Goal: Task Accomplishment & Management: Use online tool/utility

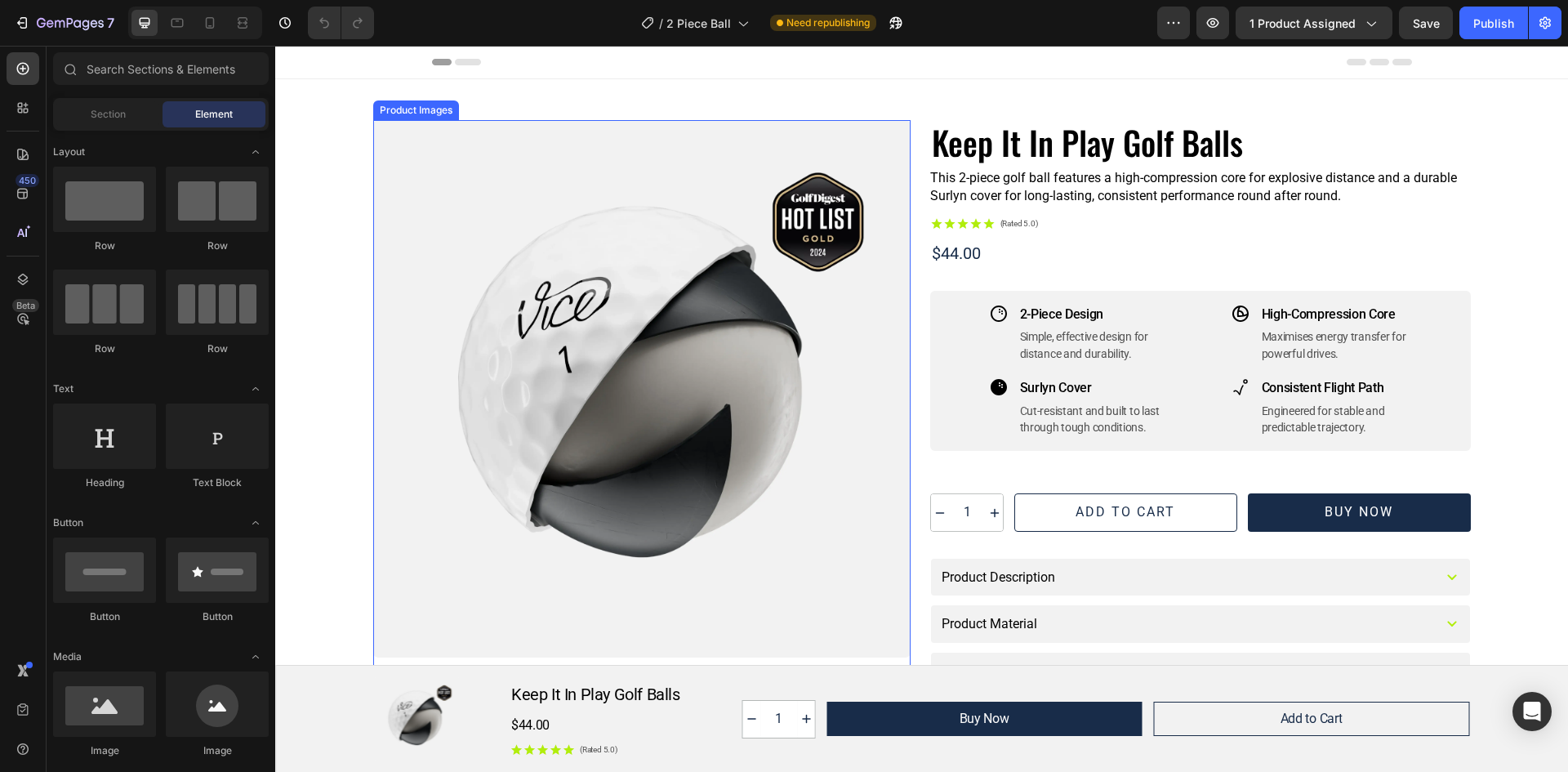
click at [708, 325] on div at bounding box center [641, 388] width 537 height 537
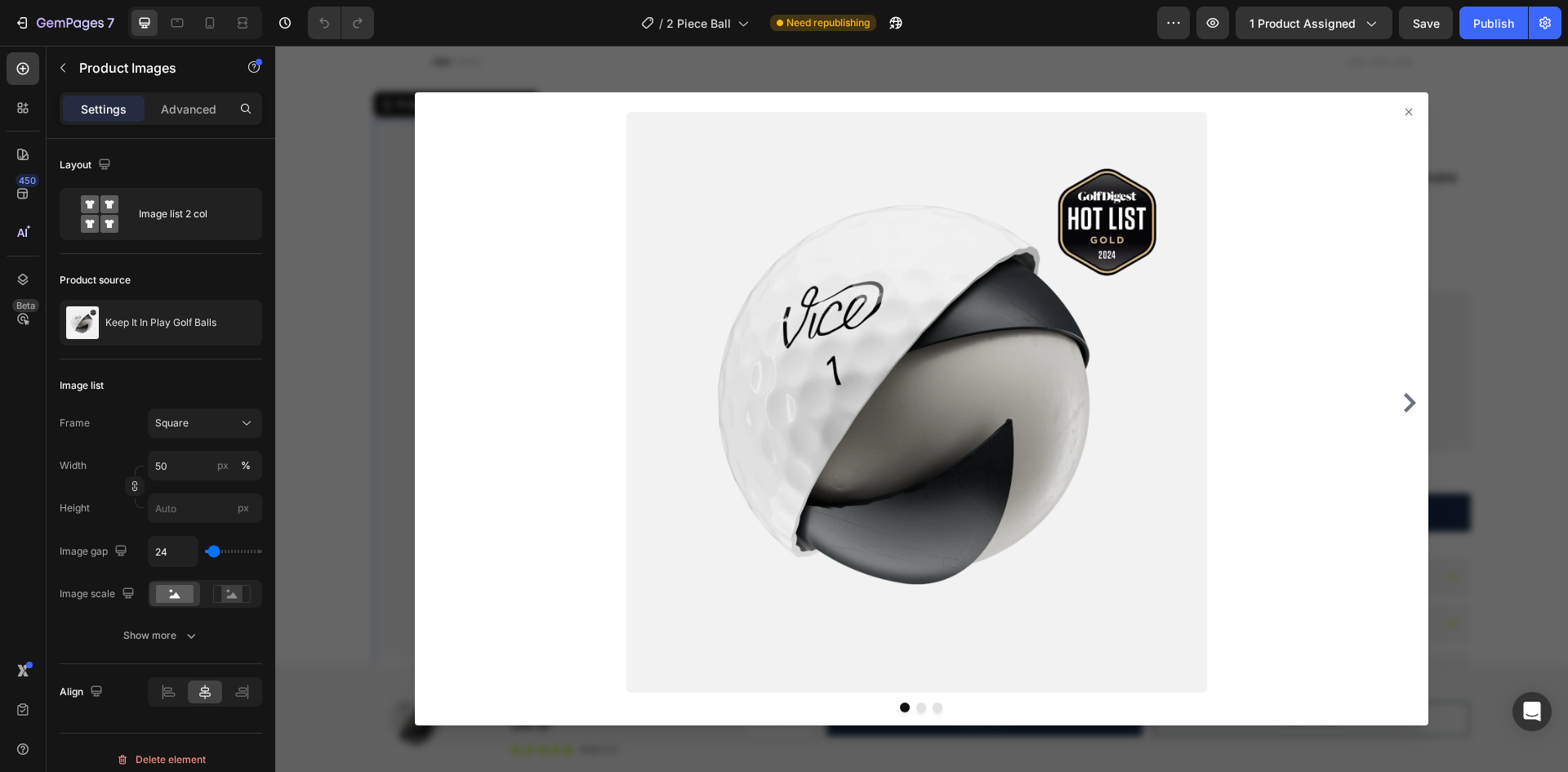
click at [1405, 110] on icon at bounding box center [1408, 111] width 7 height 7
click at [1402, 113] on icon at bounding box center [1408, 111] width 13 height 13
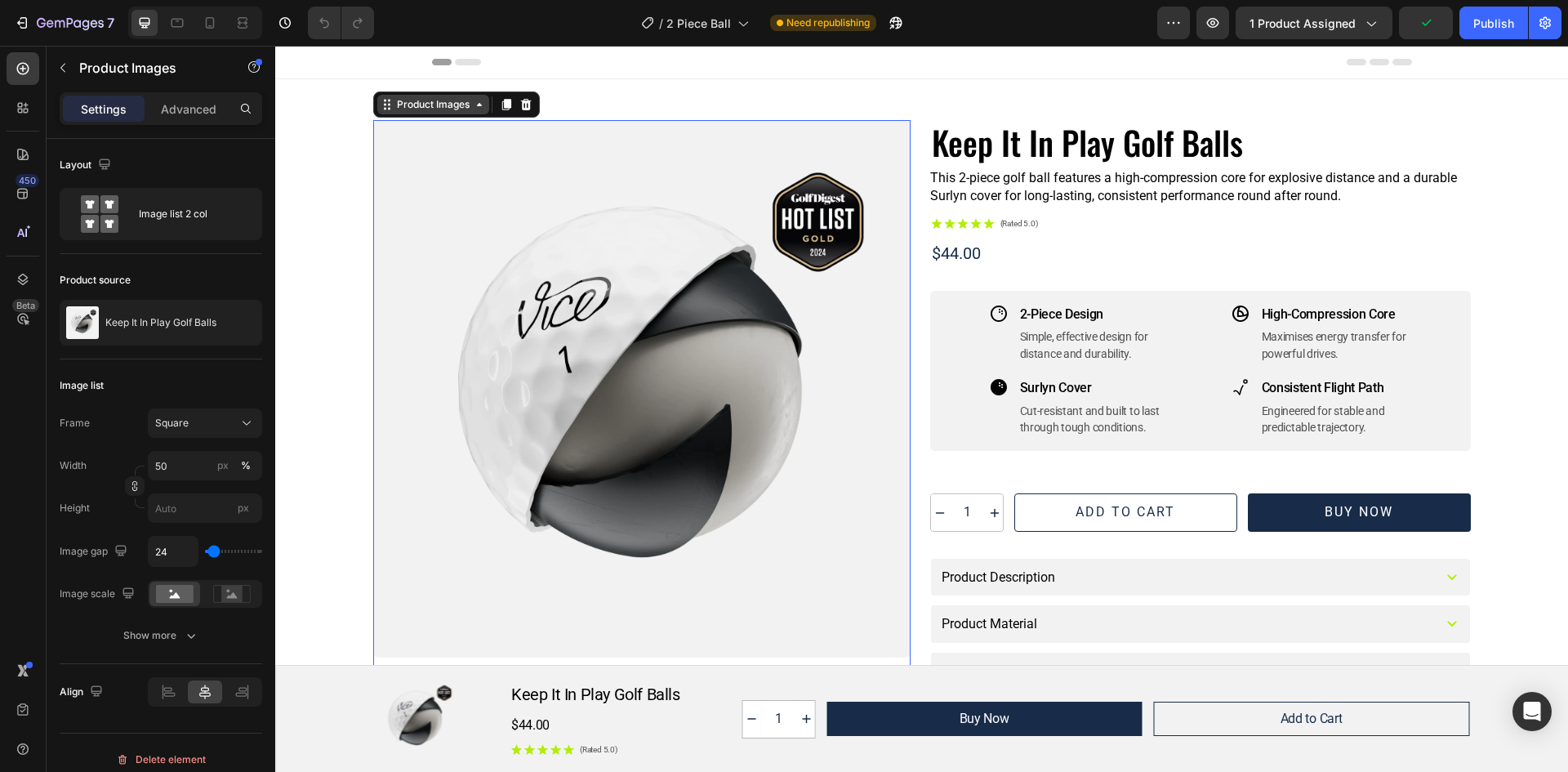
click at [477, 105] on icon at bounding box center [478, 104] width 5 height 3
click at [482, 266] on div at bounding box center [641, 388] width 537 height 537
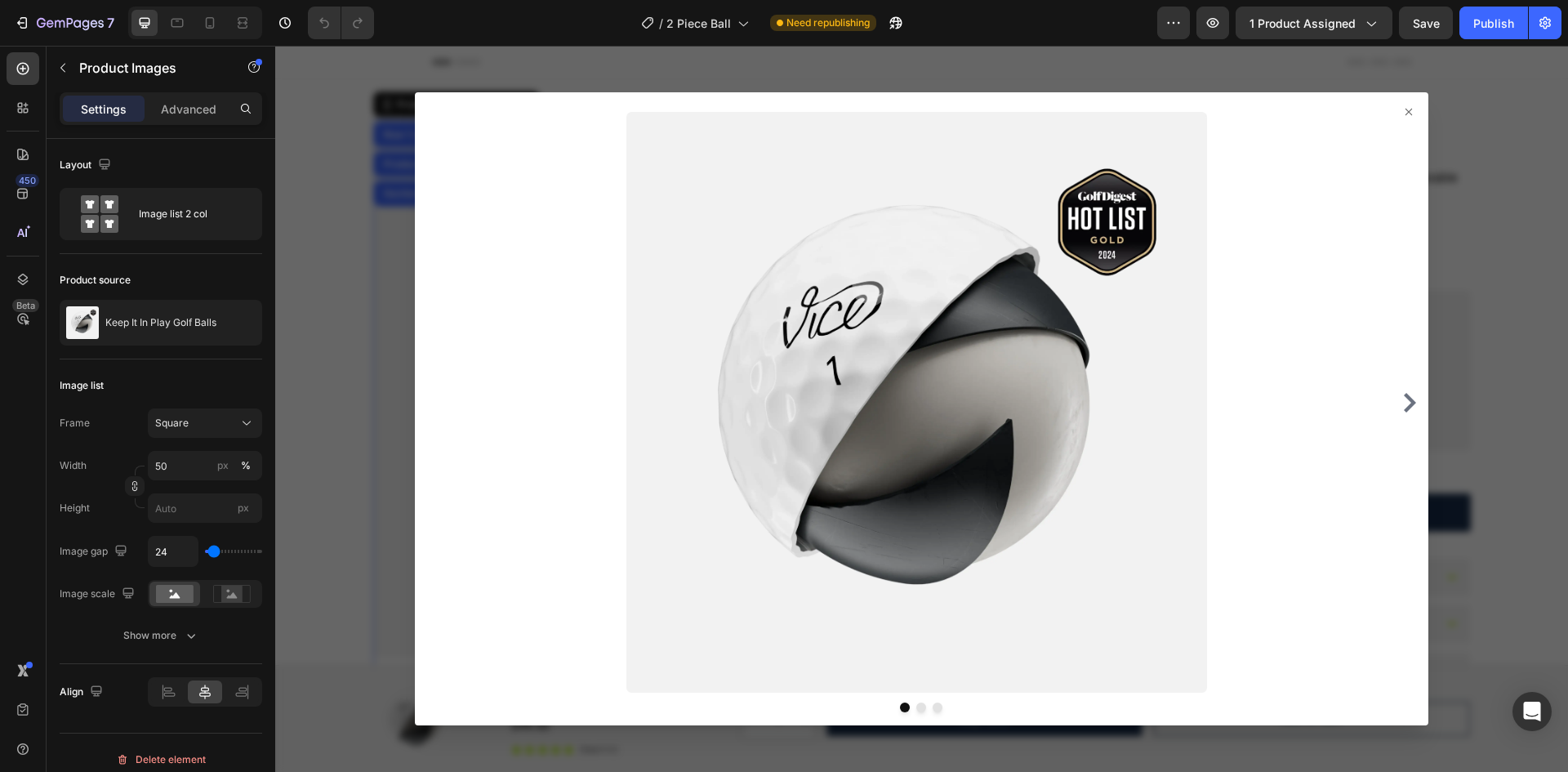
click at [1402, 111] on icon at bounding box center [1408, 111] width 13 height 13
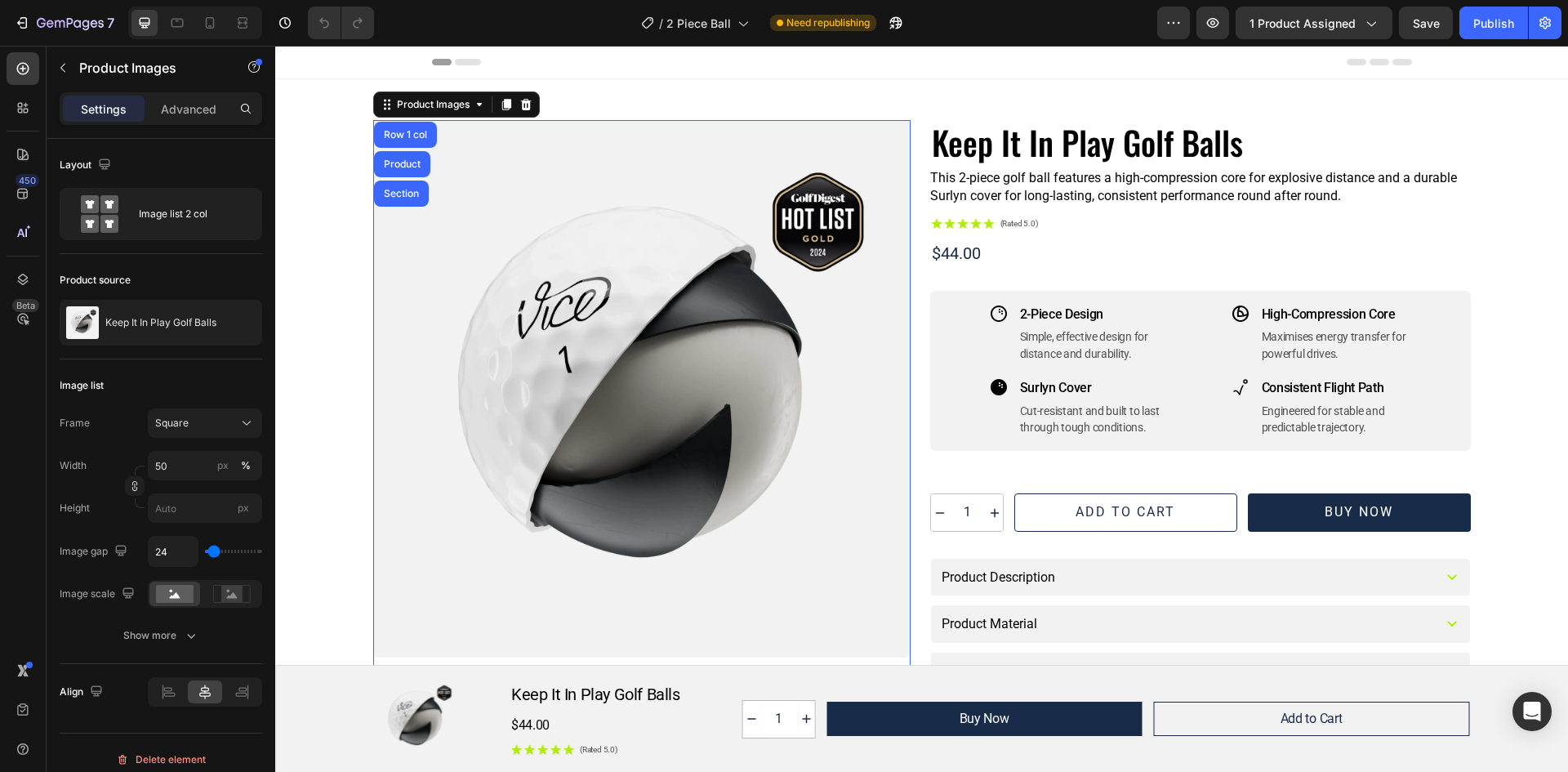
click at [471, 269] on div at bounding box center [641, 388] width 537 height 537
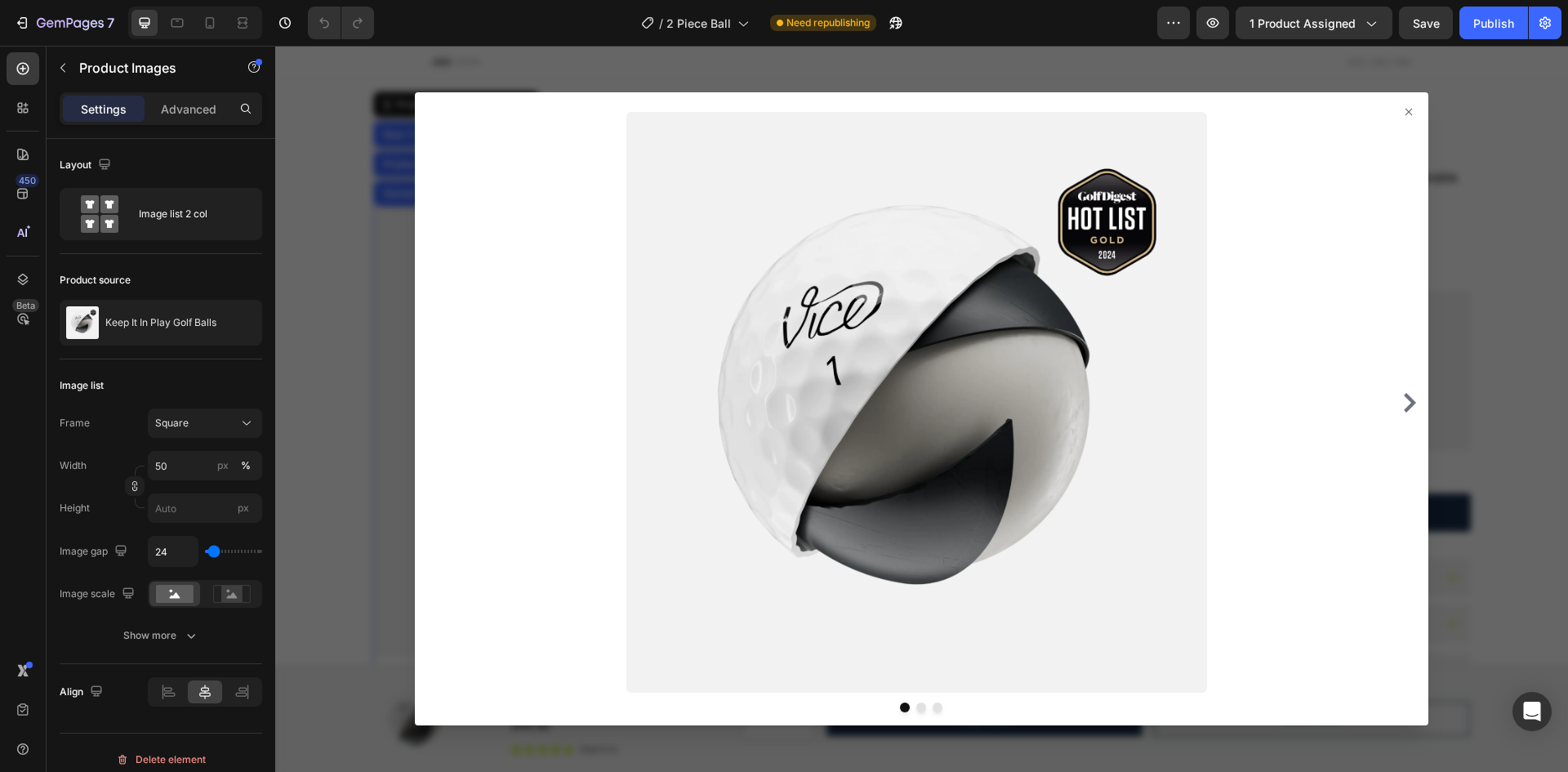
click at [1405, 111] on icon at bounding box center [1408, 111] width 7 height 7
click at [1404, 108] on icon at bounding box center [1408, 111] width 13 height 13
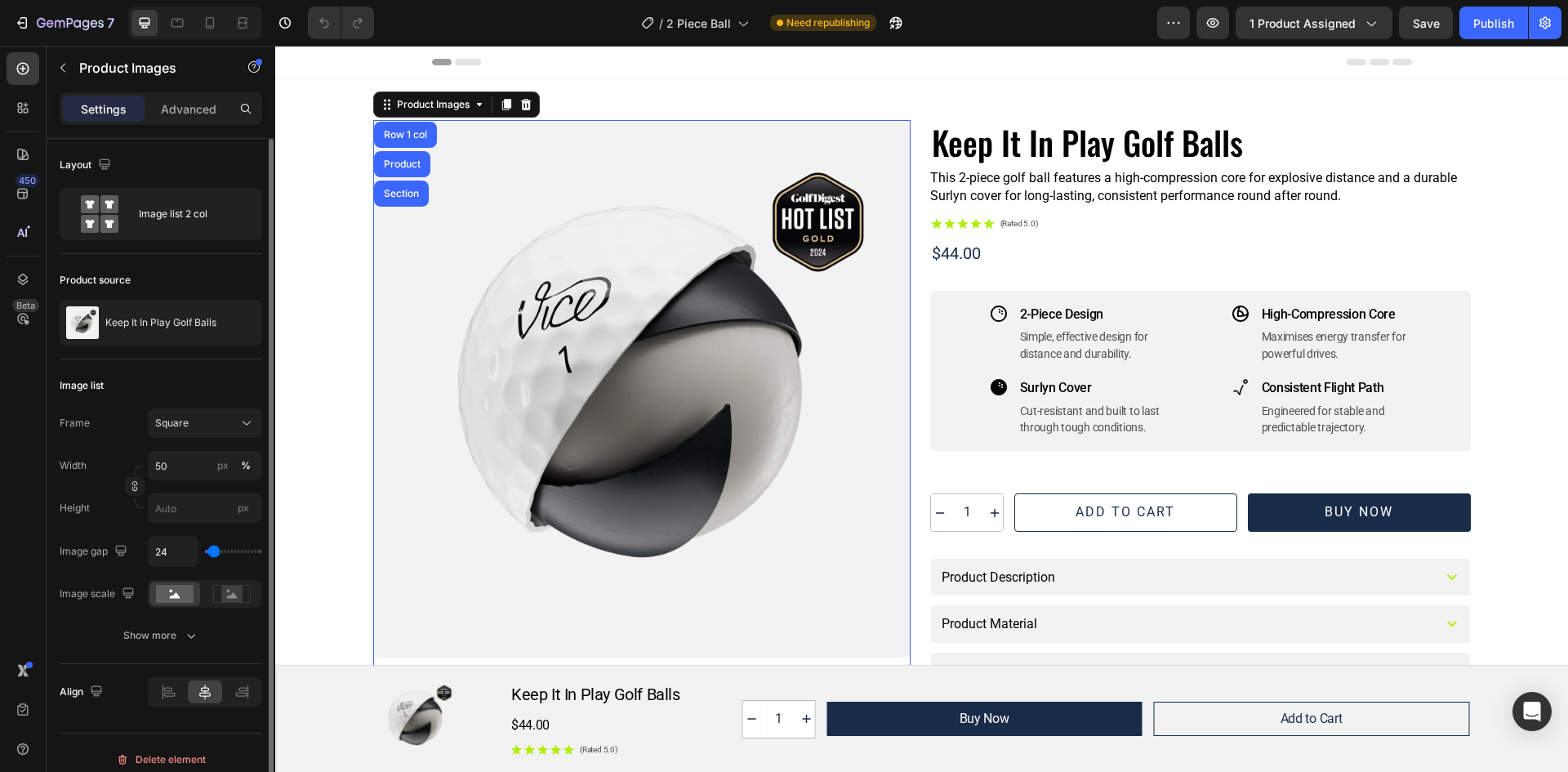
scroll to position [13, 0]
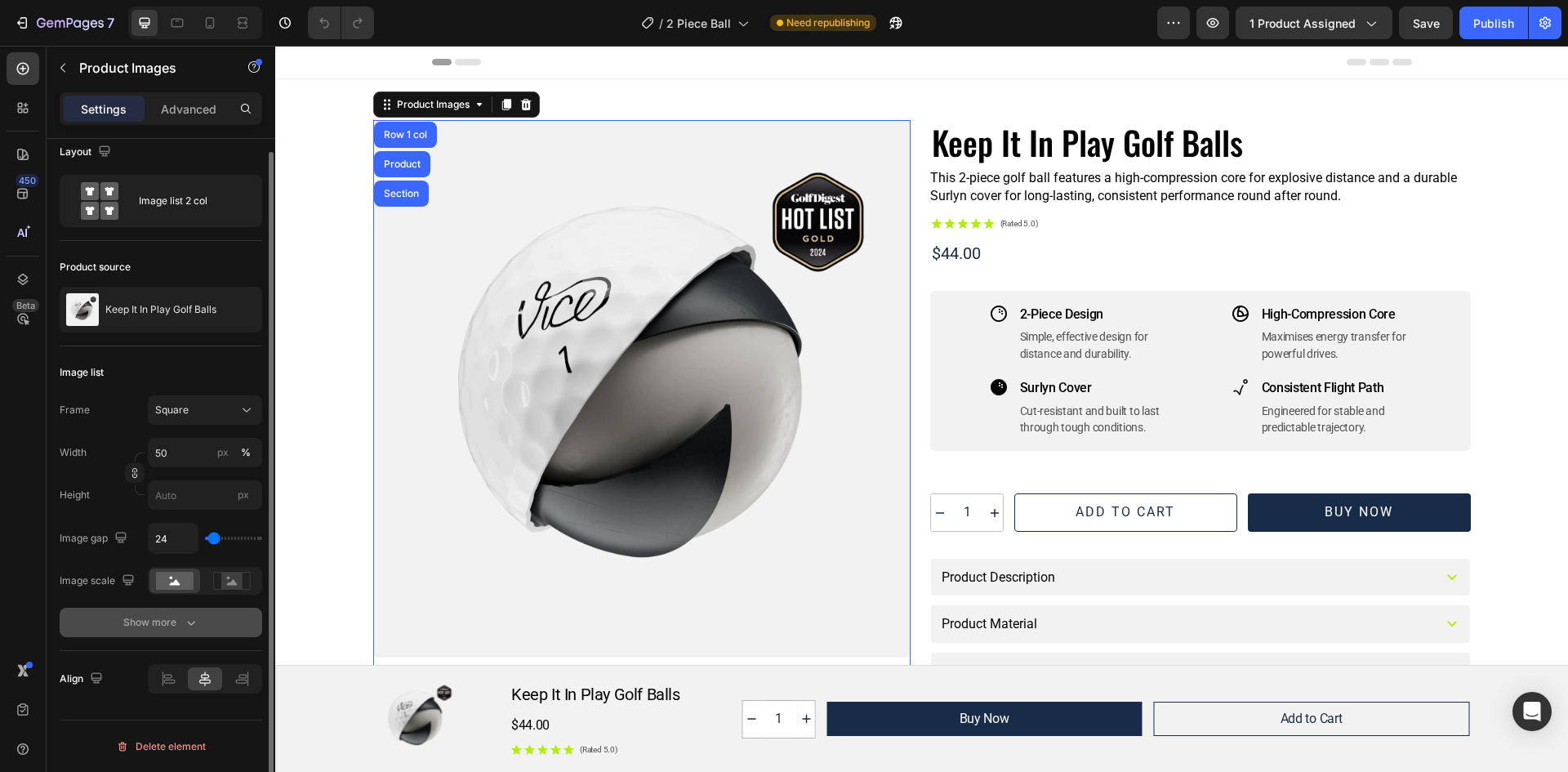
click at [190, 623] on icon "button" at bounding box center [191, 622] width 17 height 17
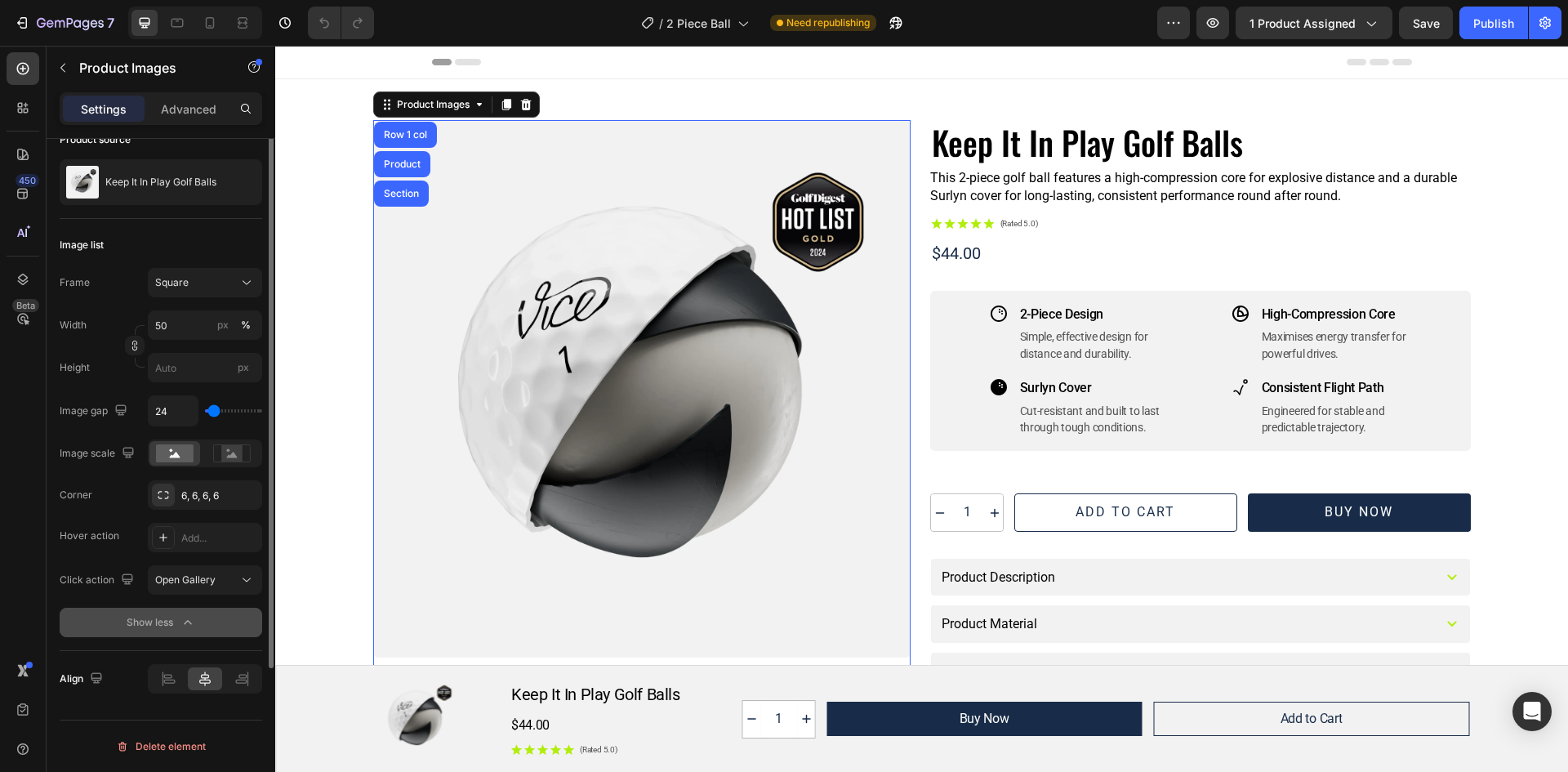
scroll to position [0, 0]
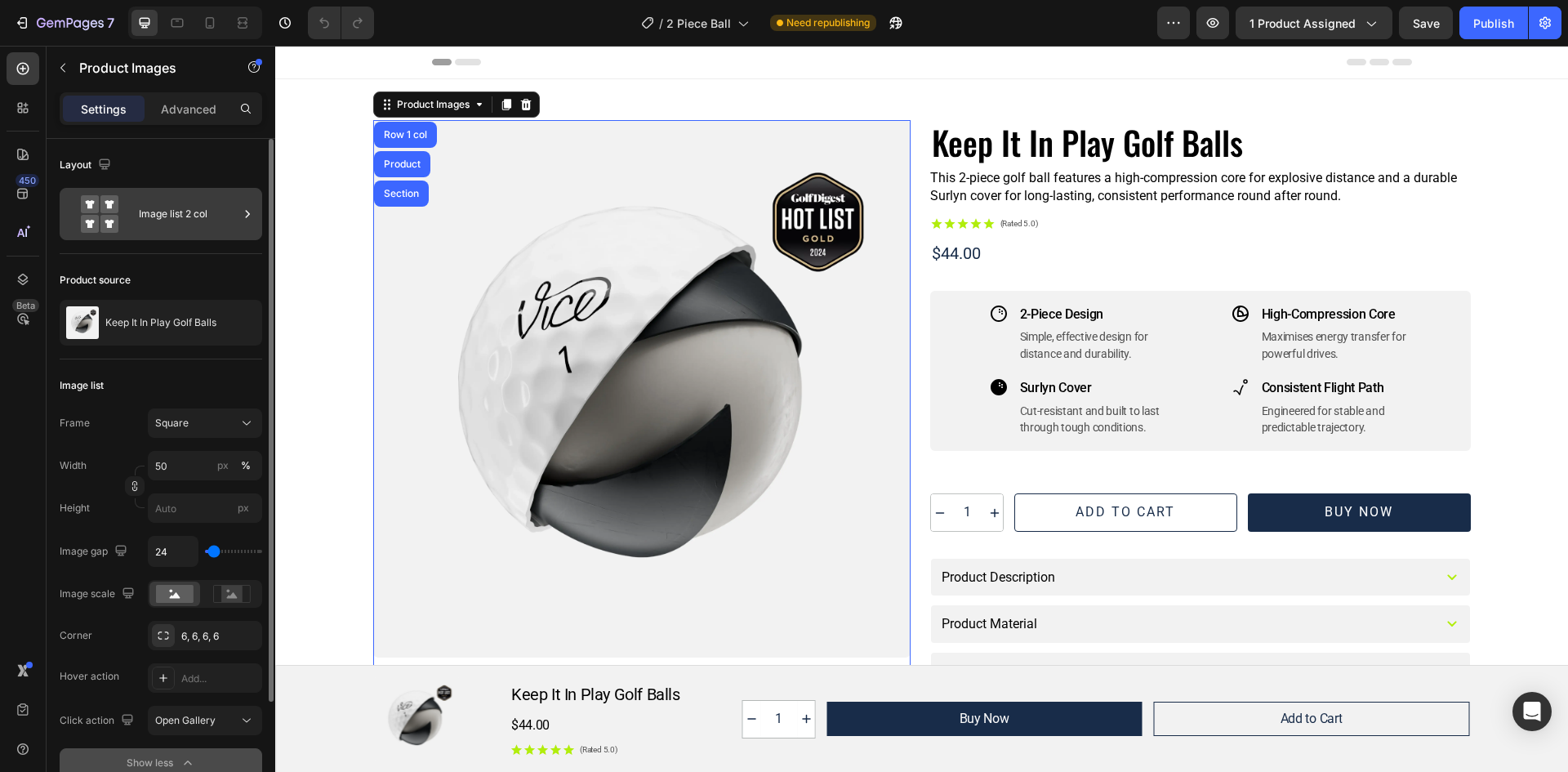
click at [124, 206] on icon at bounding box center [99, 213] width 65 height 38
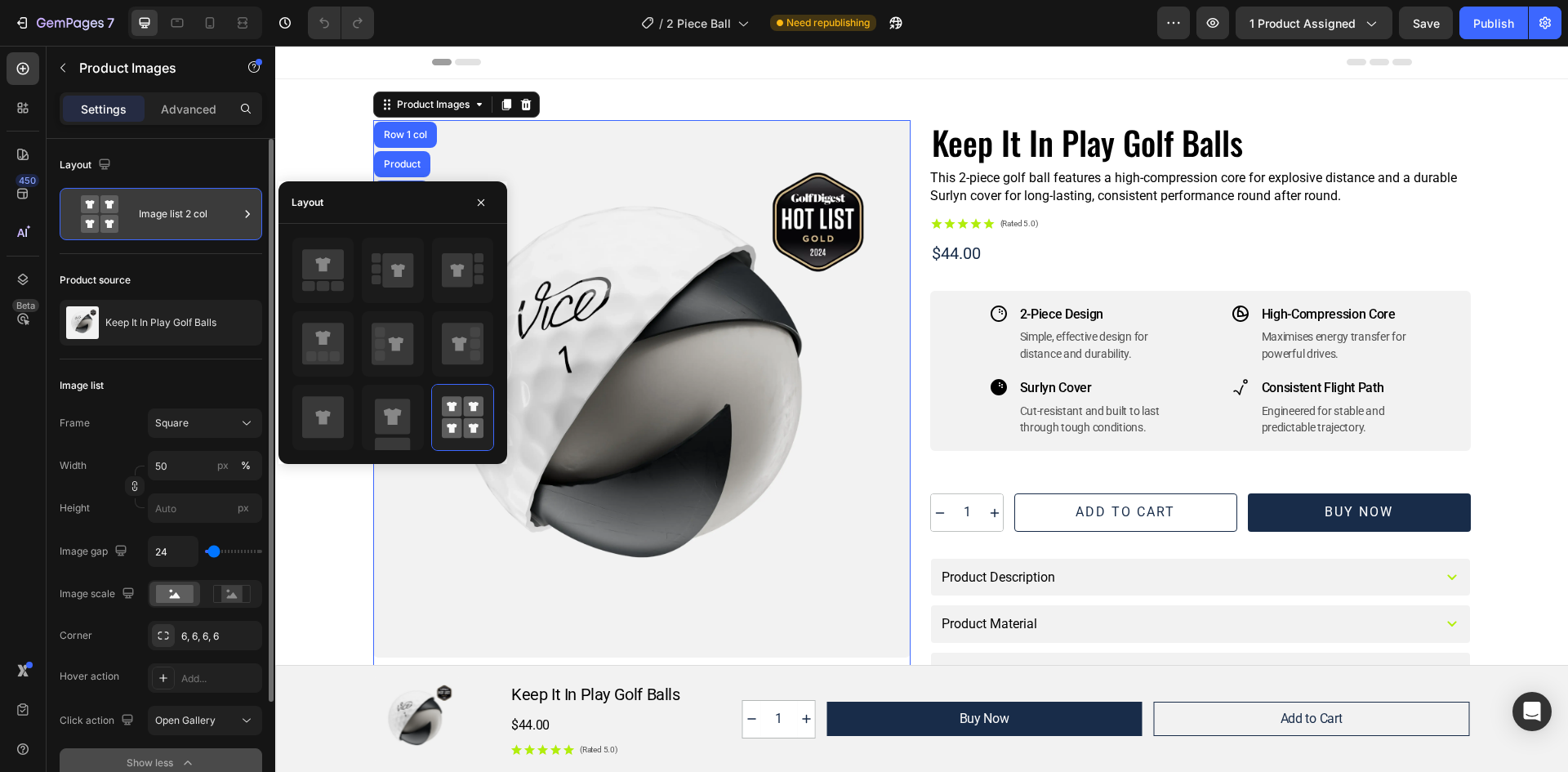
click at [124, 206] on icon at bounding box center [99, 213] width 65 height 38
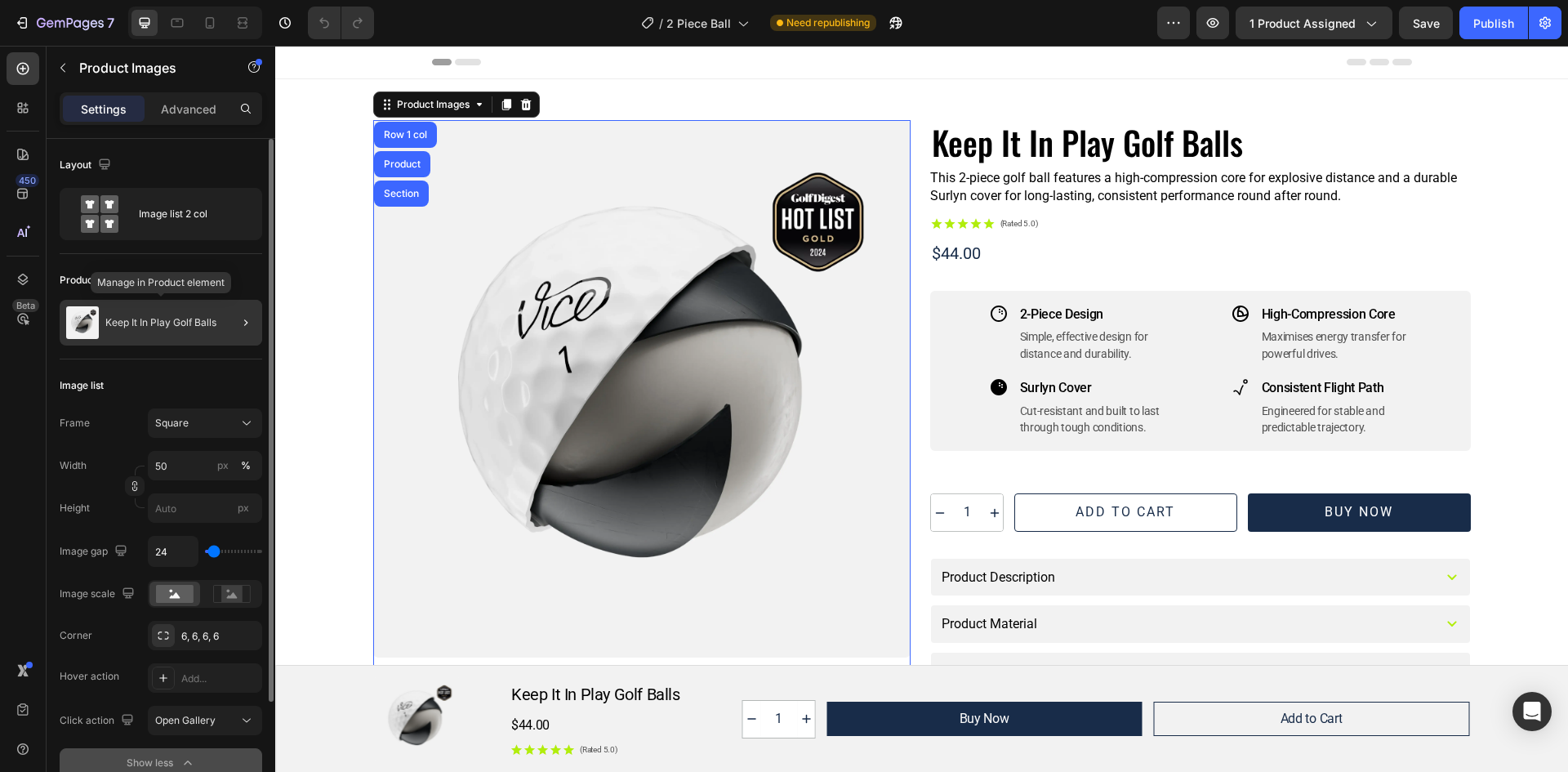
click at [134, 323] on p "Keep It In Play Golf Balls" at bounding box center [161, 323] width 111 height 12
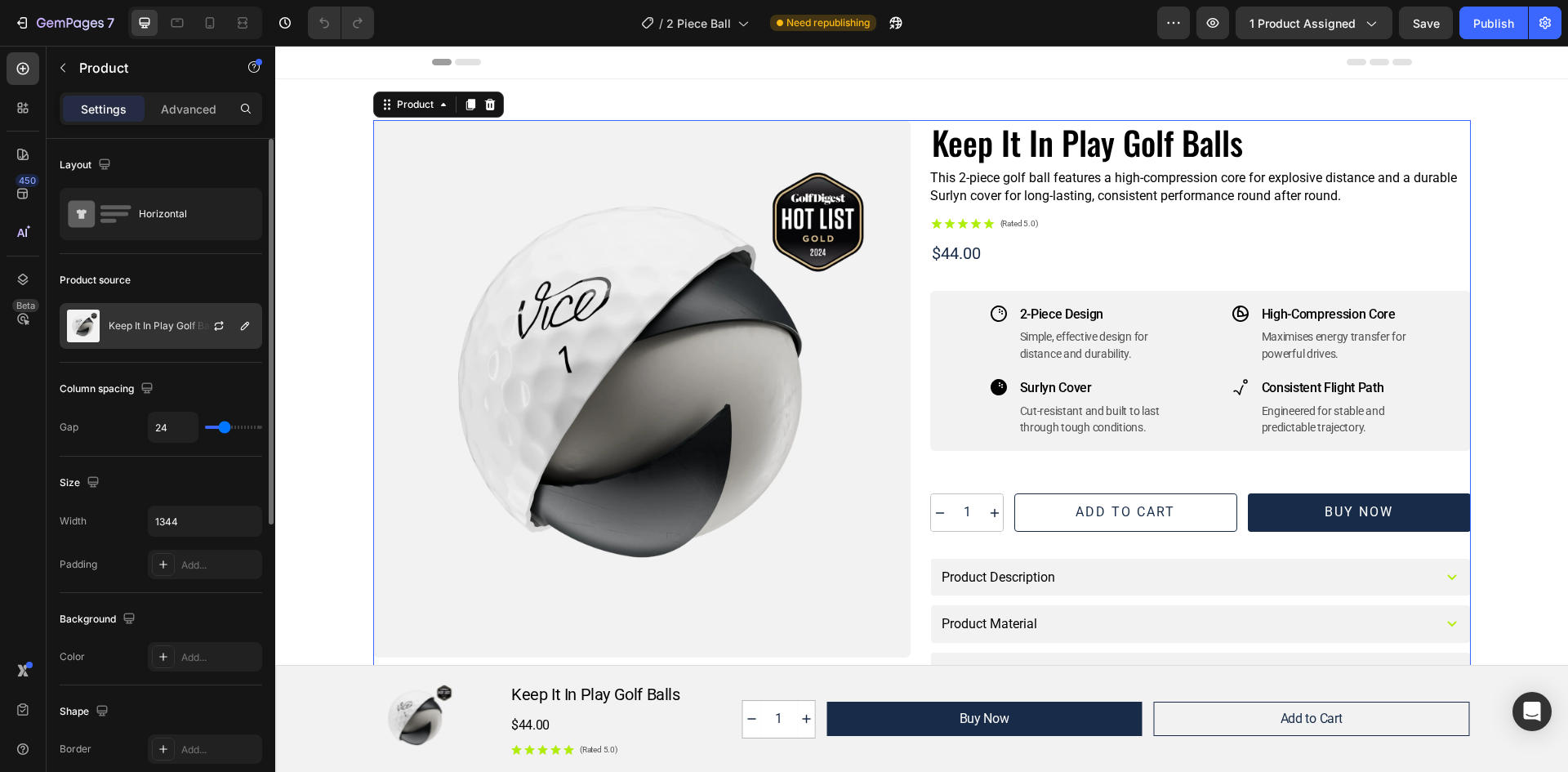
click at [73, 315] on img at bounding box center [84, 327] width 33 height 33
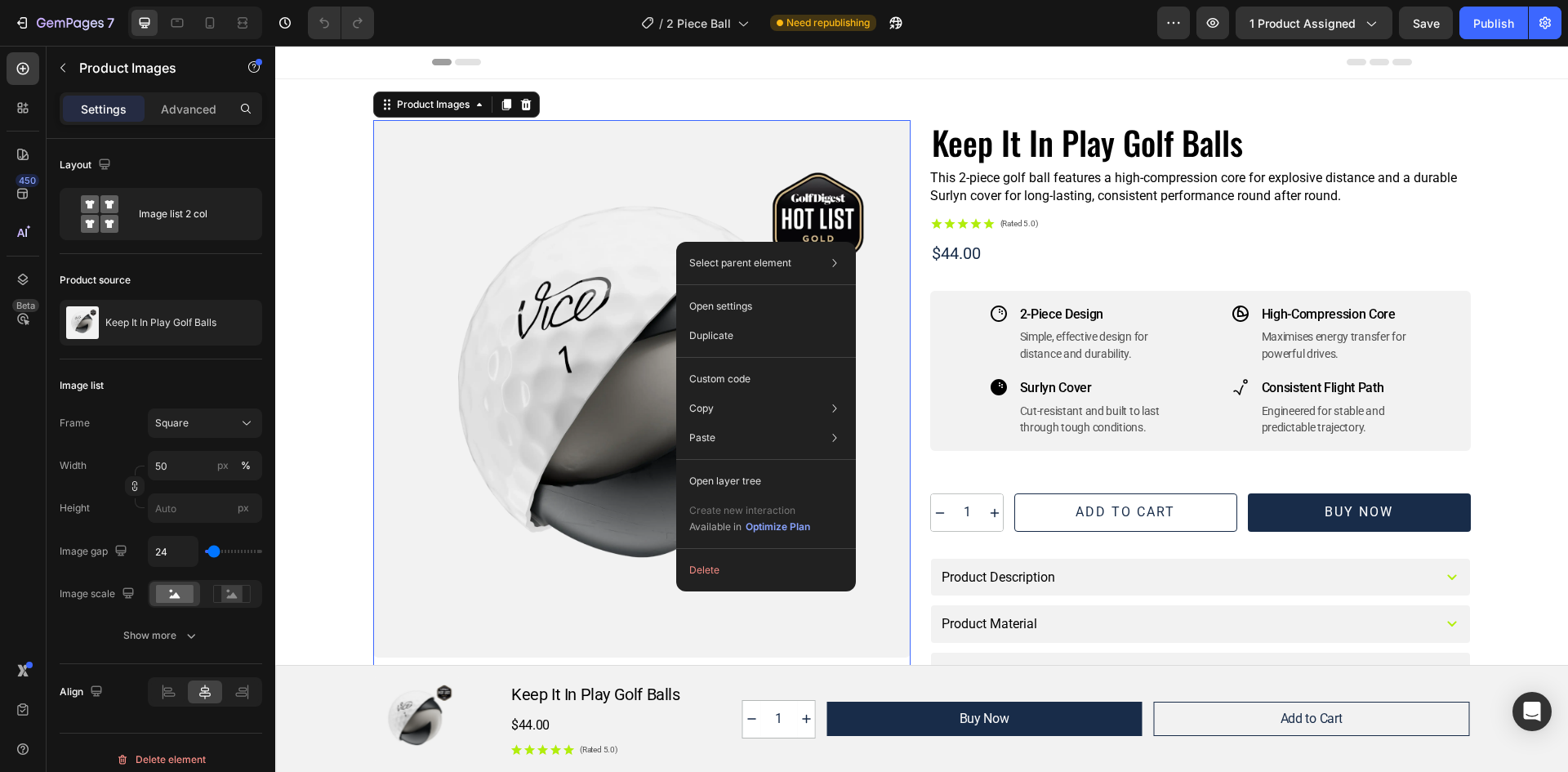
click at [594, 246] on div at bounding box center [641, 388] width 537 height 537
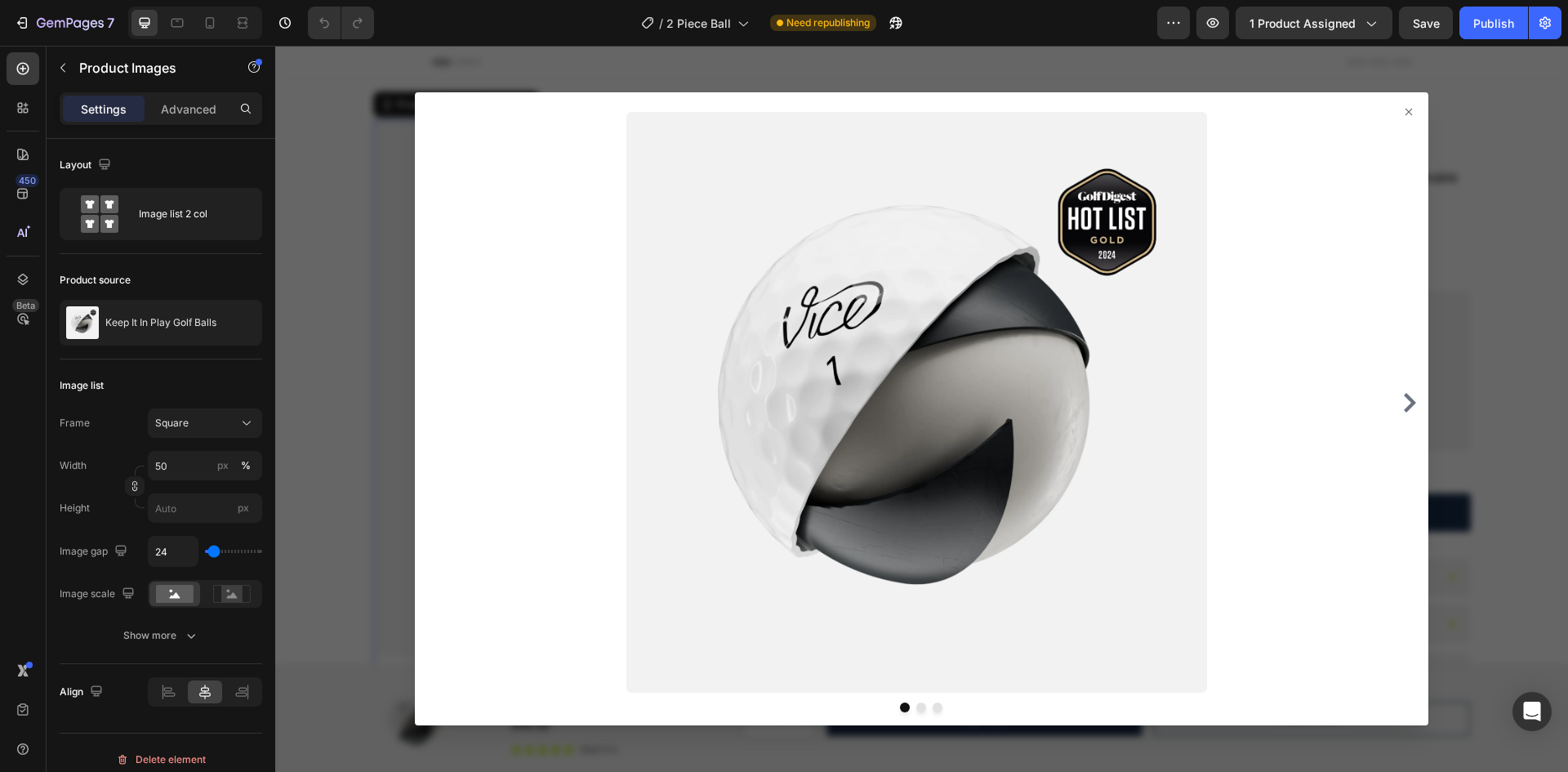
click at [1404, 406] on icon "Carousel Next Arrow" at bounding box center [1410, 403] width 13 height 19
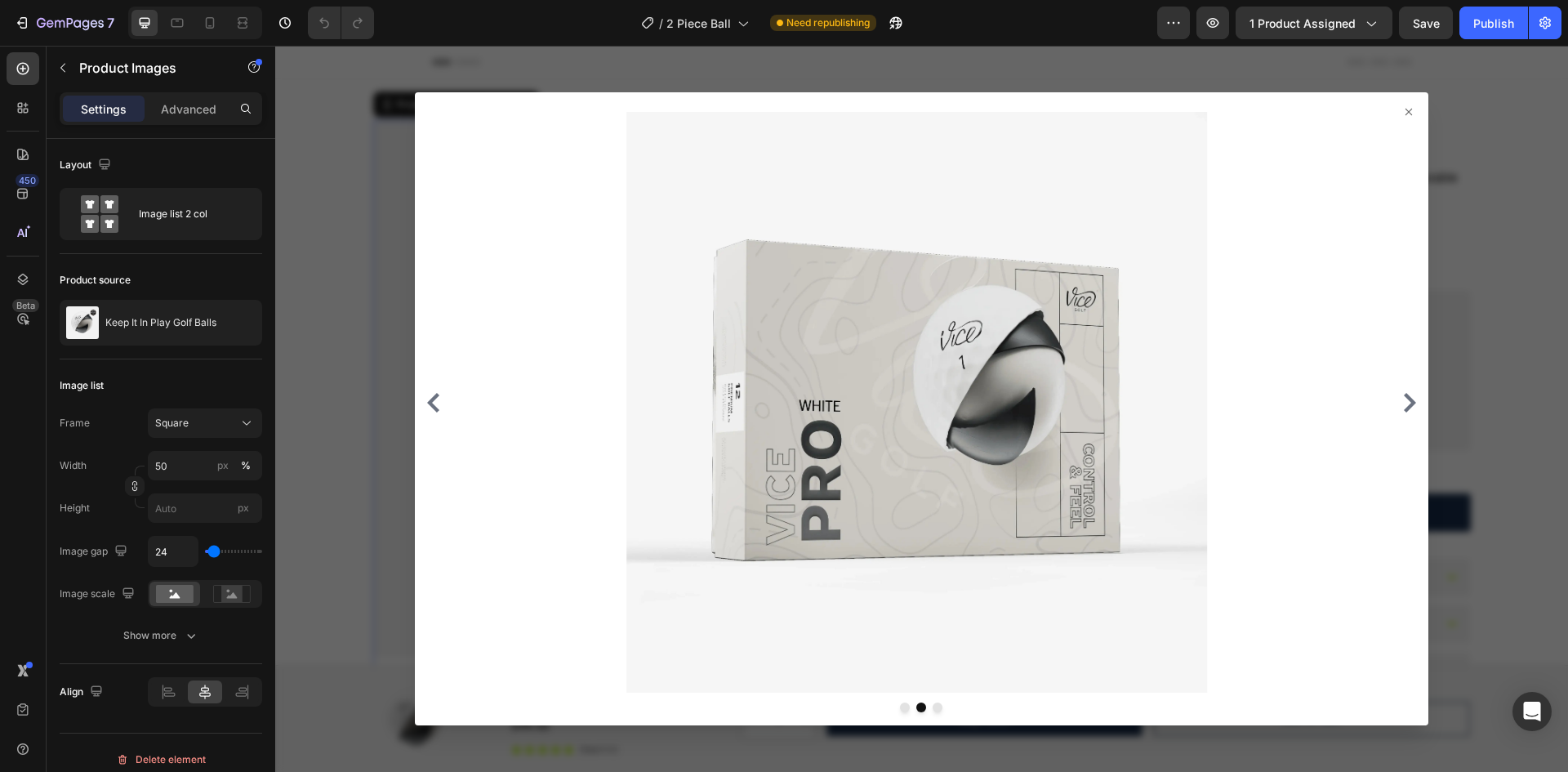
click at [1404, 406] on icon "Carousel Next Arrow" at bounding box center [1410, 403] width 13 height 19
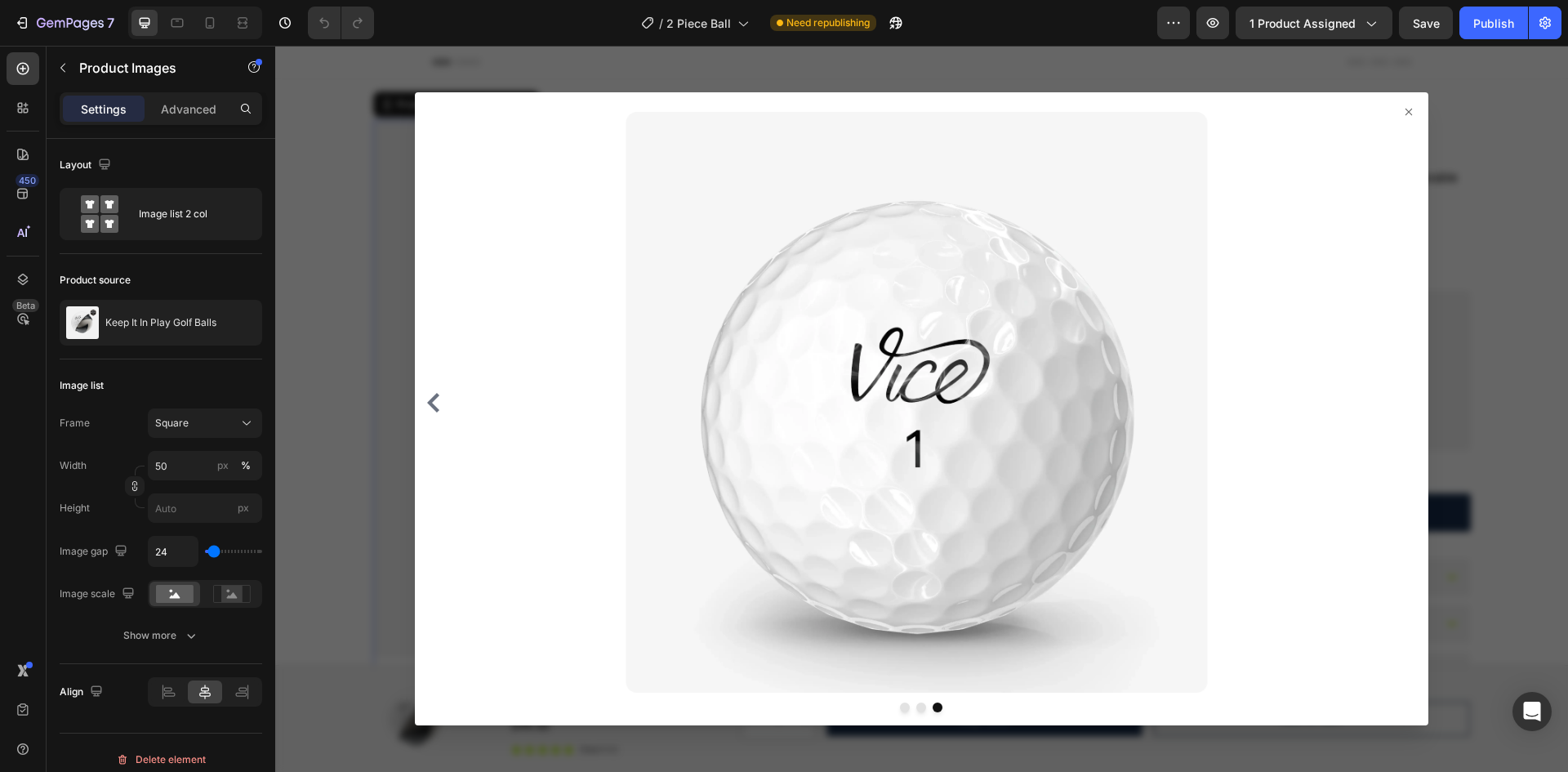
click at [1405, 113] on icon at bounding box center [1408, 111] width 7 height 7
click at [1405, 112] on icon at bounding box center [1408, 111] width 7 height 7
click at [1402, 112] on icon at bounding box center [1408, 111] width 13 height 13
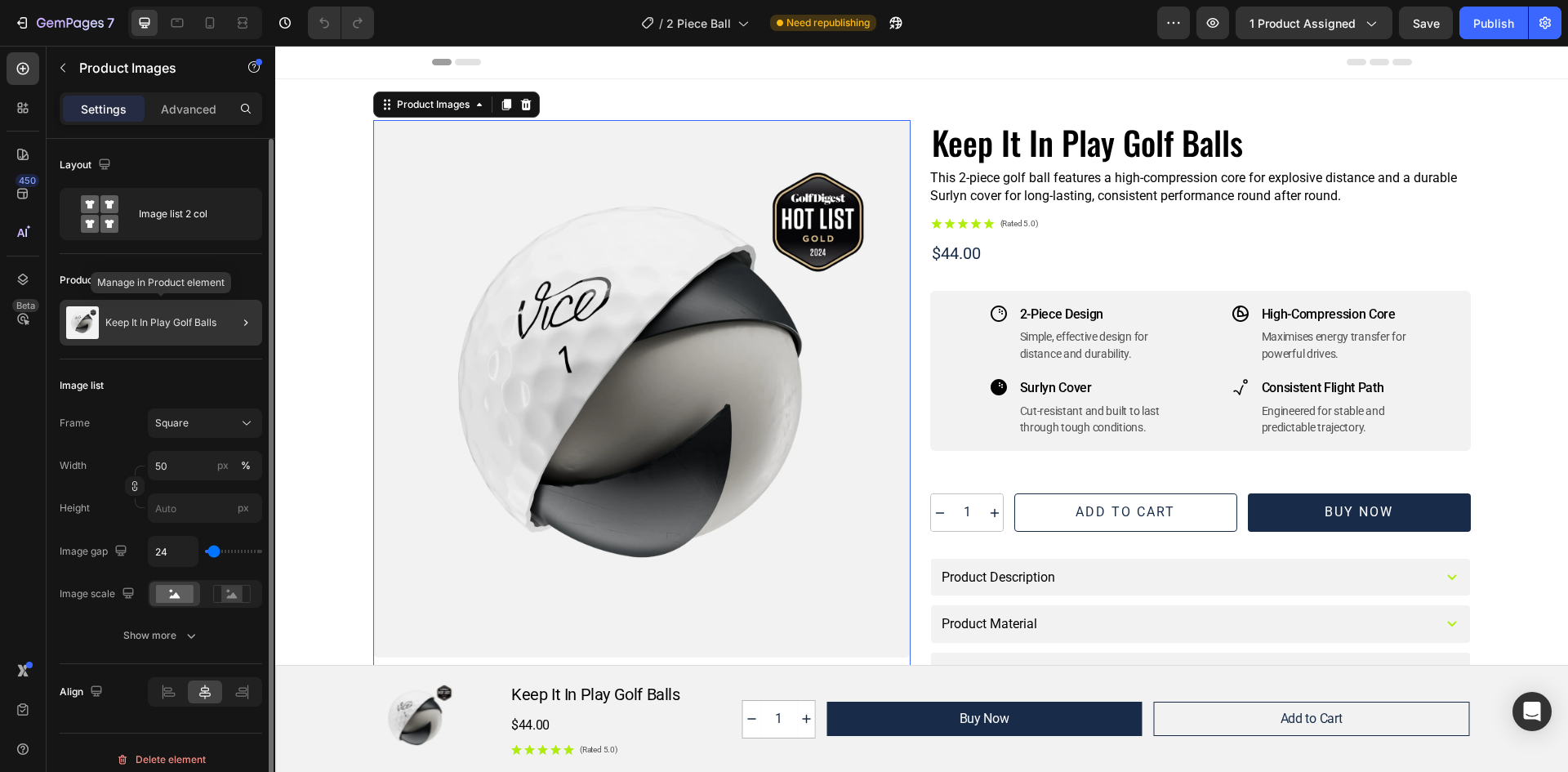
click at [173, 326] on p "Keep It In Play Golf Balls" at bounding box center [161, 323] width 111 height 12
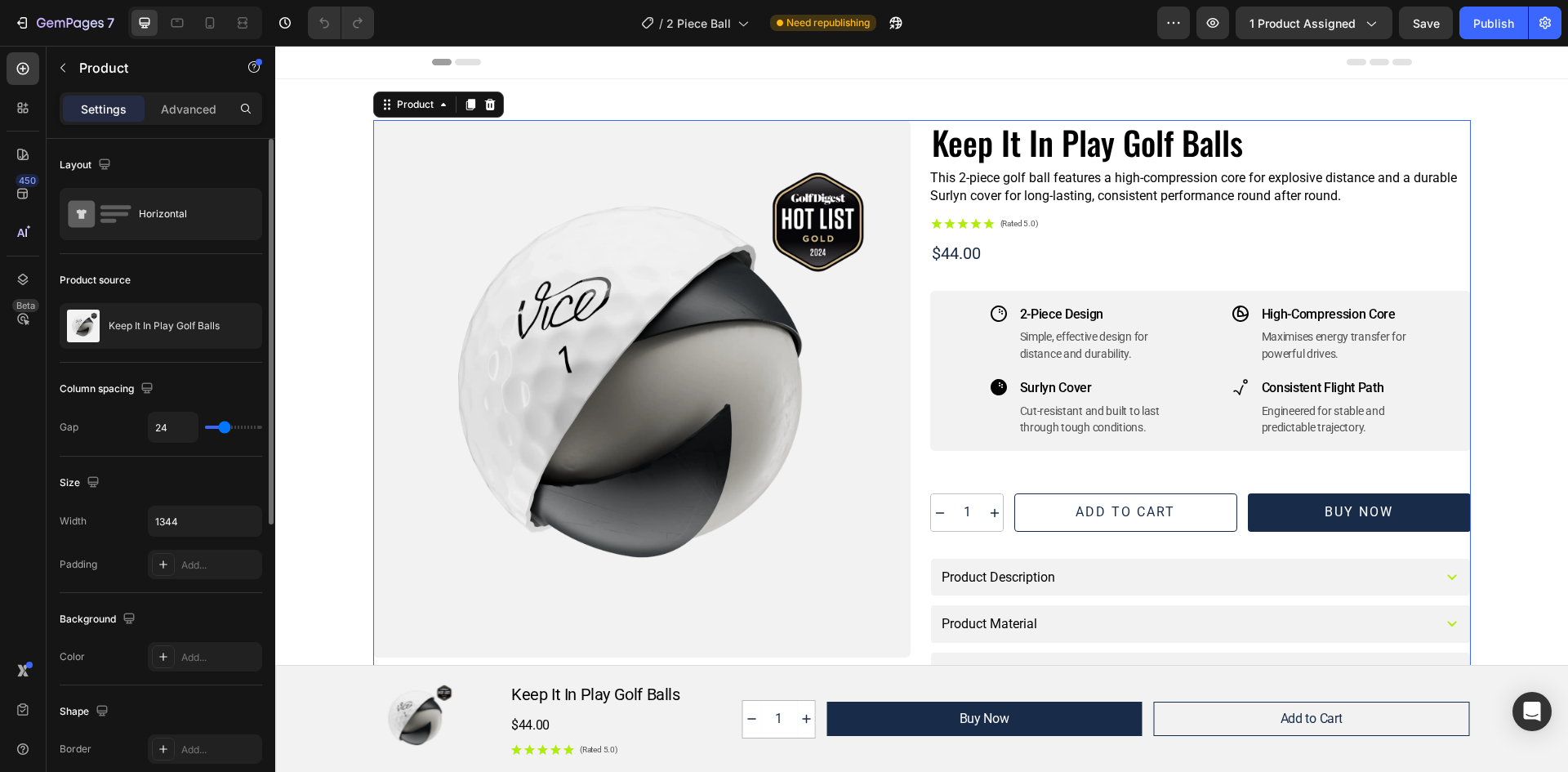
click at [173, 326] on p "Keep It In Play Golf Balls" at bounding box center [164, 326] width 111 height 12
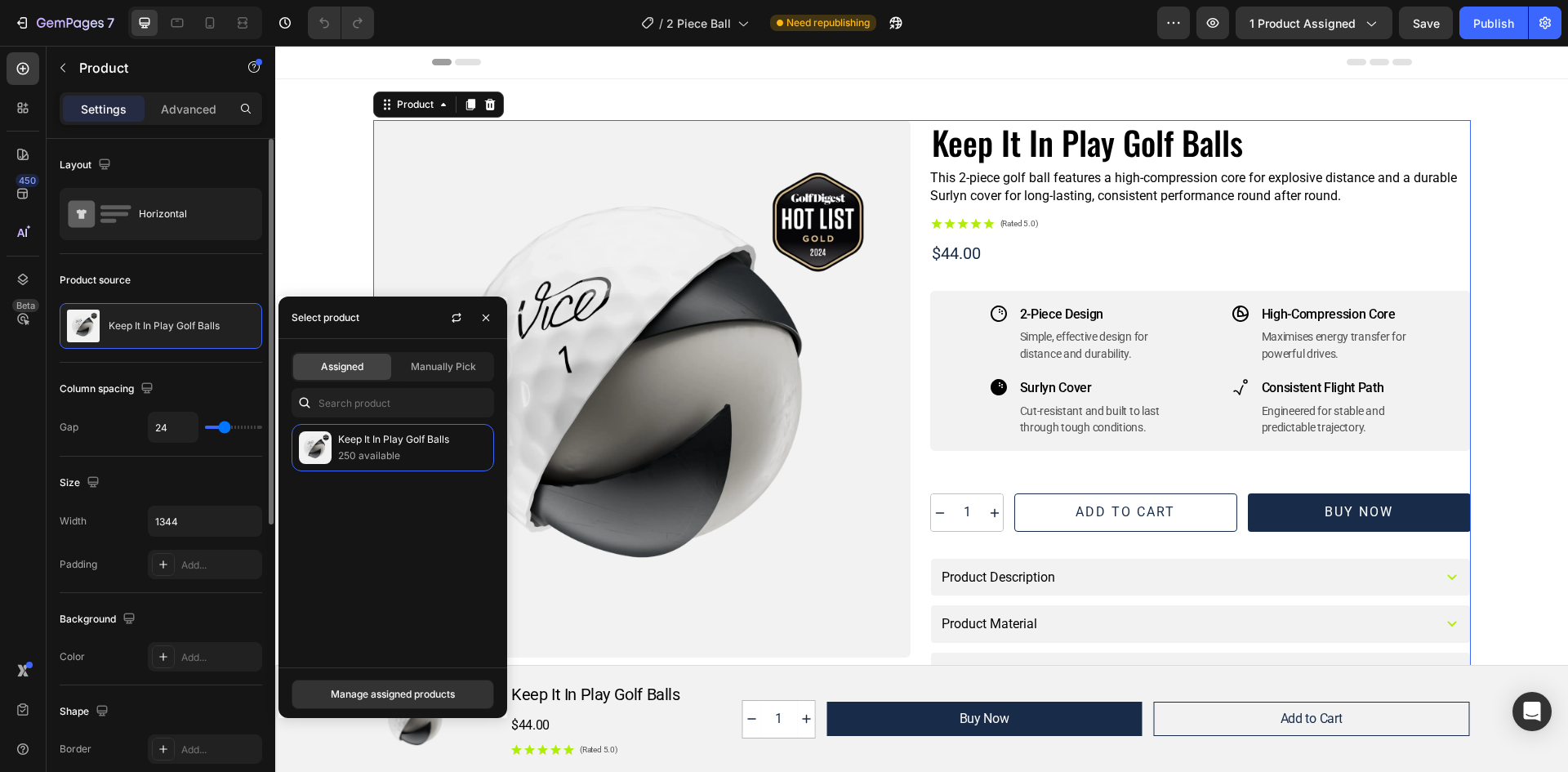
click at [173, 326] on p "Keep It In Play Golf Balls" at bounding box center [164, 326] width 111 height 12
click at [1172, 18] on icon "button" at bounding box center [1173, 22] width 17 height 17
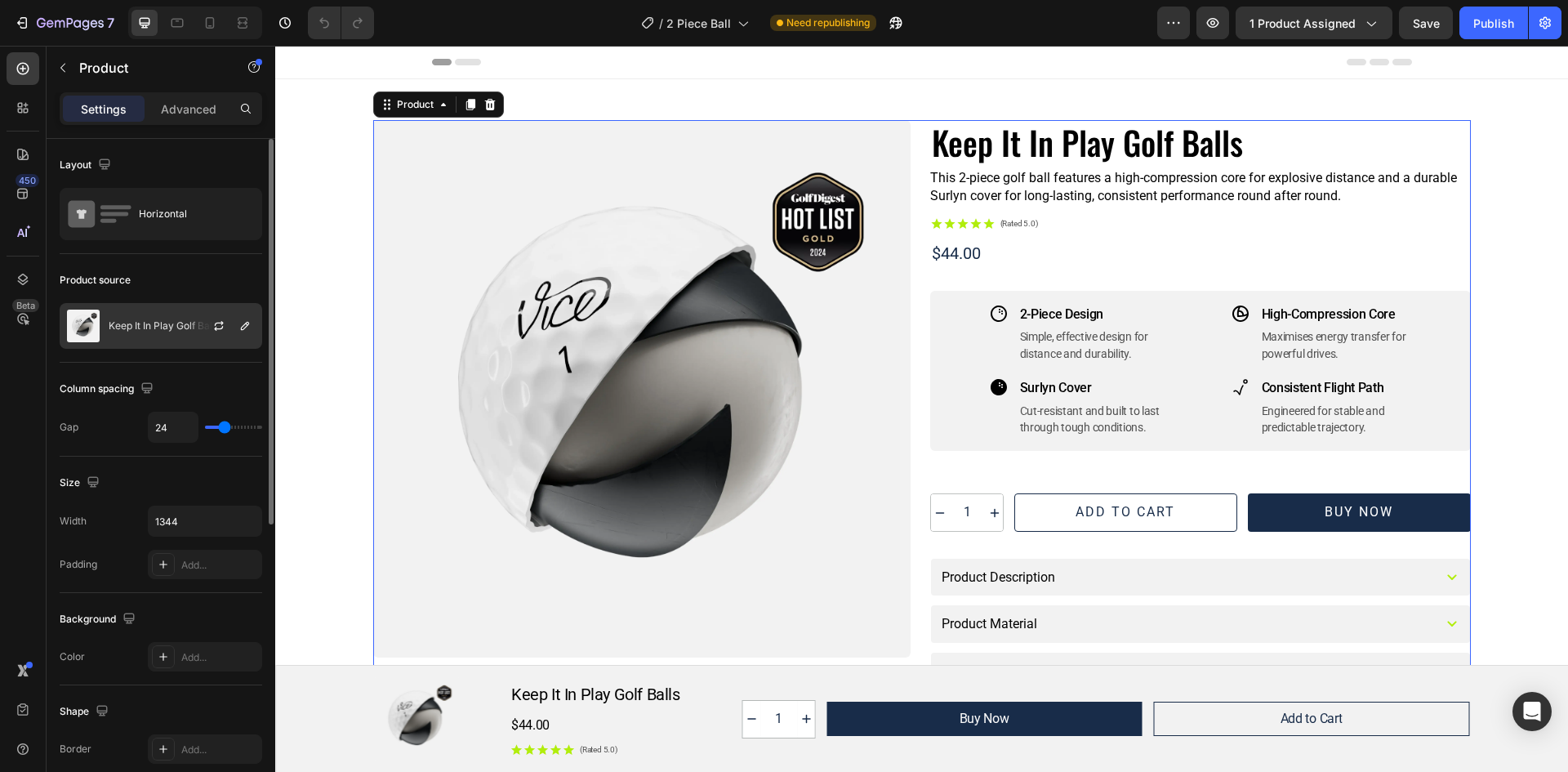
click at [166, 327] on p "Keep It In Play Golf Balls" at bounding box center [164, 326] width 111 height 12
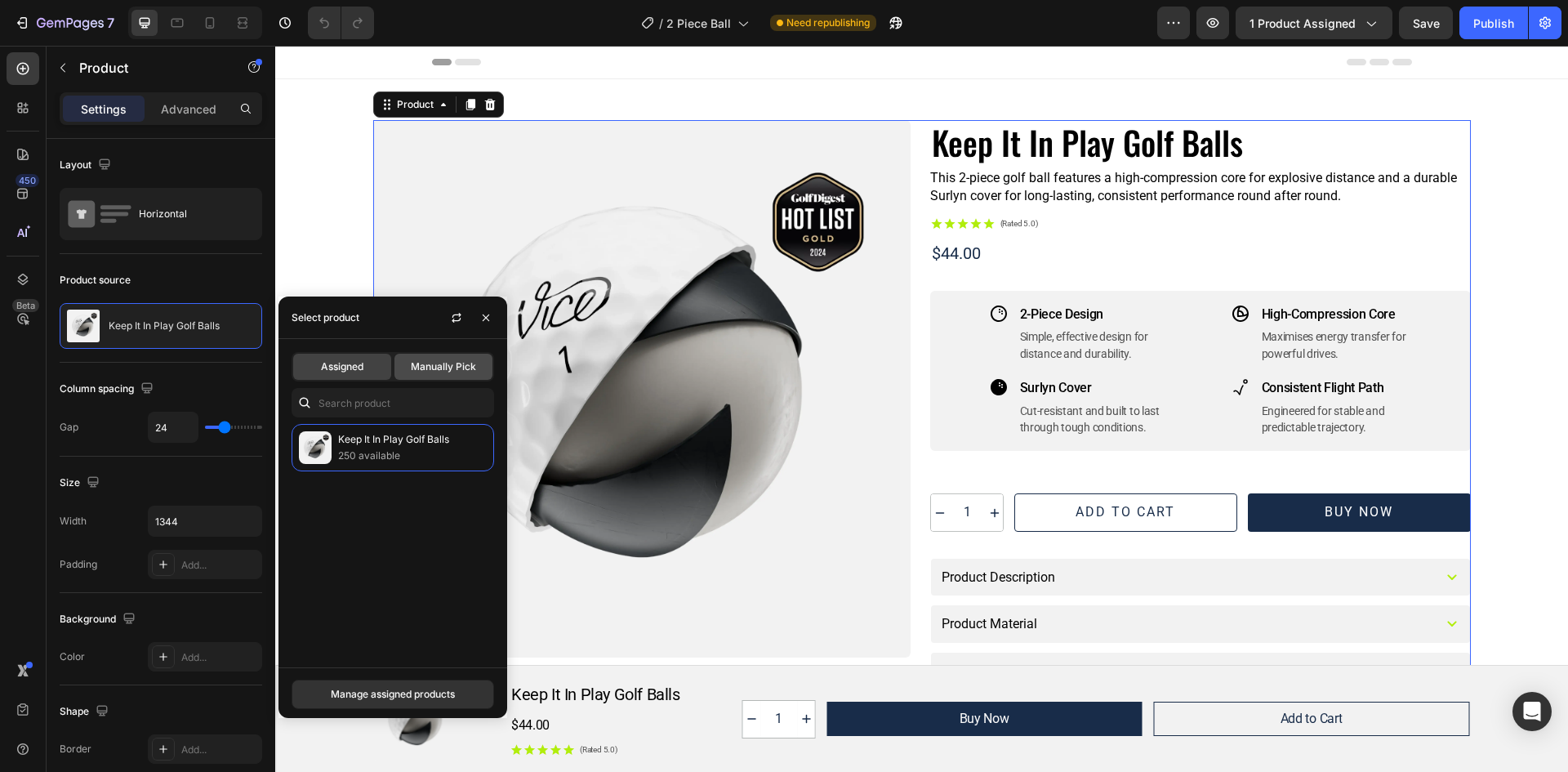
click at [426, 361] on span "Manually Pick" at bounding box center [443, 367] width 65 height 15
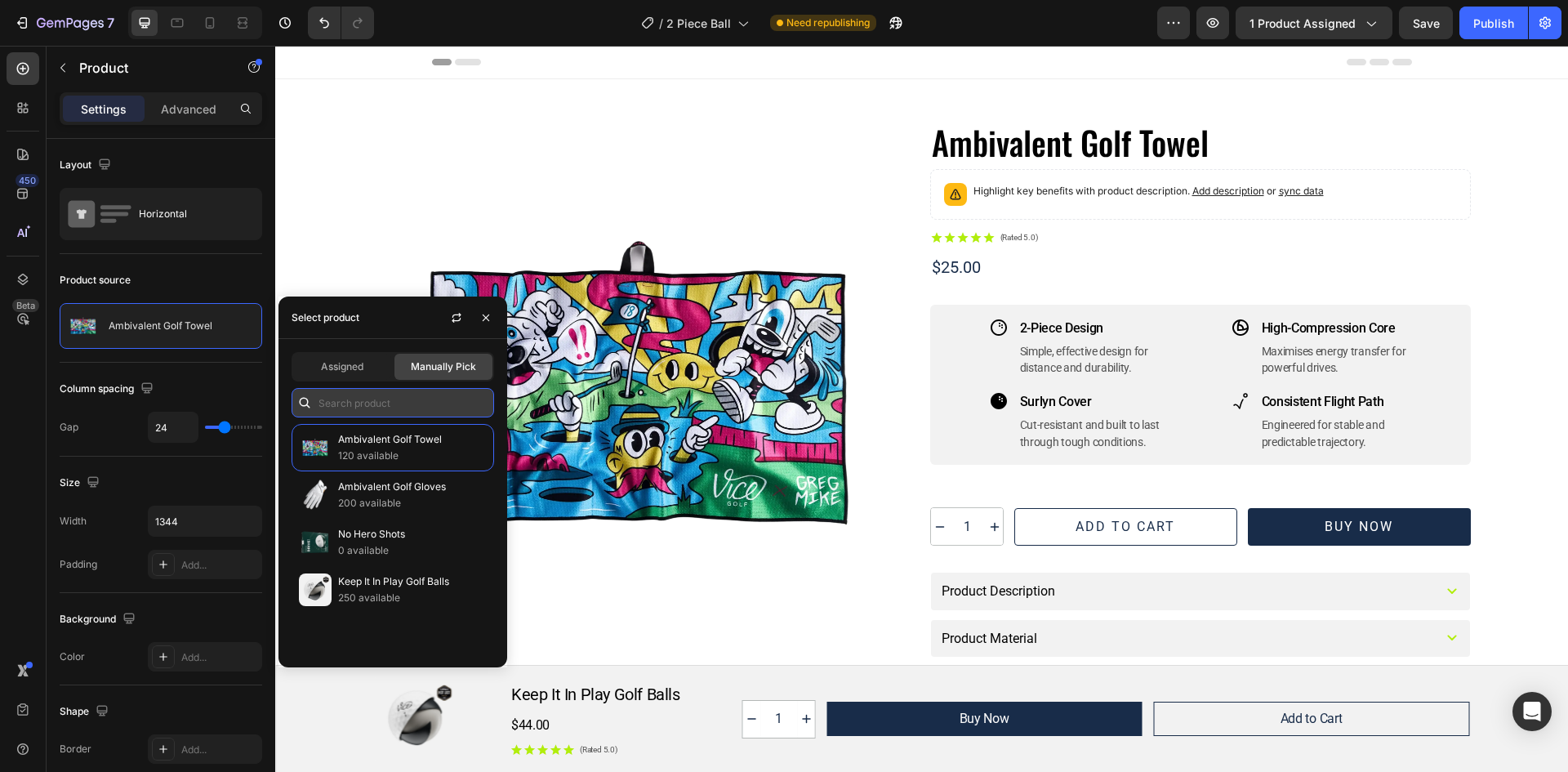
click at [375, 403] on input "text" at bounding box center [393, 403] width 203 height 29
type input "1"
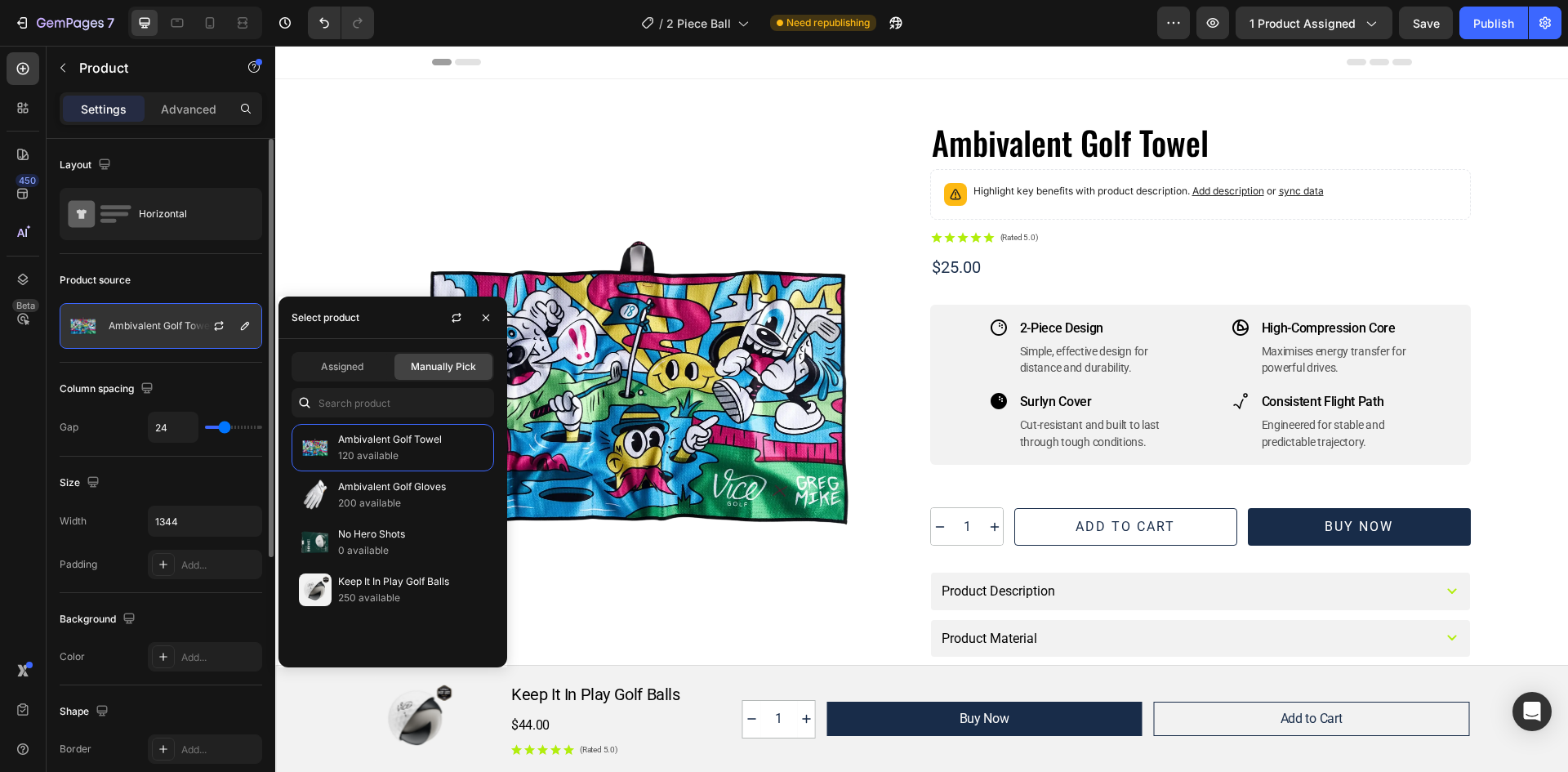
click at [159, 322] on p "Ambivalent Golf Towel" at bounding box center [160, 326] width 103 height 12
click at [486, 320] on icon "button" at bounding box center [485, 317] width 13 height 13
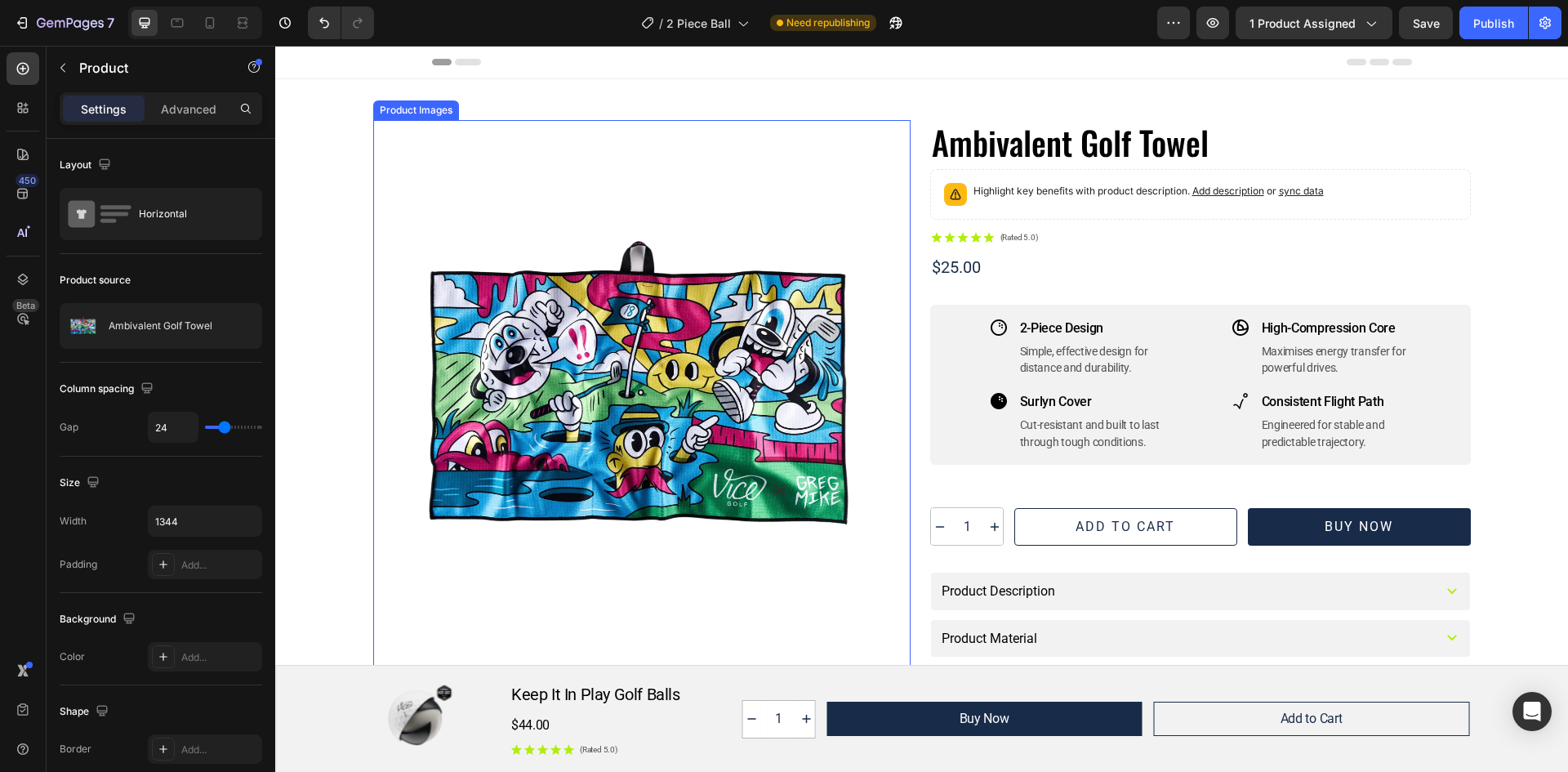
click at [513, 318] on div at bounding box center [641, 388] width 537 height 537
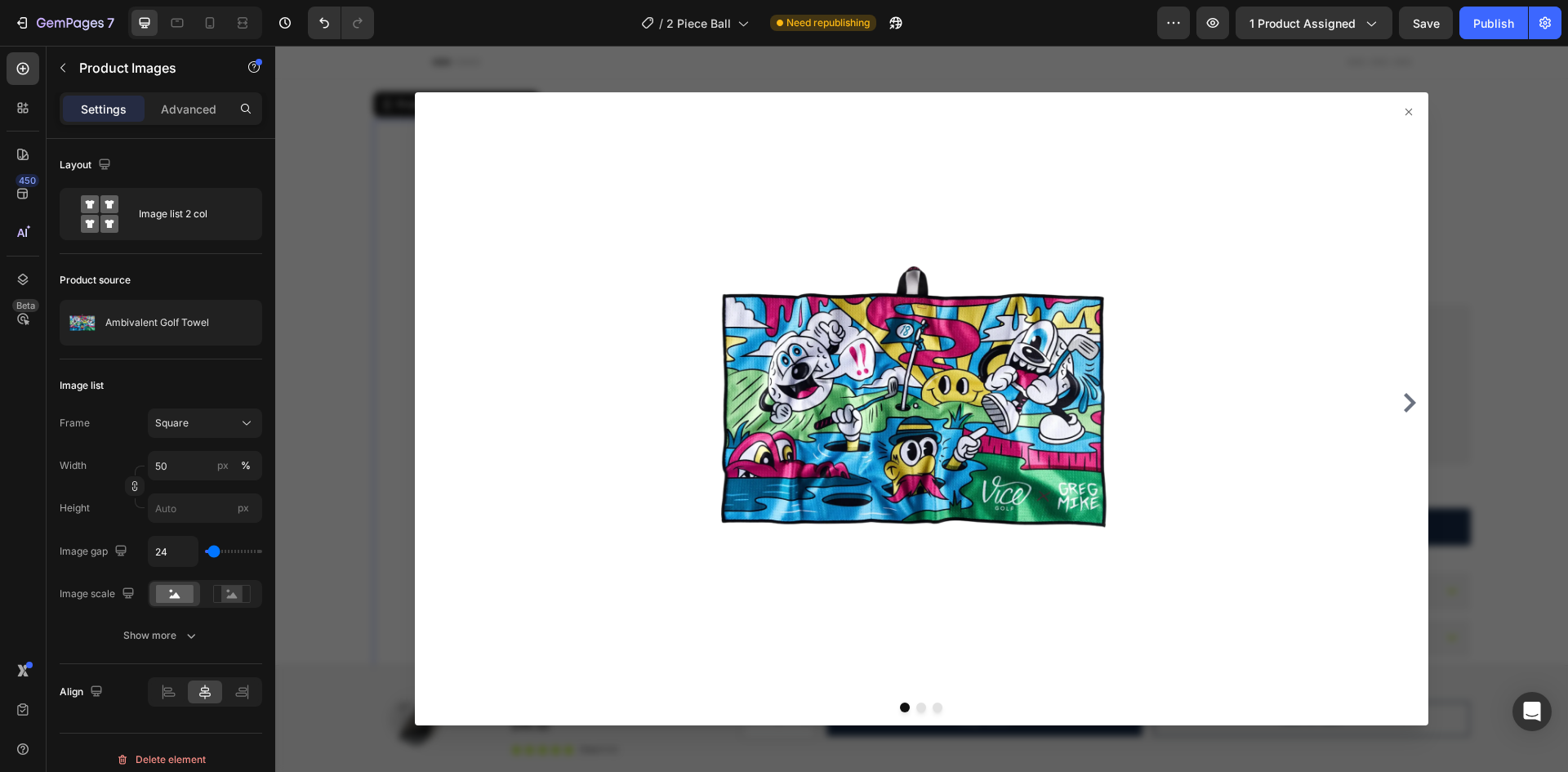
click at [1402, 108] on icon at bounding box center [1408, 111] width 13 height 13
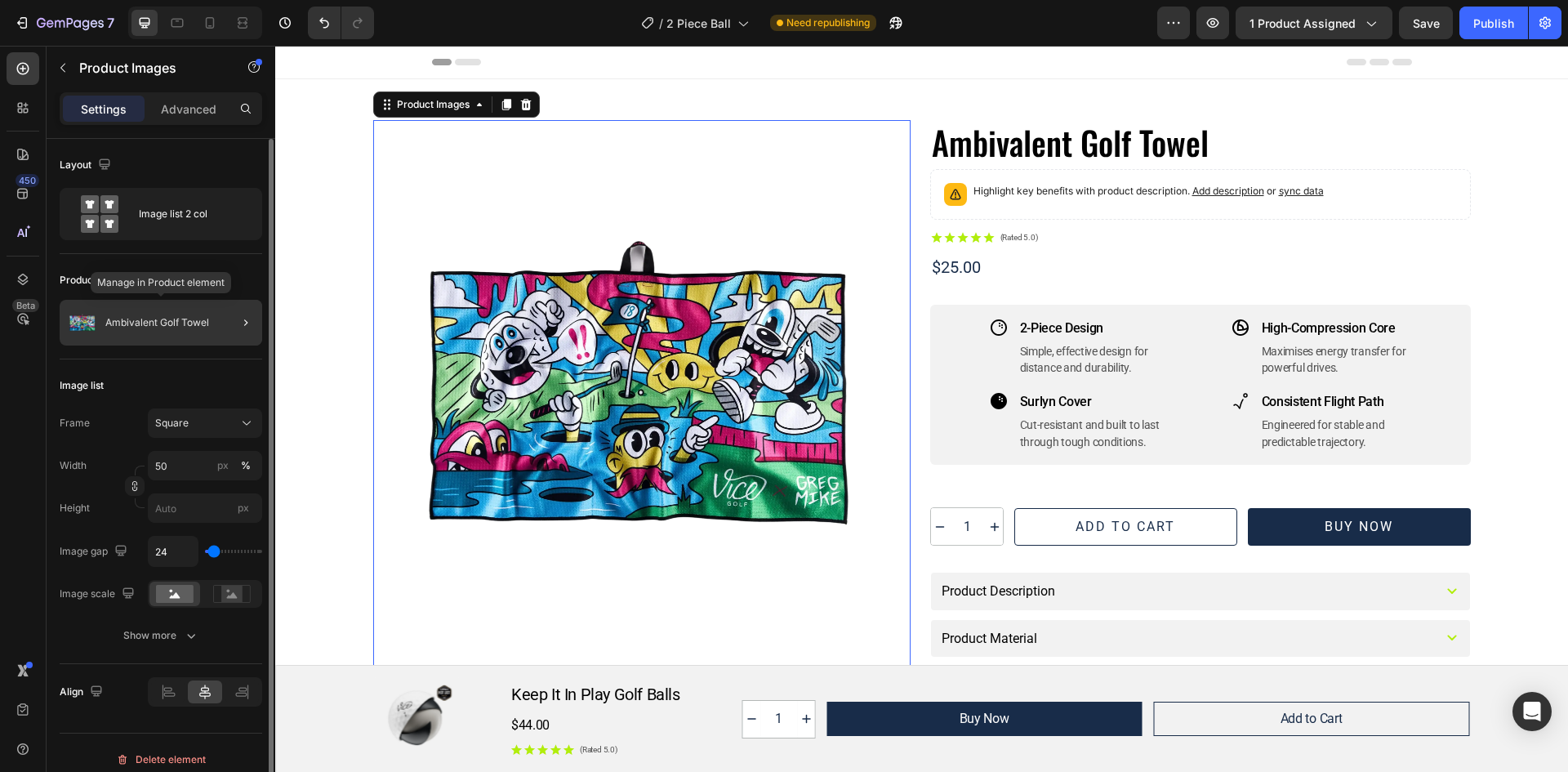
click at [81, 321] on img at bounding box center [83, 323] width 33 height 33
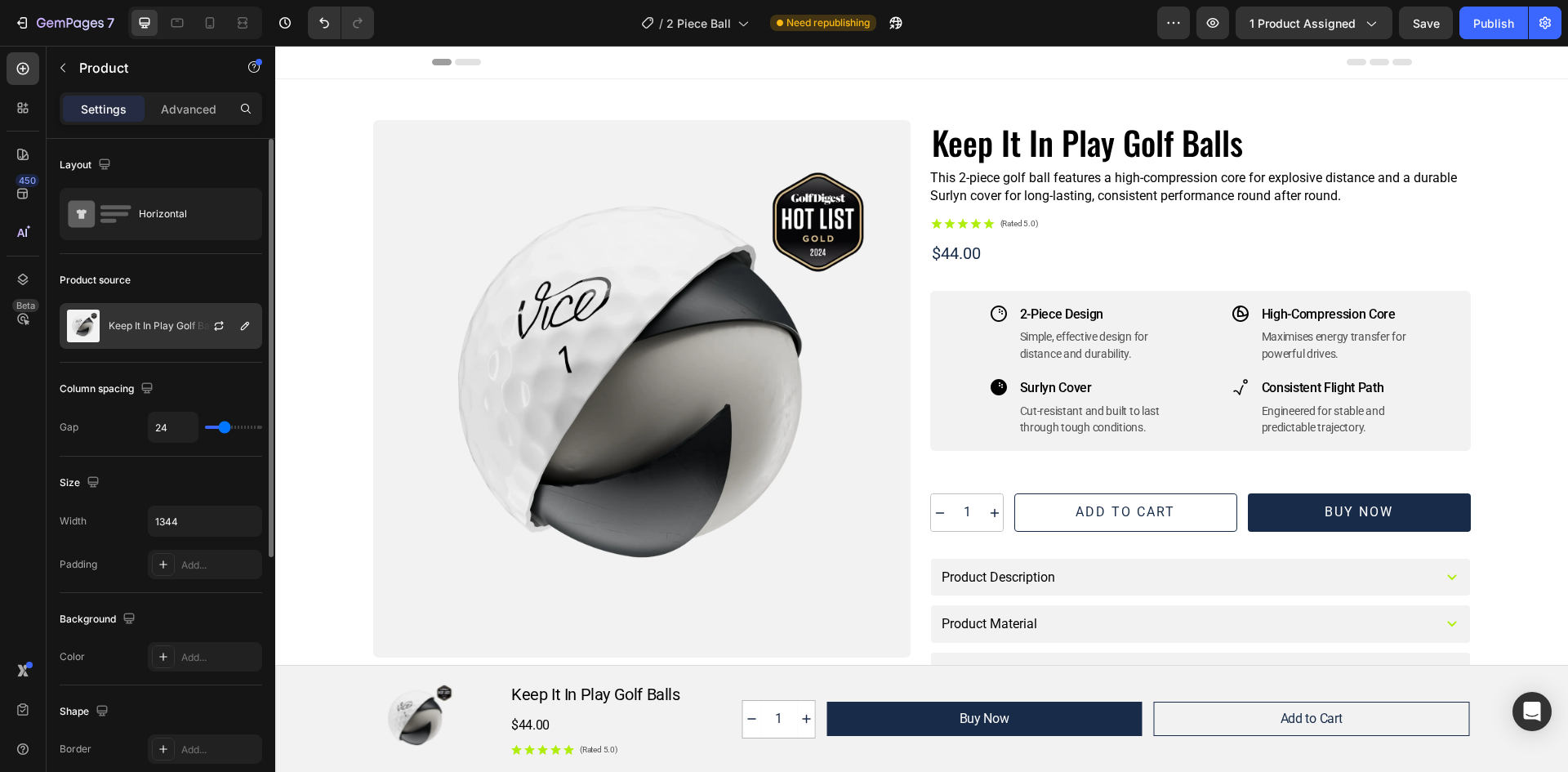
click at [207, 321] on div at bounding box center [225, 326] width 72 height 44
click at [247, 324] on icon "button" at bounding box center [245, 326] width 8 height 8
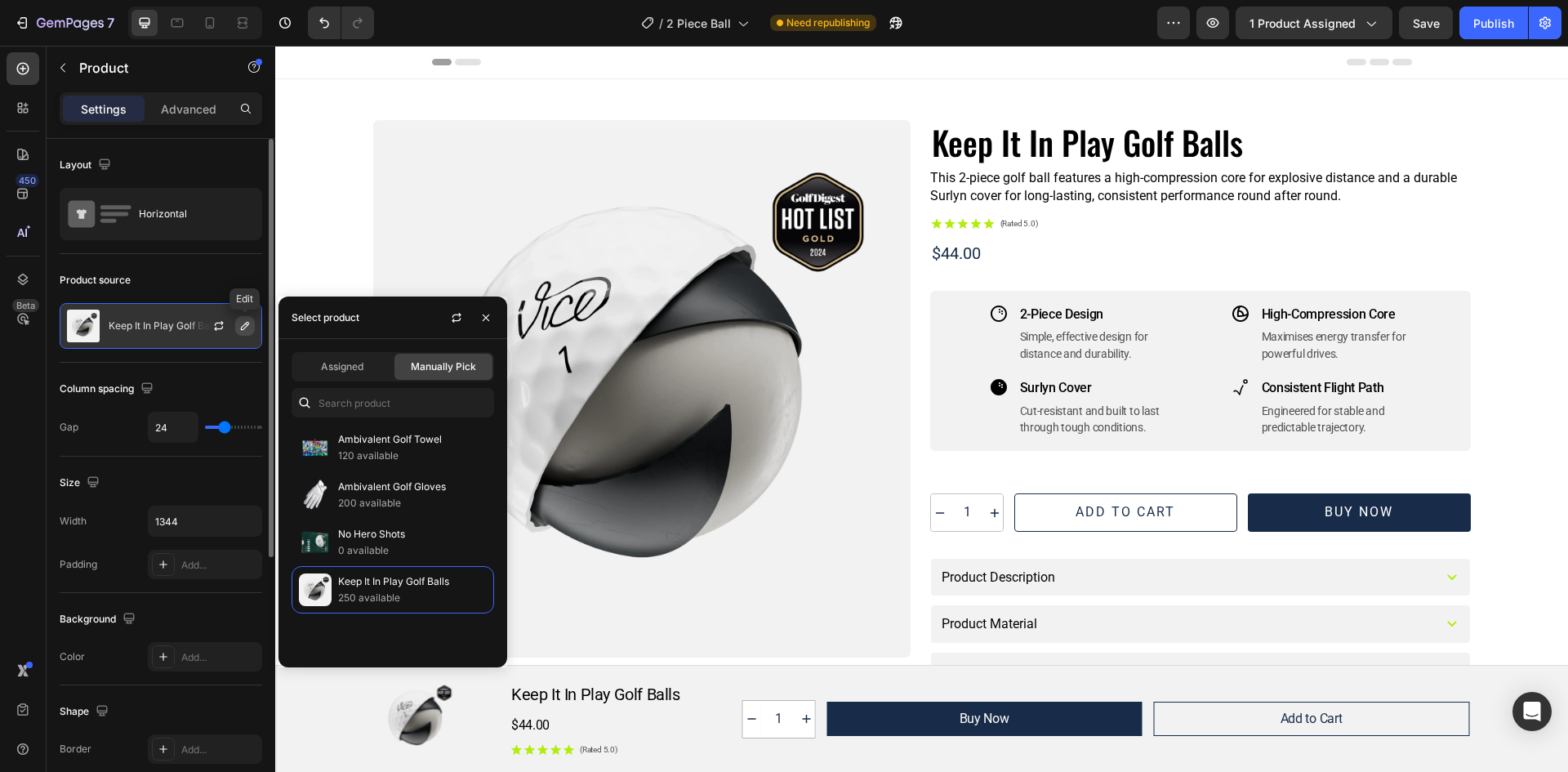
click at [247, 324] on icon "button" at bounding box center [245, 326] width 8 height 8
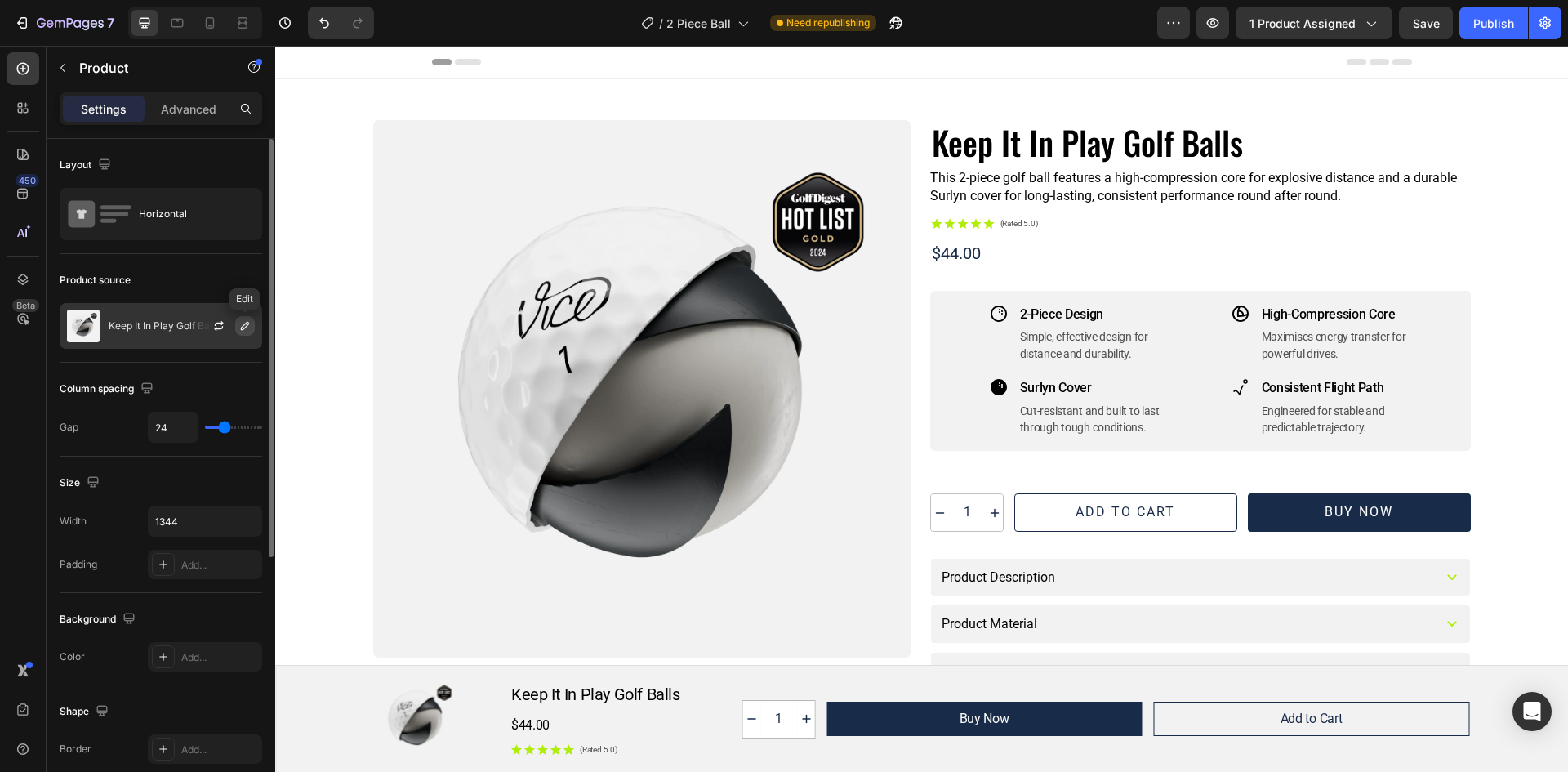
click at [248, 323] on icon "button" at bounding box center [245, 326] width 8 height 8
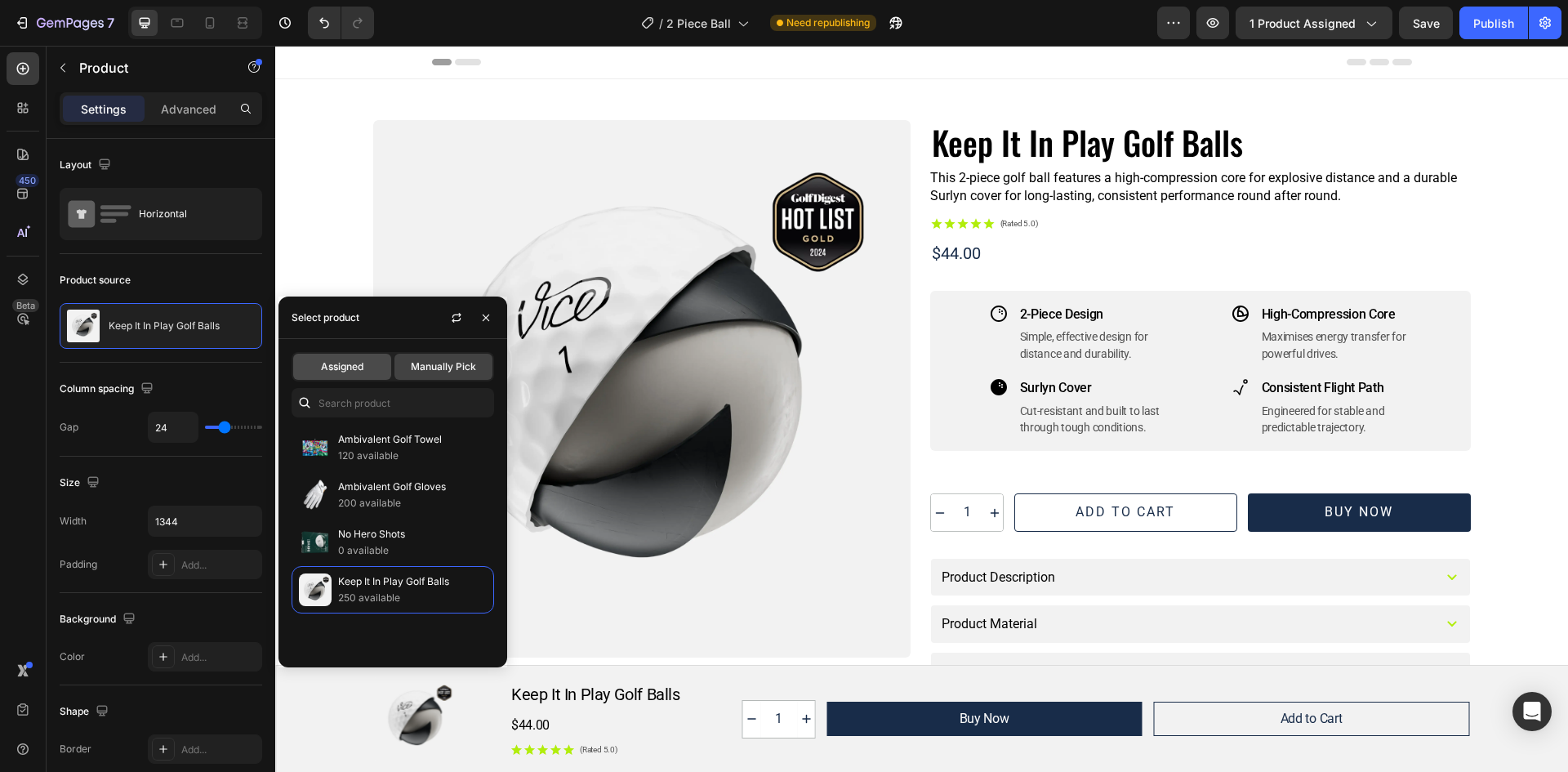
click at [352, 366] on span "Assigned" at bounding box center [342, 367] width 43 height 15
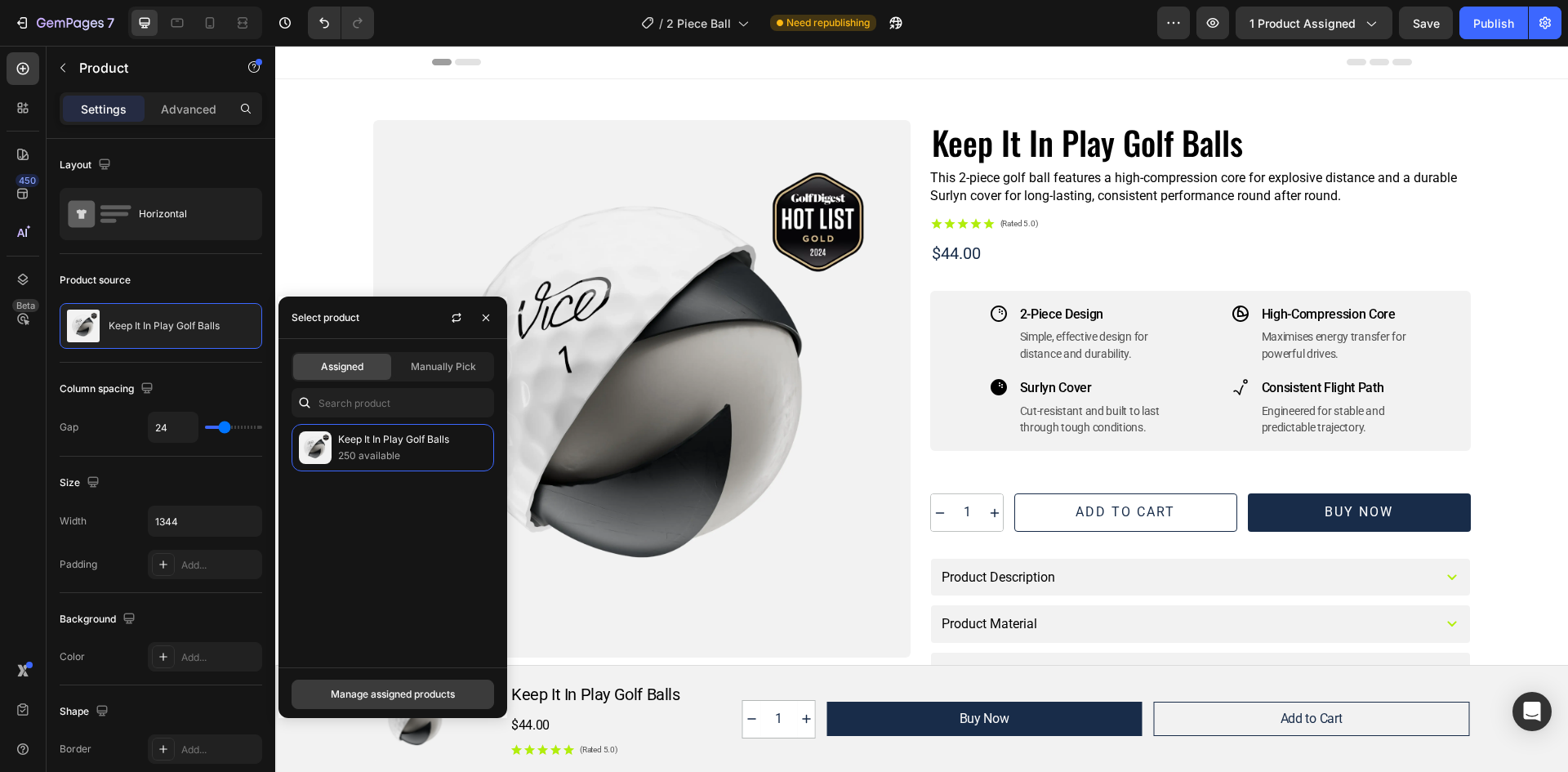
click at [375, 692] on div "Manage assigned products" at bounding box center [392, 694] width 124 height 15
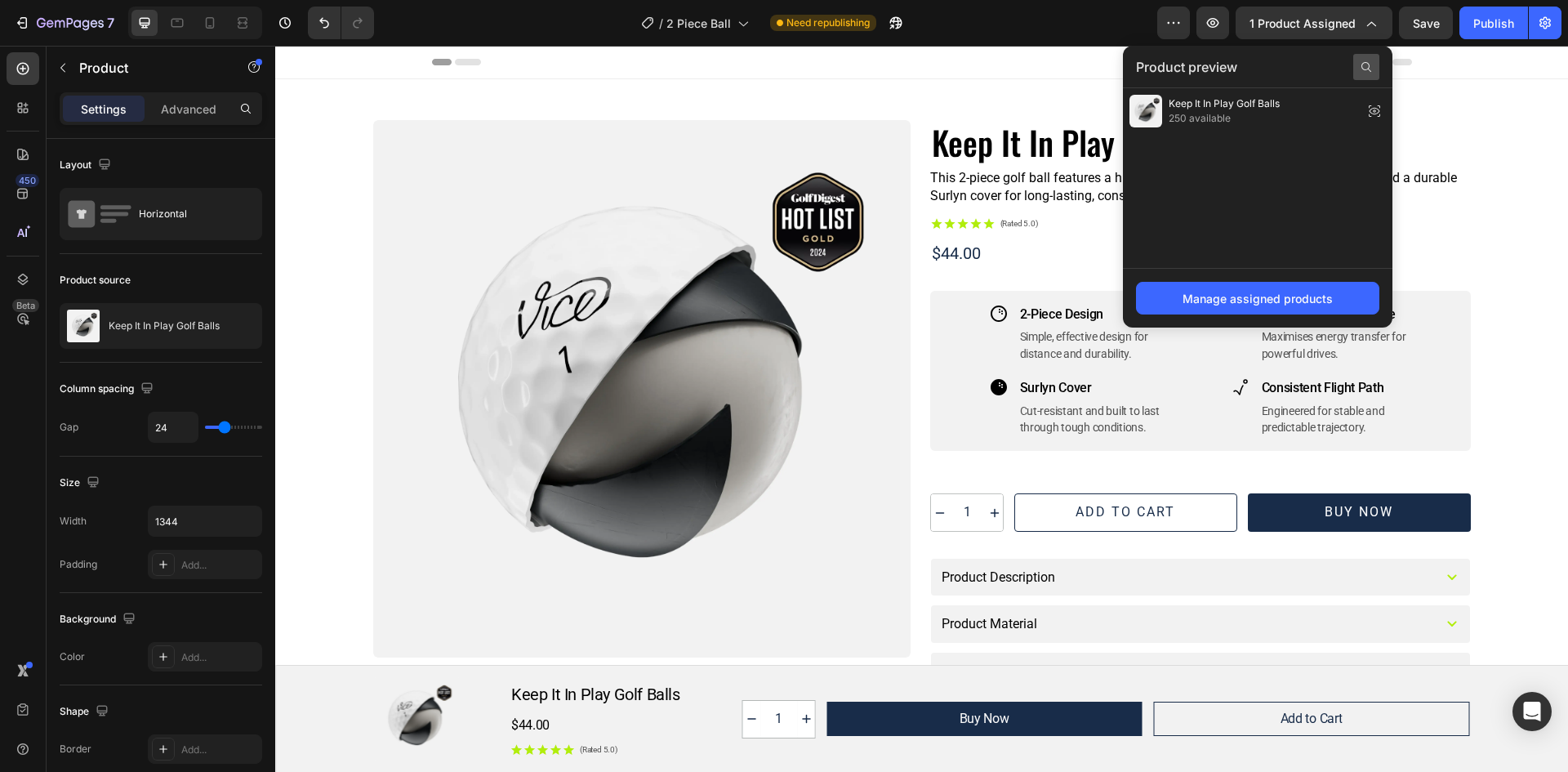
click at [1367, 63] on icon at bounding box center [1365, 66] width 13 height 13
type input "1"
click at [1365, 22] on icon "button" at bounding box center [1370, 22] width 17 height 17
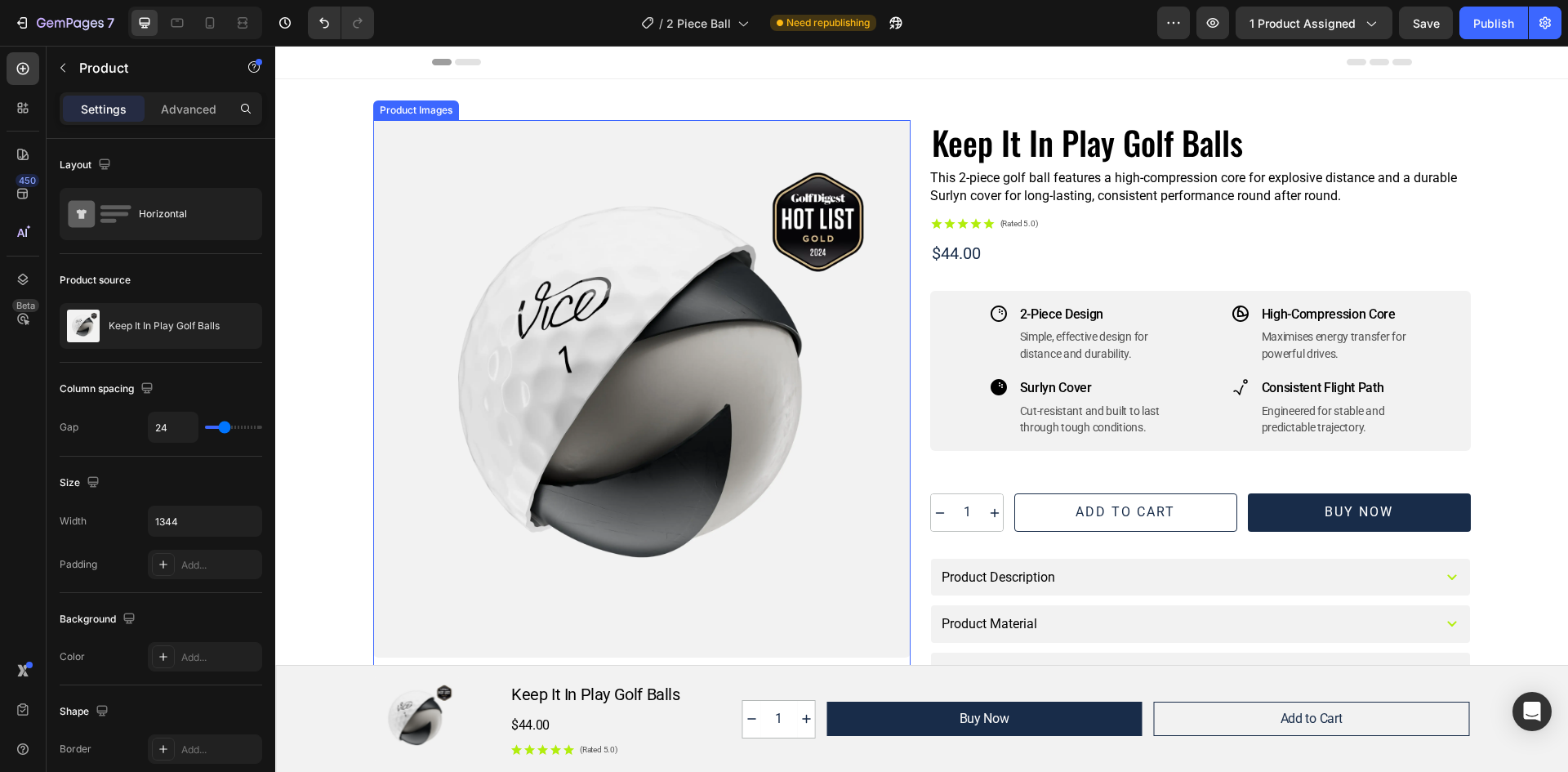
click at [458, 168] on div at bounding box center [641, 388] width 537 height 537
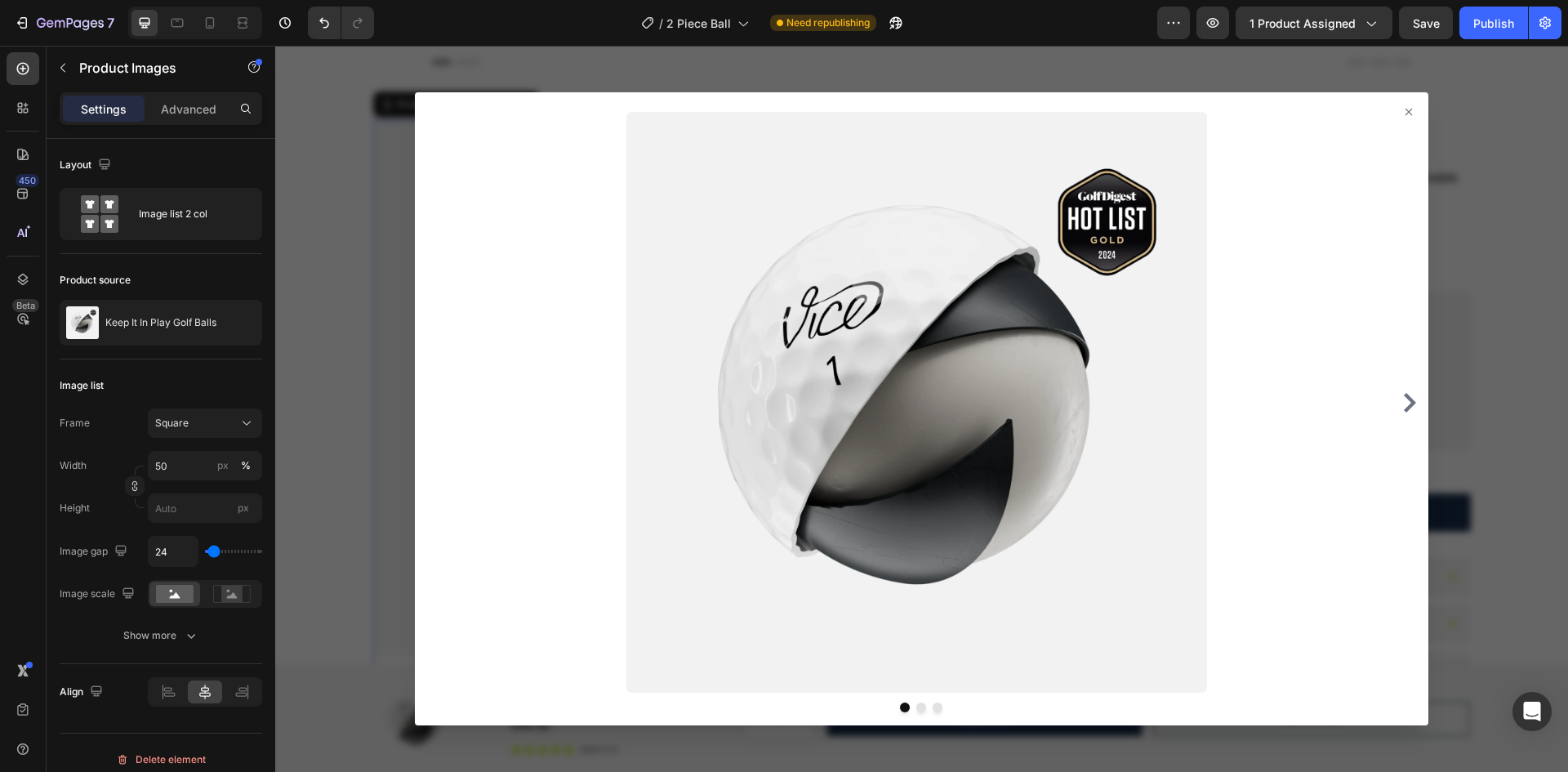
click at [1402, 117] on icon at bounding box center [1408, 111] width 13 height 13
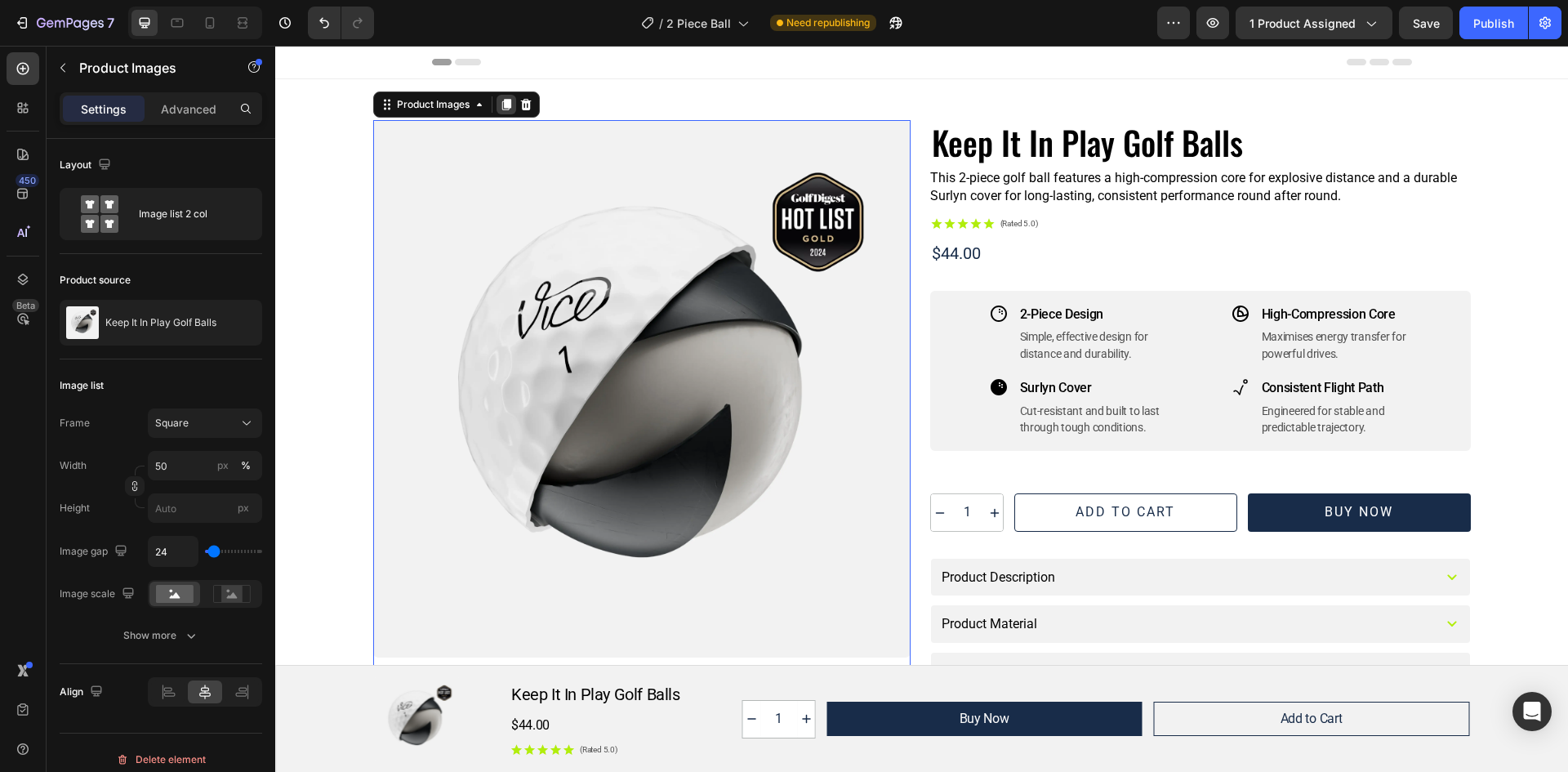
click at [502, 103] on icon at bounding box center [506, 104] width 9 height 12
click at [320, 33] on button "Undo/Redo" at bounding box center [325, 23] width 33 height 33
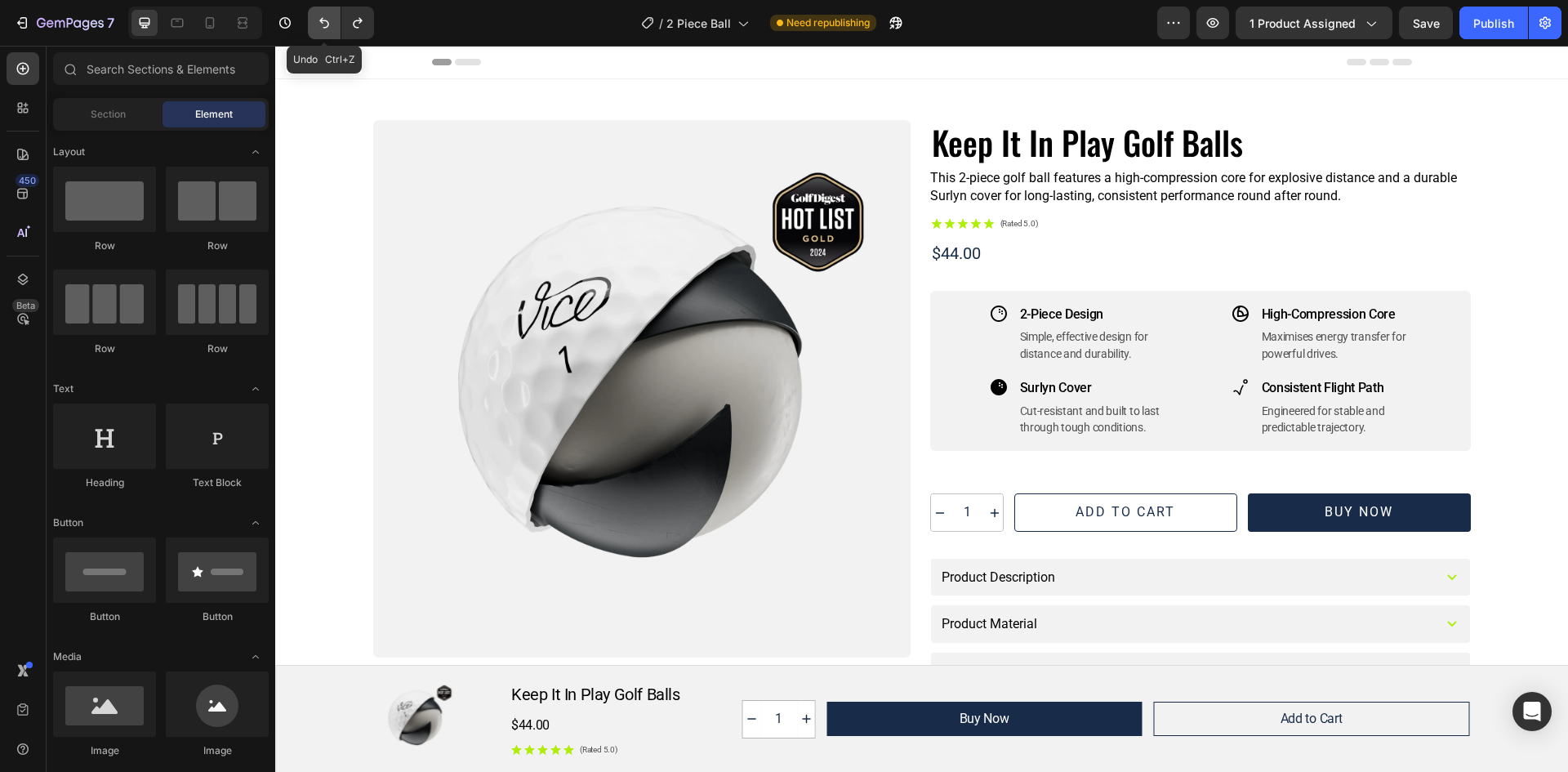
click at [322, 19] on icon "Undo/Redo" at bounding box center [325, 22] width 10 height 11
click at [325, 23] on icon "Undo/Redo" at bounding box center [324, 22] width 17 height 17
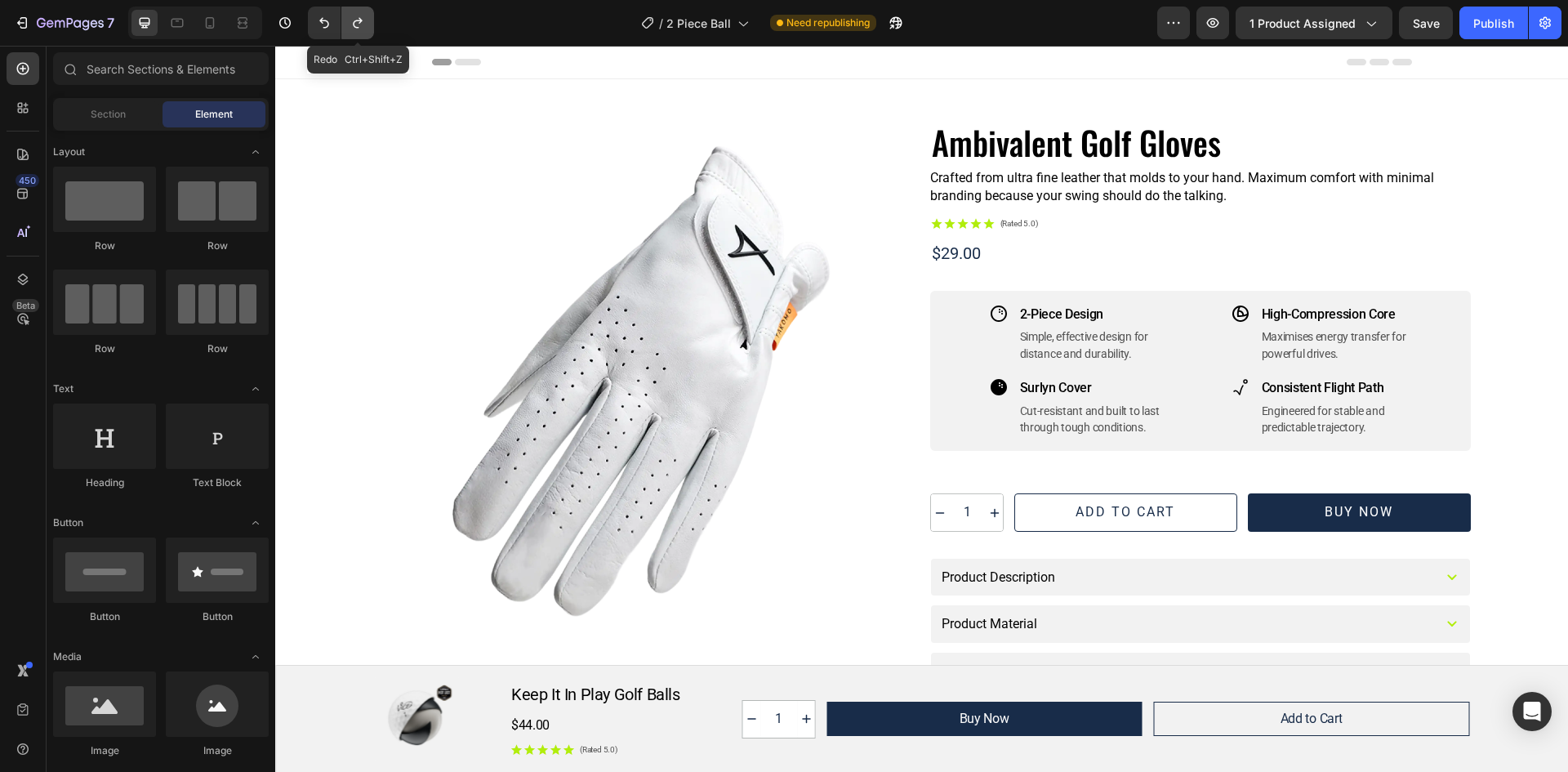
click at [358, 18] on icon "Undo/Redo" at bounding box center [358, 22] width 17 height 17
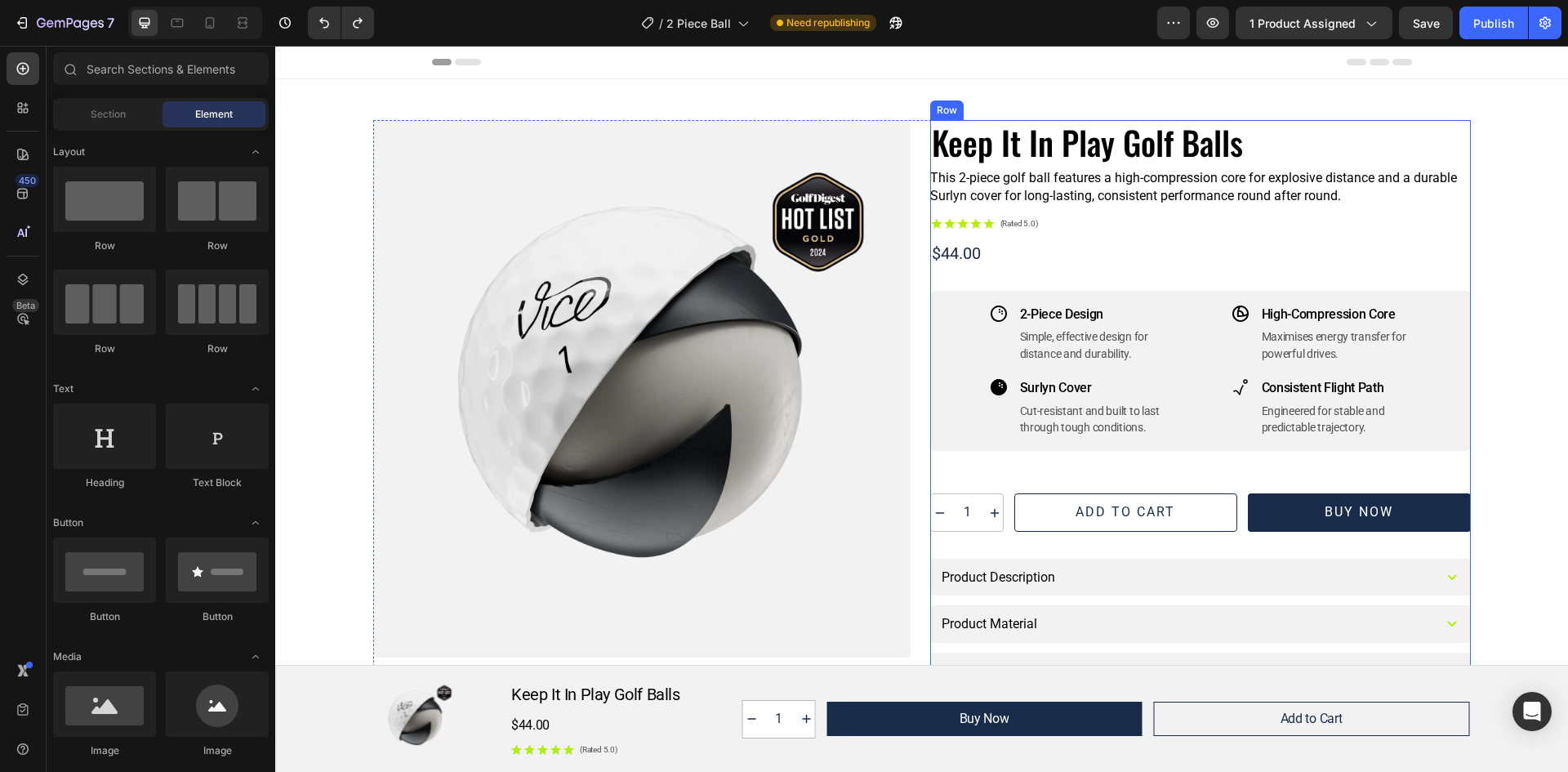
scroll to position [327, 0]
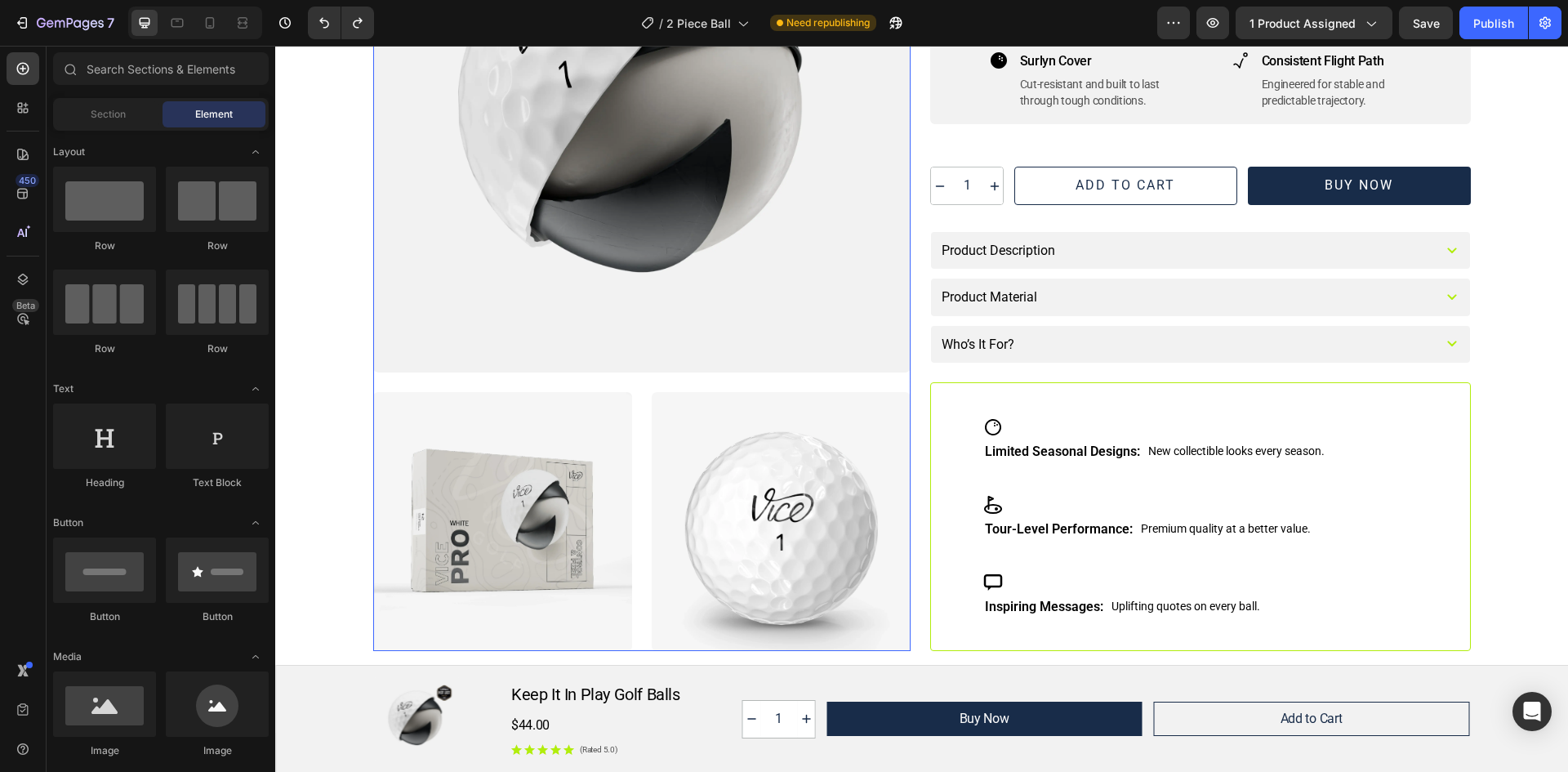
click at [771, 521] on icon at bounding box center [781, 521] width 19 height 19
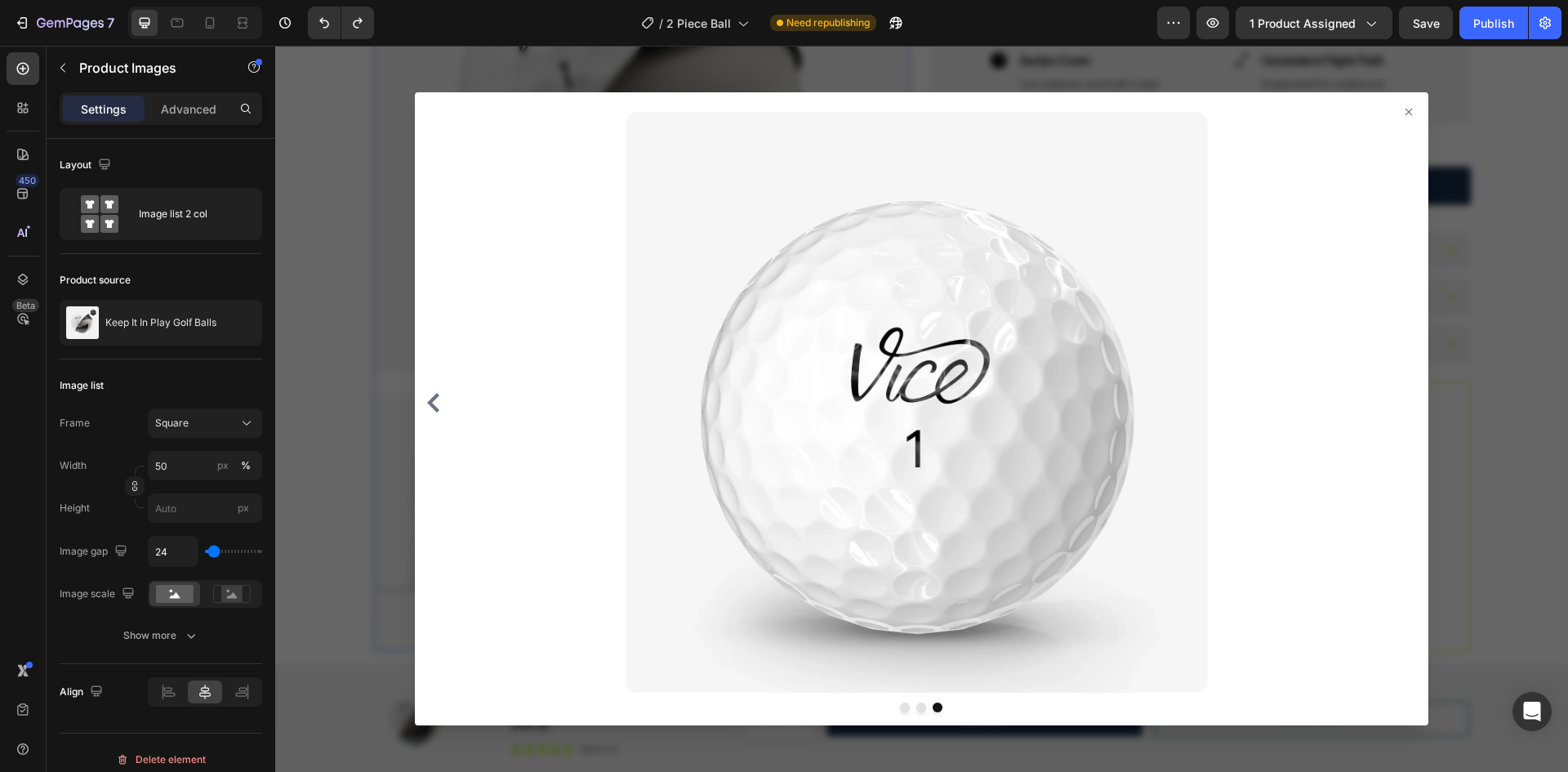
click at [1402, 108] on icon at bounding box center [1408, 111] width 13 height 13
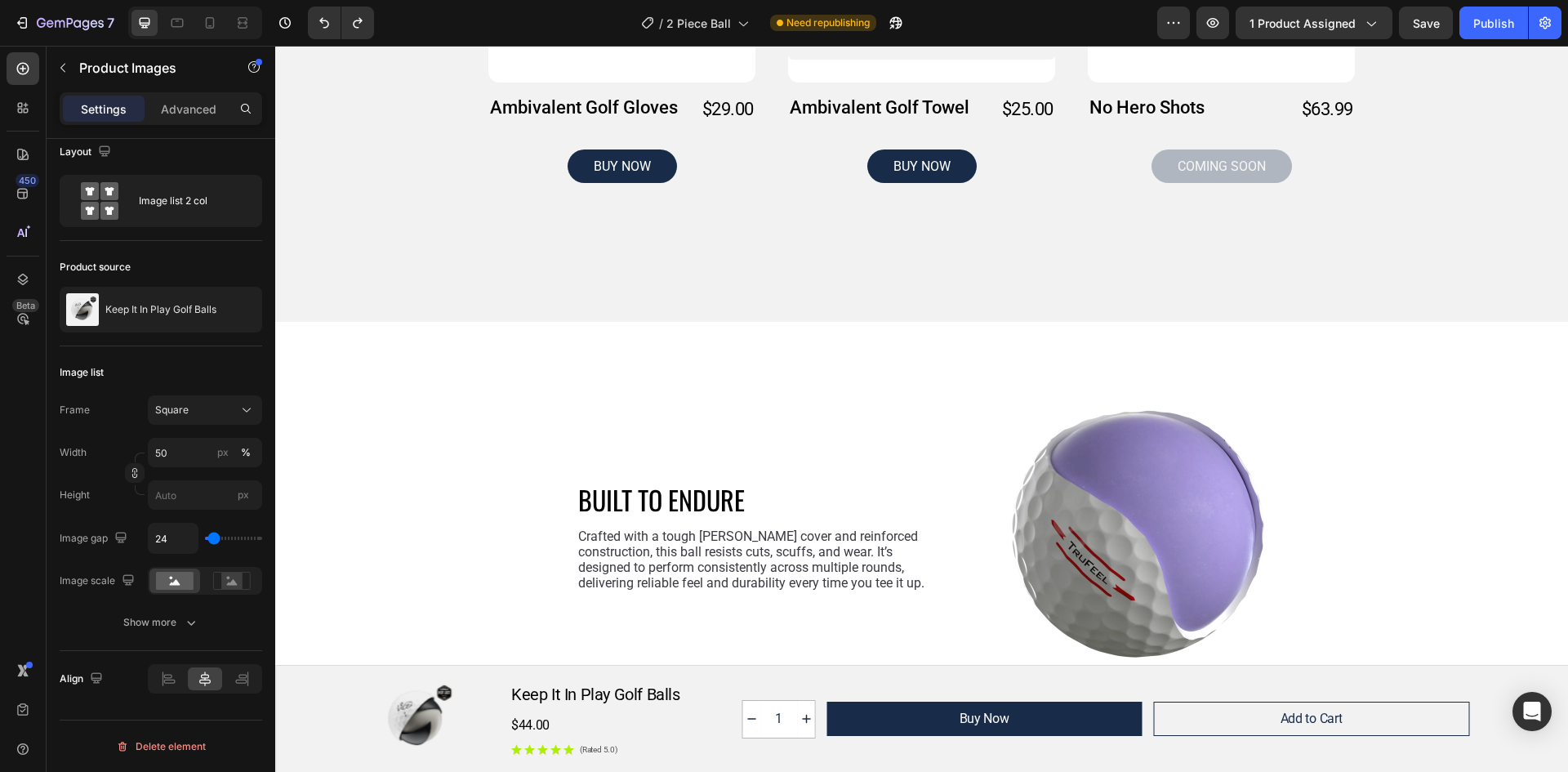
scroll to position [1878, 0]
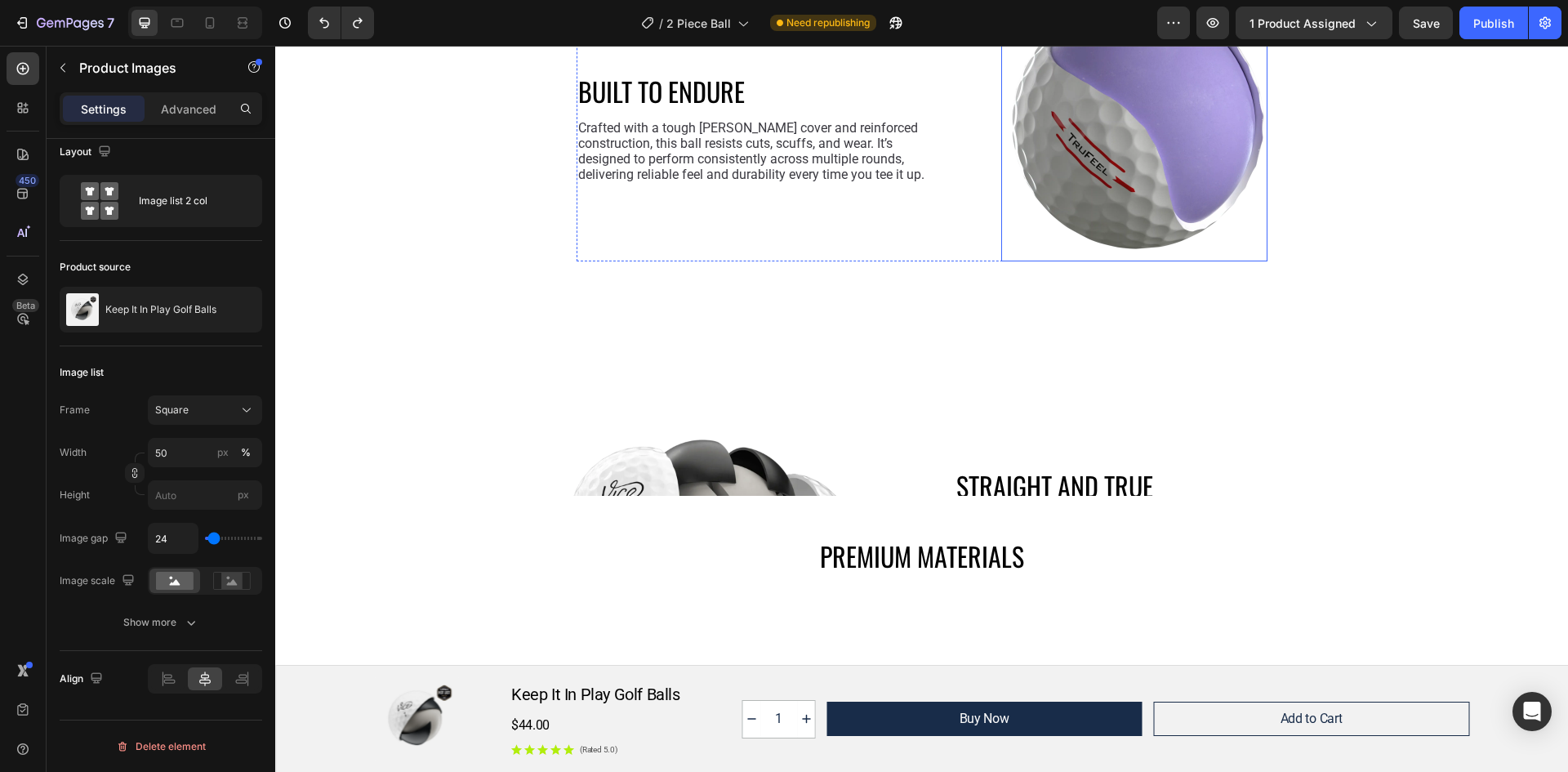
click at [1075, 183] on img at bounding box center [1133, 128] width 266 height 266
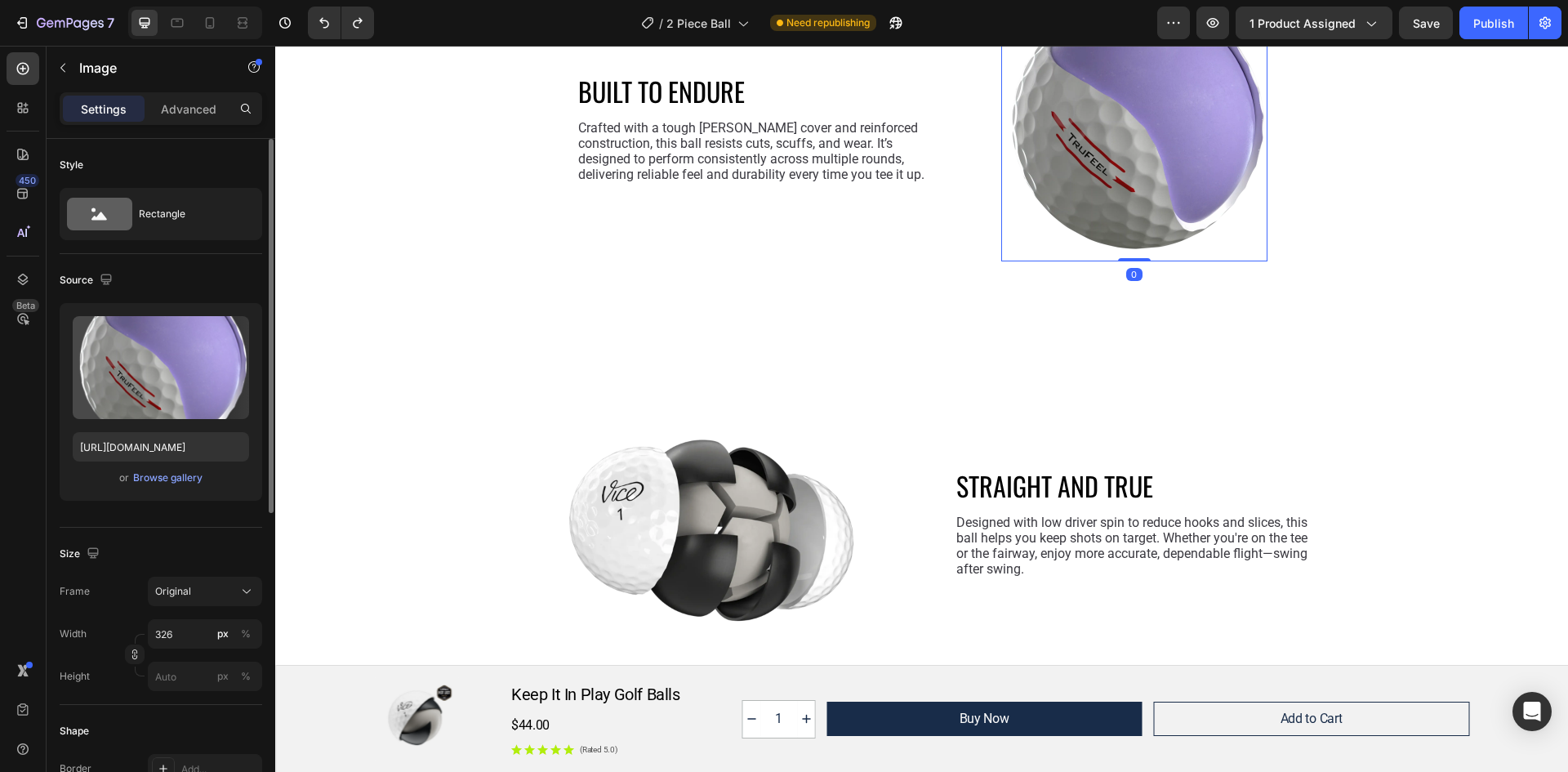
scroll to position [1634, 0]
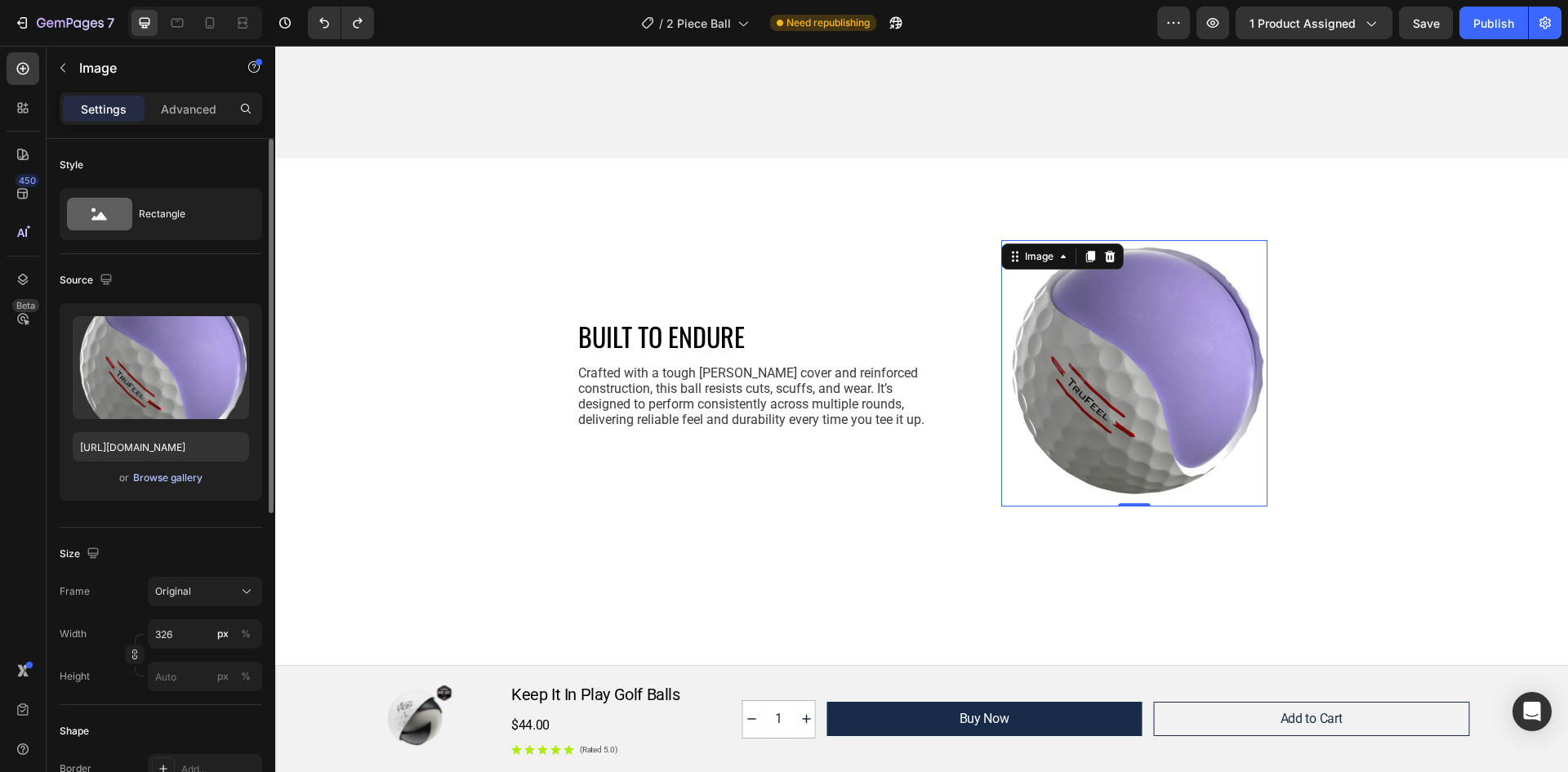
click at [159, 477] on div "Browse gallery" at bounding box center [168, 478] width 69 height 15
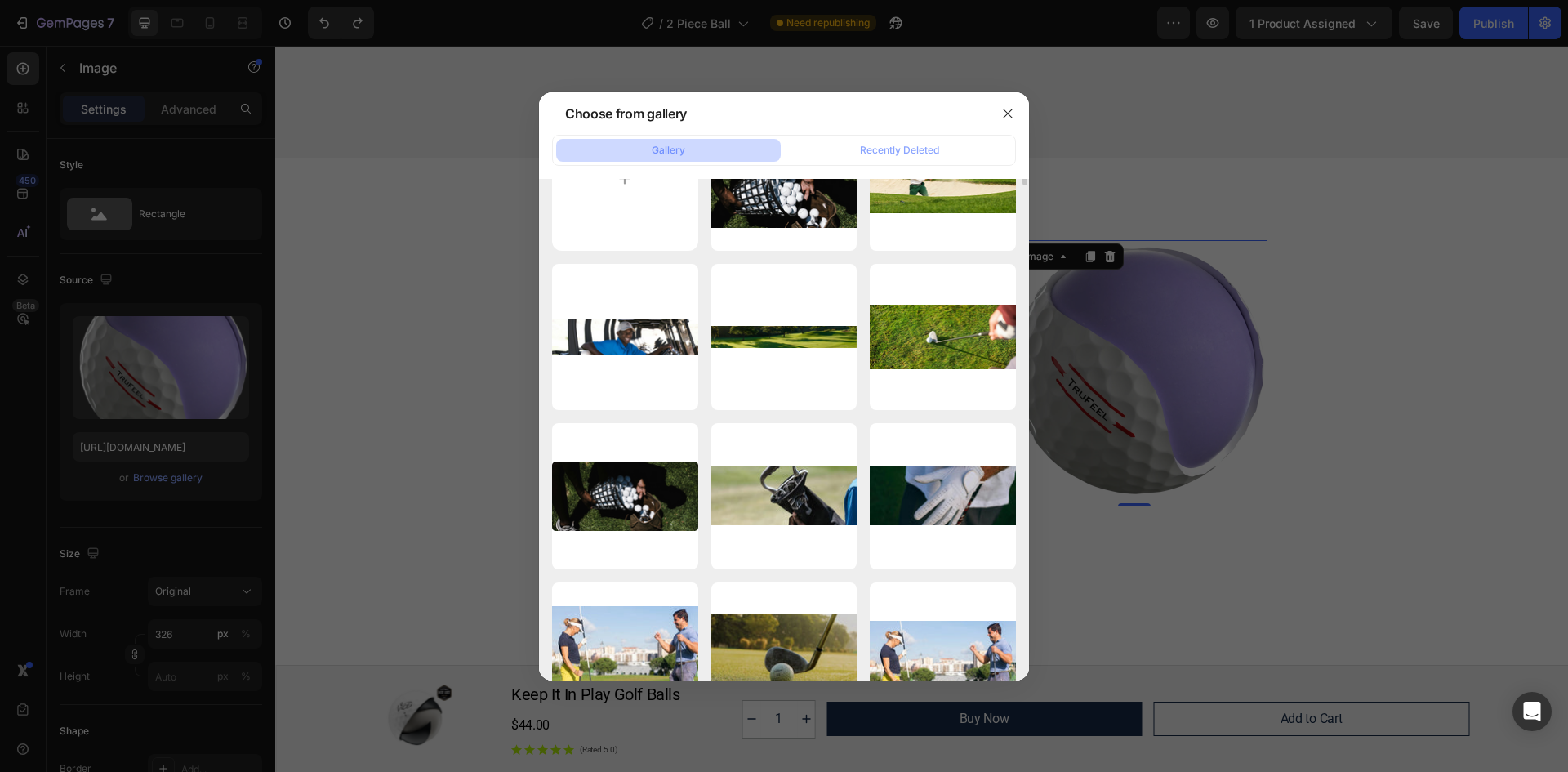
scroll to position [0, 0]
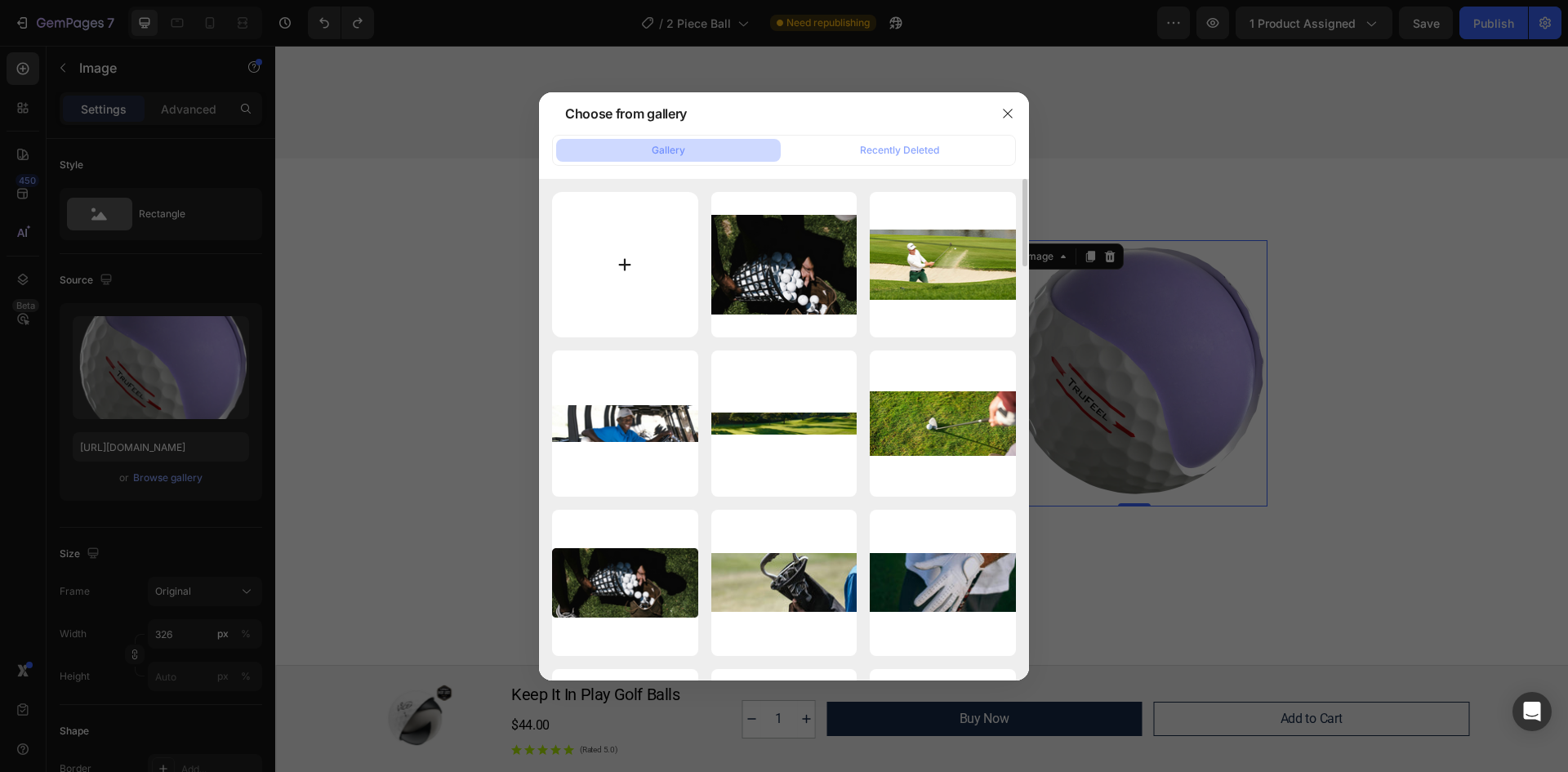
click at [637, 264] on input "file" at bounding box center [625, 265] width 146 height 146
click at [1015, 112] on button "button" at bounding box center [1008, 113] width 26 height 26
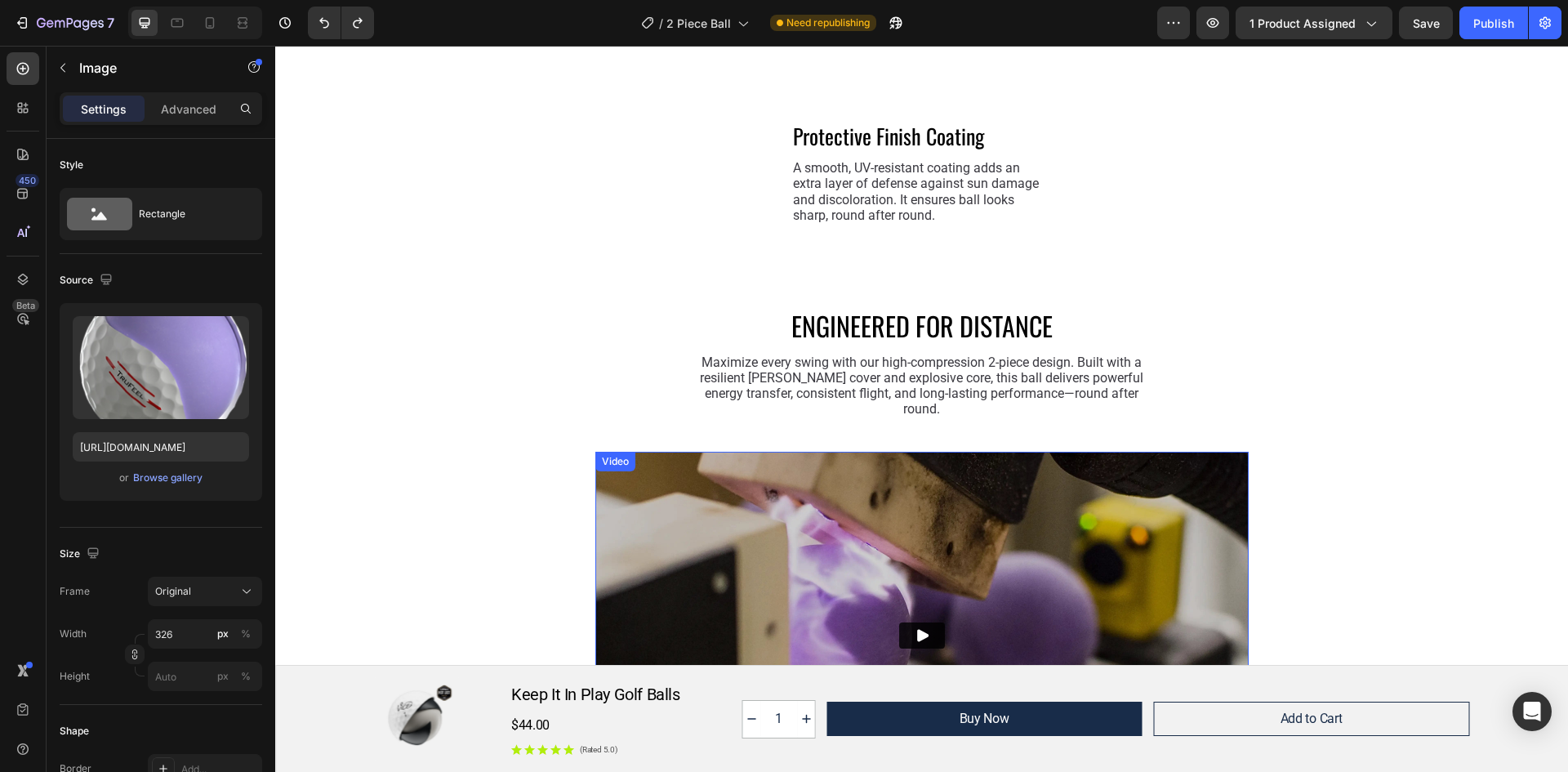
scroll to position [3267, 0]
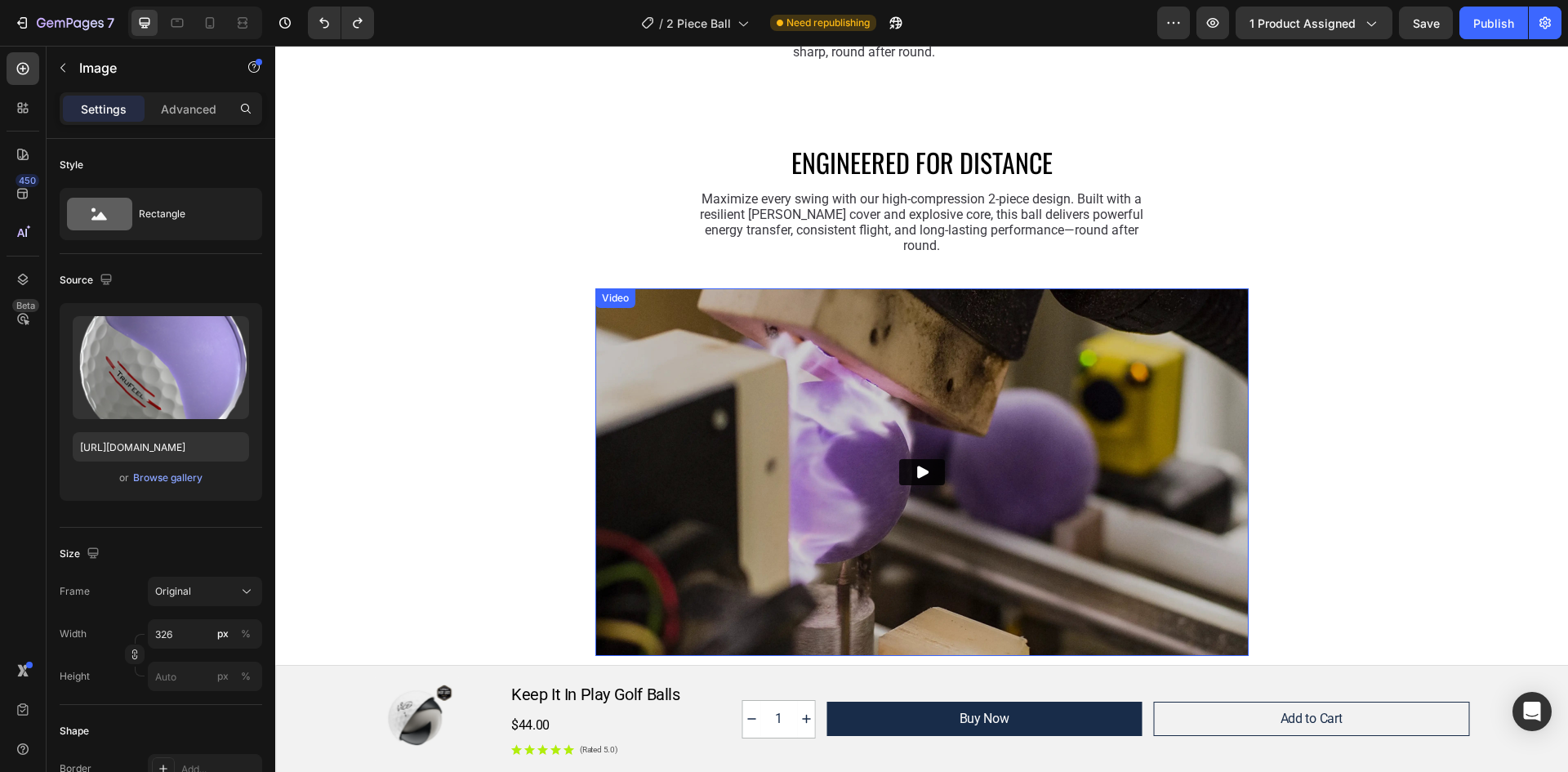
click at [1013, 436] on img at bounding box center [922, 472] width 653 height 367
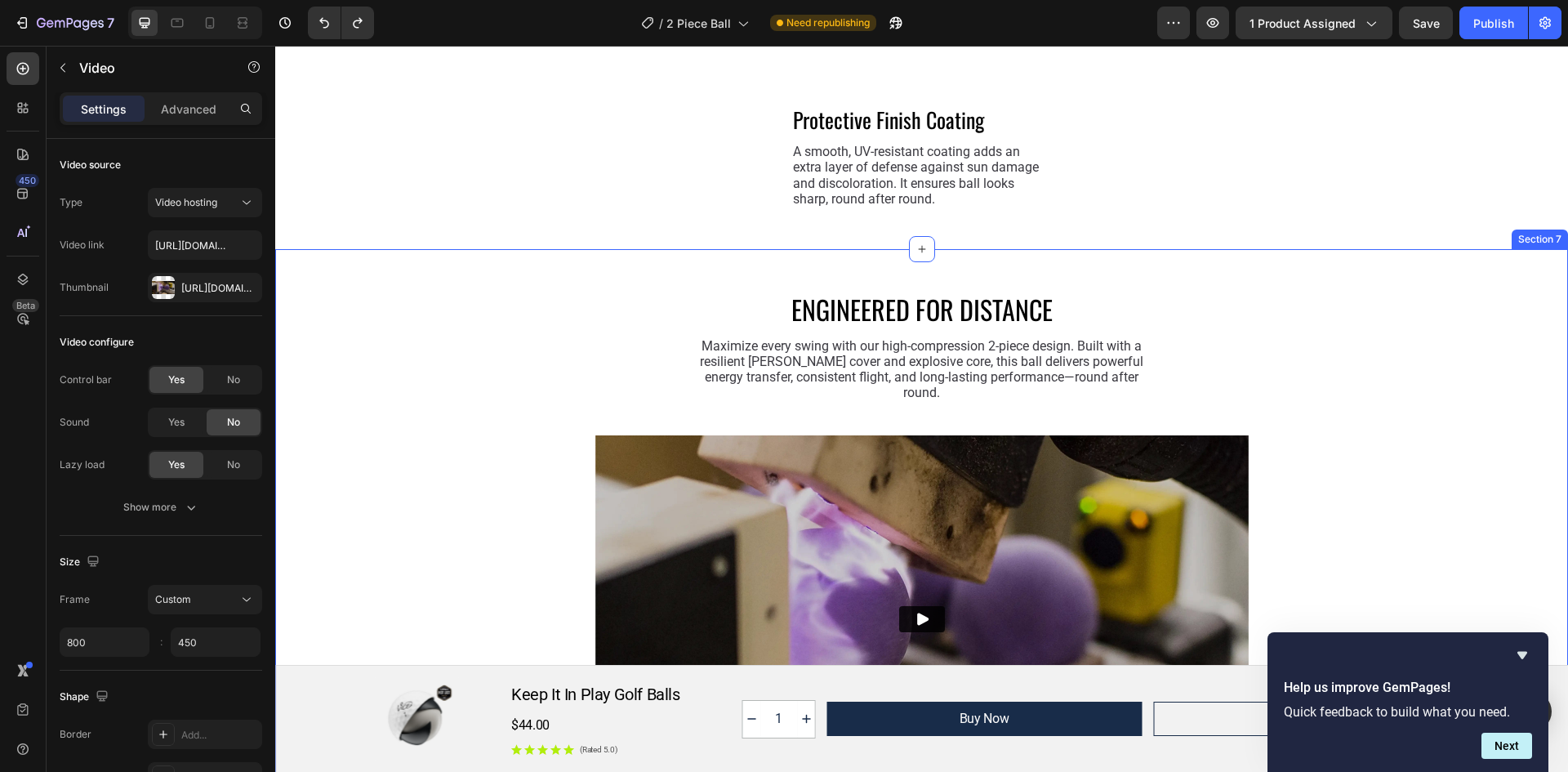
scroll to position [3366, 0]
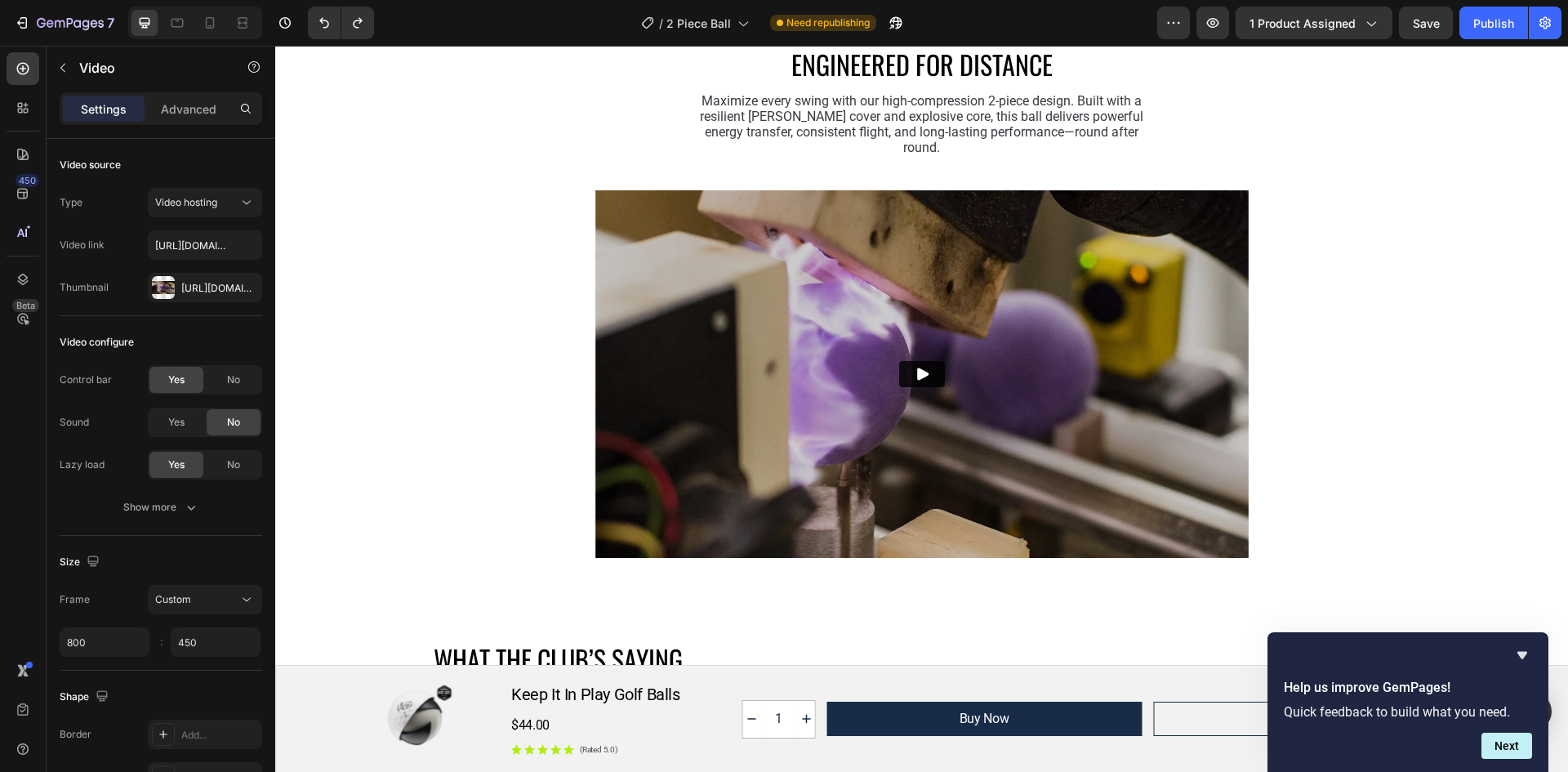
click at [914, 366] on icon "Play" at bounding box center [922, 373] width 17 height 17
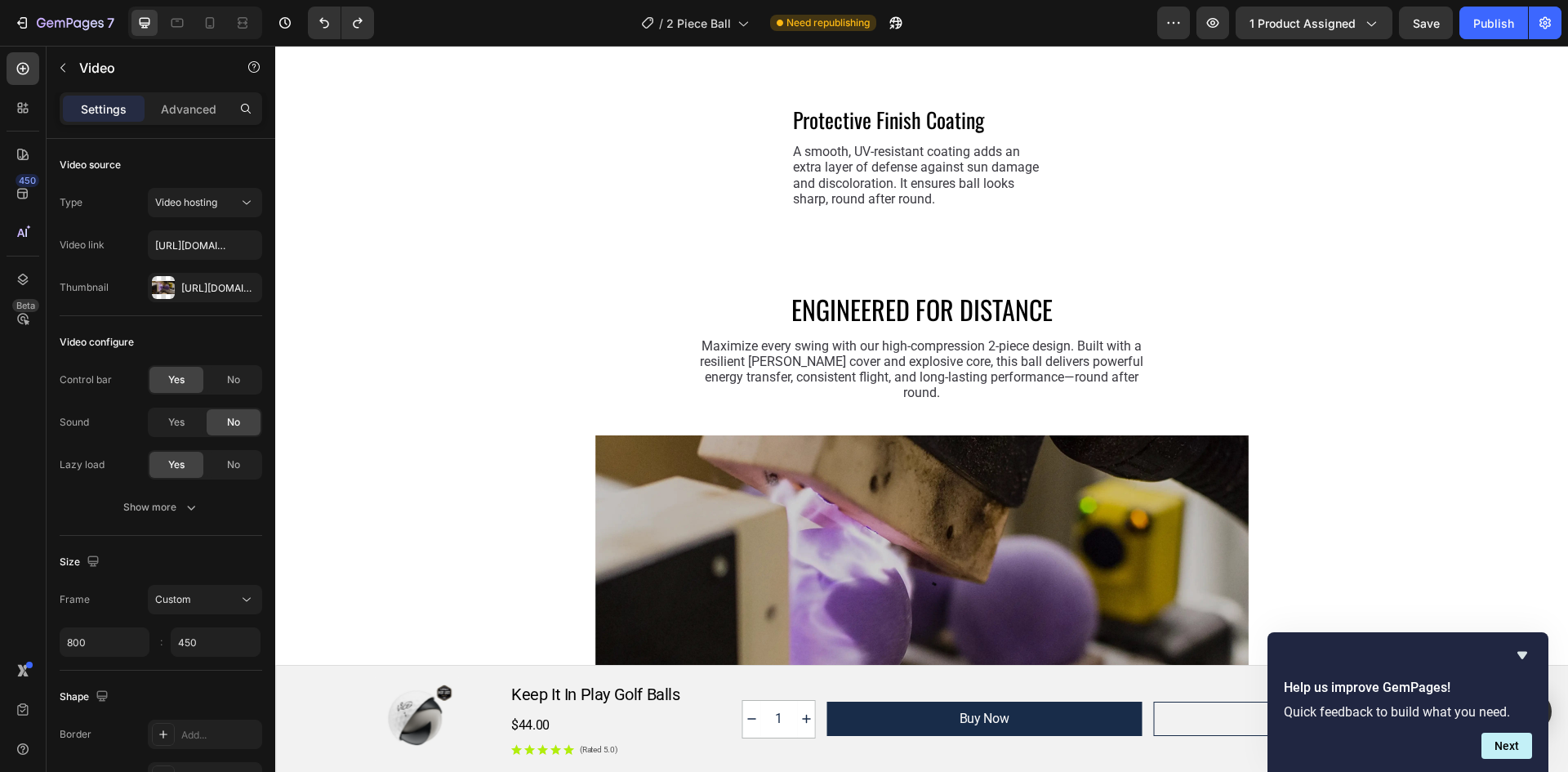
scroll to position [3202, 0]
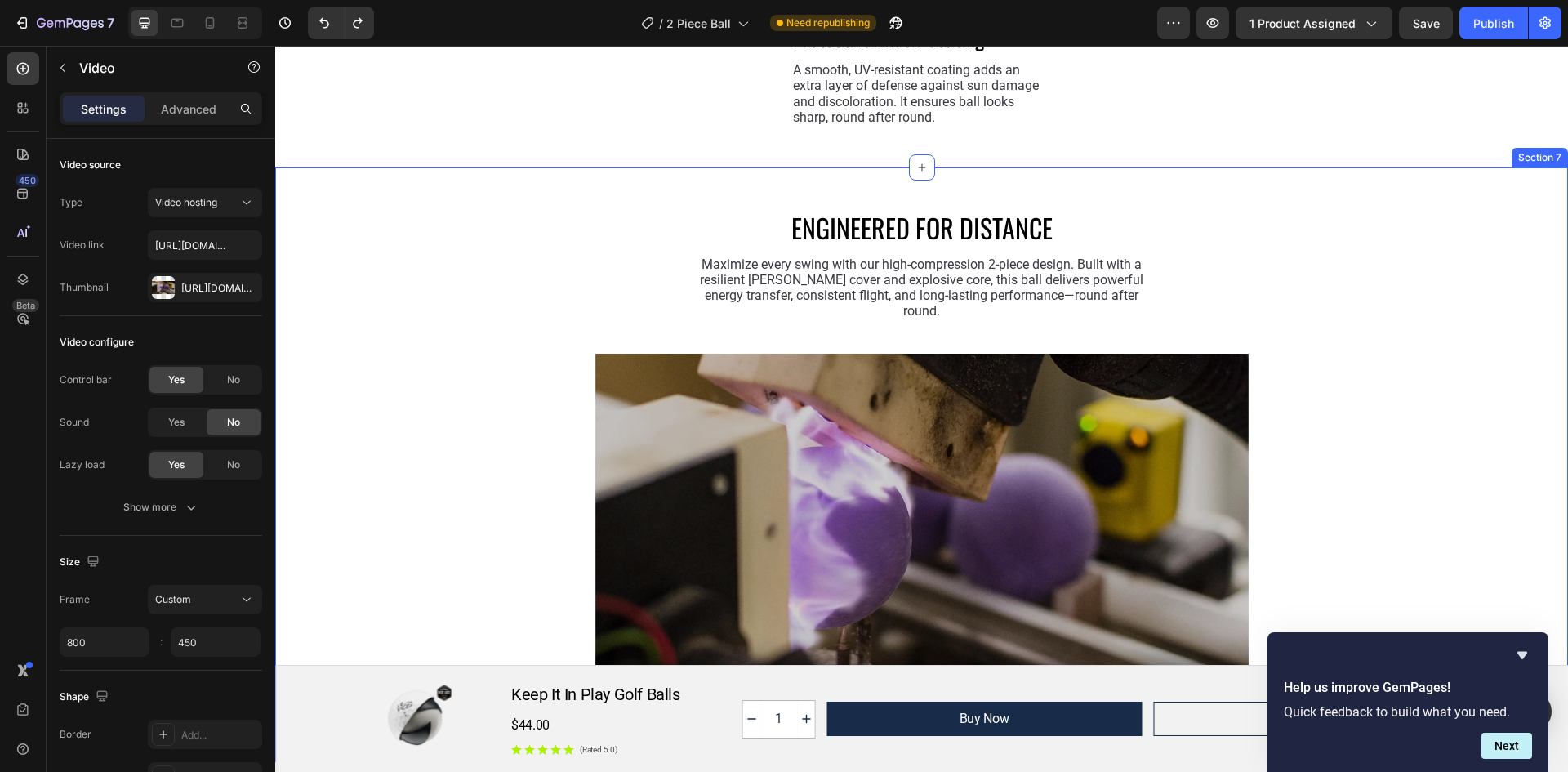
click at [1405, 378] on div "ENGINEERED FOR DISTANCE Heading Maximize every swing with our high-compression …" at bounding box center [922, 465] width 1253 height 513
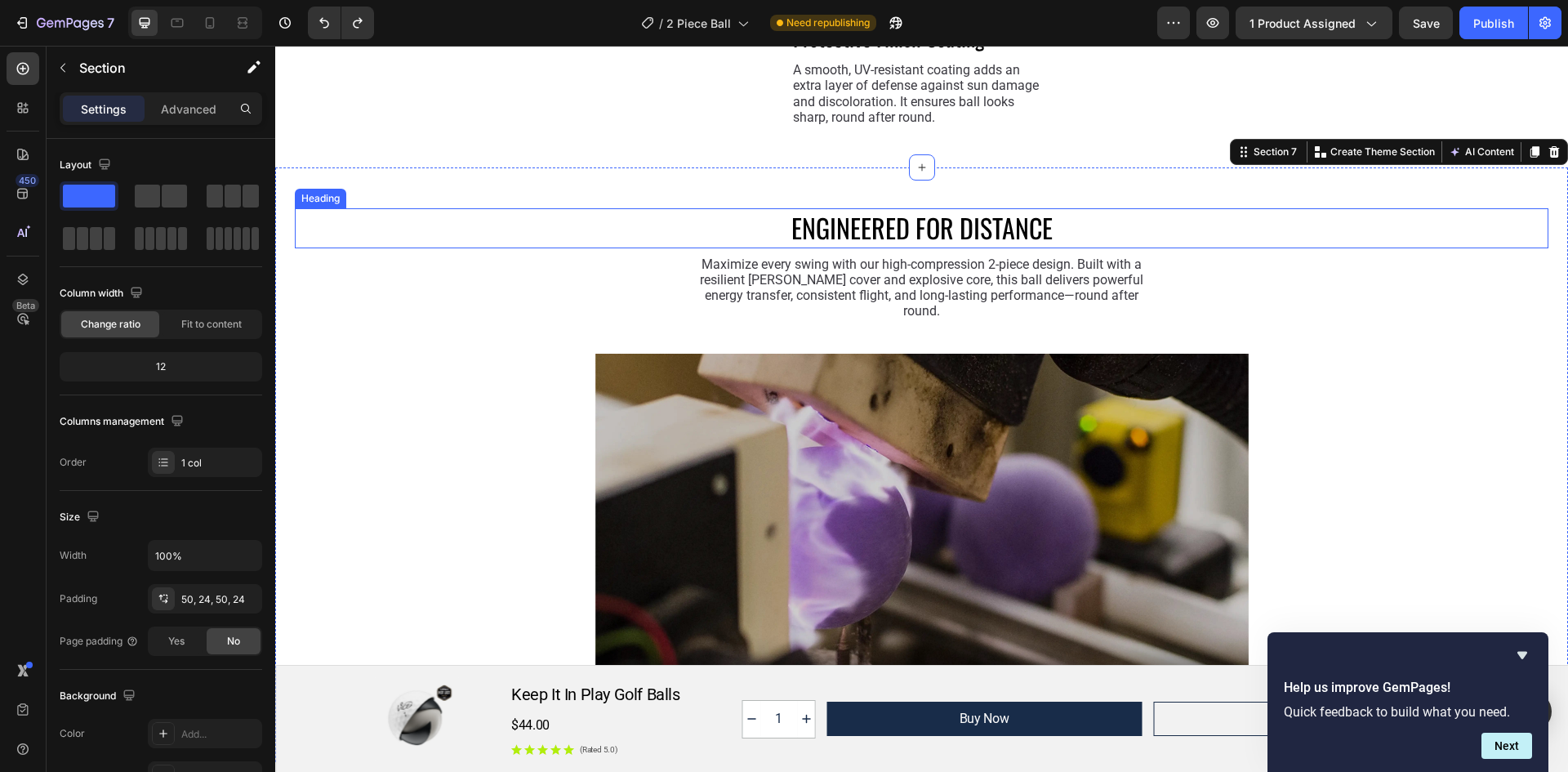
click at [747, 247] on h2 "ENGINEERED FOR DISTANCE" at bounding box center [922, 228] width 1253 height 40
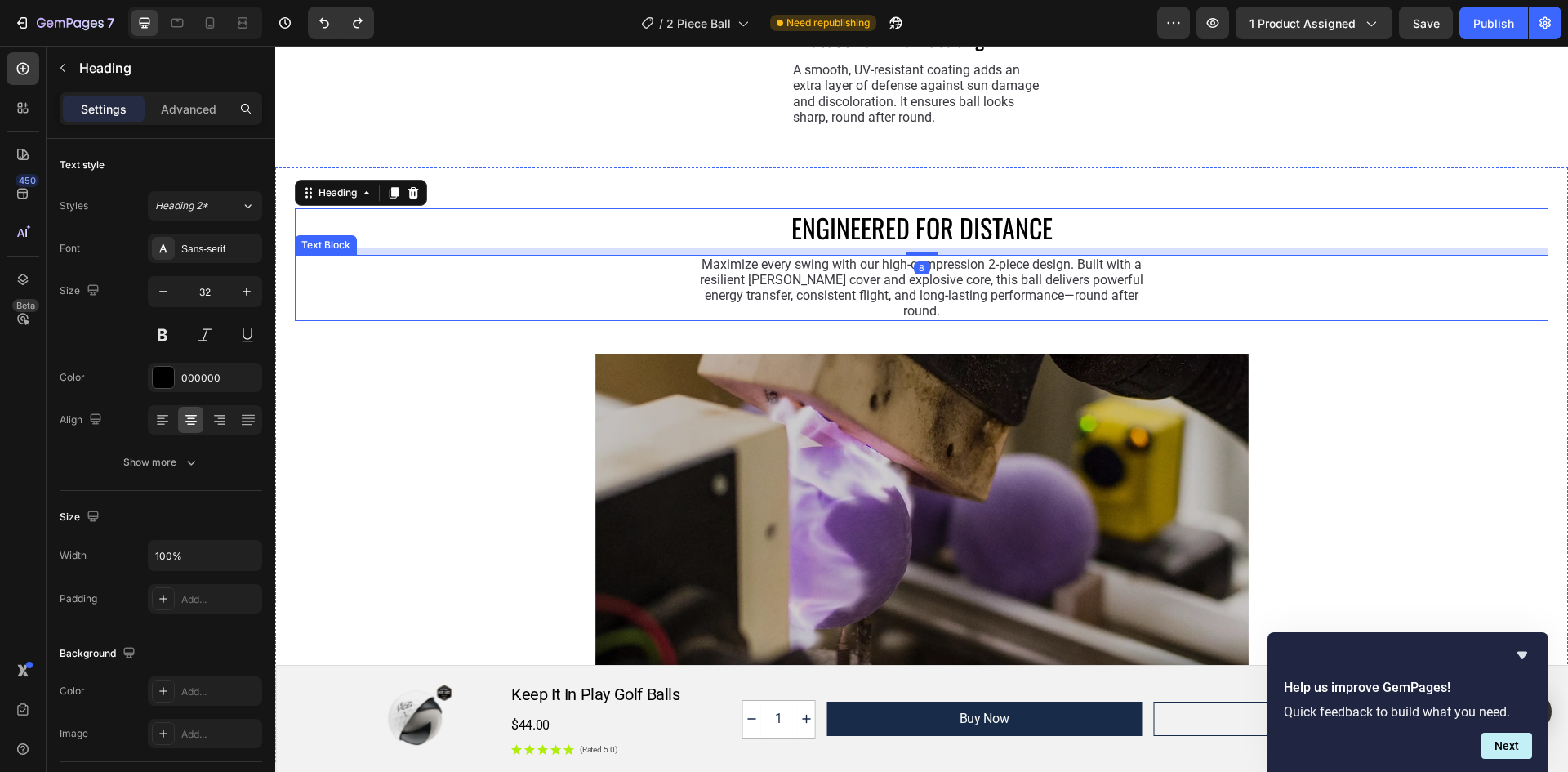
click at [752, 270] on p "Maximize every swing with our high-compression 2-piece design. Built with a res…" at bounding box center [922, 288] width 446 height 63
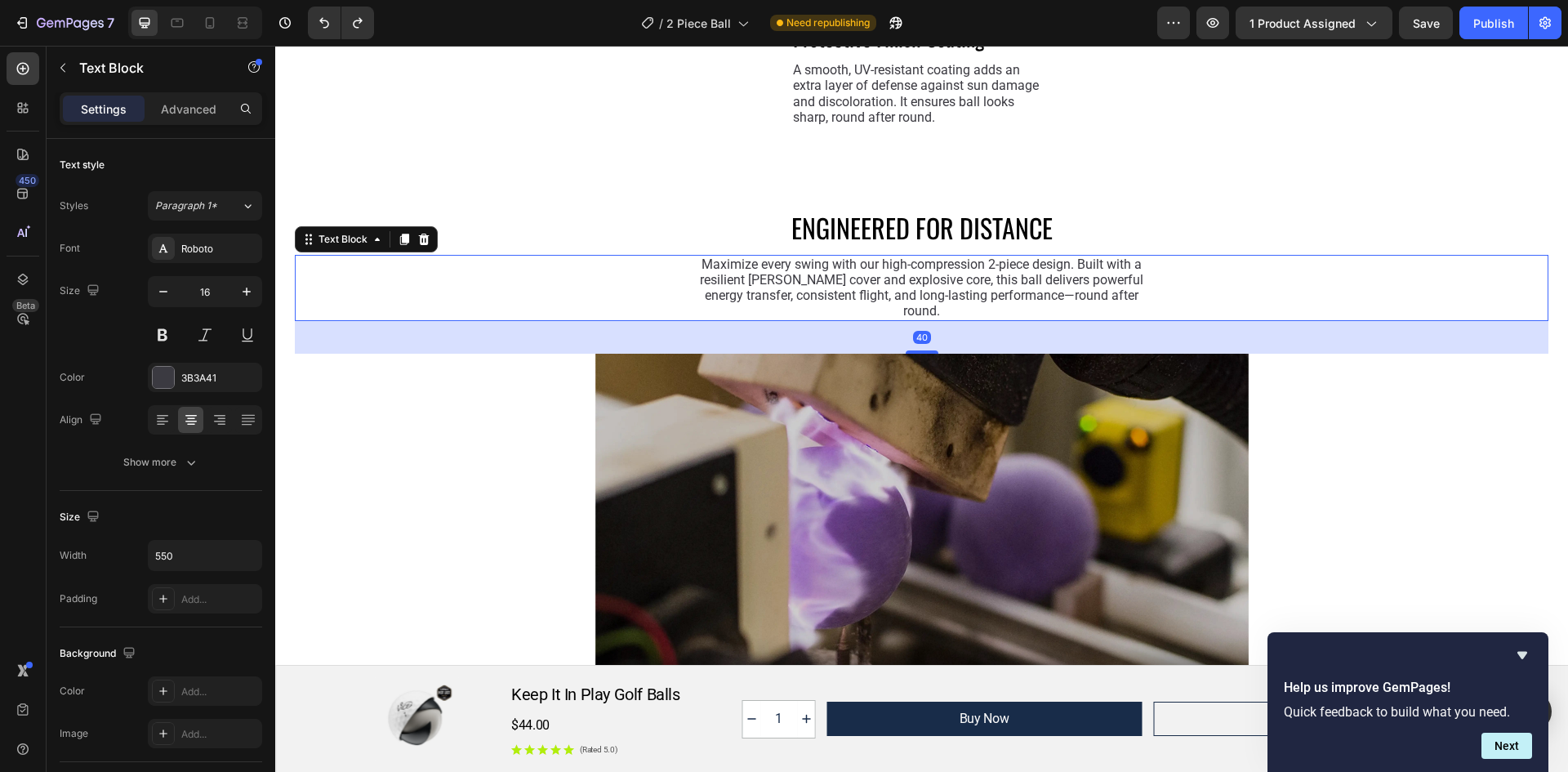
click at [743, 266] on p "Maximize every swing with our high-compression 2-piece design. Built with a res…" at bounding box center [922, 288] width 446 height 63
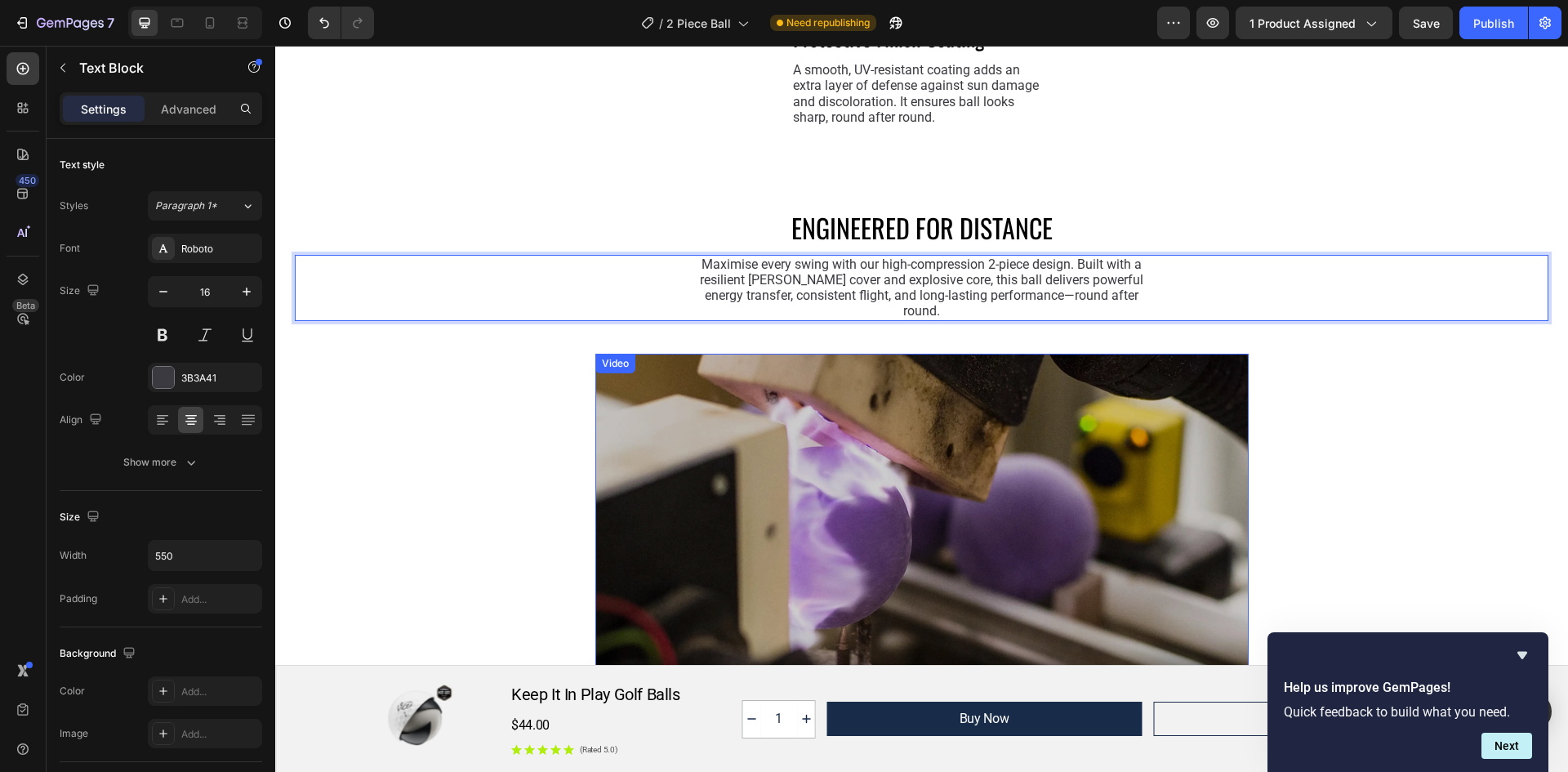
click at [914, 401] on video at bounding box center [922, 537] width 653 height 367
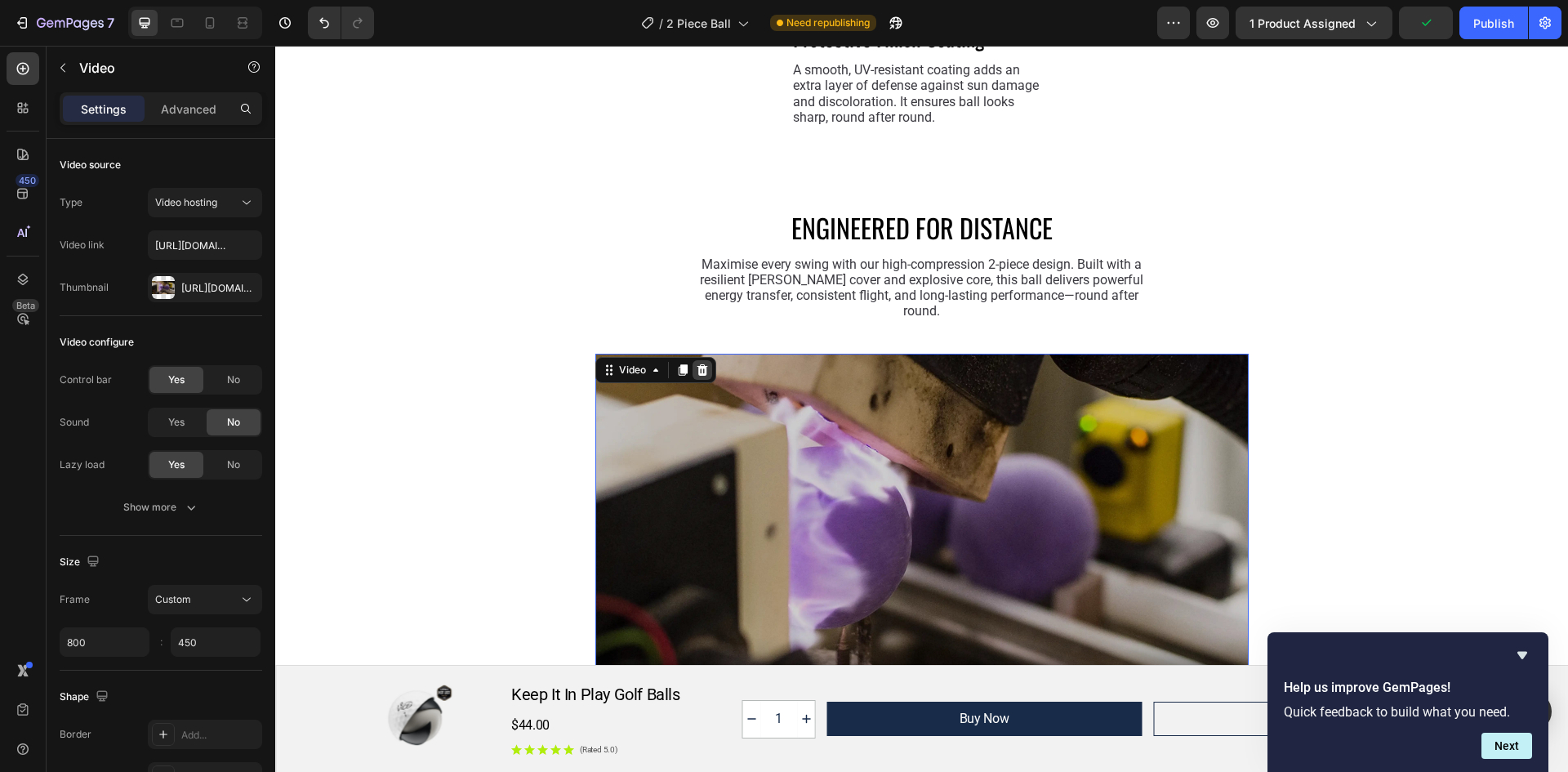
click at [698, 365] on icon at bounding box center [702, 370] width 11 height 12
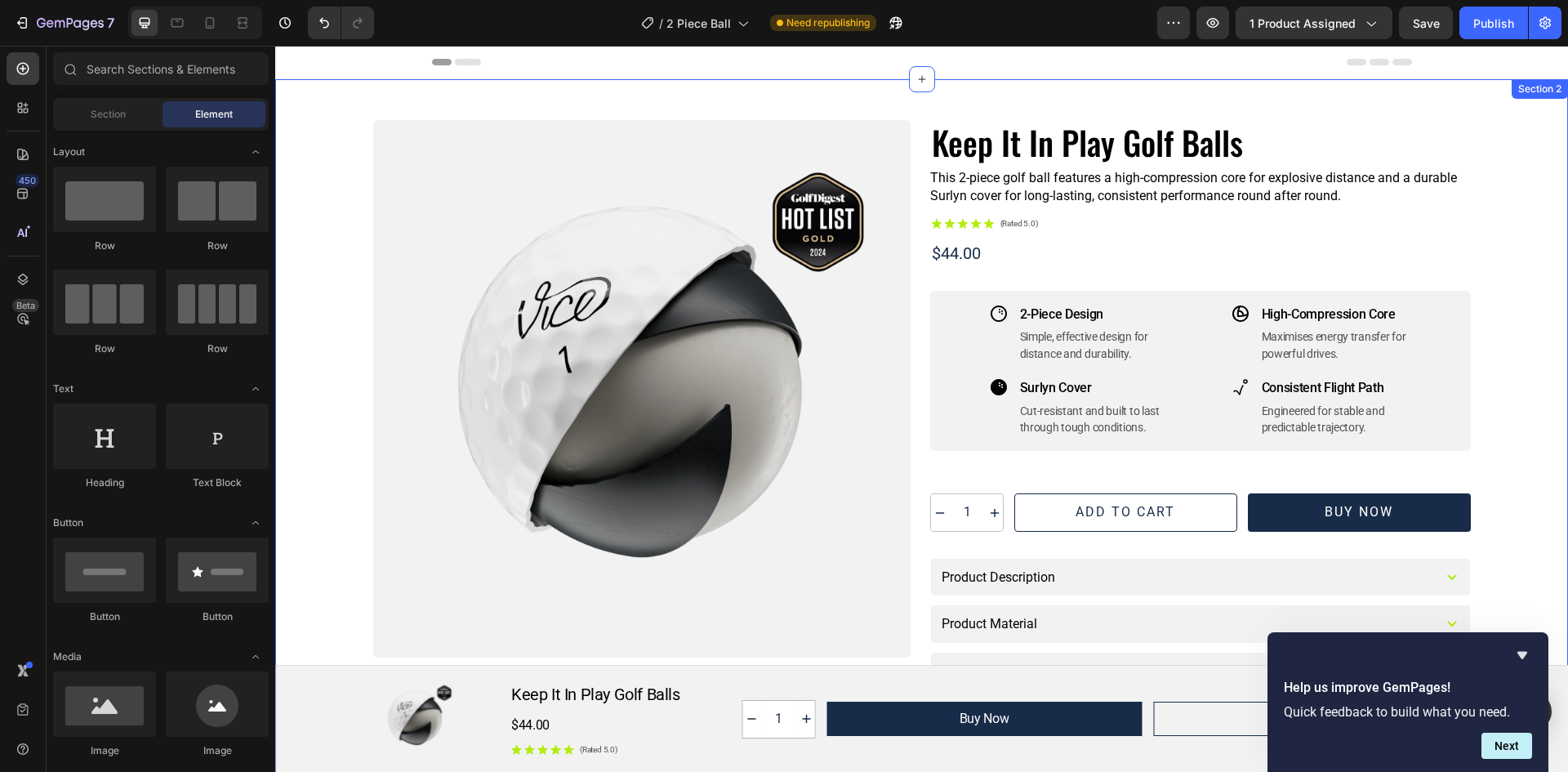
scroll to position [164, 0]
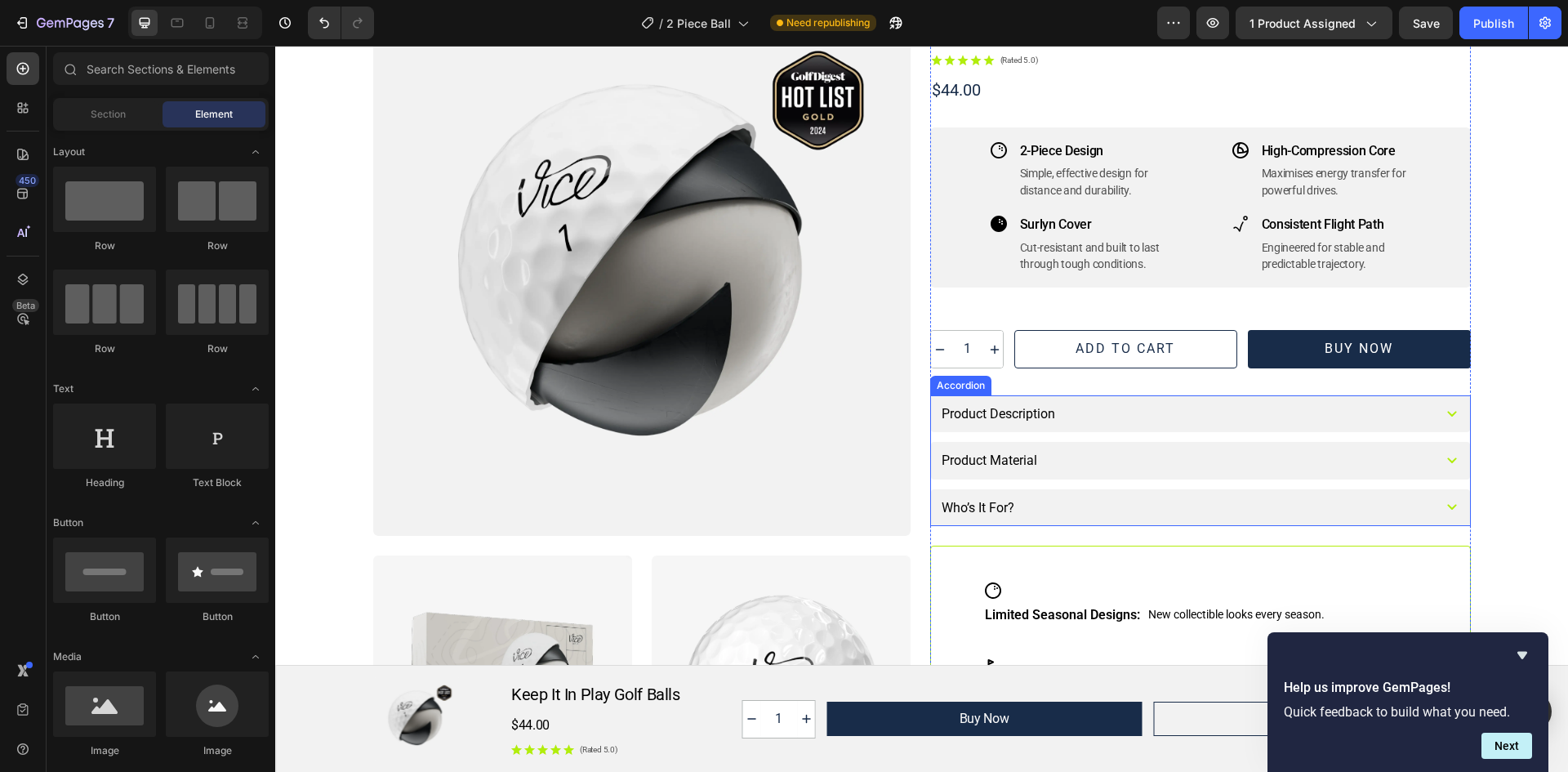
click at [1447, 414] on icon at bounding box center [1451, 414] width 9 height 6
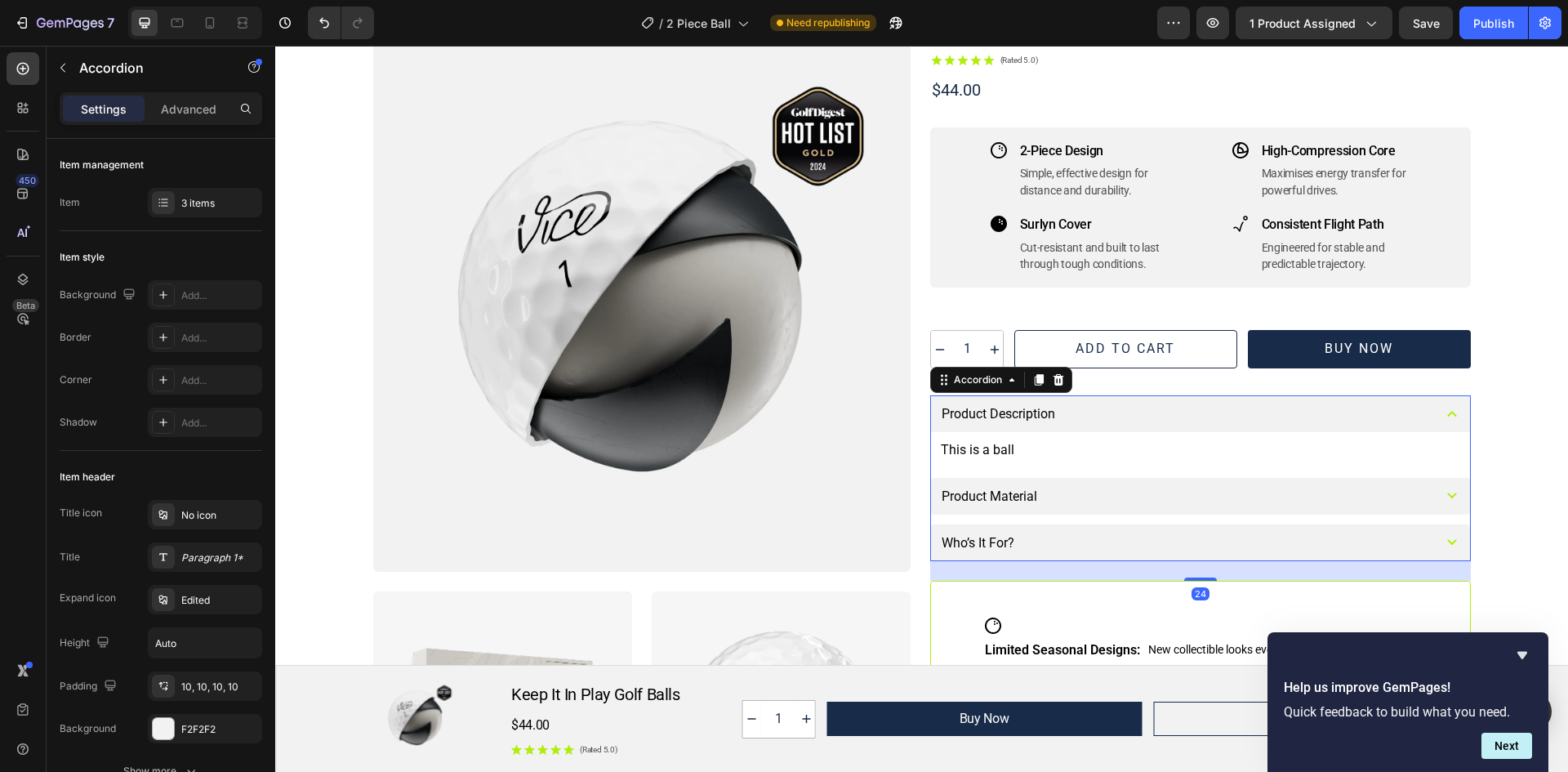
click at [1446, 414] on icon at bounding box center [1452, 414] width 19 height 19
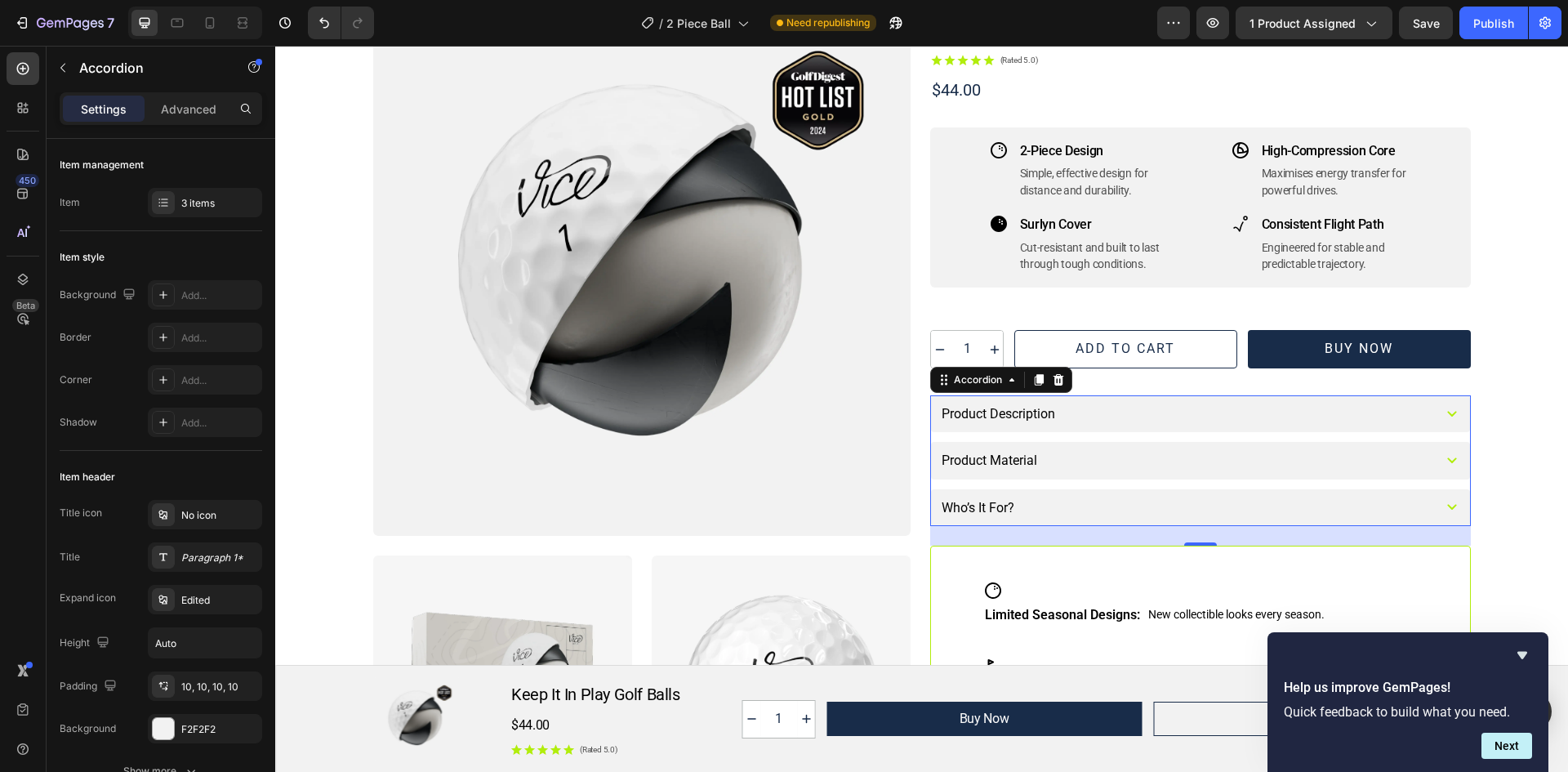
click at [1446, 463] on icon at bounding box center [1452, 461] width 19 height 19
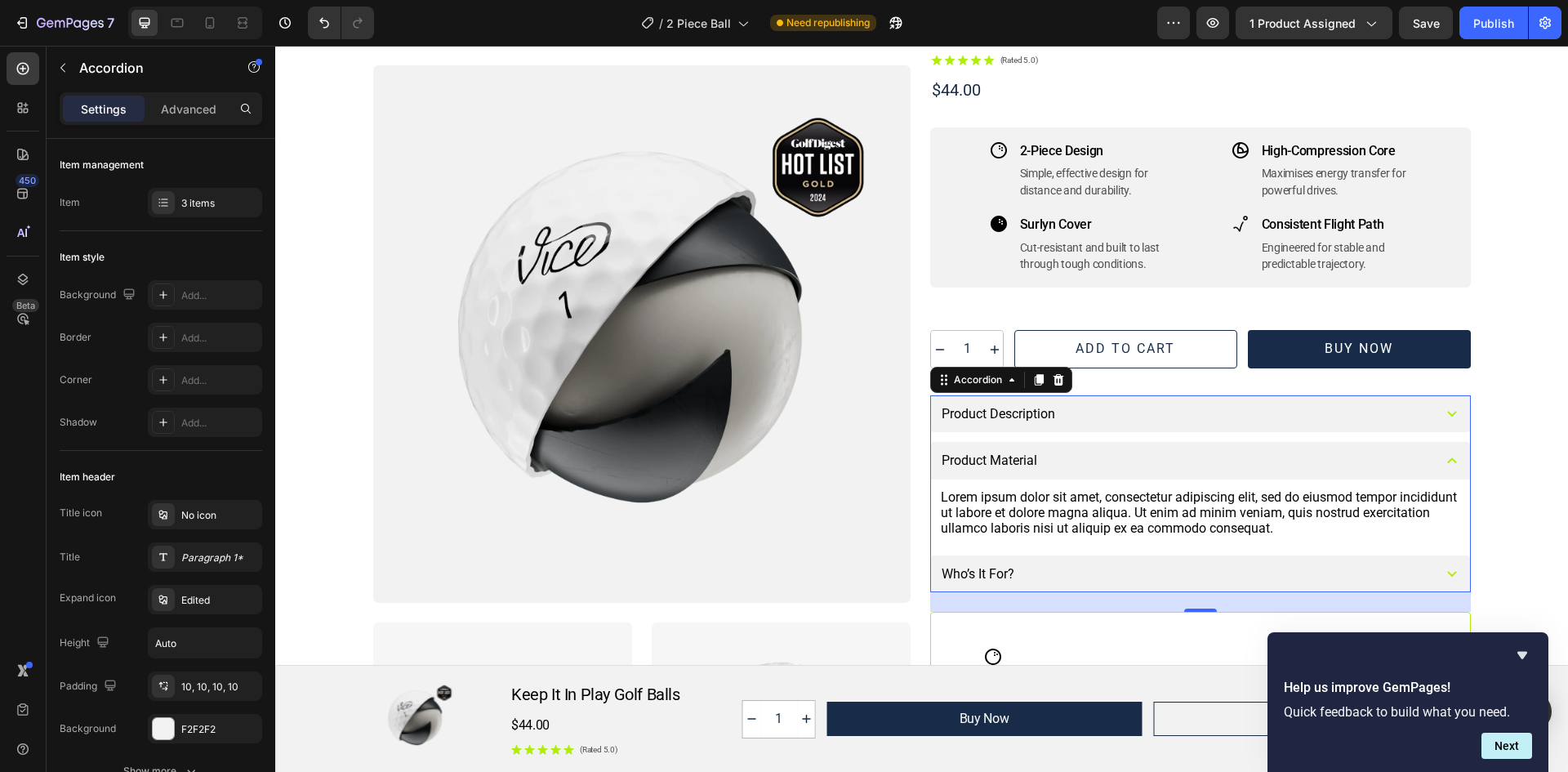
click at [1447, 461] on icon at bounding box center [1451, 460] width 9 height 6
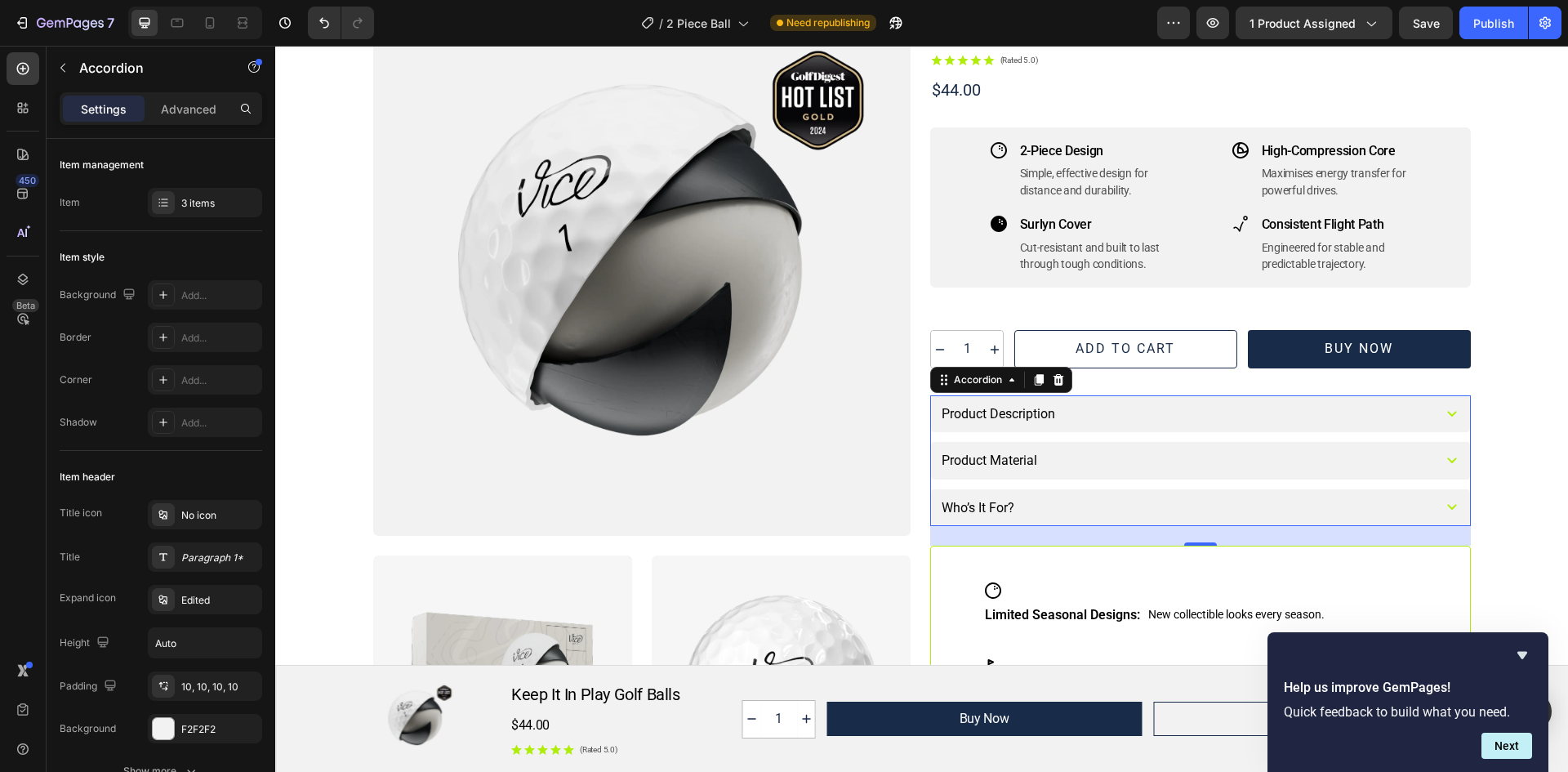
click at [1442, 512] on icon at bounding box center [1452, 507] width 19 height 19
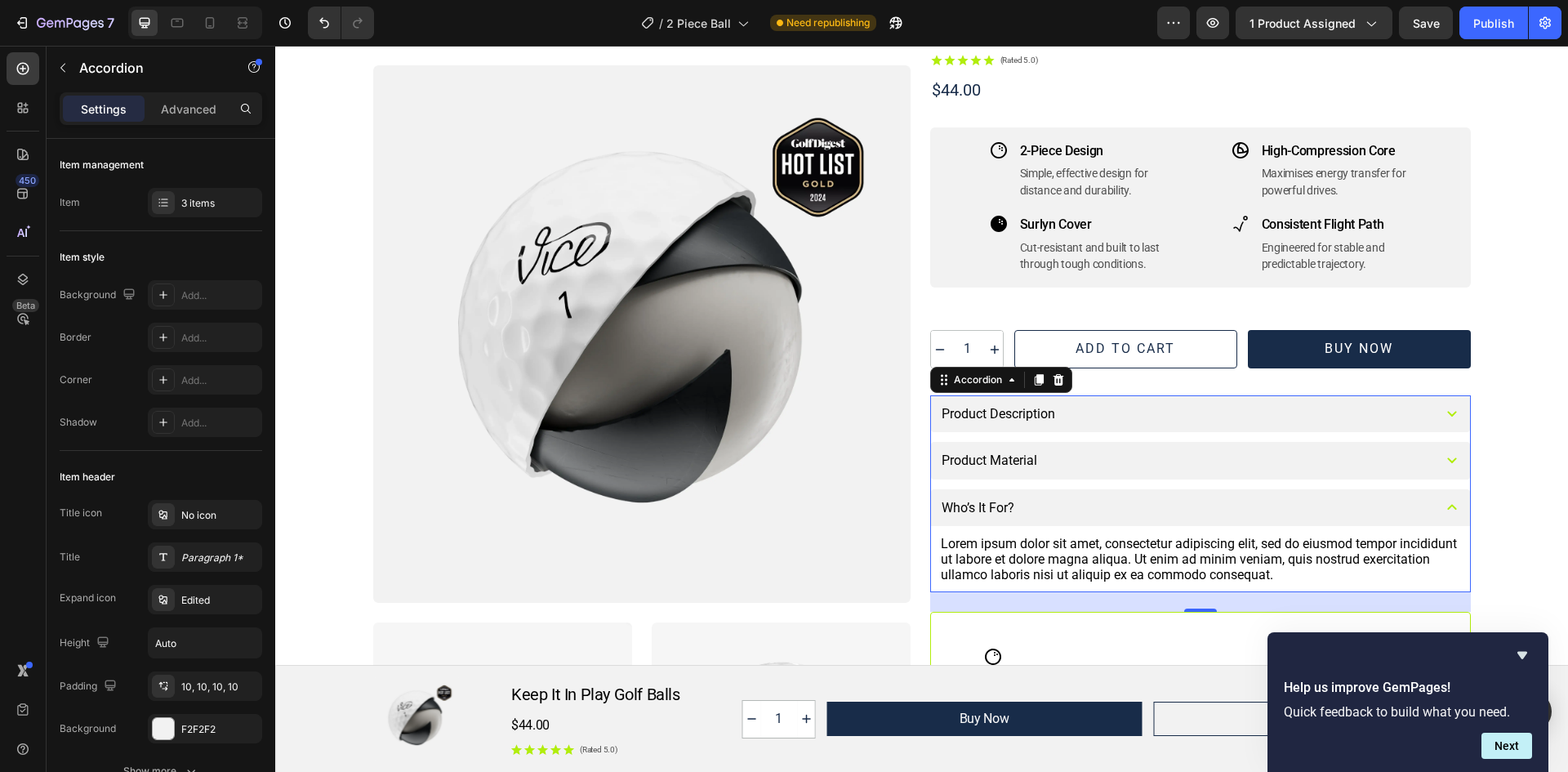
click at [1444, 512] on icon at bounding box center [1452, 507] width 19 height 19
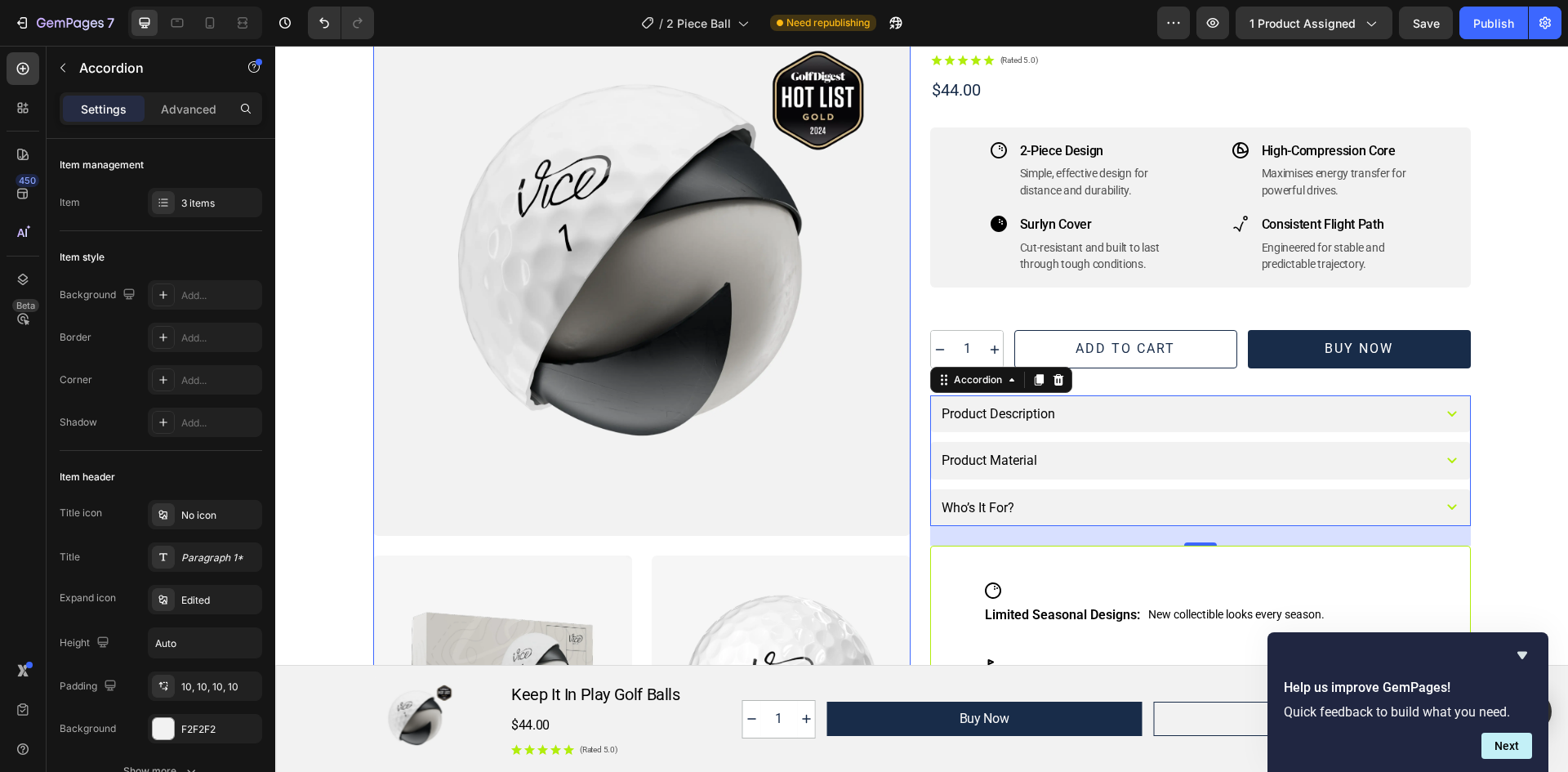
scroll to position [0, 0]
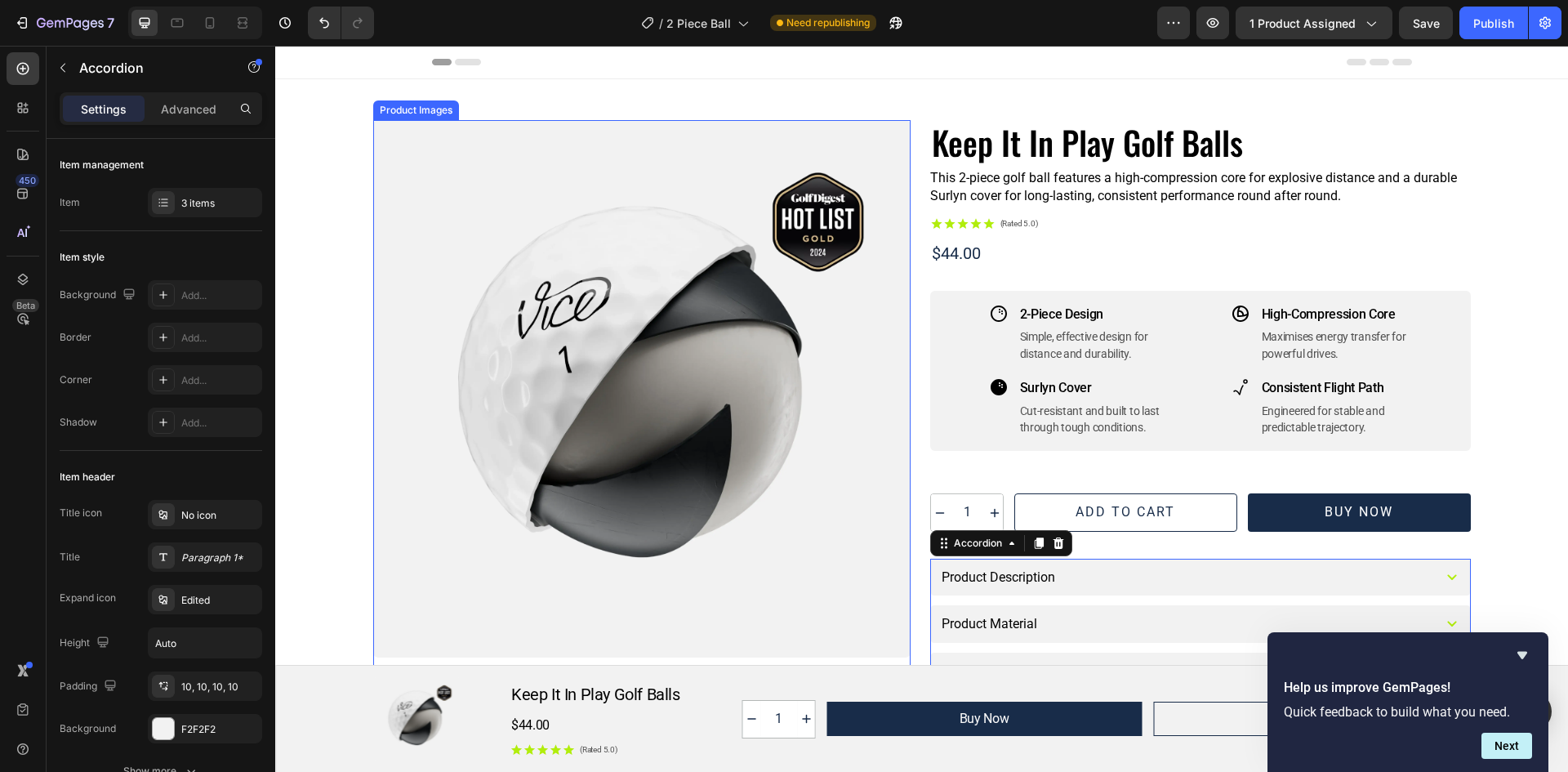
click at [567, 331] on div at bounding box center [641, 388] width 537 height 537
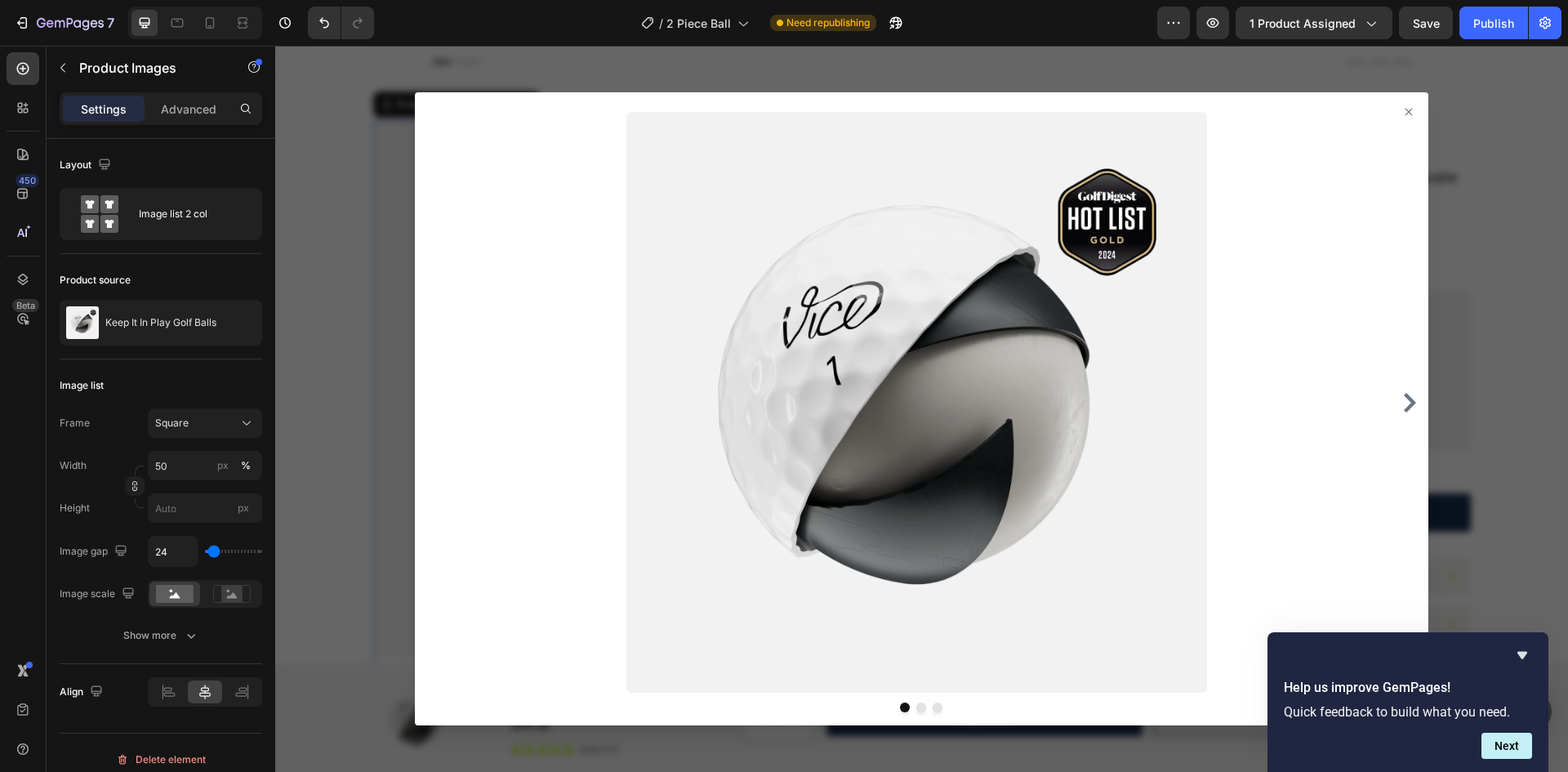
click at [1405, 113] on icon at bounding box center [1408, 111] width 7 height 7
click at [1402, 113] on icon at bounding box center [1408, 111] width 13 height 13
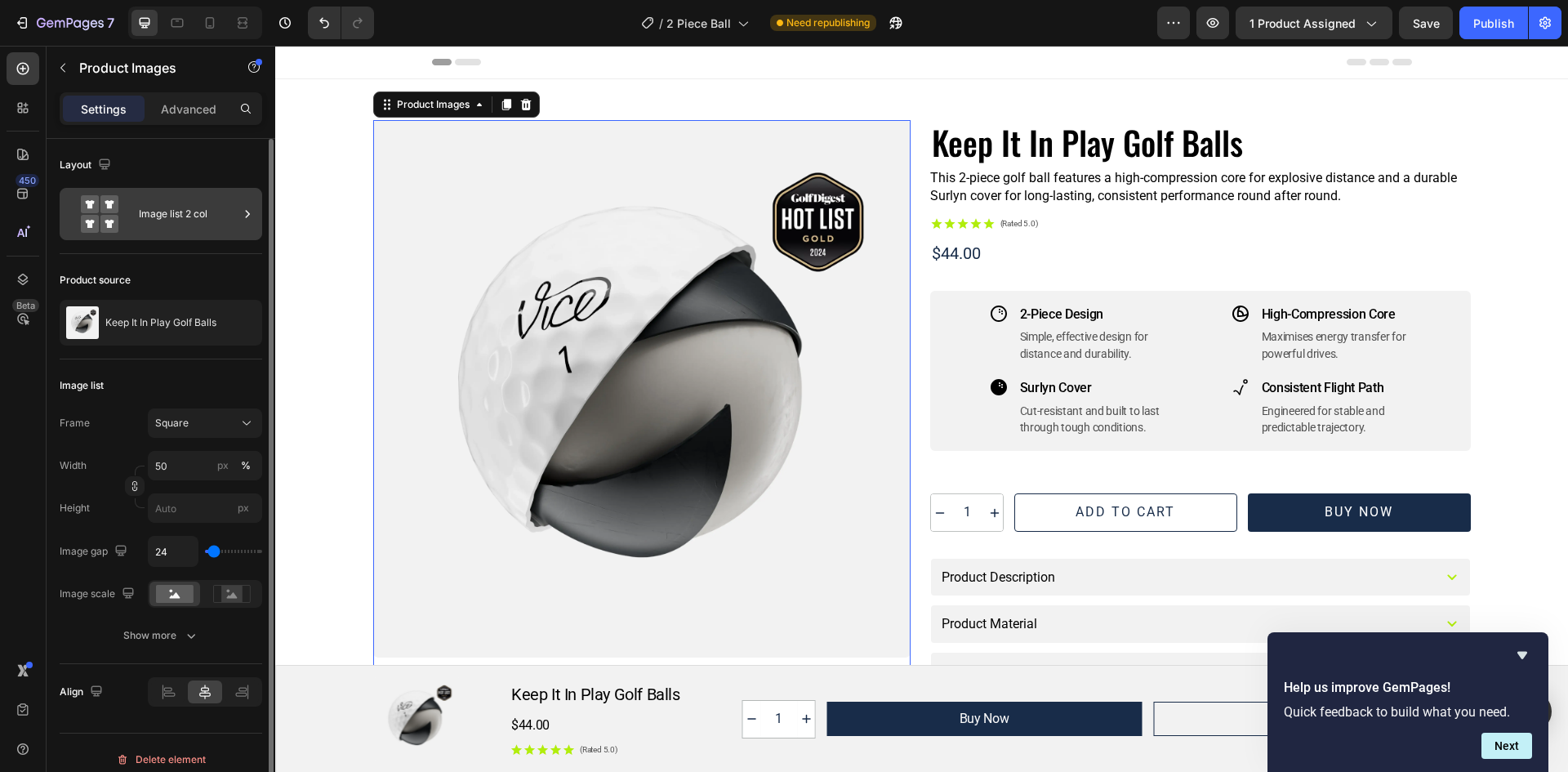
click at [139, 201] on div "Image list 2 col" at bounding box center [188, 213] width 99 height 38
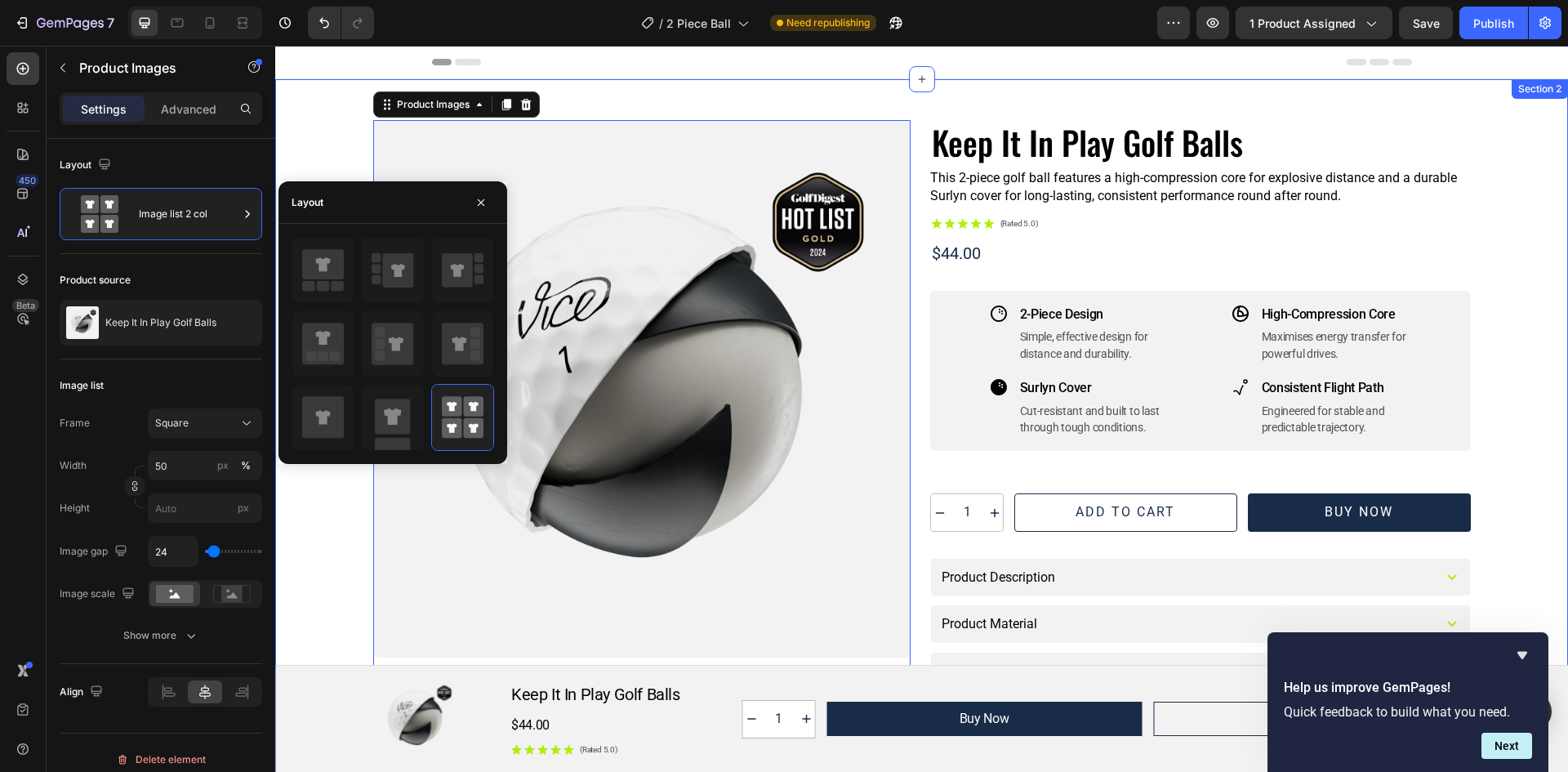
click at [1520, 159] on div "Product Images 0 Row Keep It In Play Golf Balls Product Title This 2-piece golf…" at bounding box center [922, 549] width 1253 height 858
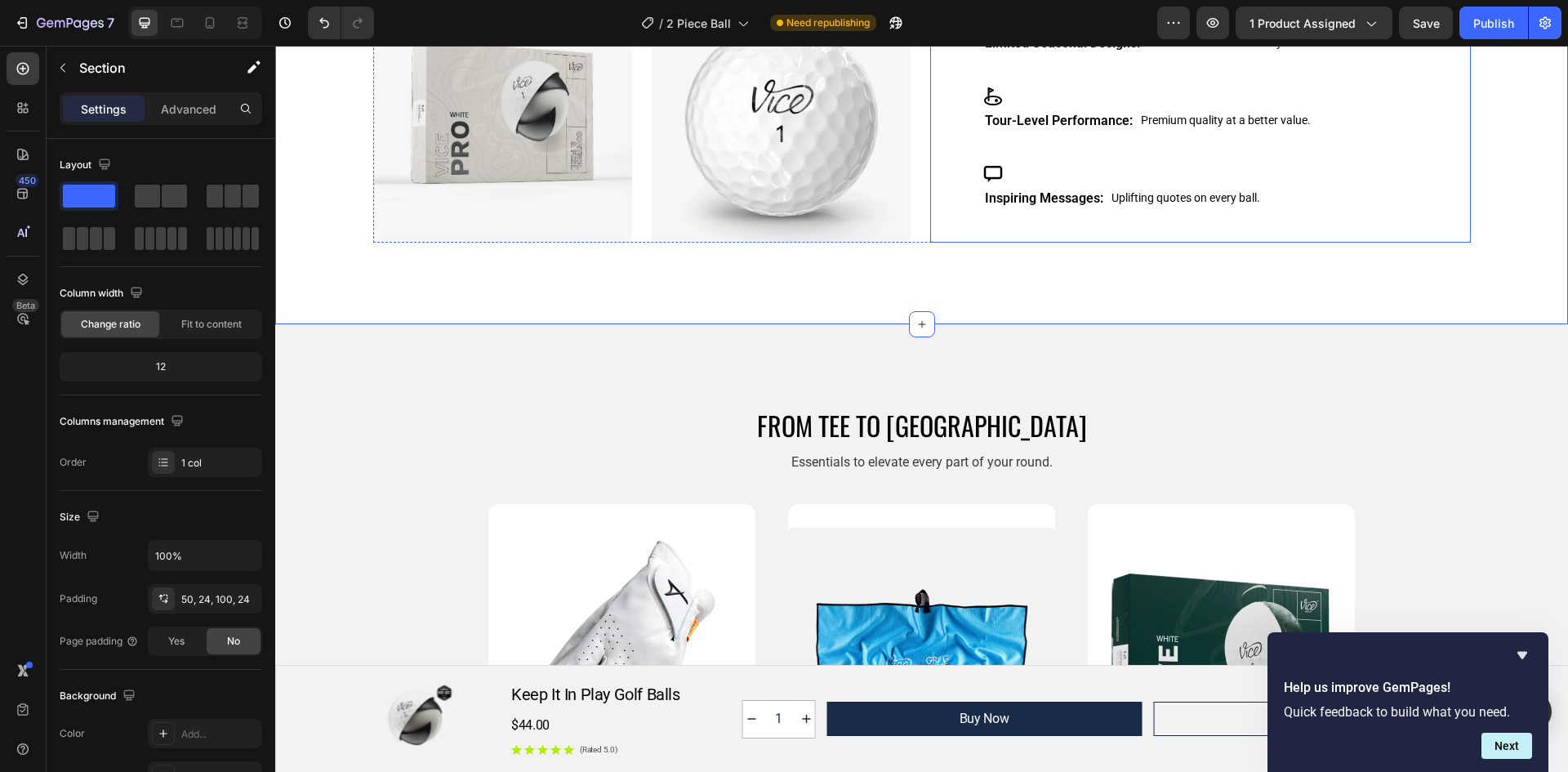
scroll to position [245, 0]
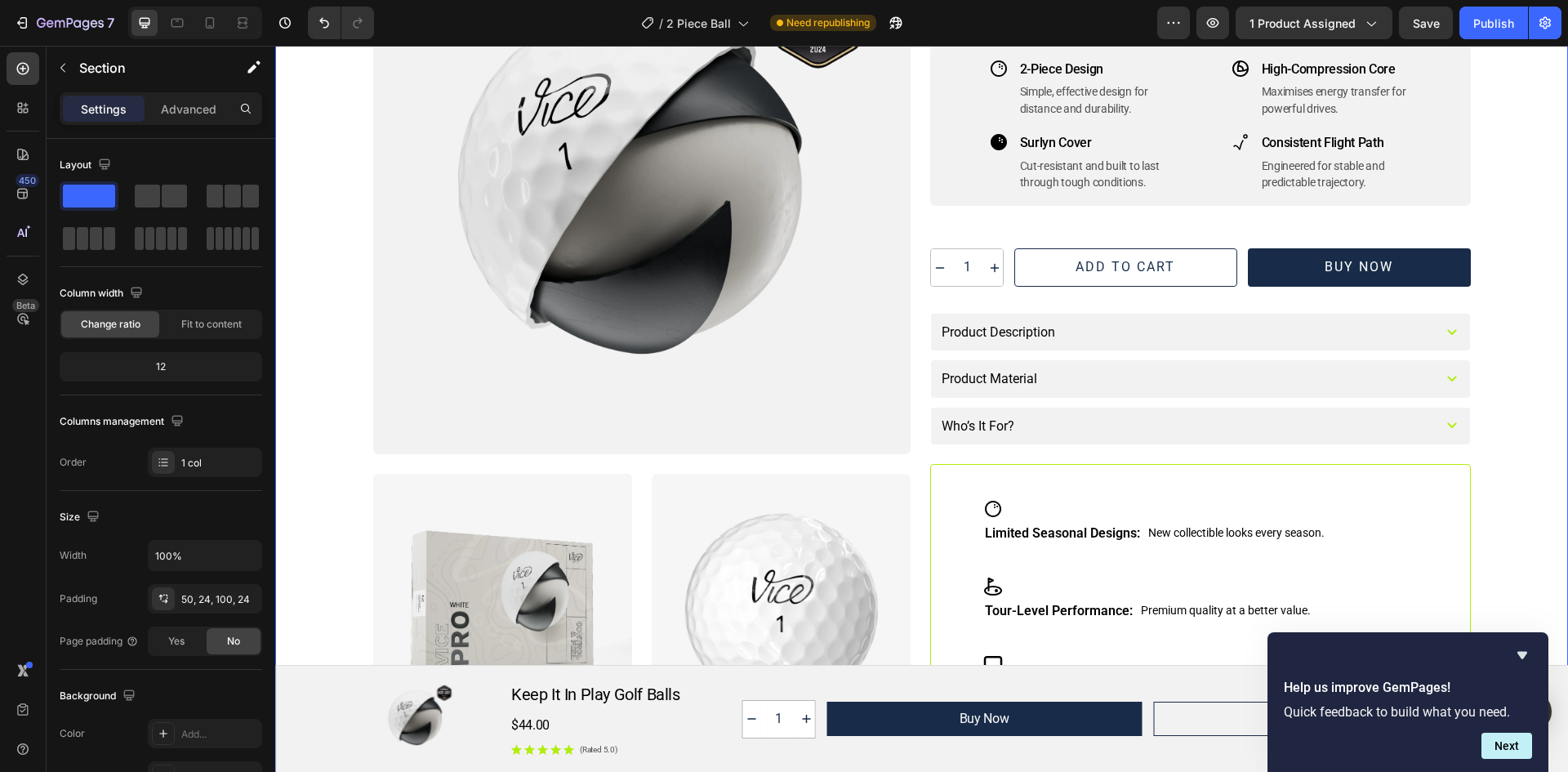
click at [117, 105] on p "Settings" at bounding box center [103, 109] width 46 height 18
click at [673, 153] on div at bounding box center [641, 185] width 537 height 537
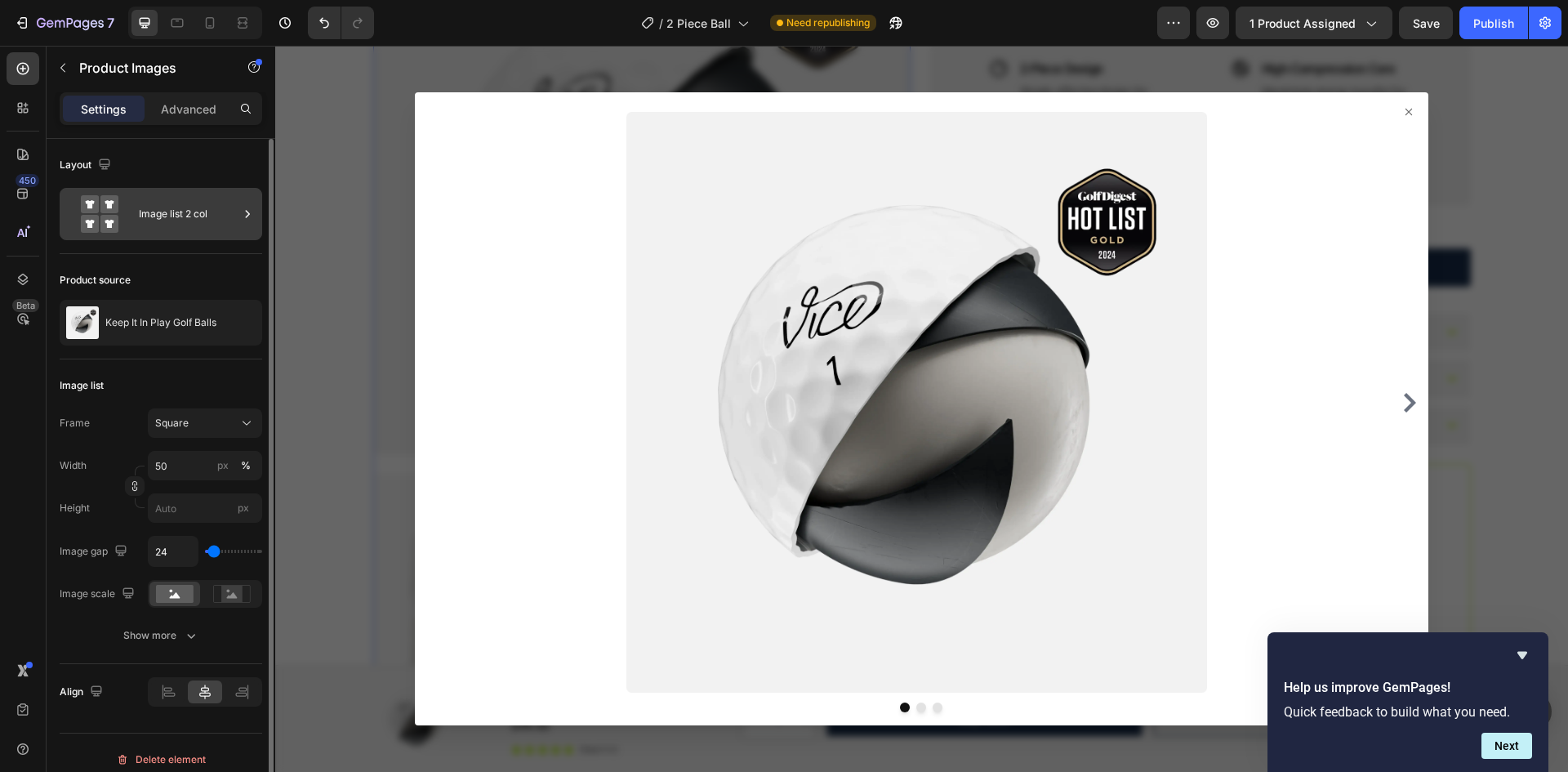
scroll to position [13, 0]
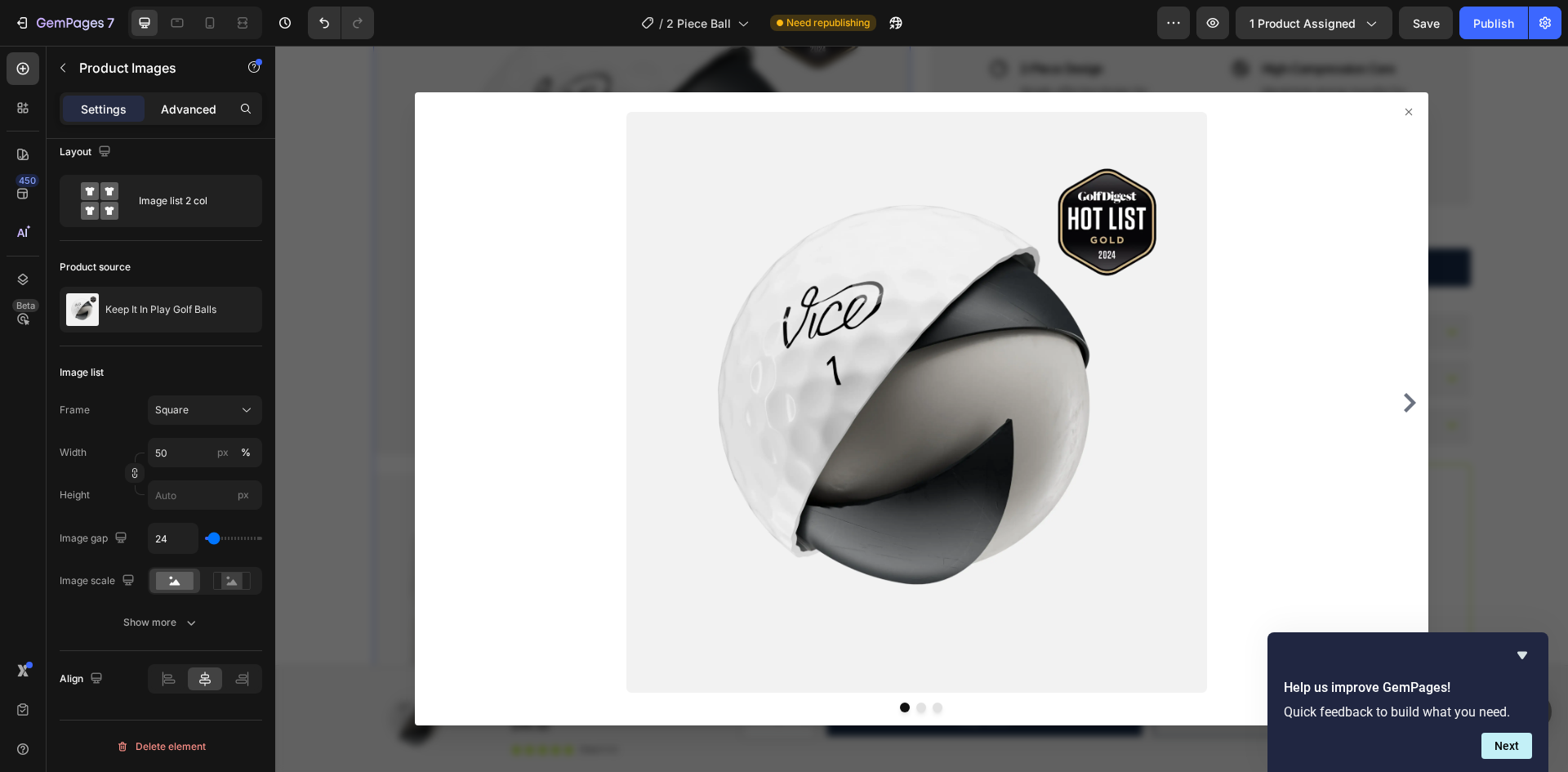
click at [199, 100] on p "Advanced" at bounding box center [188, 109] width 56 height 18
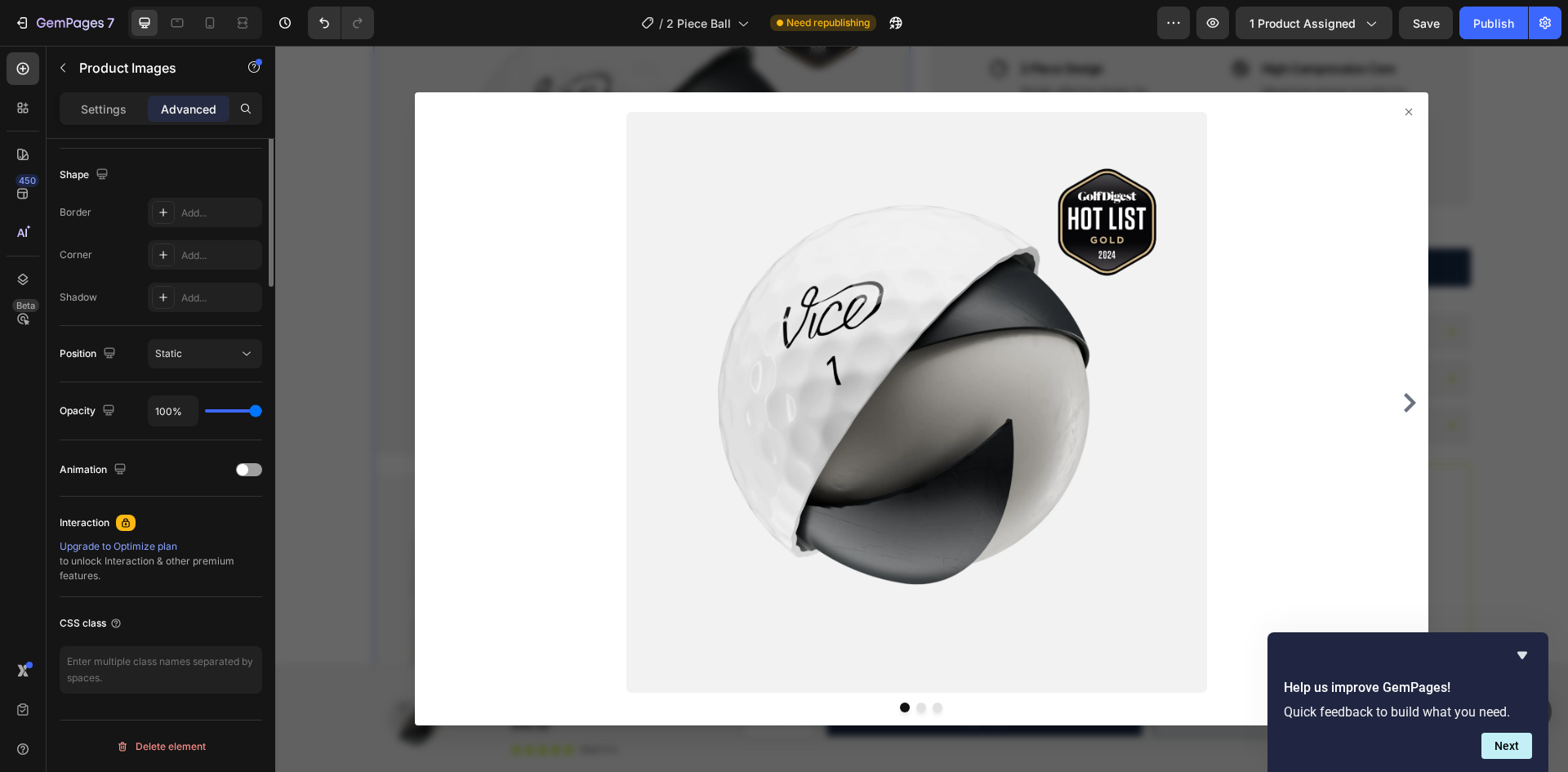
scroll to position [0, 0]
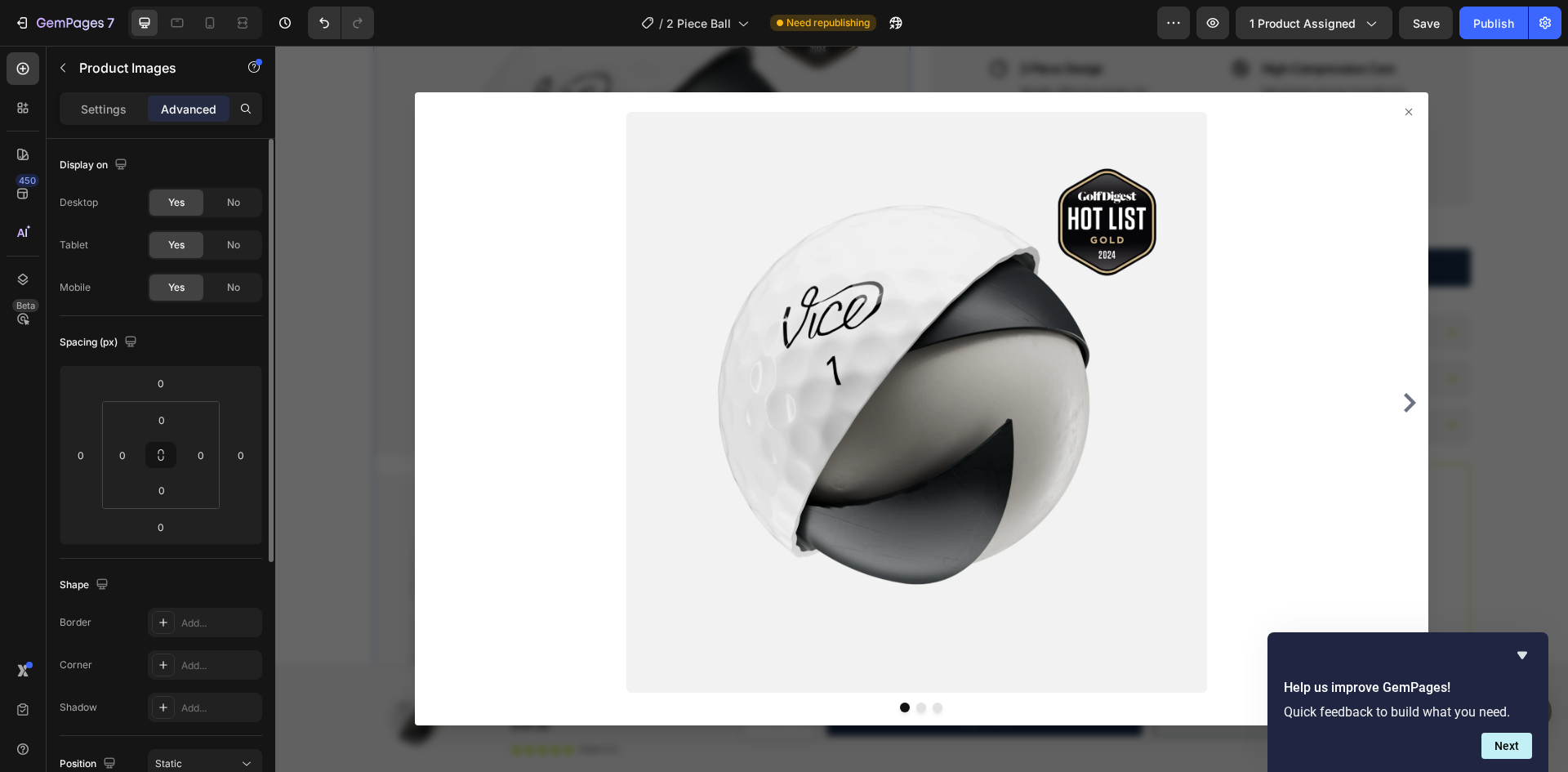
click at [110, 117] on div "Settings" at bounding box center [104, 108] width 82 height 26
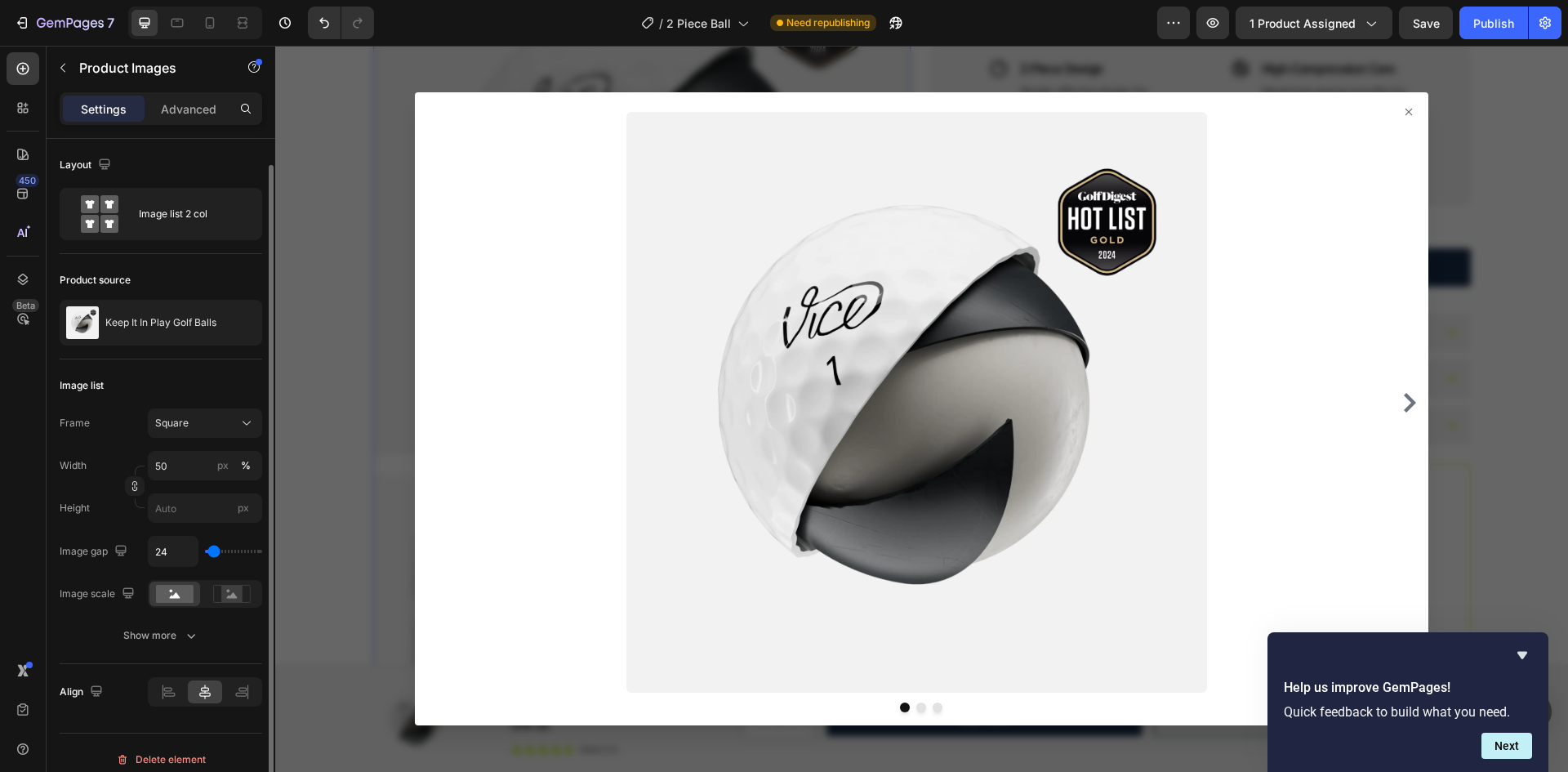
scroll to position [13, 0]
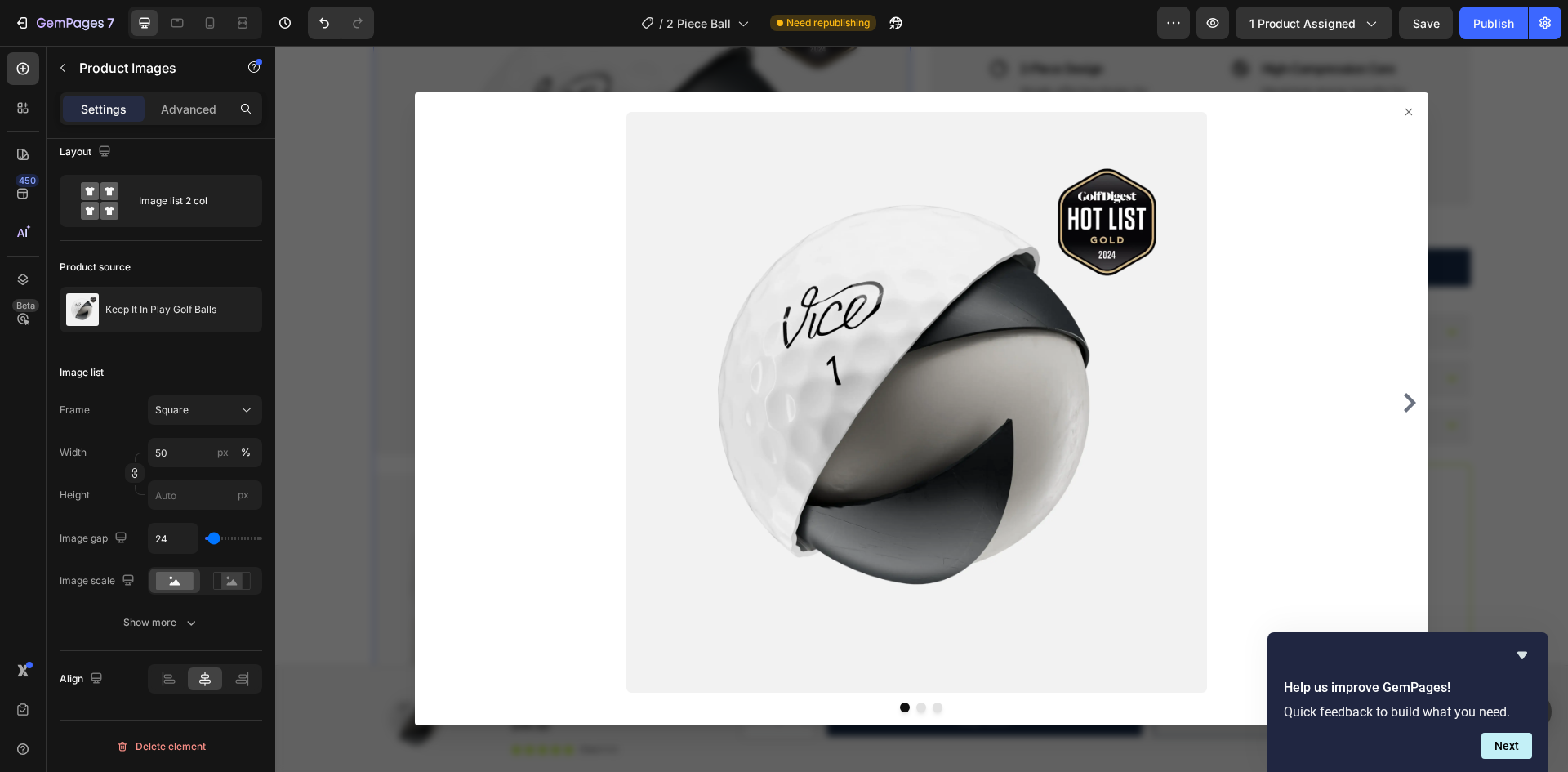
click at [1402, 113] on icon at bounding box center [1408, 111] width 13 height 13
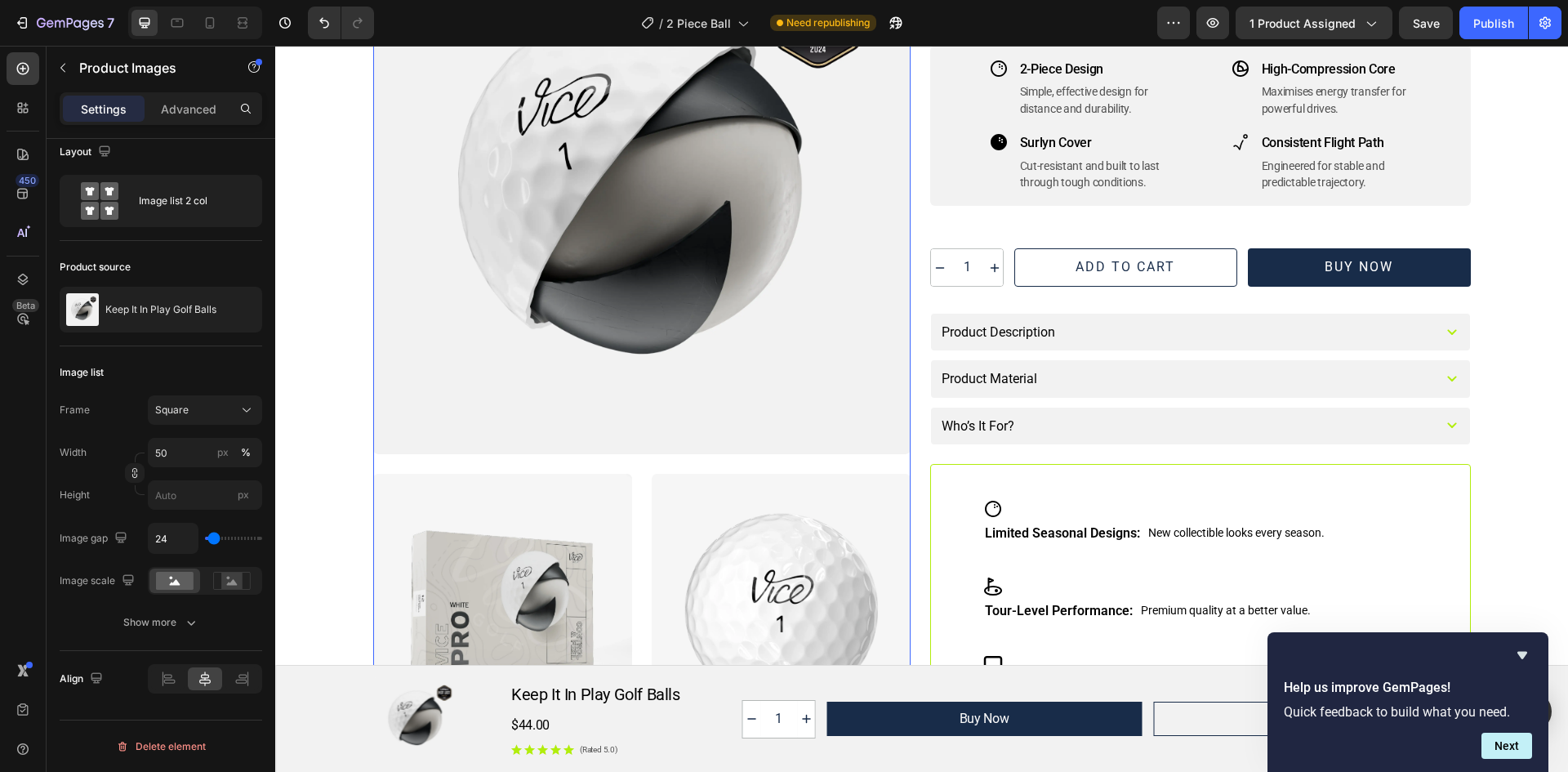
scroll to position [0, 0]
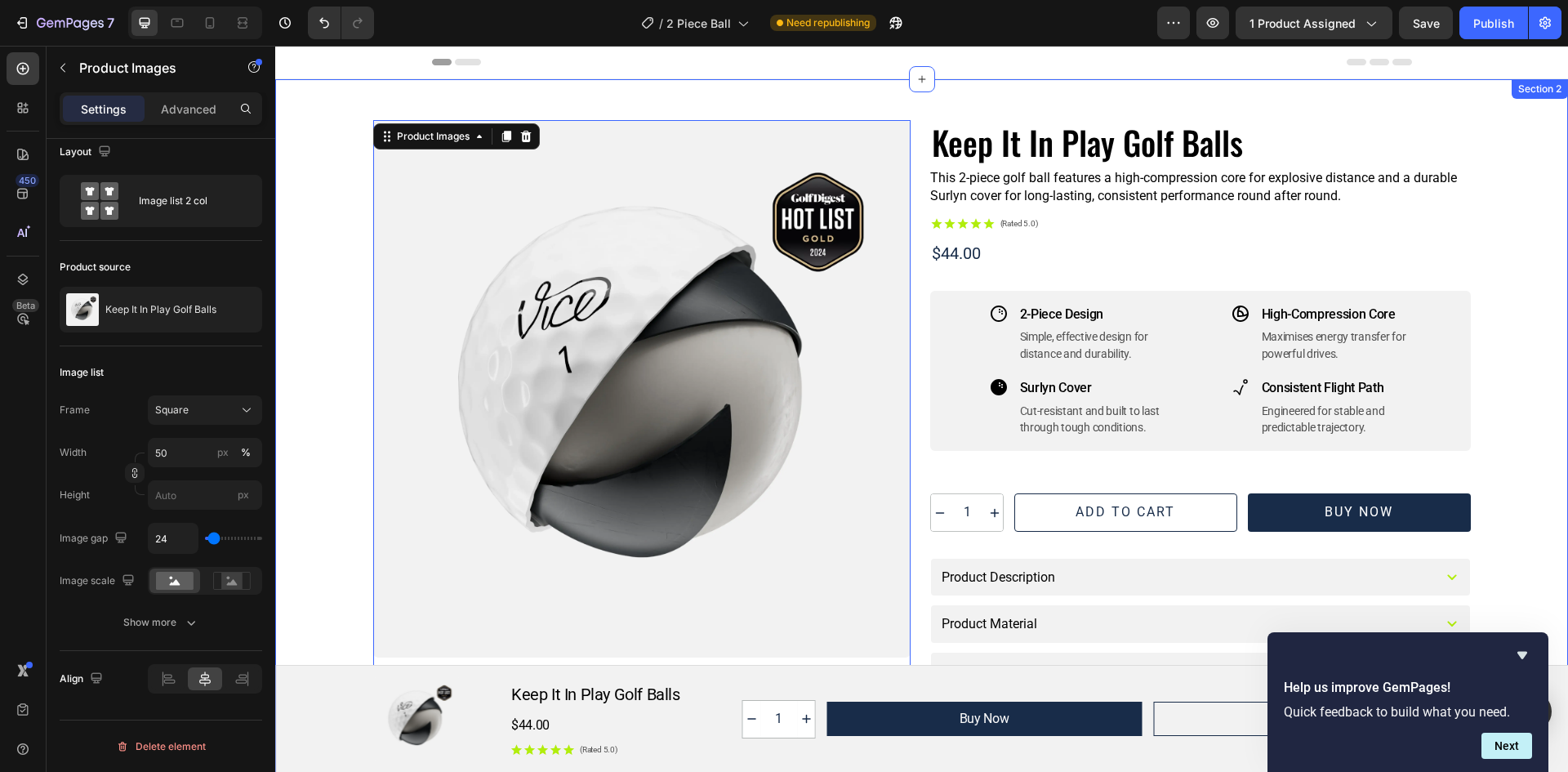
click at [551, 96] on div "Product Images 0 Row Keep It In Play Golf Balls Product Title This 2-piece golf…" at bounding box center [921, 569] width 1293 height 981
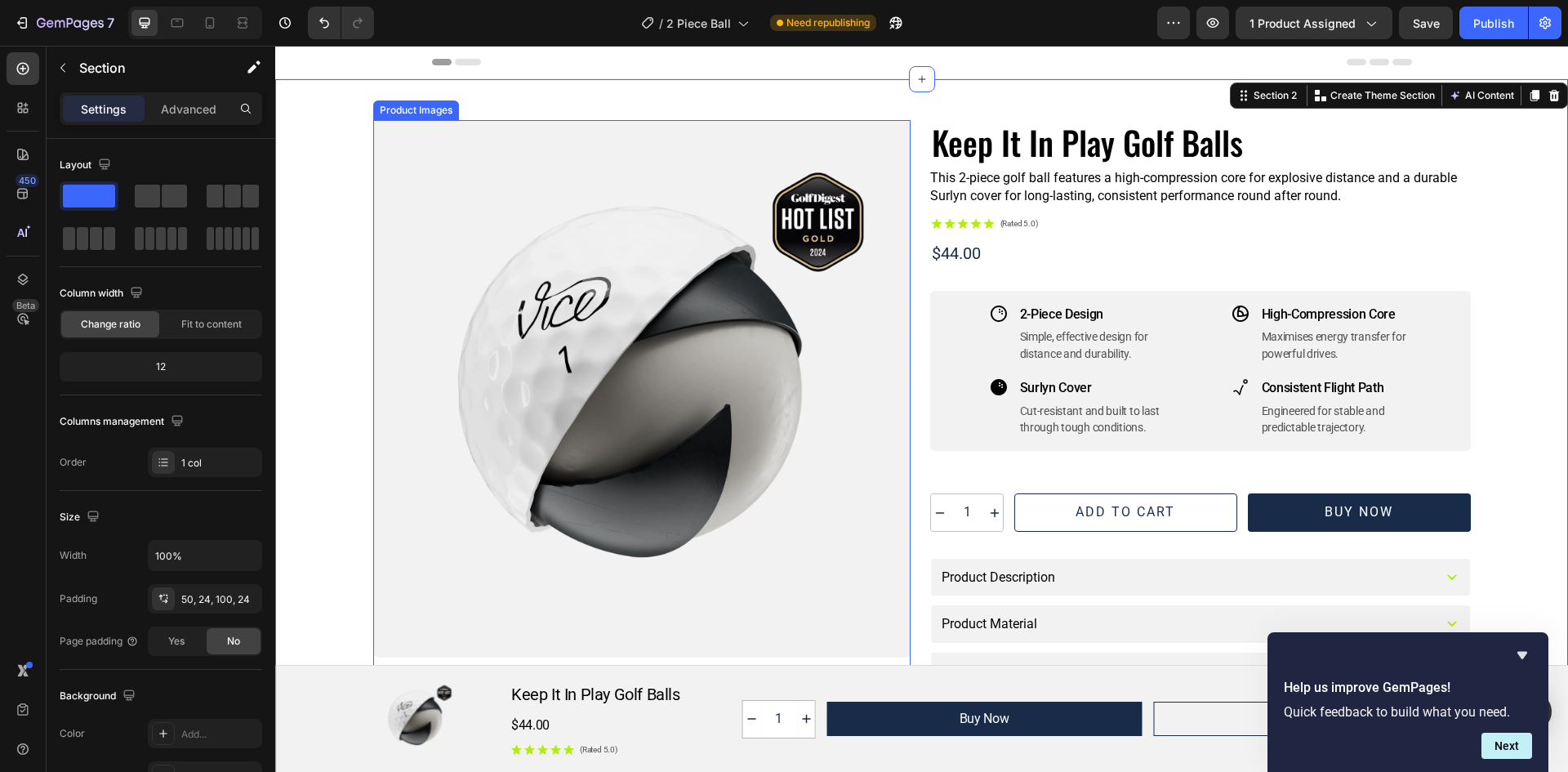
click at [532, 261] on div at bounding box center [641, 388] width 537 height 537
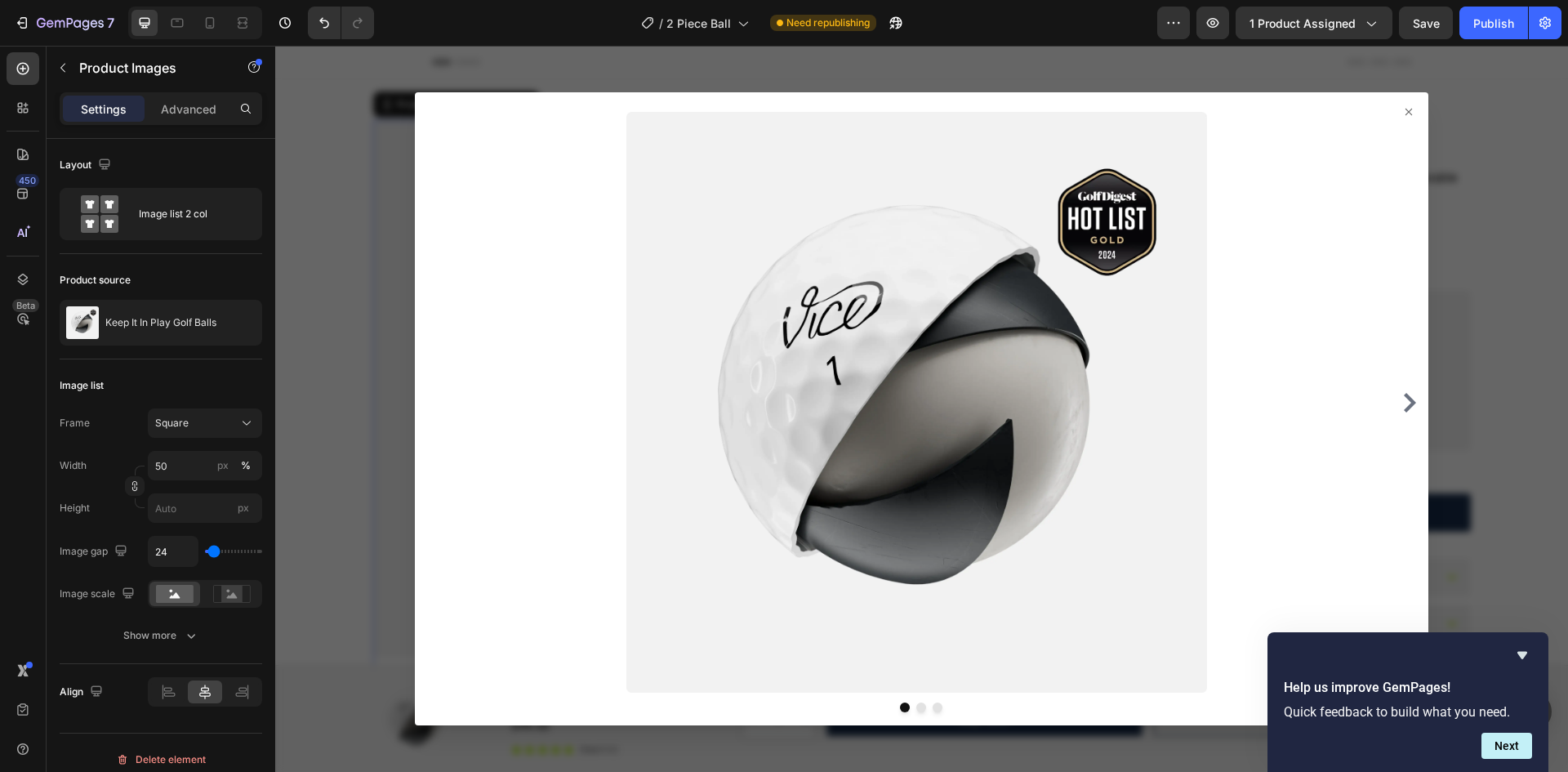
click at [1402, 118] on icon at bounding box center [1408, 111] width 13 height 13
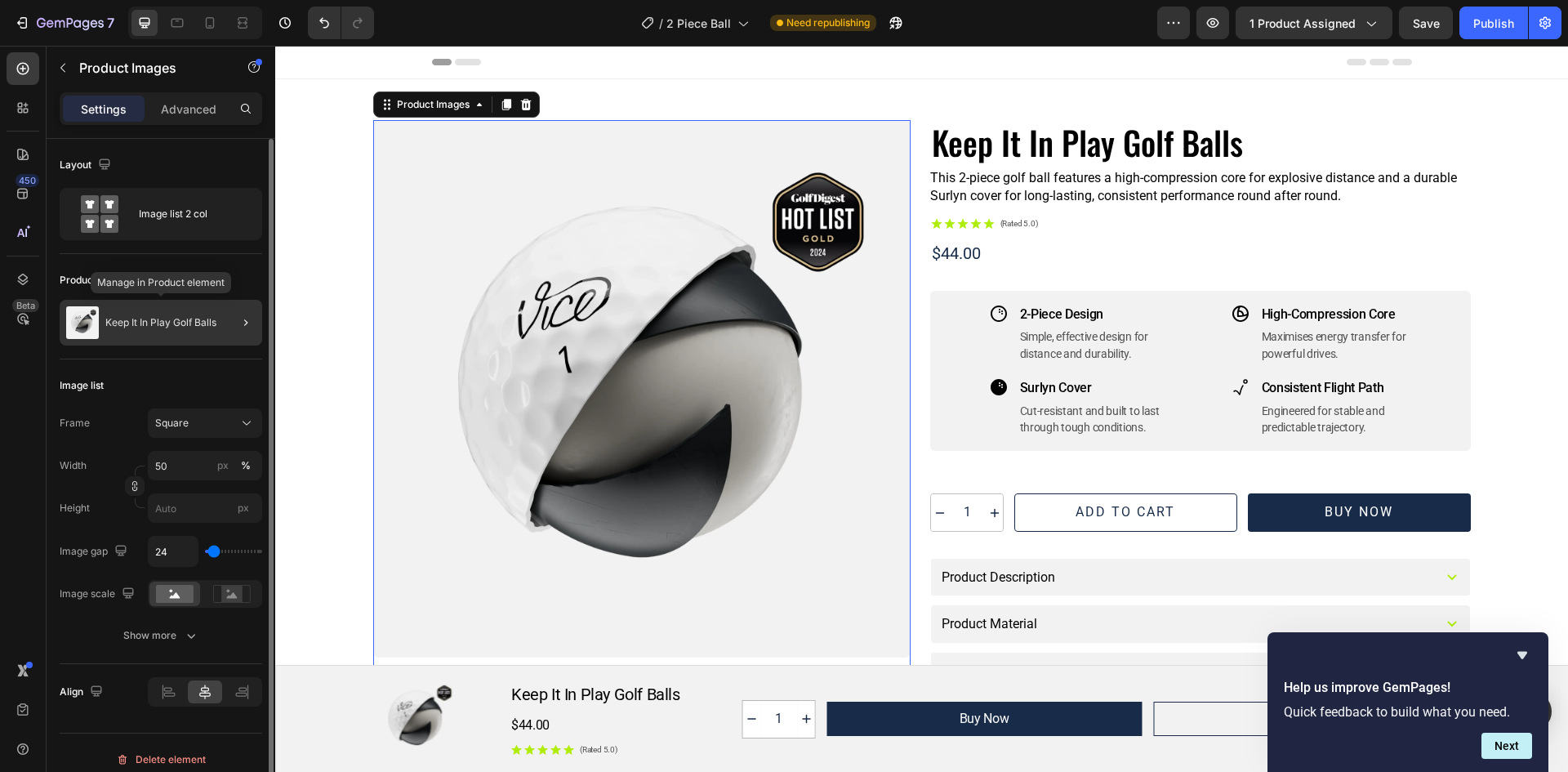
click at [104, 330] on div "Keep It In Play Golf Balls" at bounding box center [161, 323] width 203 height 46
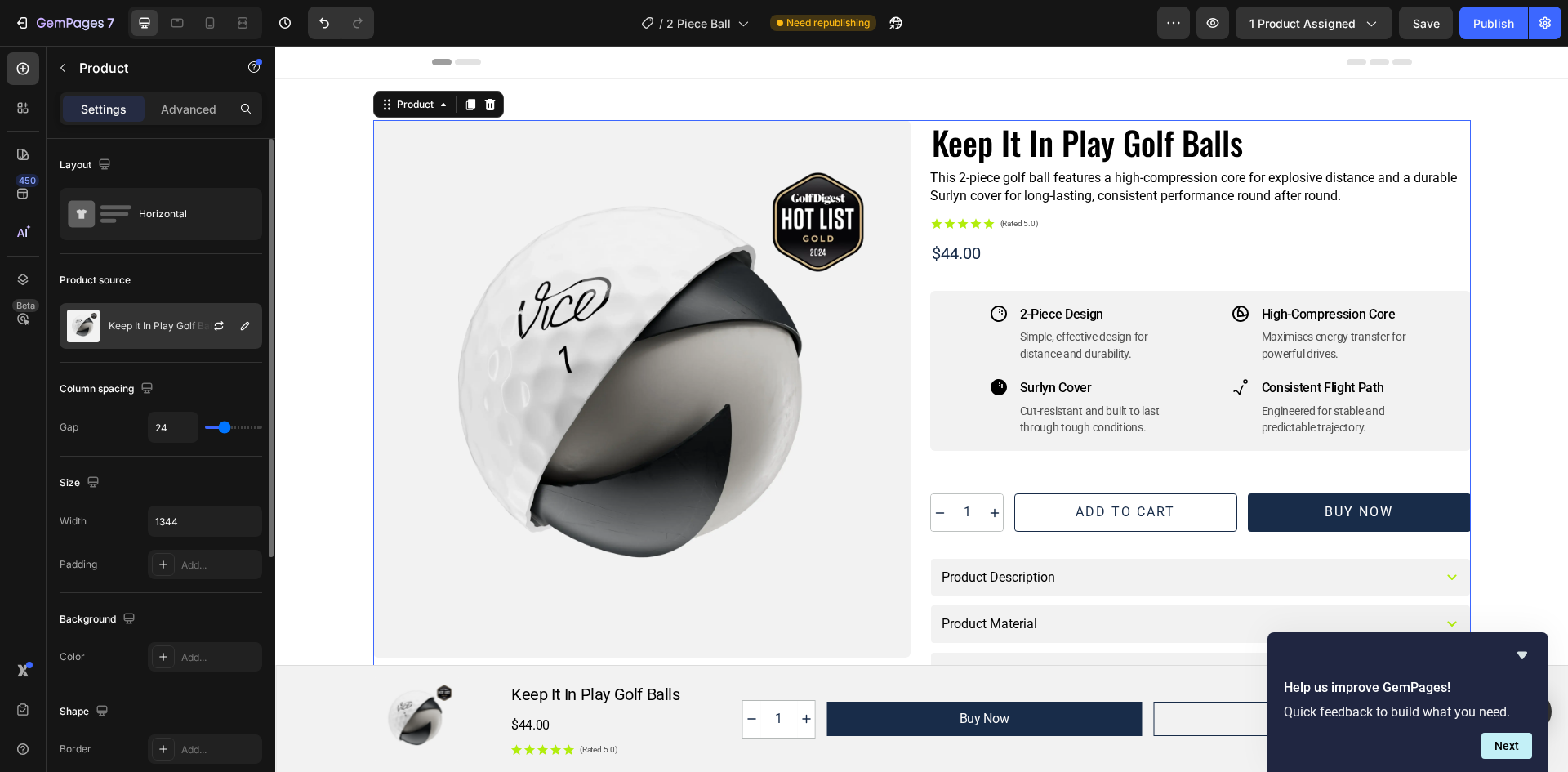
click at [113, 329] on p "Keep It In Play Golf Balls" at bounding box center [164, 326] width 111 height 12
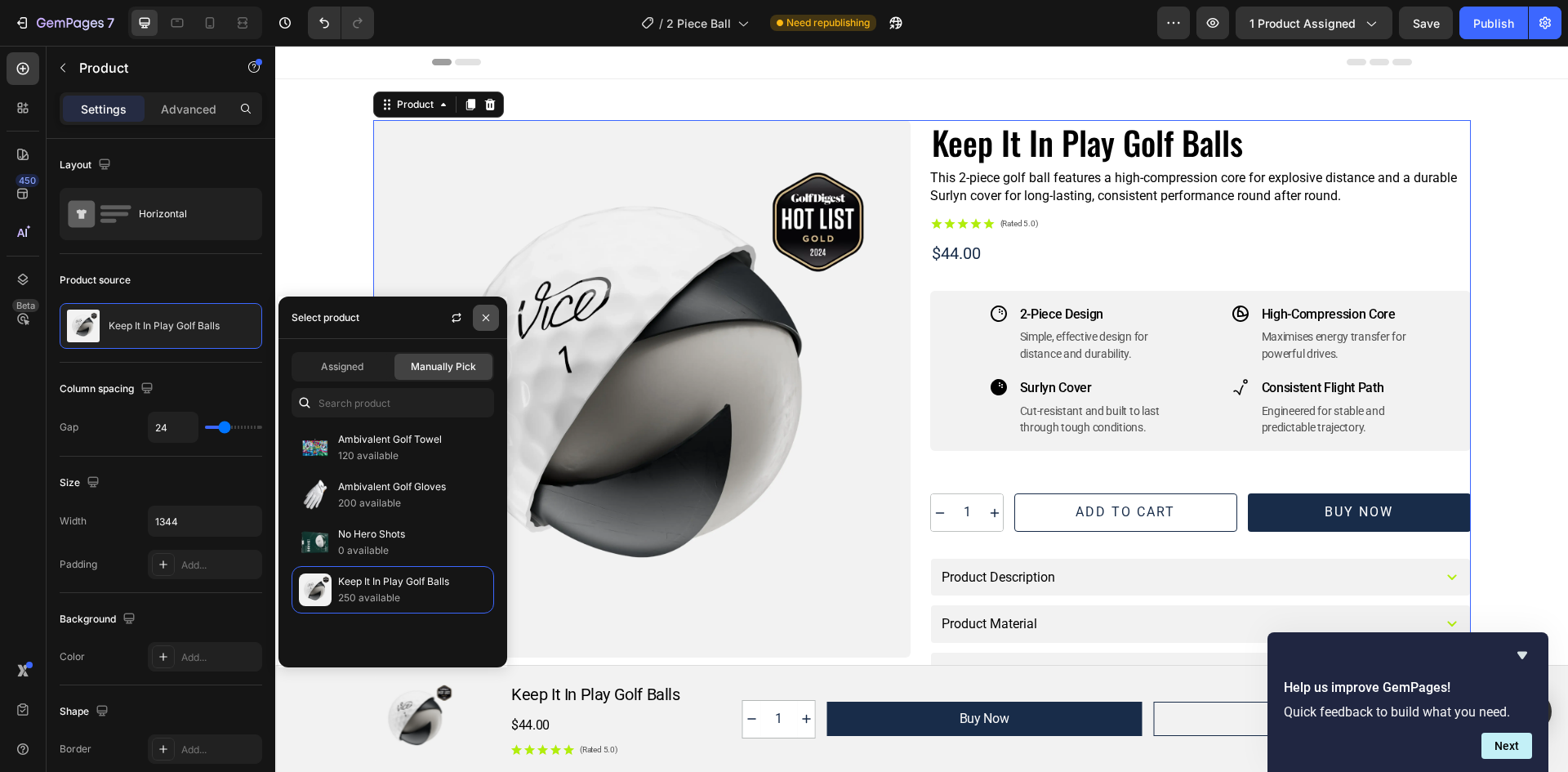
click at [478, 318] on button "button" at bounding box center [485, 318] width 26 height 26
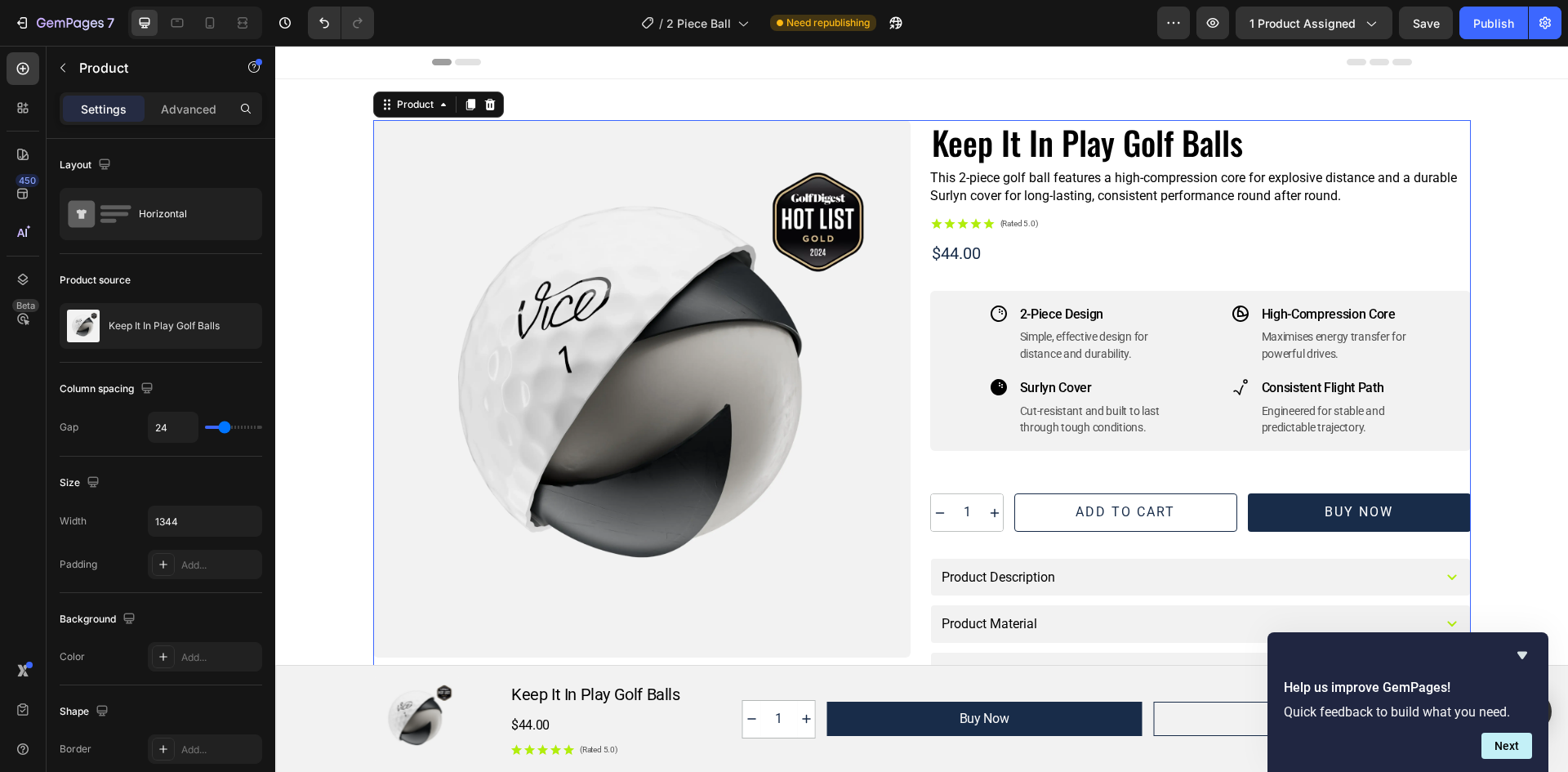
click at [594, 320] on div at bounding box center [641, 388] width 537 height 537
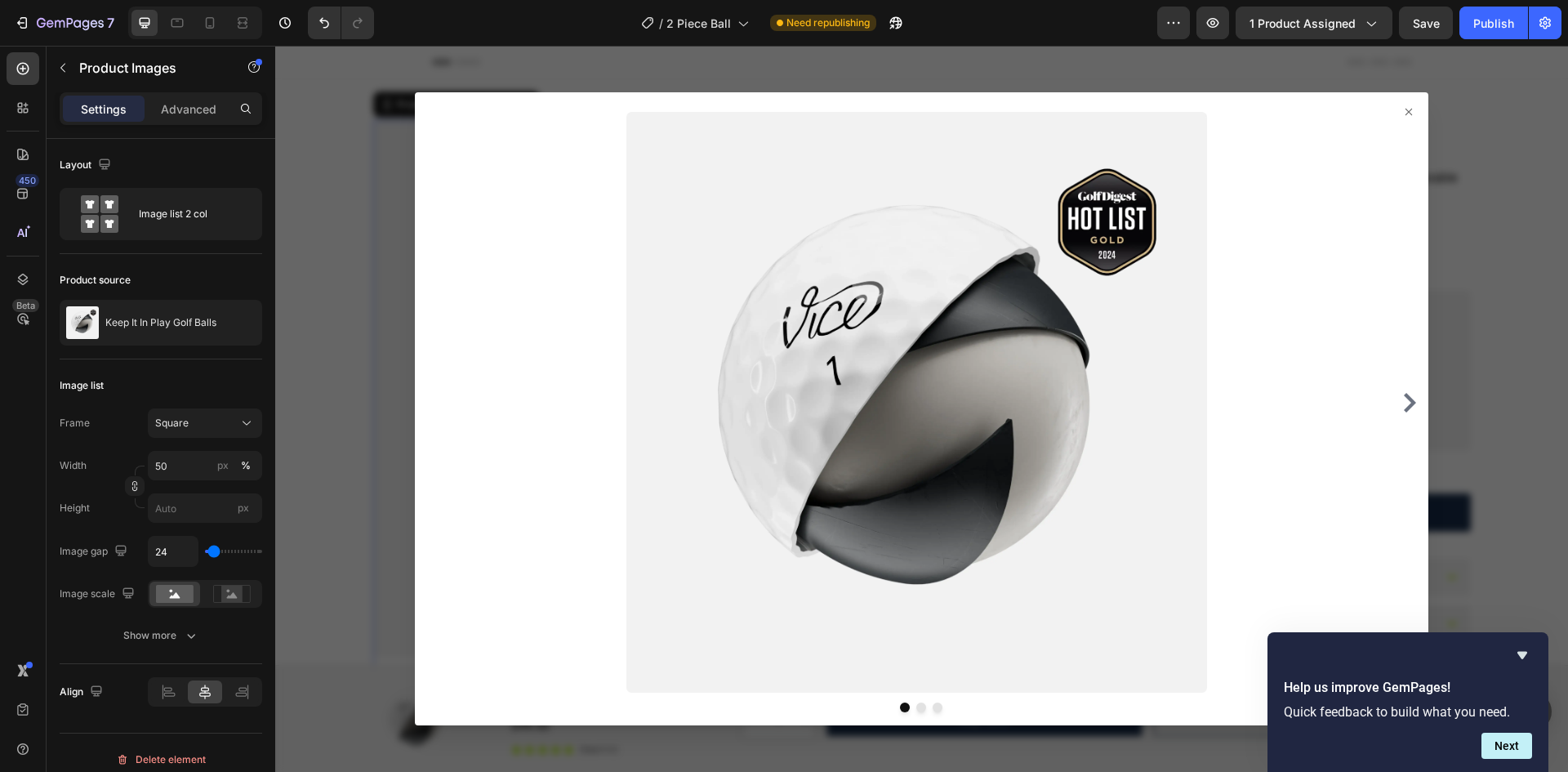
click at [1405, 109] on icon at bounding box center [1408, 111] width 7 height 7
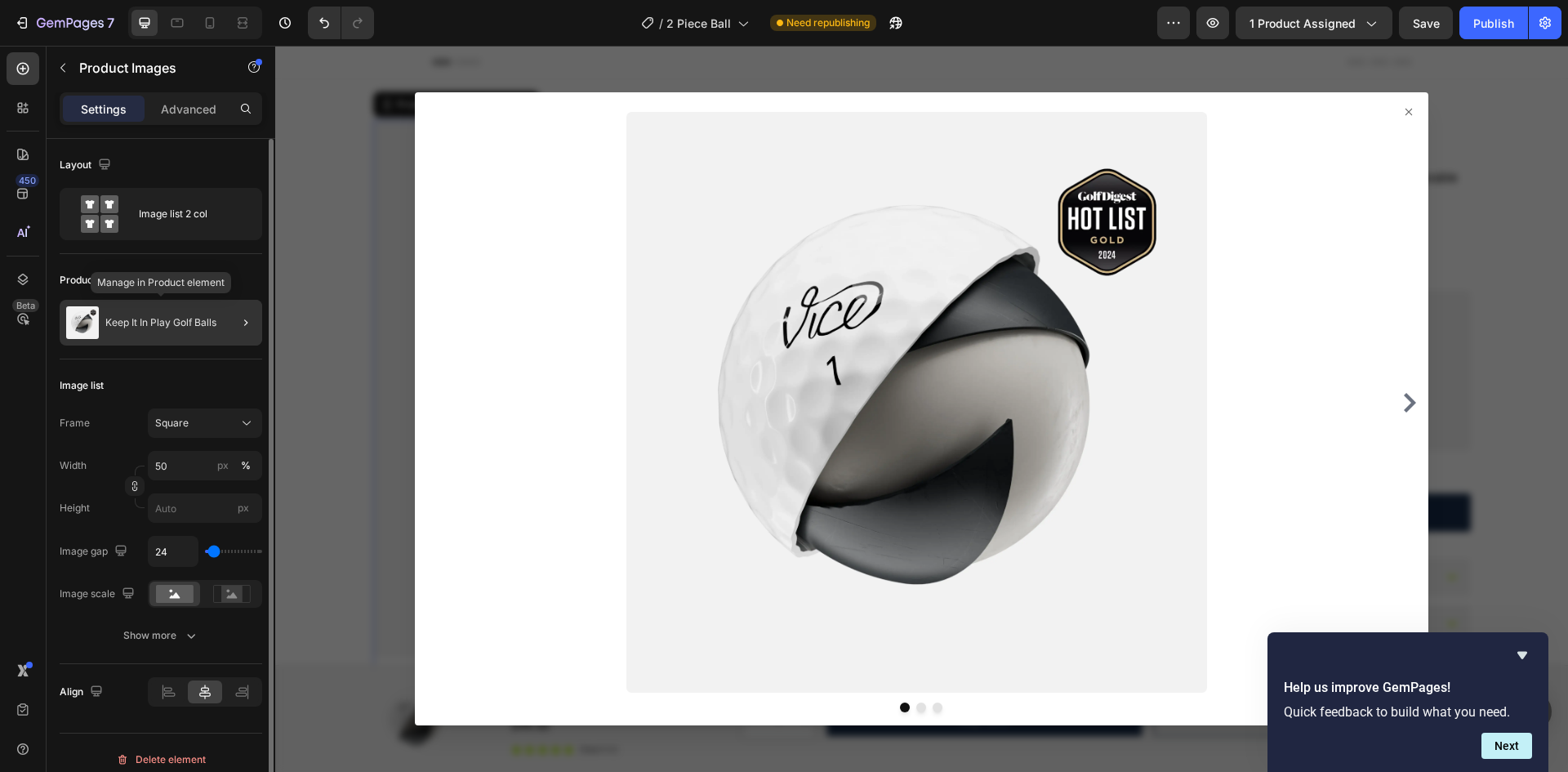
click at [107, 320] on p "Keep It In Play Golf Balls" at bounding box center [161, 323] width 111 height 12
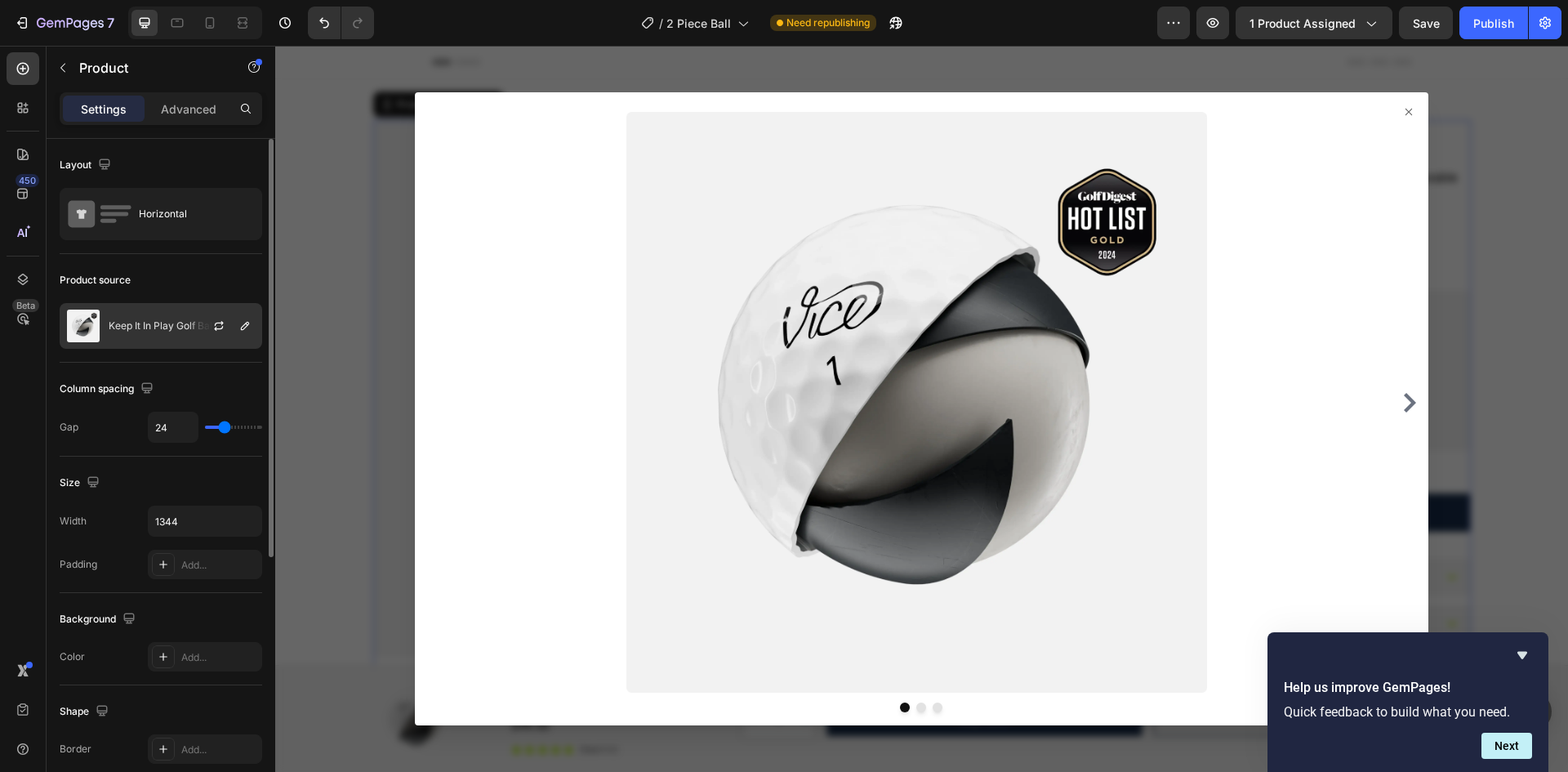
click at [126, 325] on p "Keep It In Play Golf Balls" at bounding box center [164, 326] width 111 height 12
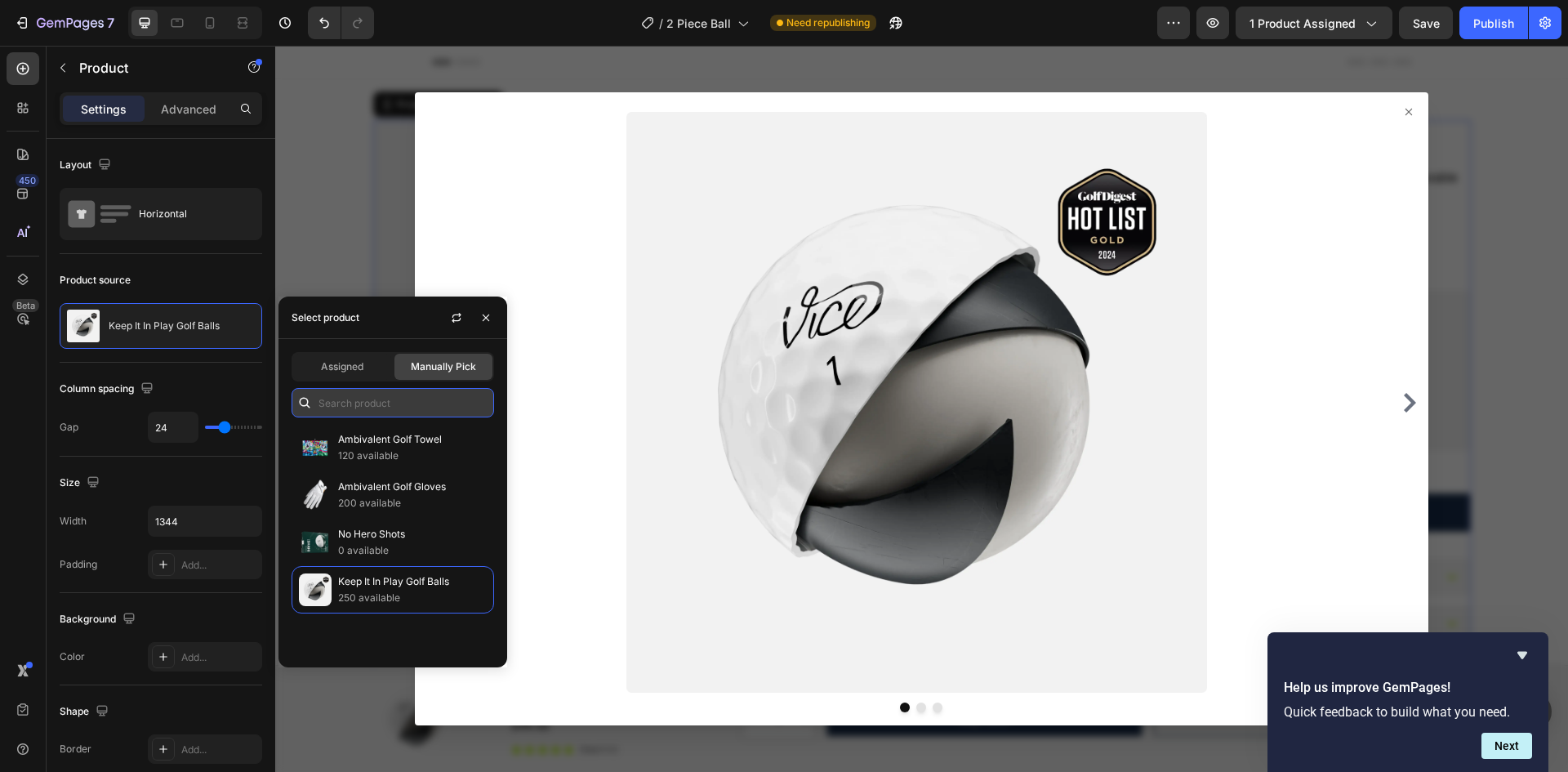
click at [345, 400] on input "text" at bounding box center [393, 403] width 203 height 29
type input "1"
click at [480, 318] on icon "button" at bounding box center [485, 317] width 13 height 13
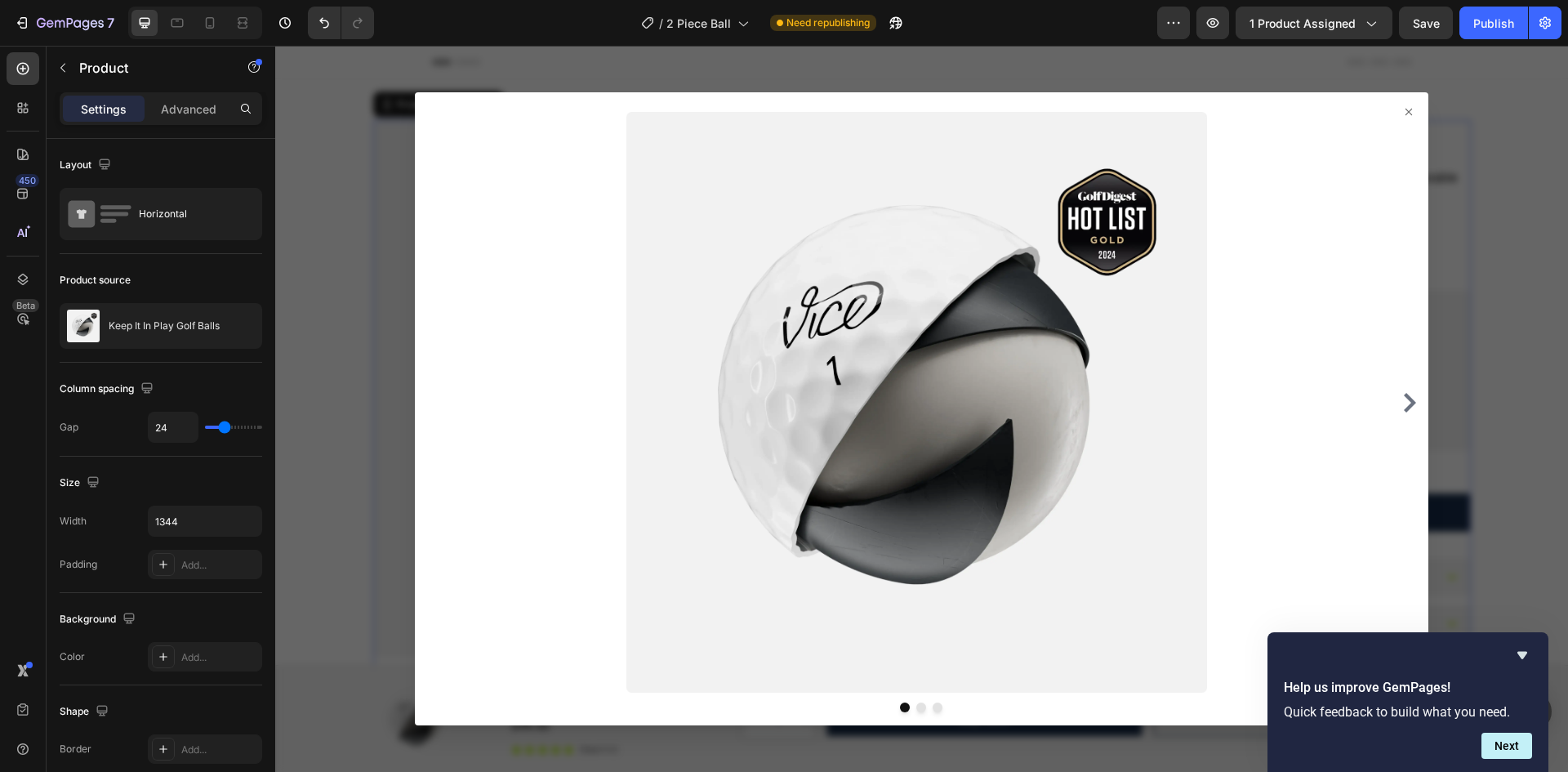
click at [1402, 113] on icon at bounding box center [1408, 111] width 13 height 13
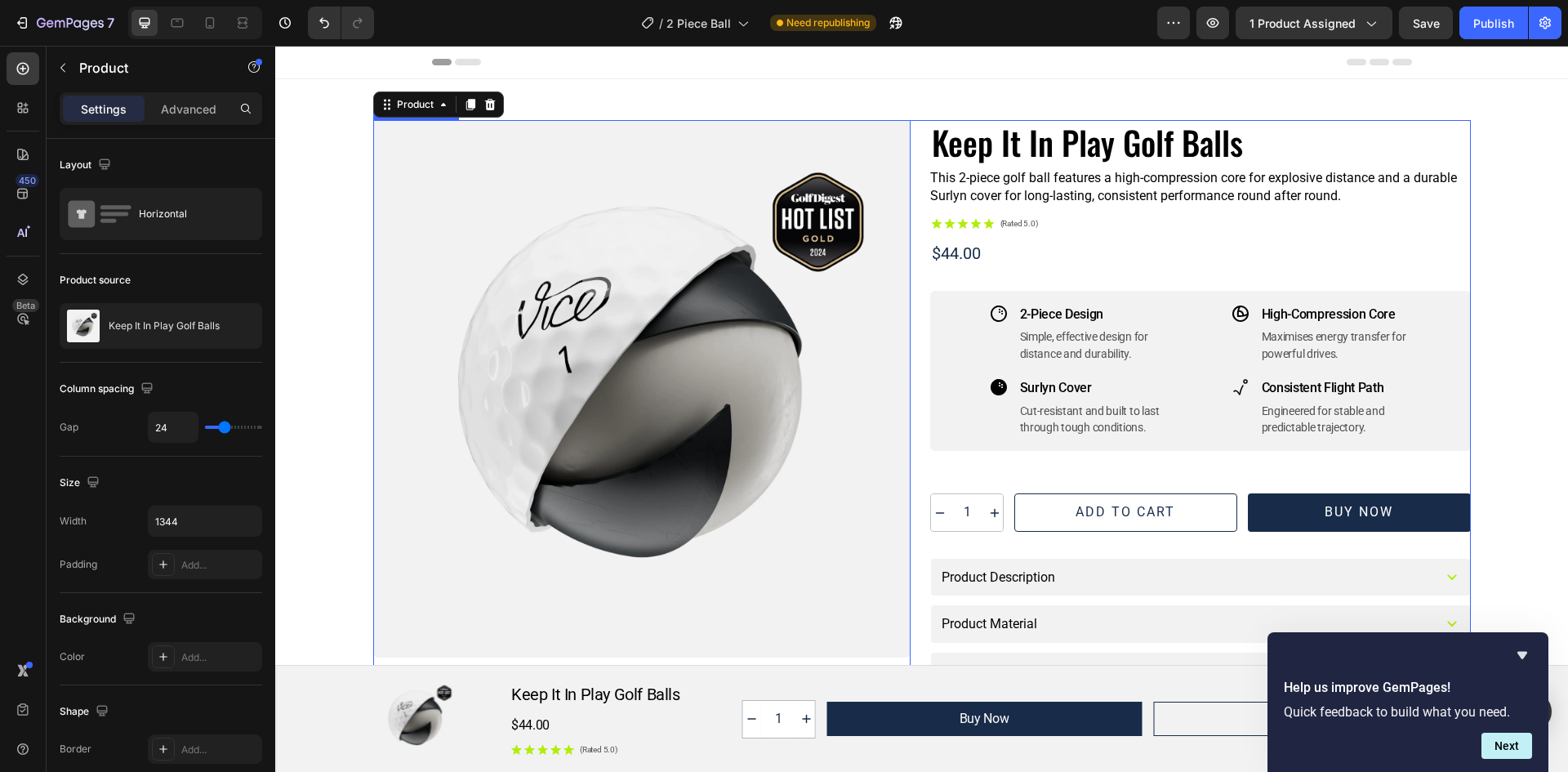
click at [519, 246] on div at bounding box center [641, 388] width 537 height 537
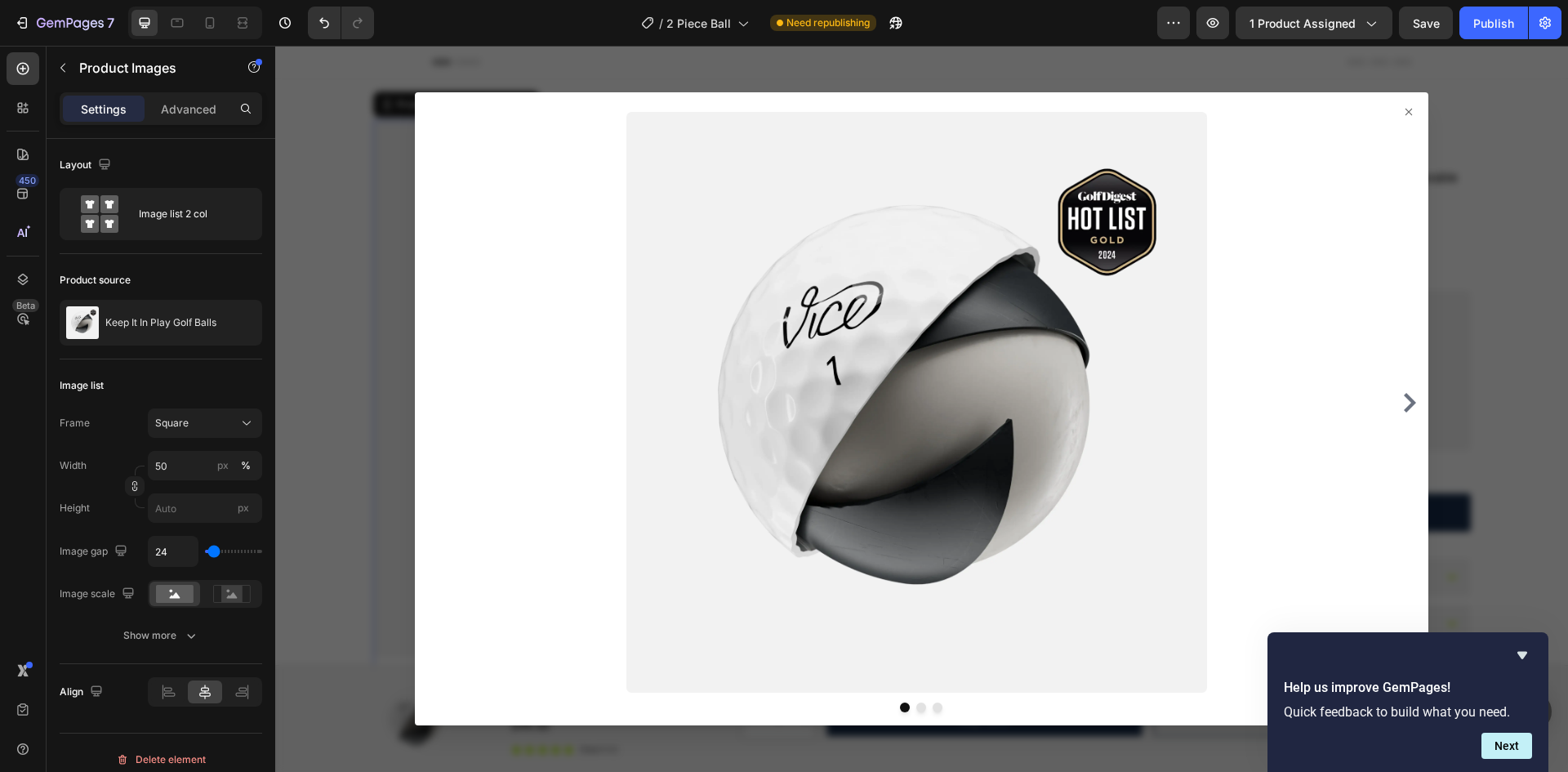
click at [1402, 114] on icon at bounding box center [1408, 111] width 13 height 13
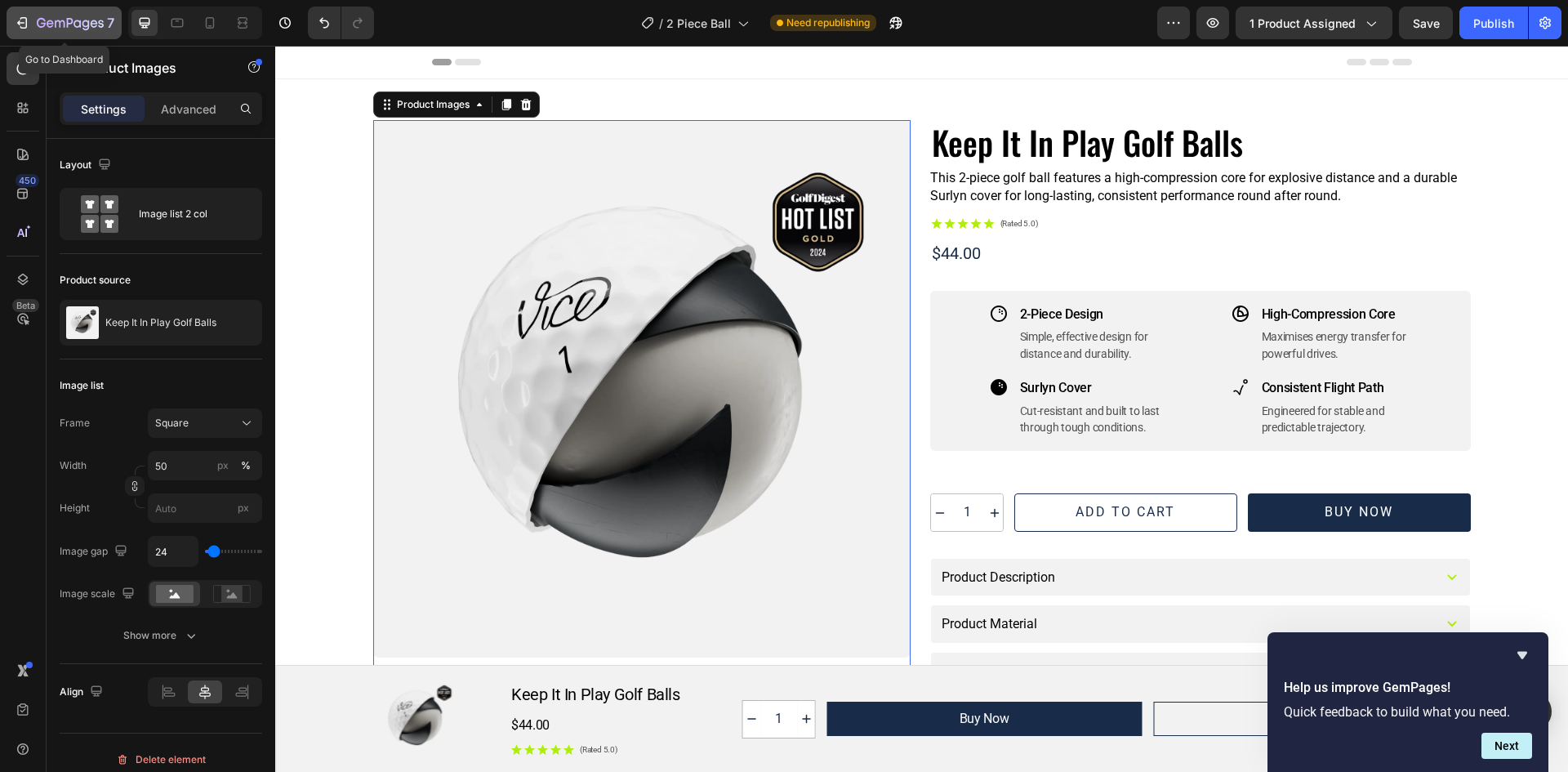
click at [36, 22] on div "7" at bounding box center [63, 22] width 100 height 19
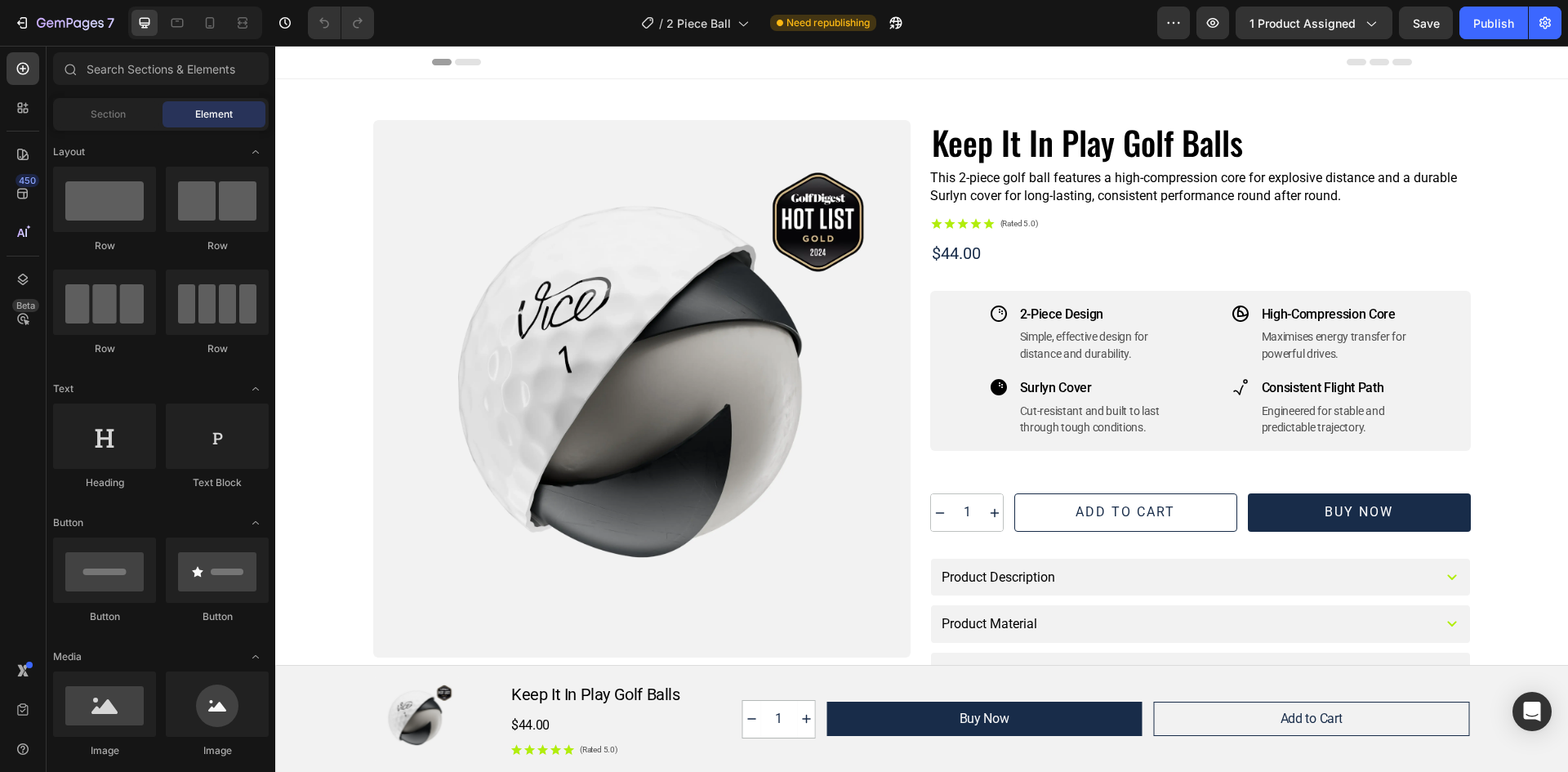
click at [615, 277] on div at bounding box center [641, 388] width 537 height 537
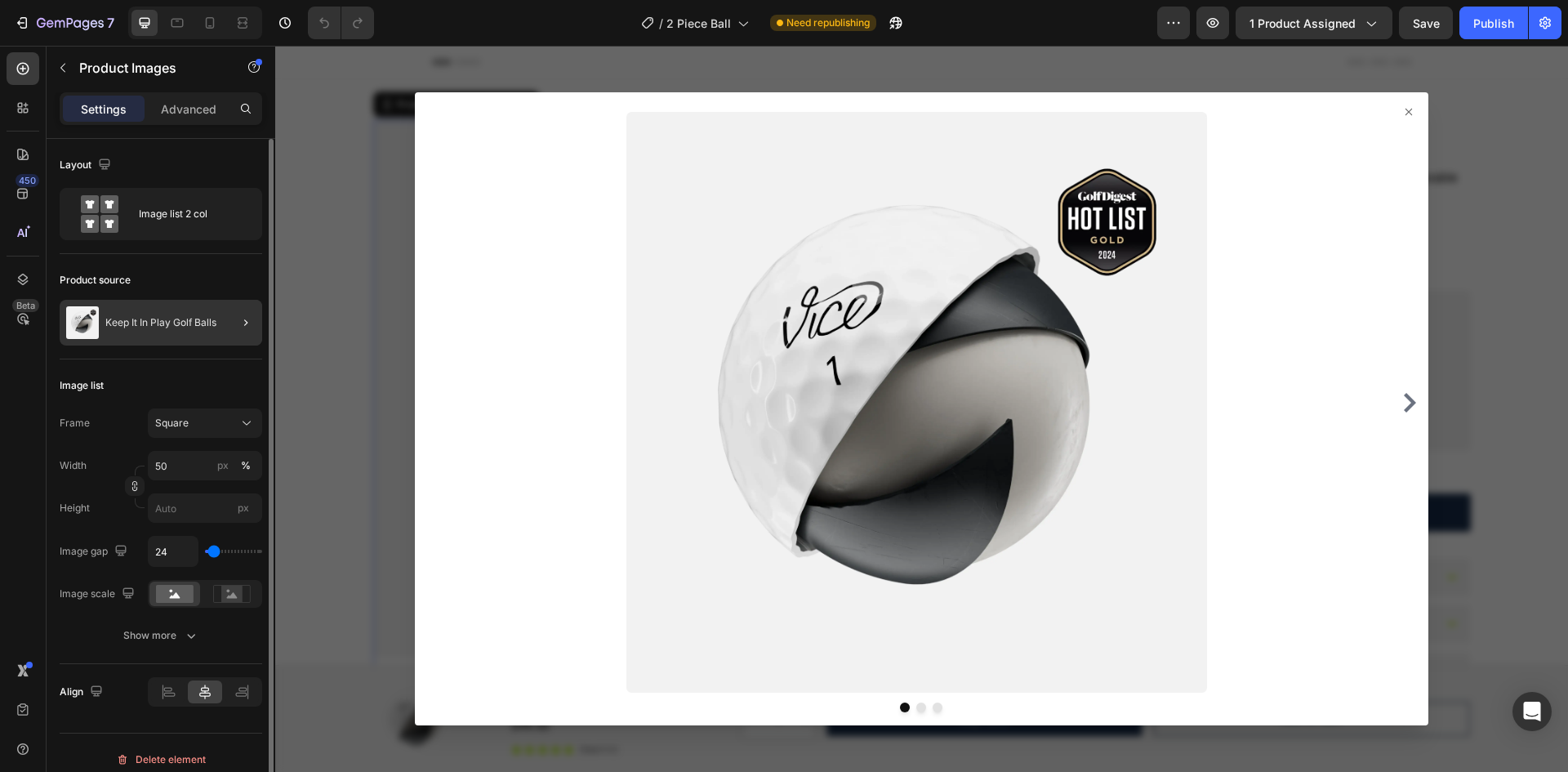
click at [119, 311] on div "Keep It In Play Golf Balls" at bounding box center [161, 323] width 203 height 46
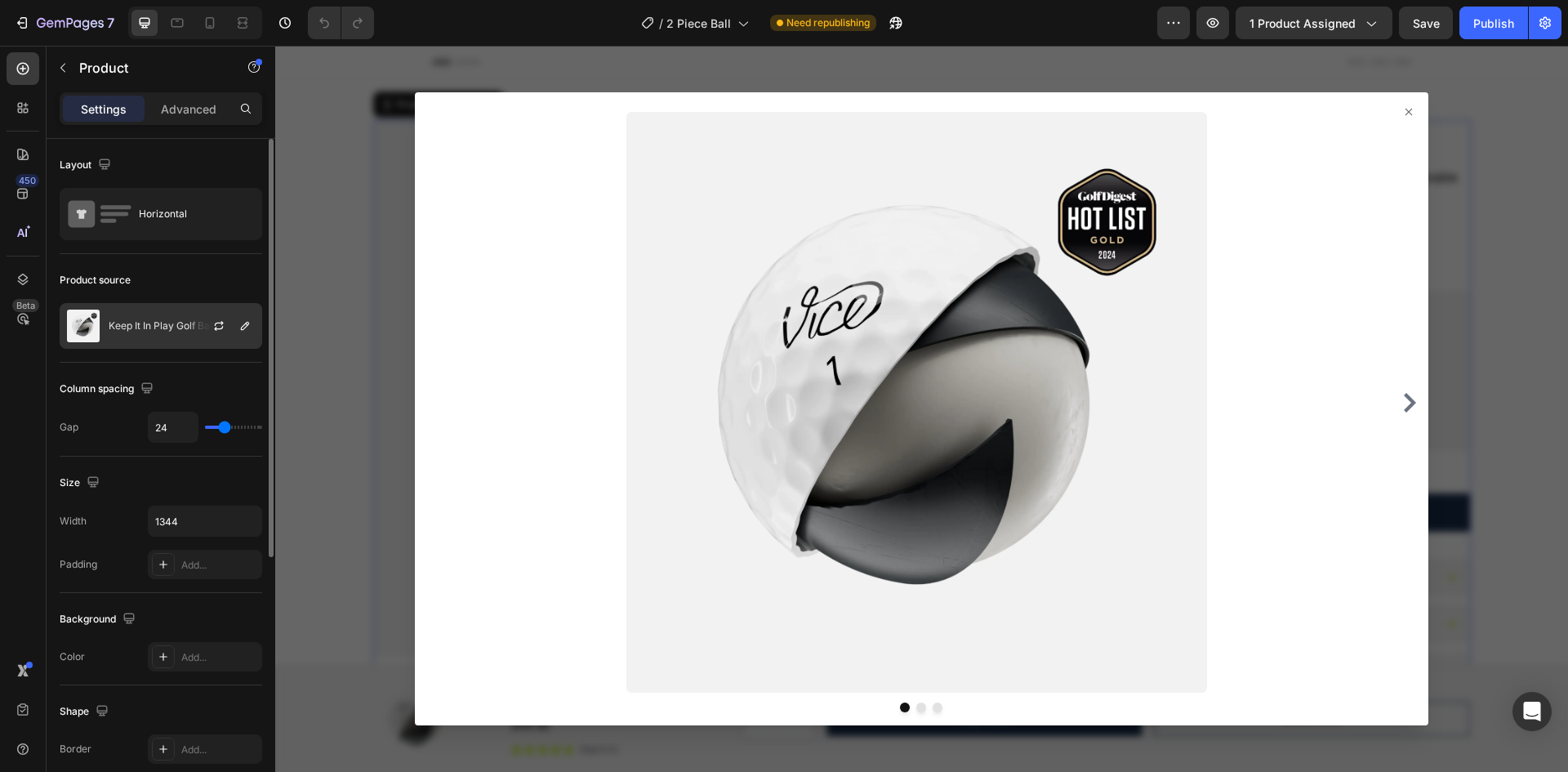
click at [114, 315] on div "Keep It In Play Golf Balls" at bounding box center [161, 326] width 203 height 46
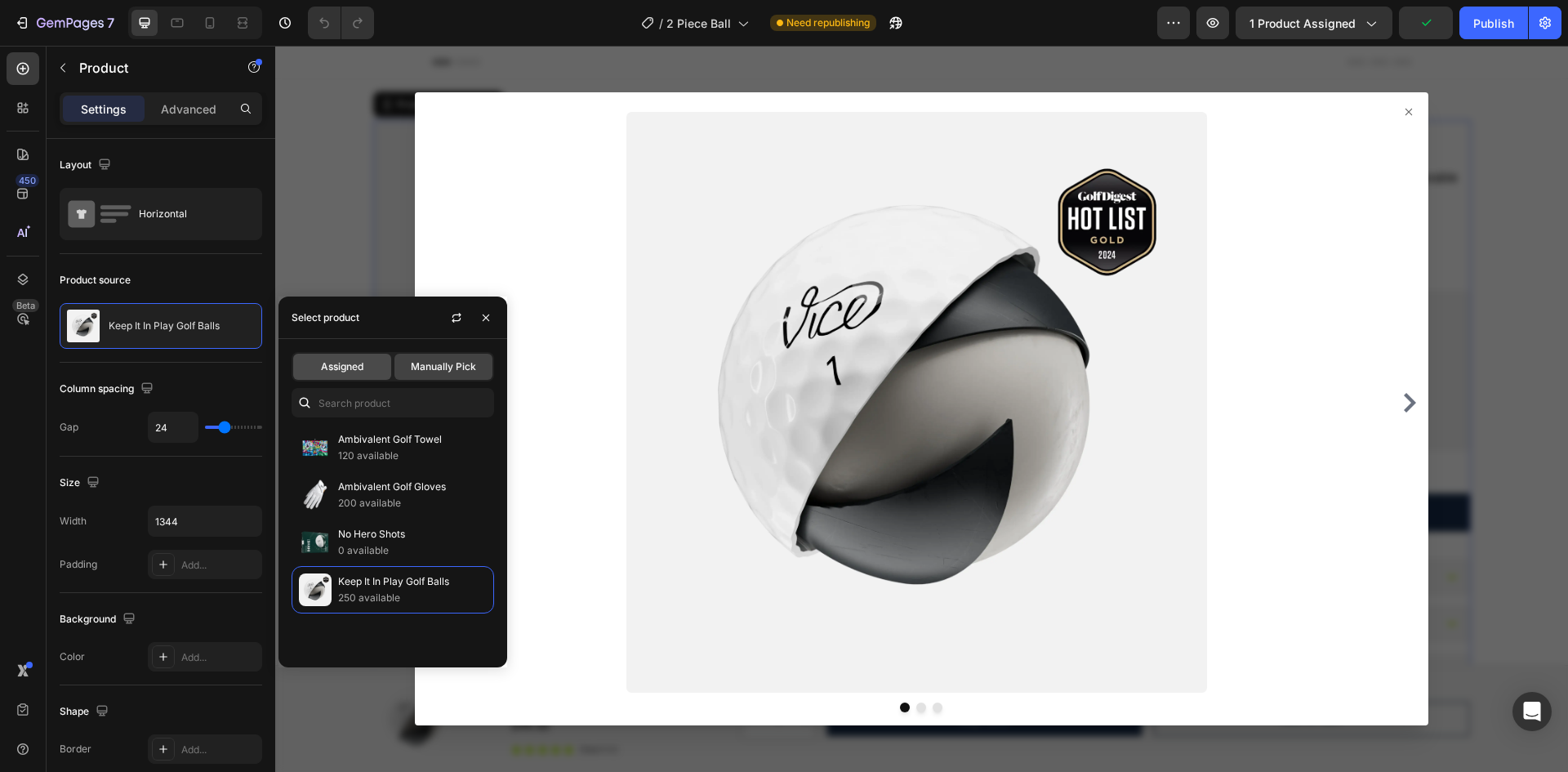
click at [347, 374] on div "Assigned" at bounding box center [342, 367] width 98 height 26
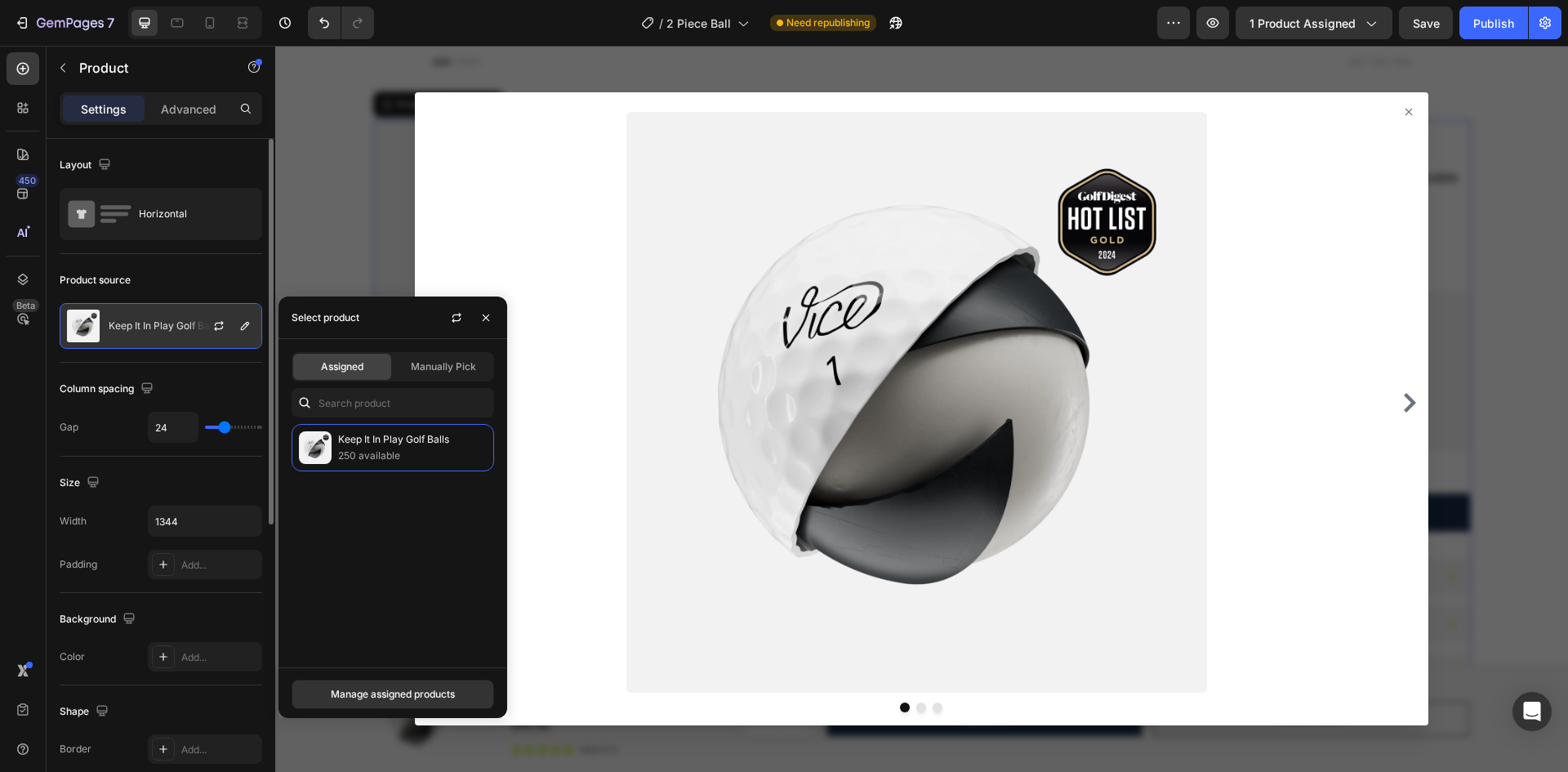
click at [118, 326] on p "Keep It In Play Golf Balls" at bounding box center [164, 326] width 111 height 12
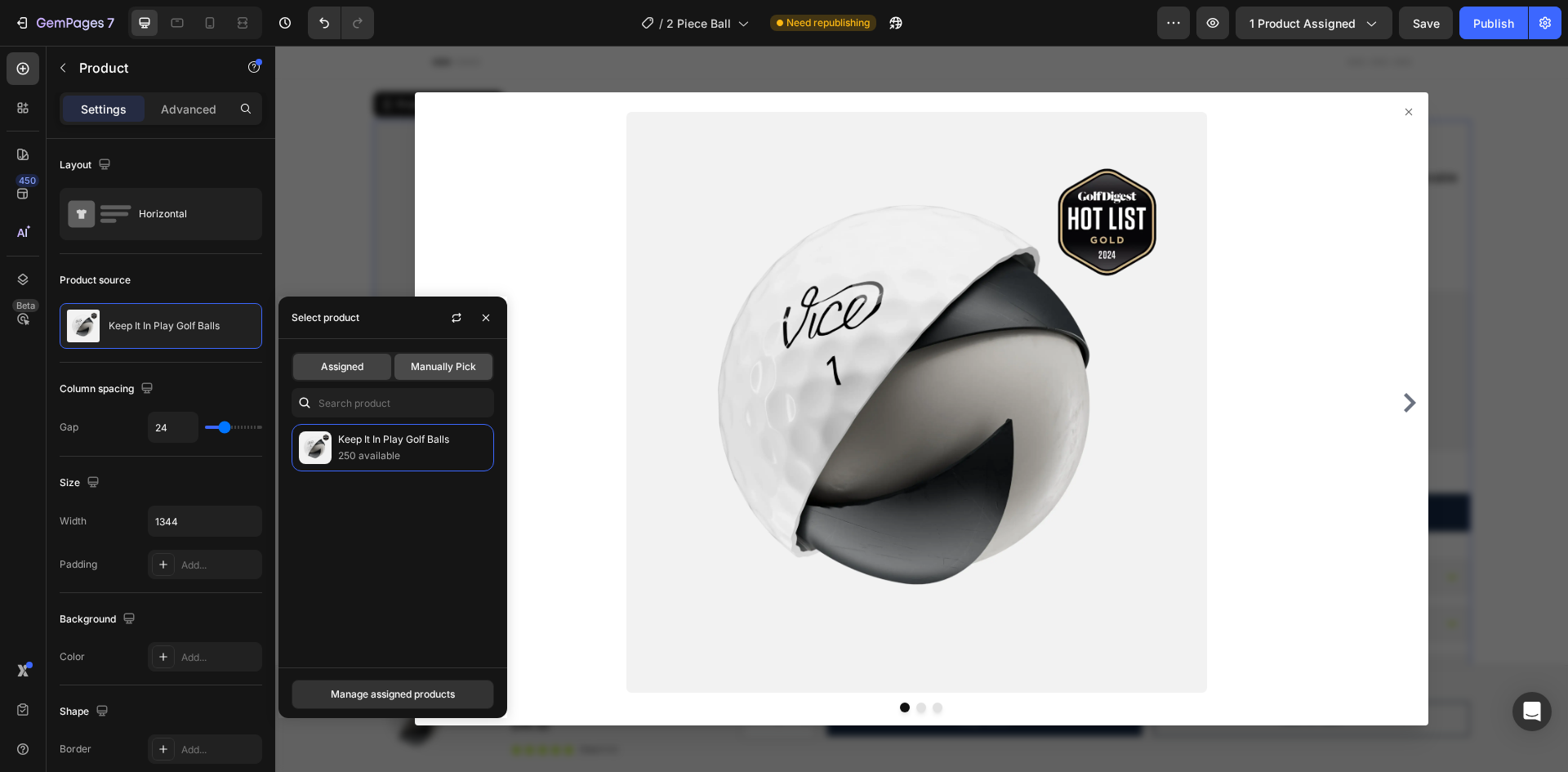
click at [460, 364] on span "Manually Pick" at bounding box center [443, 367] width 65 height 15
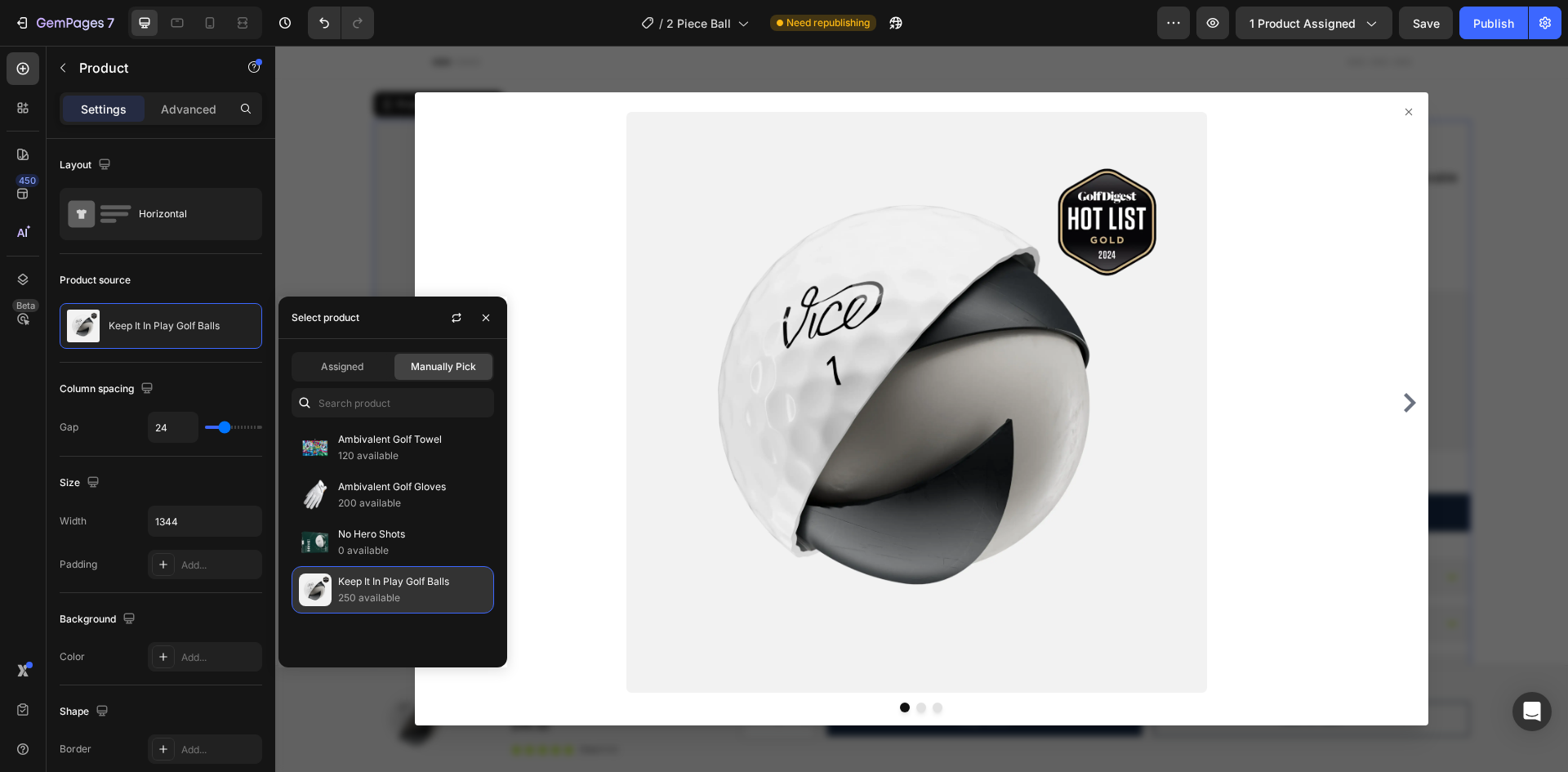
click at [345, 585] on p "Keep It In Play Golf Balls" at bounding box center [412, 581] width 149 height 17
click at [480, 316] on icon "button" at bounding box center [485, 317] width 13 height 13
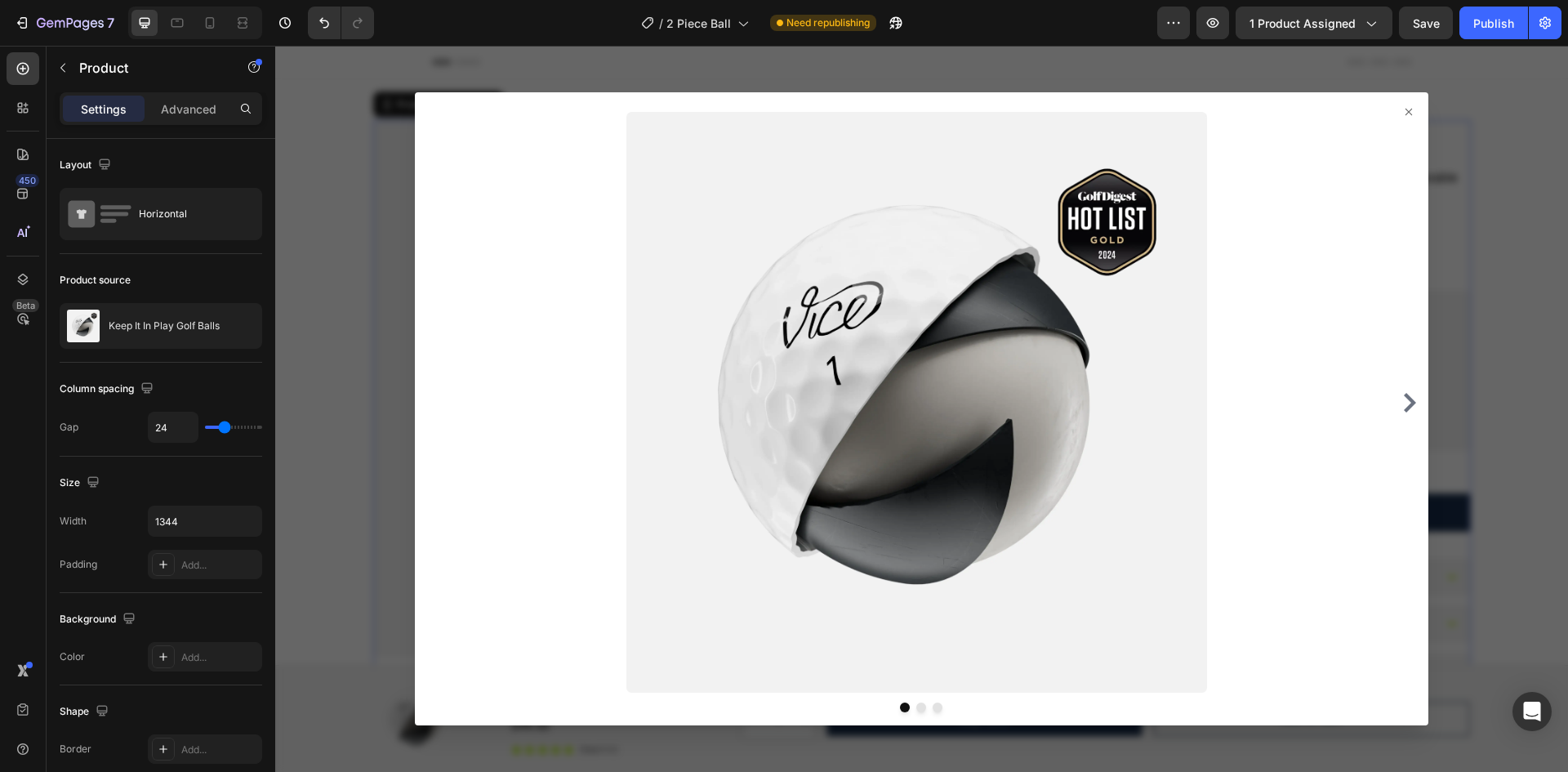
click at [1402, 108] on icon at bounding box center [1408, 111] width 13 height 13
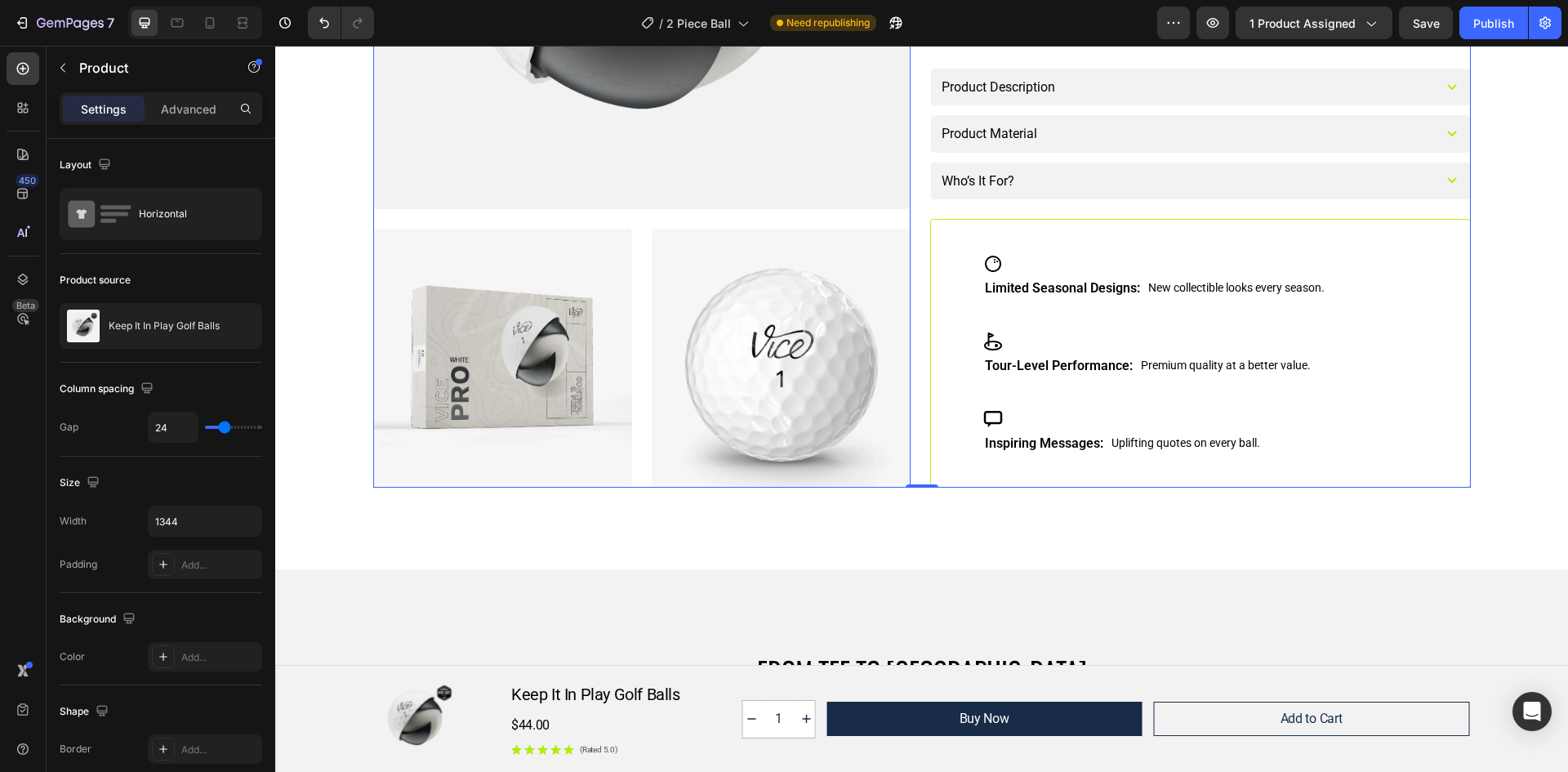
scroll to position [408, 0]
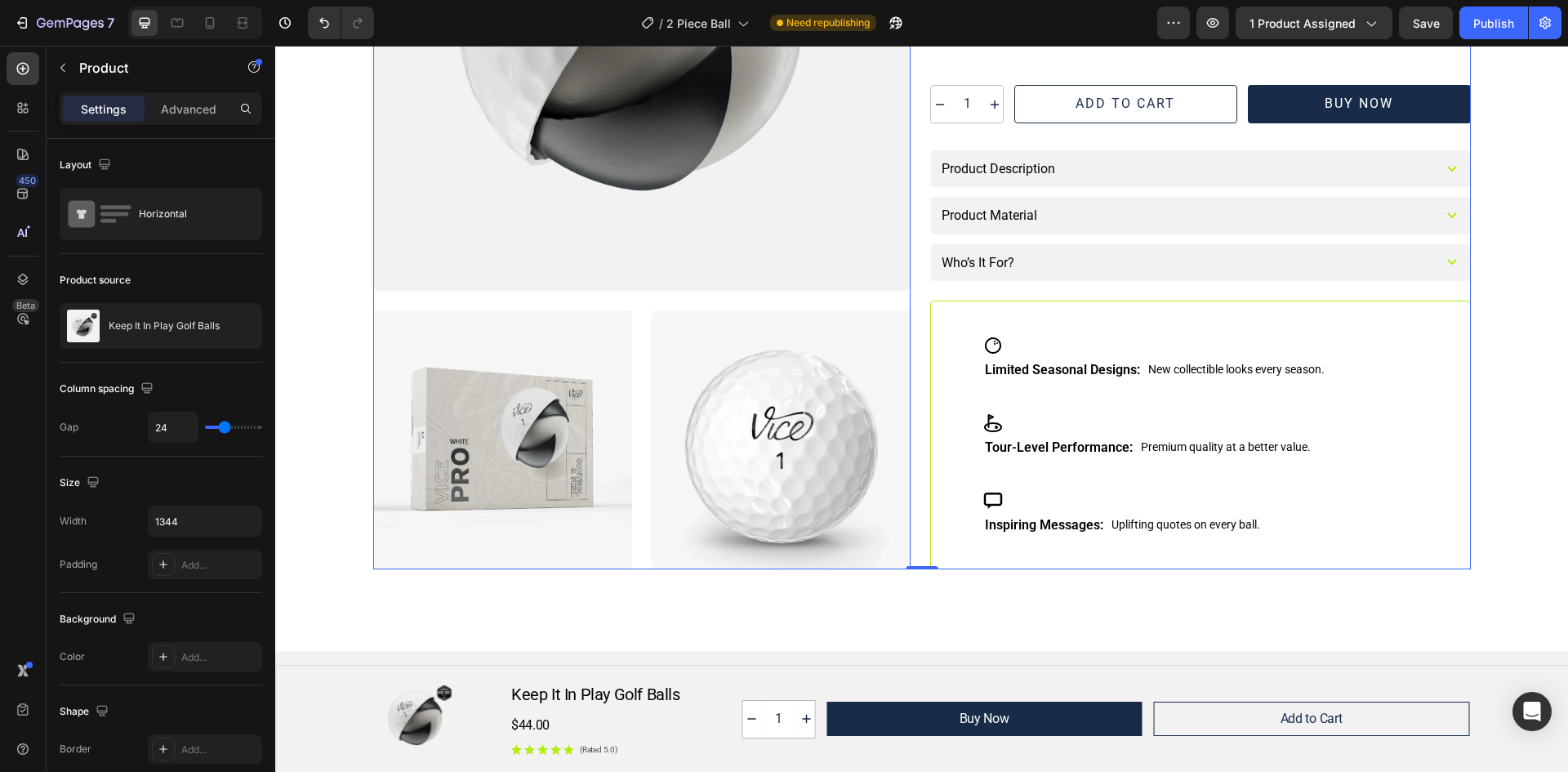
click at [733, 425] on div at bounding box center [782, 440] width 259 height 259
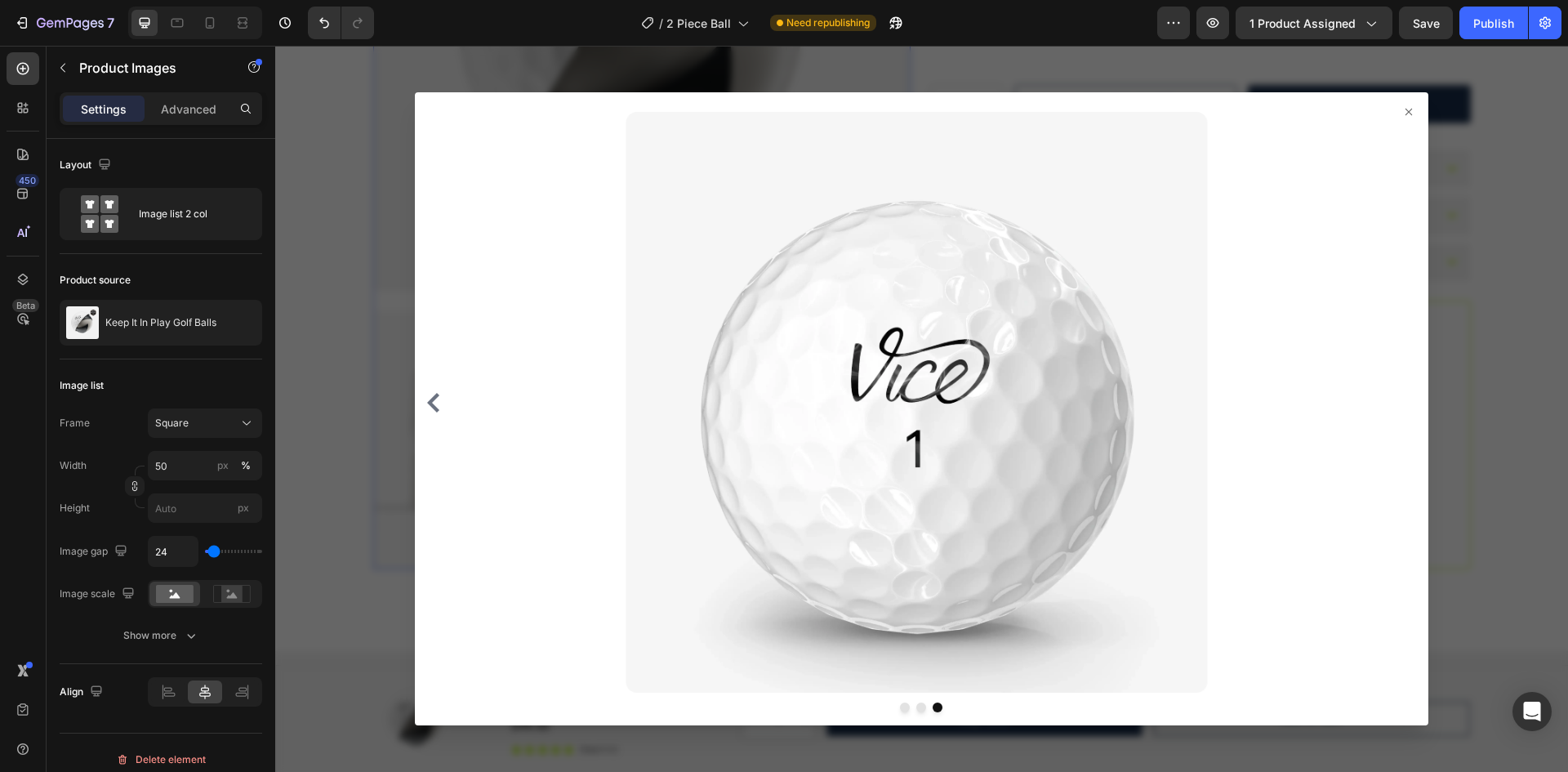
click at [1405, 113] on icon at bounding box center [1408, 111] width 7 height 7
click at [1402, 114] on icon at bounding box center [1408, 111] width 13 height 13
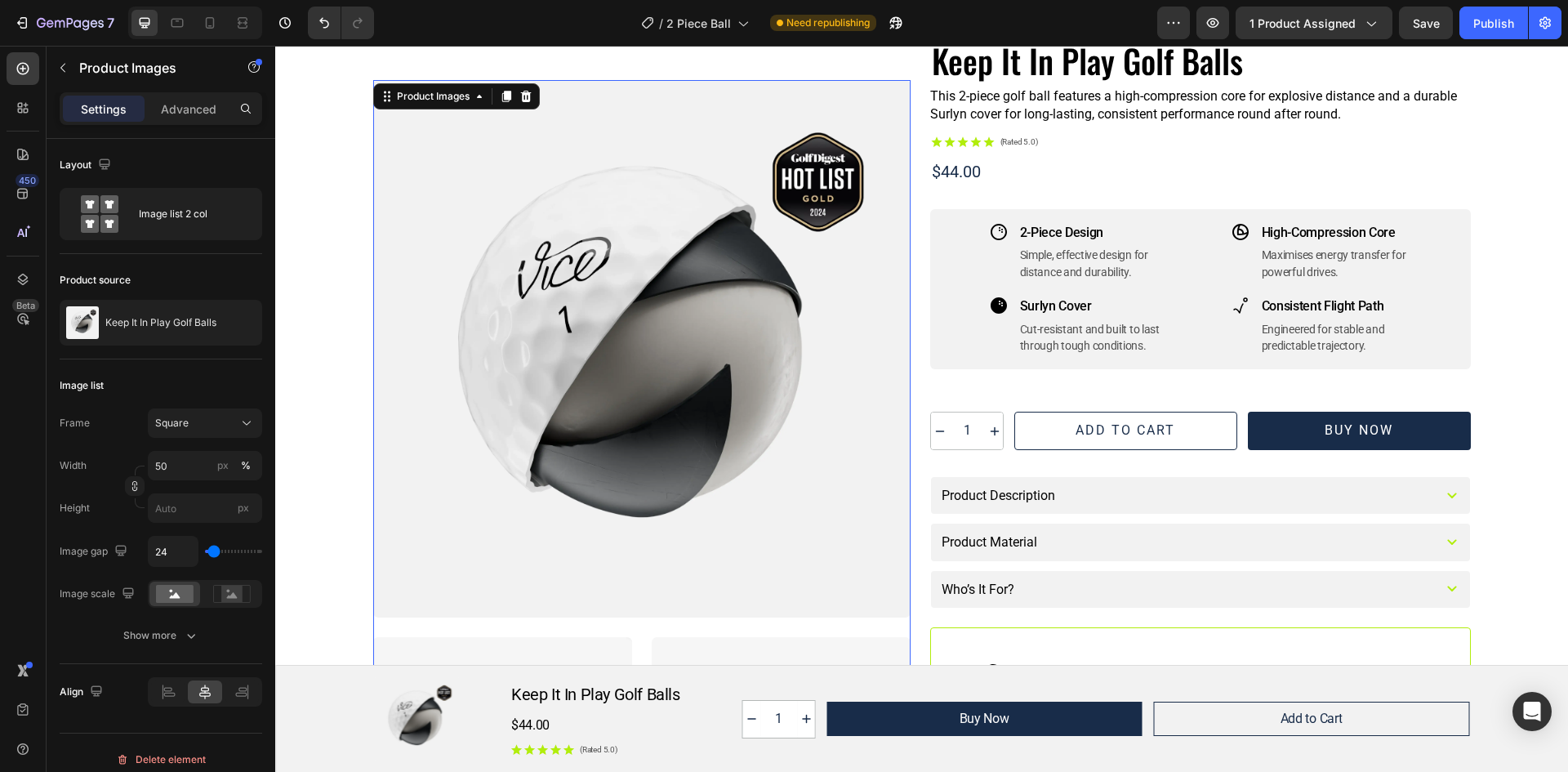
scroll to position [0, 0]
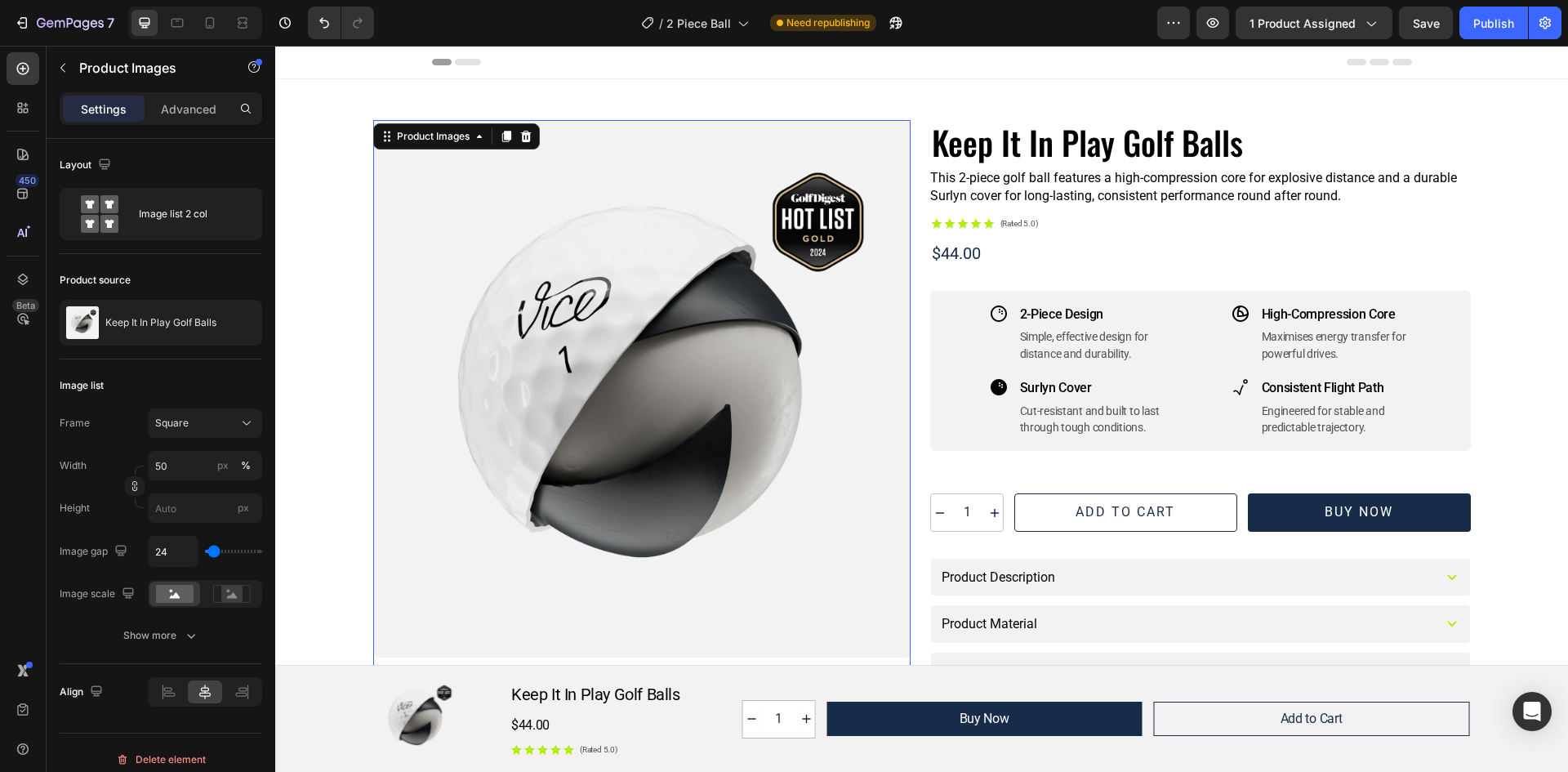
click at [547, 245] on div at bounding box center [641, 388] width 537 height 537
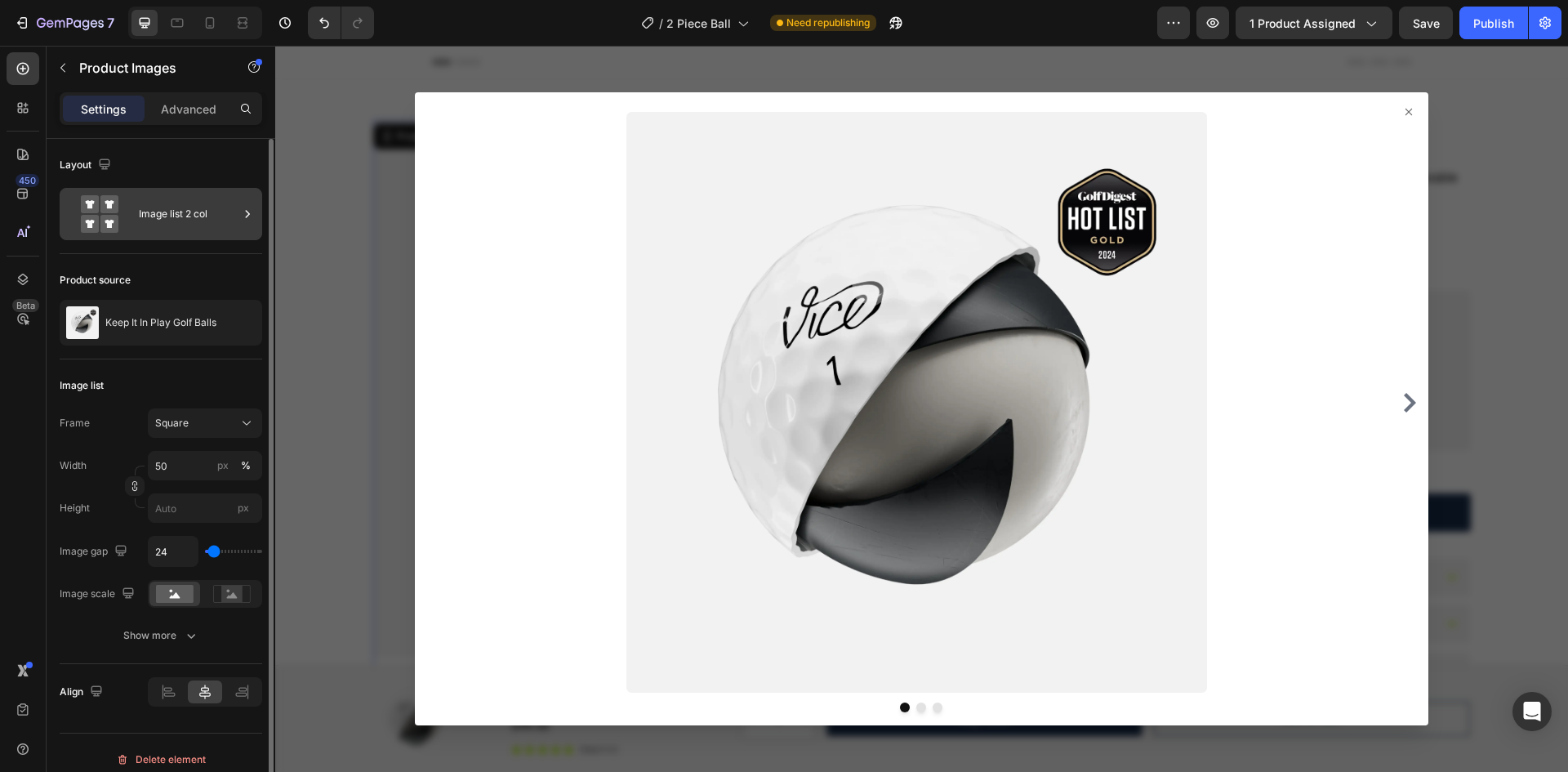
click at [159, 215] on div "Image list 2 col" at bounding box center [188, 213] width 99 height 38
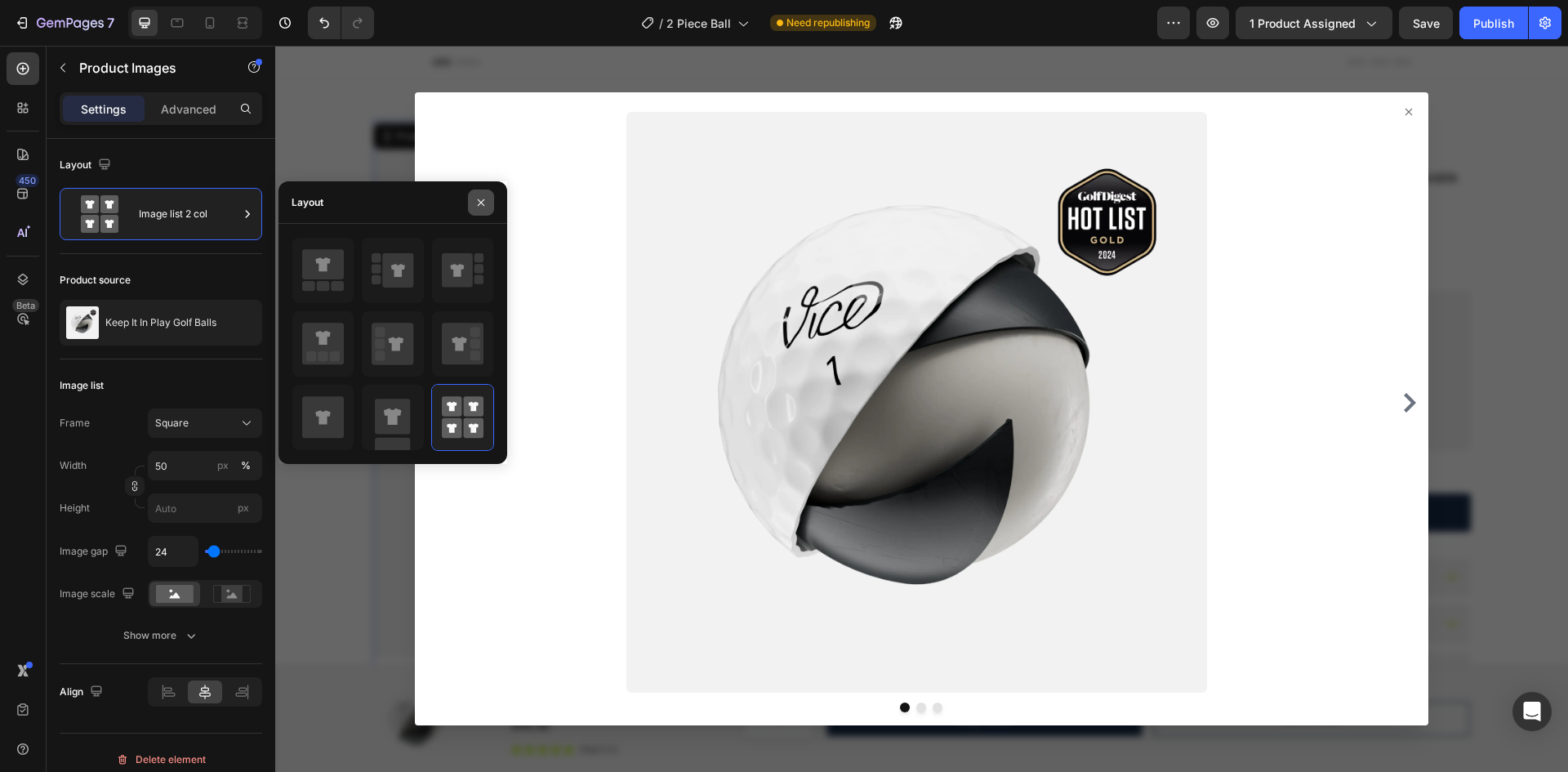
click at [485, 202] on icon "button" at bounding box center [480, 202] width 13 height 13
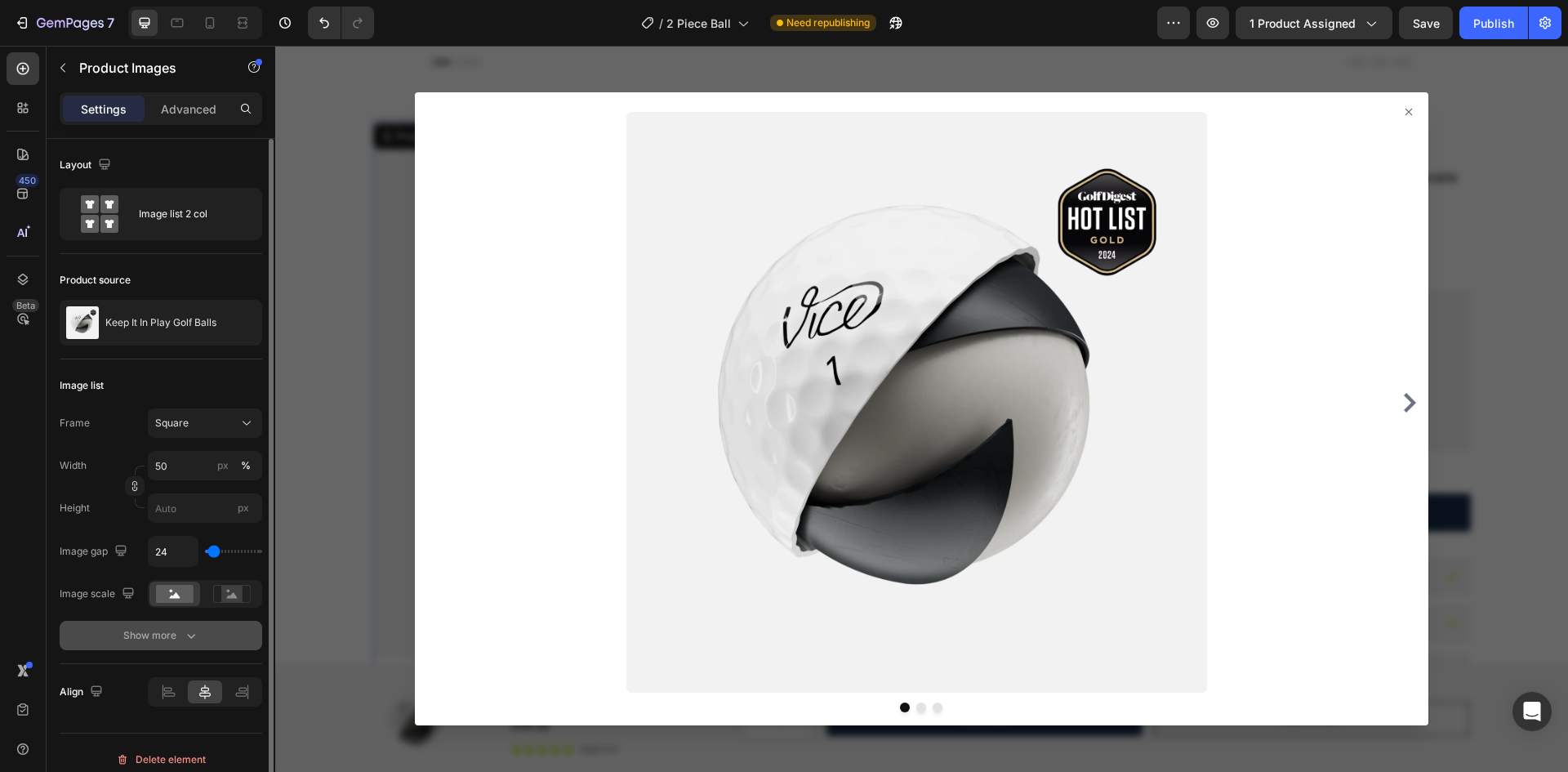
click at [147, 637] on div "Show more" at bounding box center [162, 636] width 76 height 17
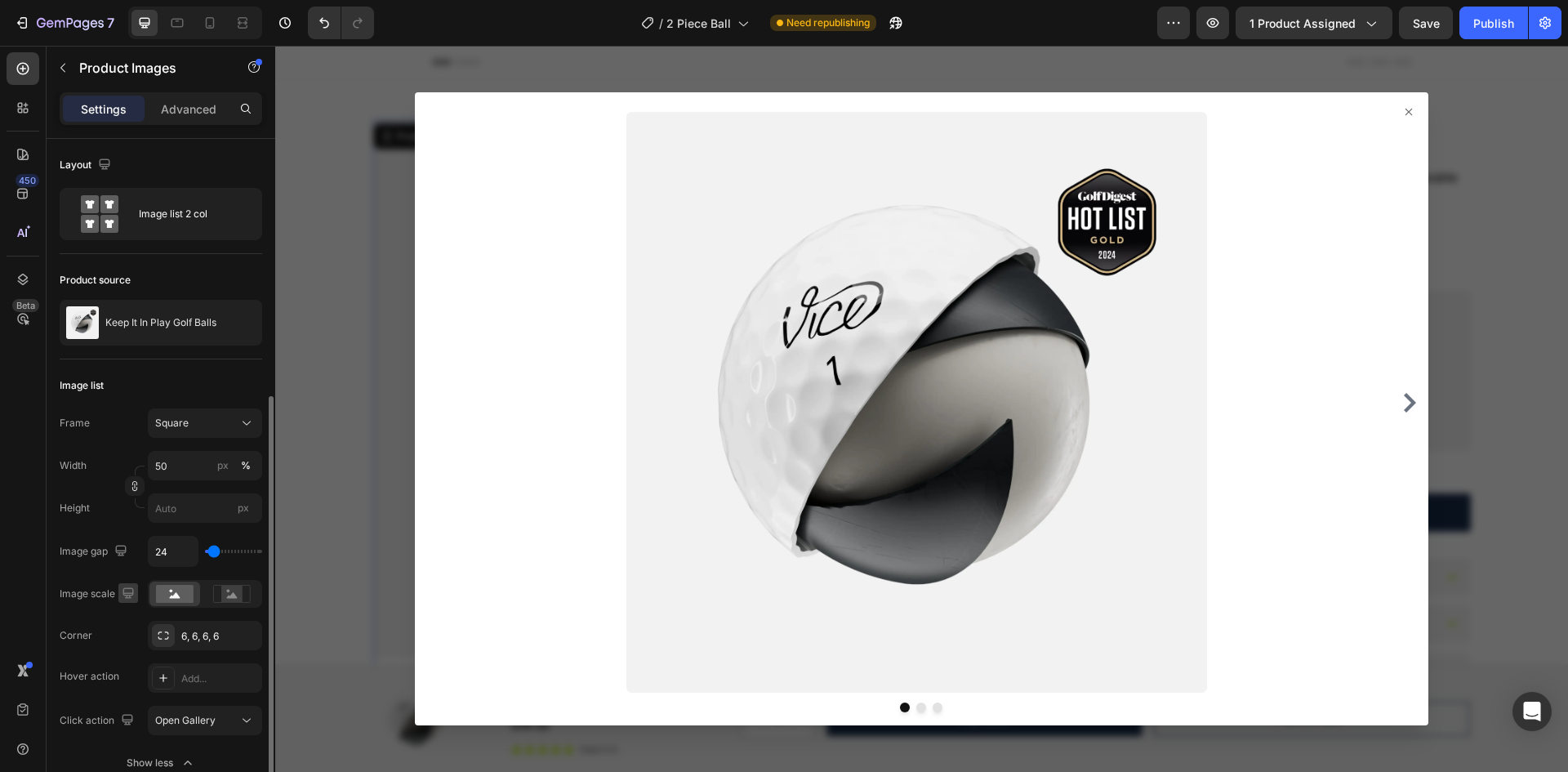
scroll to position [140, 0]
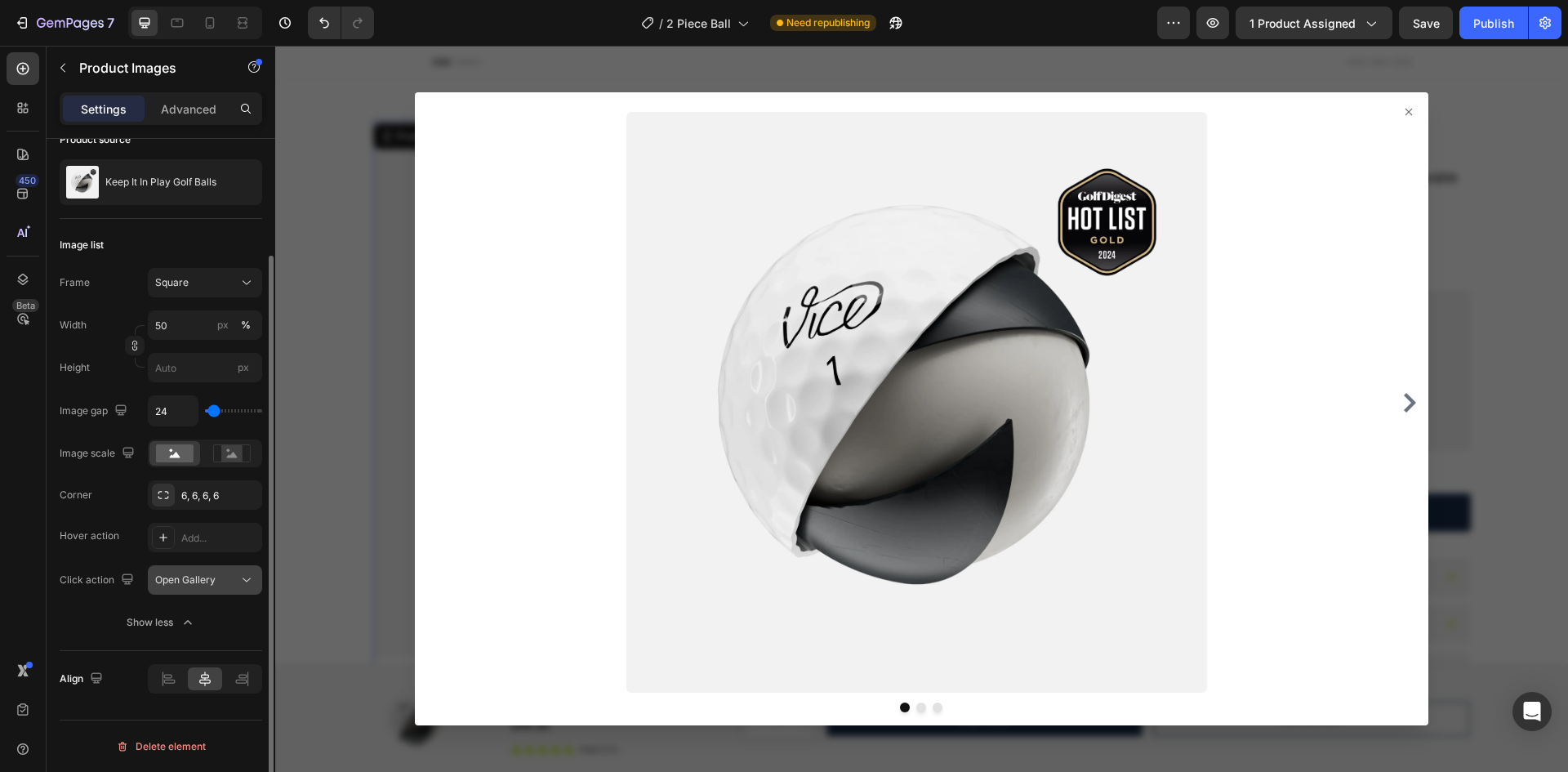
click at [197, 586] on span "Open Gallery" at bounding box center [185, 579] width 60 height 13
click at [77, 596] on div "Corner 6, 6, 6, 6 Hover action Add... Click action Open Gallery Show less" at bounding box center [161, 559] width 203 height 157
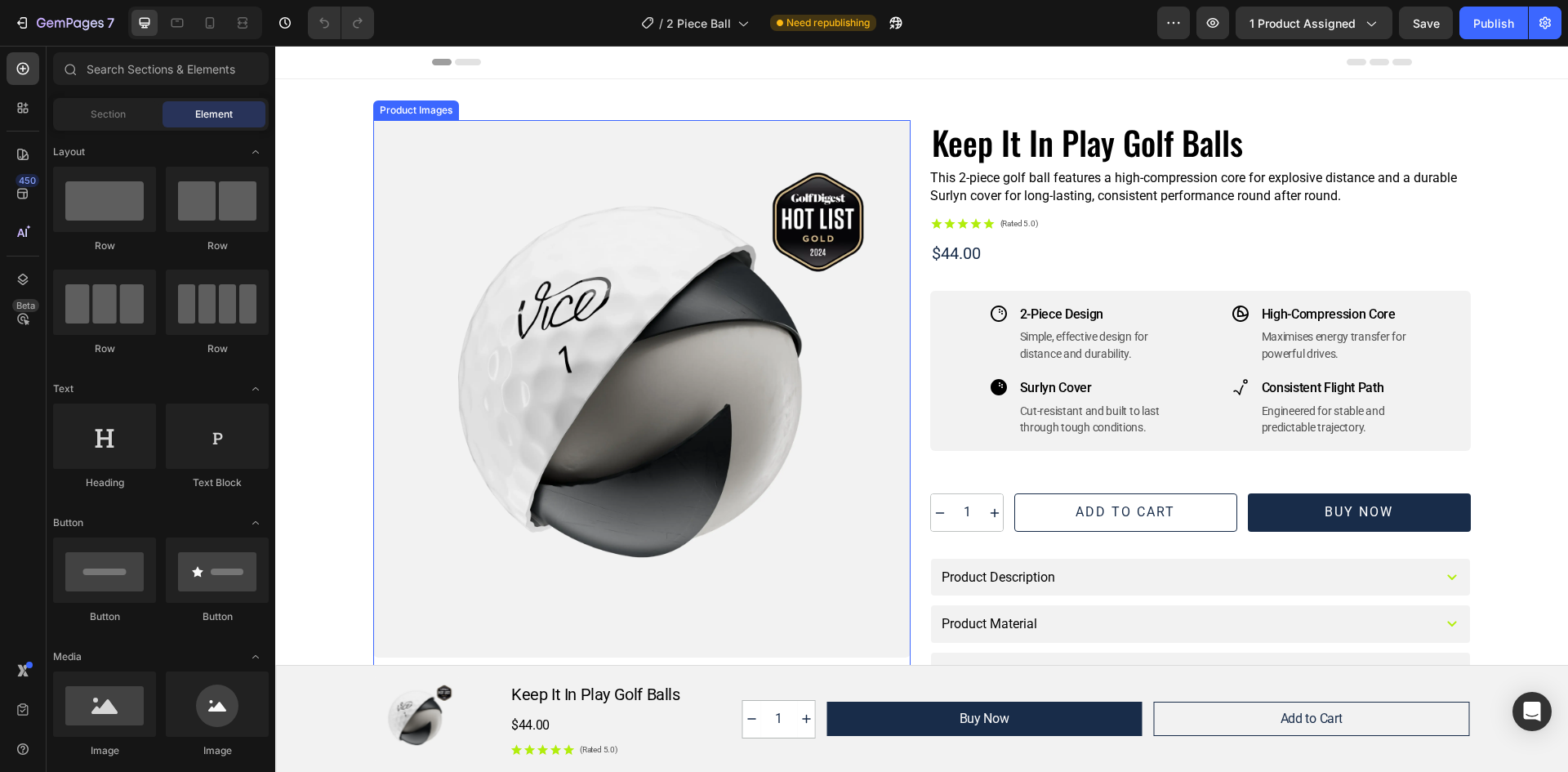
click at [504, 234] on div at bounding box center [641, 388] width 537 height 537
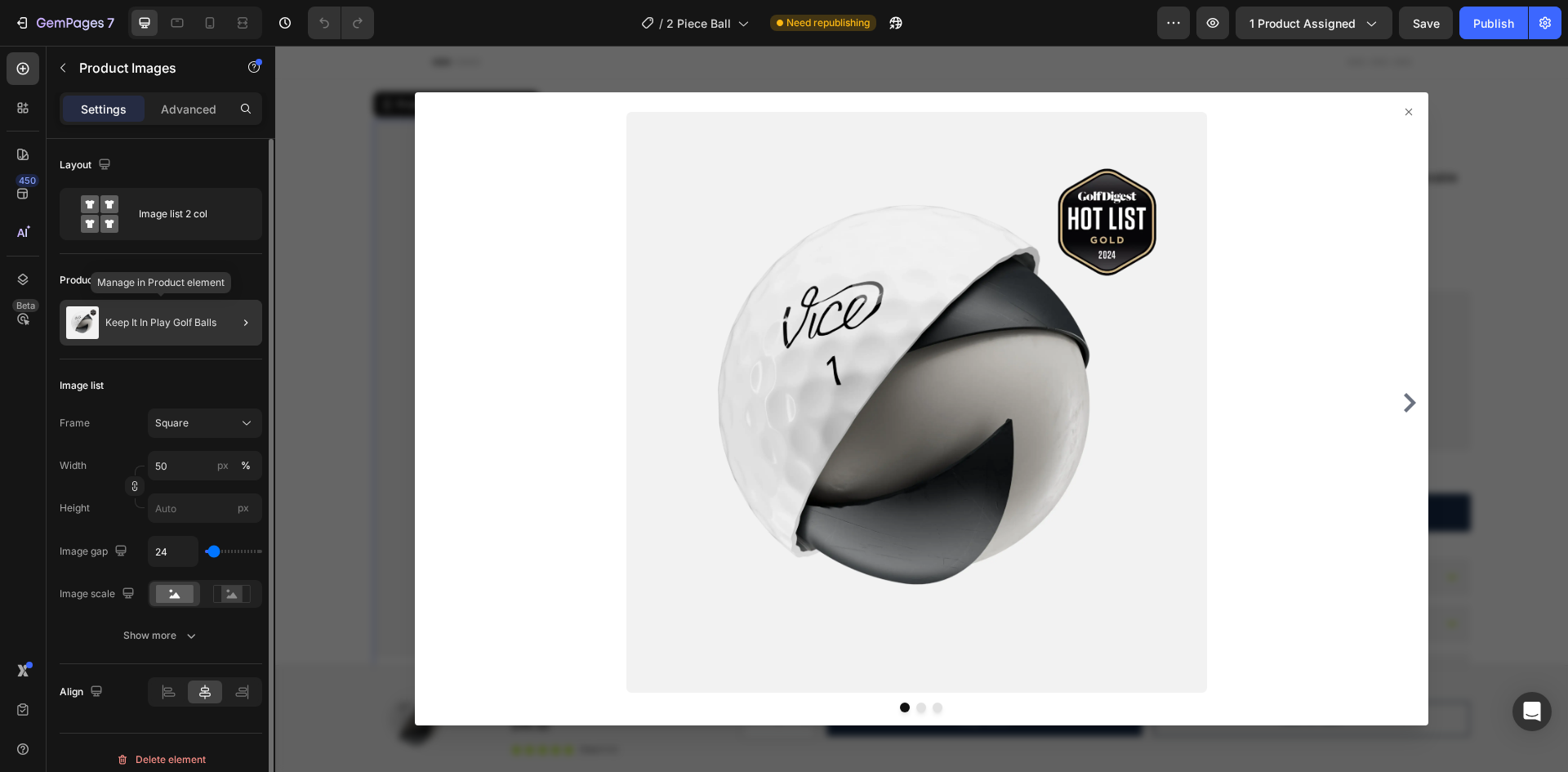
click at [93, 324] on img at bounding box center [83, 323] width 33 height 33
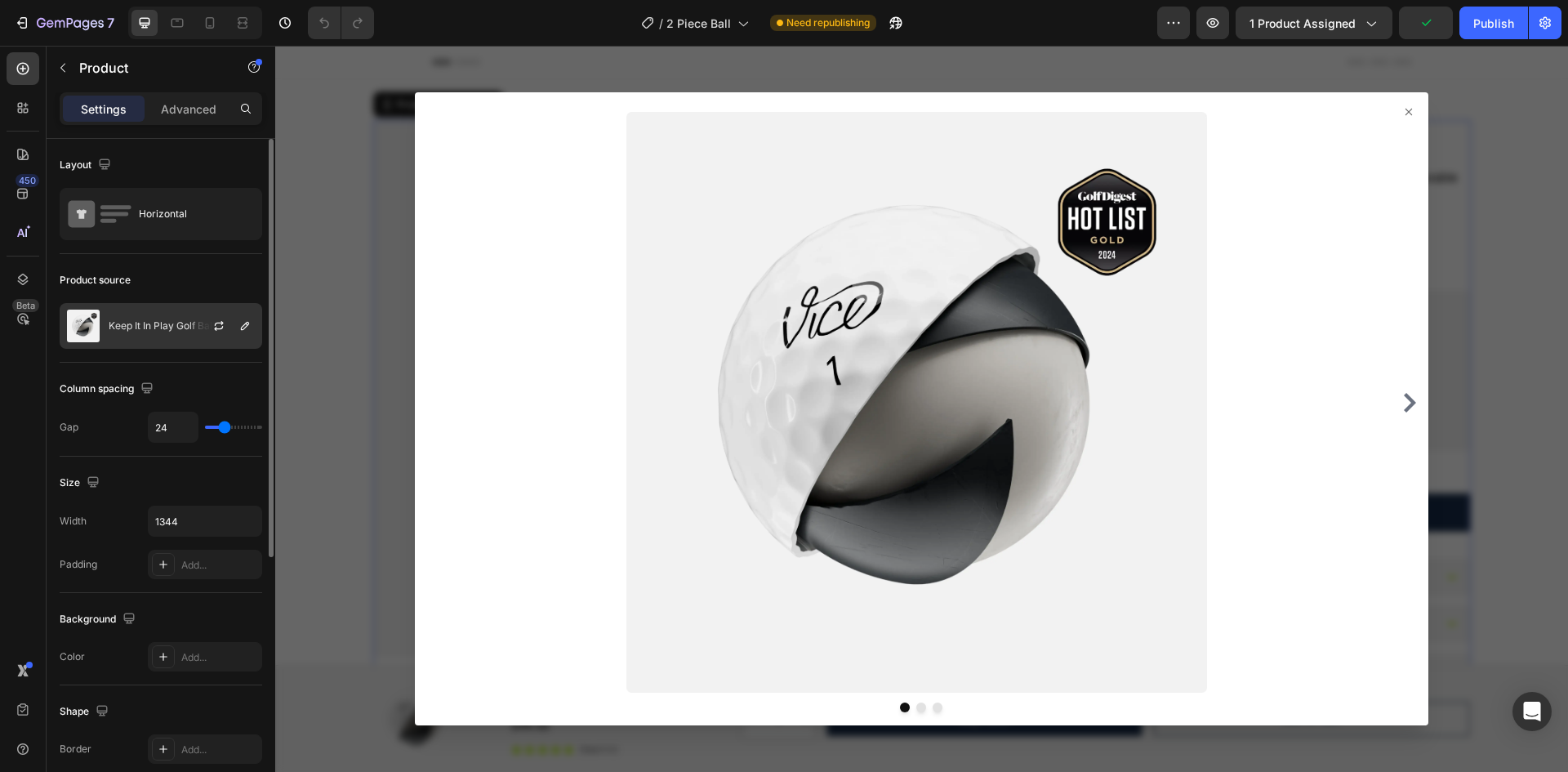
click at [112, 320] on div "Keep It In Play Golf Balls" at bounding box center [161, 326] width 203 height 46
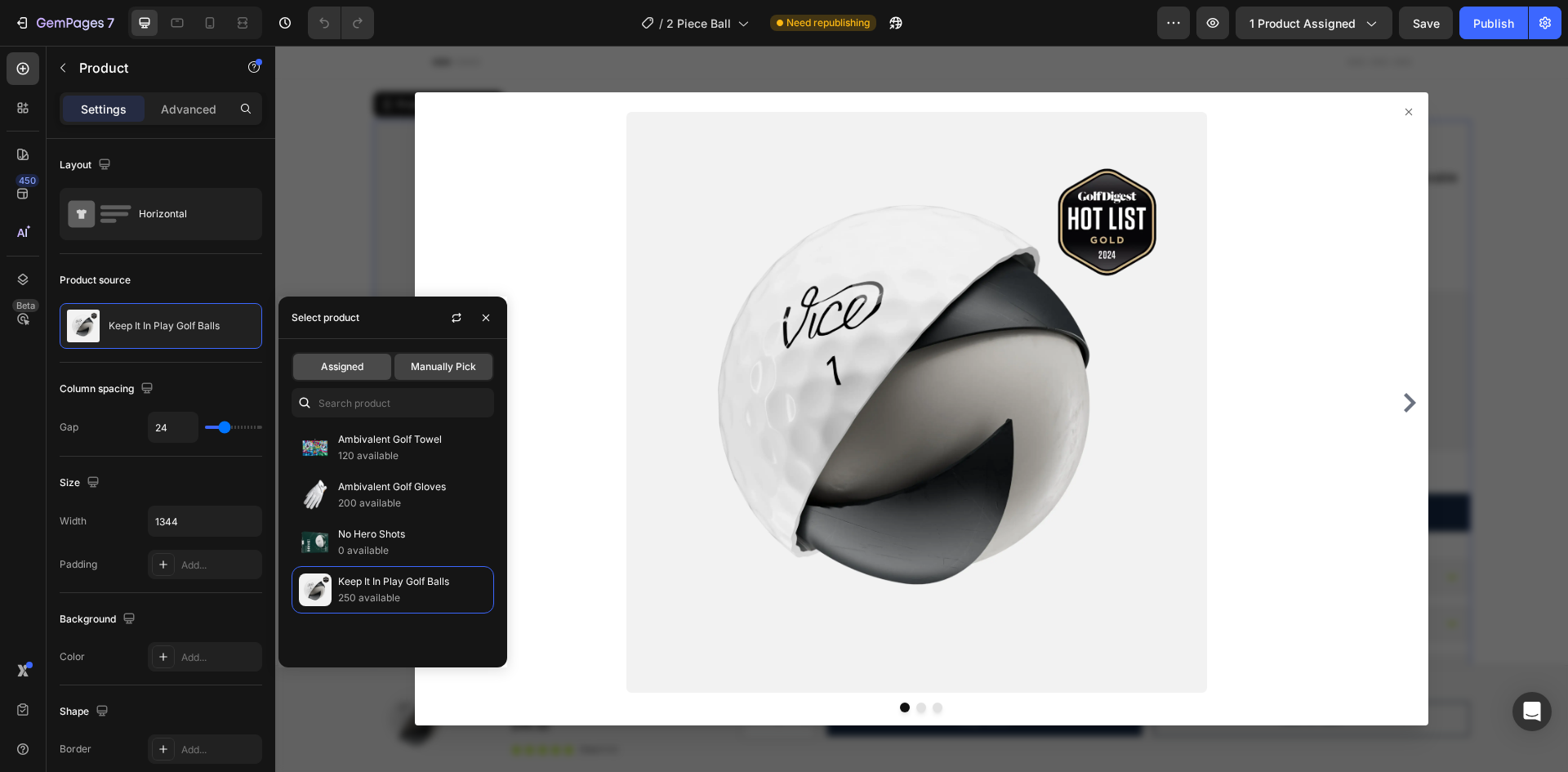
click at [371, 375] on div "Assigned" at bounding box center [342, 367] width 98 height 26
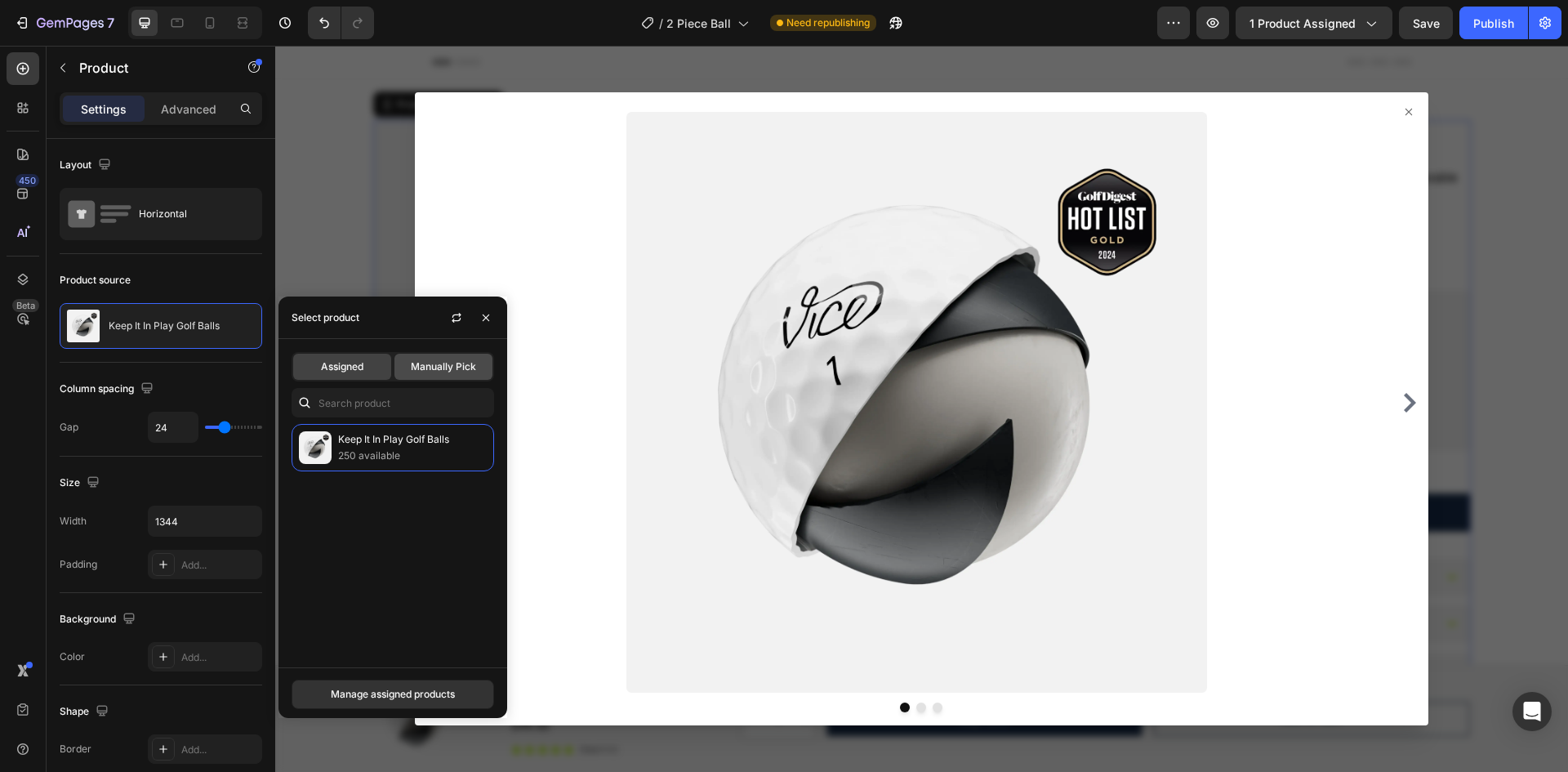
click at [430, 375] on div "Manually Pick" at bounding box center [443, 367] width 98 height 26
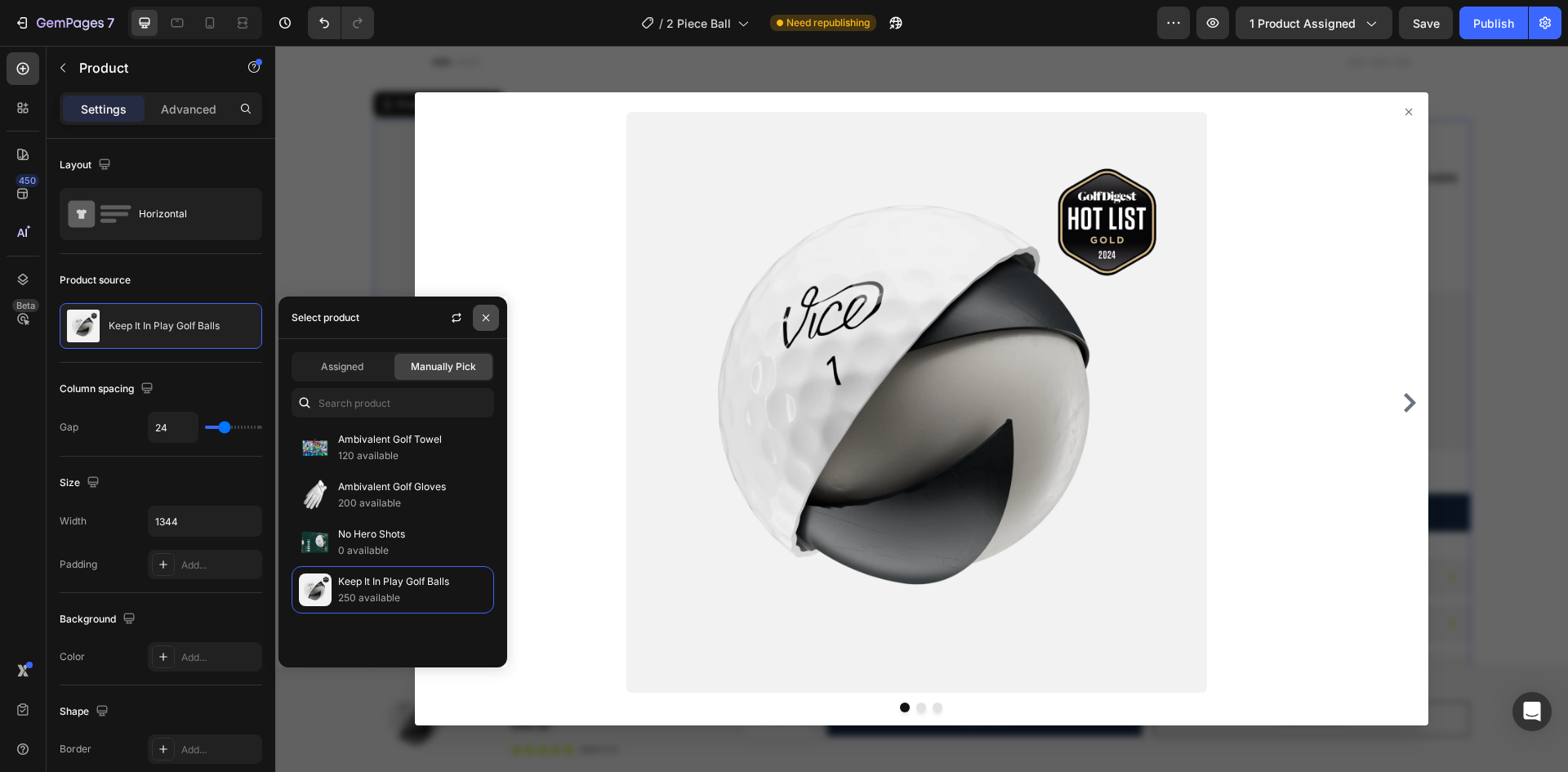
click at [488, 320] on icon "button" at bounding box center [485, 317] width 7 height 7
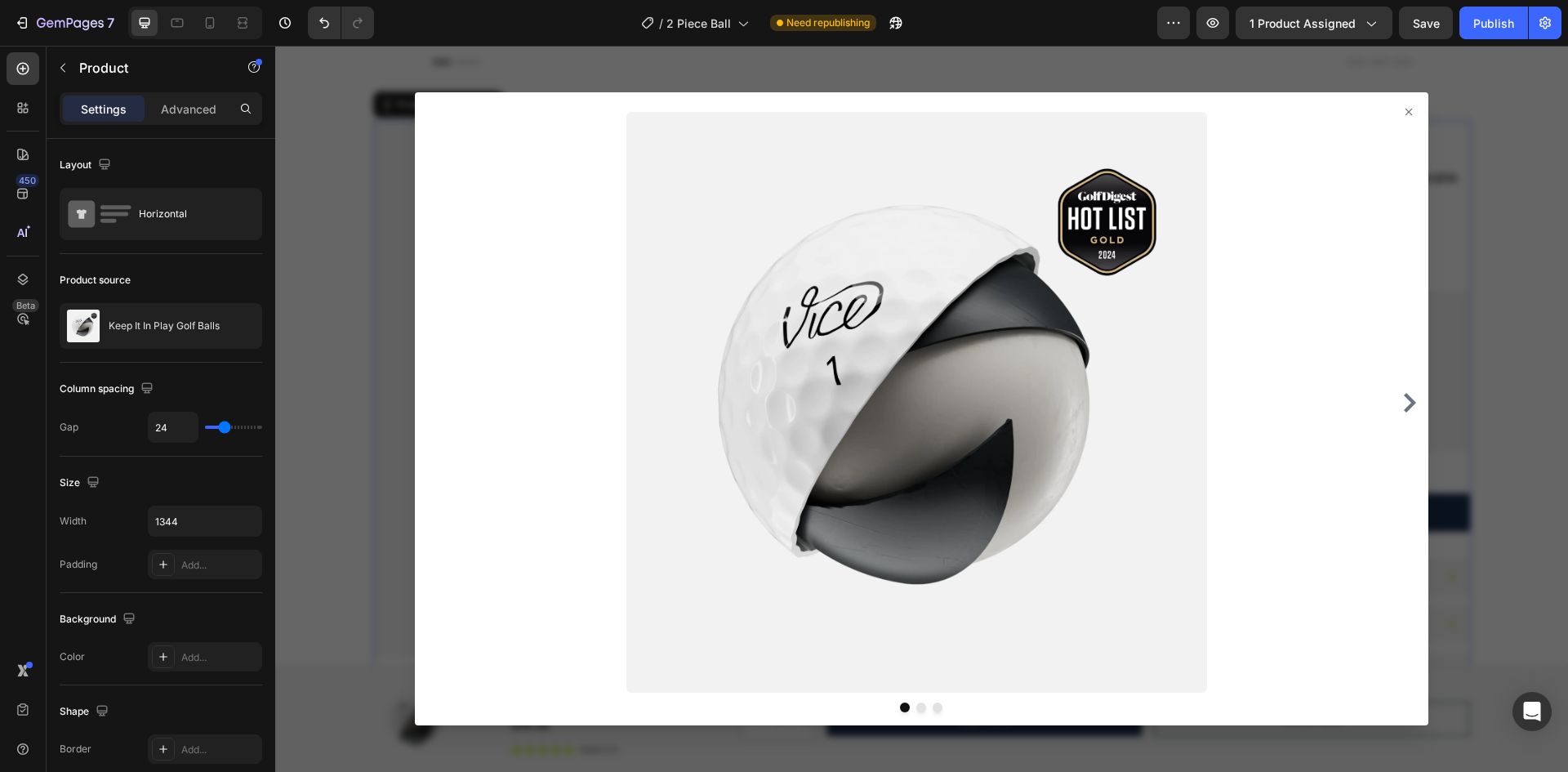
click at [1404, 112] on div at bounding box center [921, 403] width 1001 height 581
click at [1405, 114] on icon at bounding box center [1408, 111] width 7 height 7
click at [1402, 112] on icon at bounding box center [1408, 111] width 13 height 13
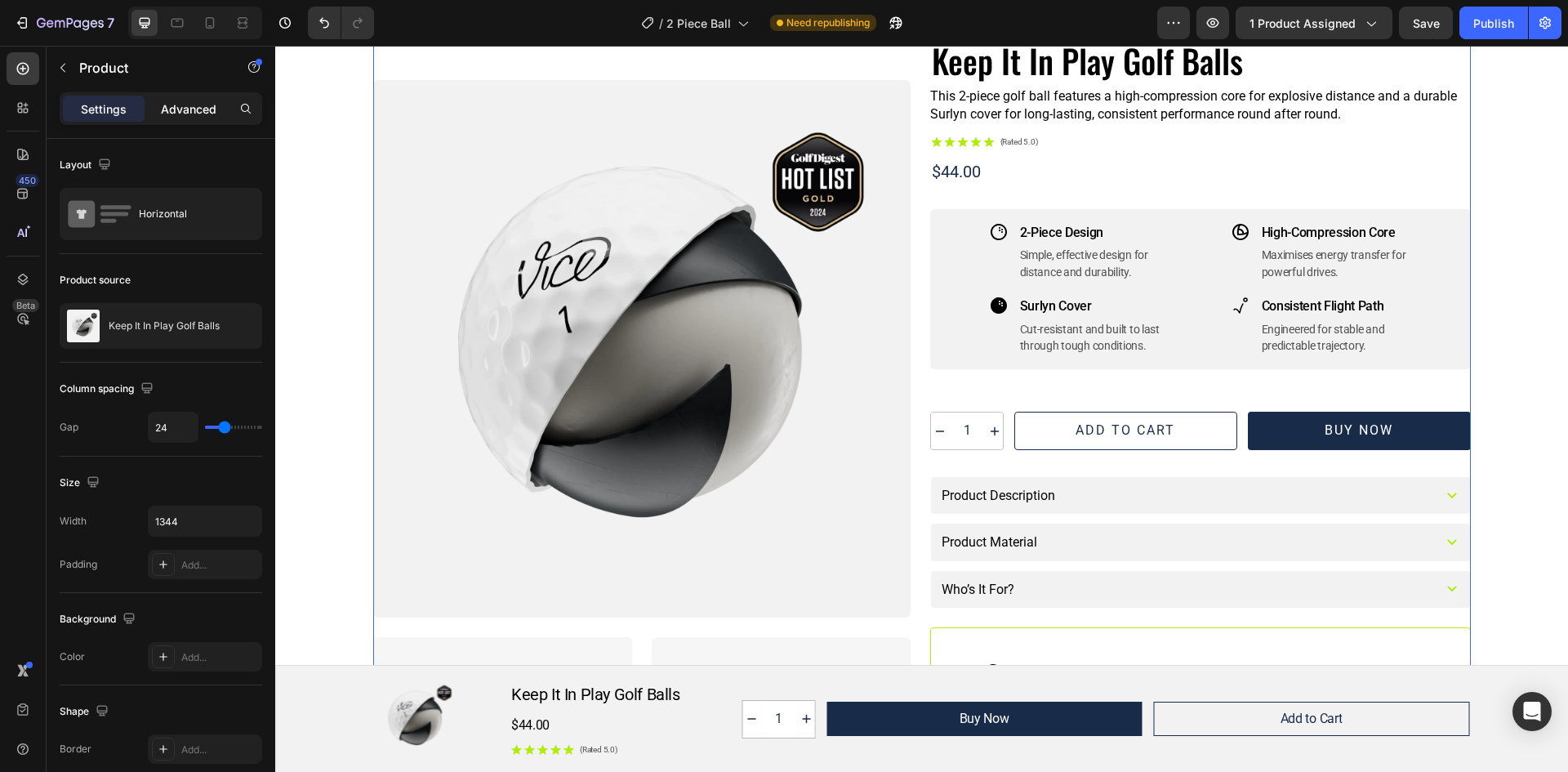
click at [203, 113] on p "Advanced" at bounding box center [188, 109] width 56 height 18
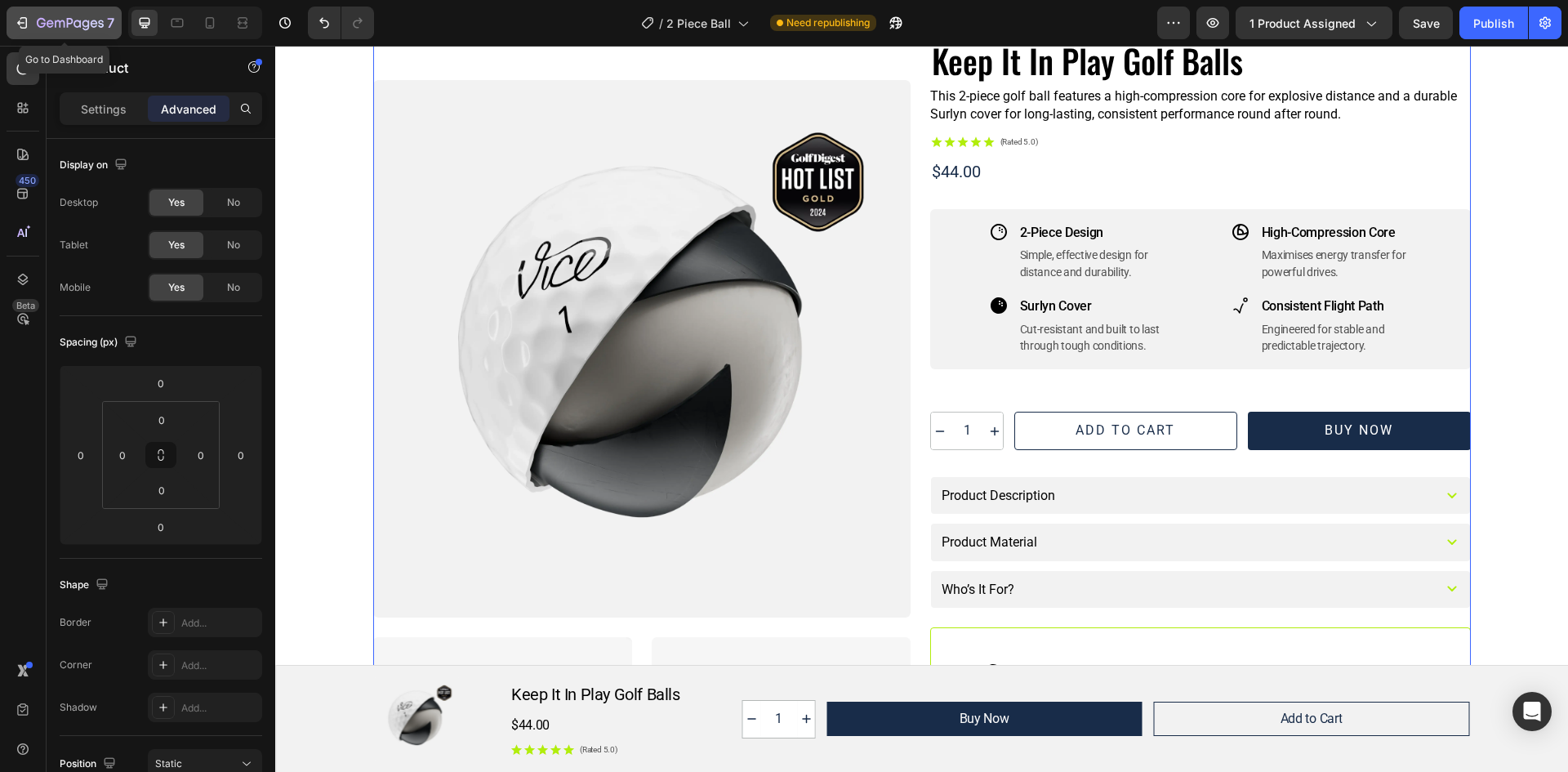
click at [53, 18] on icon "button" at bounding box center [70, 24] width 67 height 14
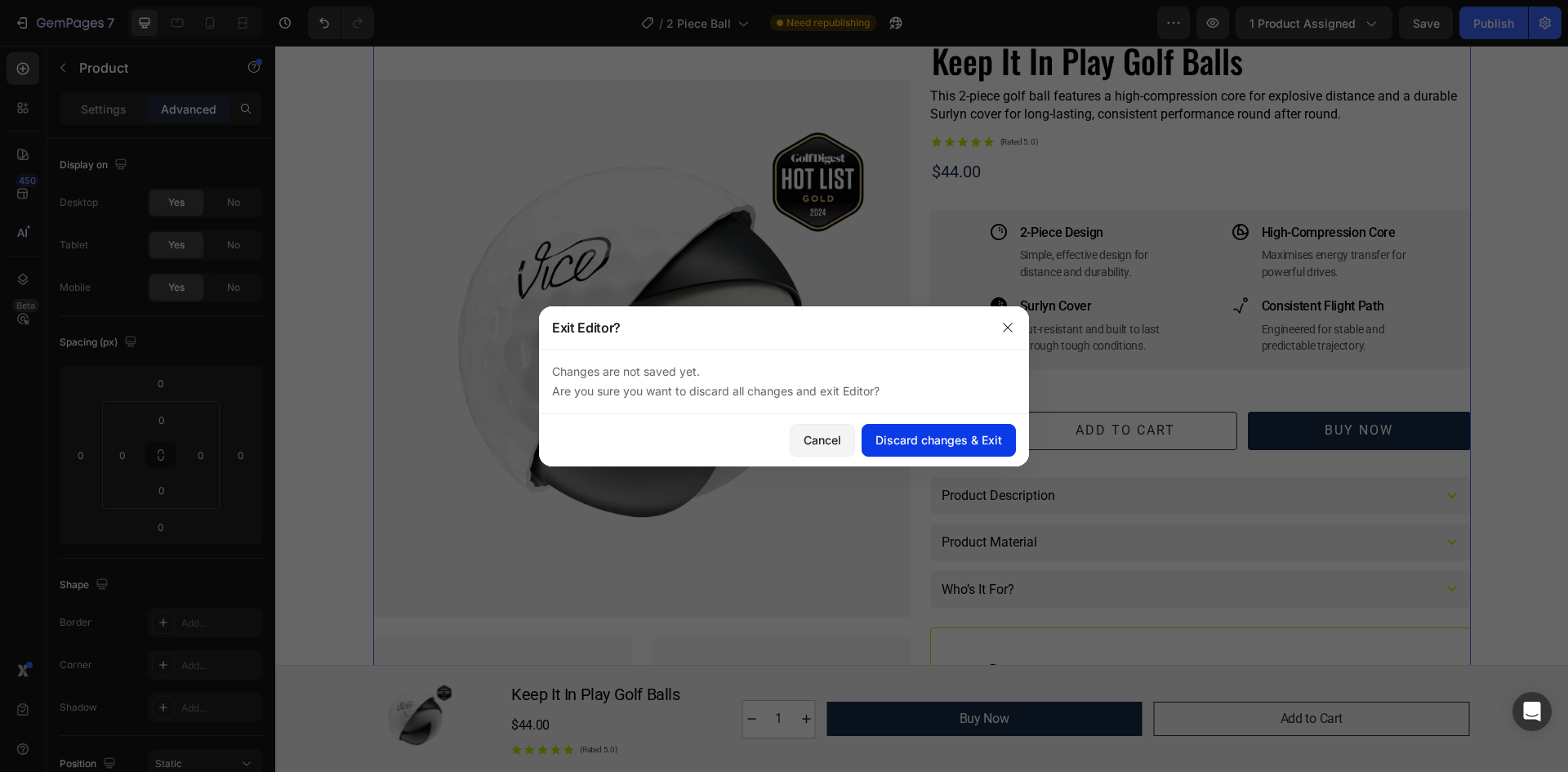
click at [919, 440] on div "Discard changes & Exit" at bounding box center [938, 440] width 127 height 18
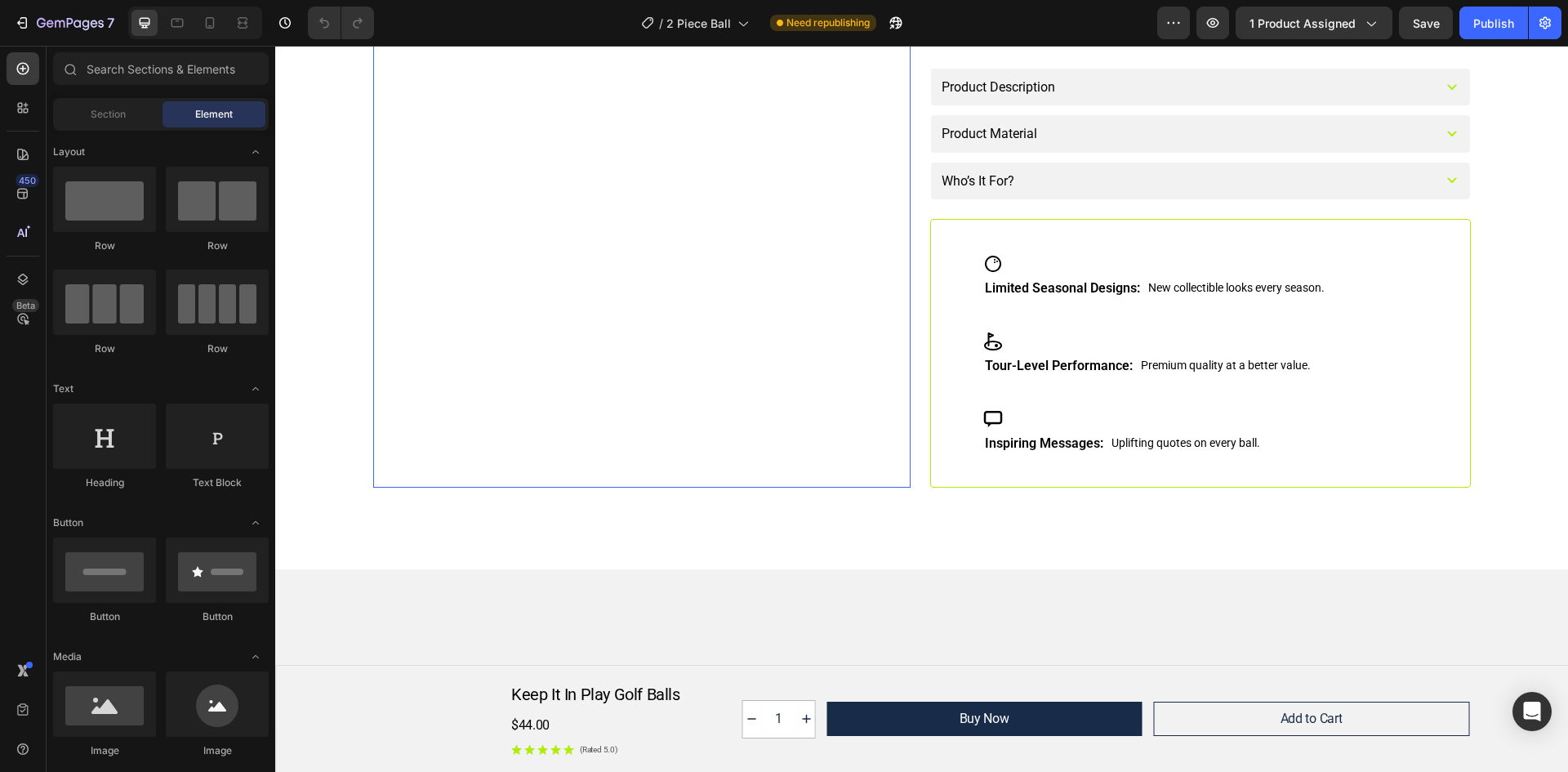
scroll to position [82, 0]
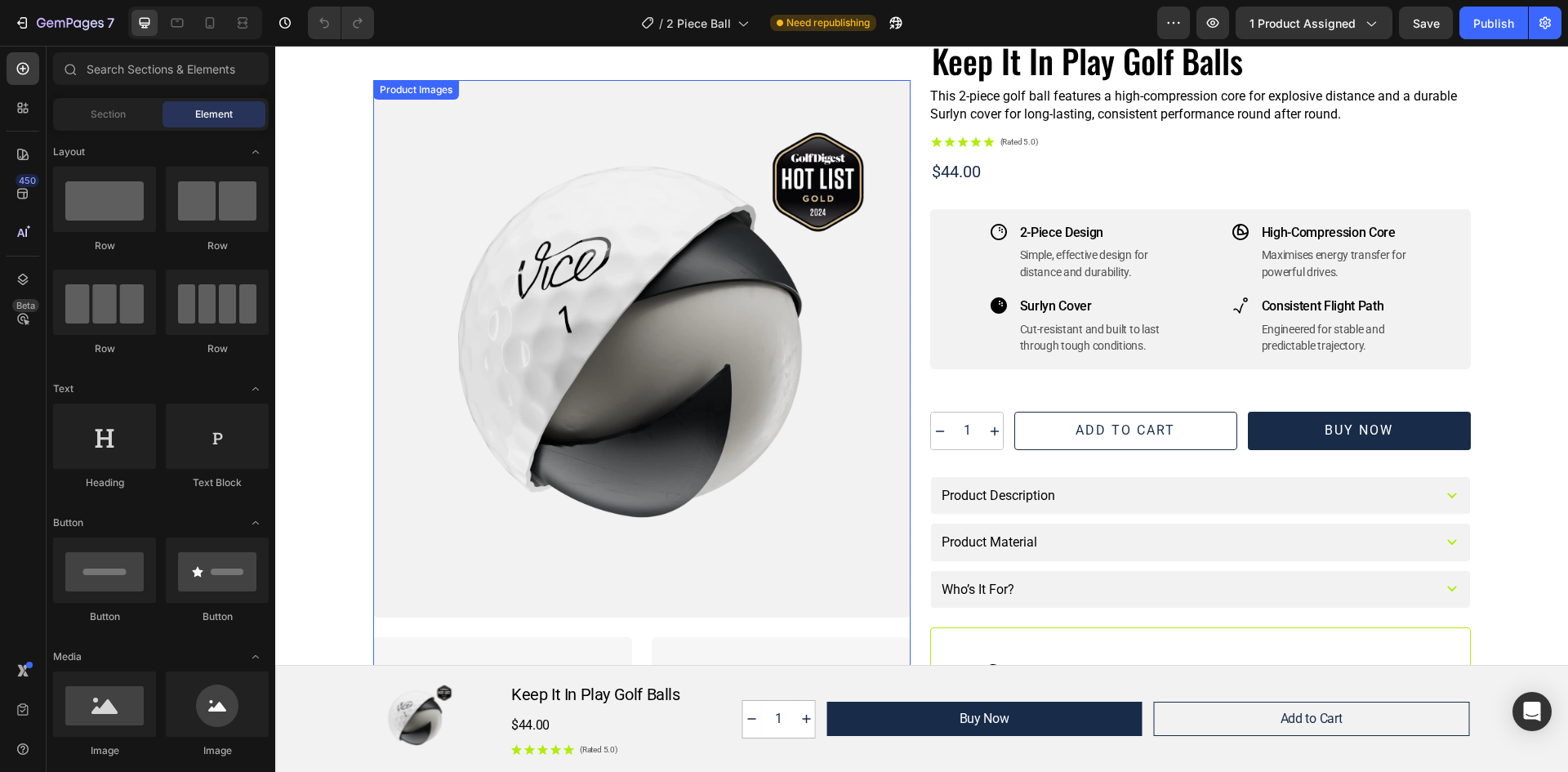
click at [508, 198] on div at bounding box center [641, 348] width 537 height 537
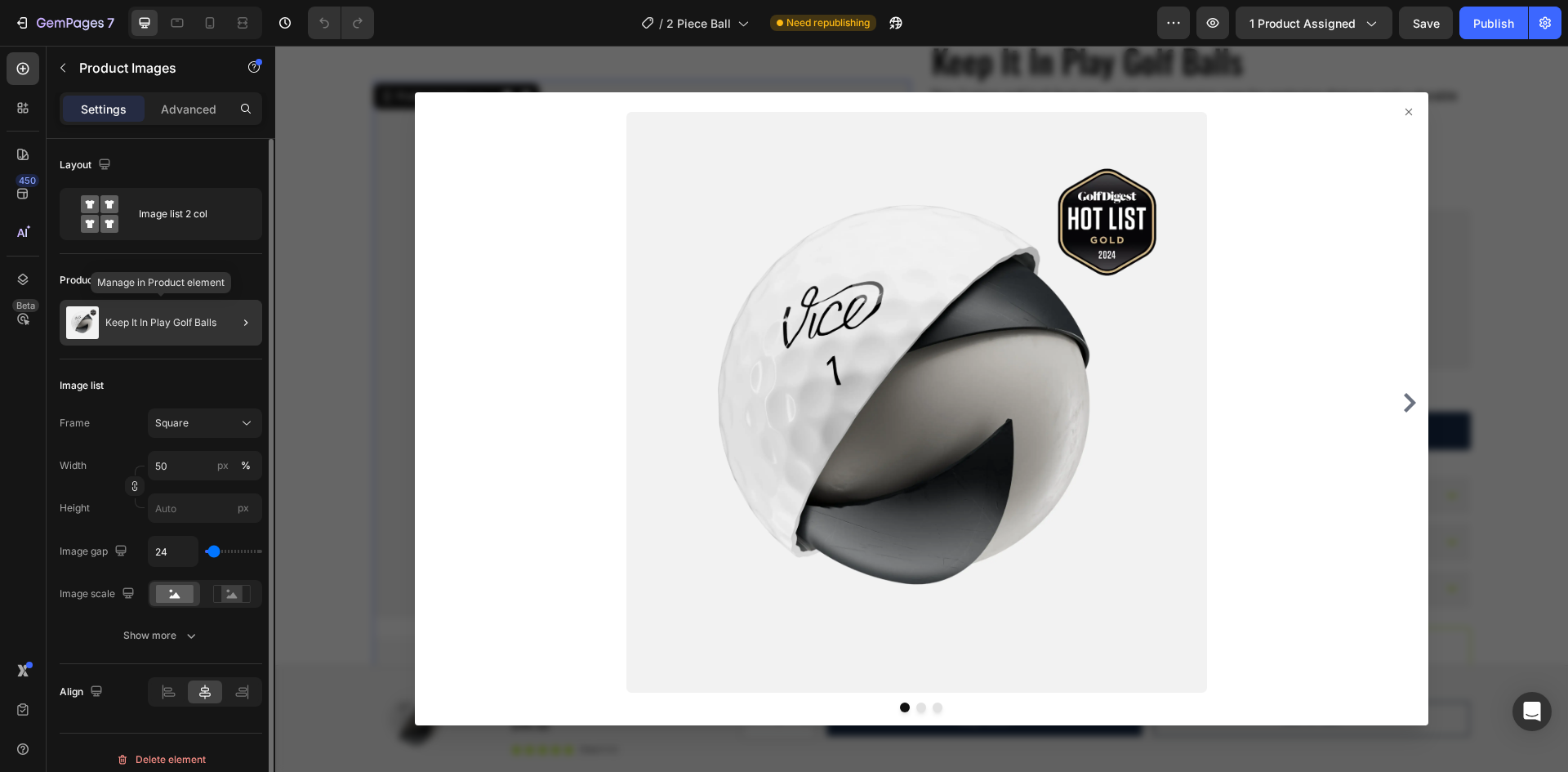
click at [174, 326] on p "Keep It In Play Golf Balls" at bounding box center [161, 323] width 111 height 12
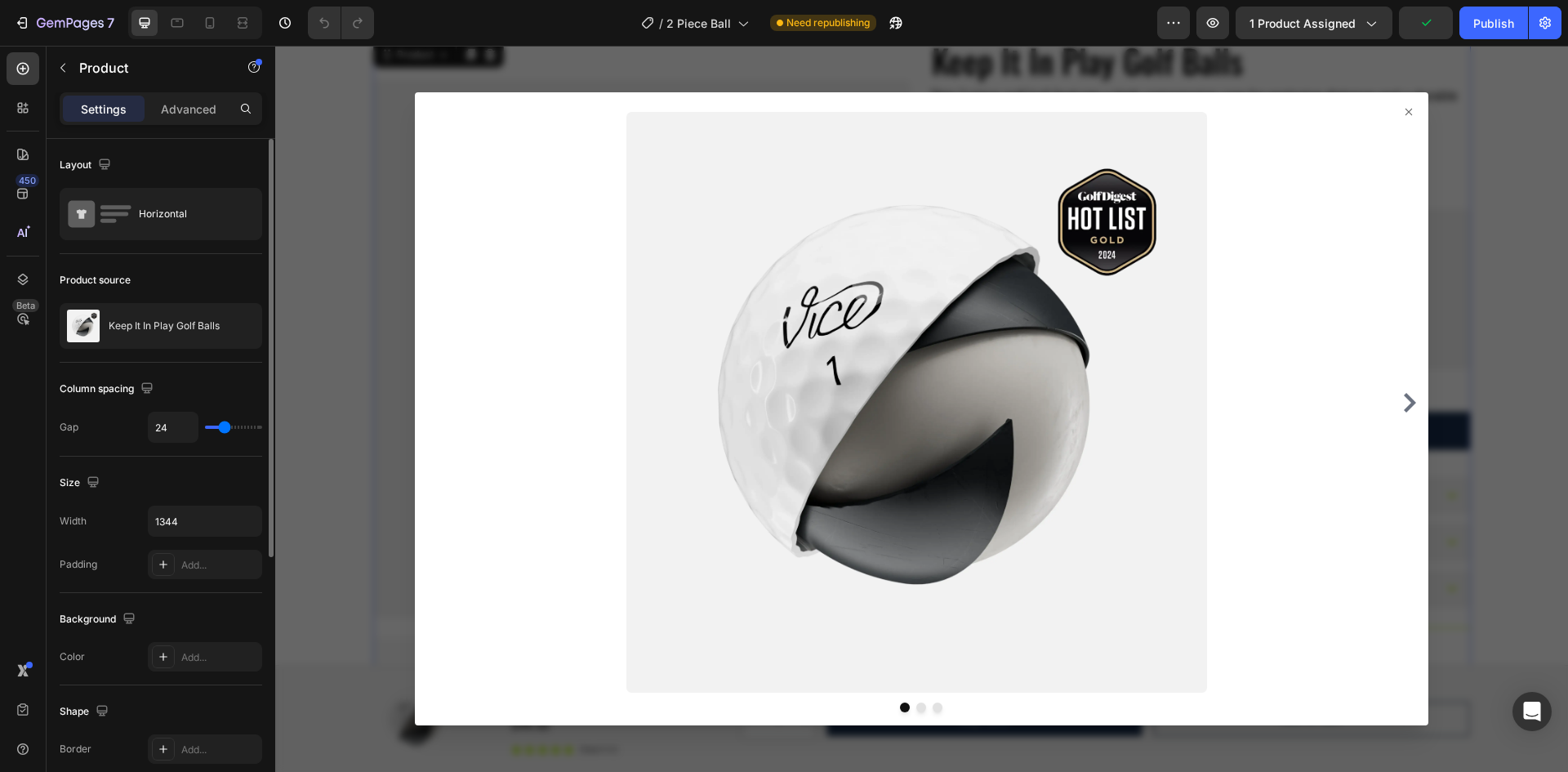
click at [174, 326] on p "Keep It In Play Golf Balls" at bounding box center [164, 326] width 111 height 12
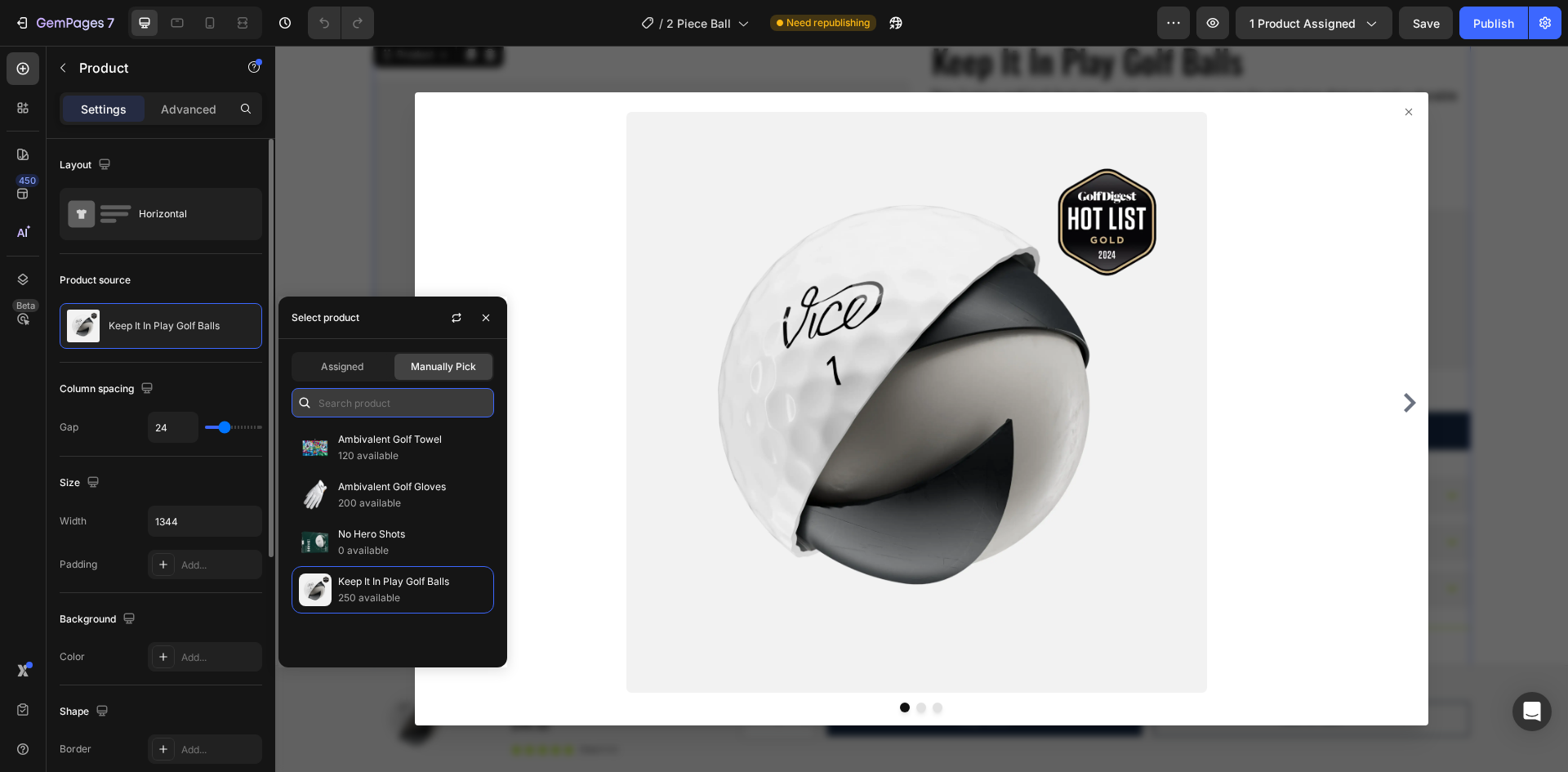
click at [360, 406] on input "text" at bounding box center [393, 403] width 203 height 29
type input "1"
click at [487, 316] on icon "button" at bounding box center [485, 317] width 7 height 7
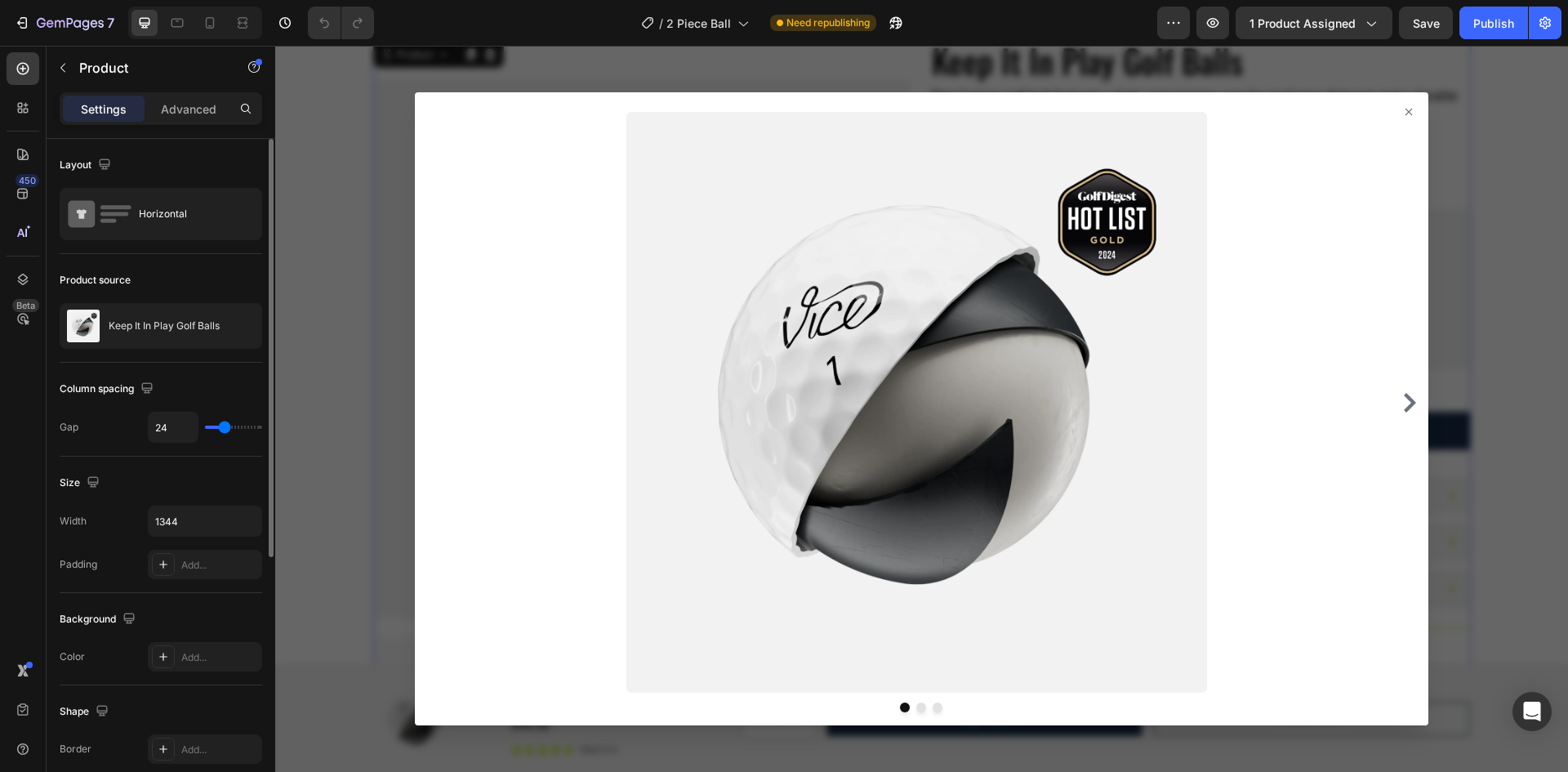
click at [1405, 109] on icon at bounding box center [1408, 111] width 7 height 7
click at [1402, 113] on icon at bounding box center [1408, 111] width 13 height 13
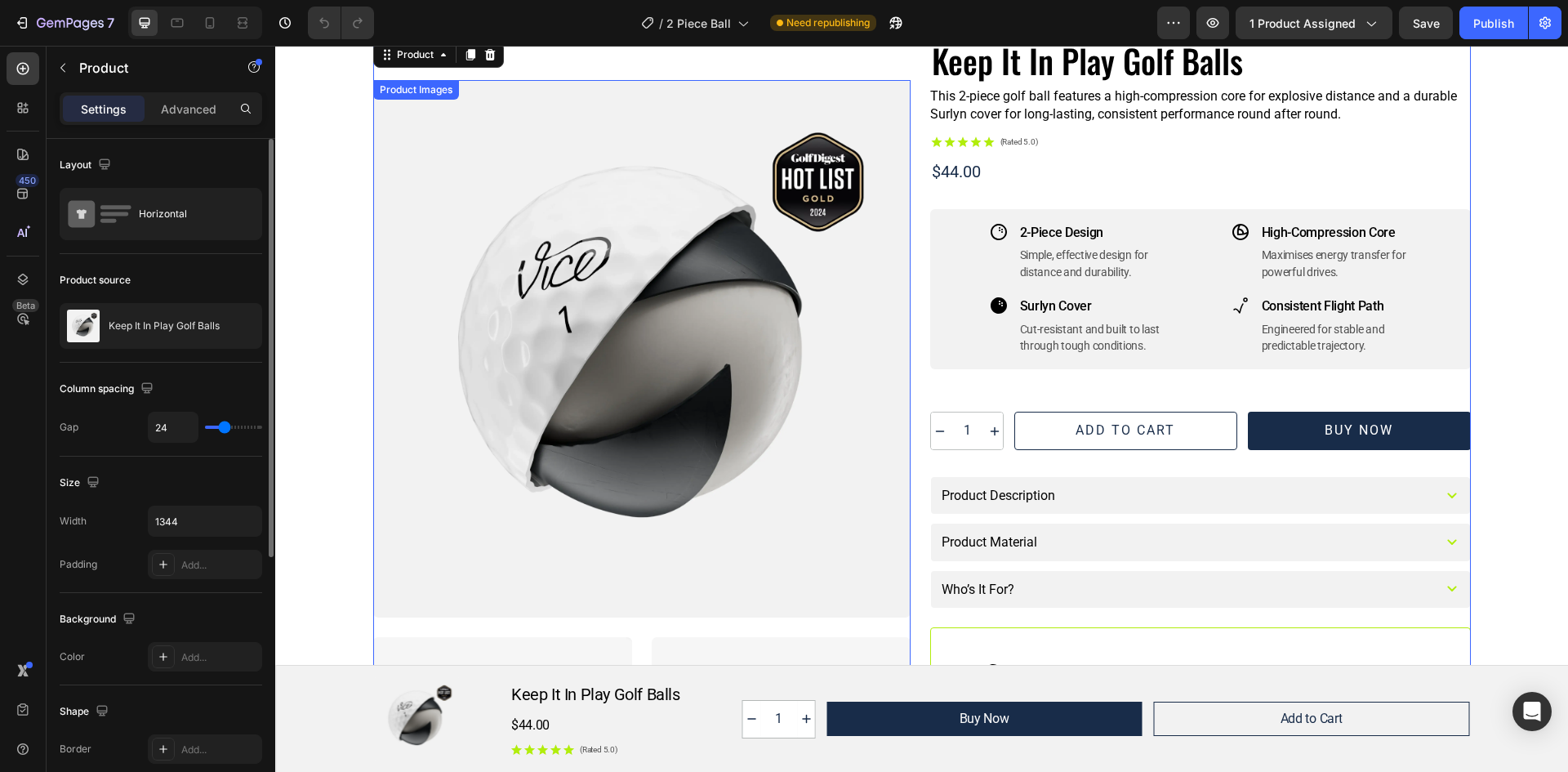
click at [578, 238] on div at bounding box center [641, 348] width 537 height 537
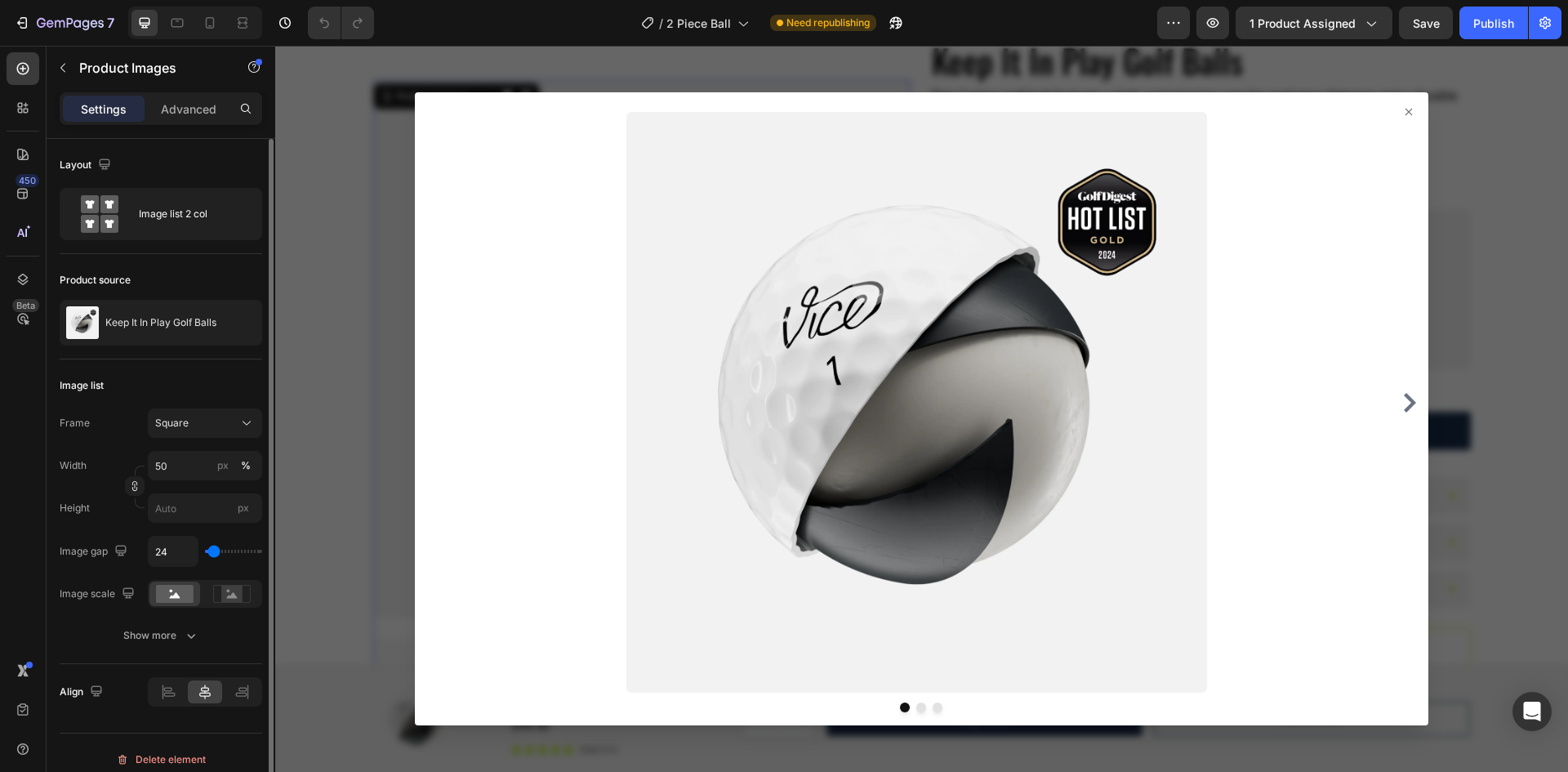
click at [1405, 104] on div at bounding box center [922, 408] width 1013 height 633
click at [1402, 111] on icon at bounding box center [1408, 111] width 13 height 13
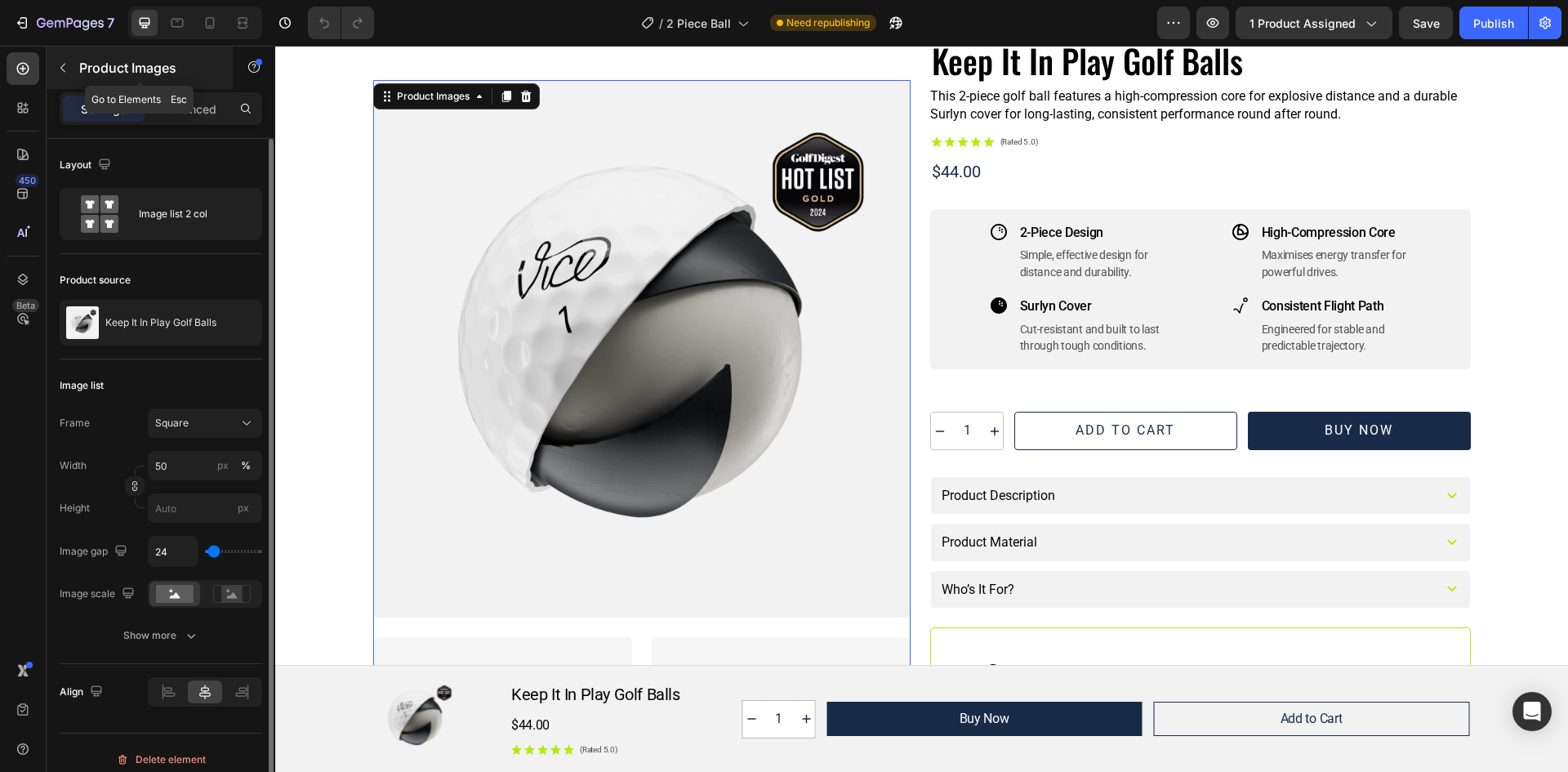
click at [57, 72] on icon "button" at bounding box center [62, 67] width 13 height 13
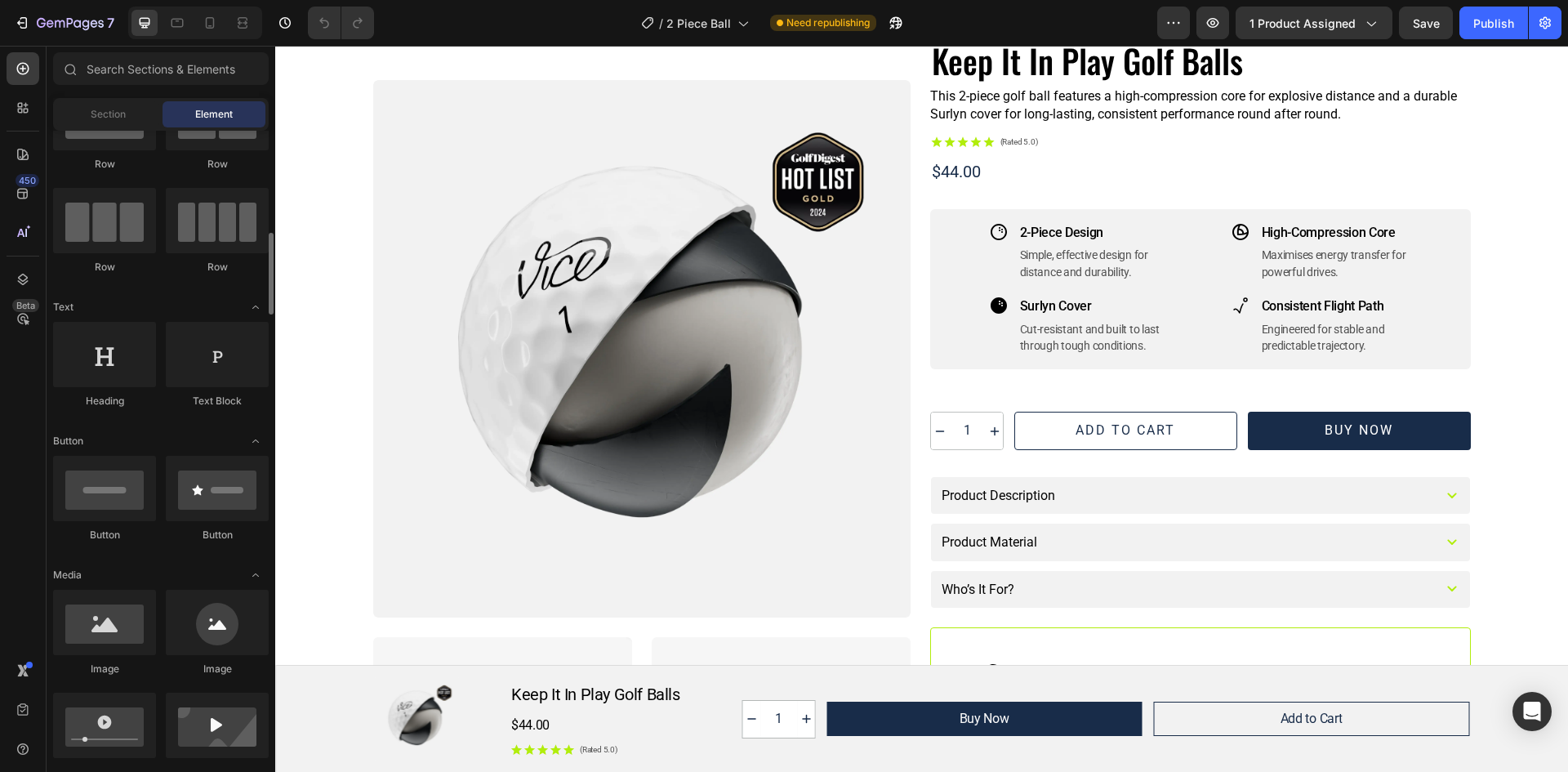
scroll to position [164, 0]
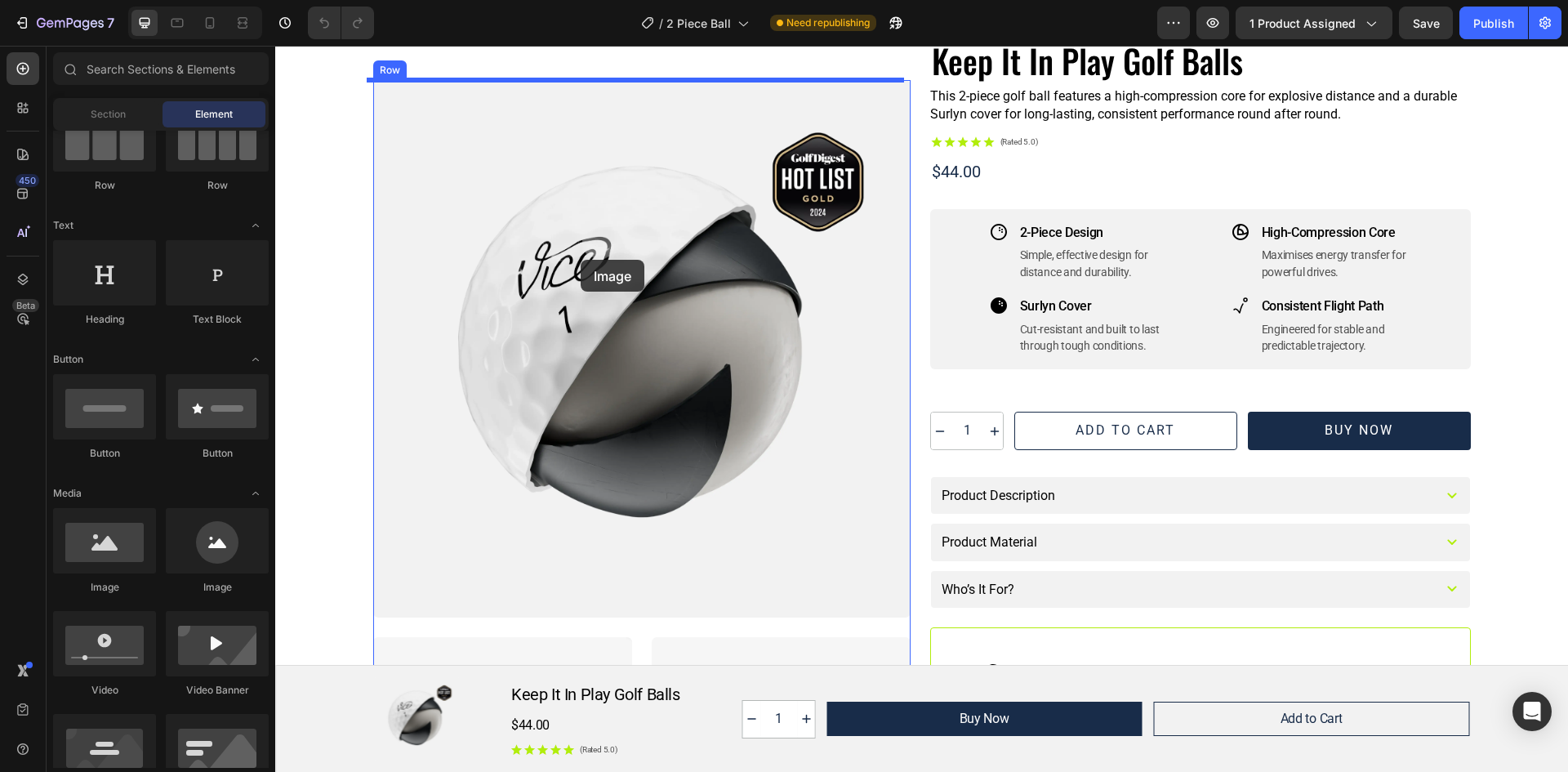
drag, startPoint x: 363, startPoint y: 590, endPoint x: 581, endPoint y: 259, distance: 396.3
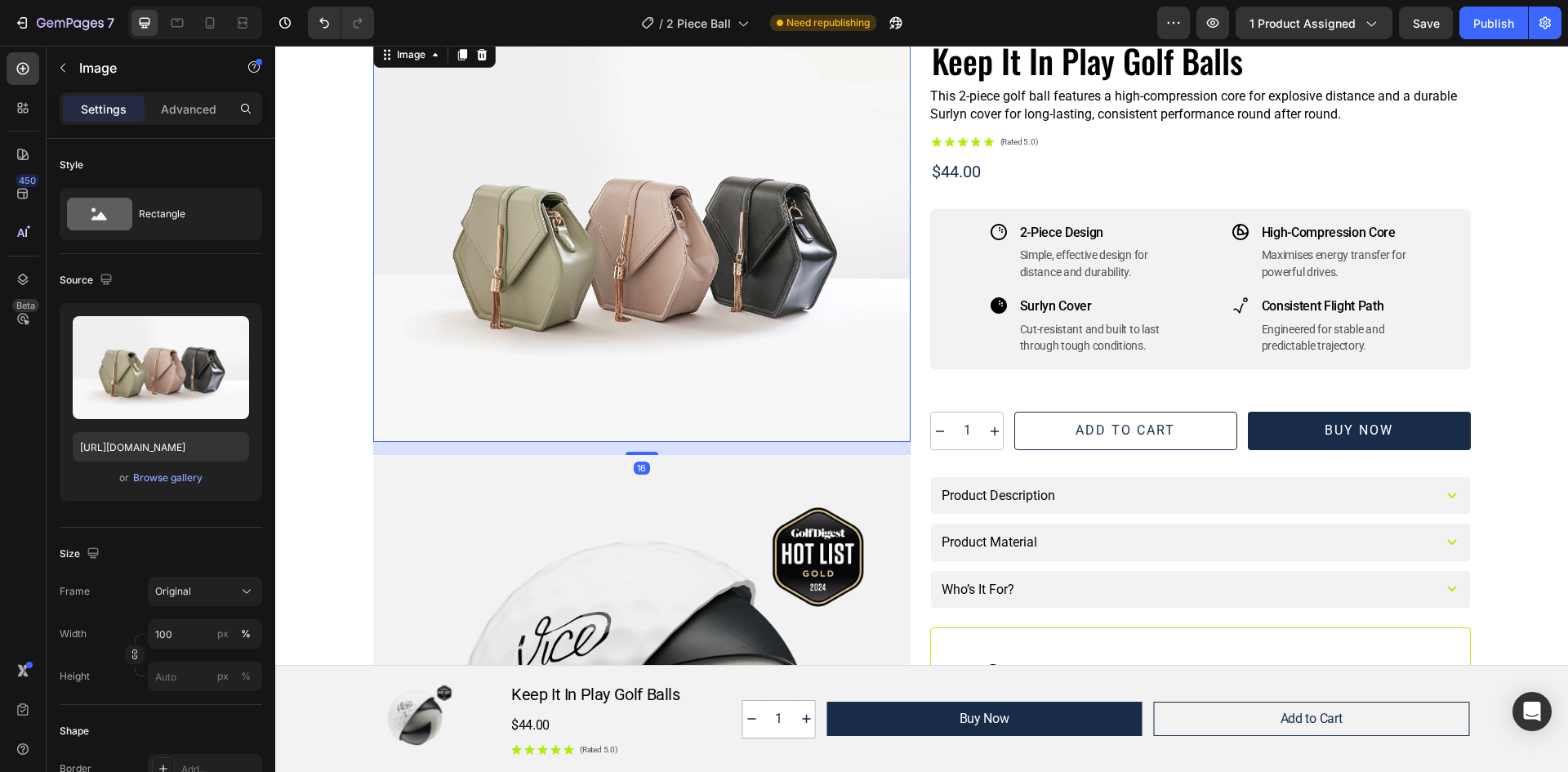
scroll to position [0, 0]
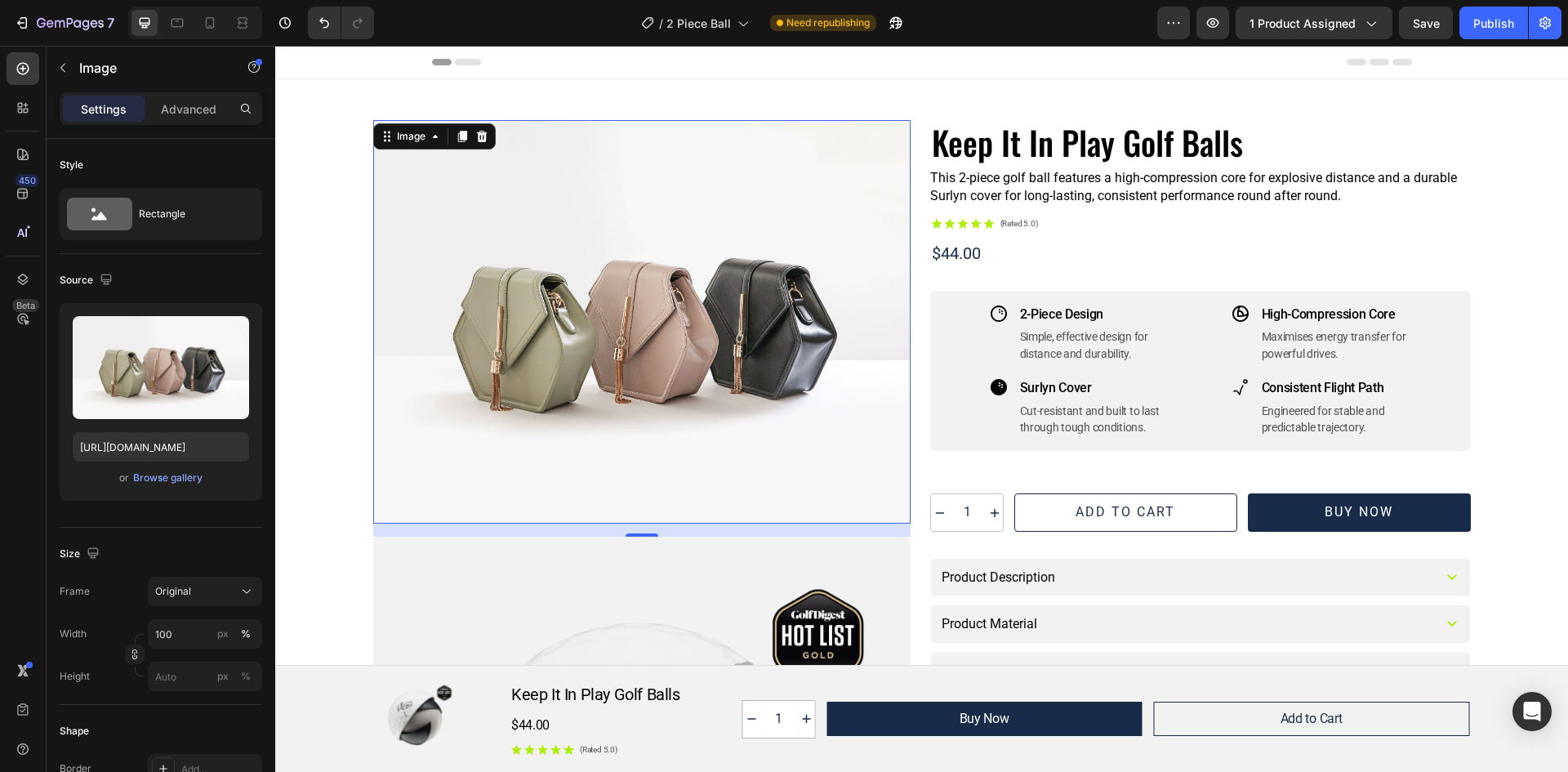
click at [547, 285] on img at bounding box center [641, 322] width 537 height 404
click at [146, 478] on div "Browse gallery" at bounding box center [168, 478] width 69 height 15
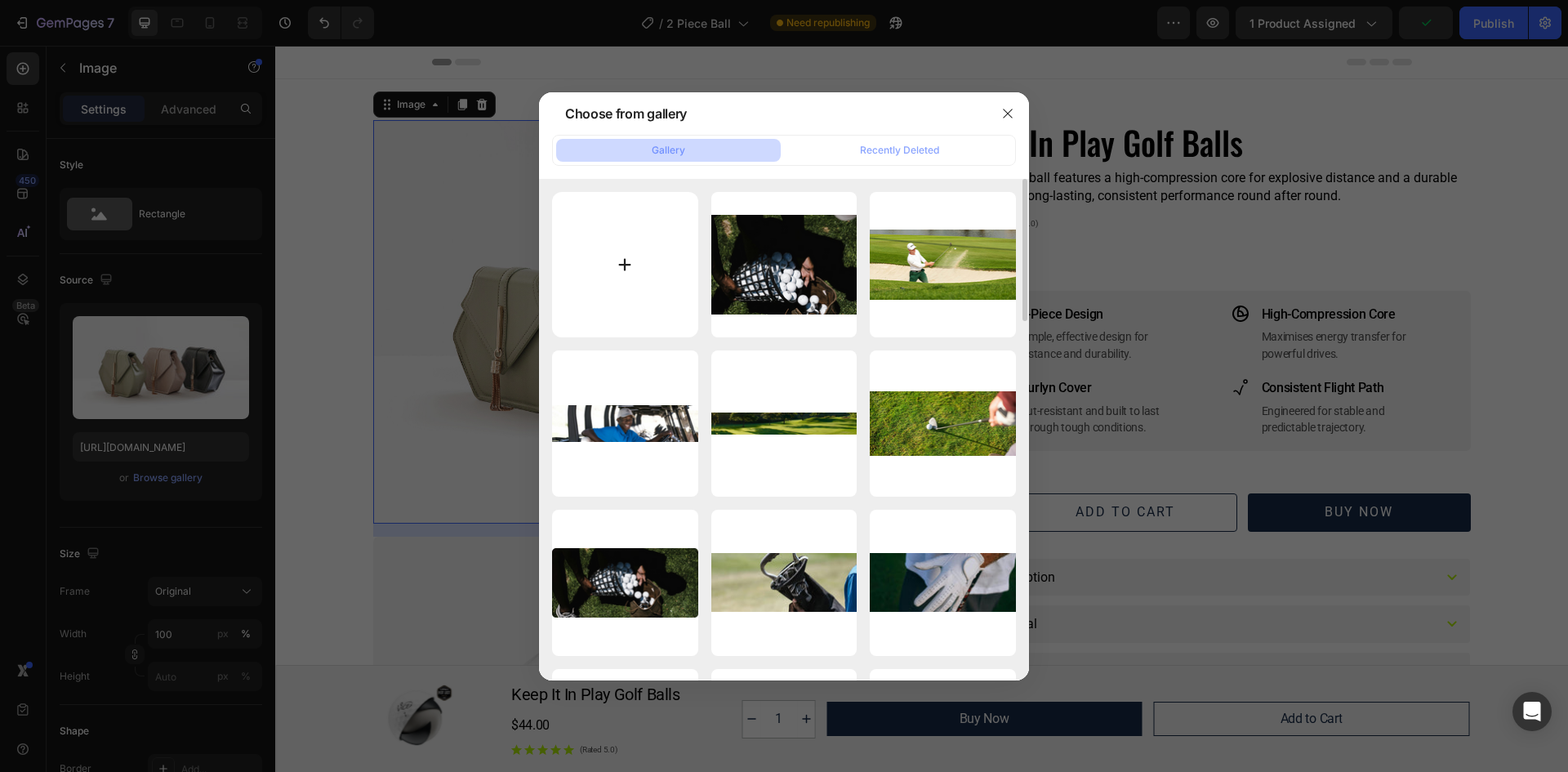
click at [678, 270] on input "file" at bounding box center [625, 265] width 146 height 146
type input "C:\fakepath\1.jpg"
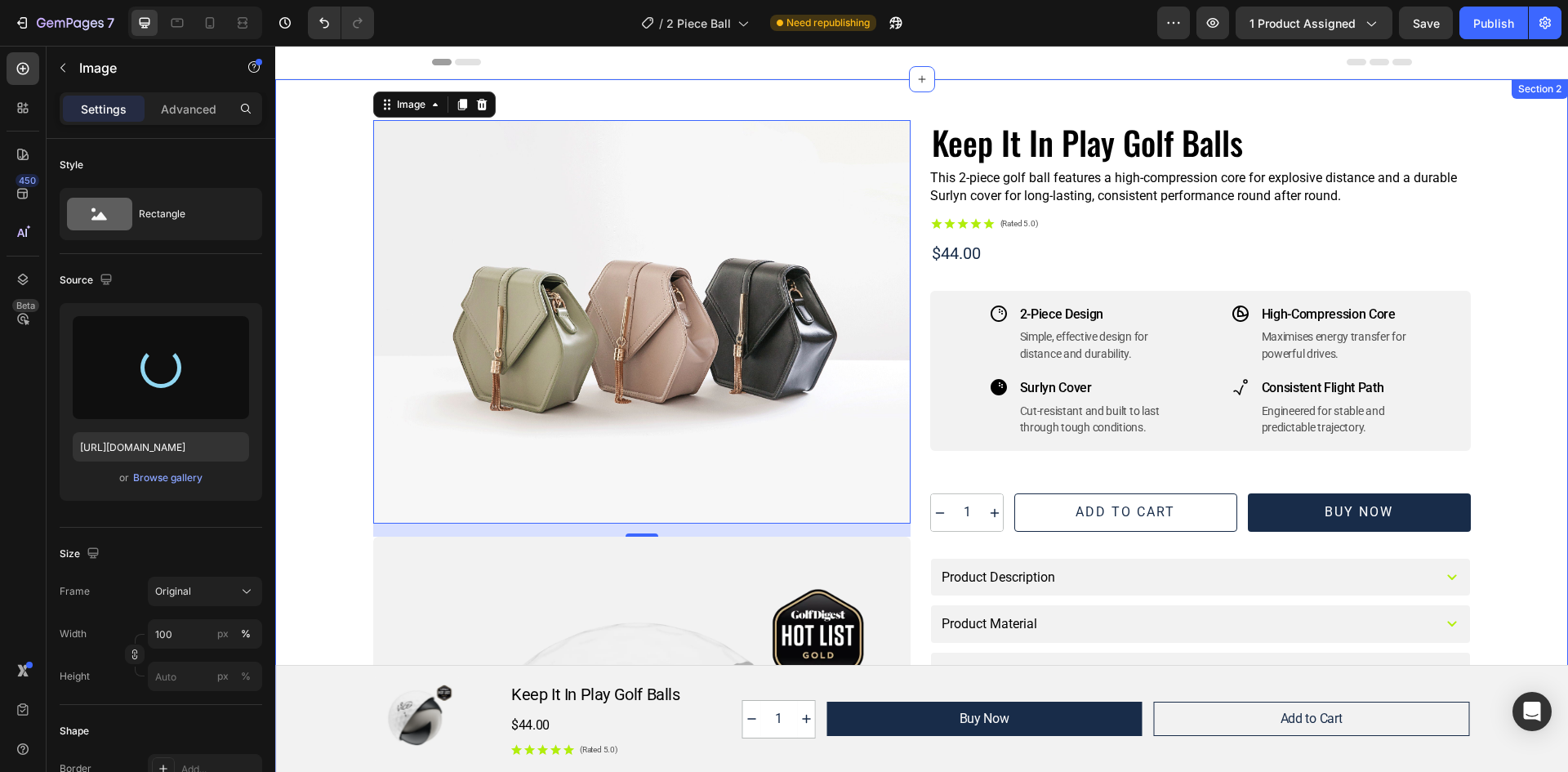
type input "https://cdn.shopify.com/s/files/1/0938/8979/0257/files/gempages_570279077462672…"
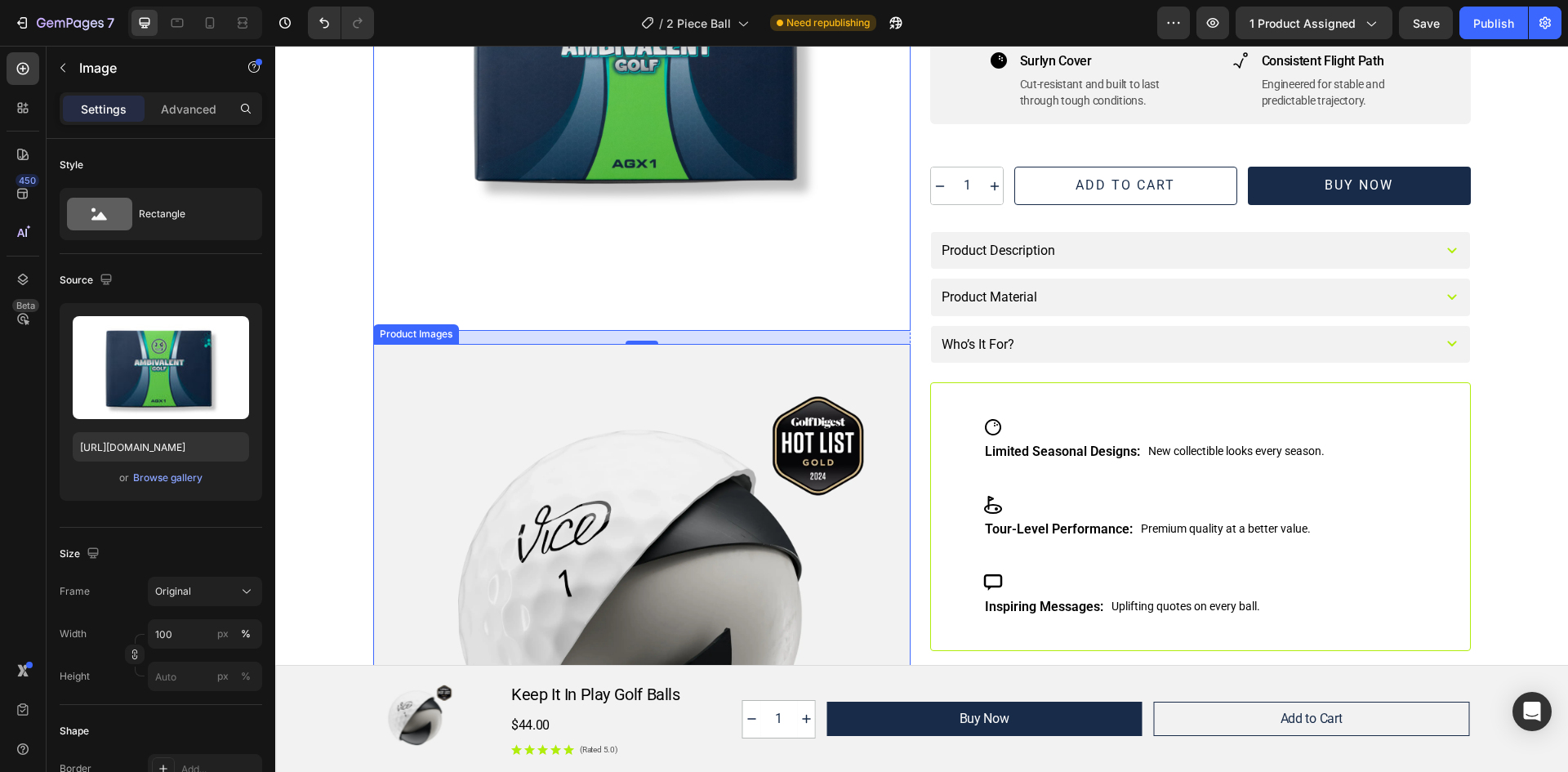
scroll to position [572, 0]
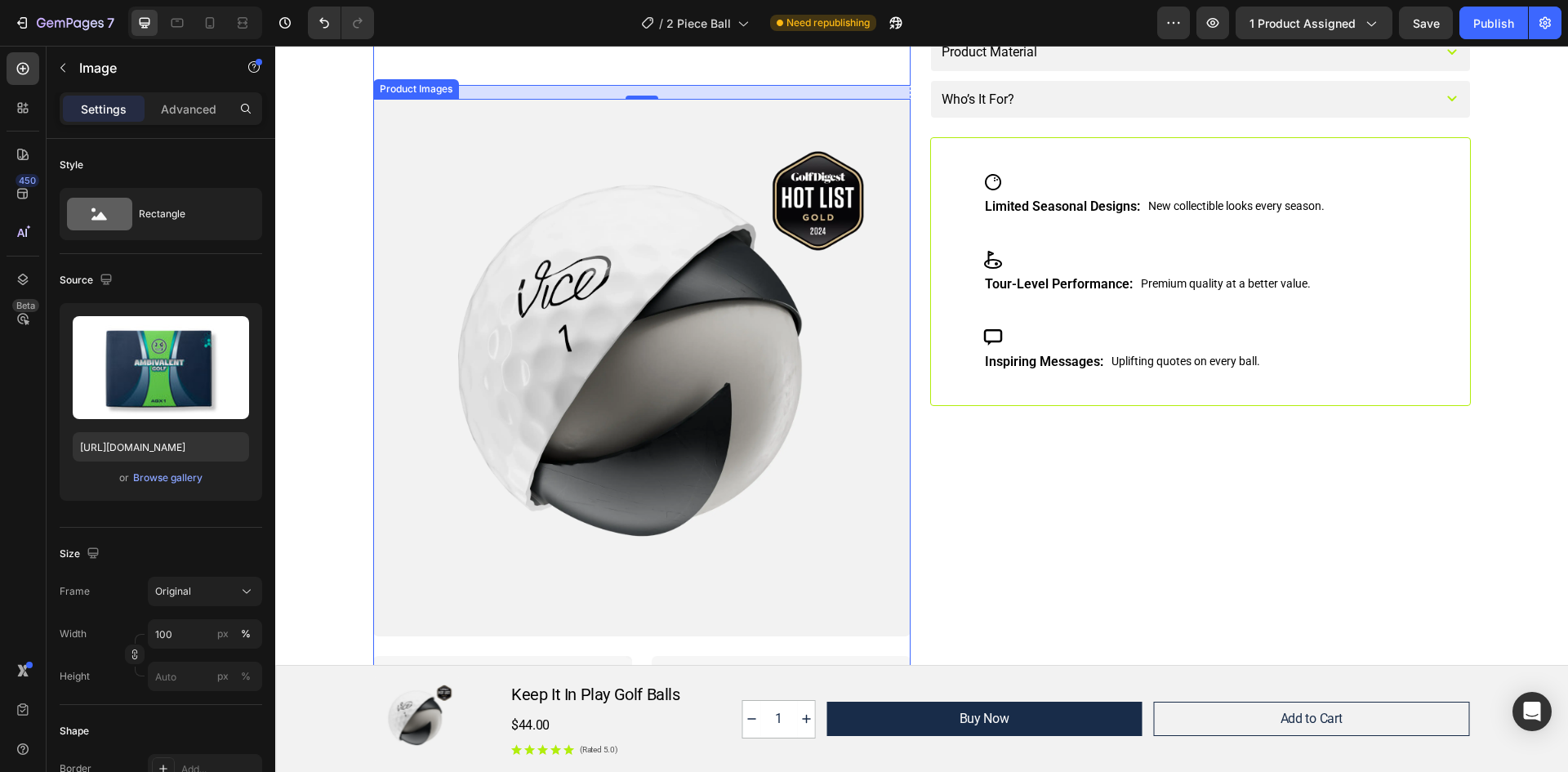
click at [547, 271] on div at bounding box center [641, 367] width 537 height 537
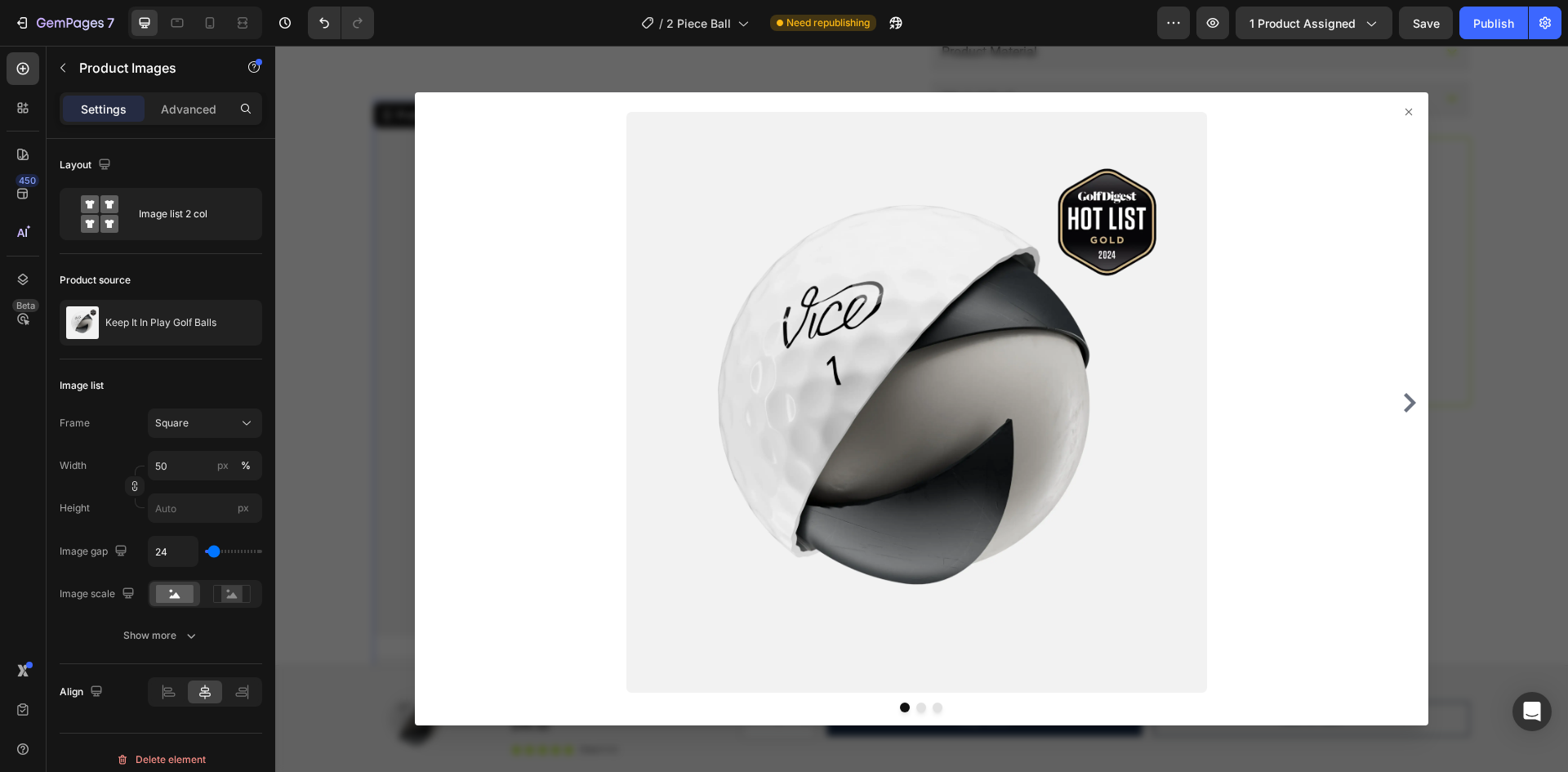
click at [1403, 112] on icon at bounding box center [1408, 111] width 13 height 13
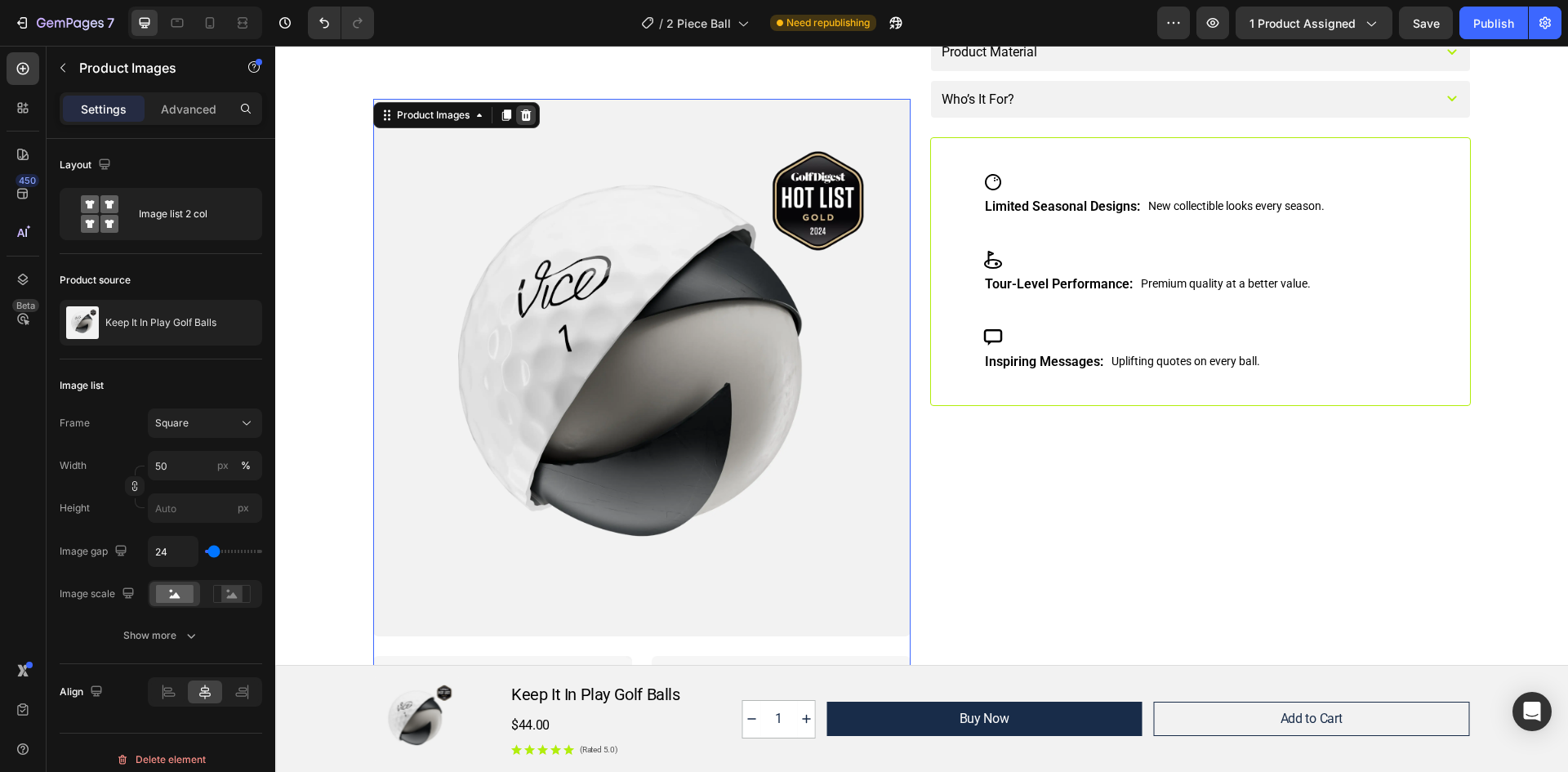
click at [523, 122] on div at bounding box center [526, 115] width 19 height 19
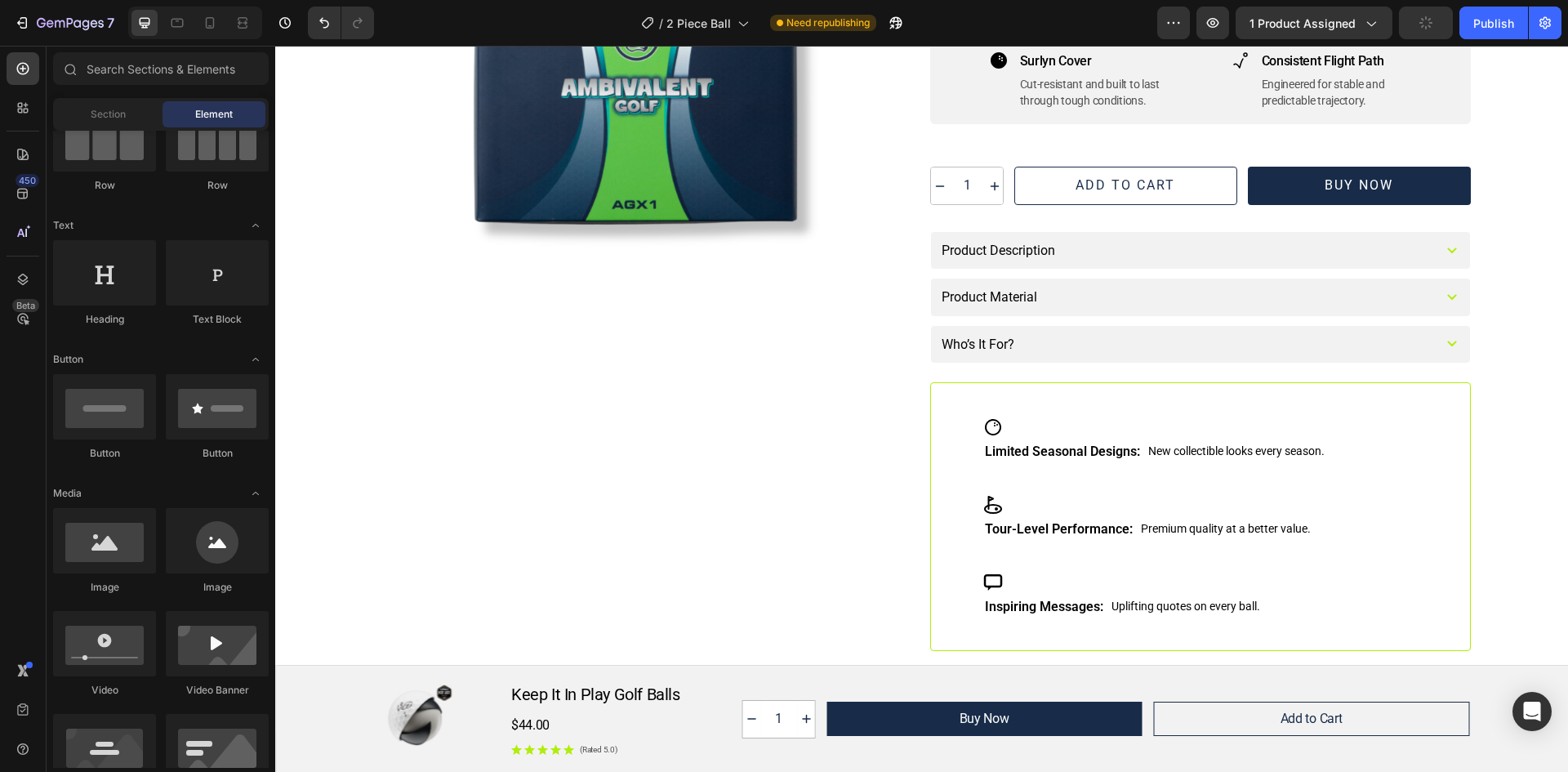
scroll to position [0, 0]
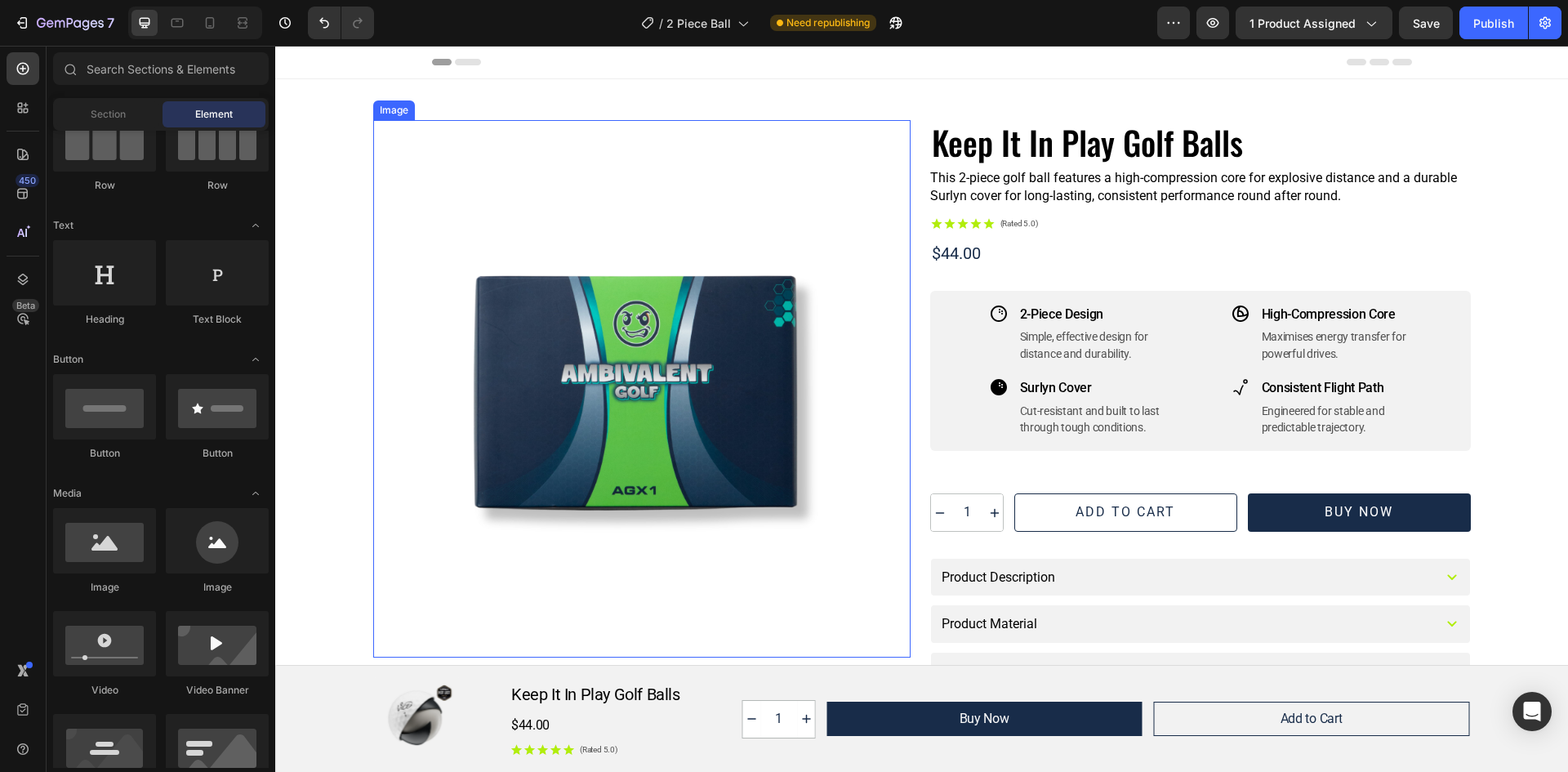
click at [582, 379] on img at bounding box center [641, 388] width 537 height 537
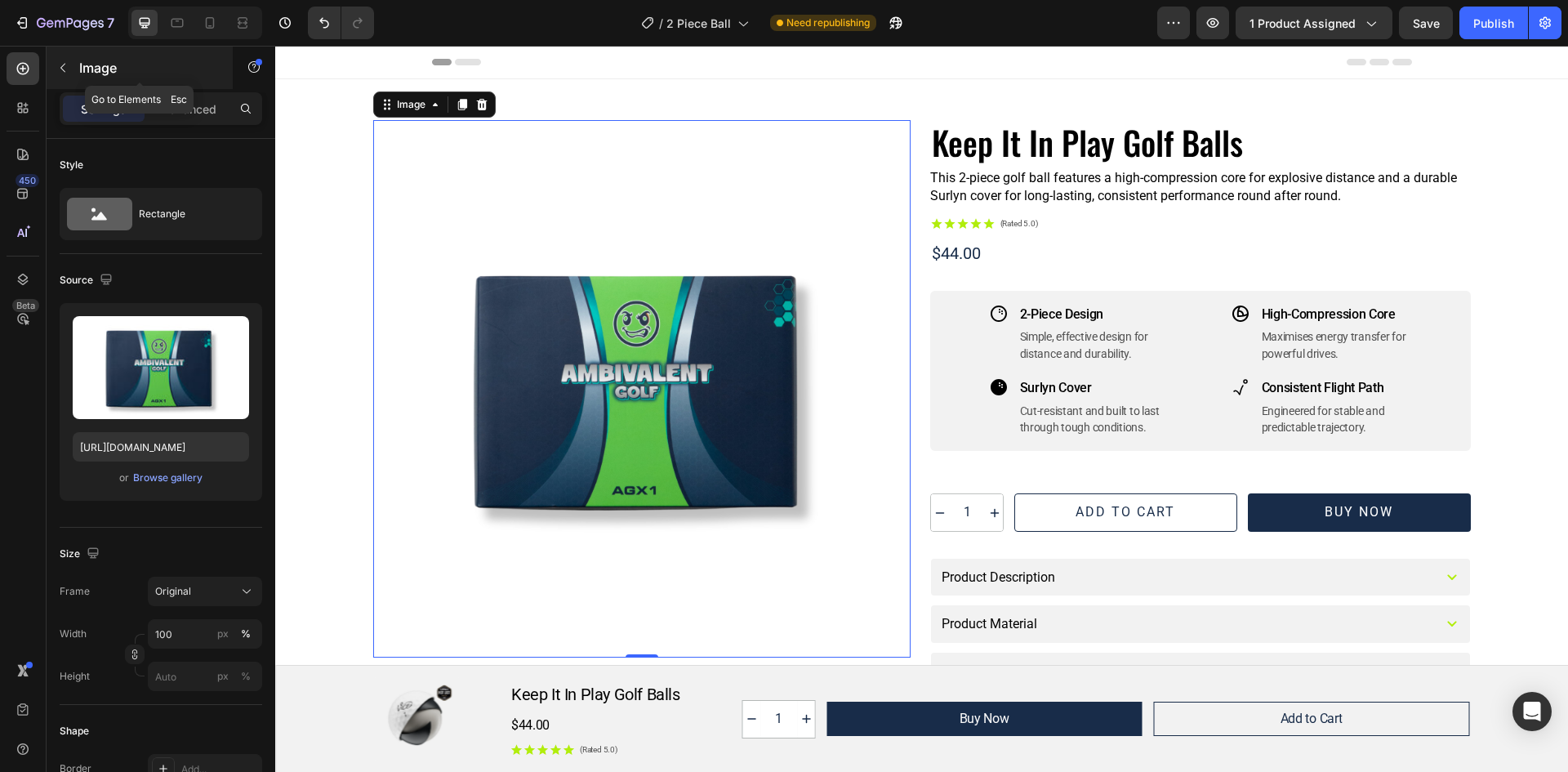
click at [65, 64] on icon "button" at bounding box center [62, 67] width 13 height 13
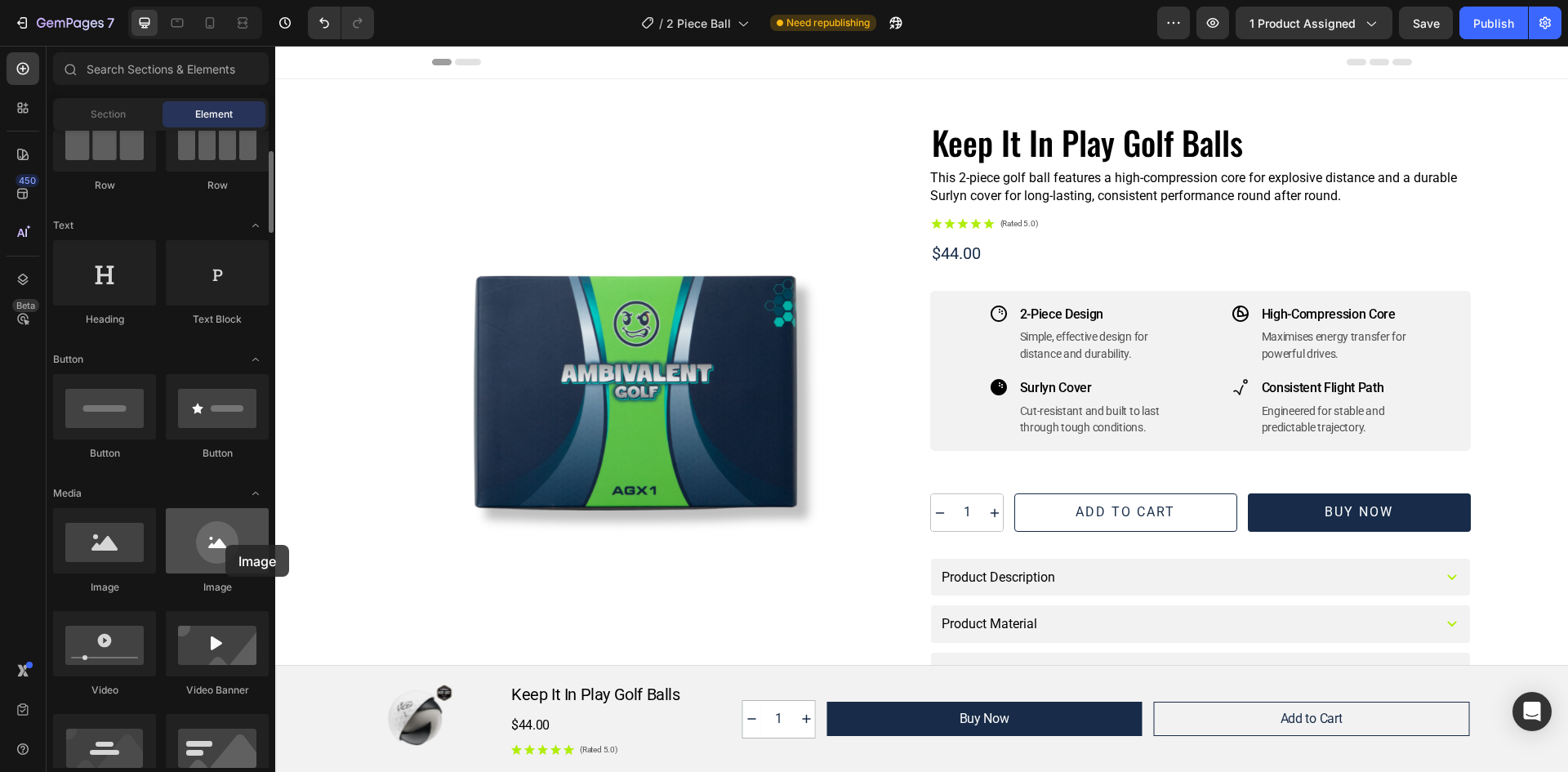
click at [225, 545] on div at bounding box center [217, 540] width 103 height 65
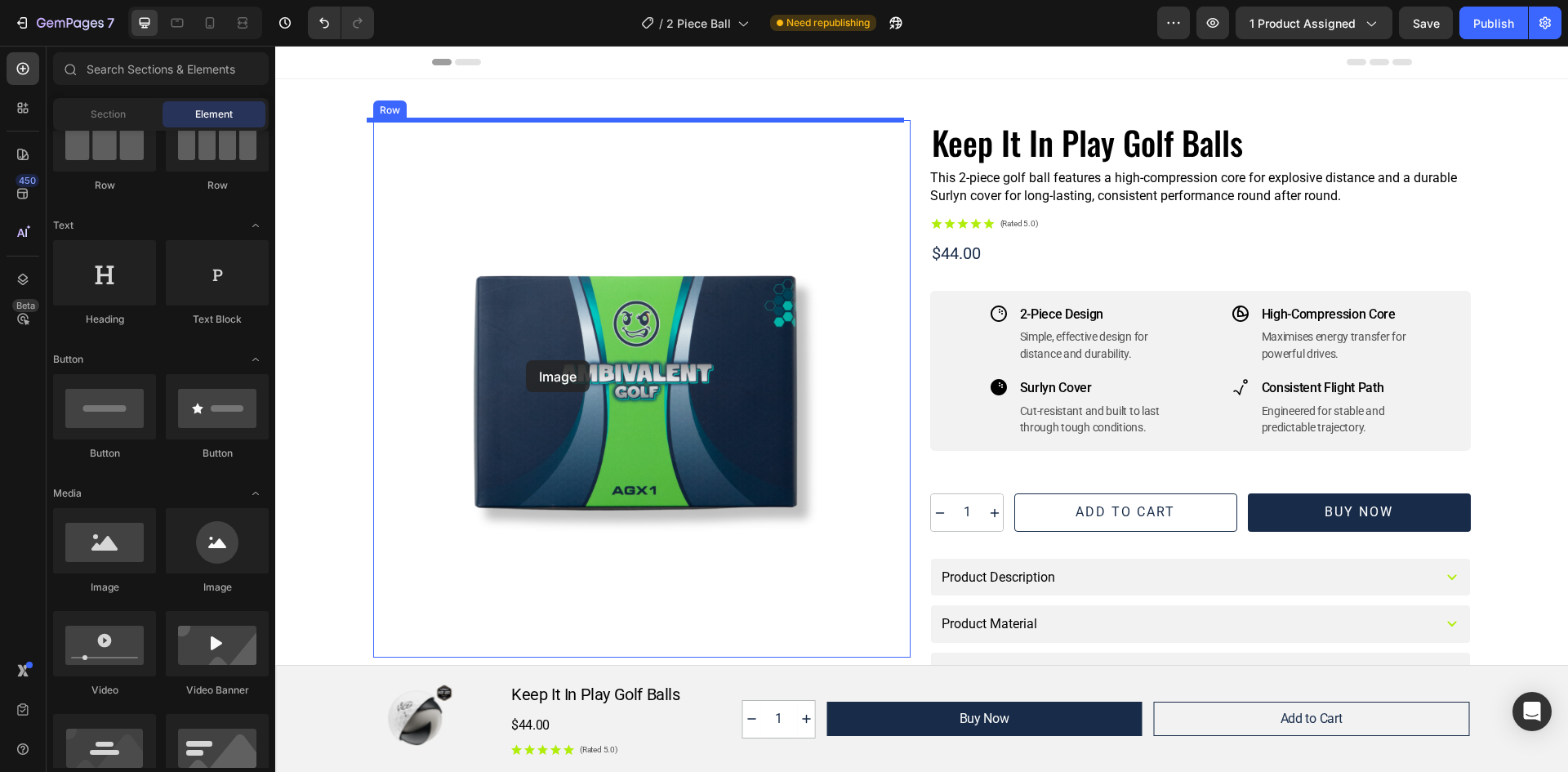
drag, startPoint x: 480, startPoint y: 591, endPoint x: 526, endPoint y: 361, distance: 234.6
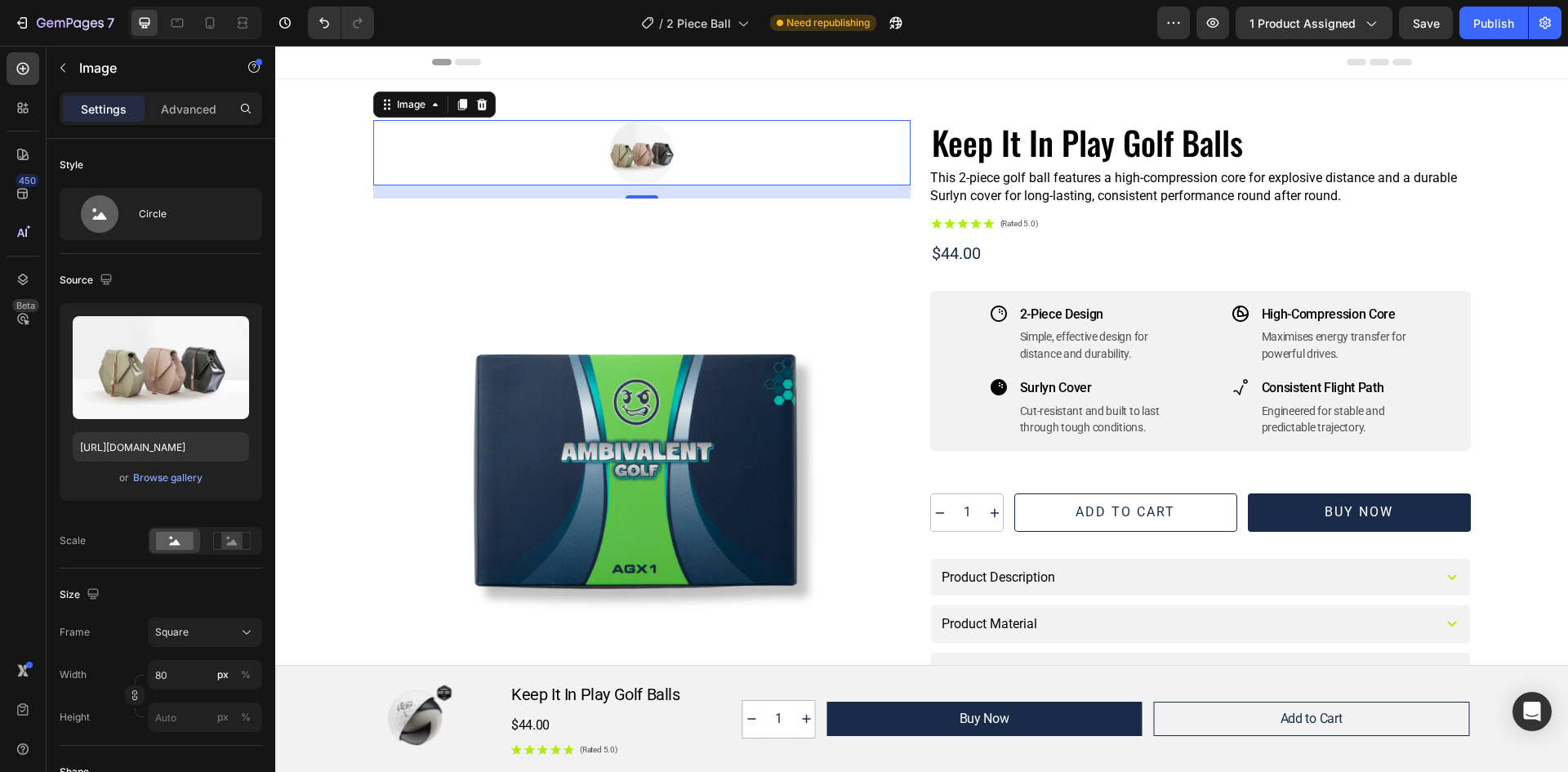
click at [641, 148] on img at bounding box center [641, 152] width 65 height 65
click at [172, 482] on div "Browse gallery" at bounding box center [168, 478] width 69 height 15
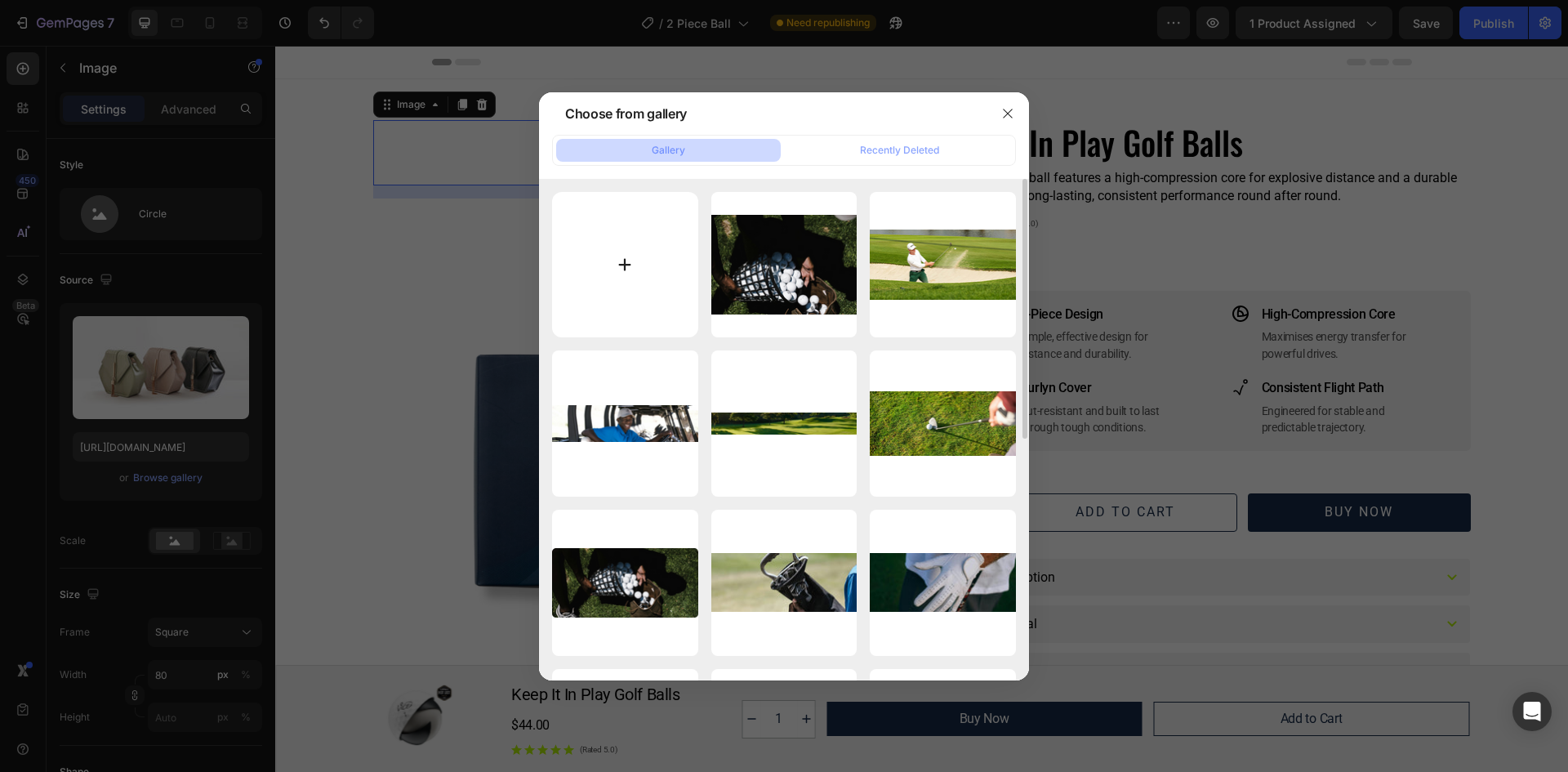
click at [613, 253] on input "file" at bounding box center [625, 265] width 146 height 146
type input "C:\fakepath\6.jpg"
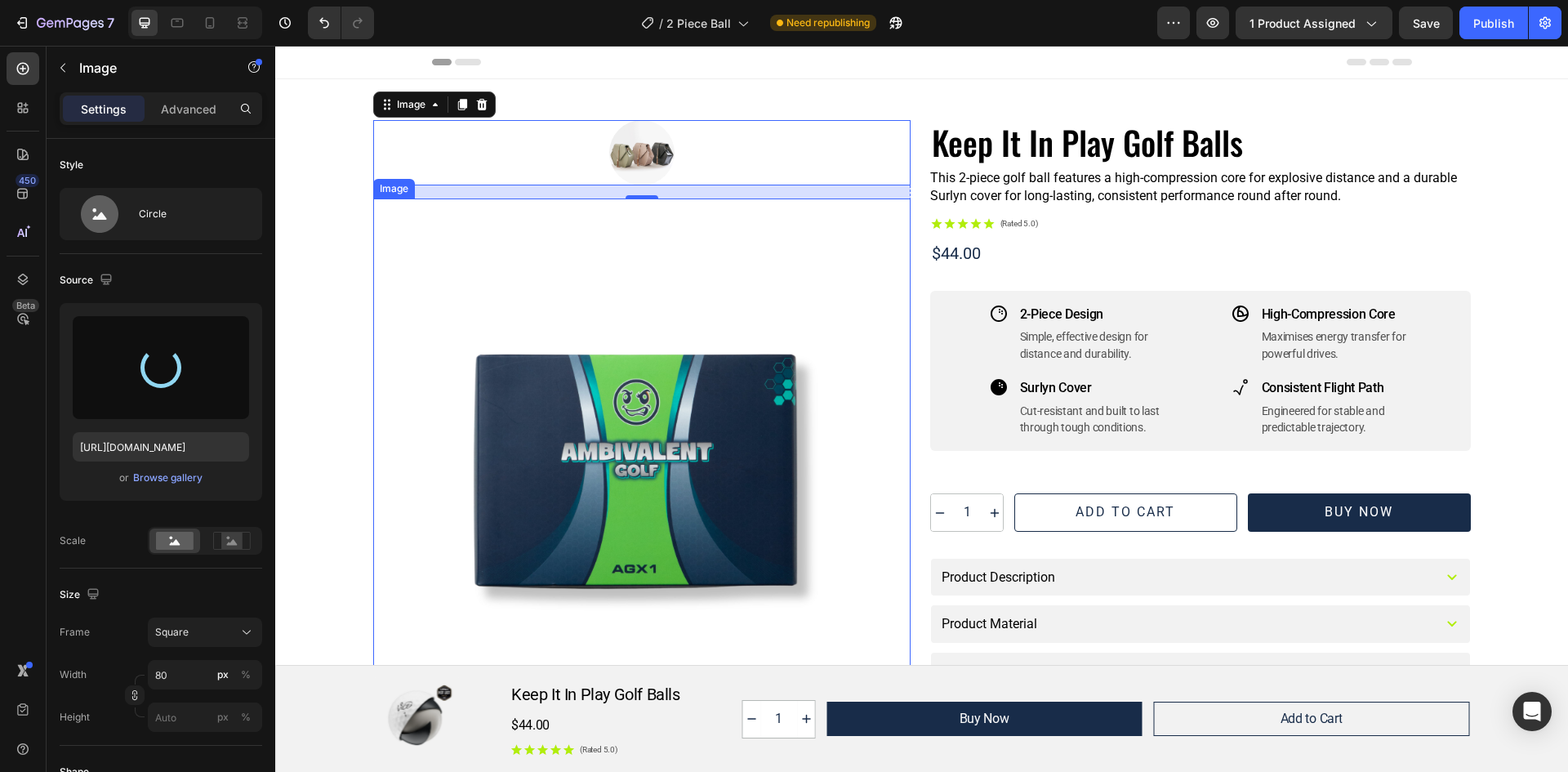
type input "https://cdn.shopify.com/s/files/1/0938/8979/0257/files/gempages_570279077462672…"
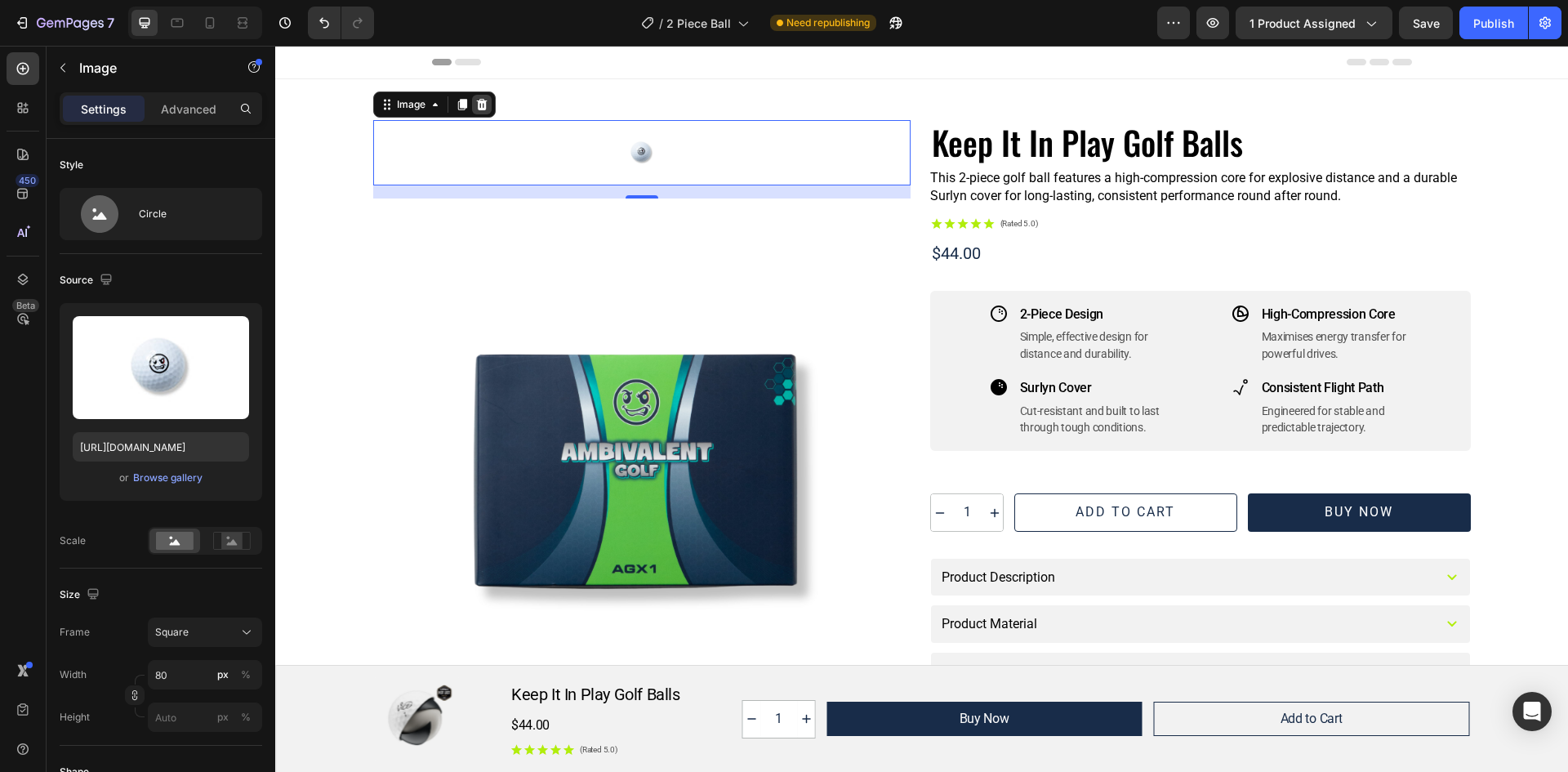
click at [476, 104] on icon at bounding box center [481, 104] width 13 height 13
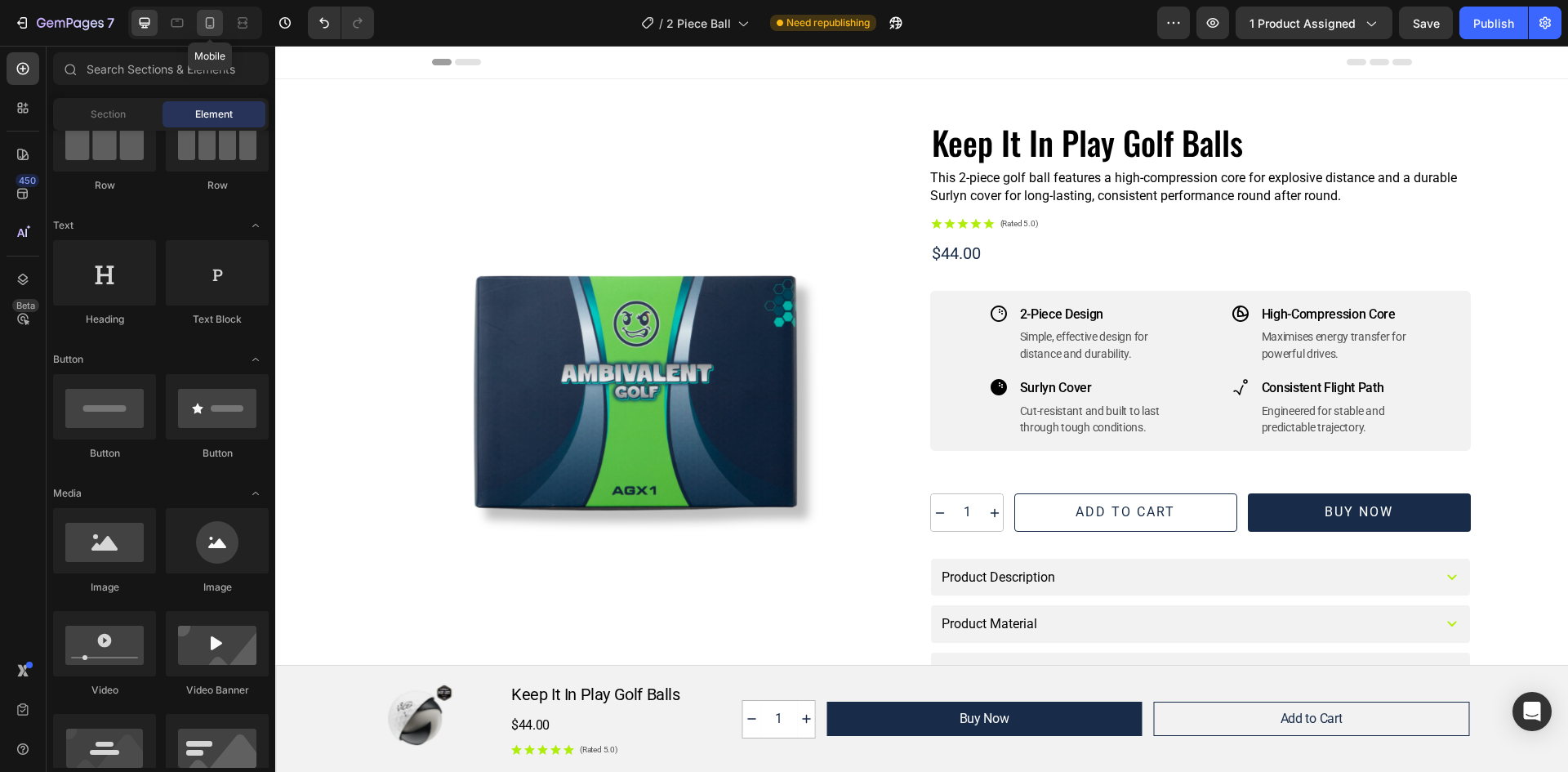
click at [213, 22] on icon at bounding box center [210, 23] width 9 height 12
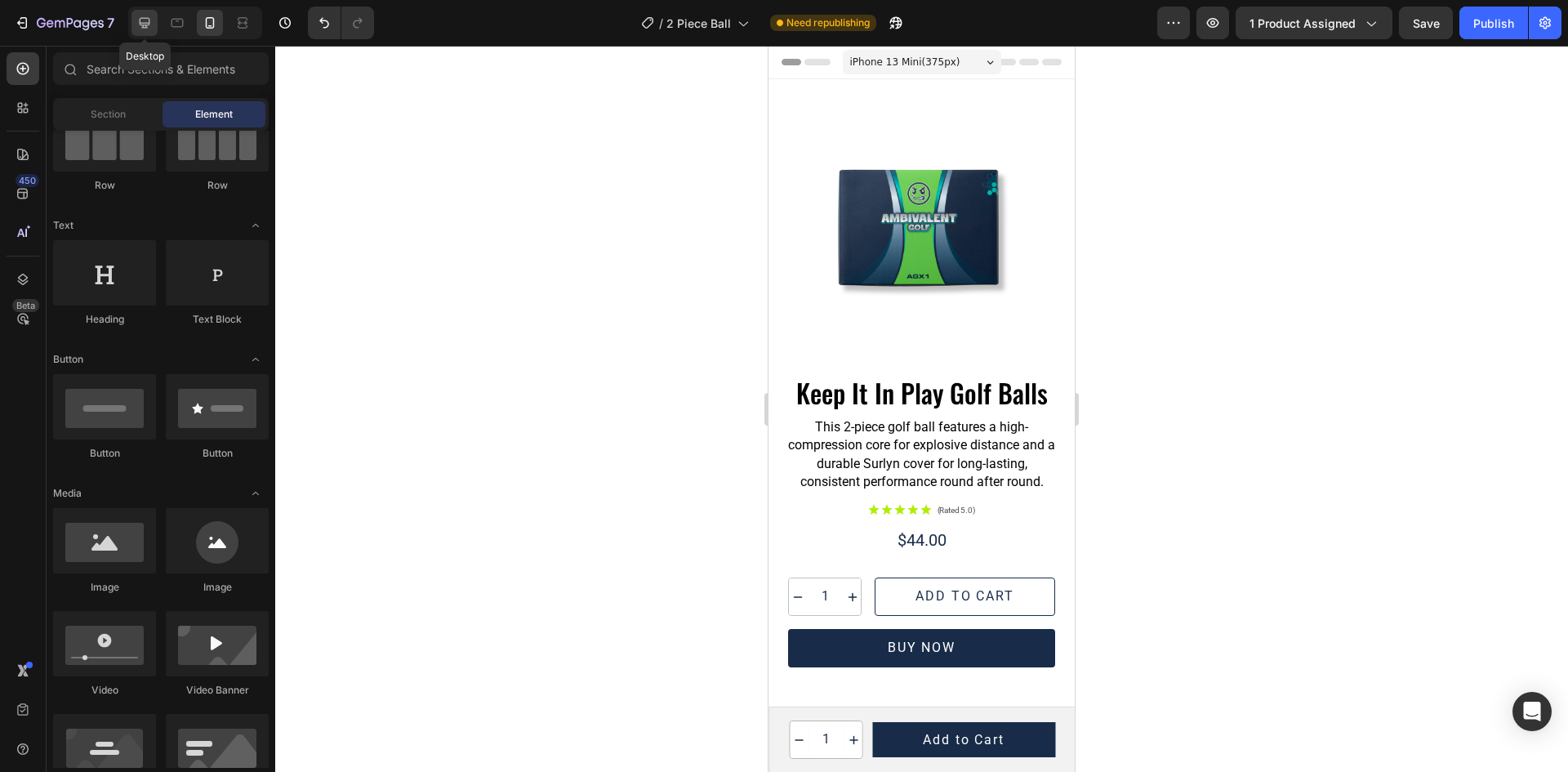
click at [144, 23] on icon at bounding box center [144, 22] width 11 height 11
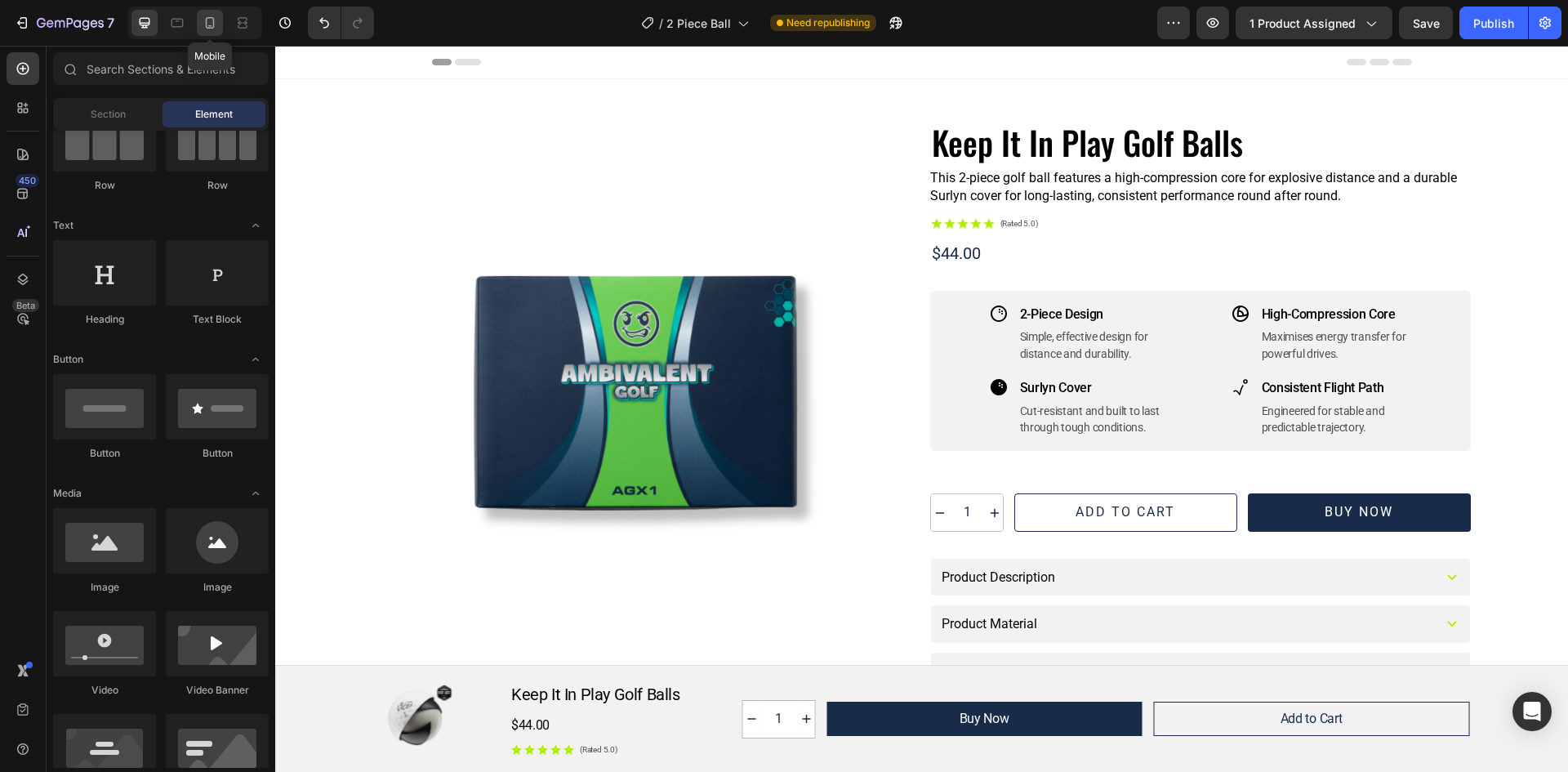
click at [218, 18] on icon at bounding box center [210, 22] width 17 height 17
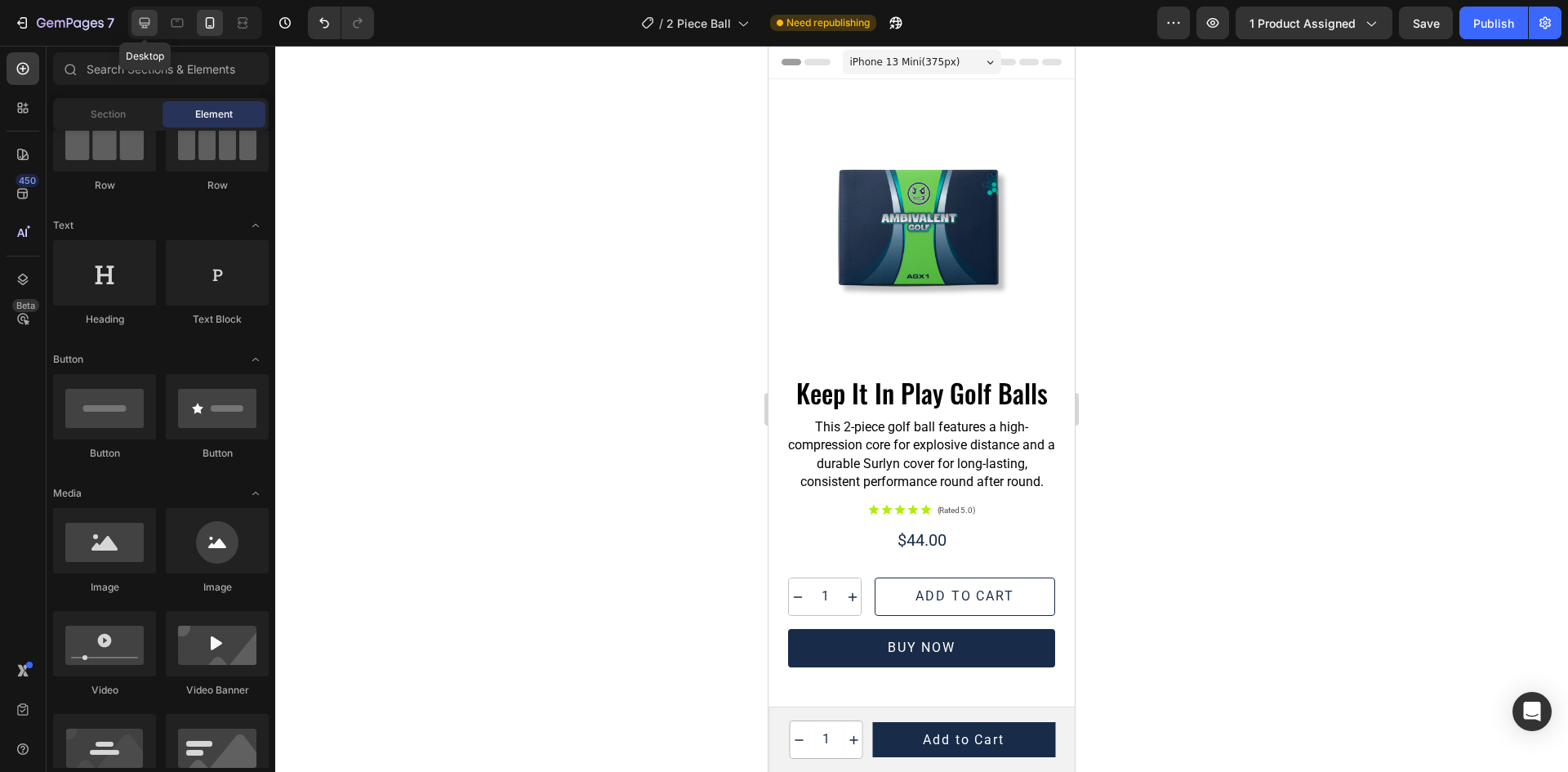
click at [145, 25] on icon at bounding box center [144, 22] width 11 height 11
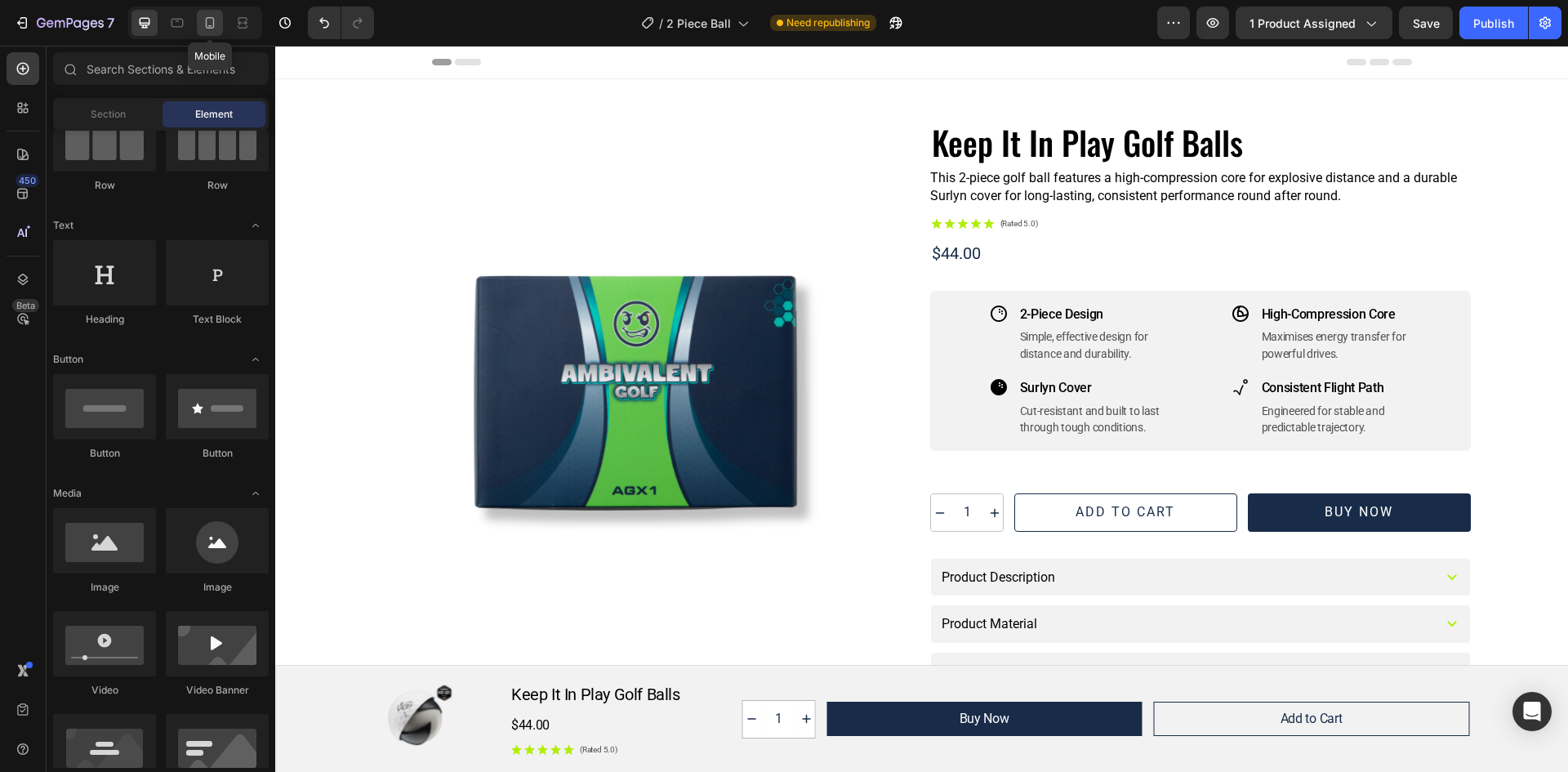
click at [215, 21] on icon at bounding box center [210, 22] width 17 height 17
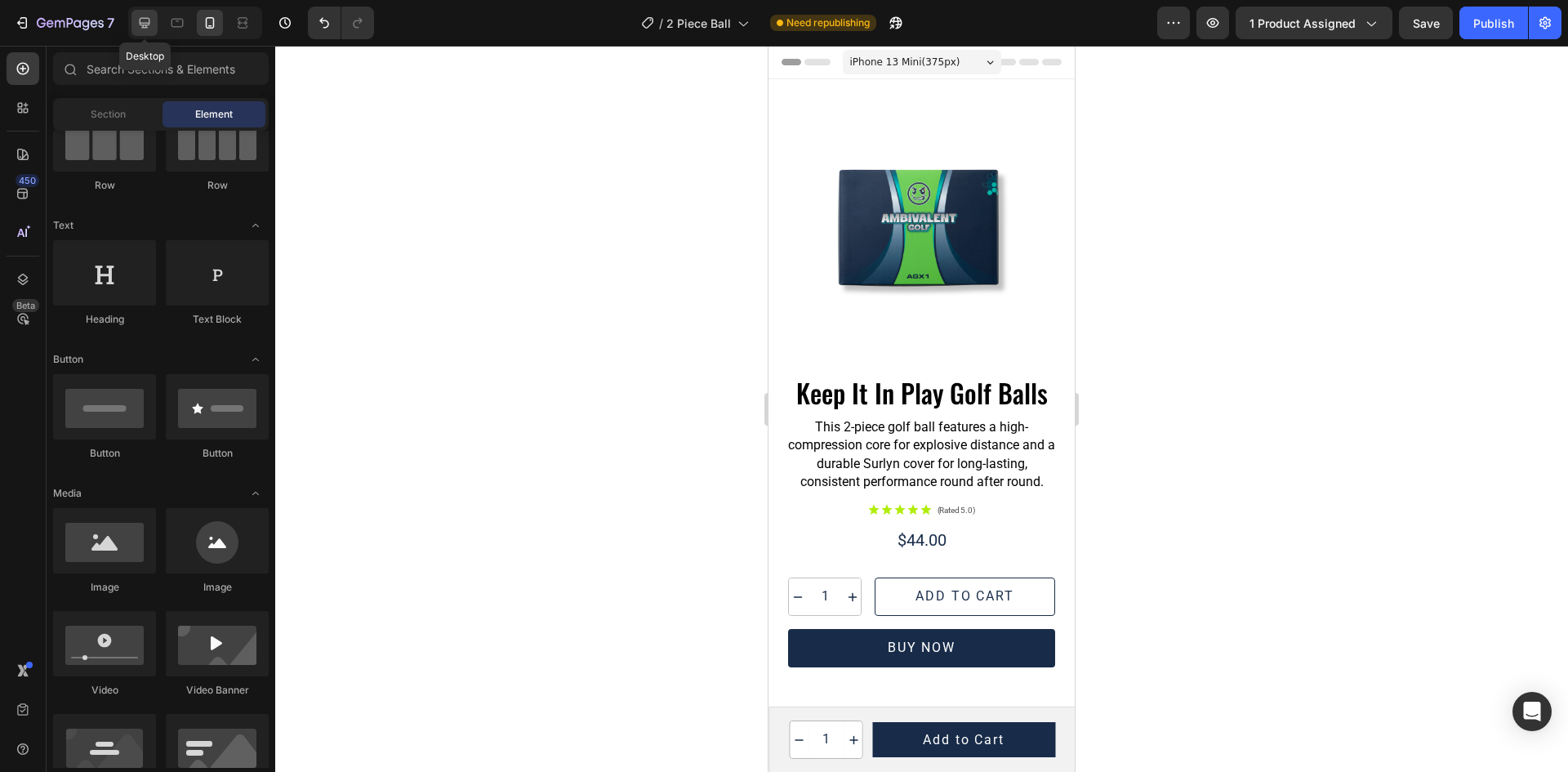
click at [144, 30] on icon at bounding box center [144, 22] width 17 height 17
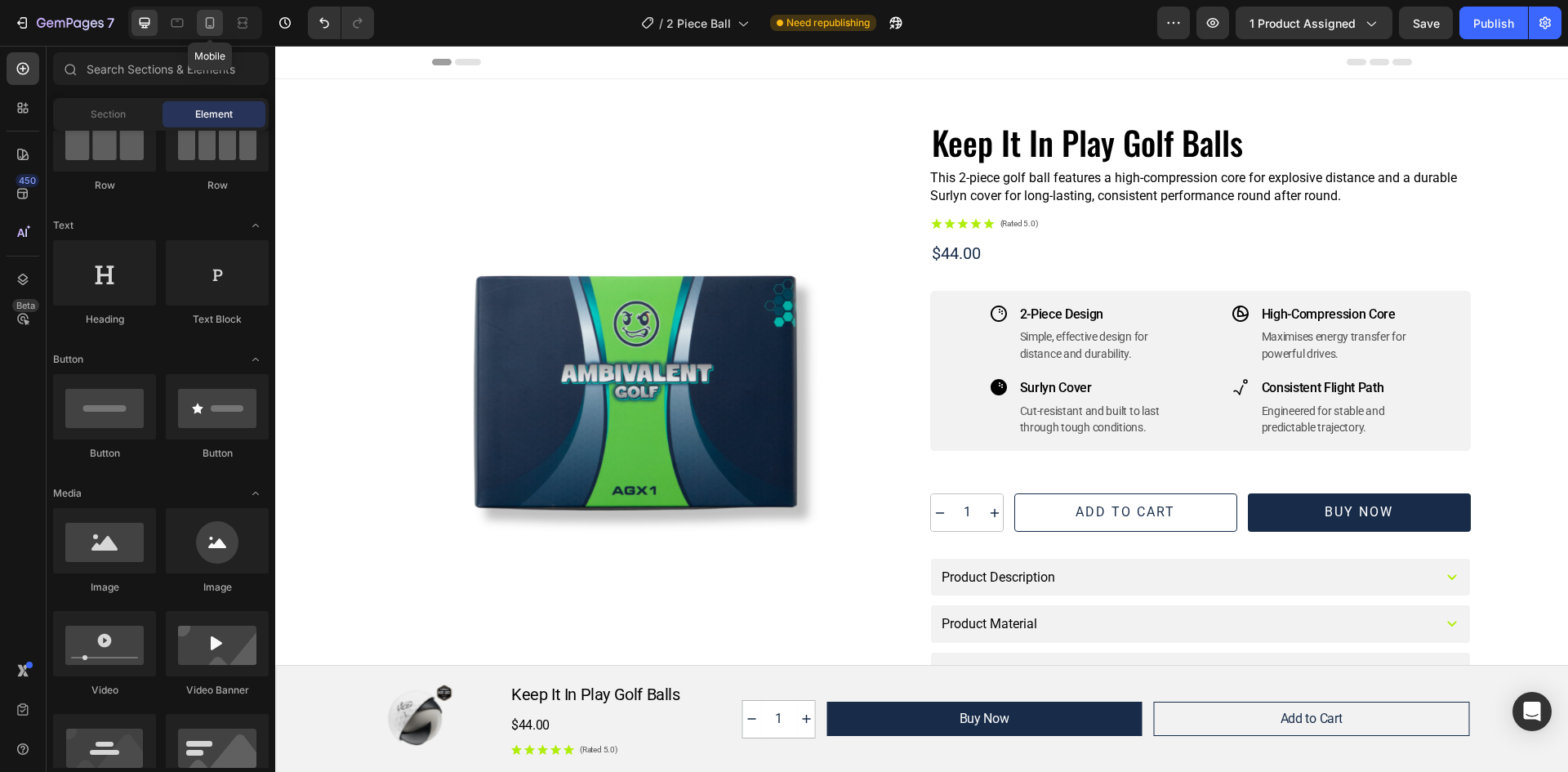
click at [210, 13] on div at bounding box center [210, 22] width 26 height 26
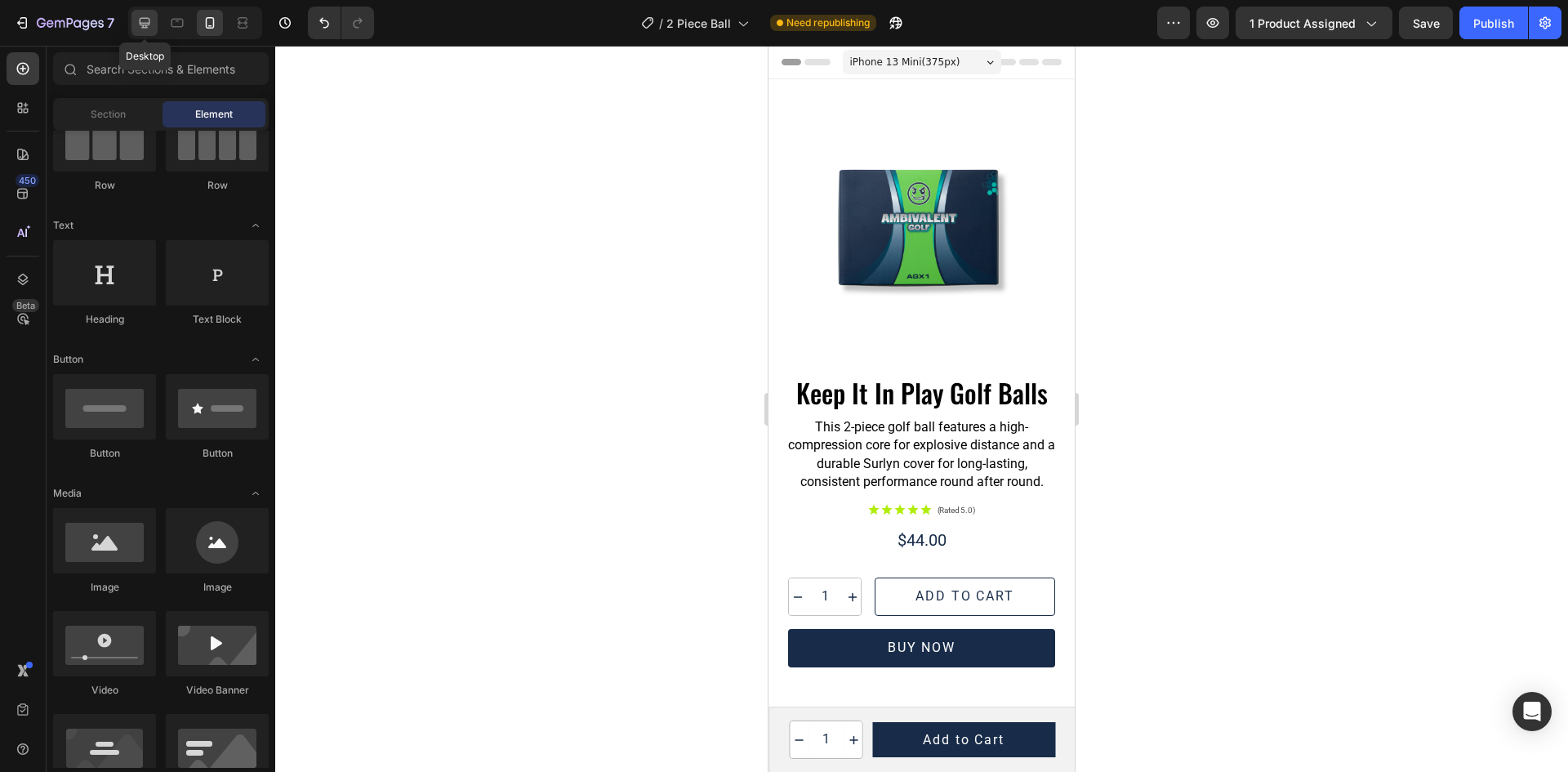
click at [150, 18] on icon at bounding box center [144, 22] width 17 height 17
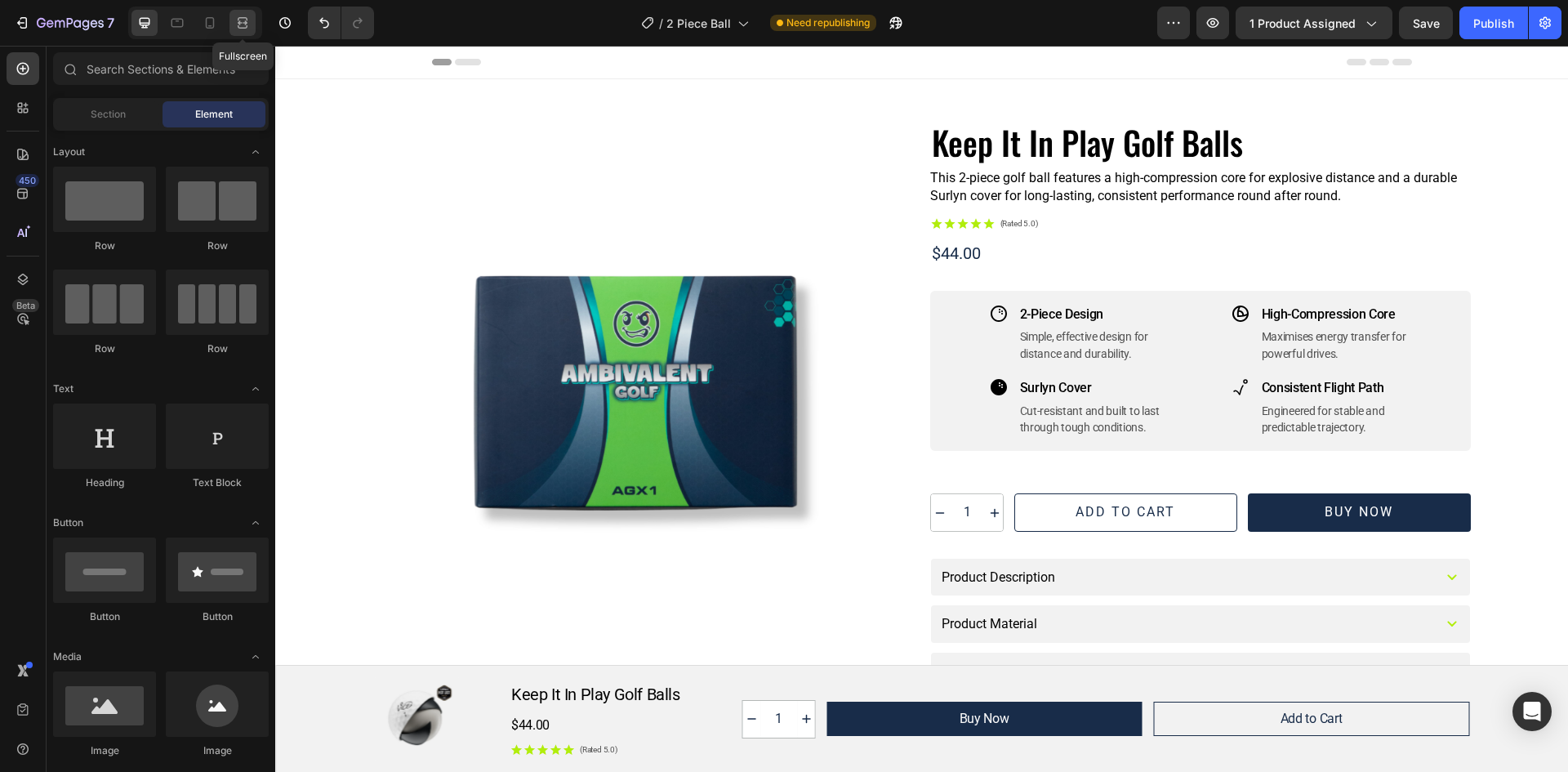
click at [233, 22] on div at bounding box center [242, 22] width 26 height 26
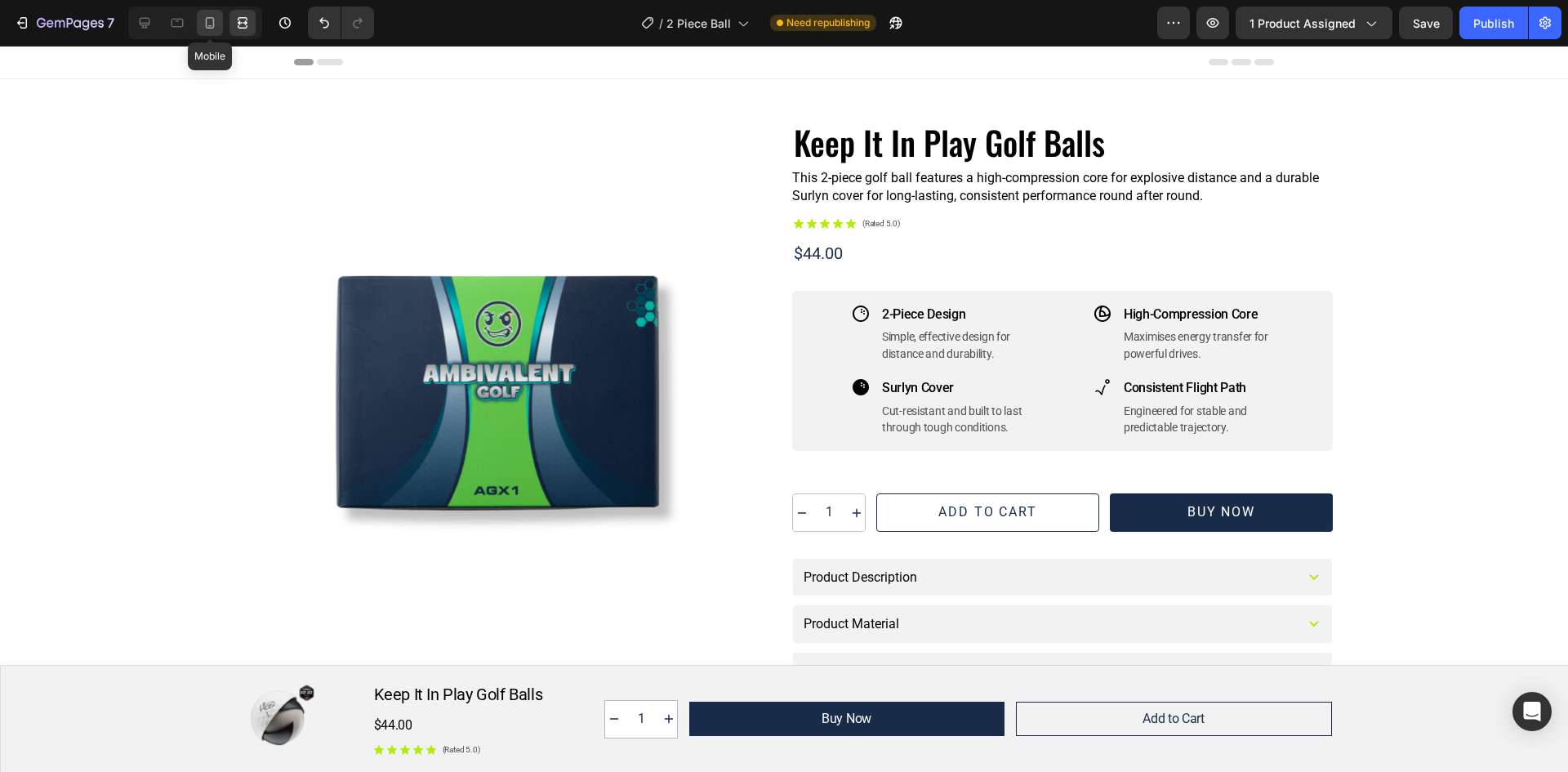
click at [217, 15] on icon at bounding box center [210, 22] width 17 height 17
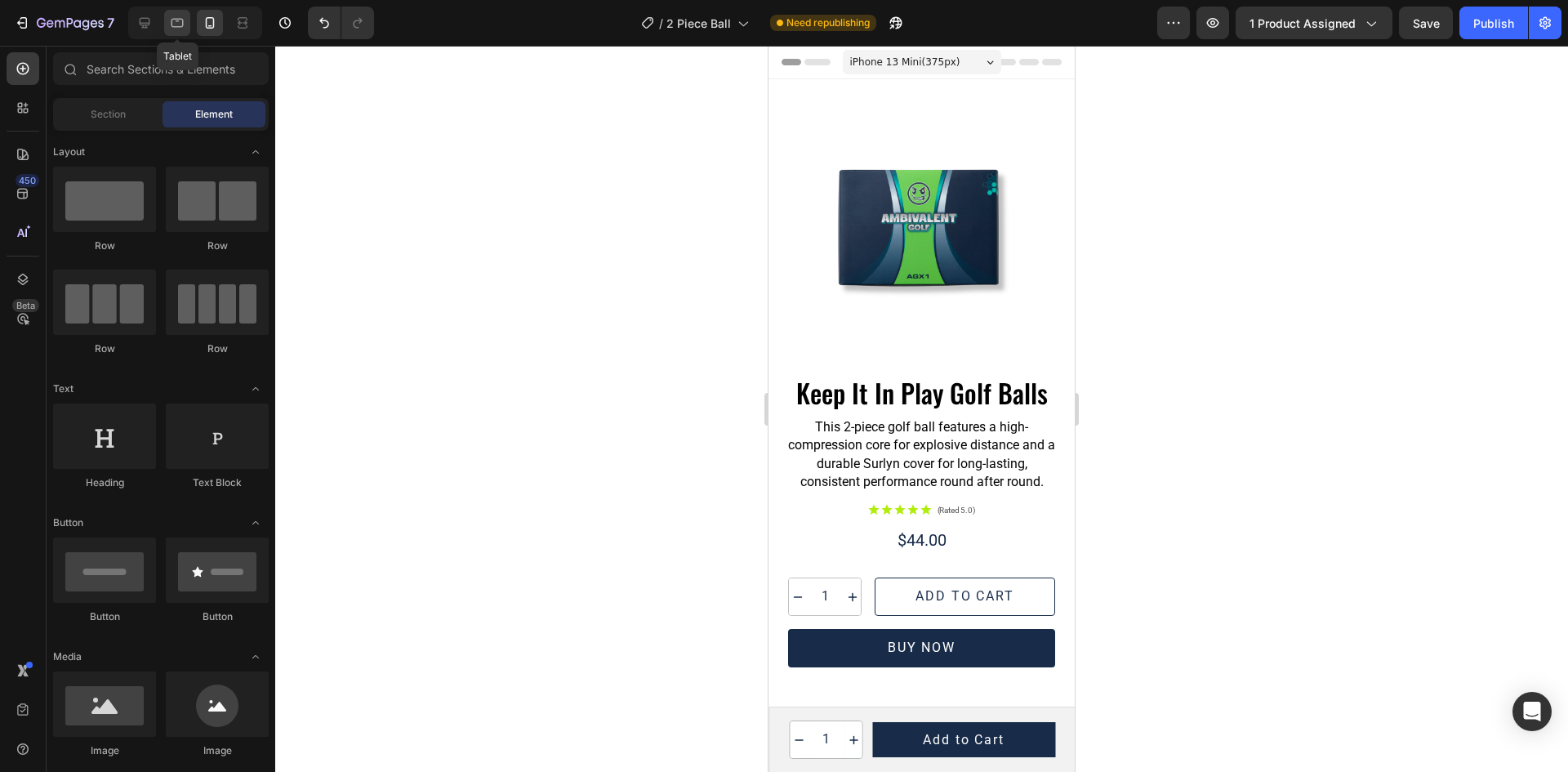
click at [181, 22] on icon at bounding box center [176, 22] width 17 height 17
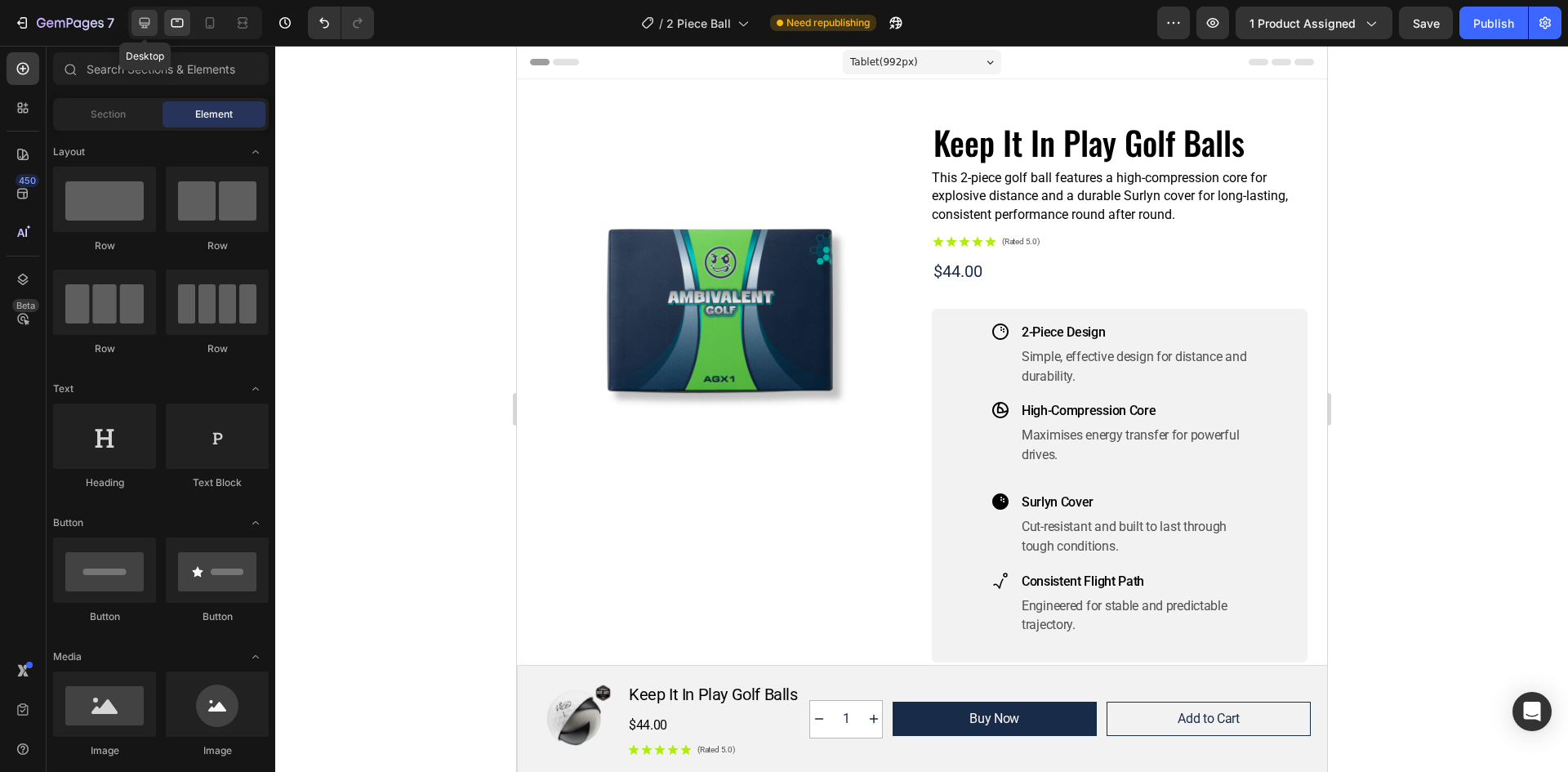
click at [143, 21] on icon at bounding box center [144, 22] width 17 height 17
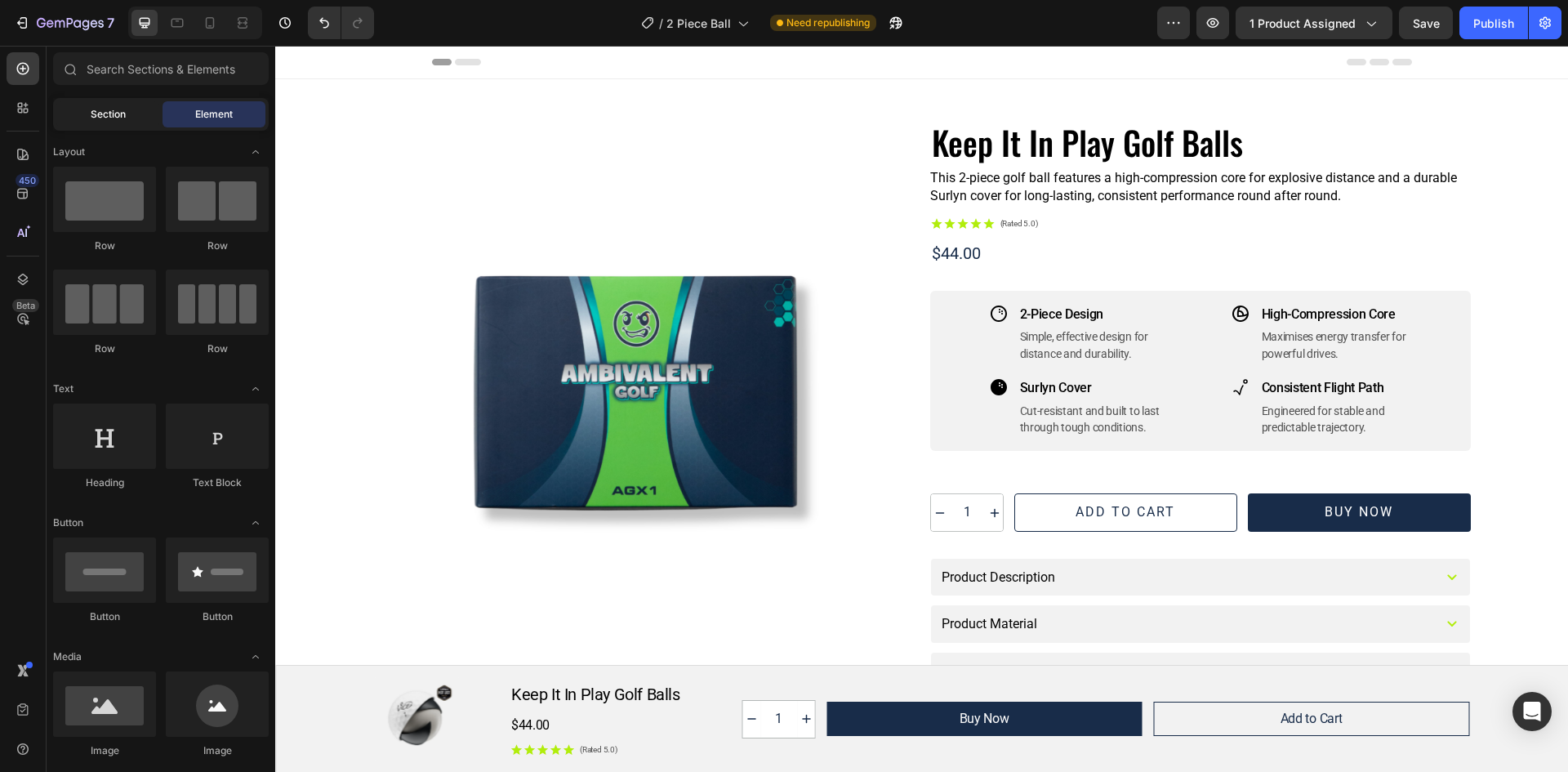
click at [108, 108] on span "Section" at bounding box center [108, 114] width 35 height 15
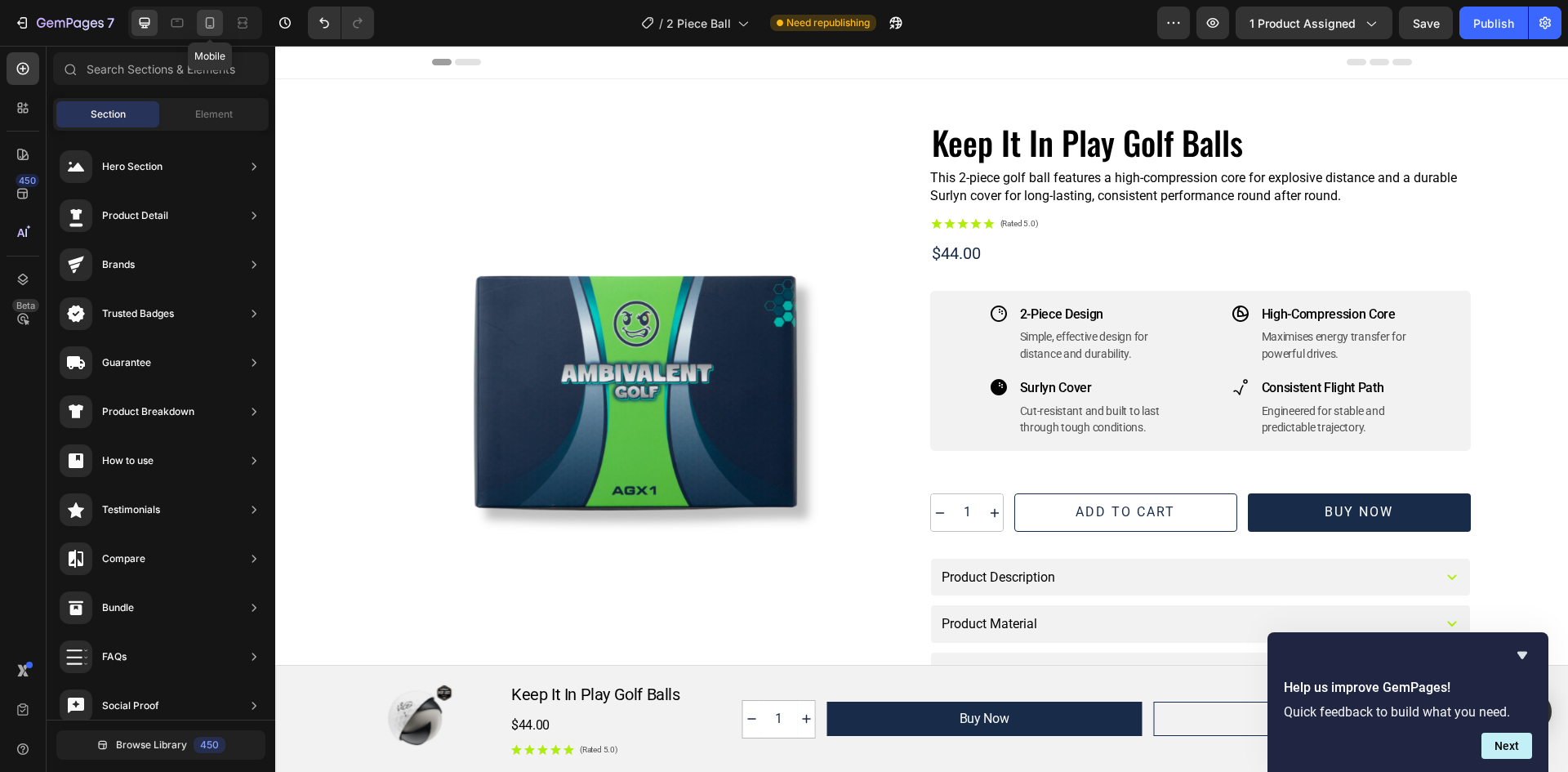
click at [216, 22] on icon at bounding box center [210, 22] width 17 height 17
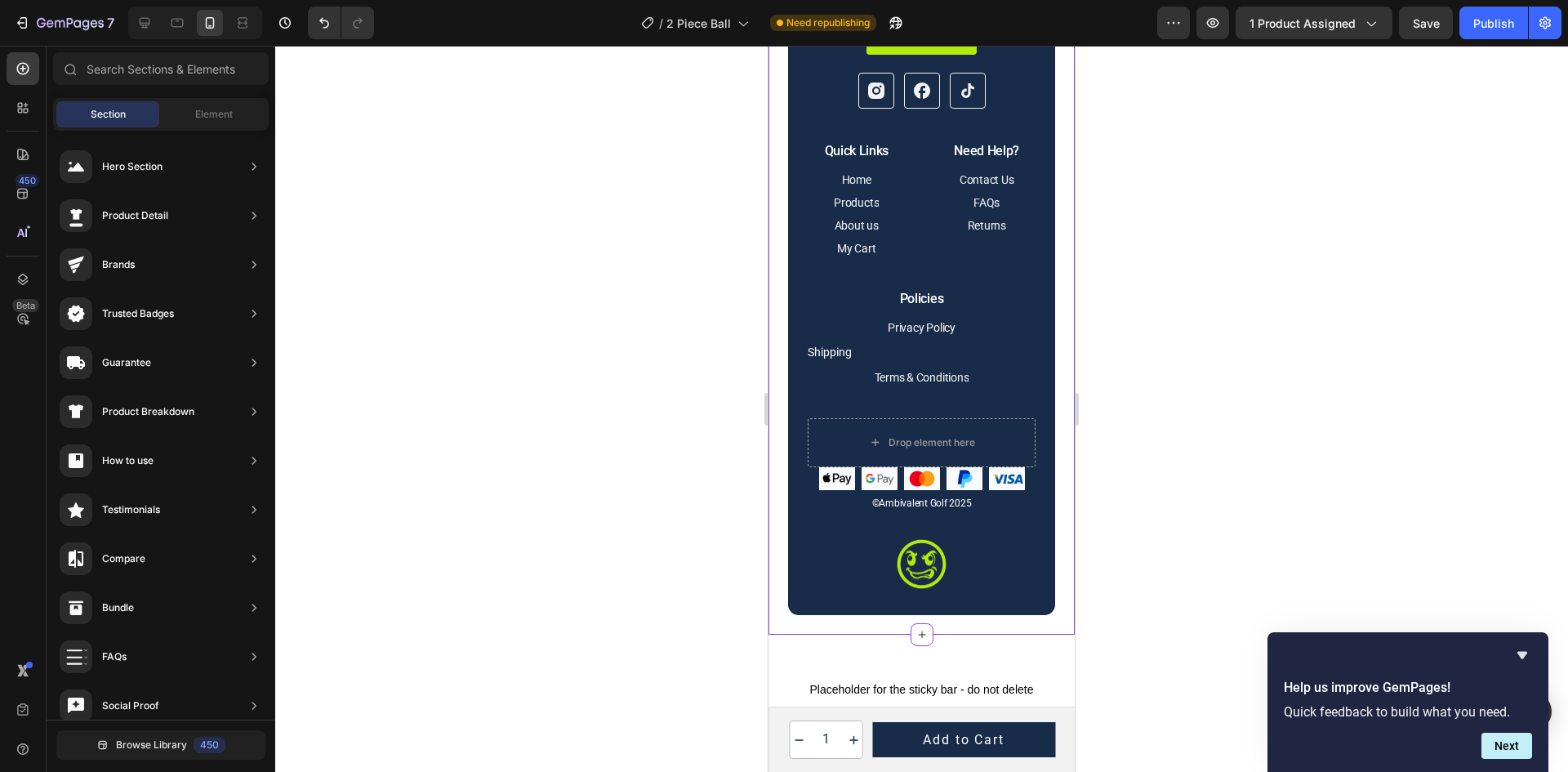
scroll to position [4656, 0]
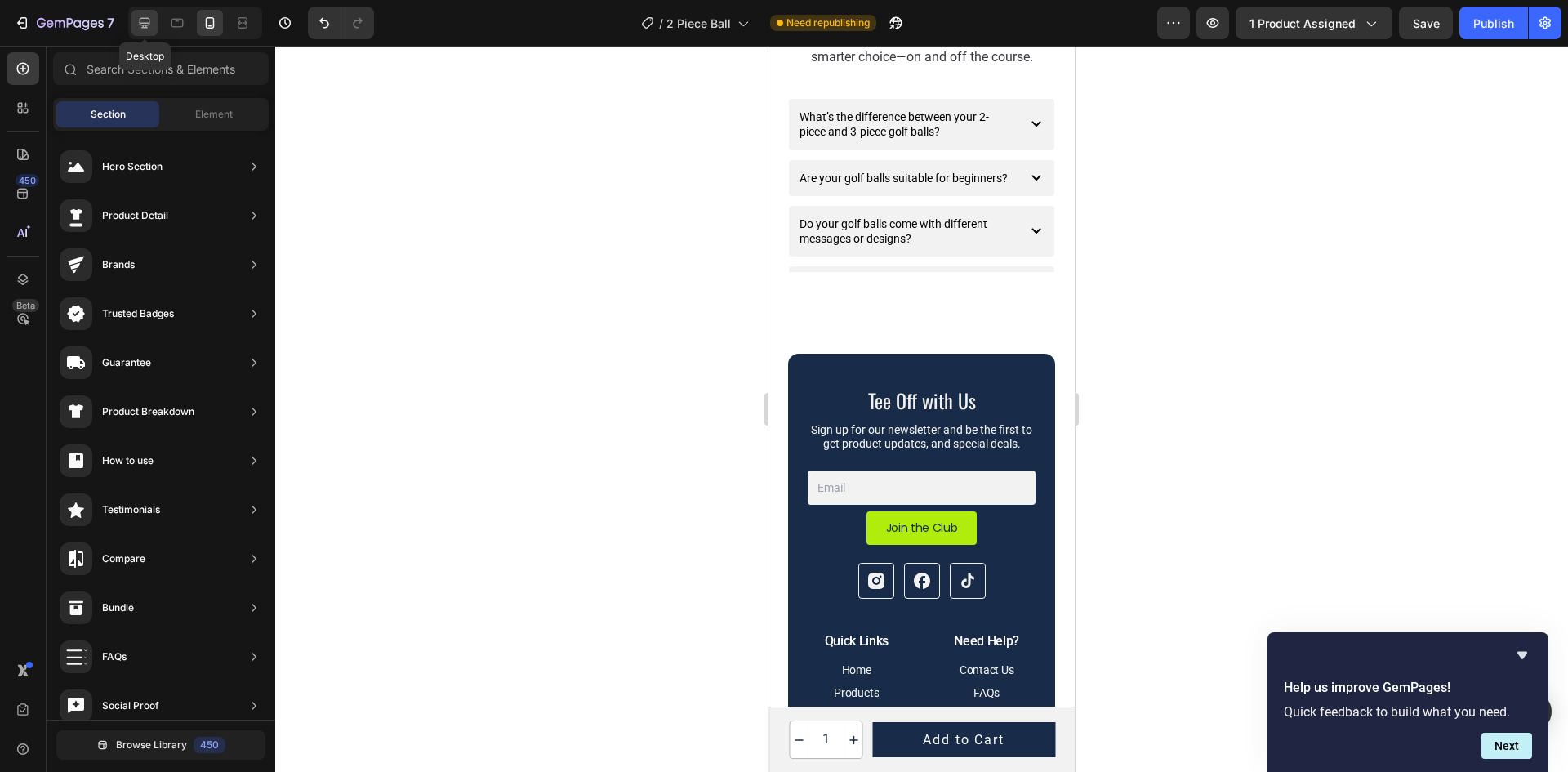
click at [146, 23] on icon at bounding box center [144, 22] width 11 height 11
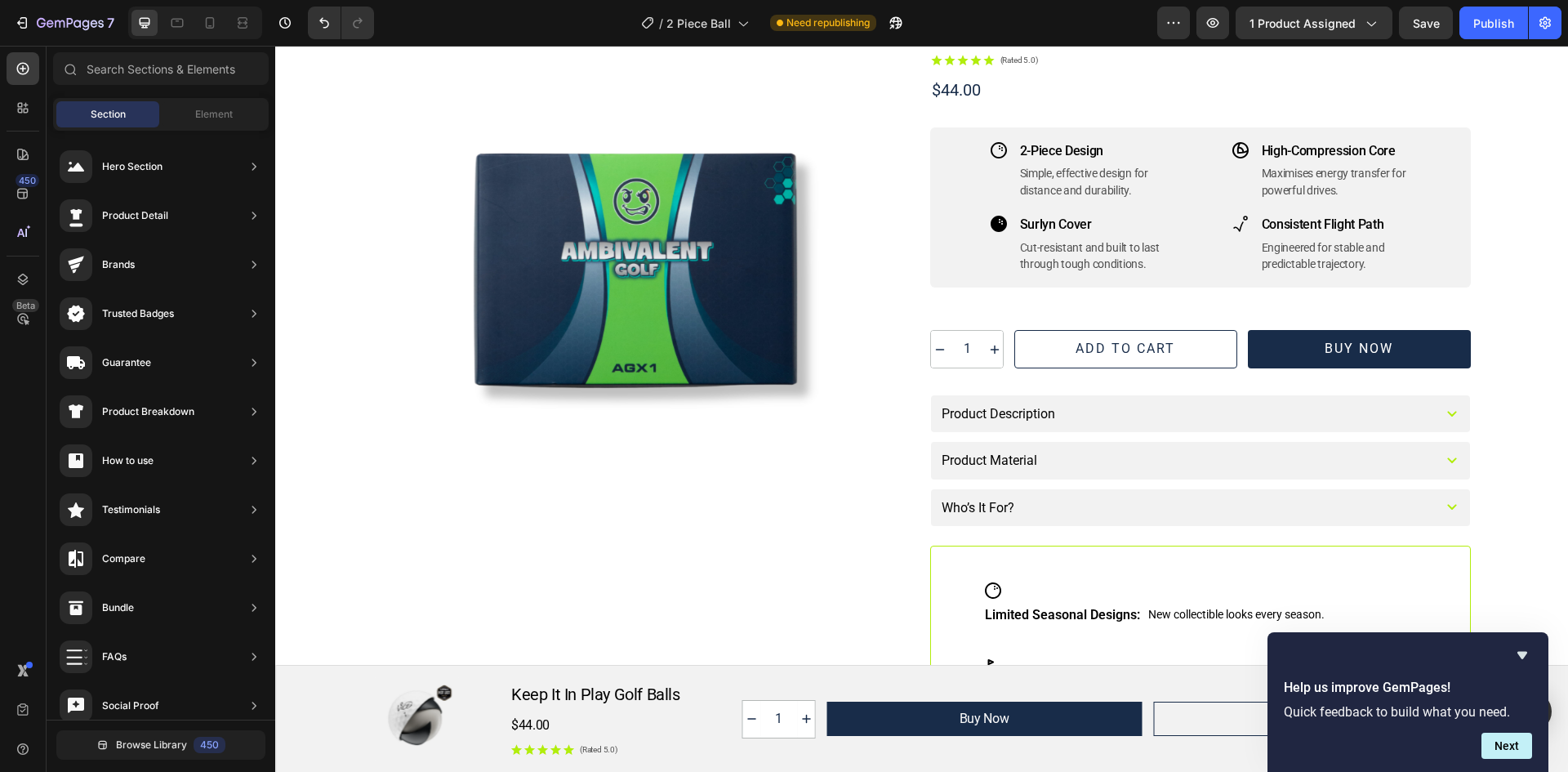
scroll to position [82, 0]
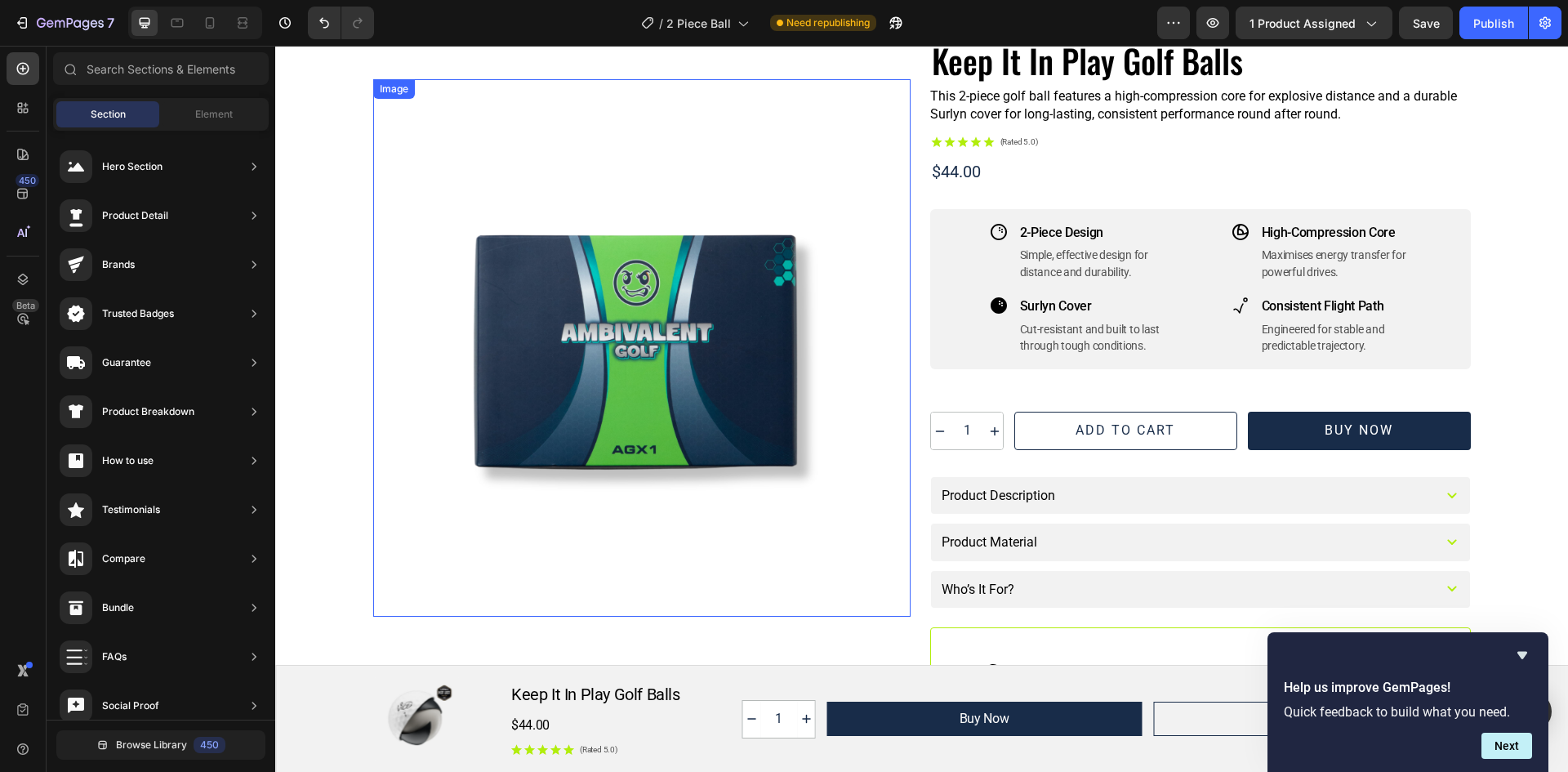
click at [581, 307] on img at bounding box center [641, 347] width 537 height 537
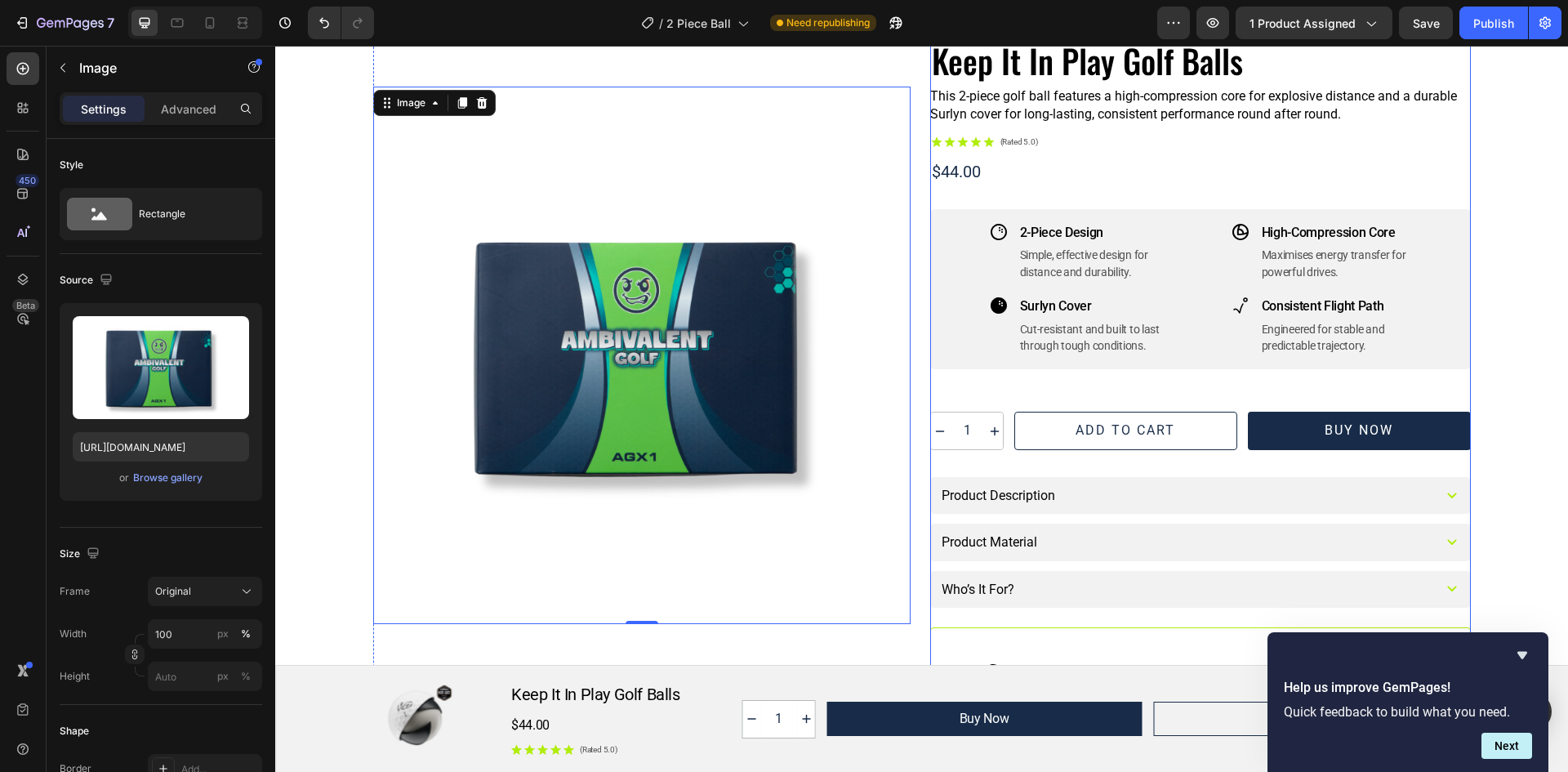
scroll to position [0, 0]
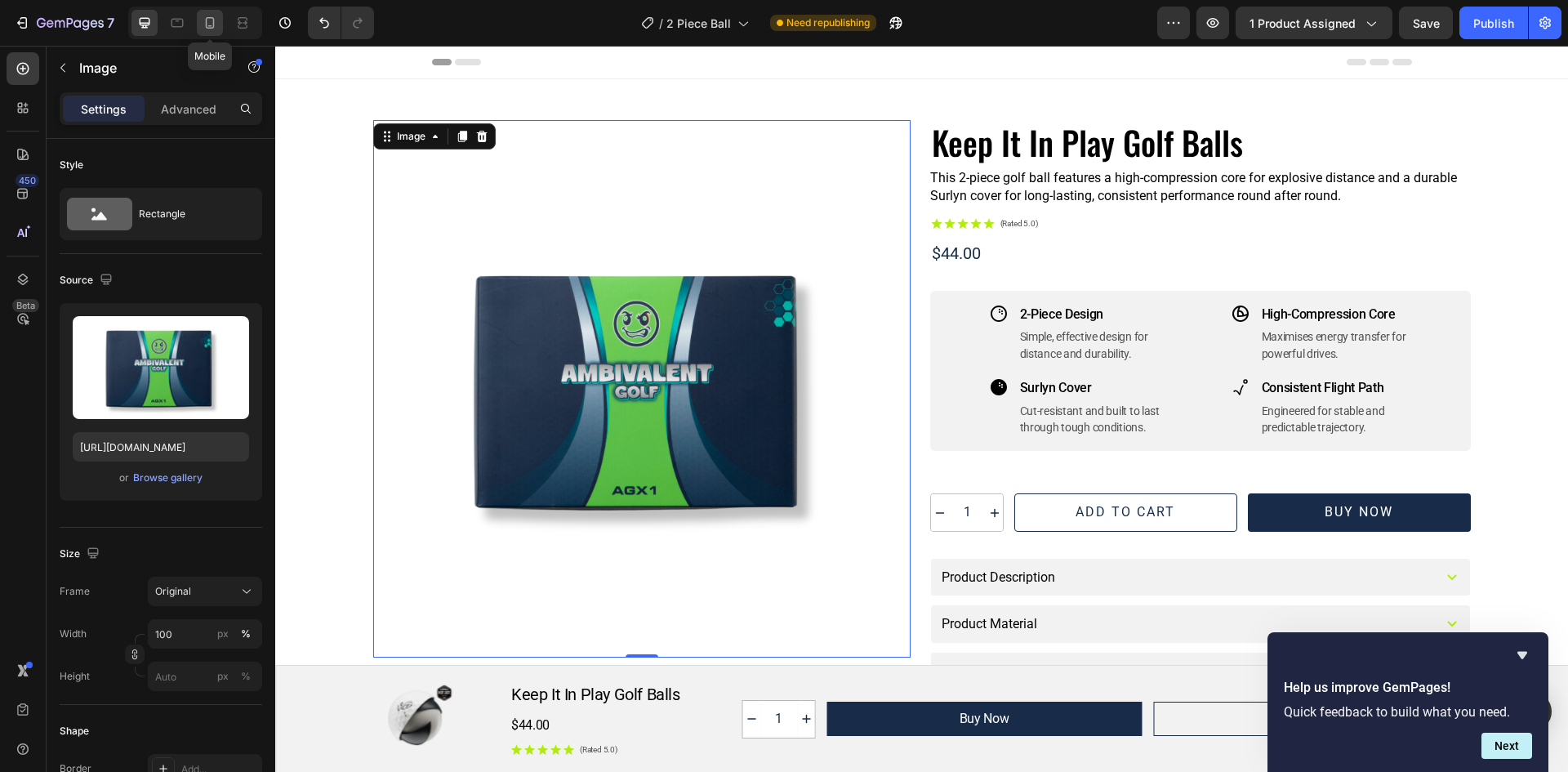
click at [214, 18] on icon at bounding box center [210, 22] width 17 height 17
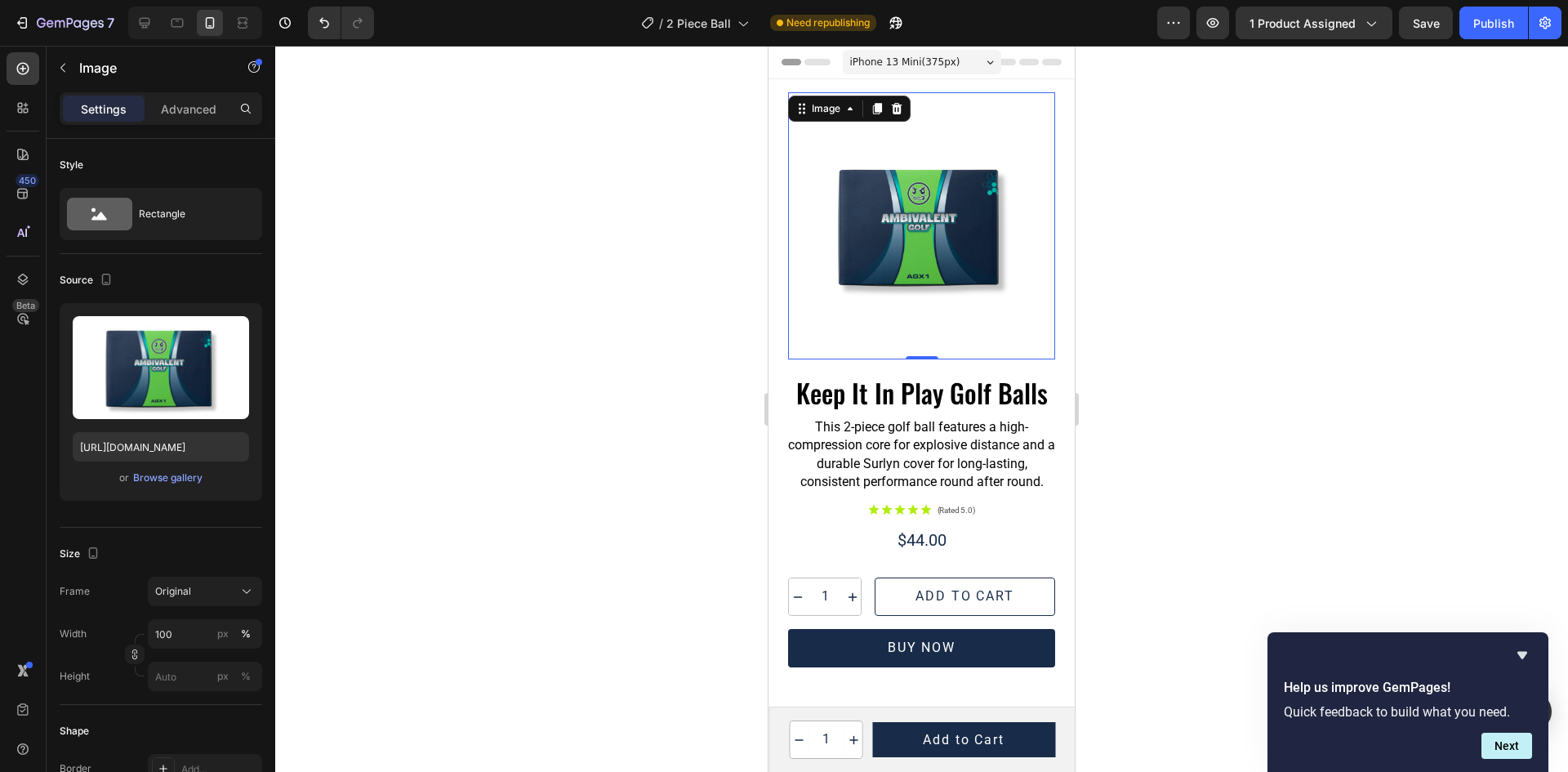
click at [981, 58] on div "iPhone 13 Mini ( 375 px)" at bounding box center [922, 61] width 159 height 24
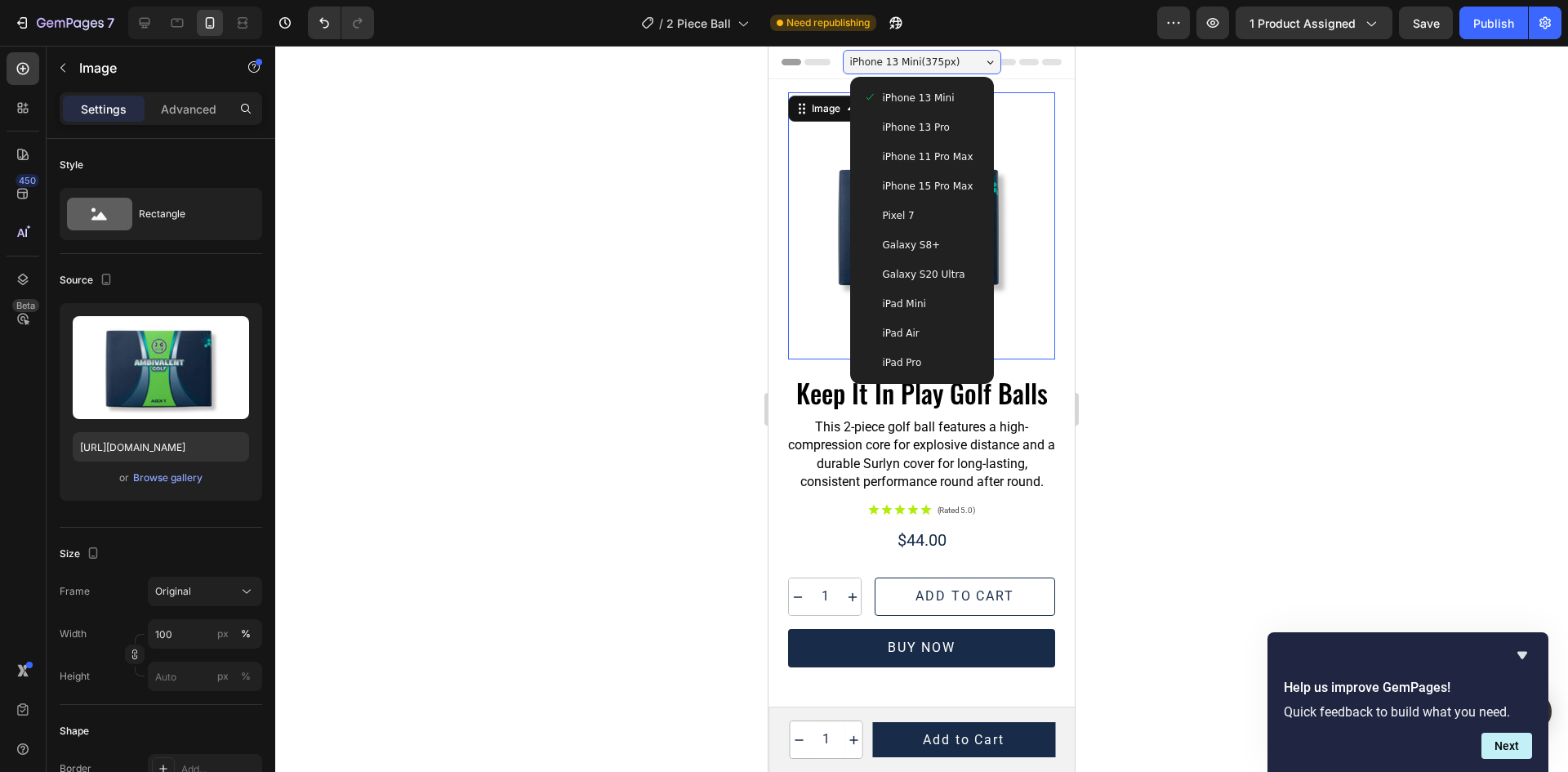
click at [706, 99] on div at bounding box center [921, 408] width 1293 height 726
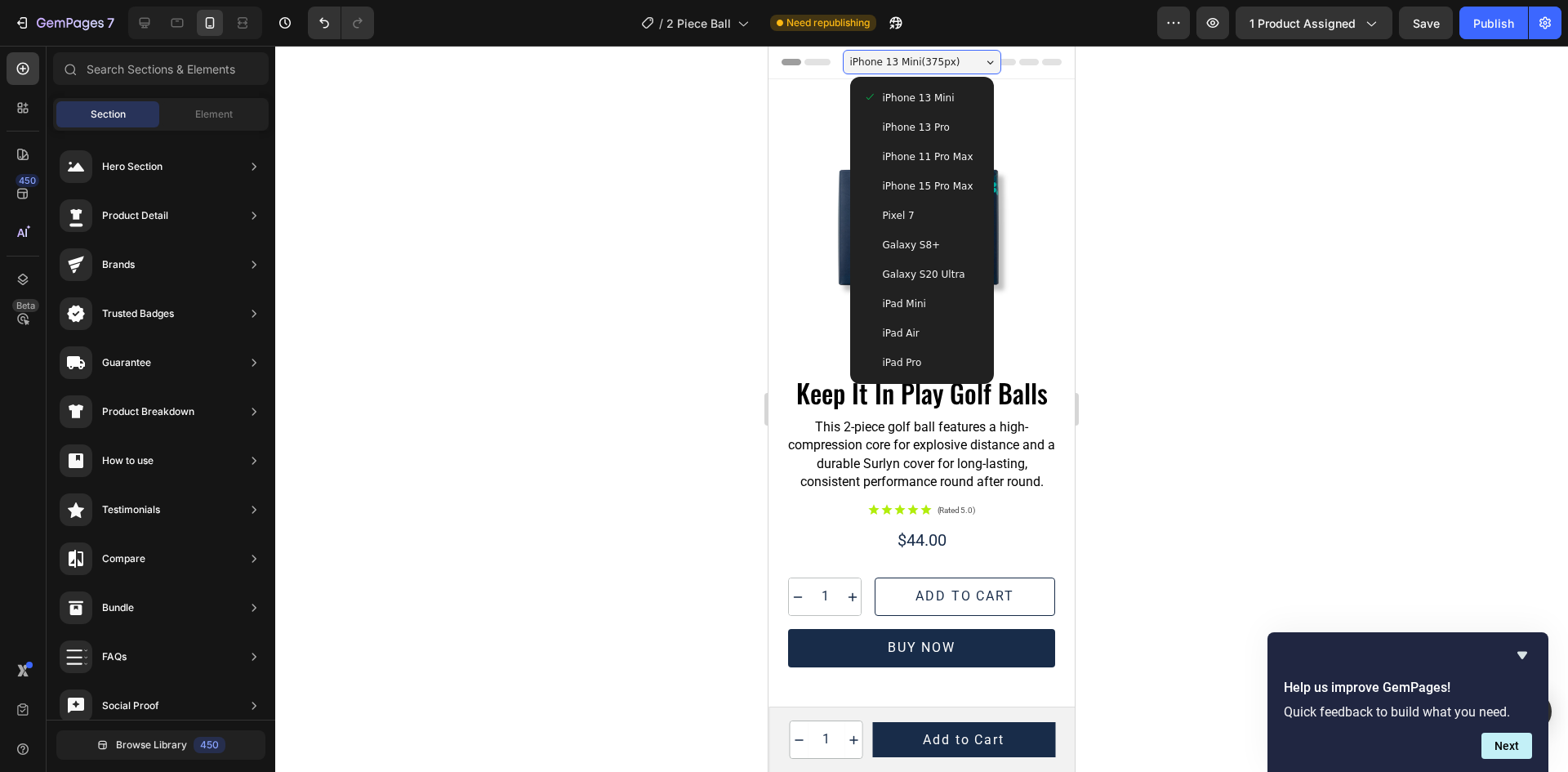
click at [955, 60] on div "iPhone 13 Mini ( 375 px)" at bounding box center [922, 61] width 159 height 24
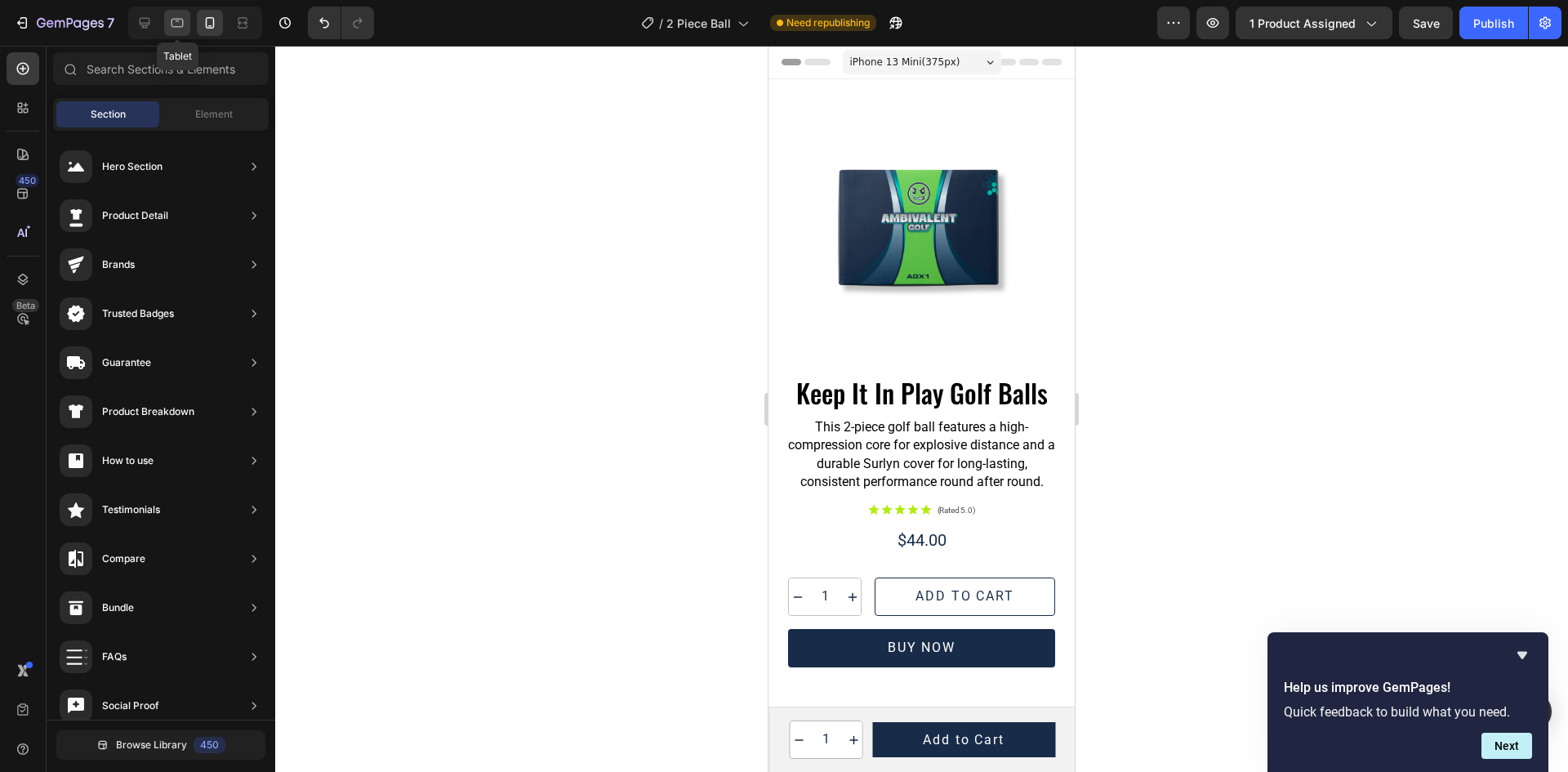
click at [171, 26] on icon at bounding box center [176, 22] width 17 height 17
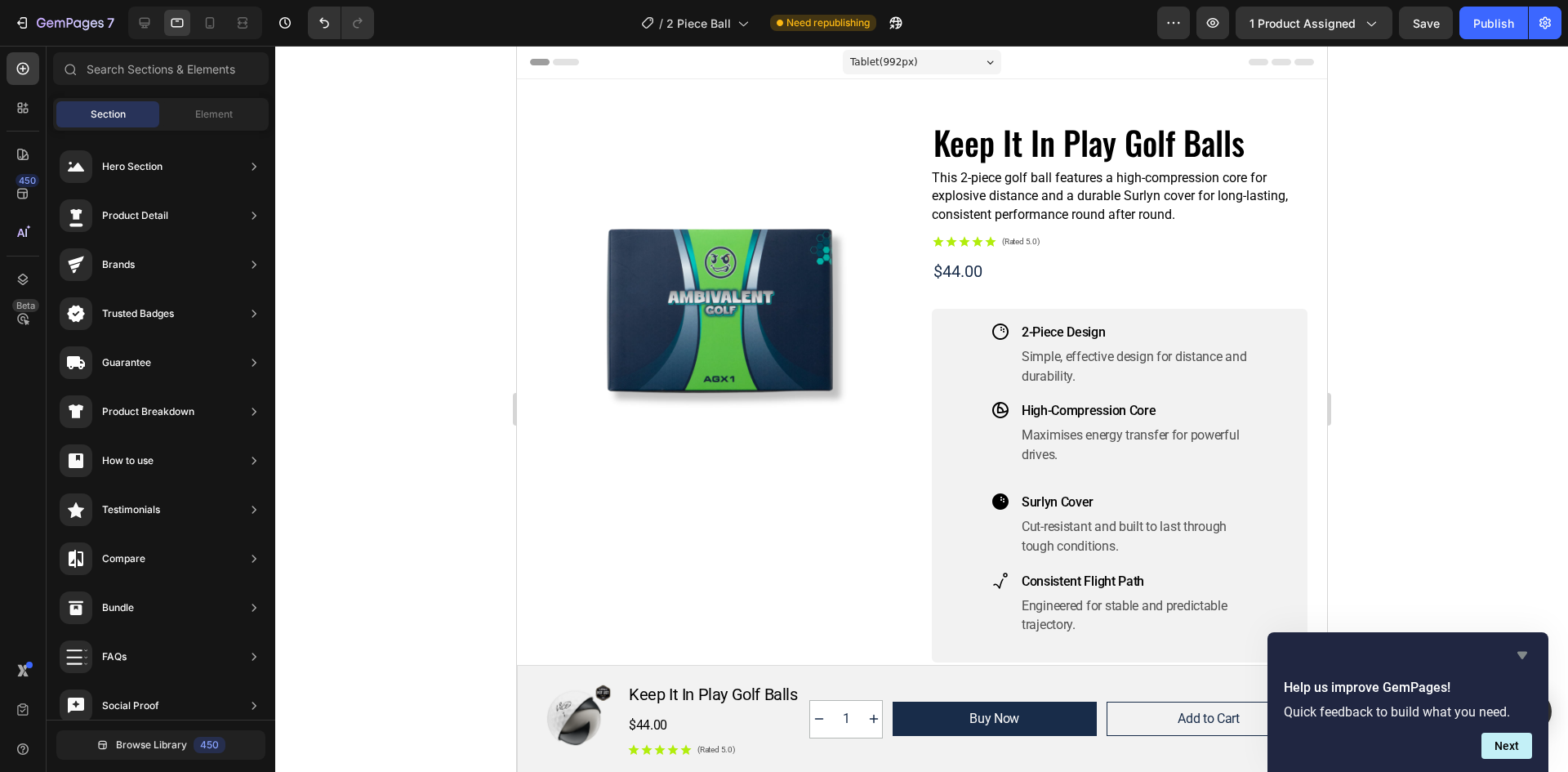
click at [1522, 650] on icon "Hide survey" at bounding box center [1522, 655] width 19 height 19
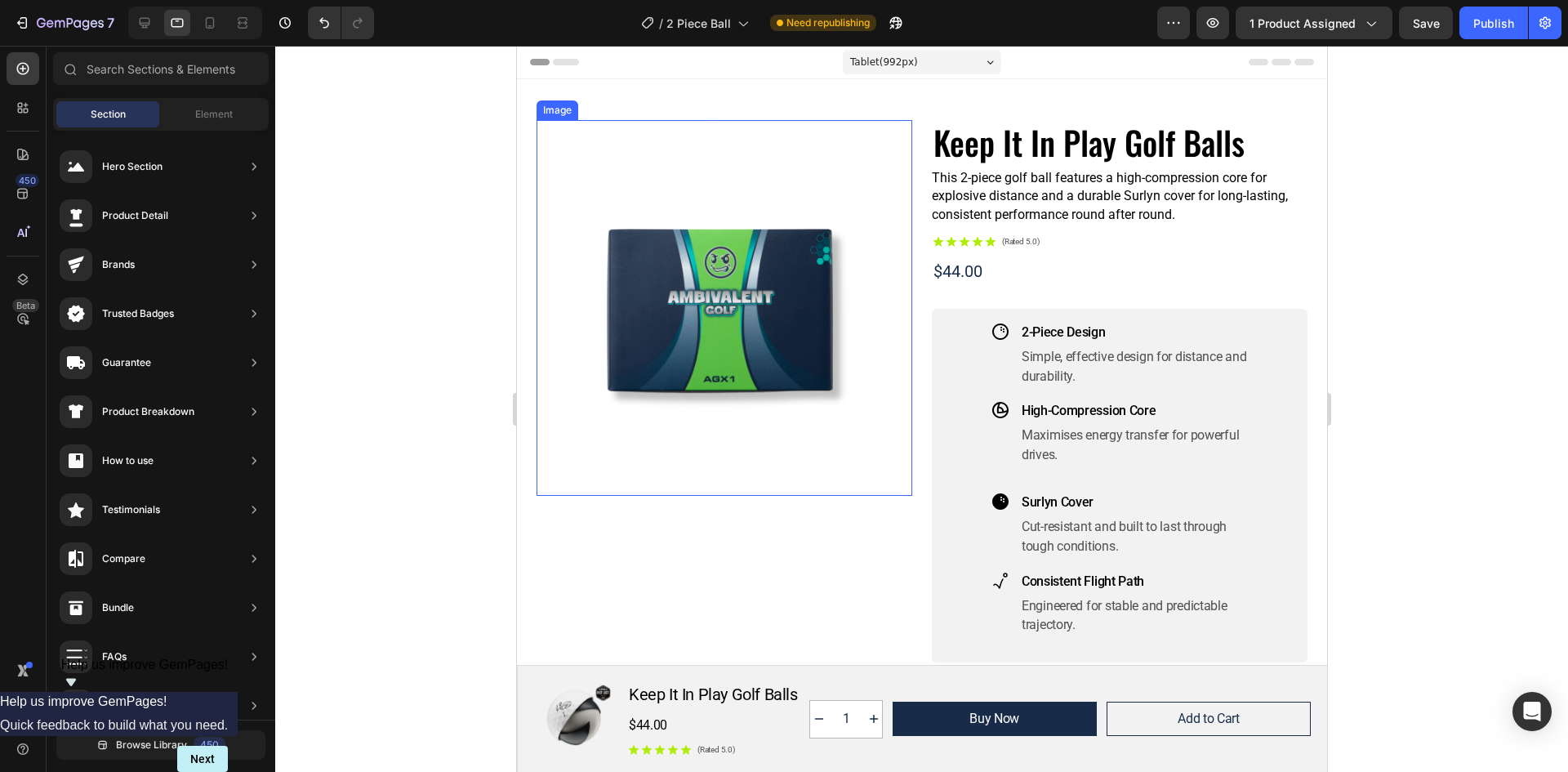
scroll to position [245, 0]
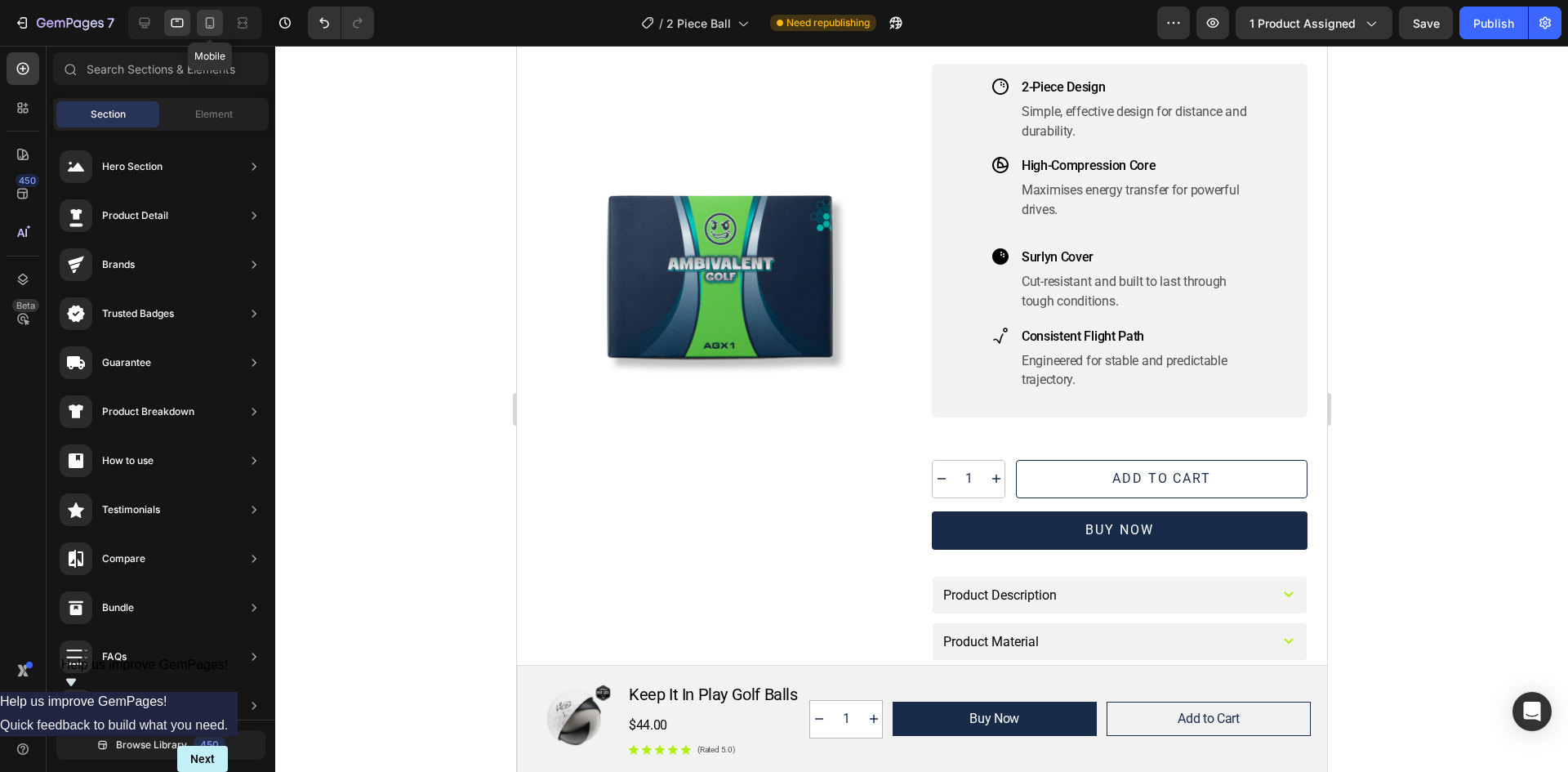
click at [217, 27] on icon at bounding box center [210, 22] width 17 height 17
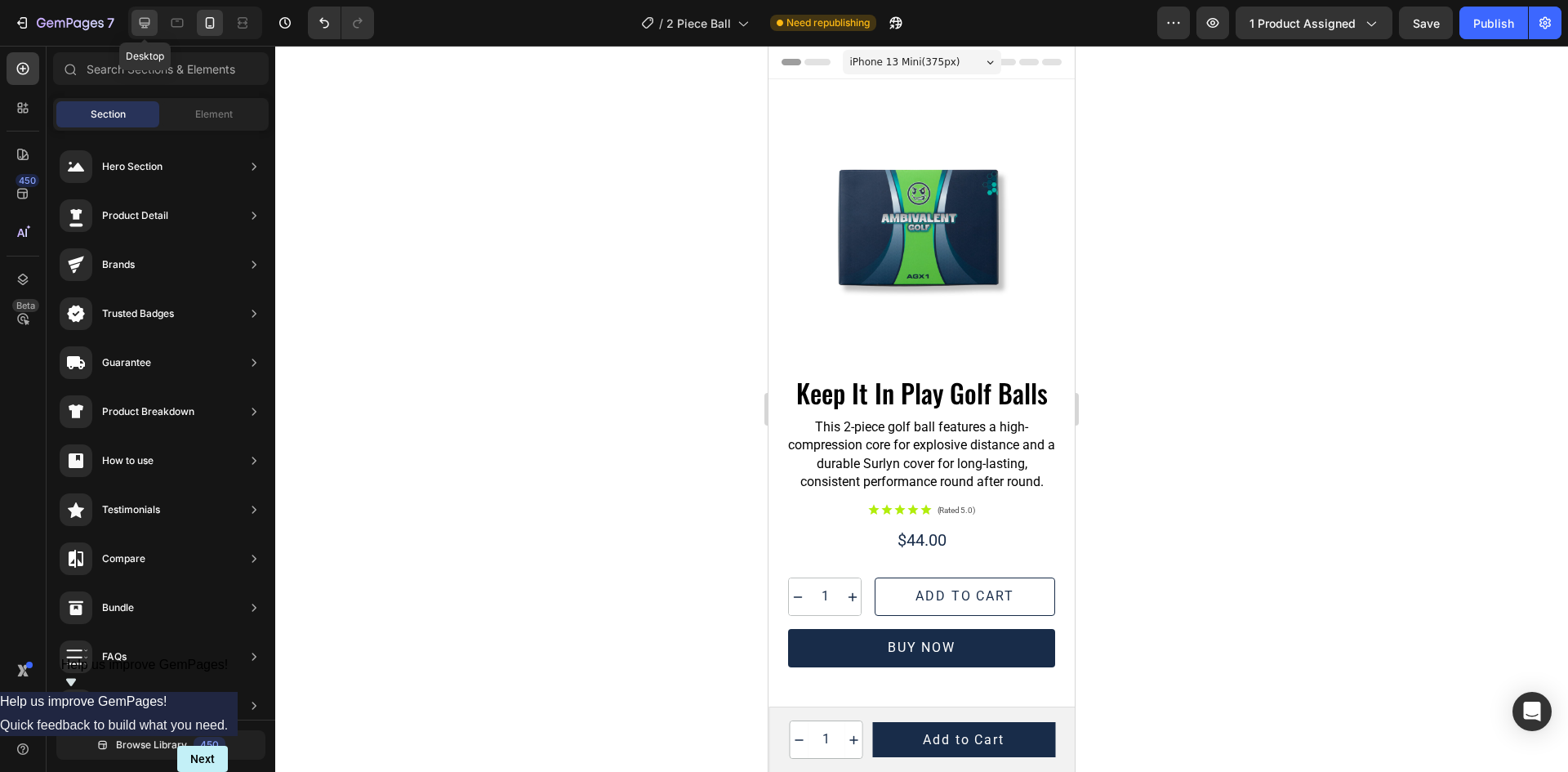
click at [146, 18] on icon at bounding box center [144, 22] width 17 height 17
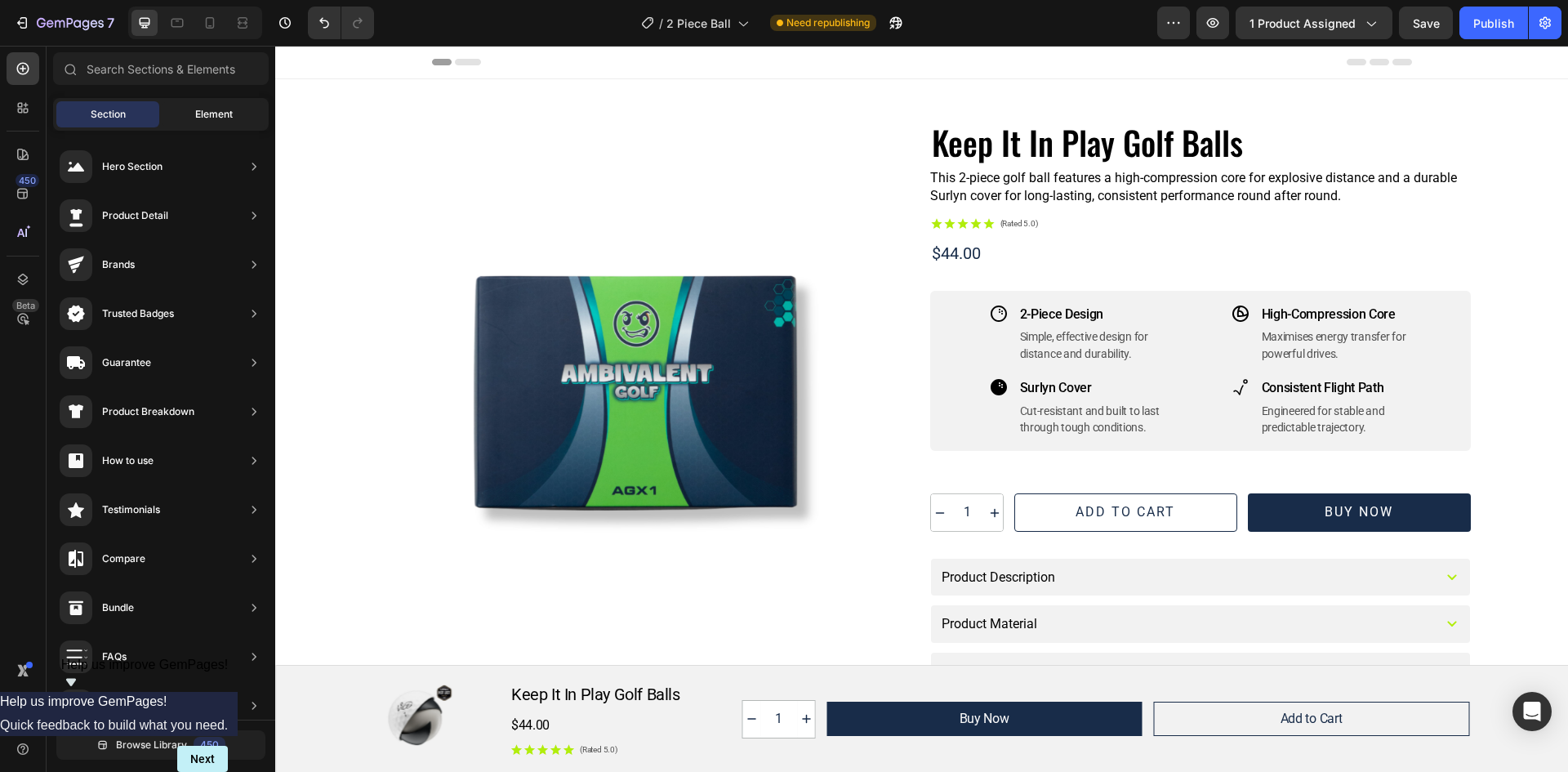
click at [184, 114] on div "Element" at bounding box center [214, 114] width 103 height 26
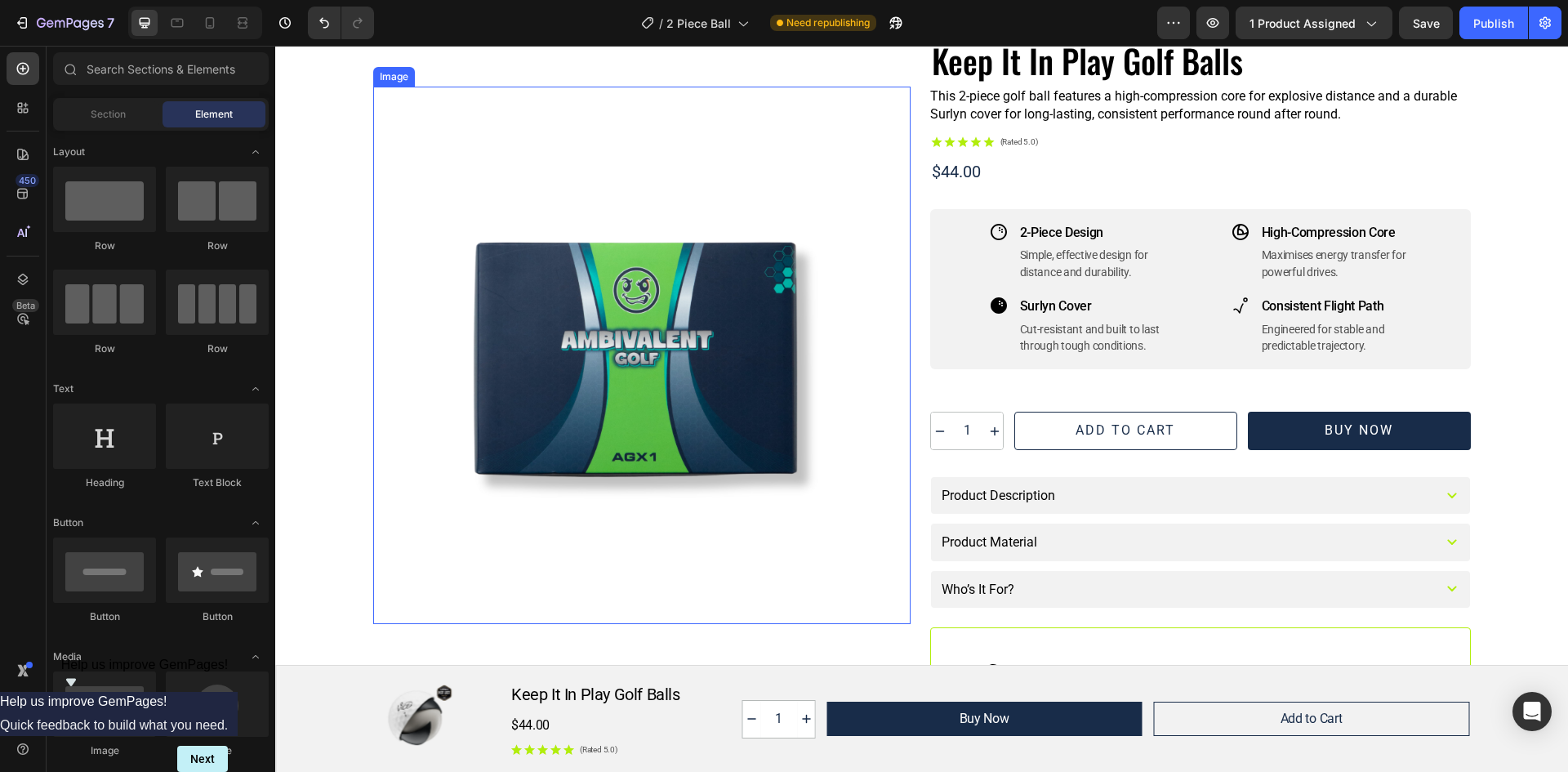
scroll to position [164, 0]
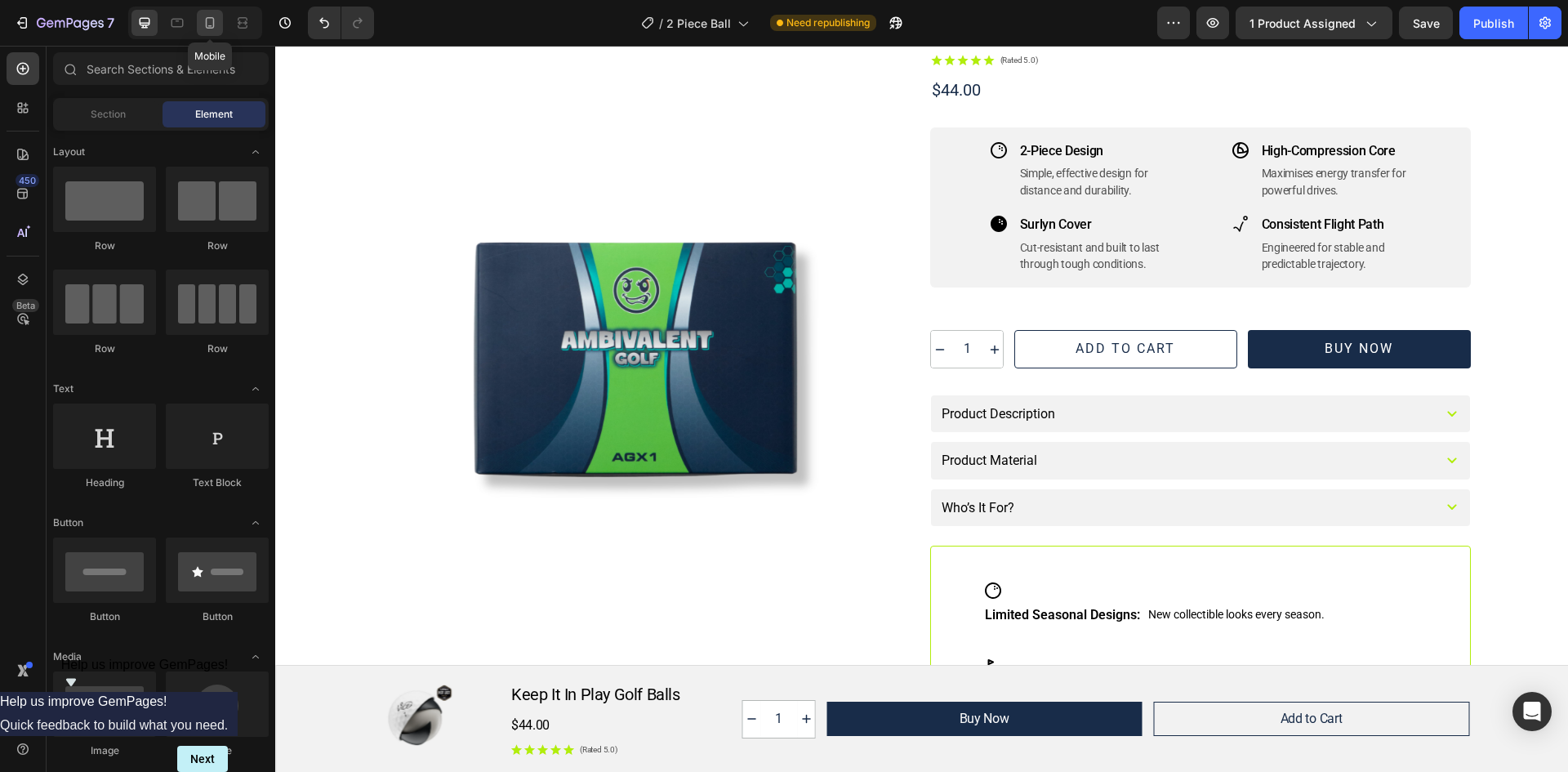
click at [216, 21] on icon at bounding box center [210, 22] width 17 height 17
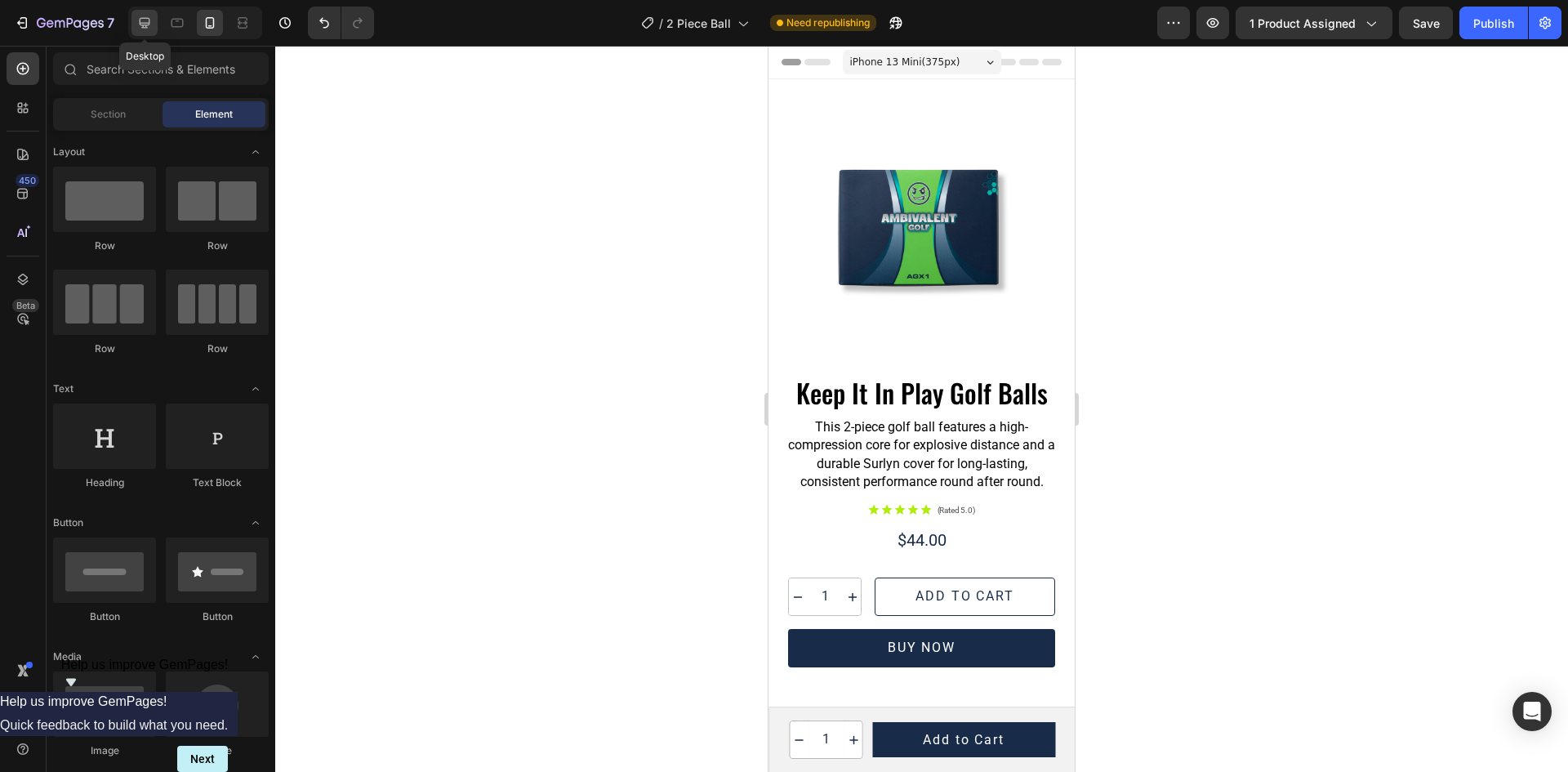
click at [140, 19] on icon at bounding box center [144, 22] width 11 height 11
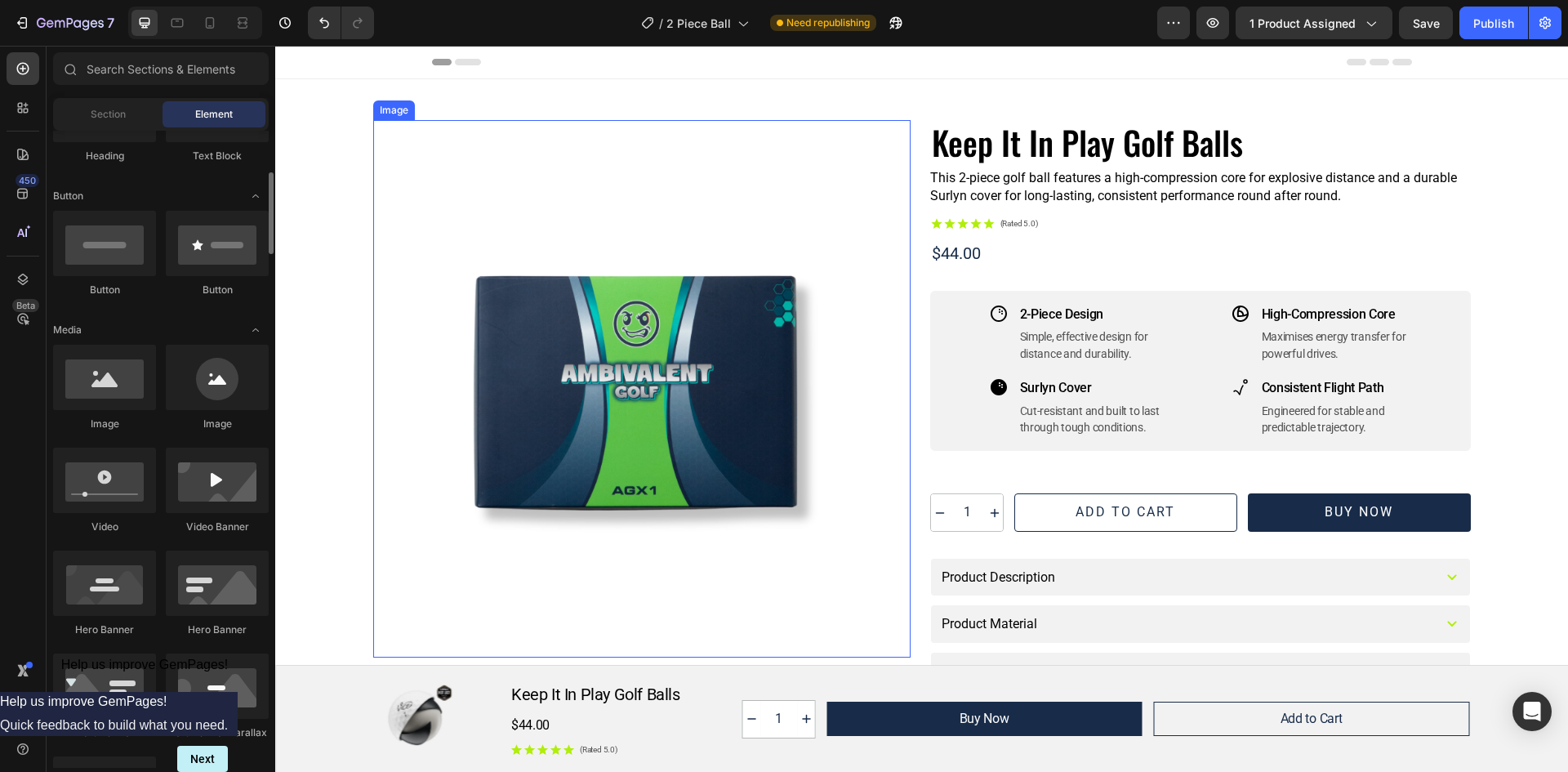
scroll to position [164, 0]
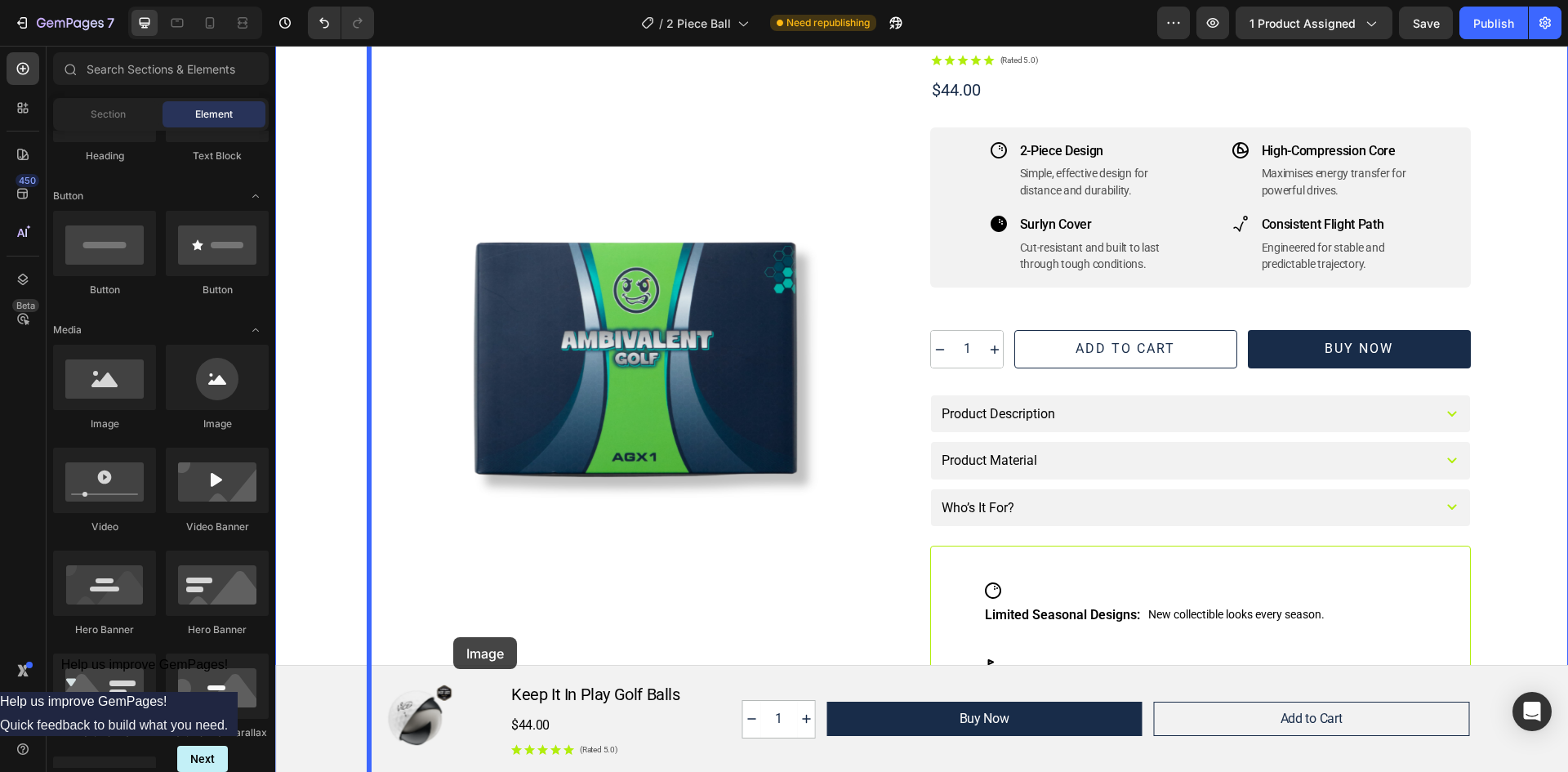
drag, startPoint x: 372, startPoint y: 440, endPoint x: 453, endPoint y: 637, distance: 213.0
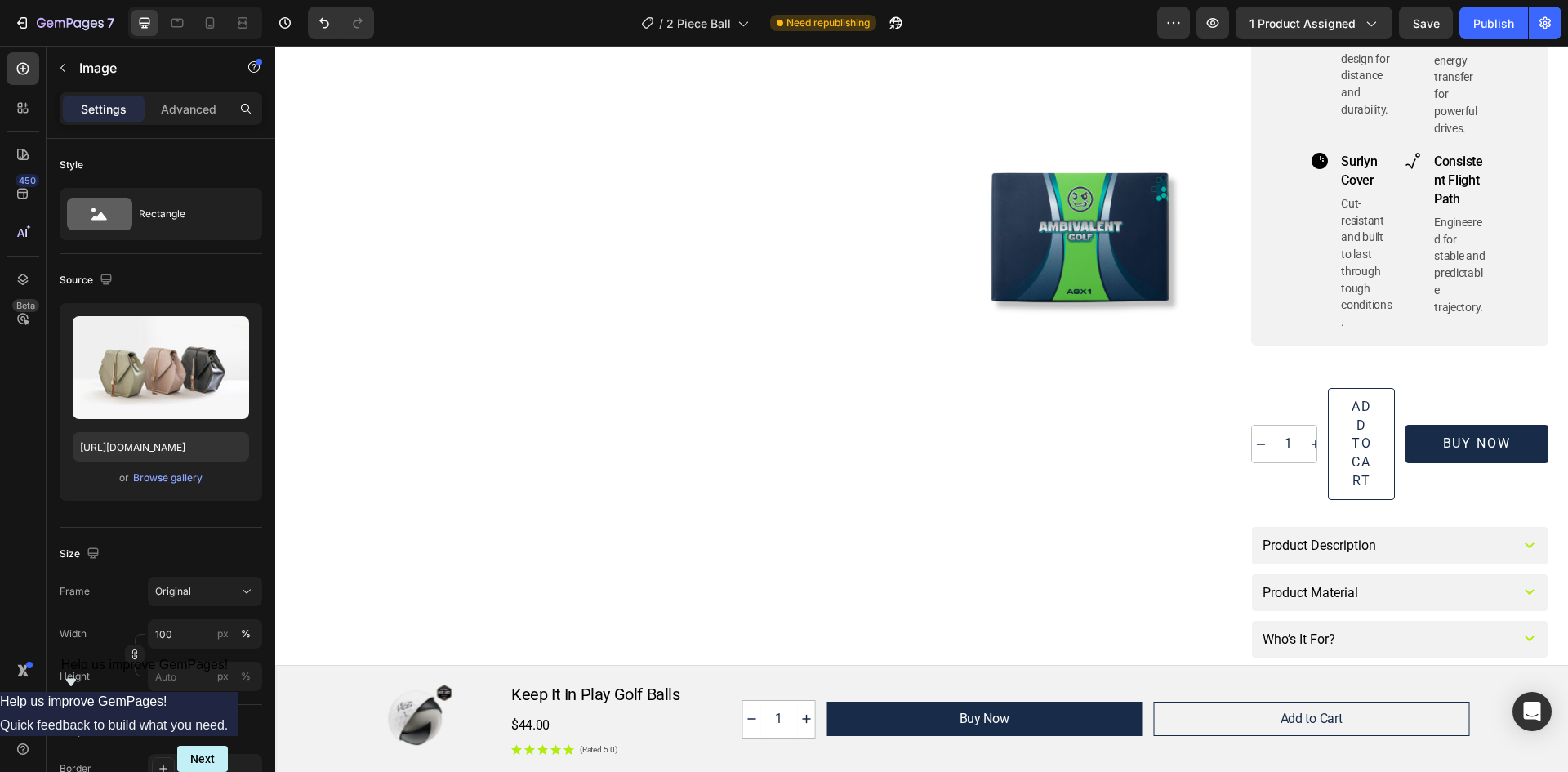
scroll to position [0, 0]
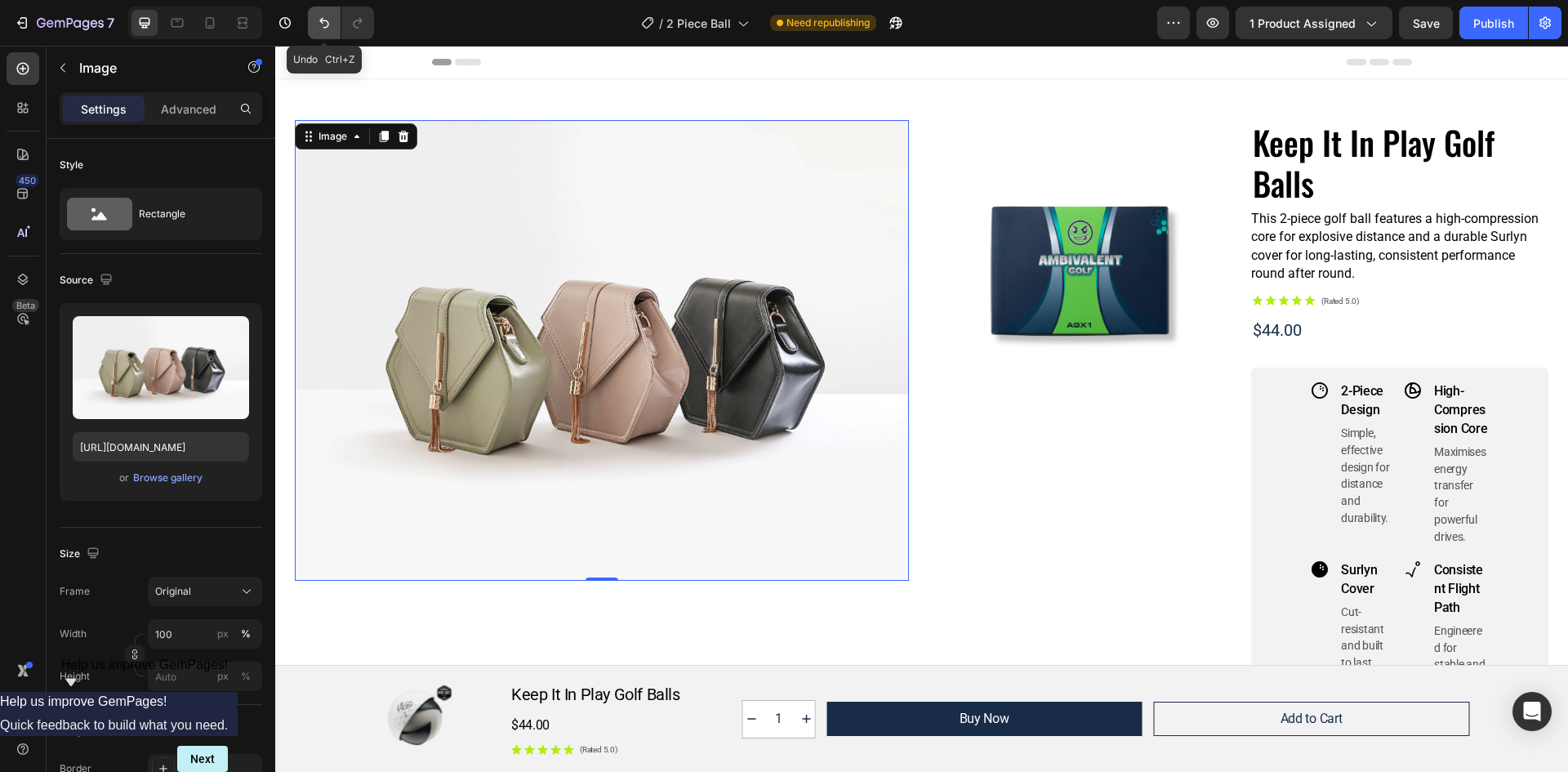
click at [319, 21] on icon "Undo/Redo" at bounding box center [324, 22] width 17 height 17
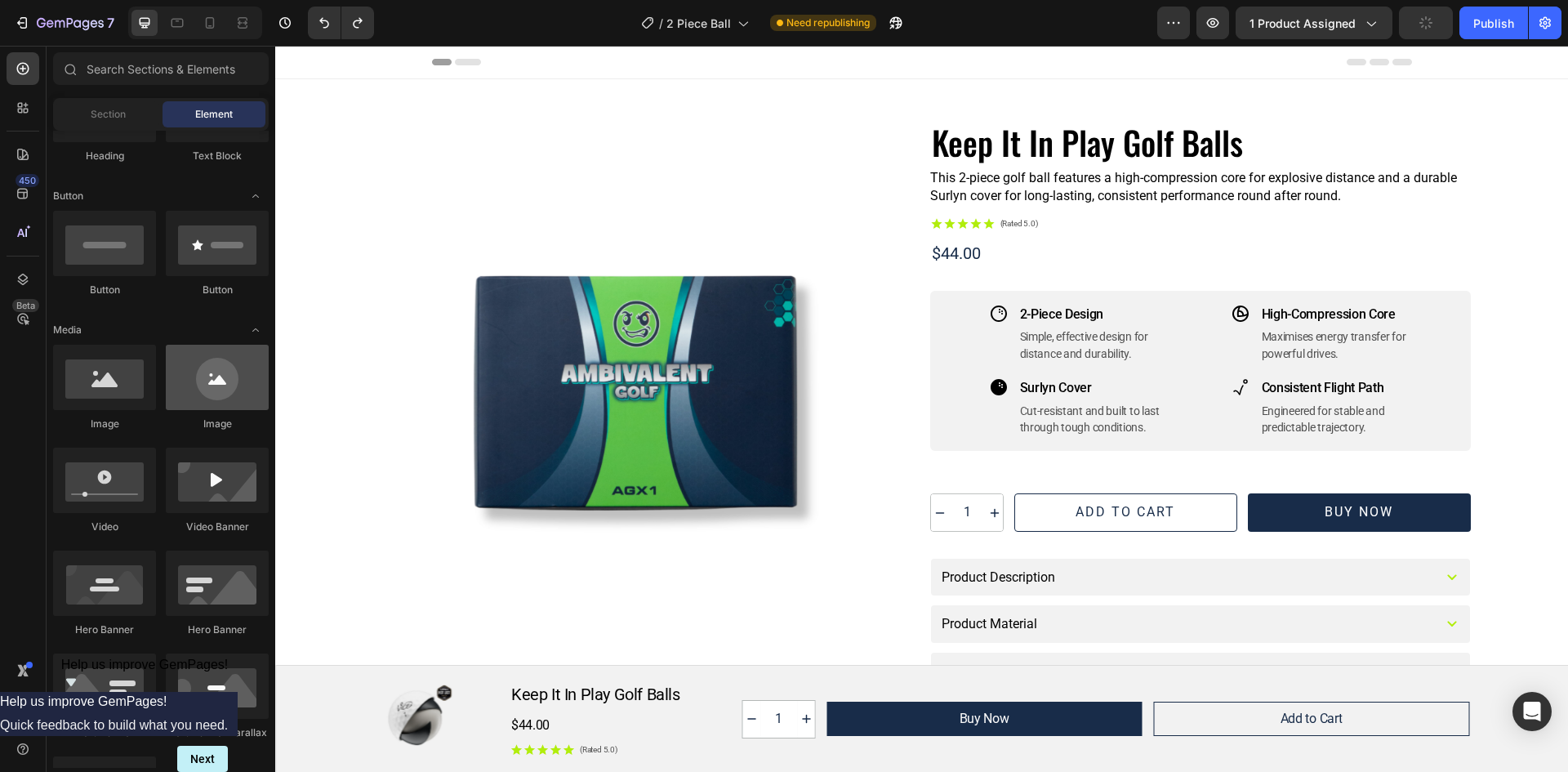
scroll to position [408, 0]
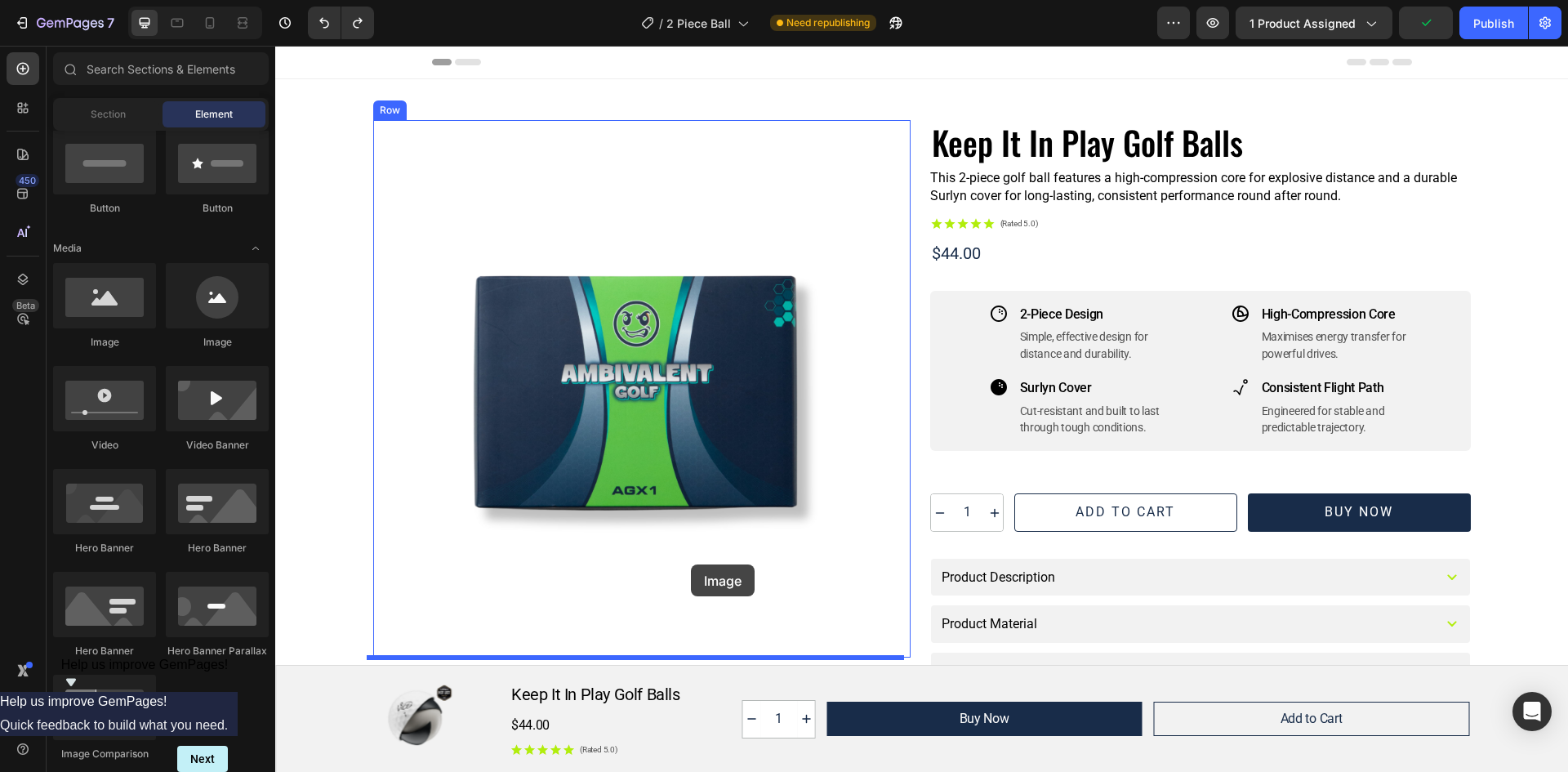
drag, startPoint x: 376, startPoint y: 348, endPoint x: 691, endPoint y: 564, distance: 381.9
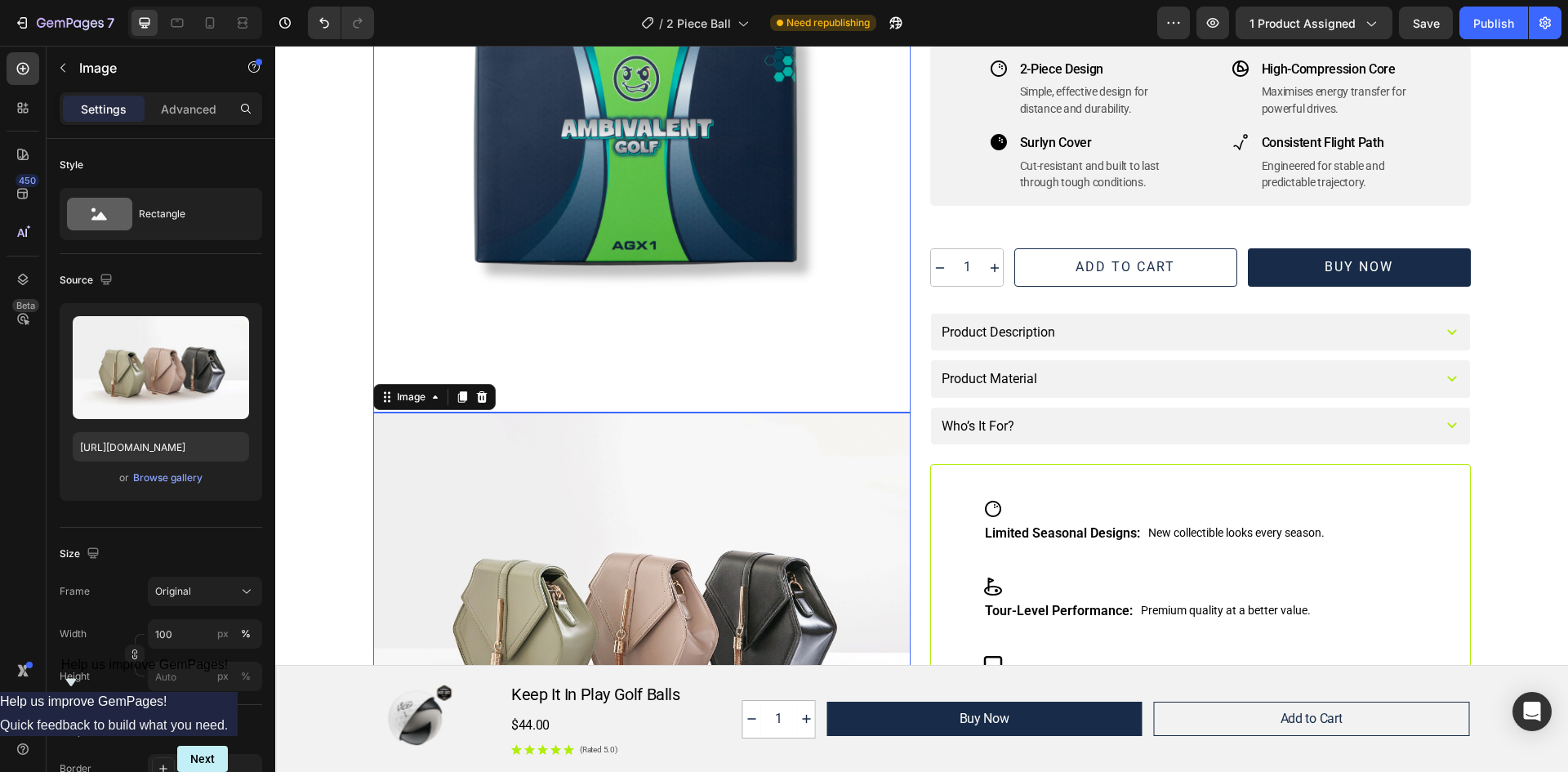
scroll to position [327, 0]
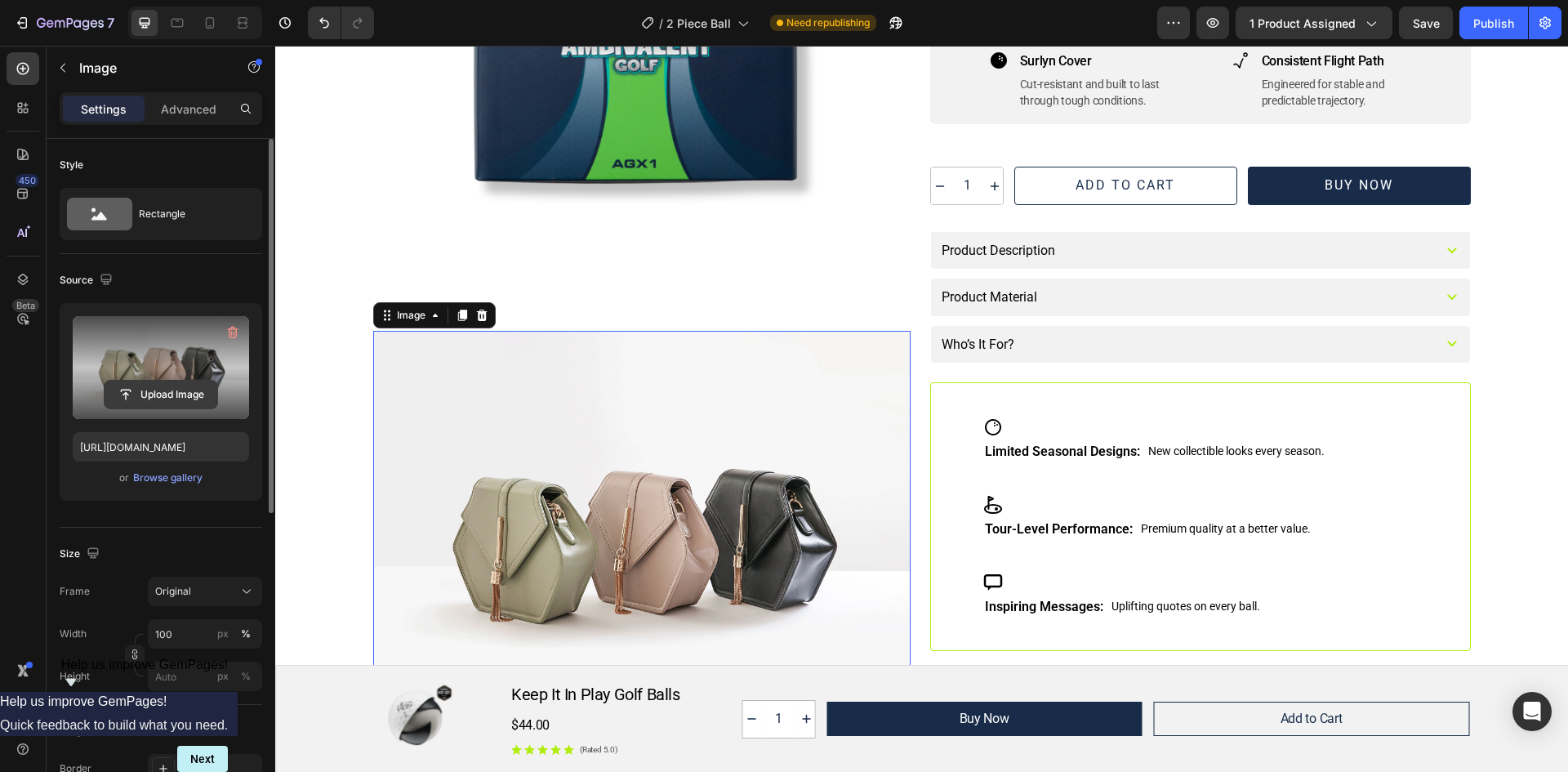
click at [151, 391] on input "file" at bounding box center [161, 395] width 113 height 27
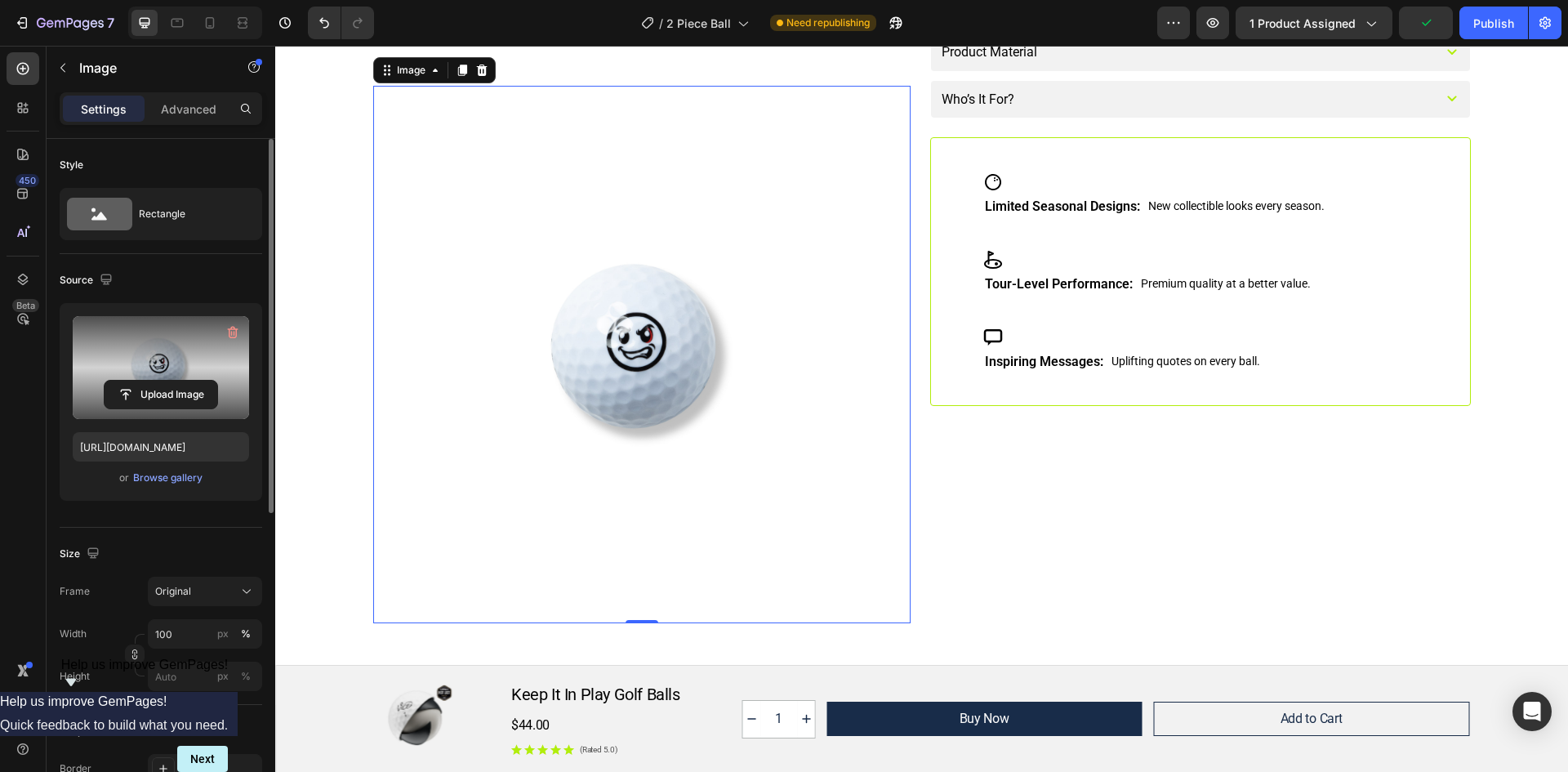
scroll to position [245, 0]
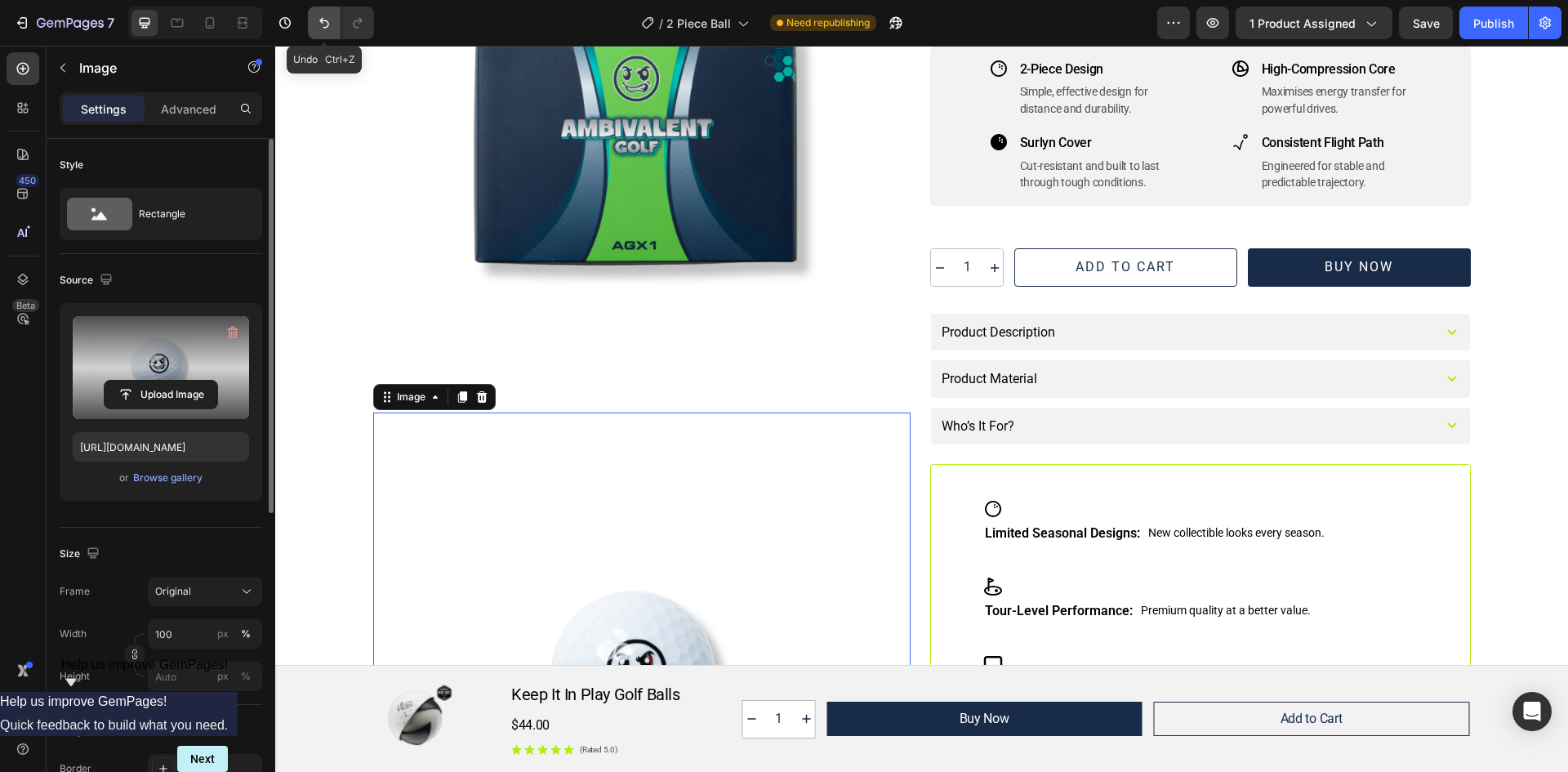
click at [318, 21] on icon "Undo/Redo" at bounding box center [324, 22] width 17 height 17
type input "https://cdn.shopify.com/s/files/1/2005/9307/files/image_demo.jpg"
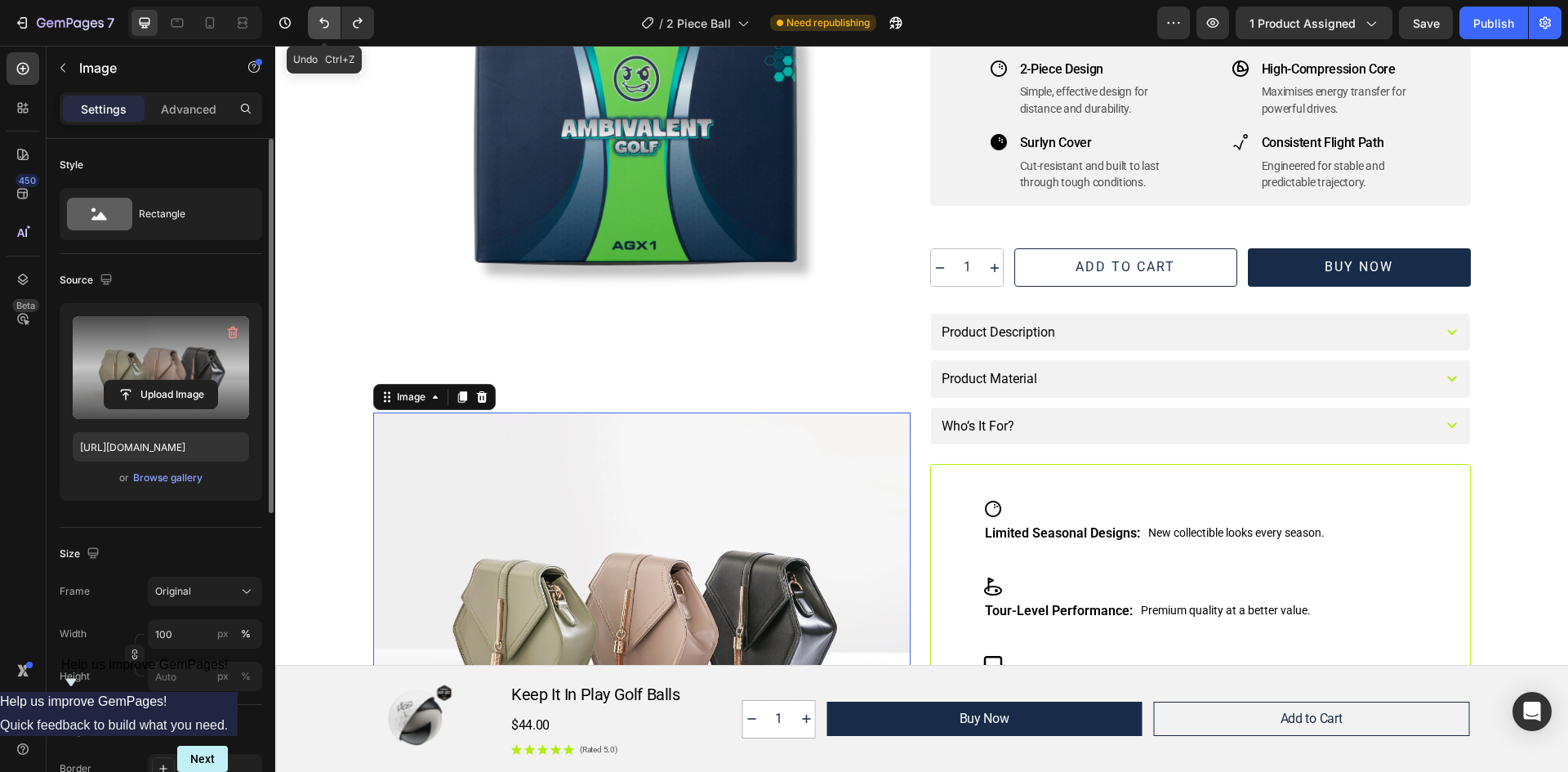
click at [318, 21] on icon "Undo/Redo" at bounding box center [324, 22] width 17 height 17
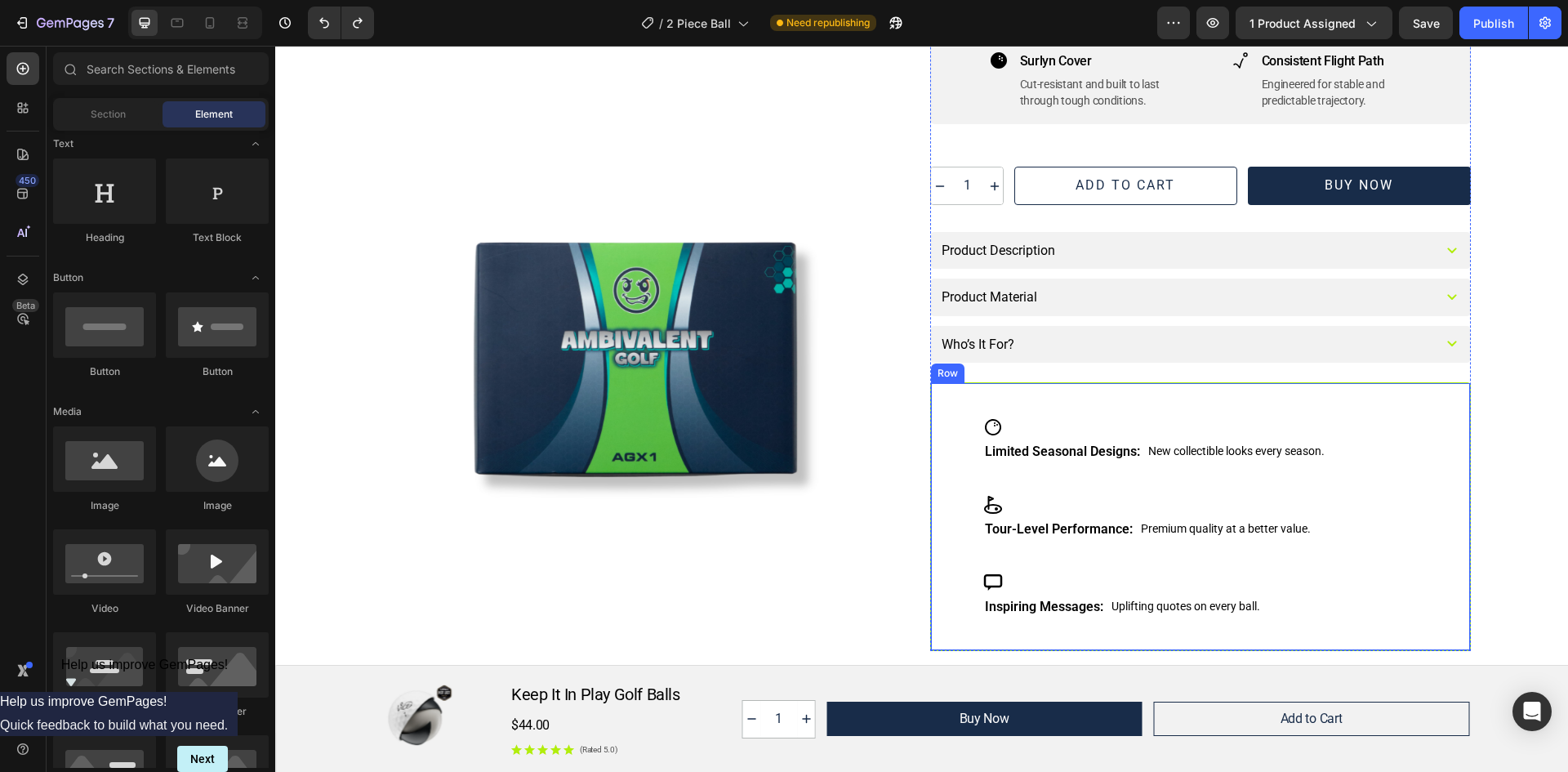
scroll to position [164, 0]
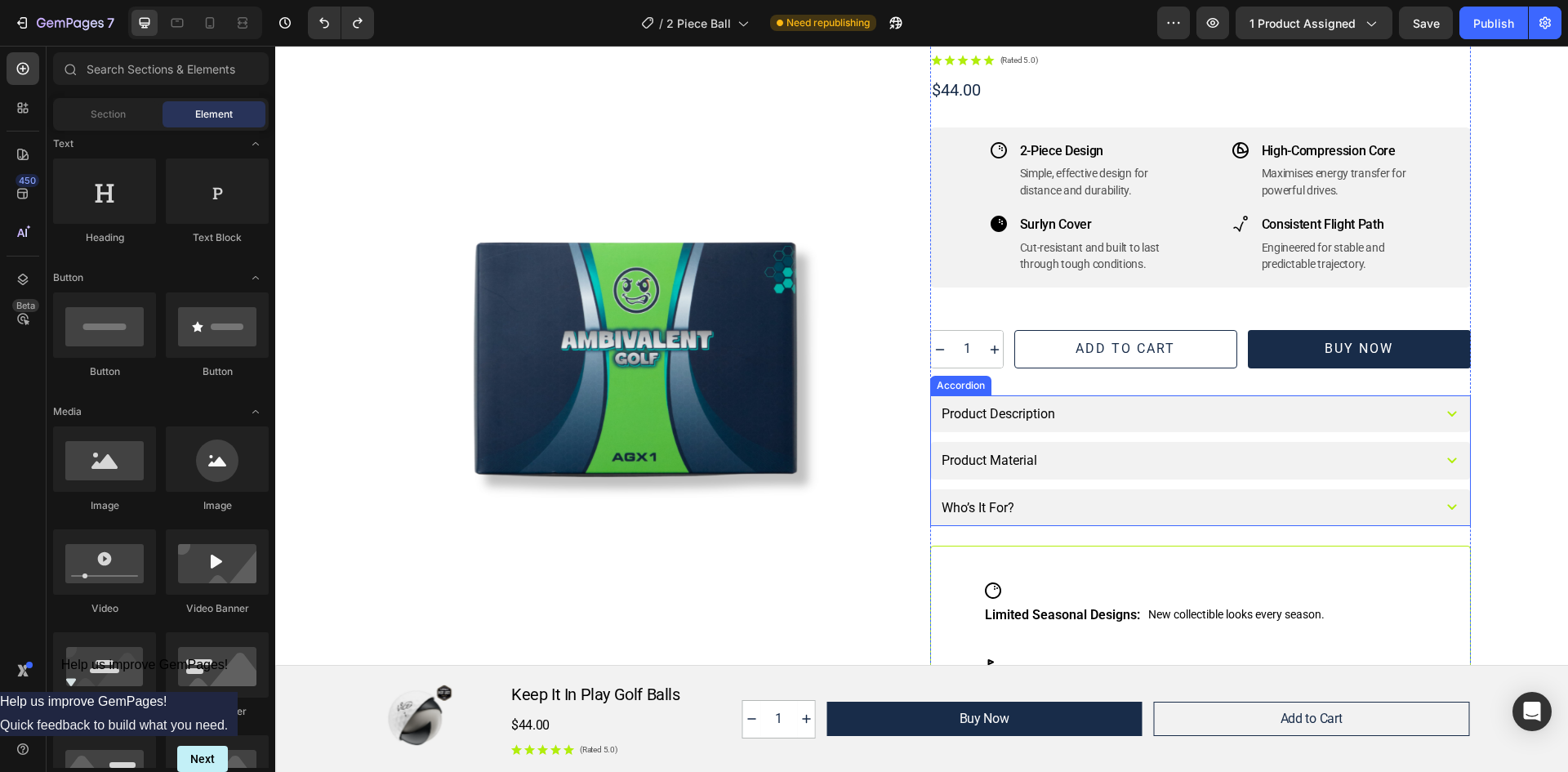
click at [1442, 461] on icon at bounding box center [1452, 461] width 19 height 19
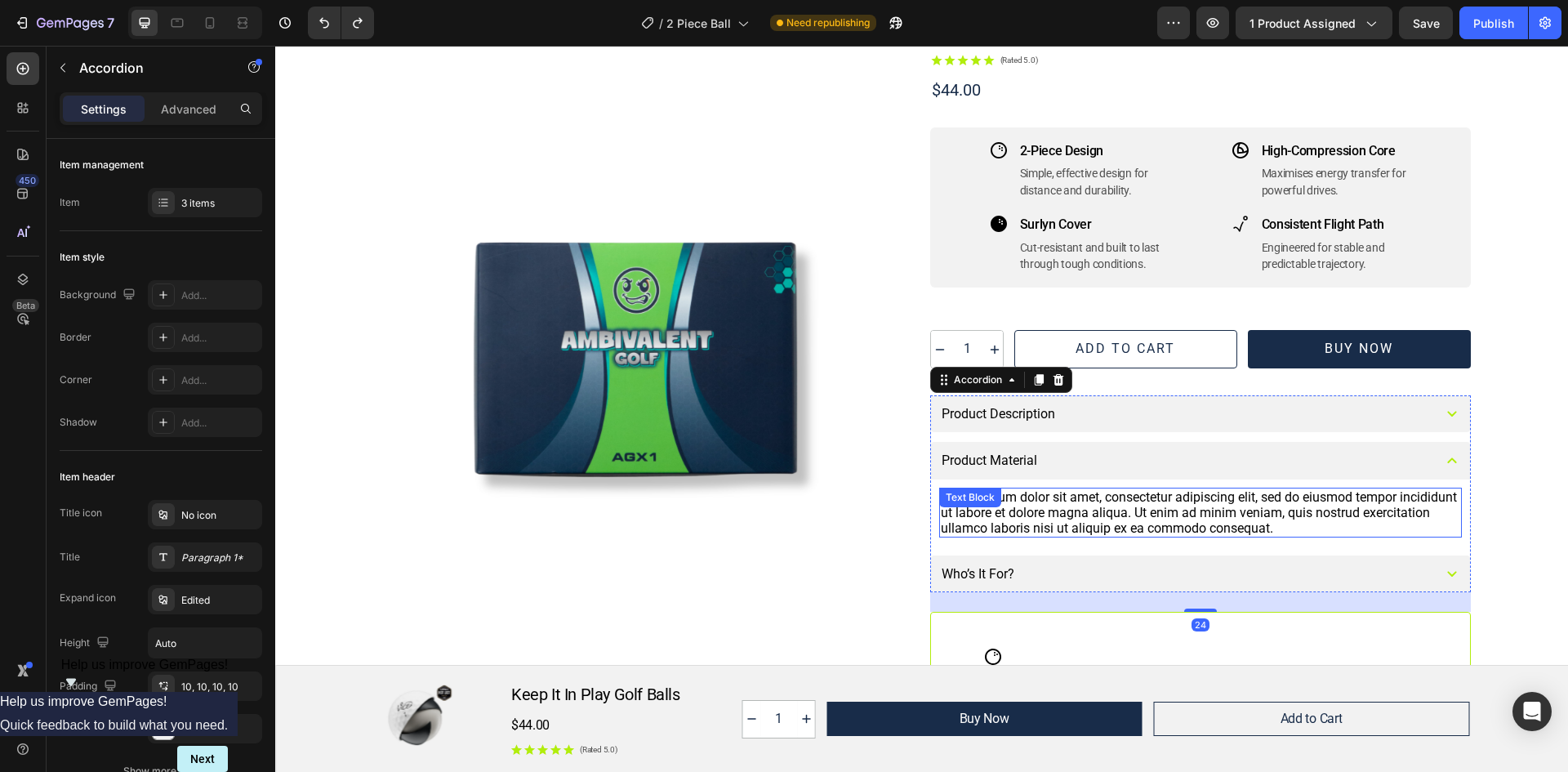
click at [1361, 522] on div "Lorem ipsum dolor sit amet, consectetur adipiscing elit, sed do eiusmod tempor …" at bounding box center [1201, 513] width 522 height 51
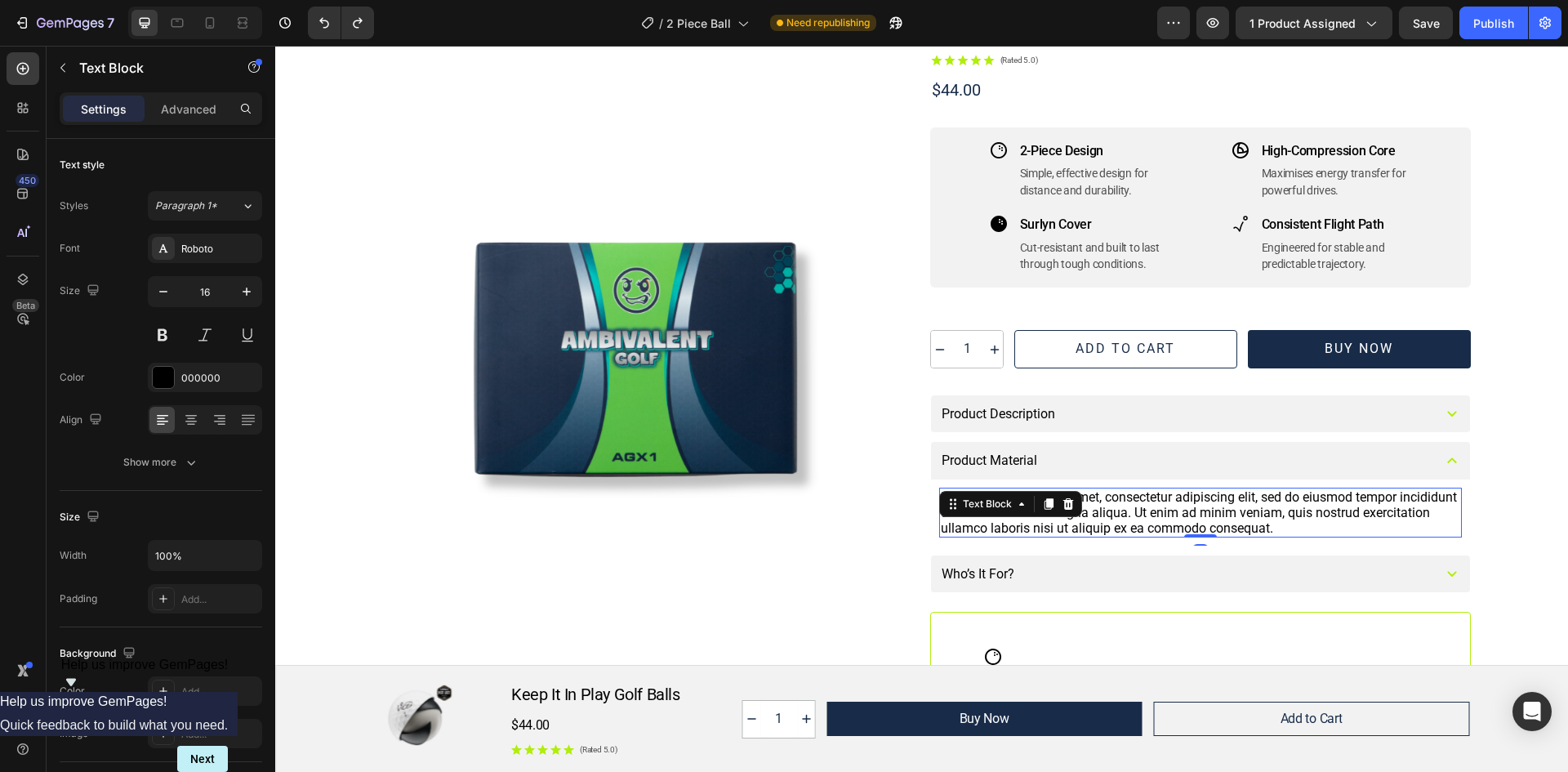
click at [1343, 527] on div "Lorem ipsum dolor sit amet, consectetur adipiscing elit, sed do eiusmod tempor …" at bounding box center [1201, 513] width 522 height 51
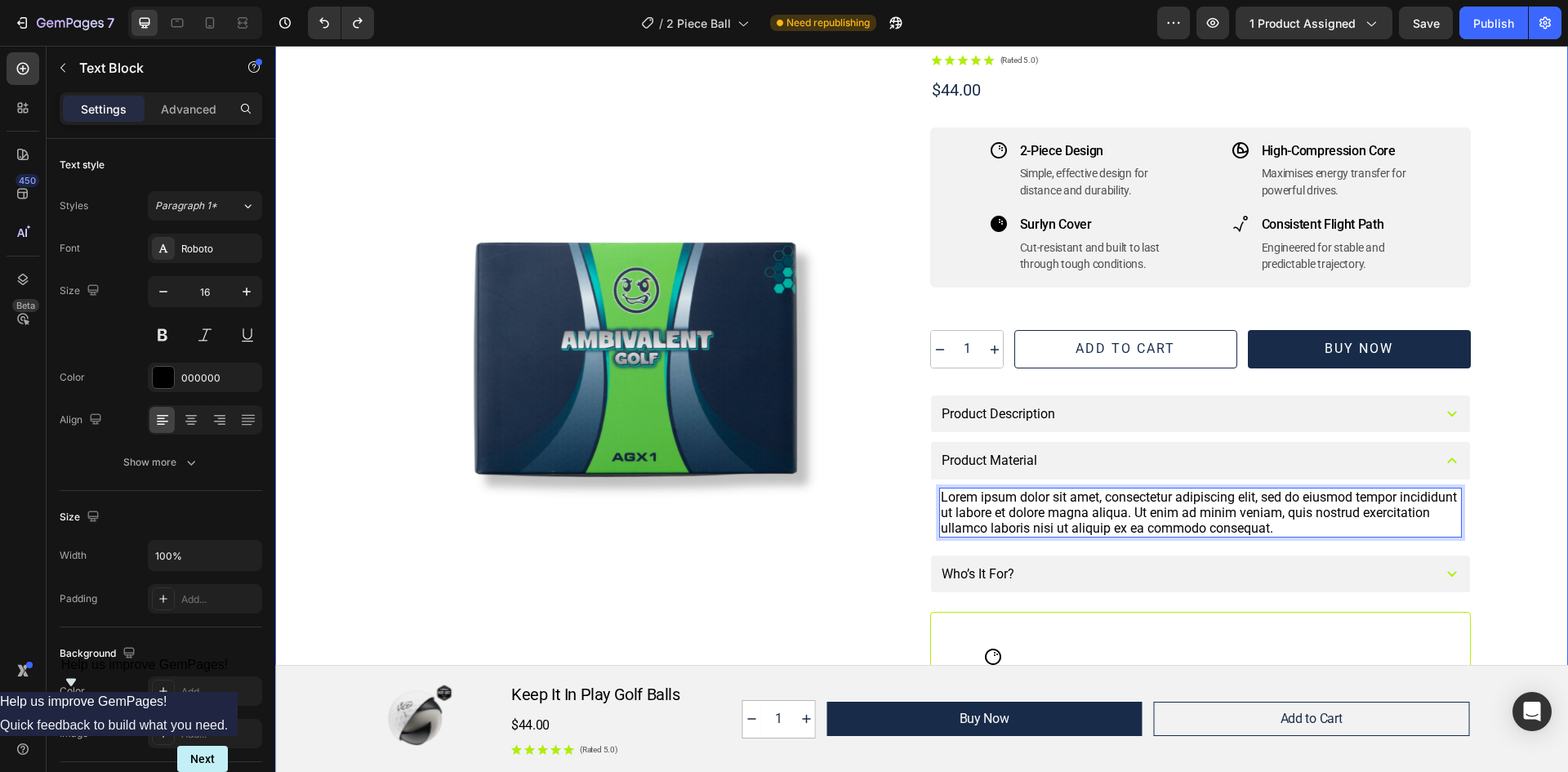
click at [1501, 416] on div "Image Row Keep It In Play Golf Balls Product Title This 2-piece golf ball featu…" at bounding box center [922, 419] width 1253 height 925
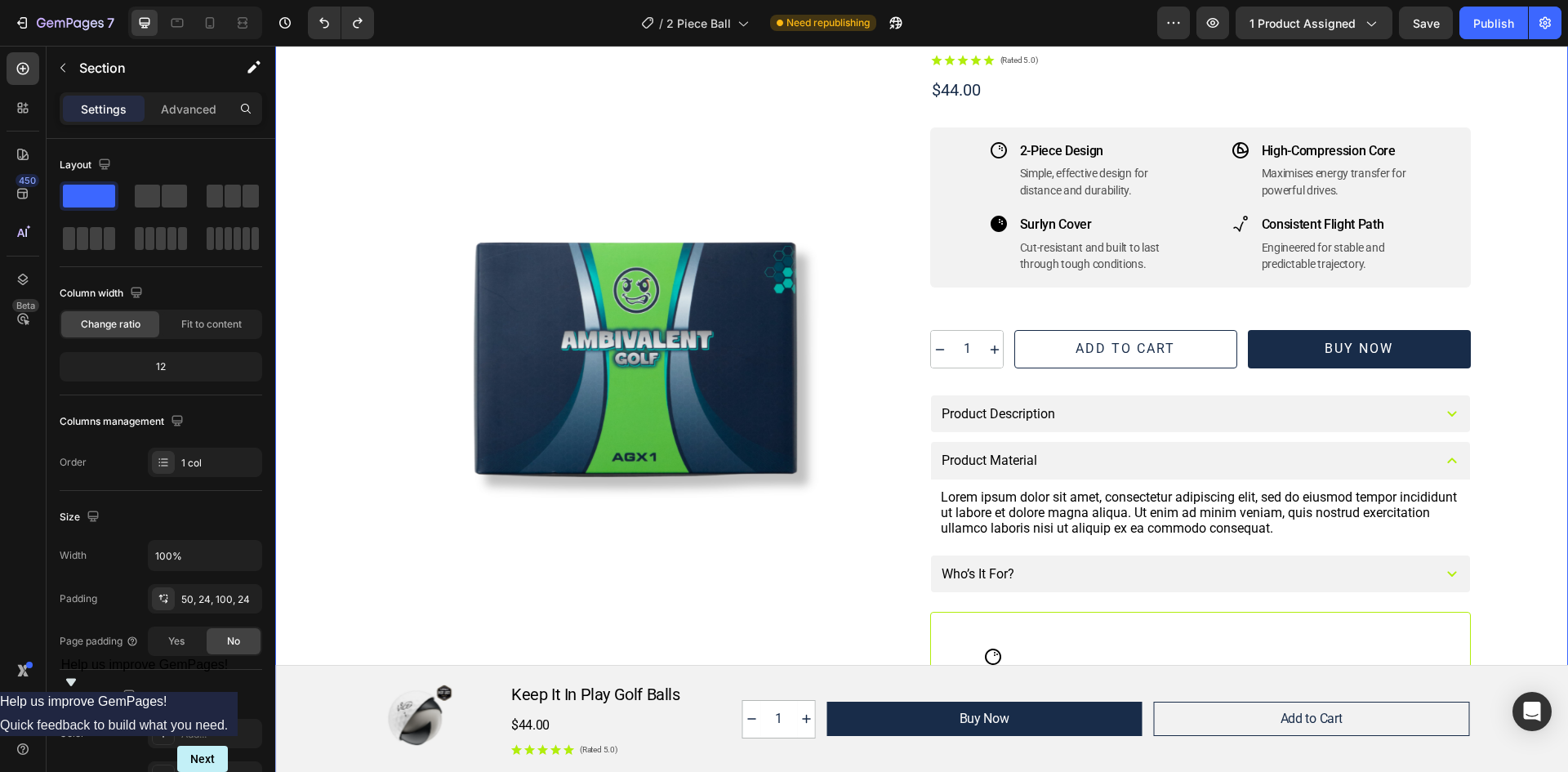
scroll to position [0, 0]
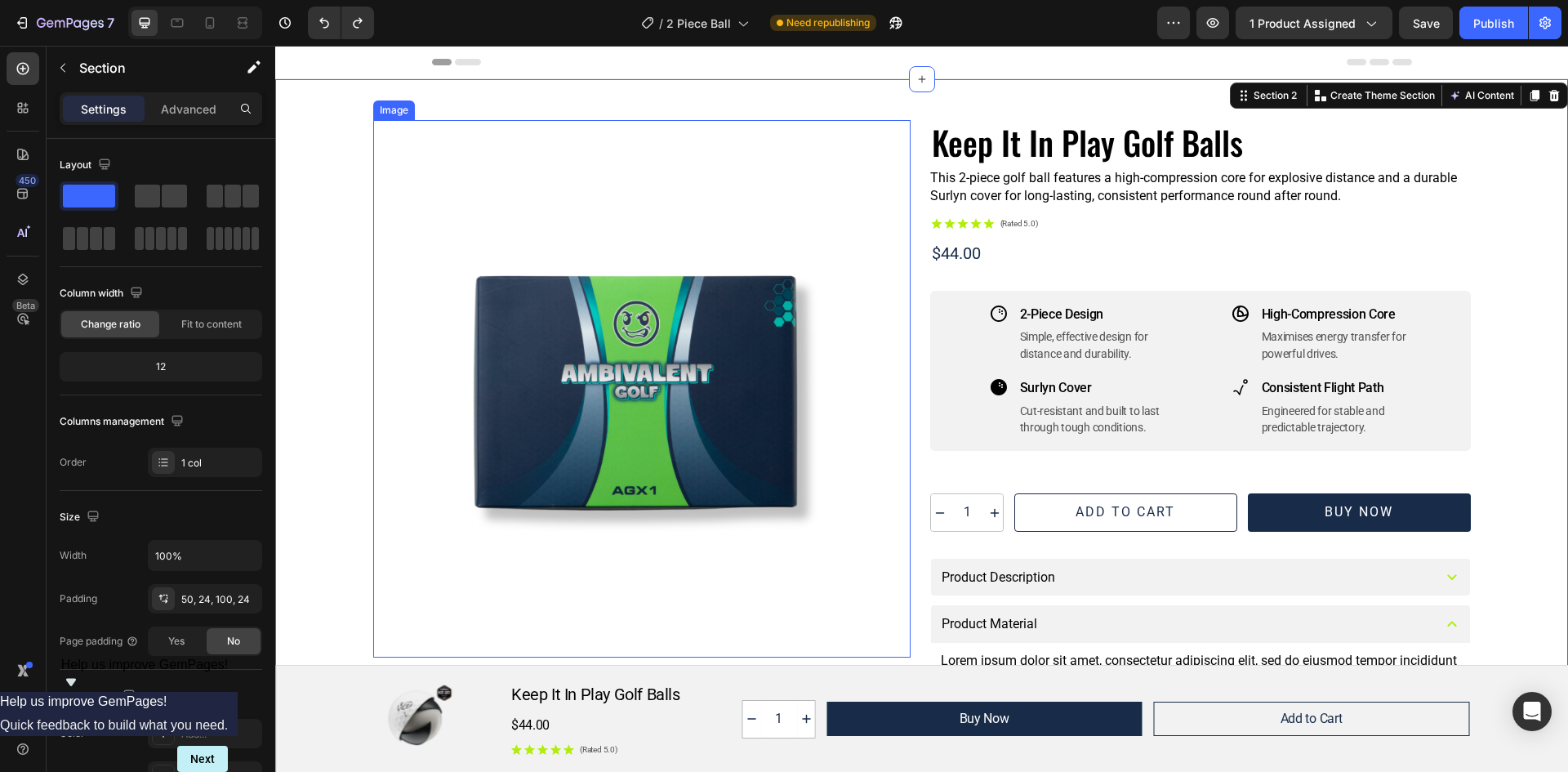
click at [534, 194] on img at bounding box center [641, 388] width 537 height 537
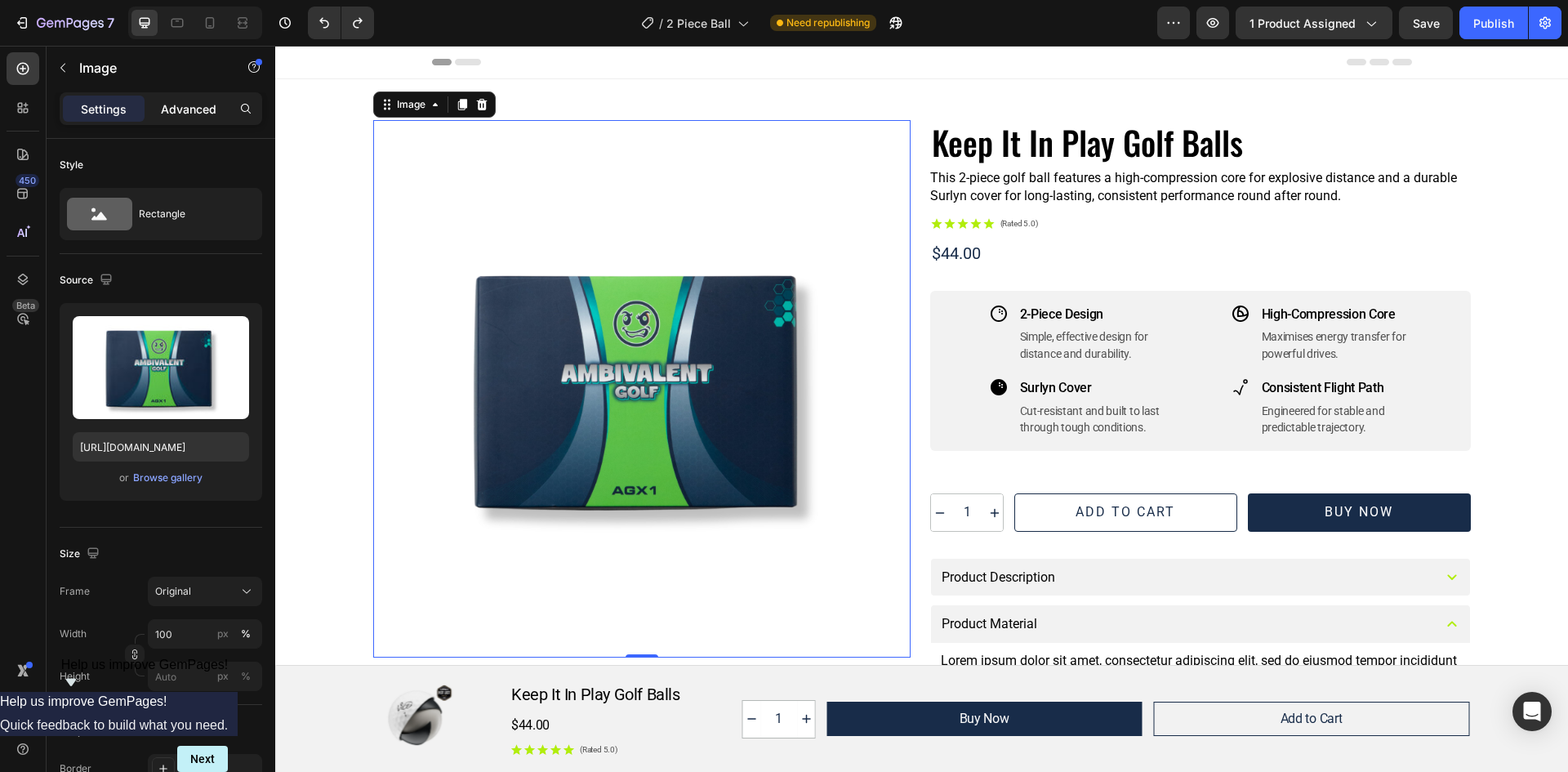
click at [184, 109] on p "Advanced" at bounding box center [188, 109] width 56 height 18
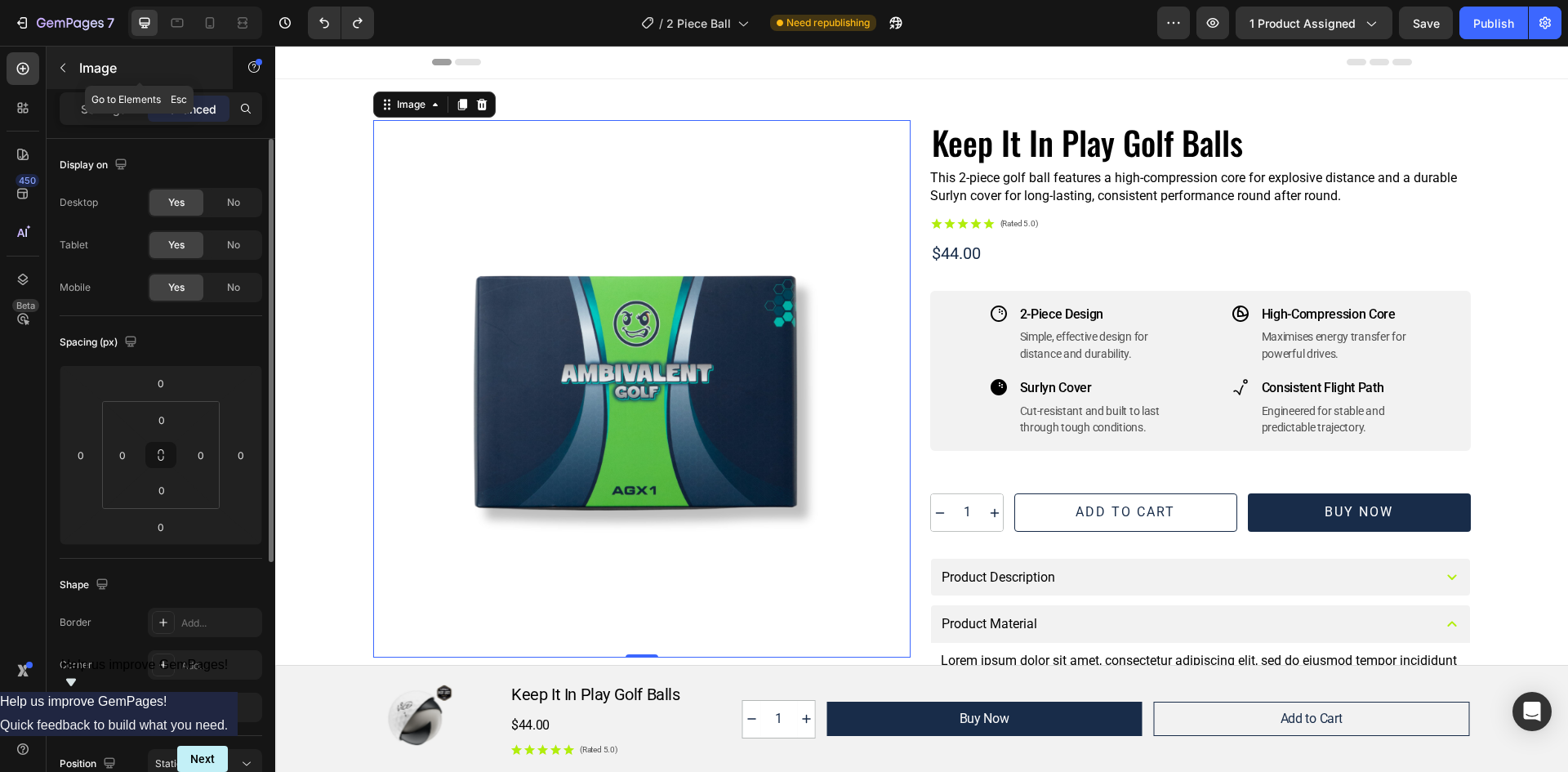
click at [58, 73] on icon "button" at bounding box center [62, 67] width 13 height 13
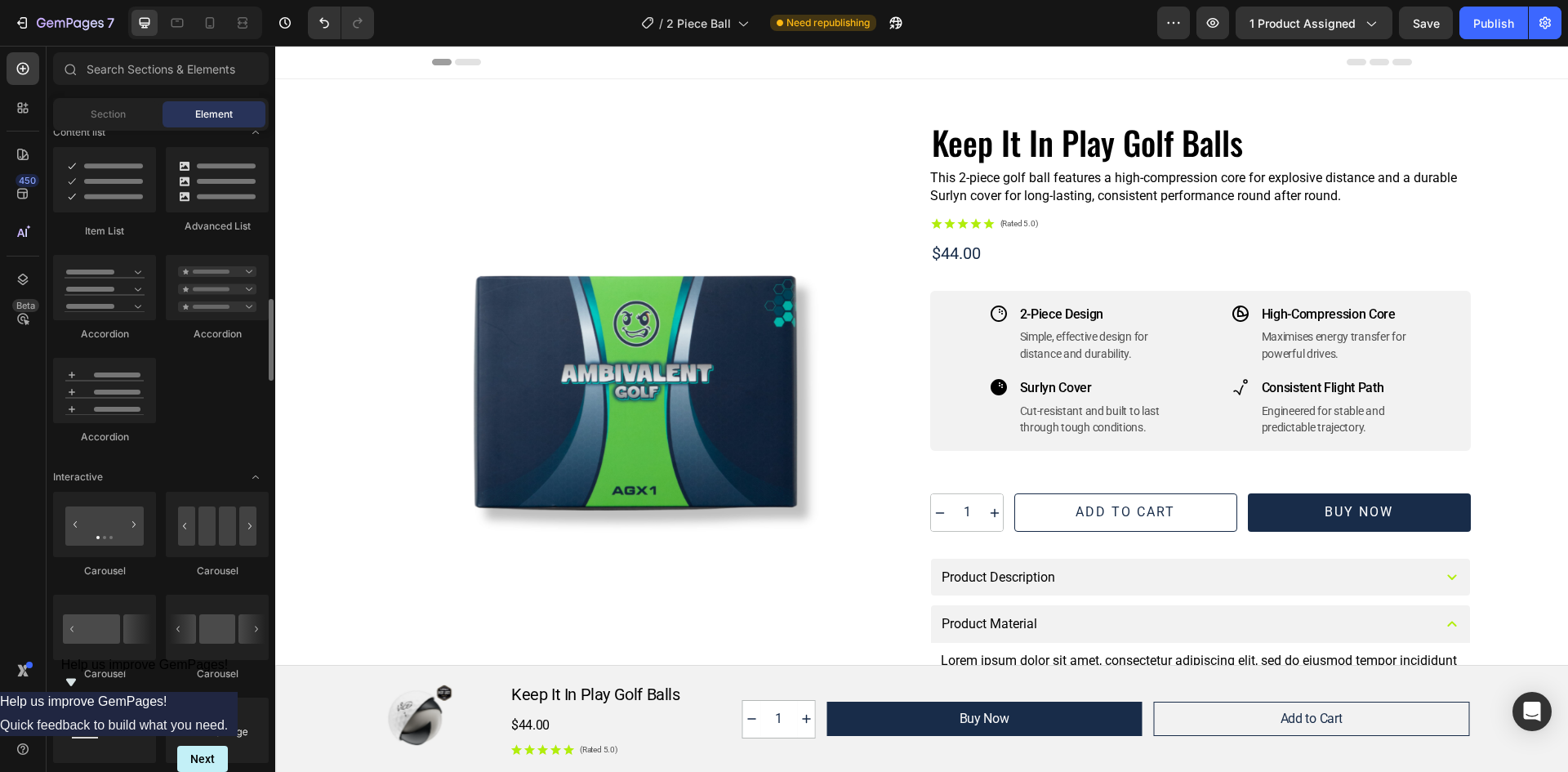
scroll to position [1470, 0]
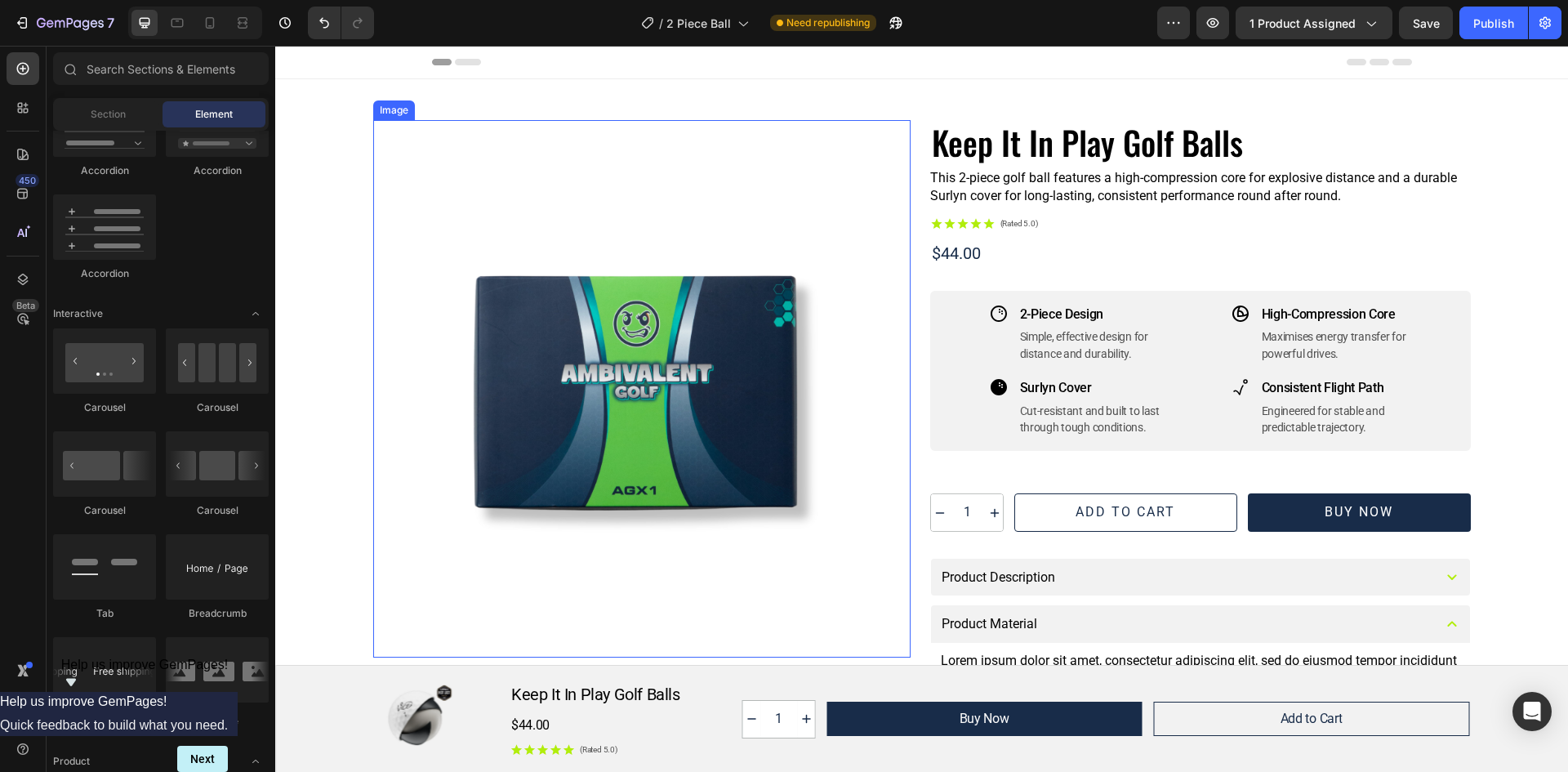
click at [584, 212] on img at bounding box center [641, 388] width 537 height 537
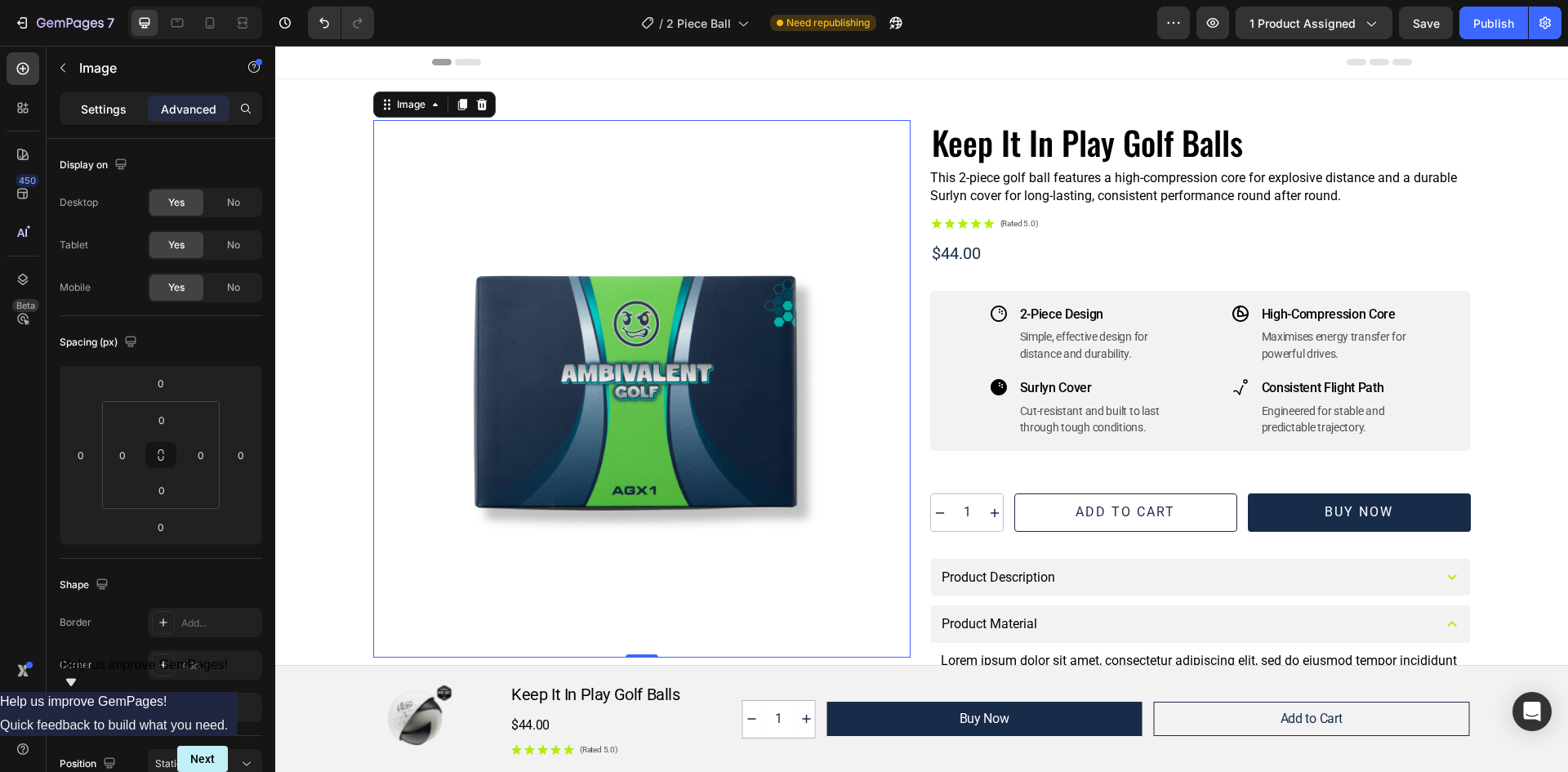
click at [97, 104] on p "Settings" at bounding box center [103, 109] width 46 height 18
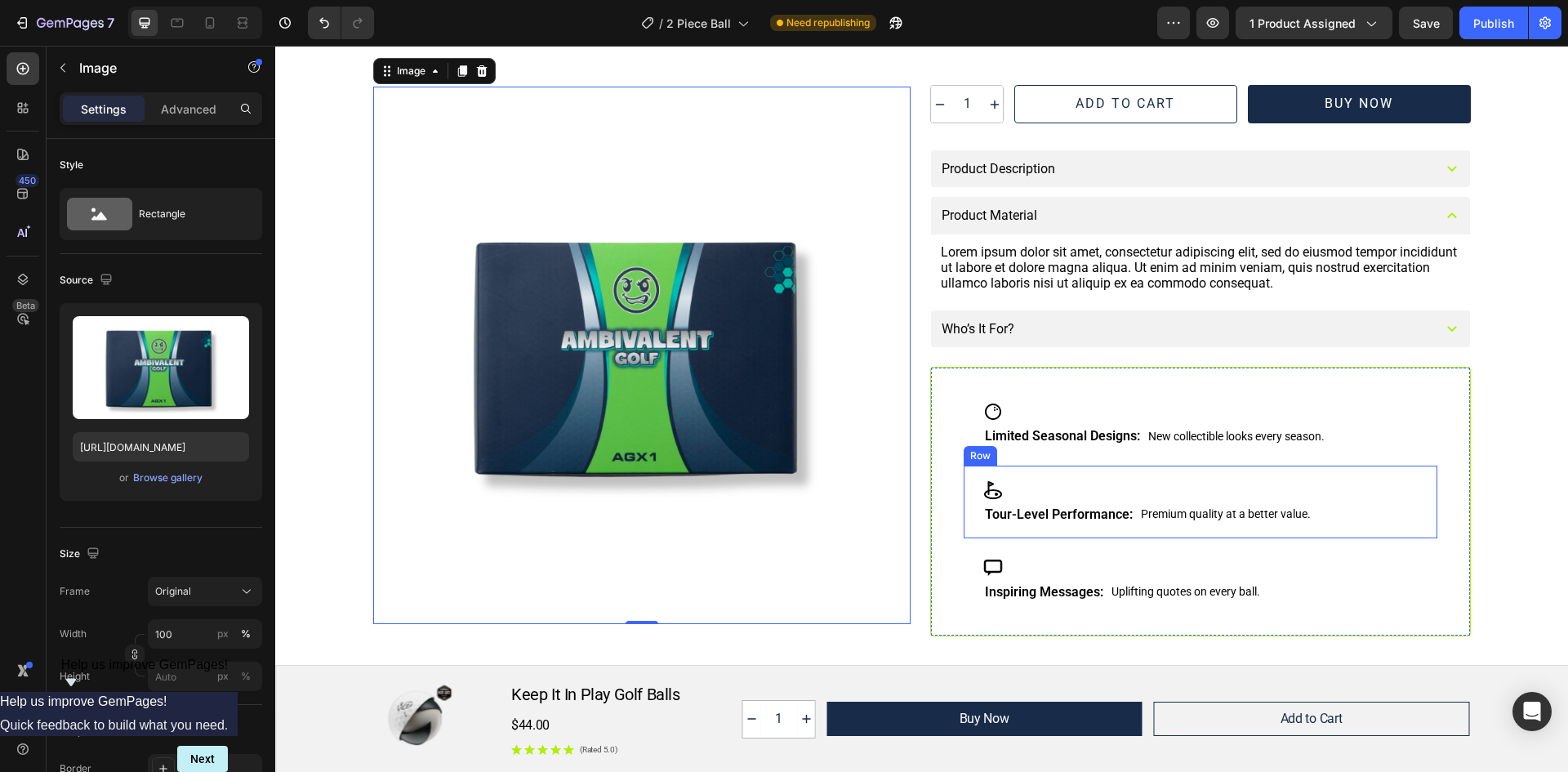
scroll to position [572, 0]
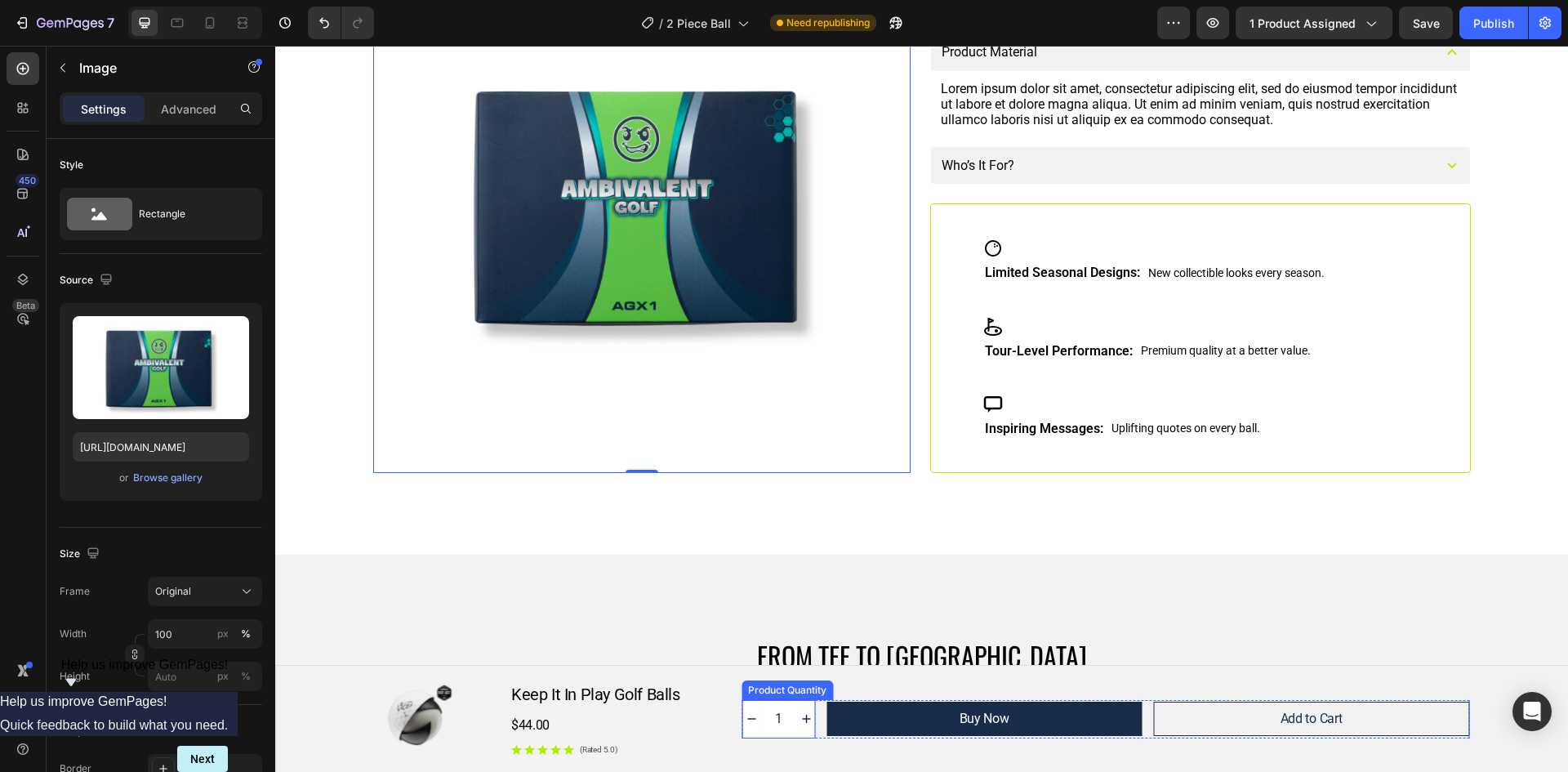
click at [800, 714] on icon "increment" at bounding box center [806, 718] width 15 height 15
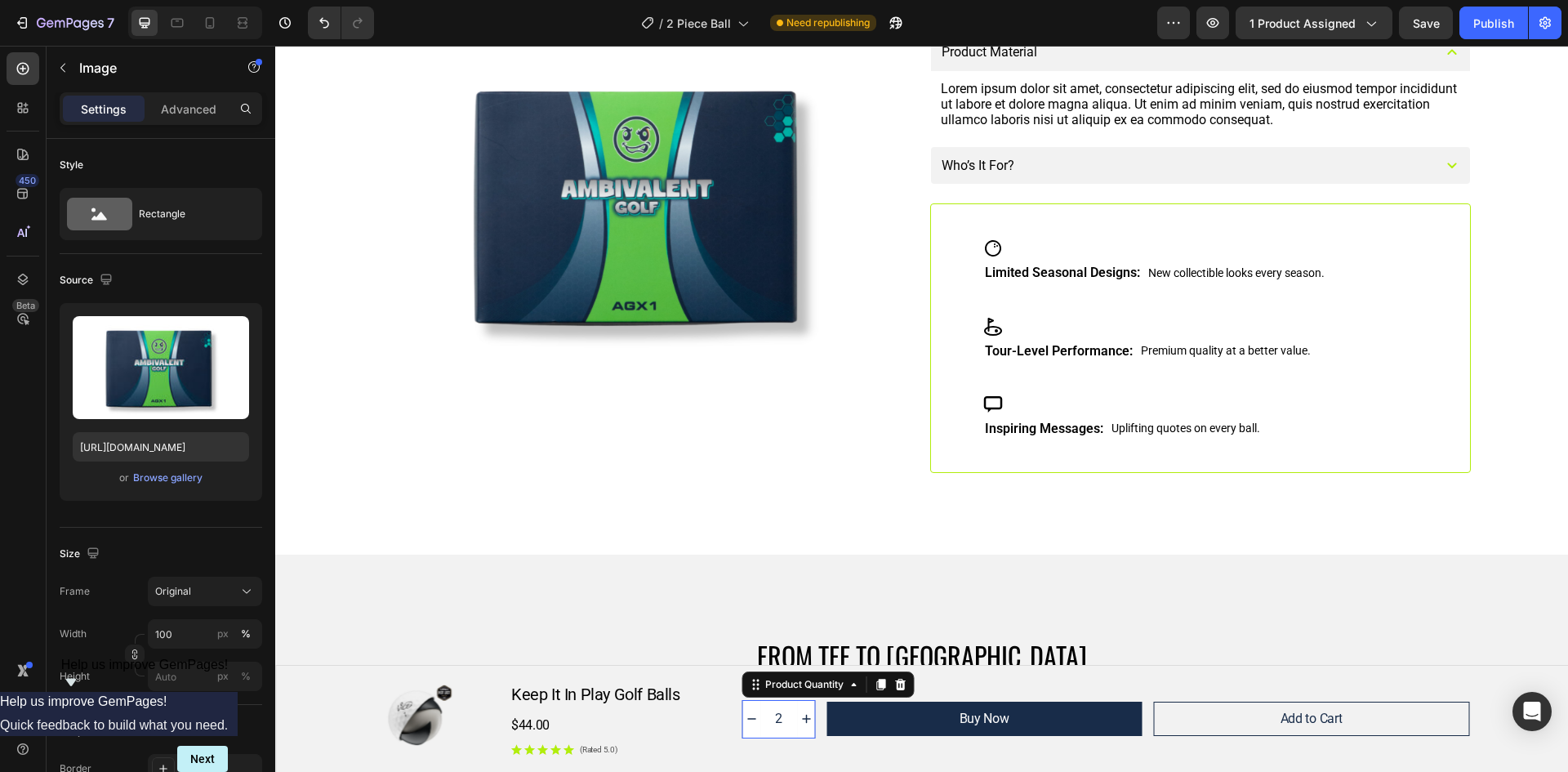
type input "2"
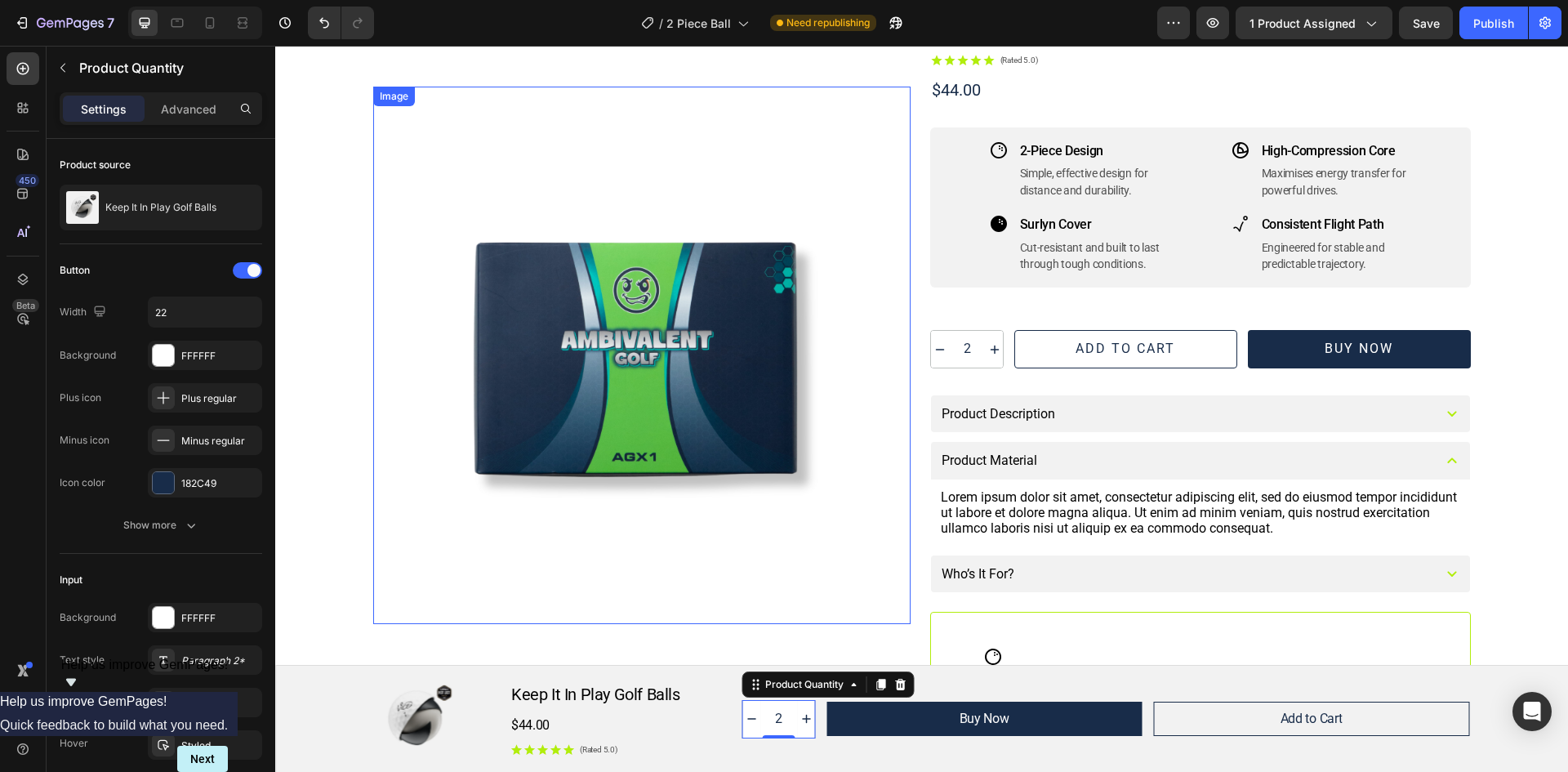
scroll to position [0, 0]
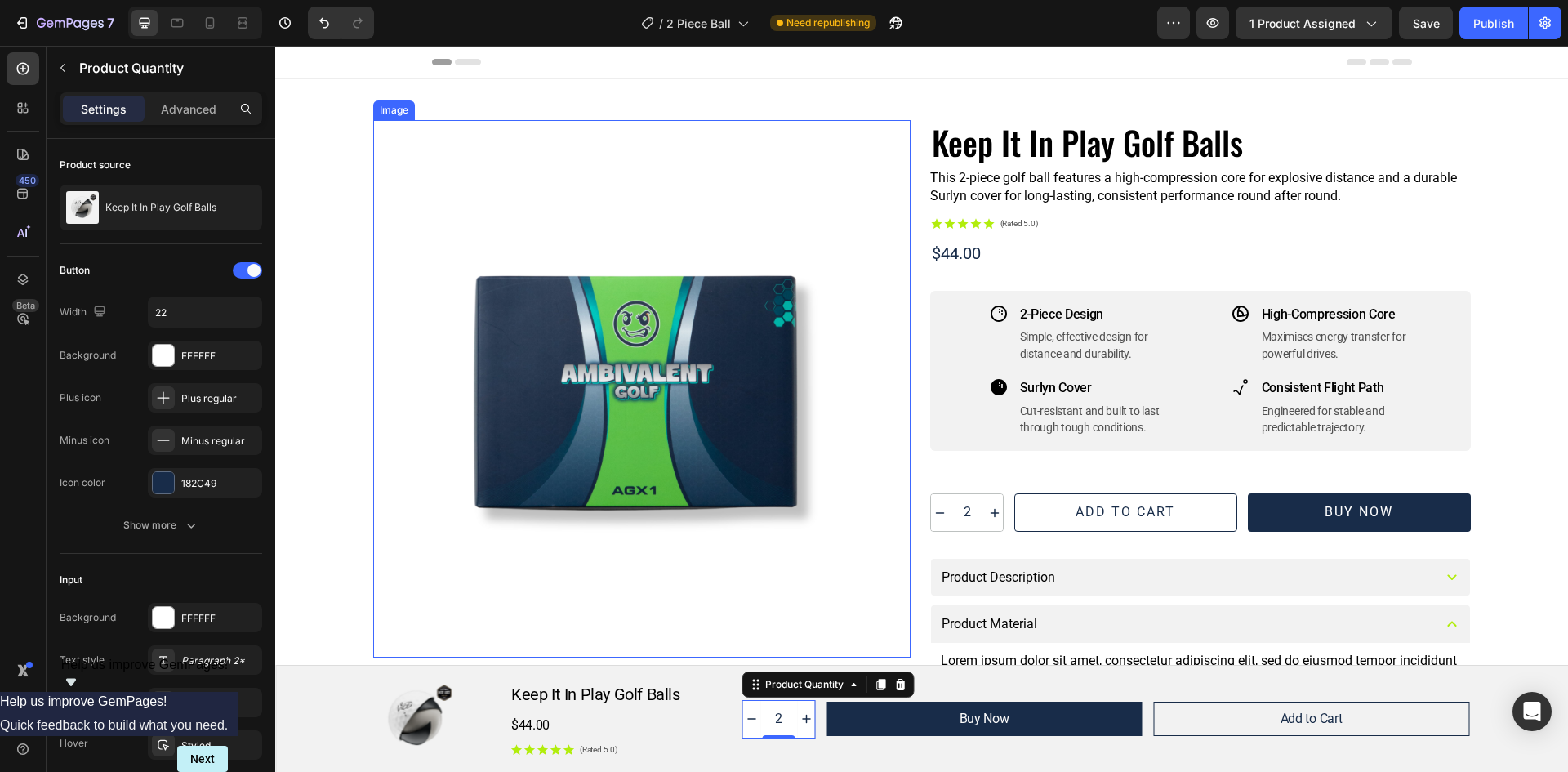
click at [613, 243] on img at bounding box center [641, 388] width 537 height 537
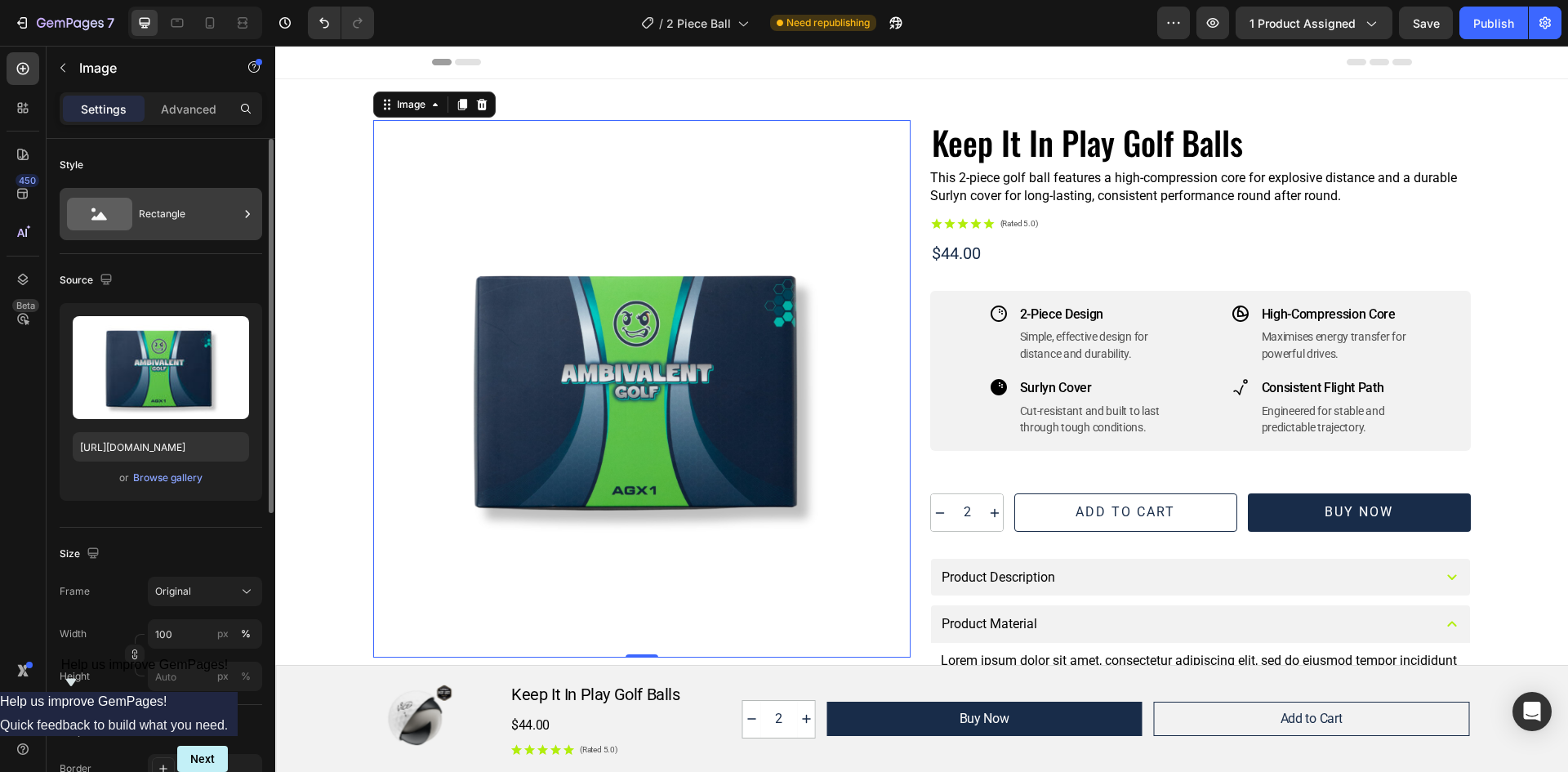
click at [130, 211] on icon at bounding box center [99, 214] width 65 height 33
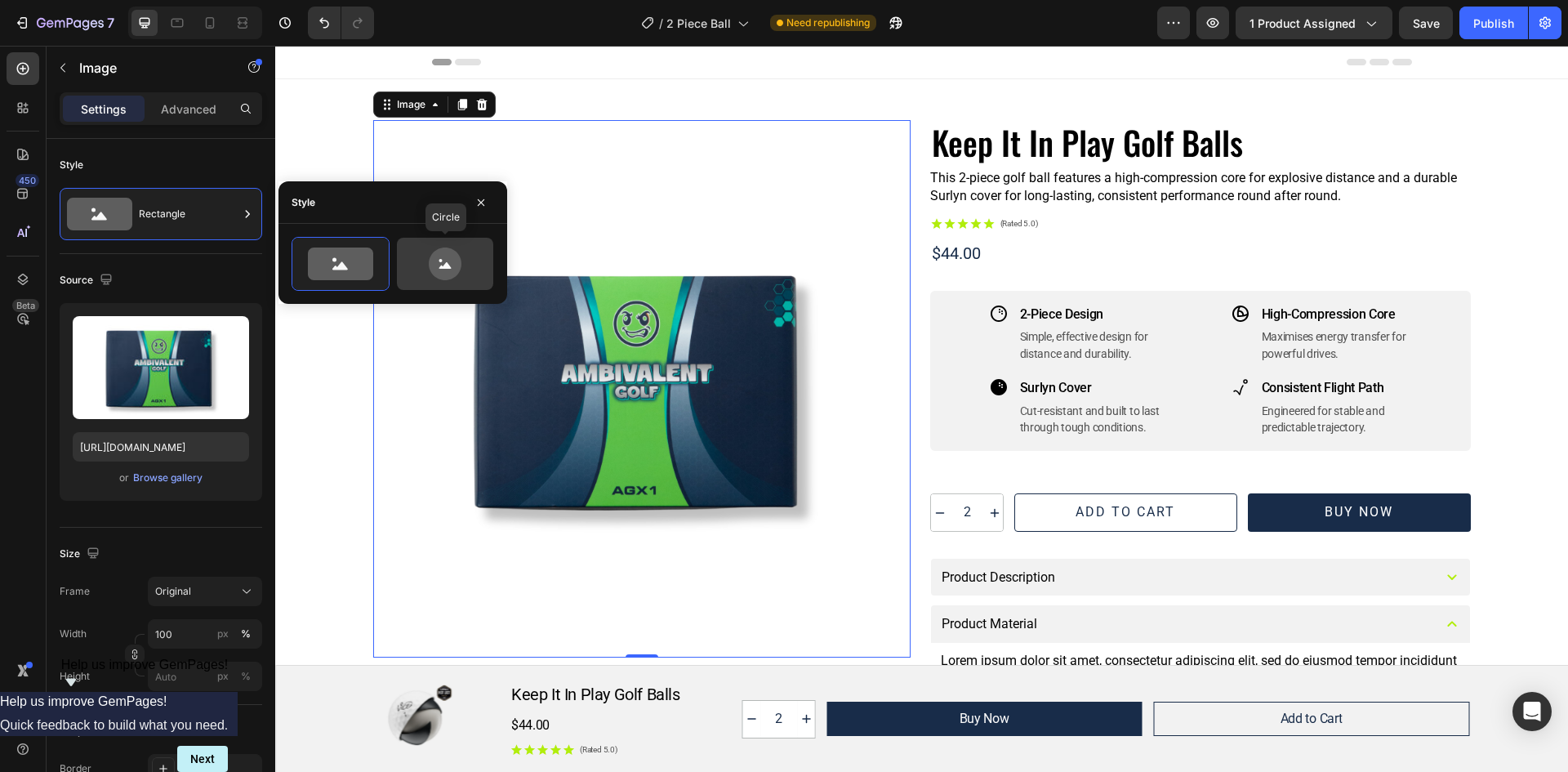
click at [442, 259] on icon at bounding box center [445, 264] width 33 height 33
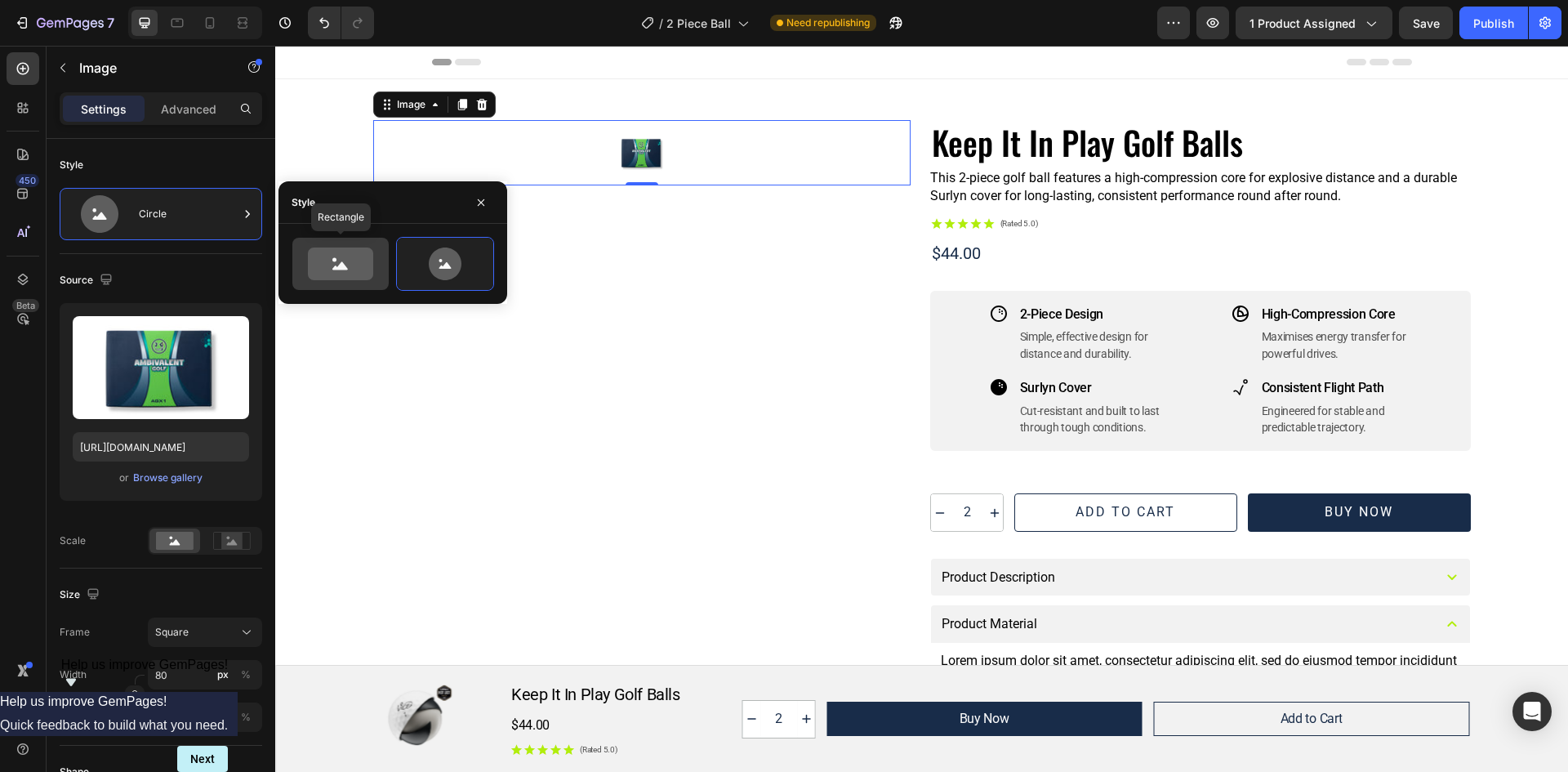
click at [356, 275] on icon at bounding box center [340, 264] width 65 height 33
type input "100"
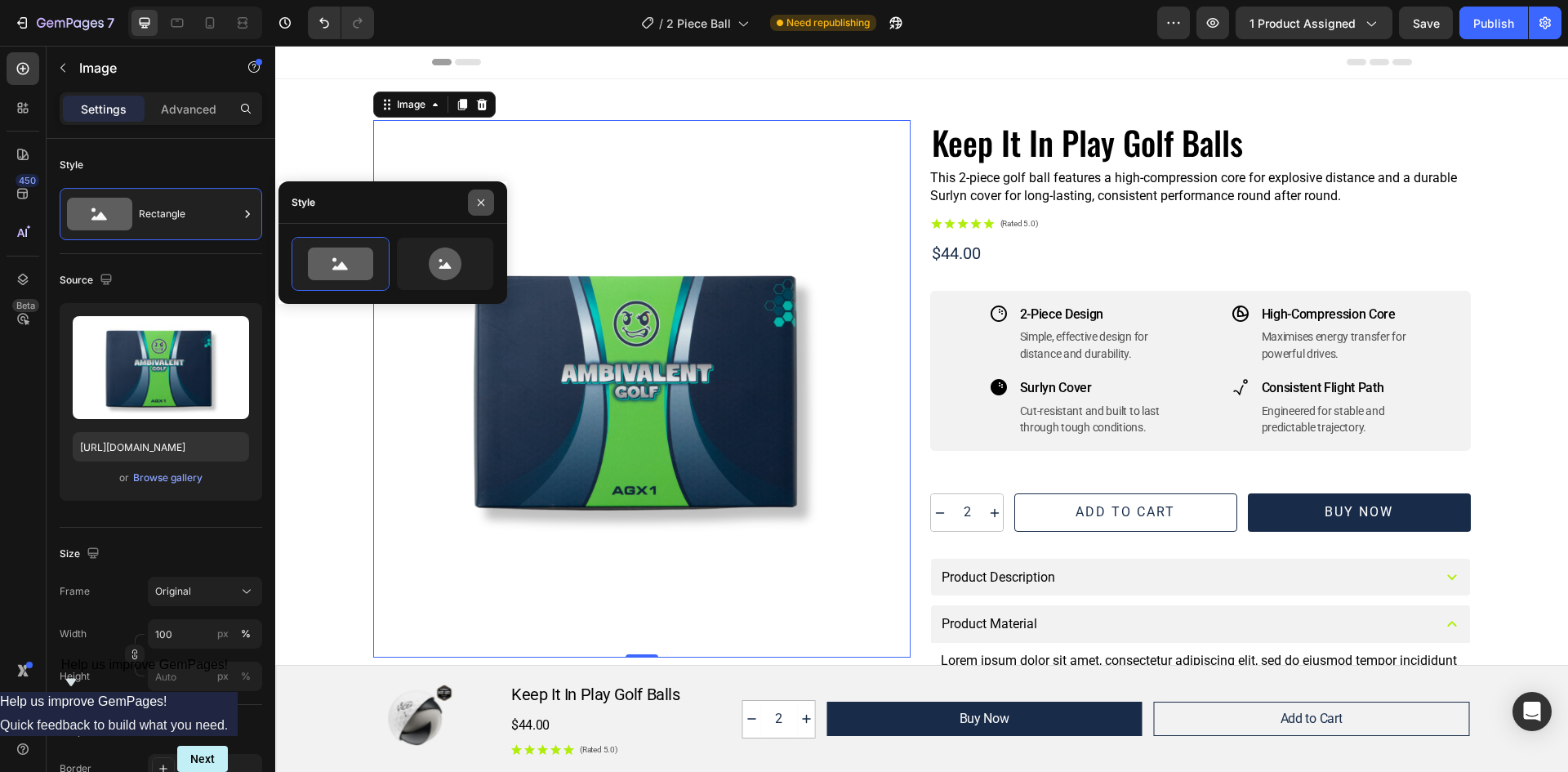
click at [475, 203] on icon "button" at bounding box center [480, 202] width 13 height 13
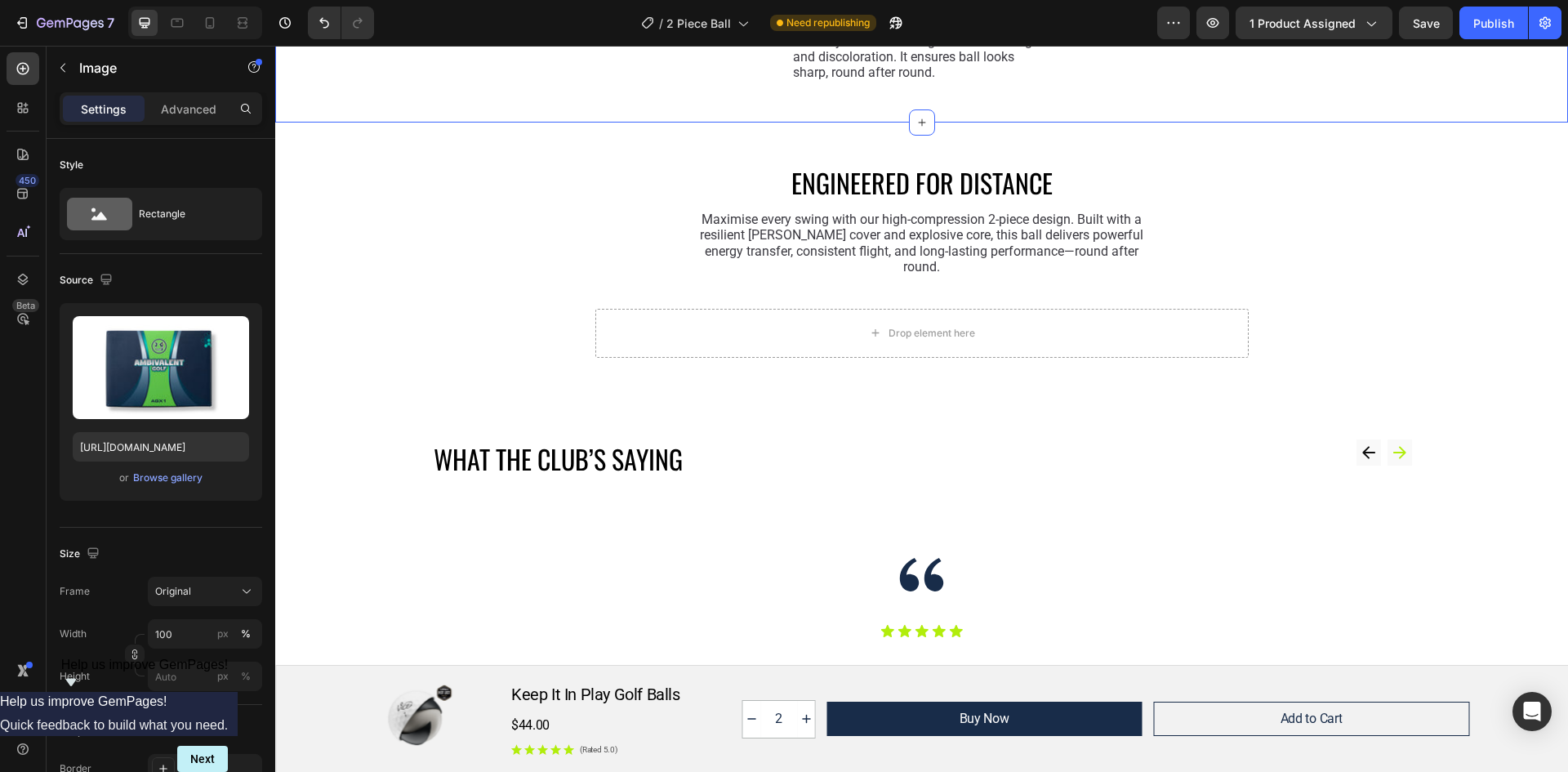
scroll to position [2532, 0]
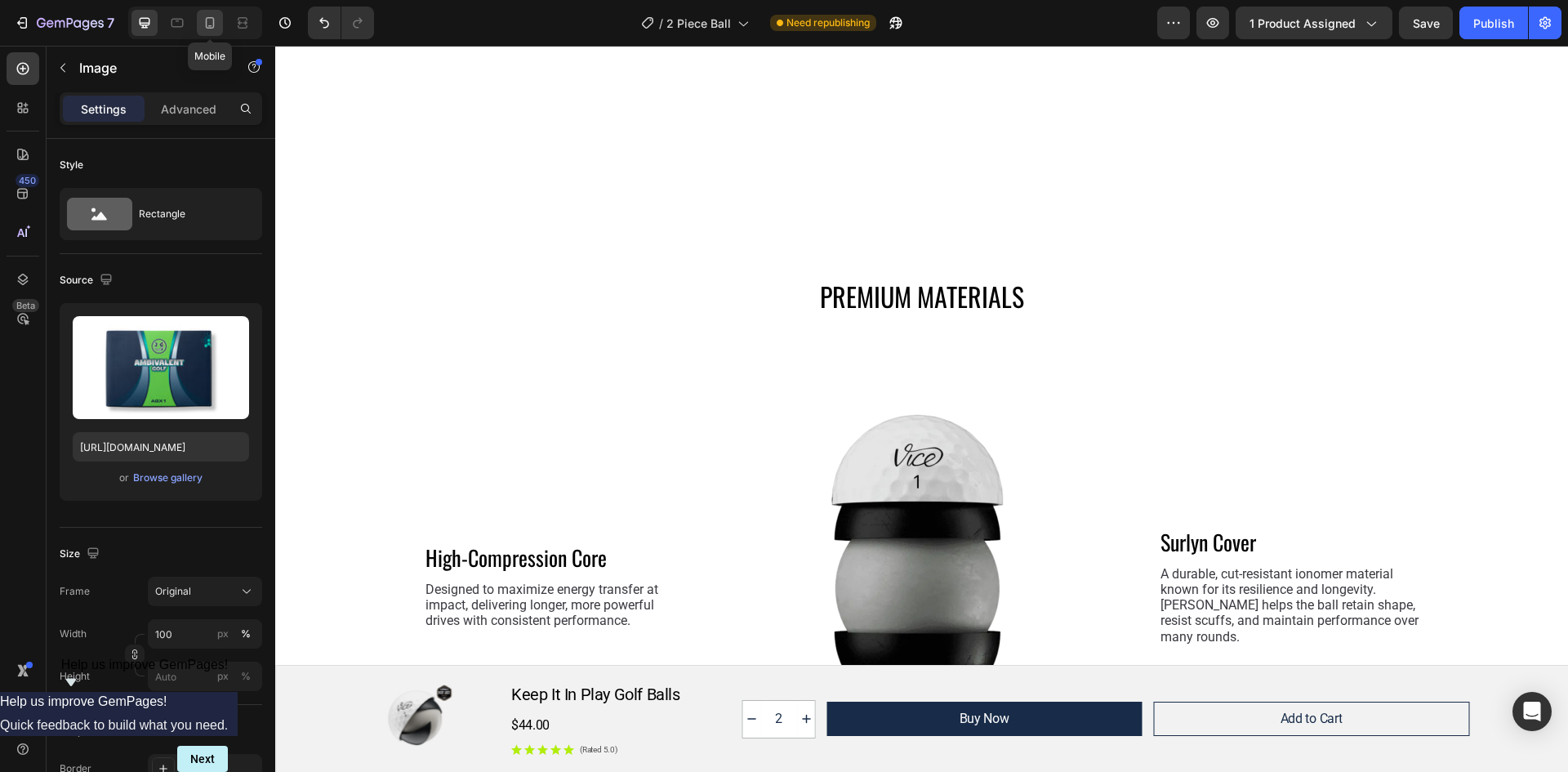
click at [211, 18] on icon at bounding box center [210, 23] width 9 height 12
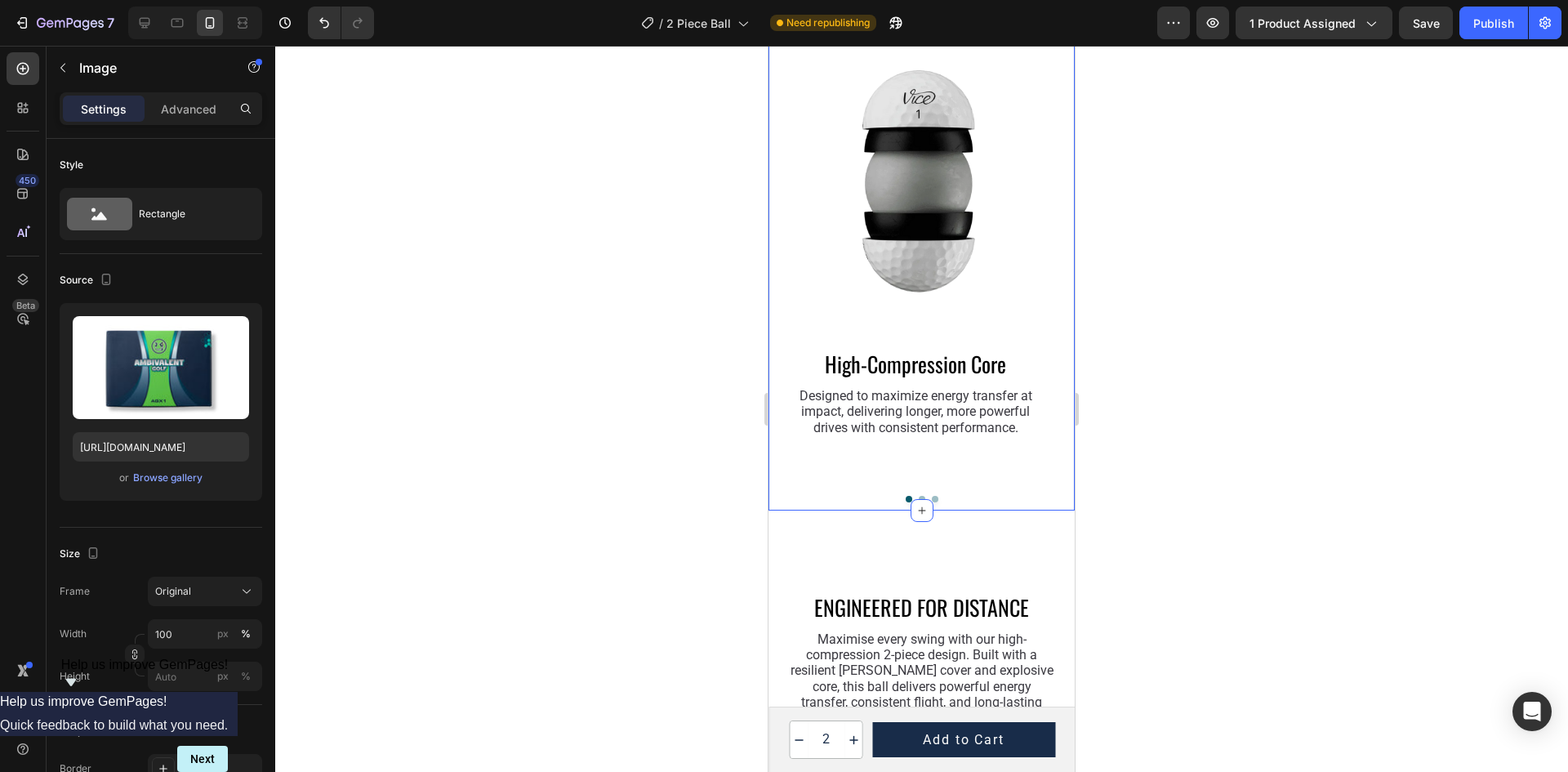
scroll to position [1960, 0]
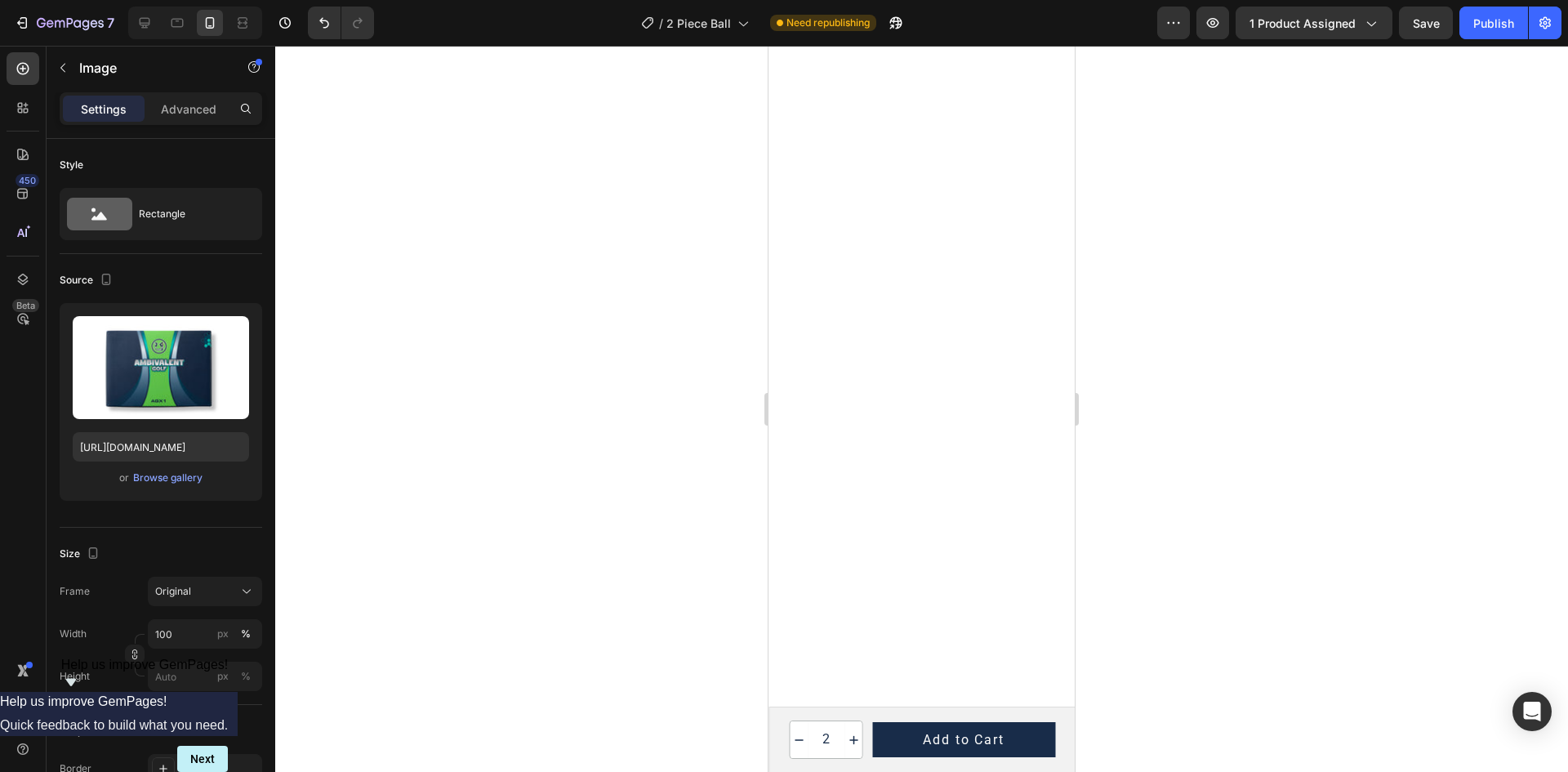
type input "1"
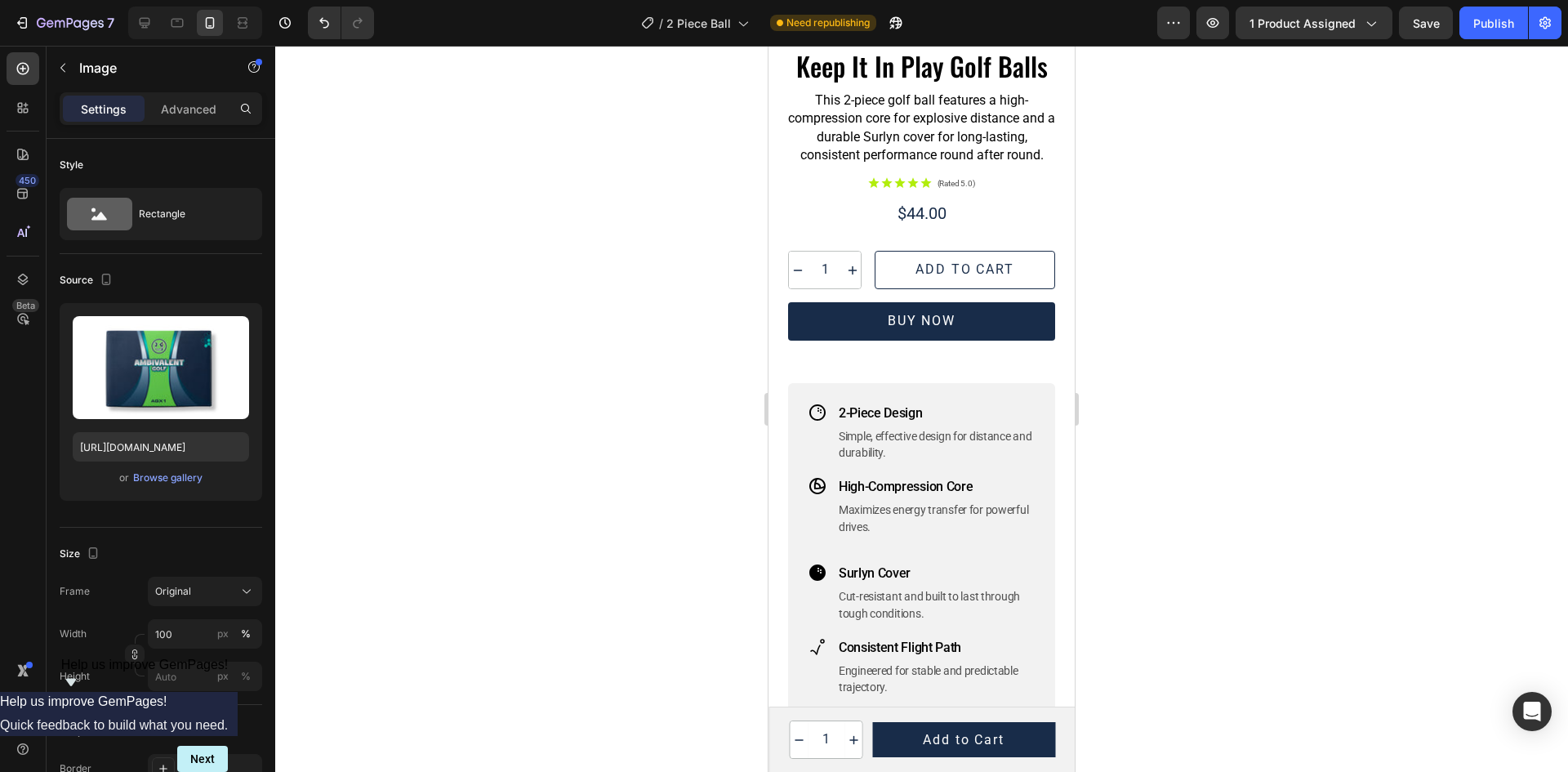
scroll to position [0, 0]
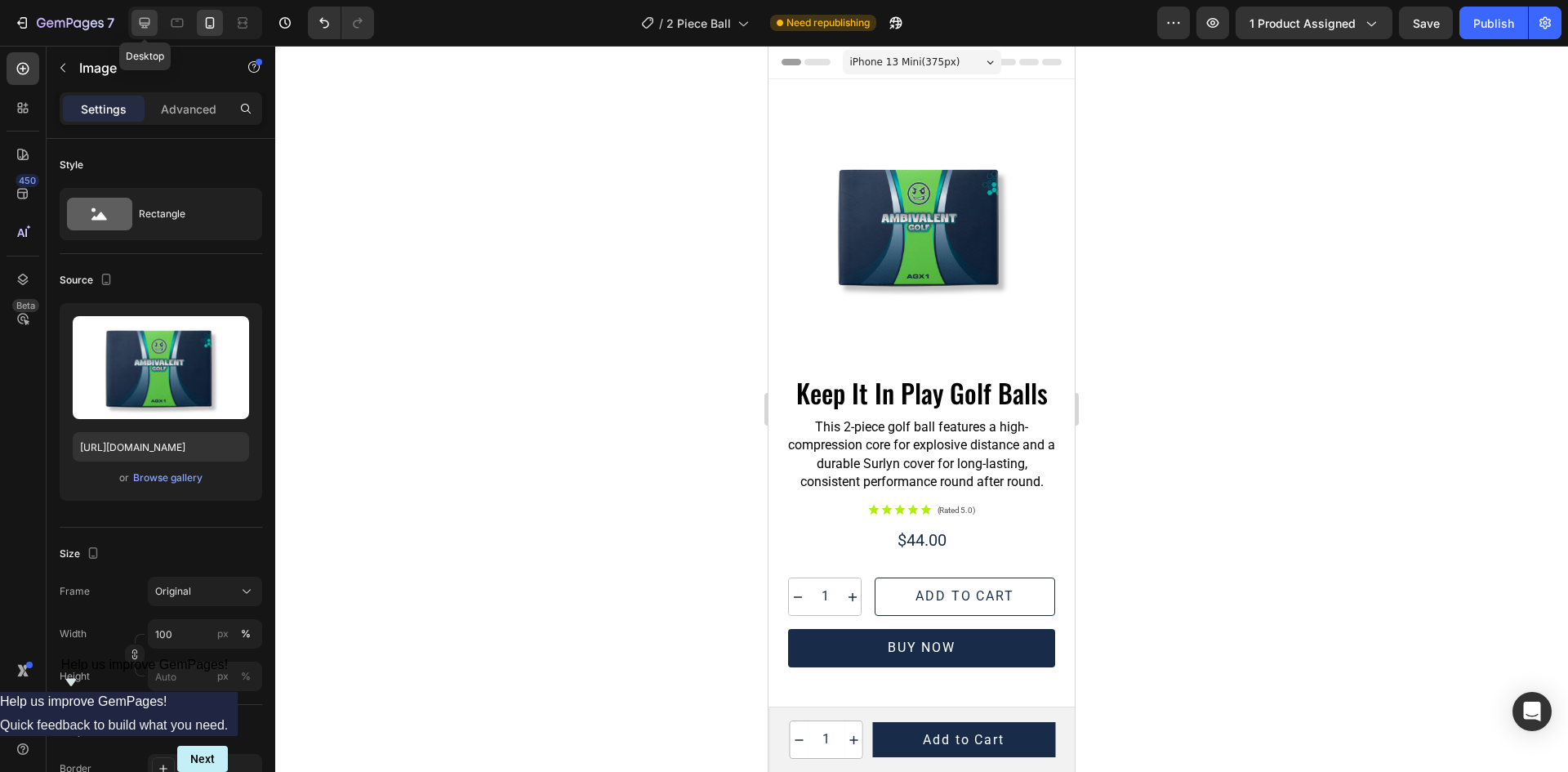
click at [147, 21] on icon at bounding box center [144, 22] width 17 height 17
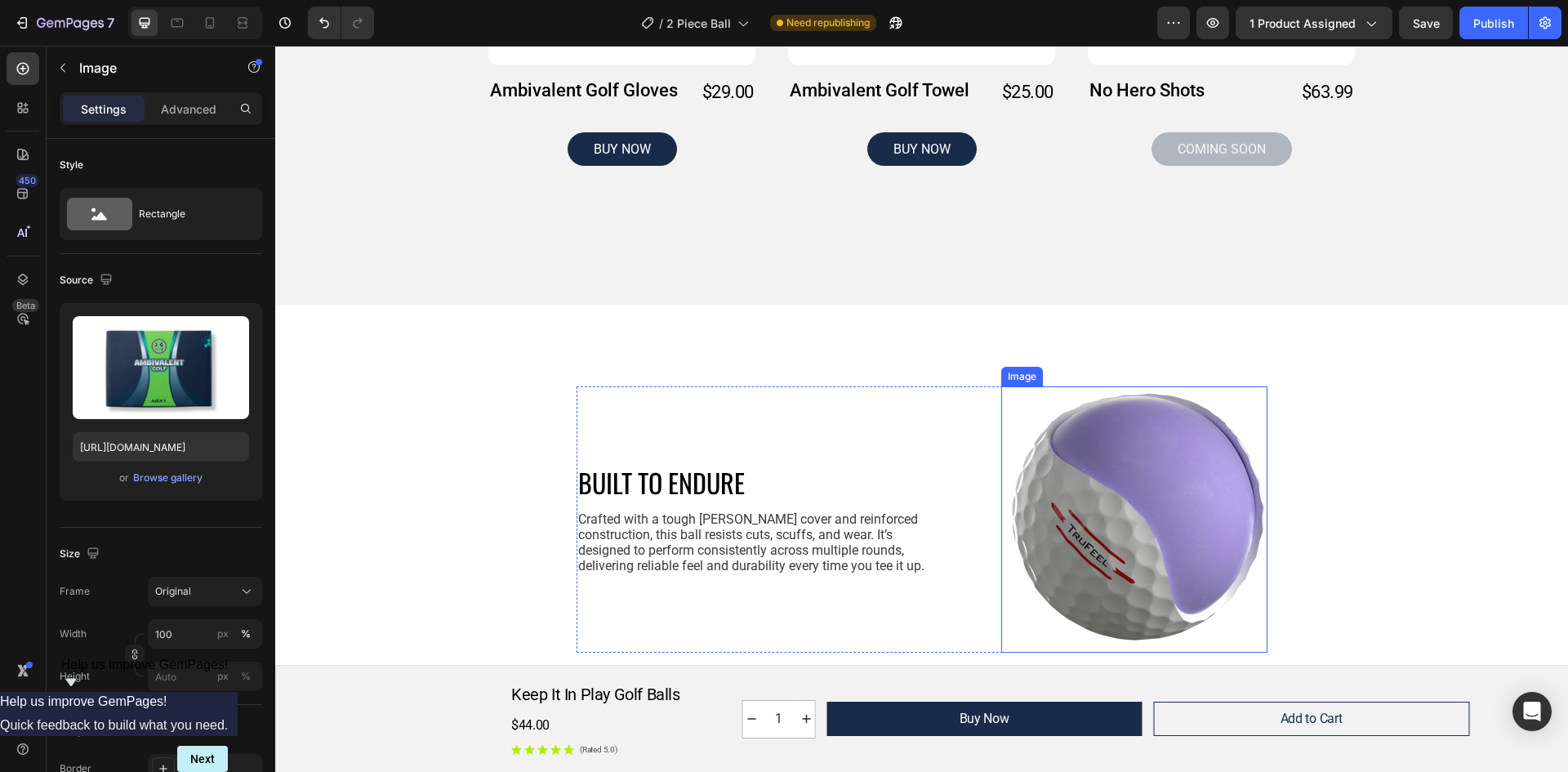
scroll to position [1651, 0]
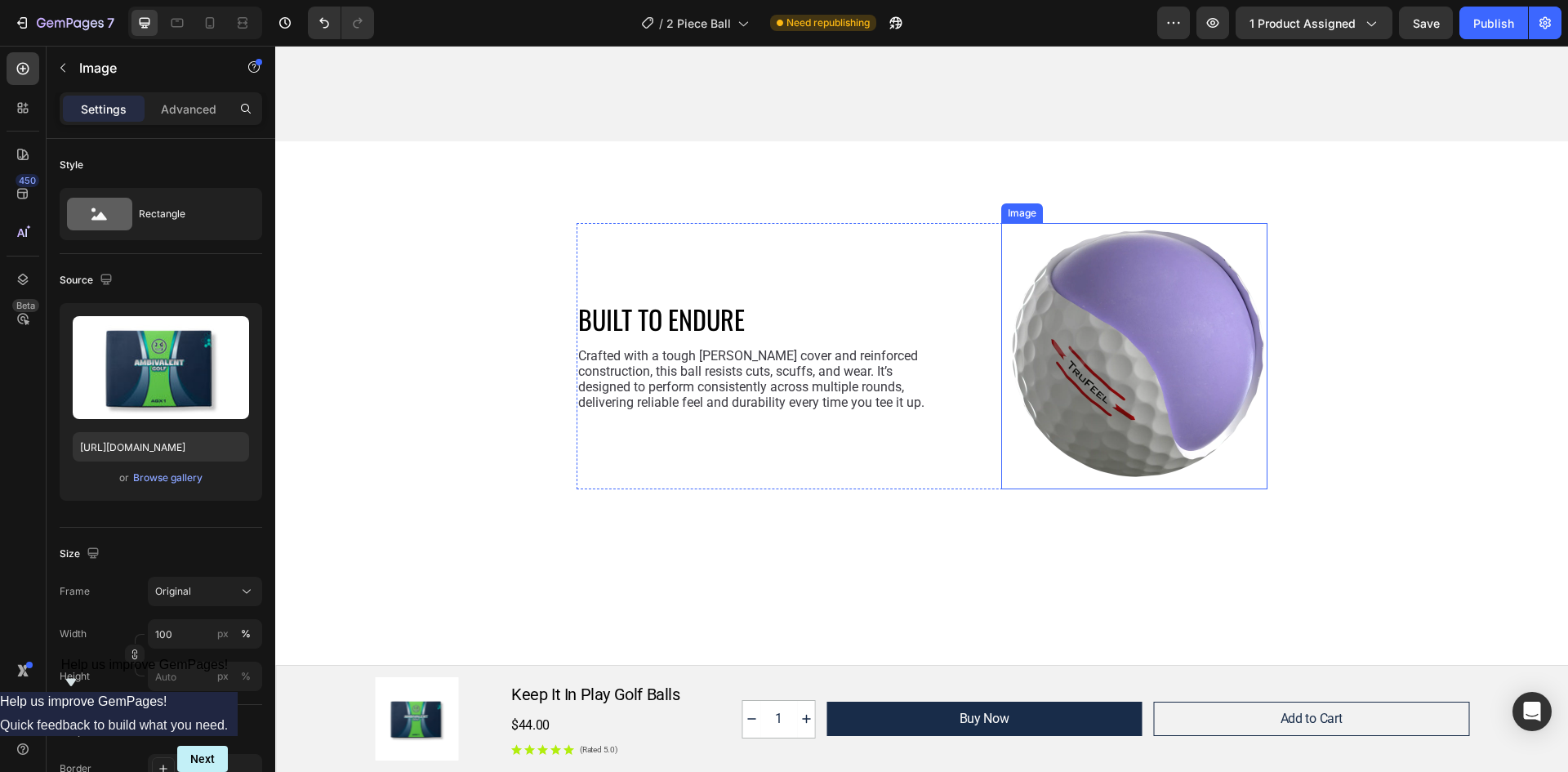
click at [1172, 331] on img at bounding box center [1133, 356] width 266 height 266
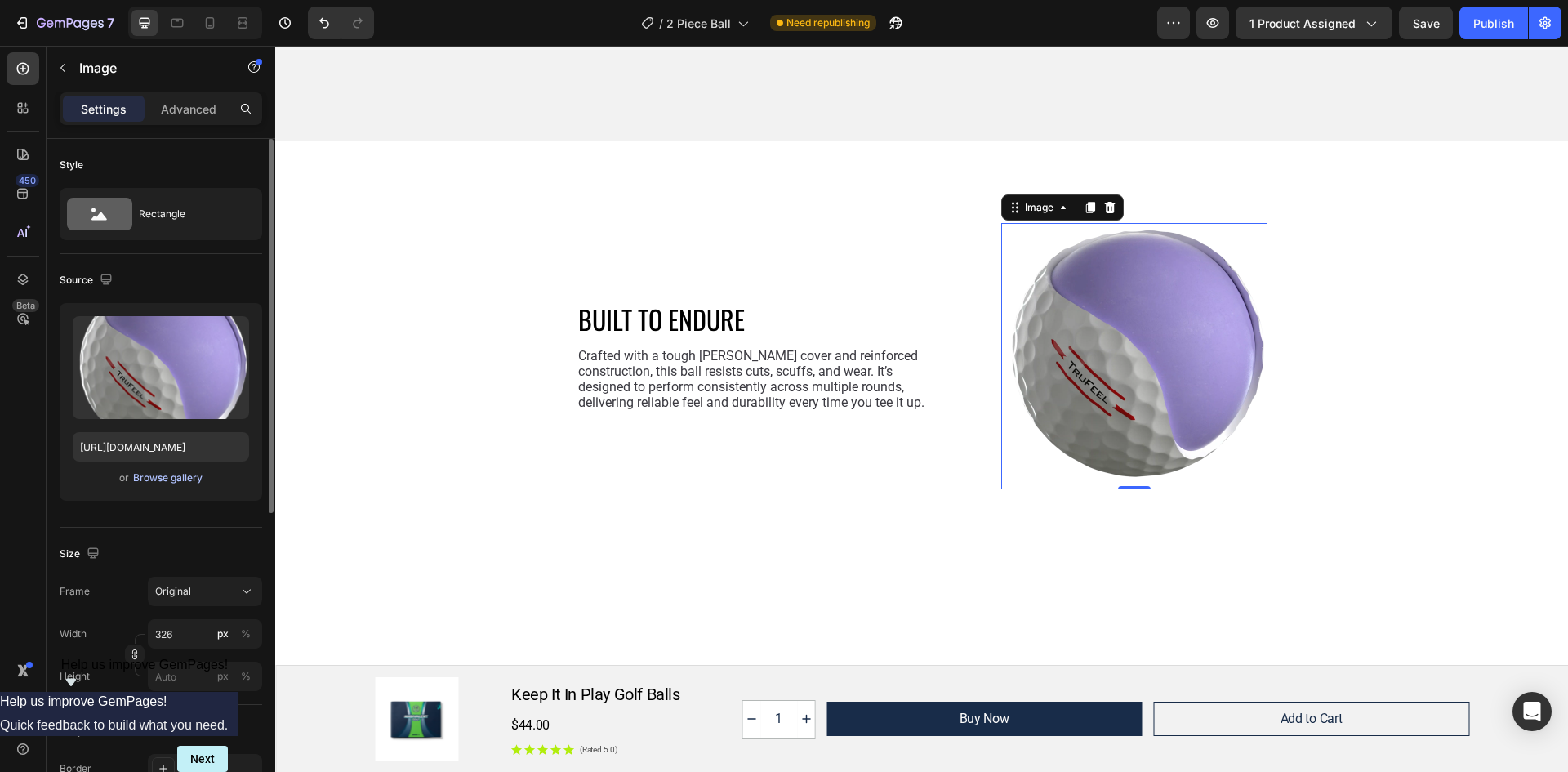
click at [162, 482] on div "Browse gallery" at bounding box center [168, 478] width 69 height 15
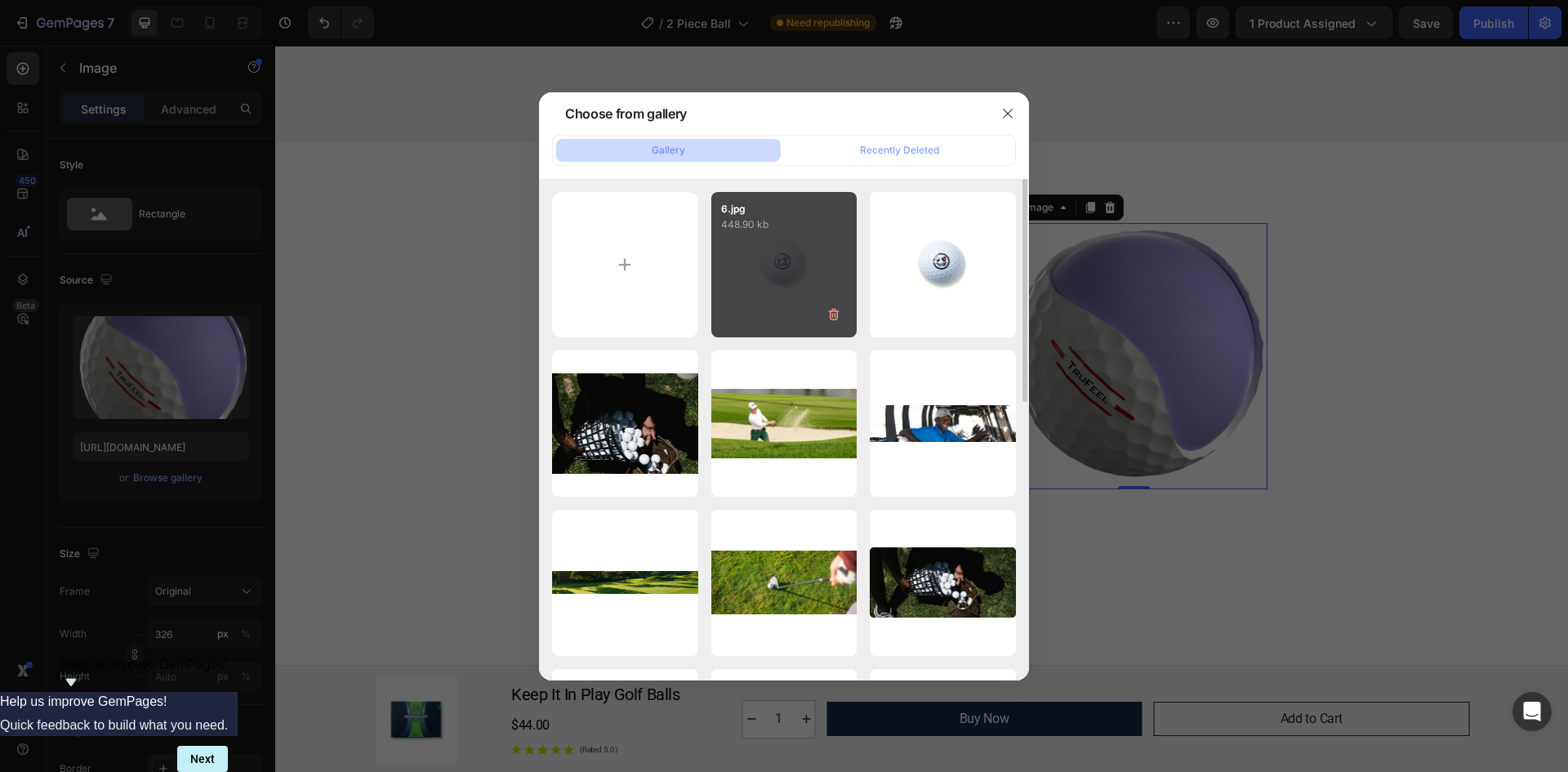
click at [819, 262] on div "6.jpg 448.90 kb" at bounding box center [784, 265] width 146 height 146
type input "https://cdn.shopify.com/s/files/1/0938/8979/0257/files/gempages_570279077462672…"
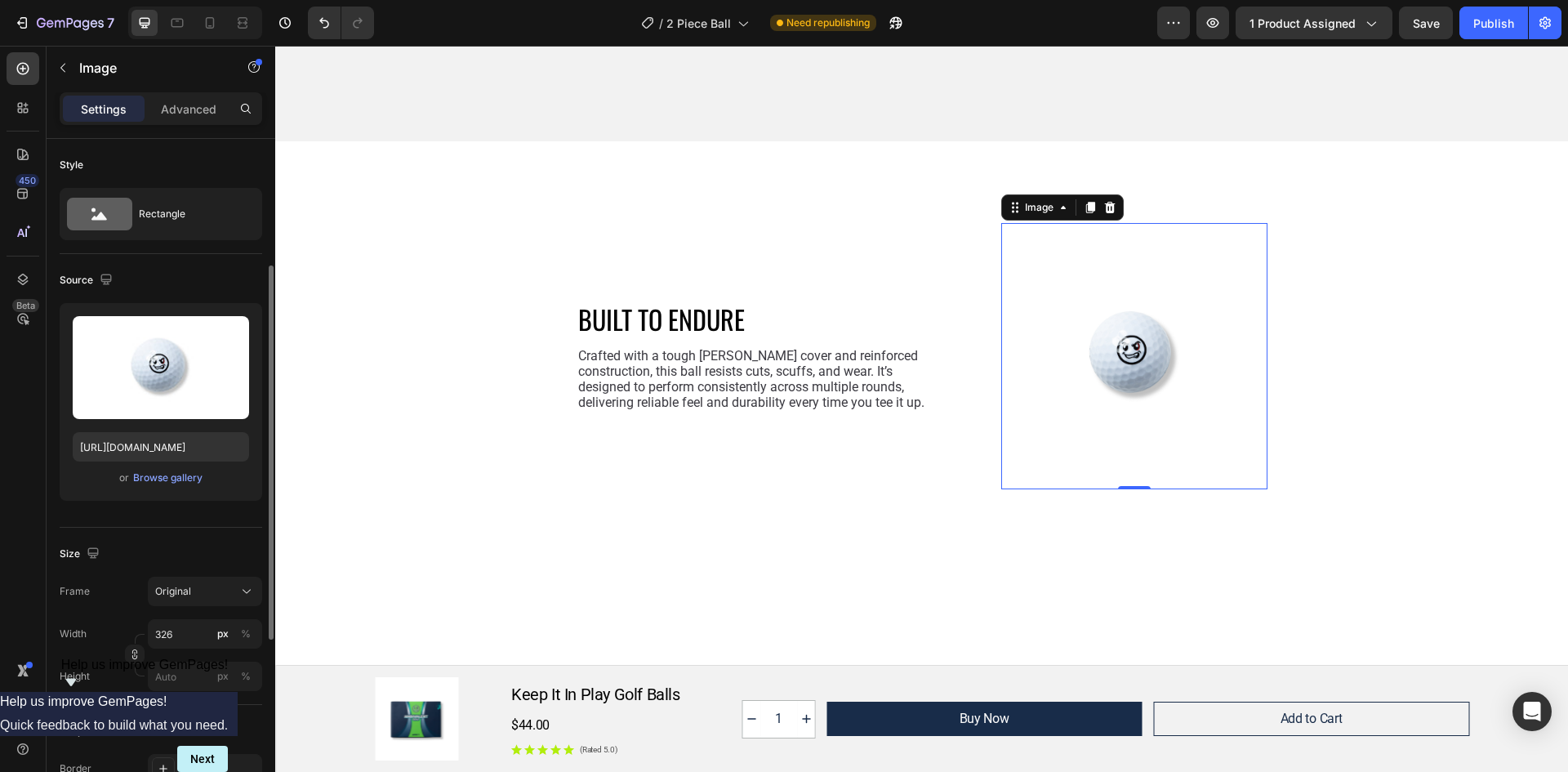
scroll to position [164, 0]
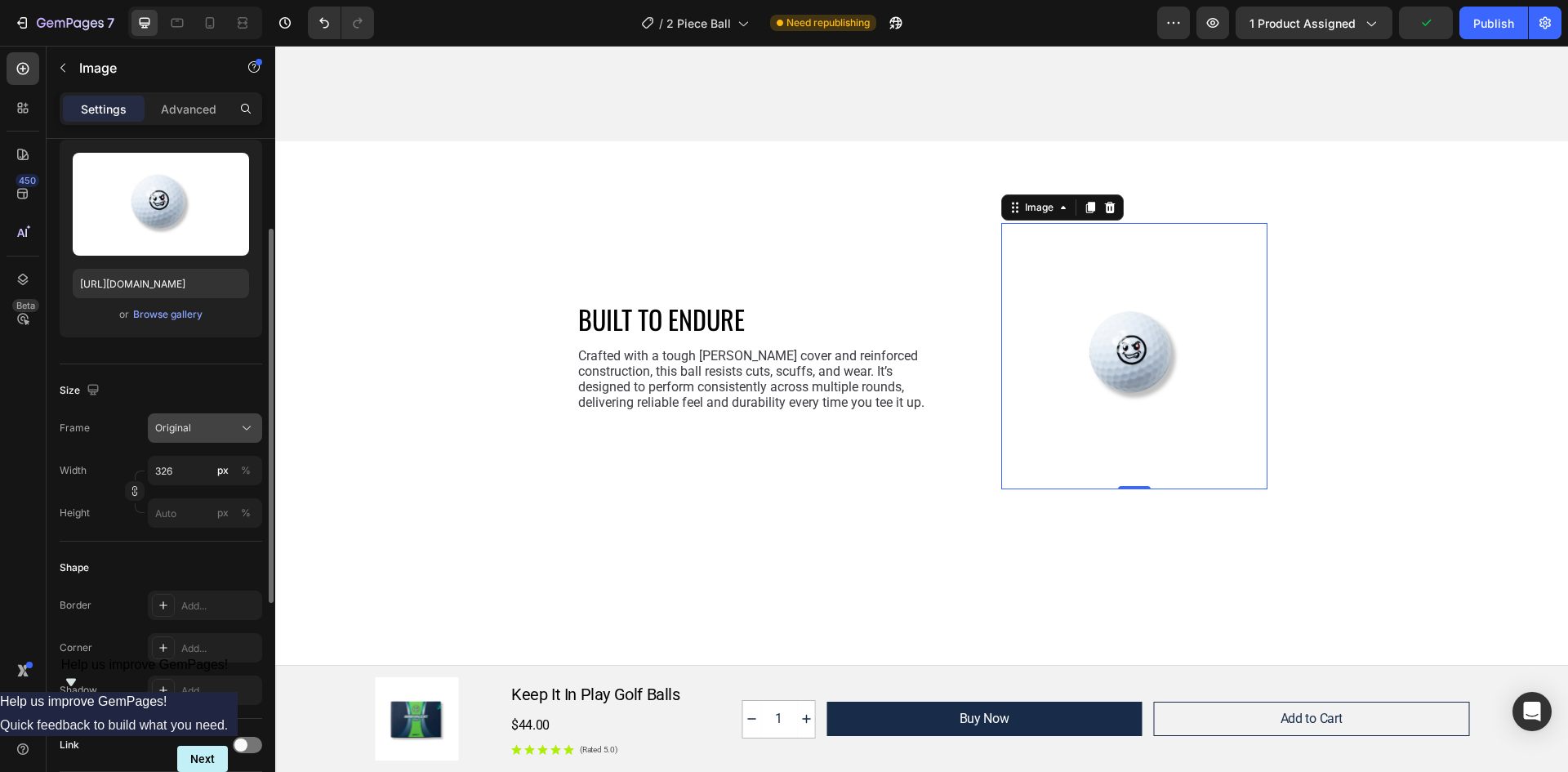
click at [221, 439] on button "Original" at bounding box center [205, 428] width 114 height 29
click at [188, 467] on input "326" at bounding box center [205, 471] width 114 height 29
click at [182, 513] on p "Full 100%" at bounding box center [201, 509] width 95 height 15
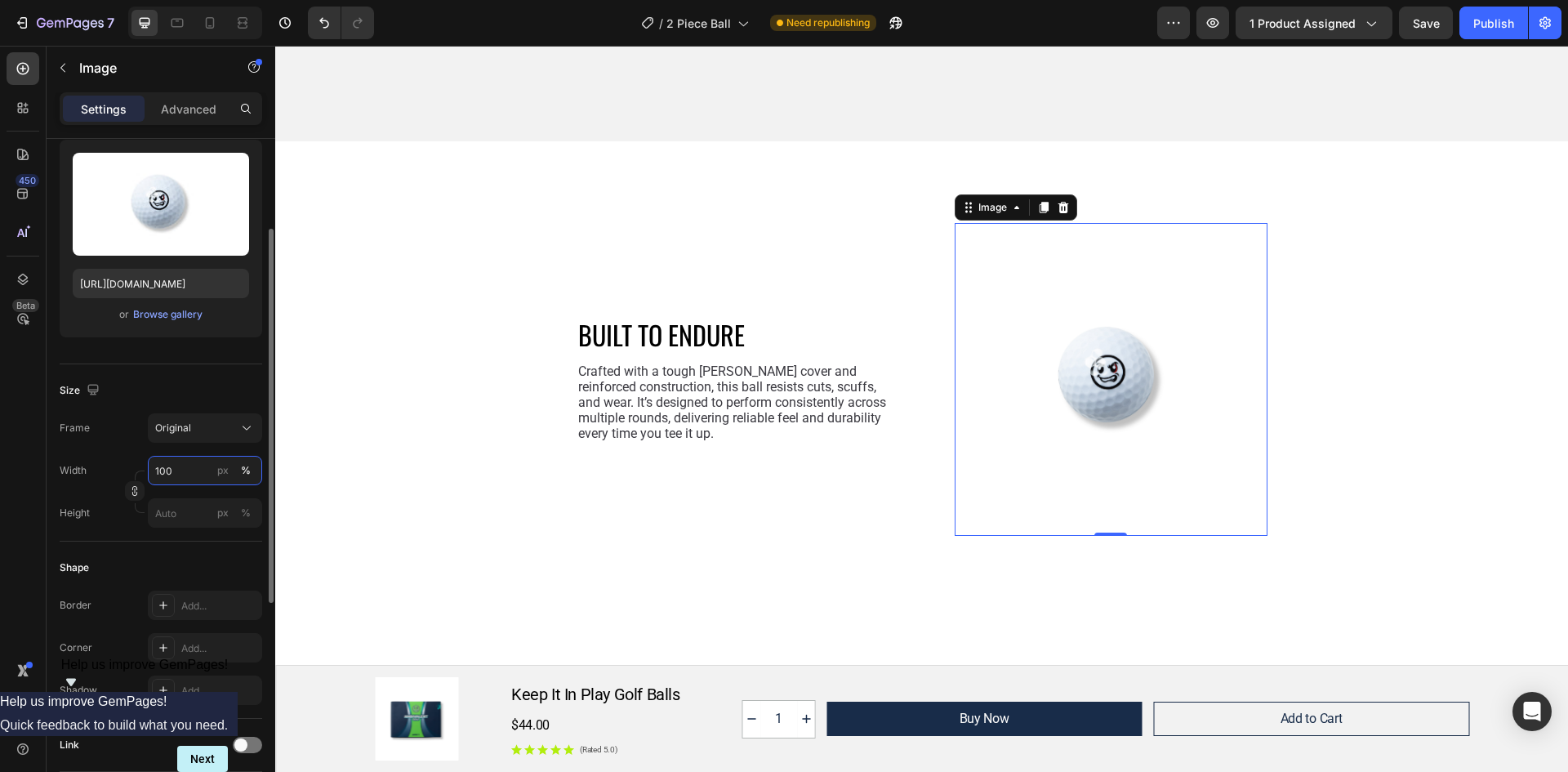
click at [198, 466] on input "100" at bounding box center [205, 471] width 114 height 29
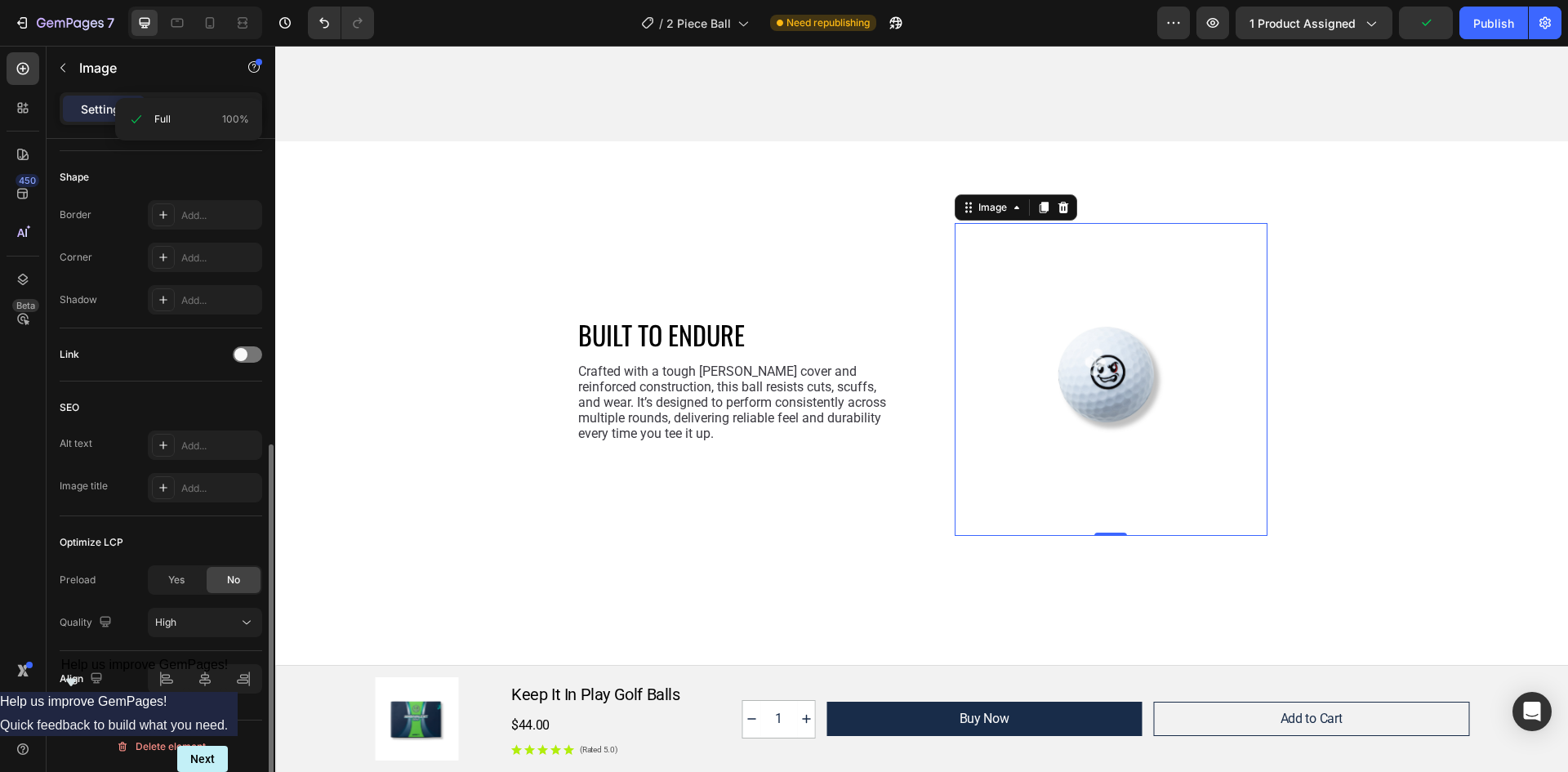
scroll to position [227, 0]
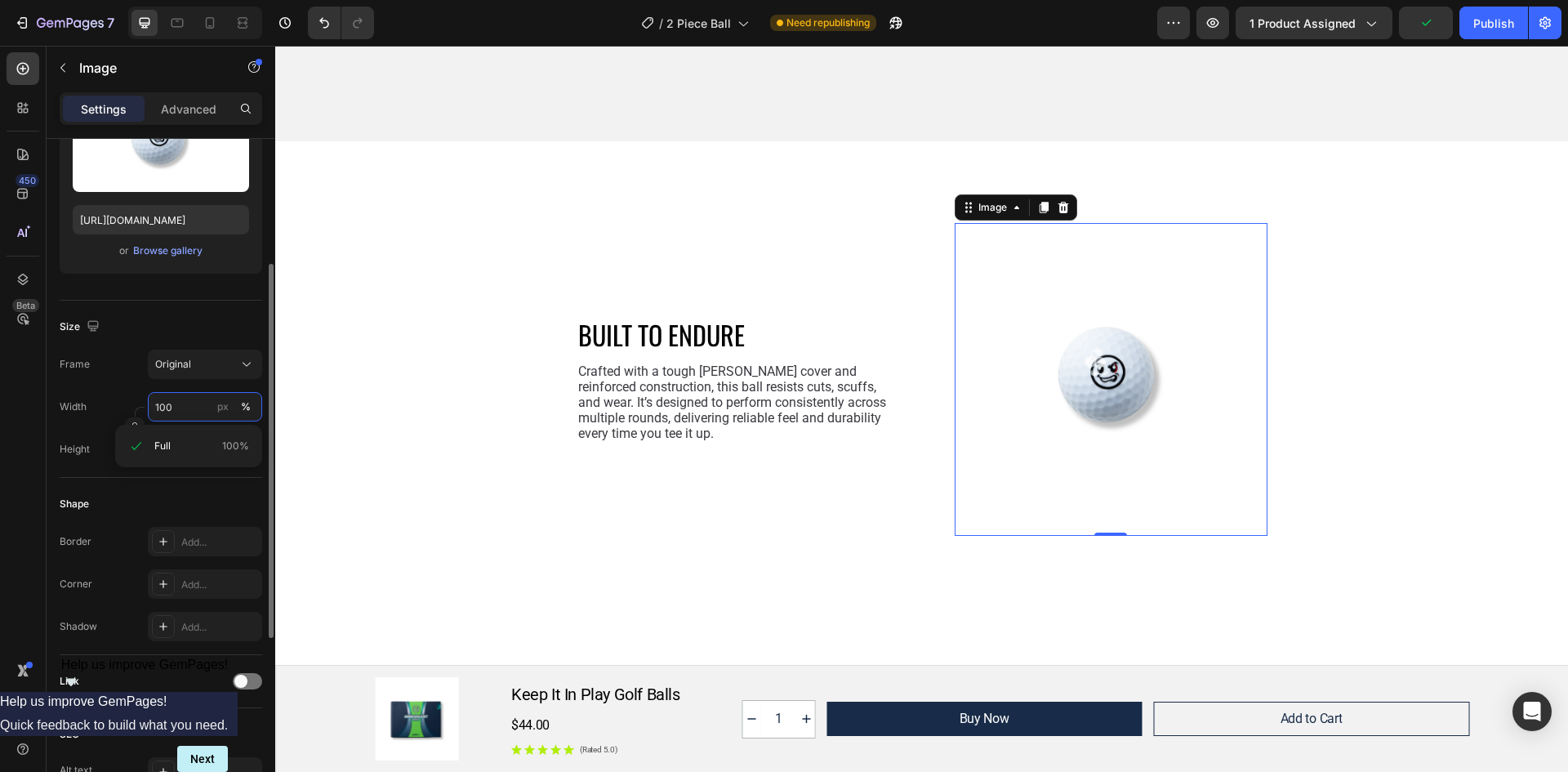
click at [204, 407] on input "100" at bounding box center [205, 406] width 114 height 29
drag, startPoint x: 204, startPoint y: 407, endPoint x: 158, endPoint y: 406, distance: 46.0
click at [158, 406] on input "100" at bounding box center [205, 406] width 114 height 29
click at [237, 363] on div "Original" at bounding box center [205, 364] width 99 height 17
click at [229, 361] on div "Original" at bounding box center [195, 364] width 80 height 15
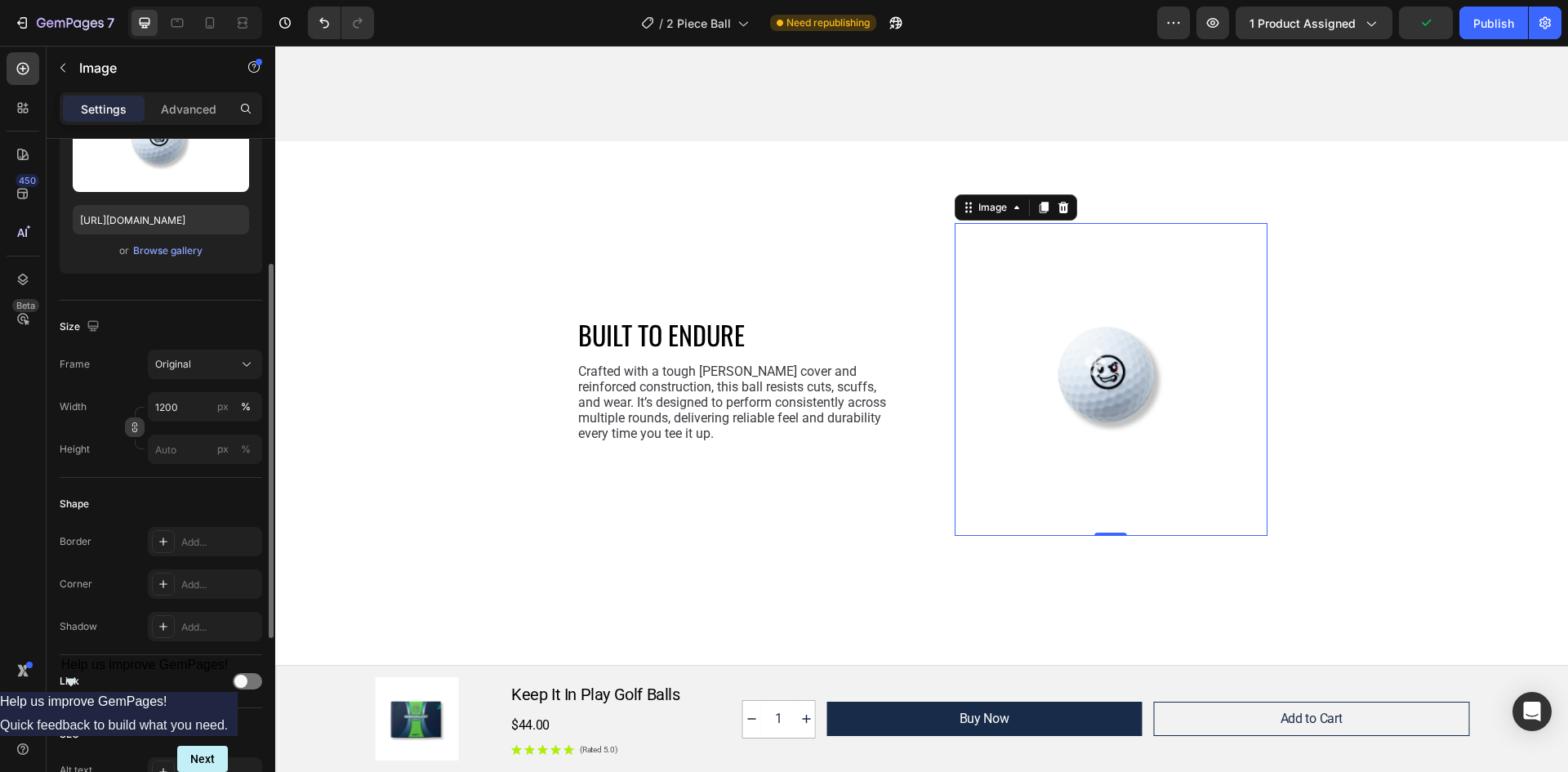
click at [135, 430] on icon "button" at bounding box center [134, 427] width 12 height 12
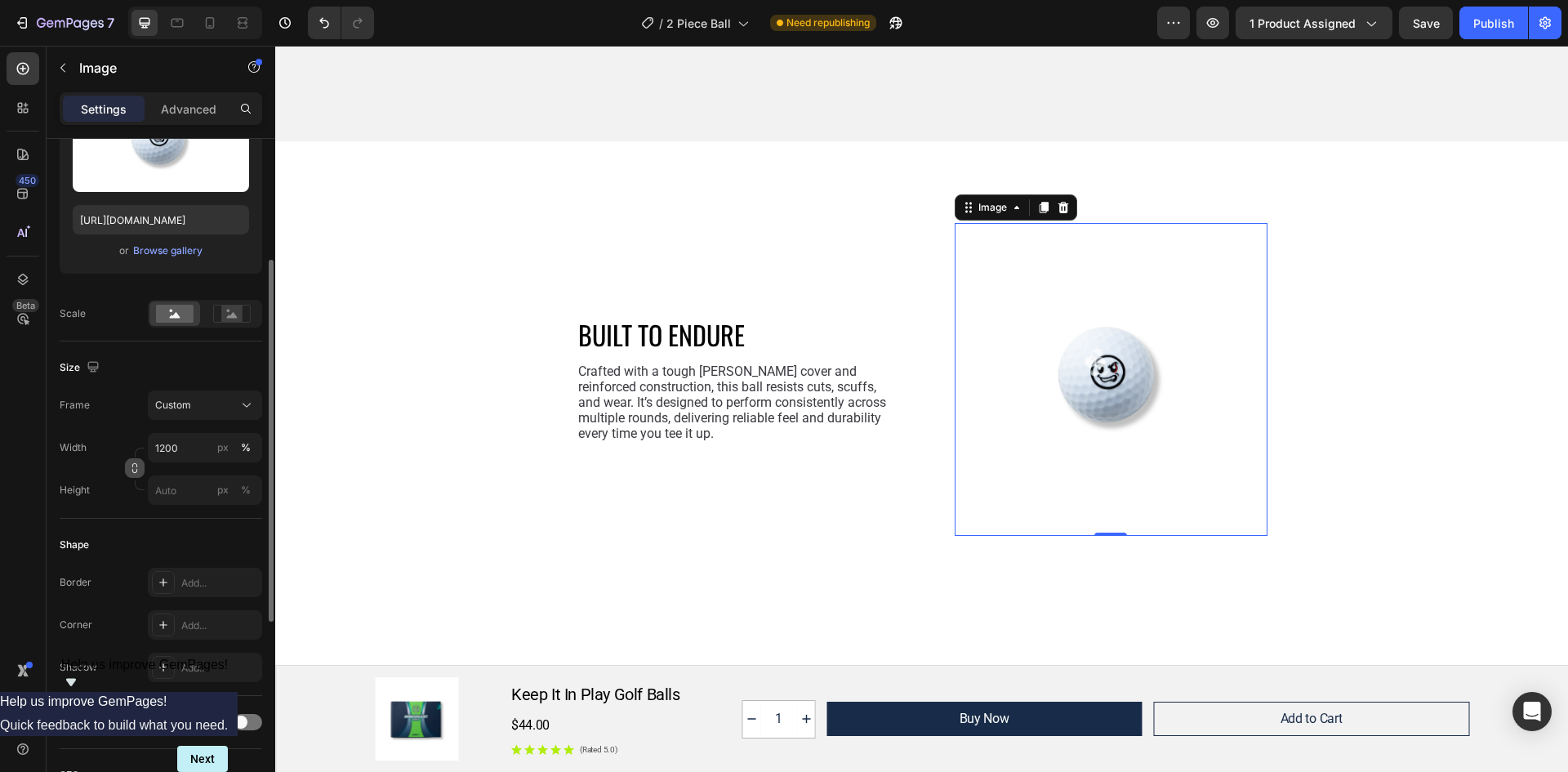
click at [136, 463] on icon "button" at bounding box center [134, 468] width 12 height 12
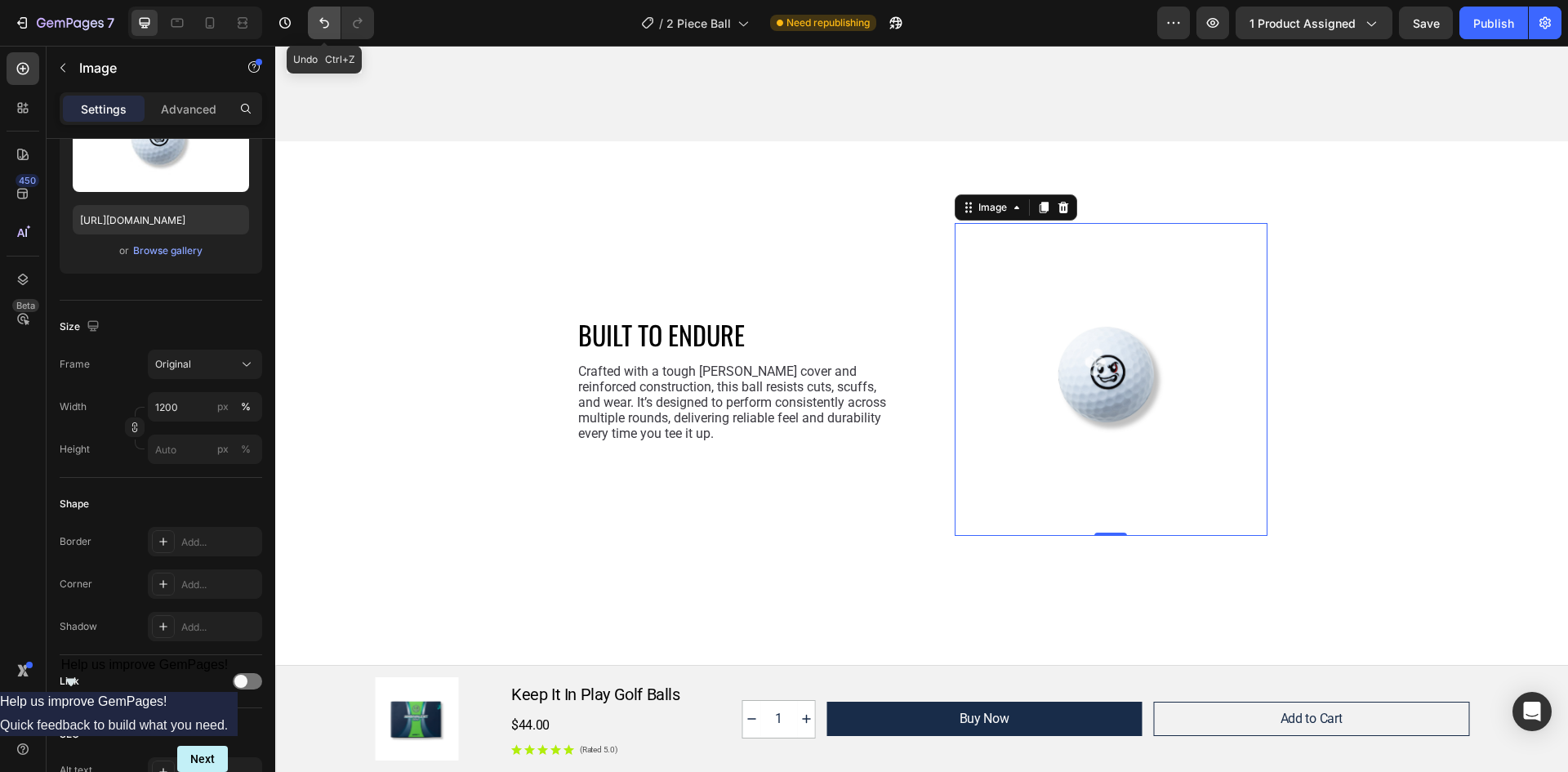
click at [320, 19] on icon "Undo/Redo" at bounding box center [324, 22] width 17 height 17
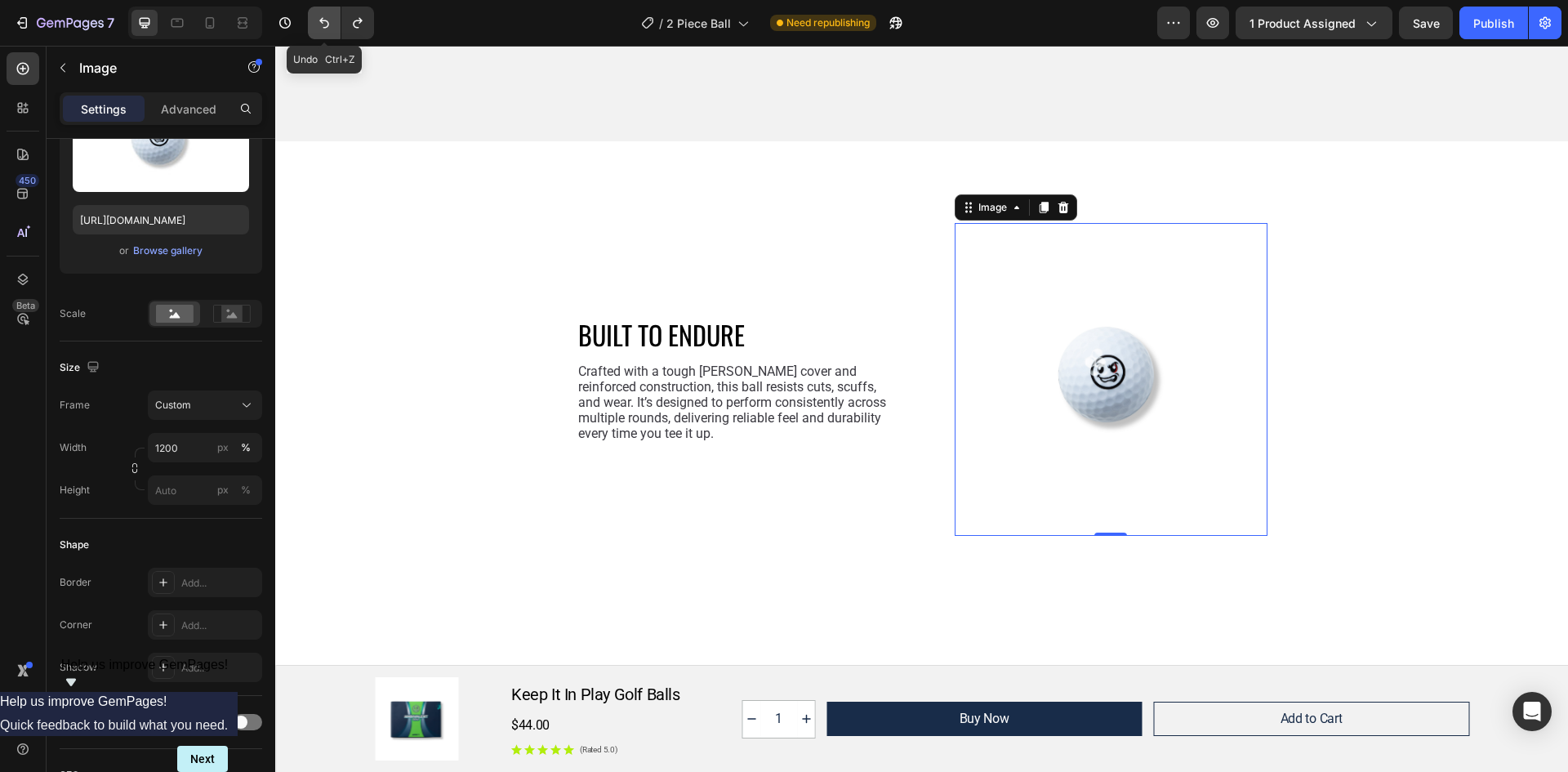
click at [320, 19] on icon "Undo/Redo" at bounding box center [324, 22] width 17 height 17
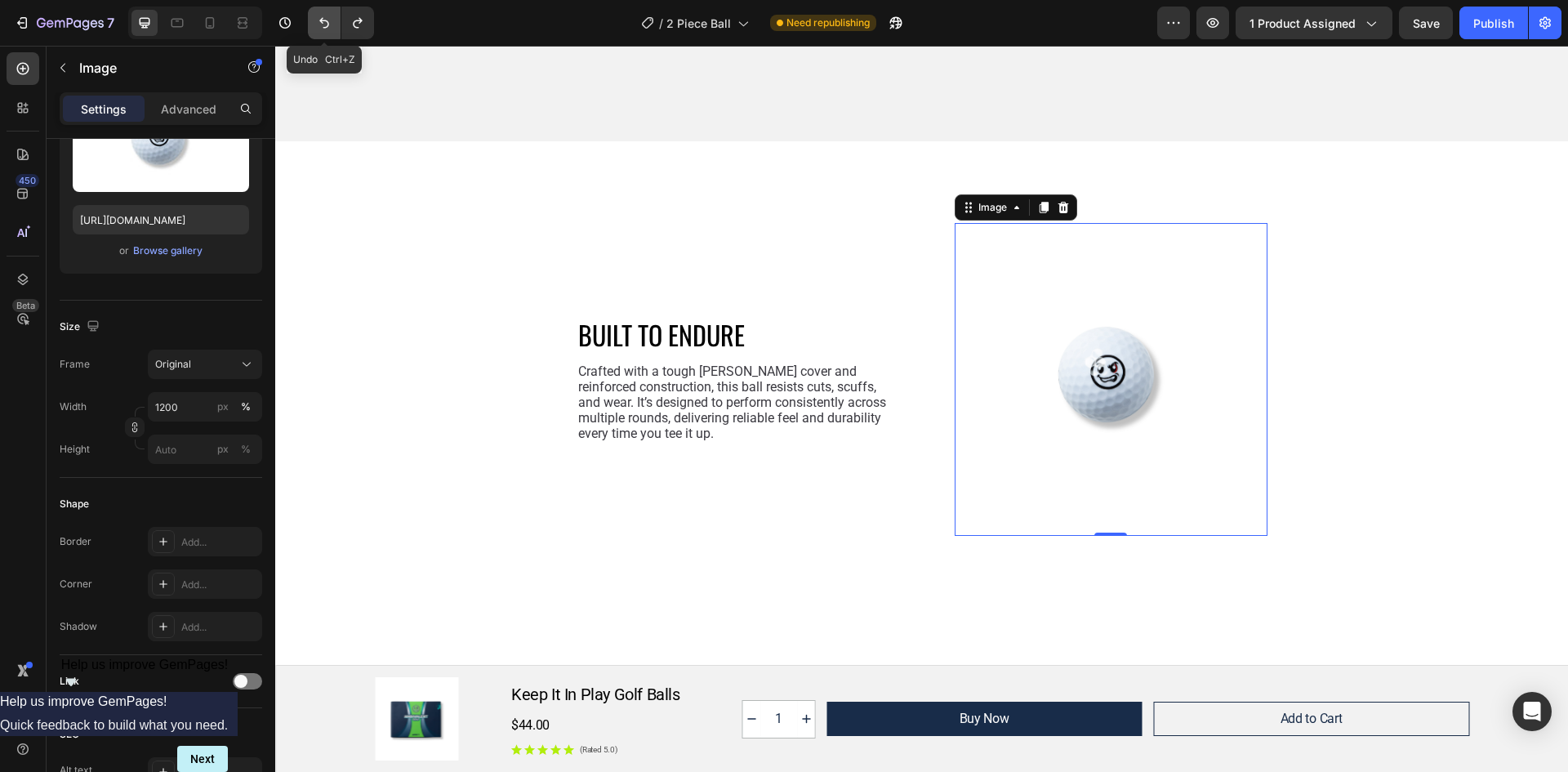
click at [320, 19] on icon "Undo/Redo" at bounding box center [324, 22] width 17 height 17
type input "326"
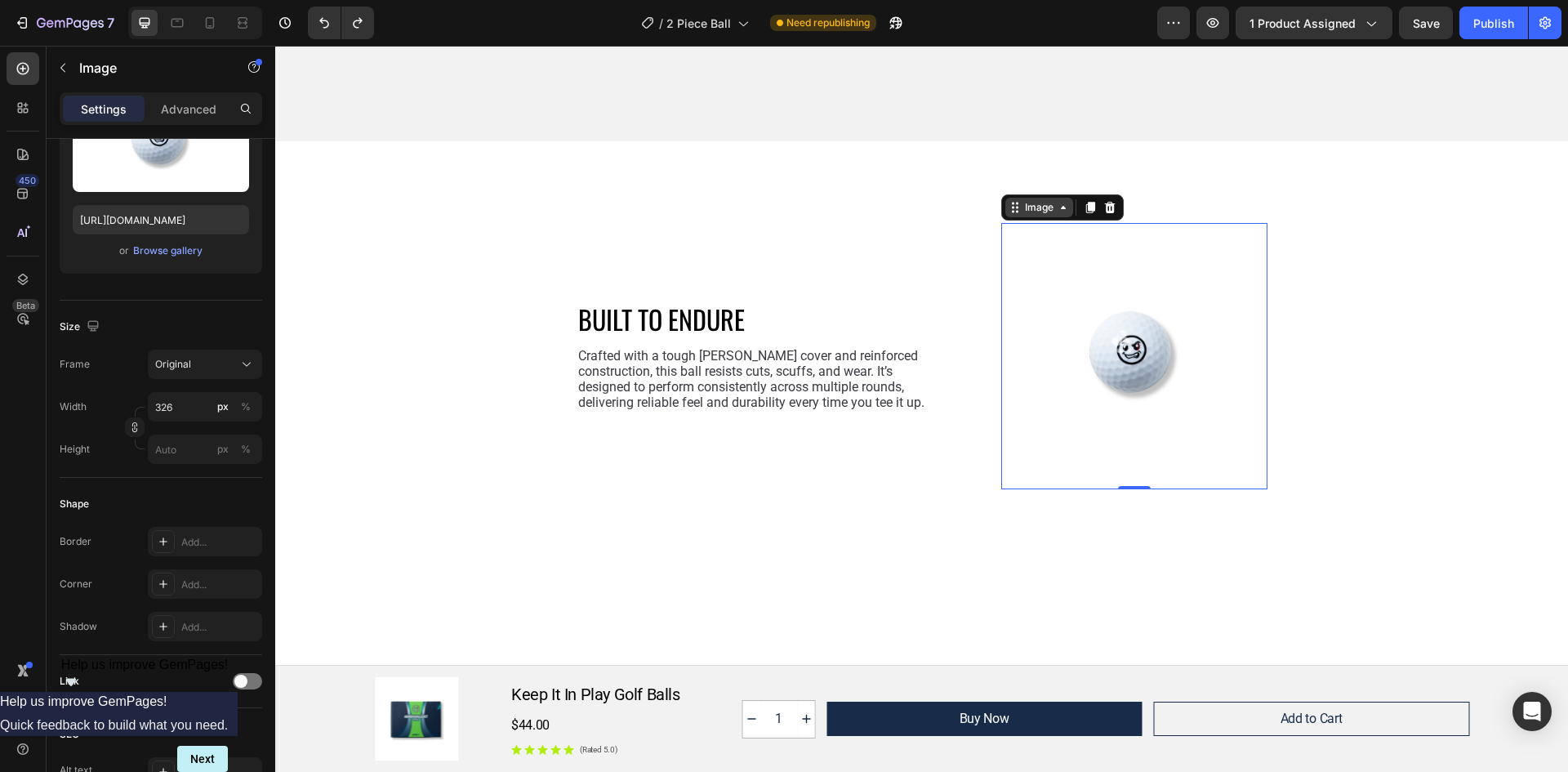
click at [1049, 209] on div "Image" at bounding box center [1039, 207] width 35 height 15
click at [1368, 341] on div "BUILT TO ENDURE Heading Crafted with a tough Surlyn cover and reinforced constr…" at bounding box center [922, 356] width 1253 height 266
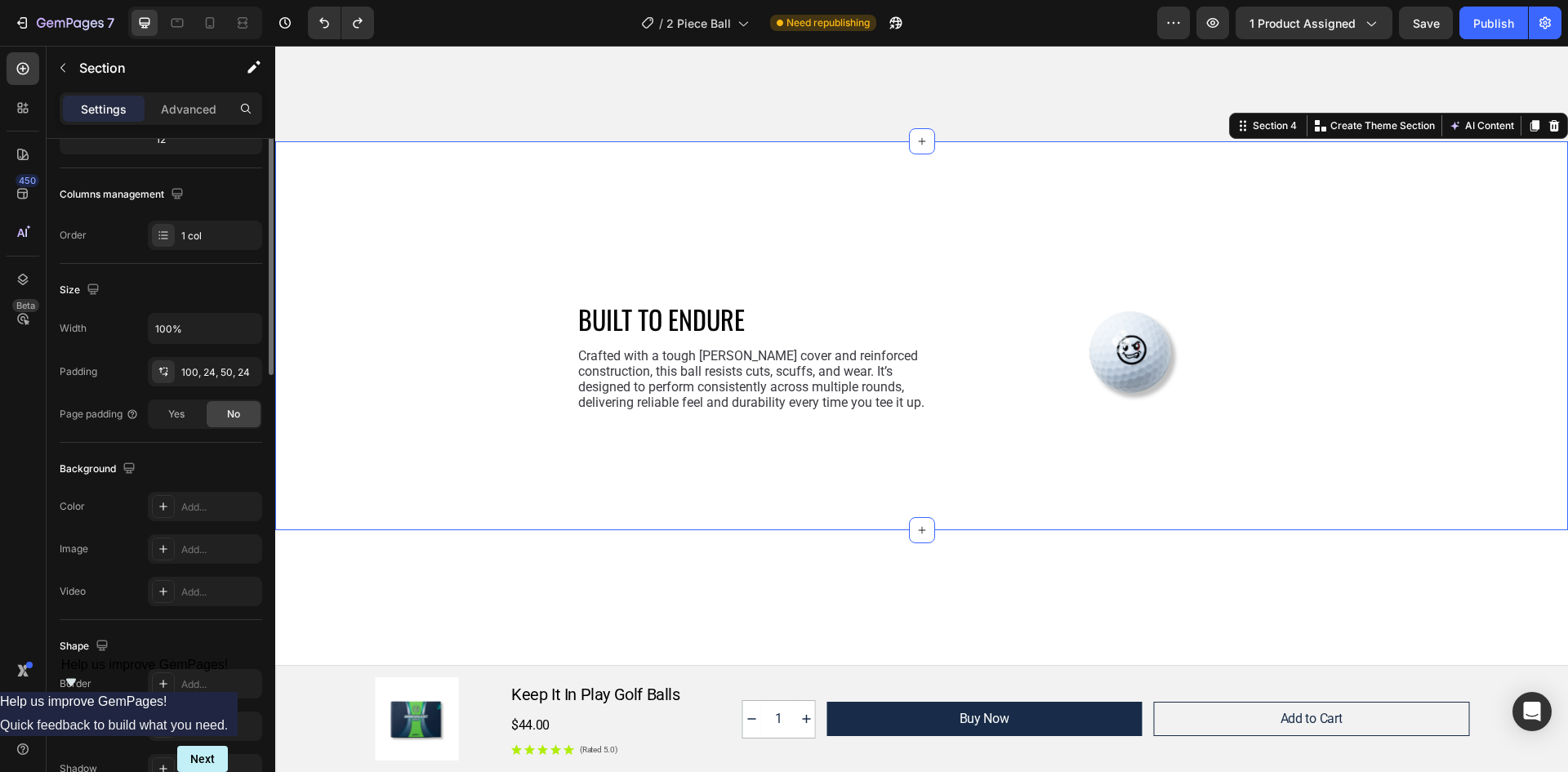
scroll to position [0, 0]
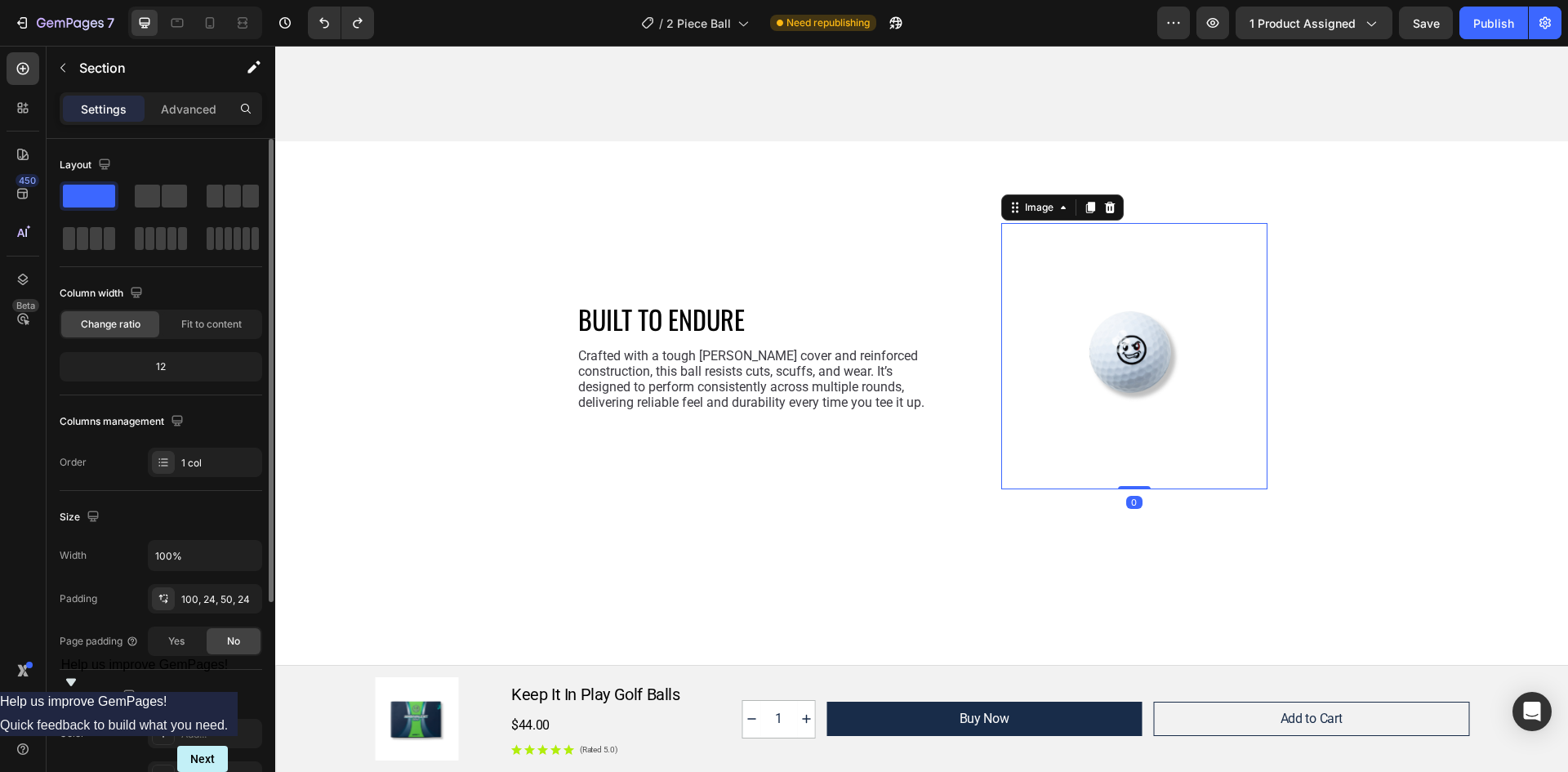
click at [1203, 342] on img at bounding box center [1133, 356] width 266 height 266
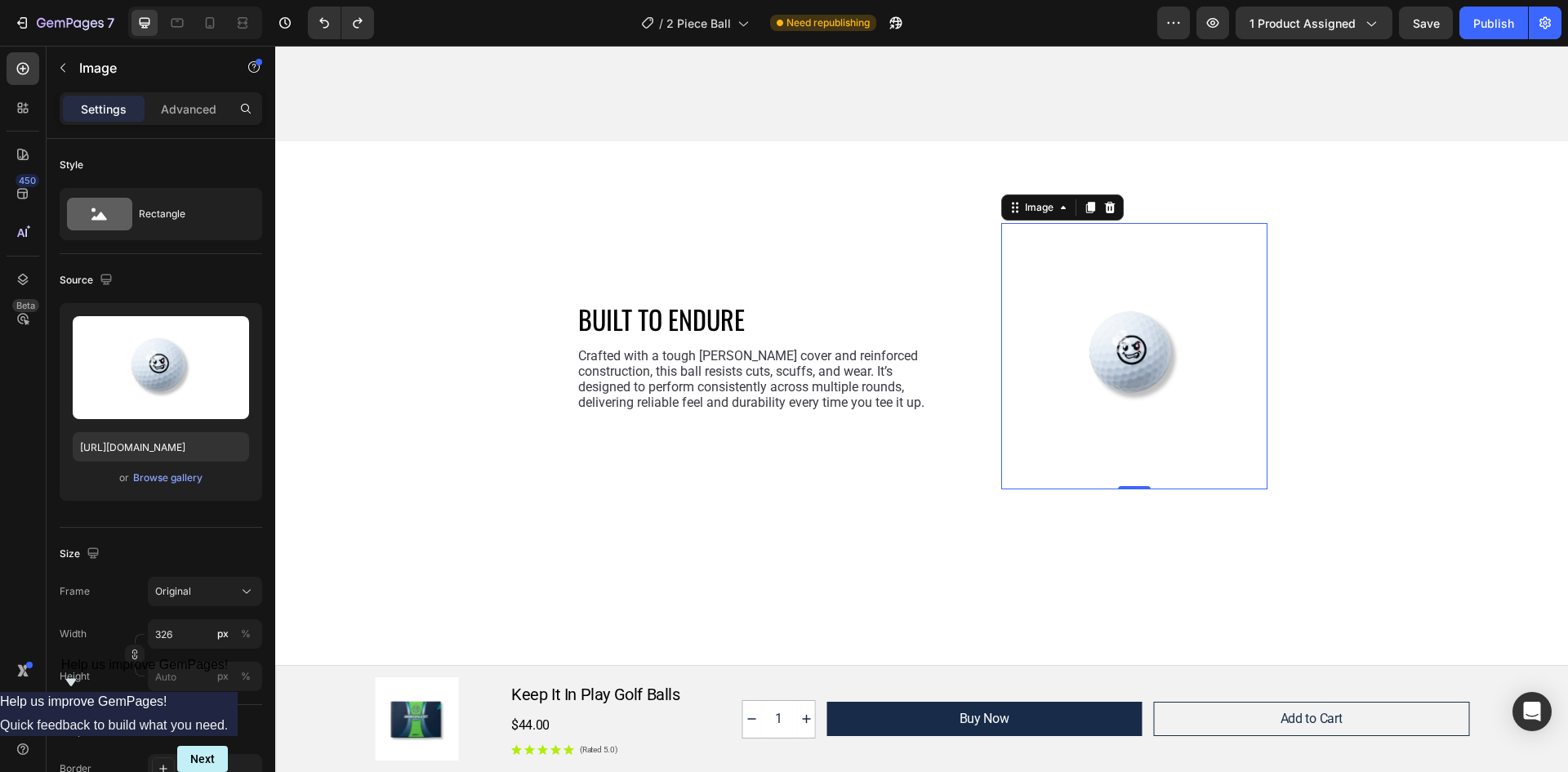
click at [1056, 306] on img at bounding box center [1133, 356] width 266 height 266
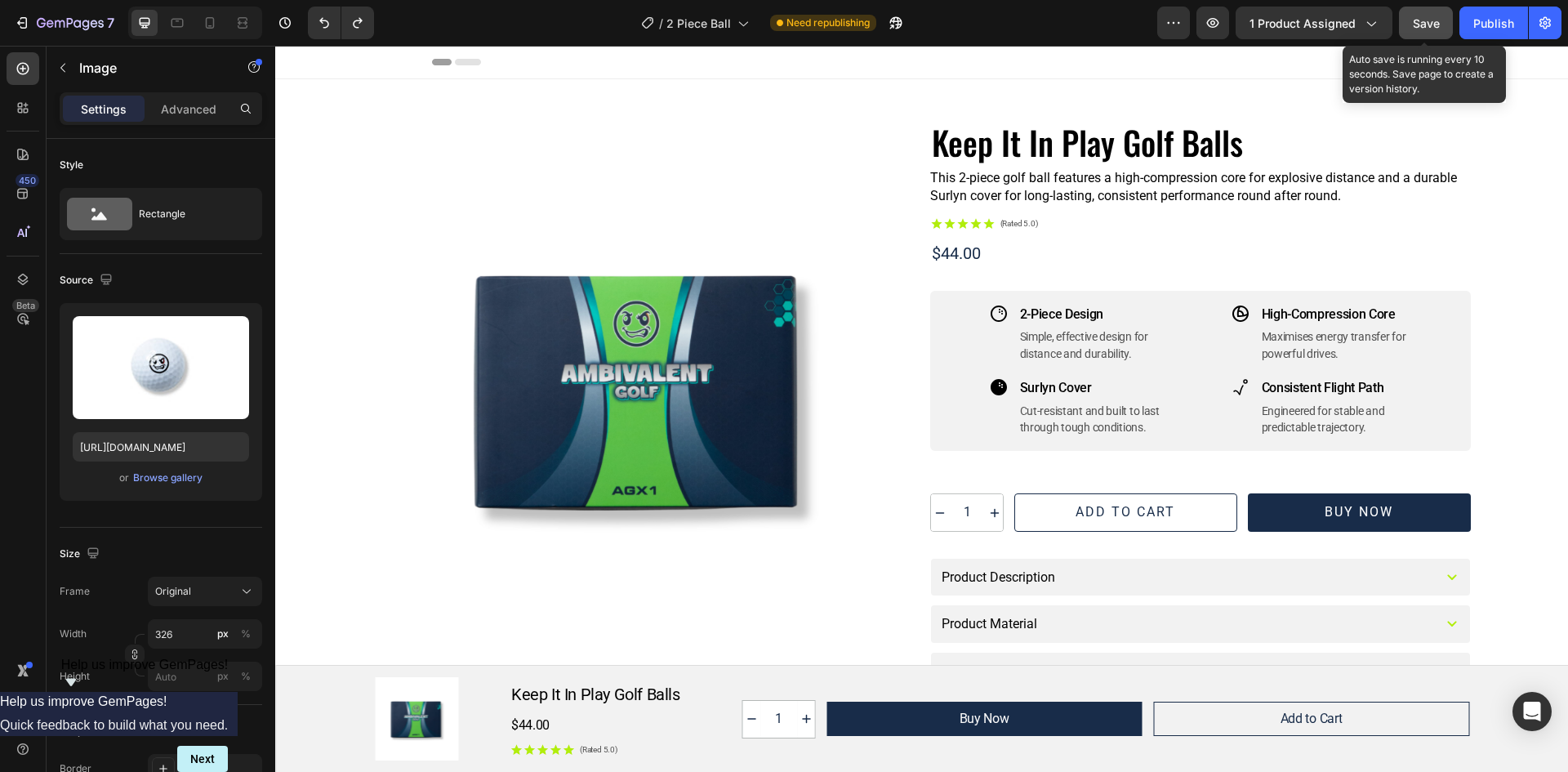
click at [1426, 25] on span "Save" at bounding box center [1427, 23] width 27 height 14
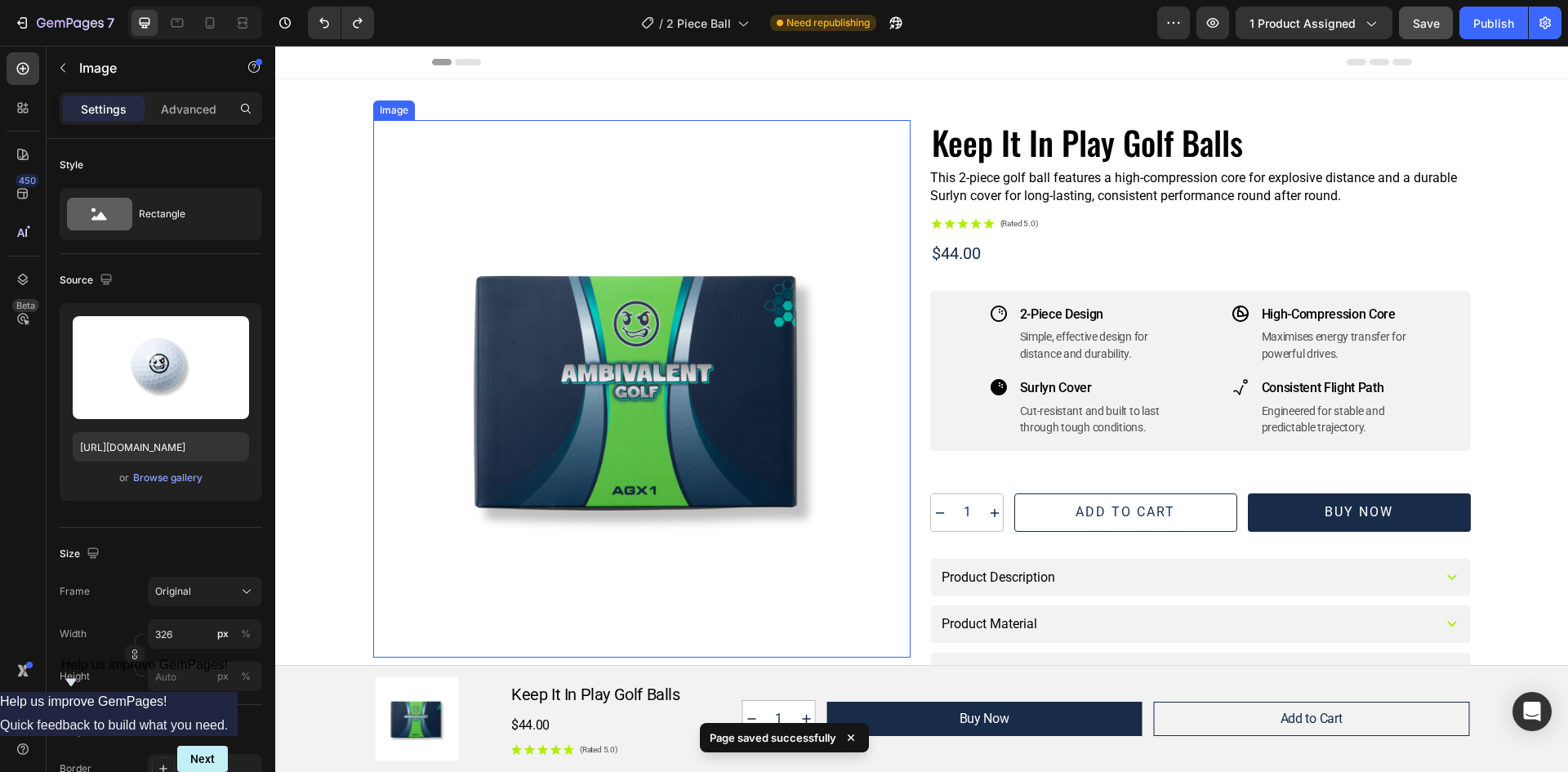
scroll to position [245, 0]
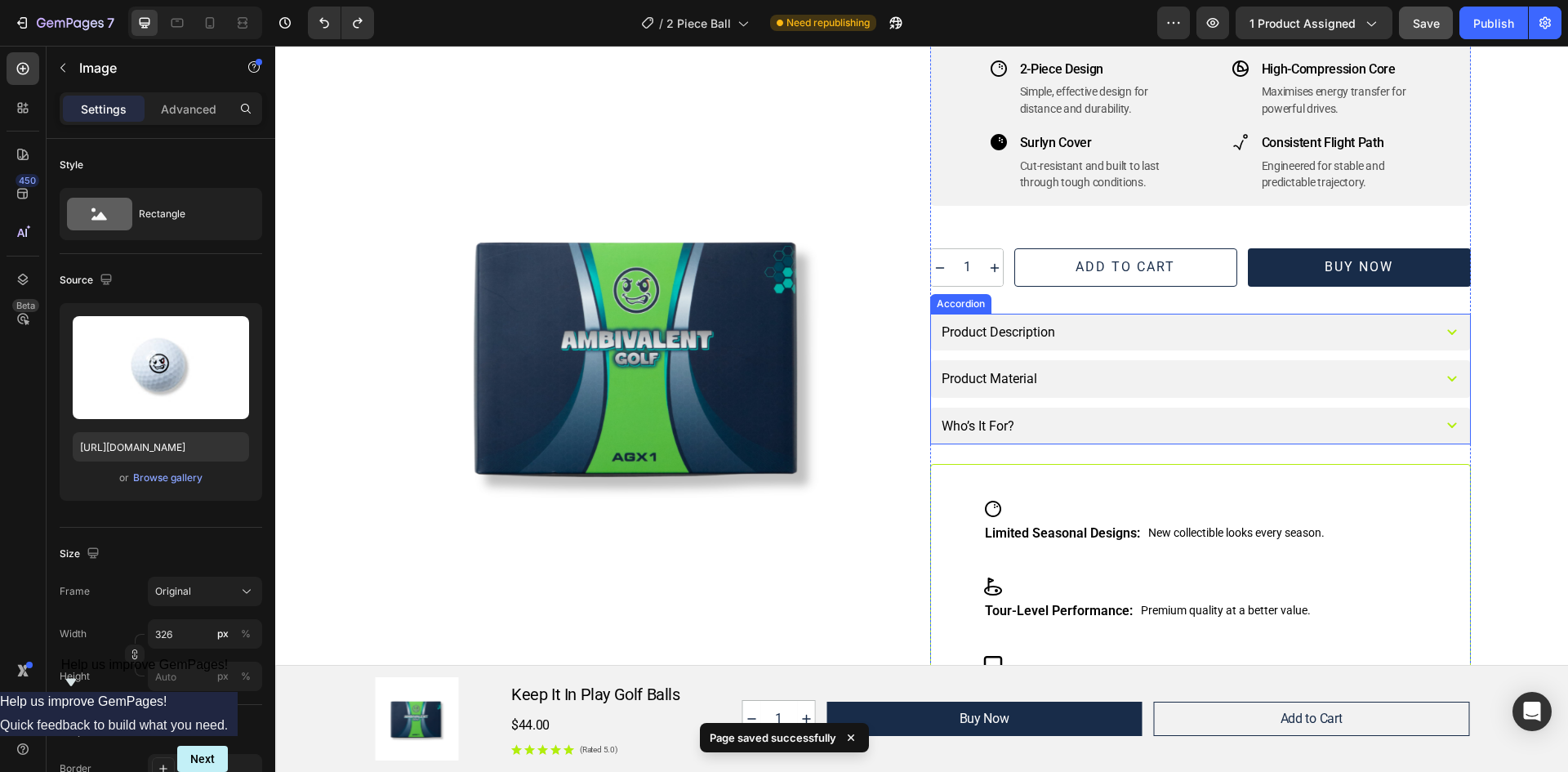
click at [1076, 327] on div "Product Description" at bounding box center [1184, 331] width 490 height 20
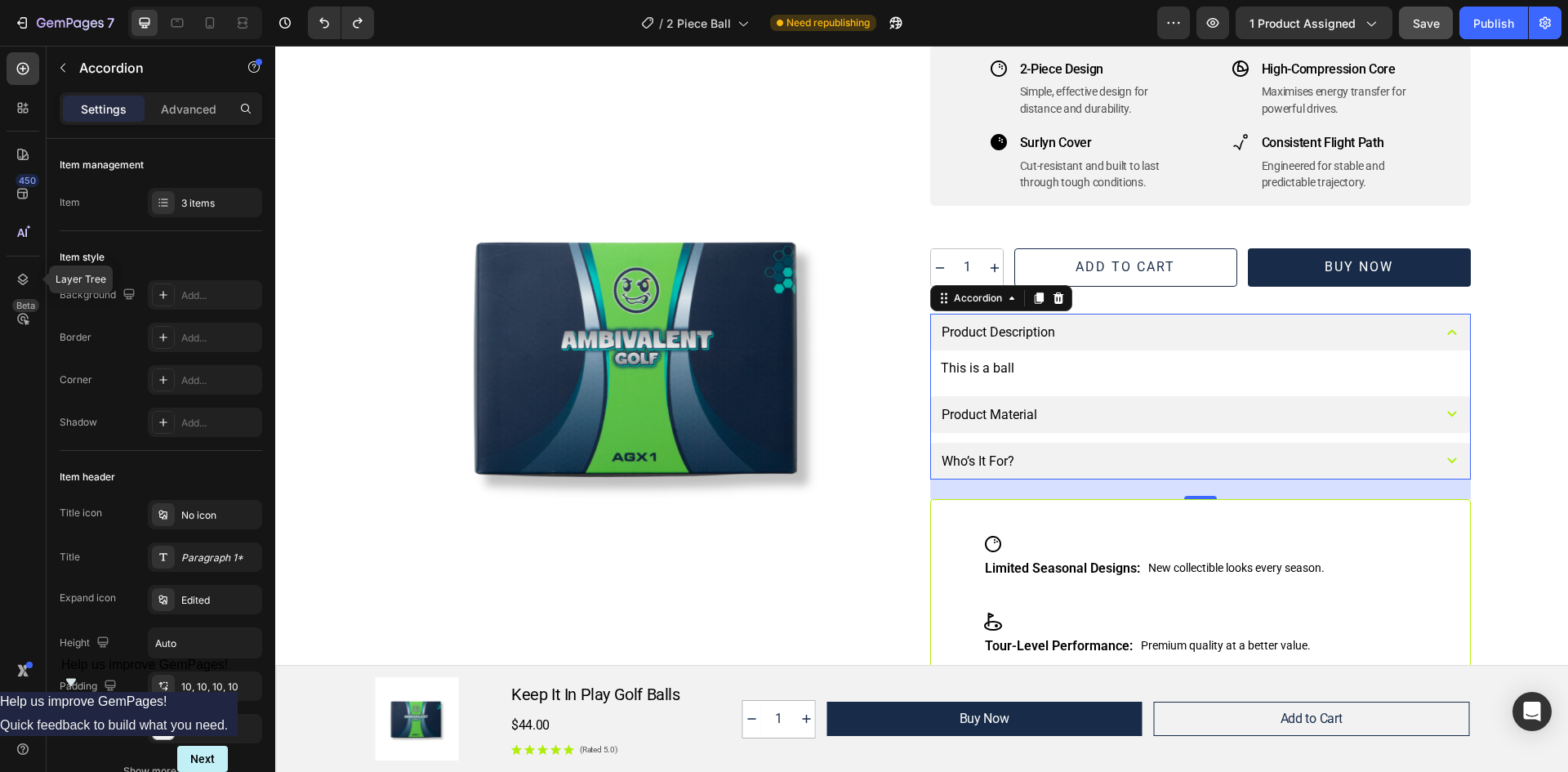
scroll to position [0, 0]
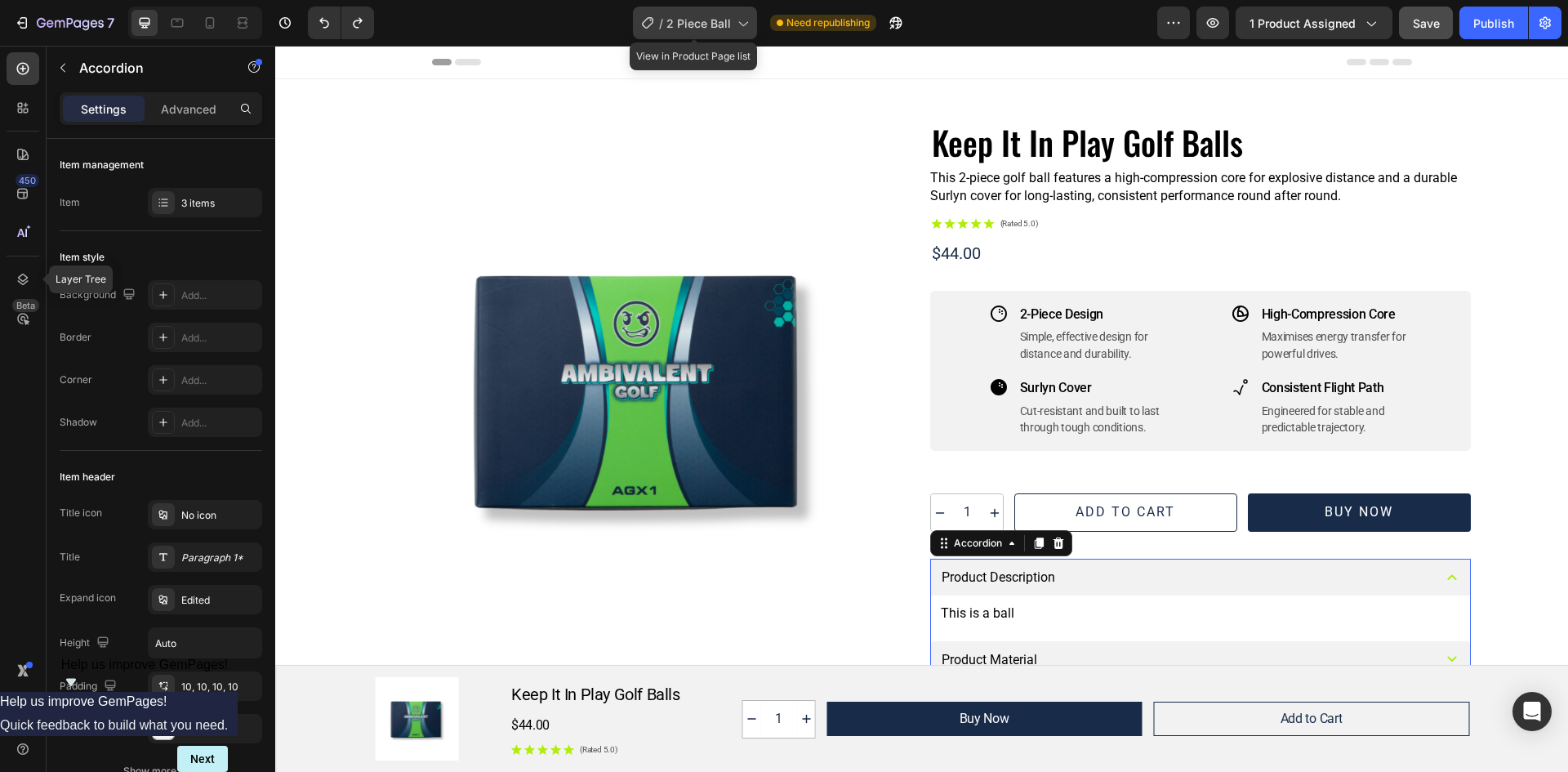
click at [734, 21] on icon at bounding box center [742, 22] width 17 height 17
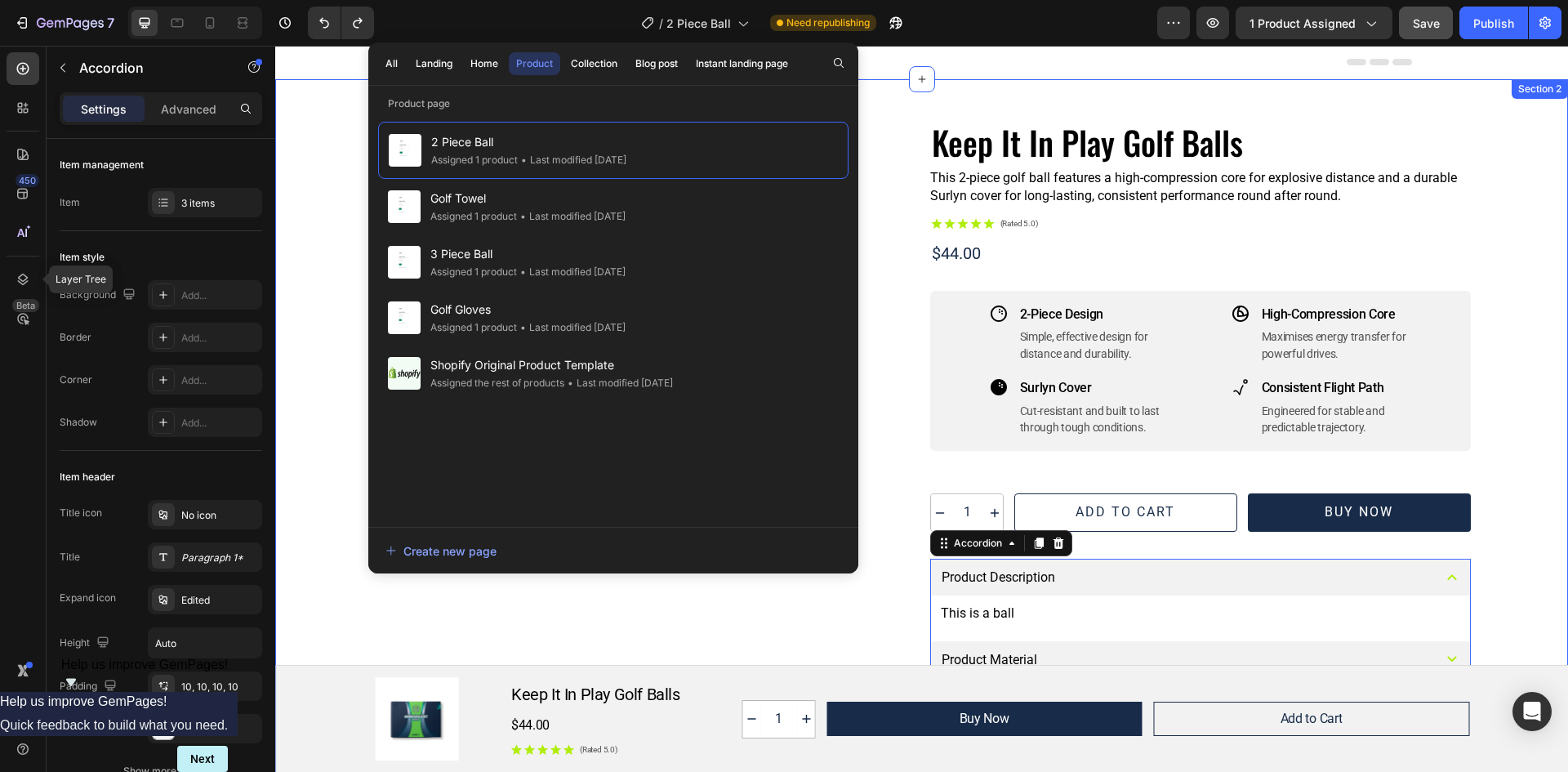
click at [1542, 226] on div "Image Row Keep It In Play Golf Balls Product Title This 2-piece golf ball featu…" at bounding box center [921, 587] width 1293 height 1016
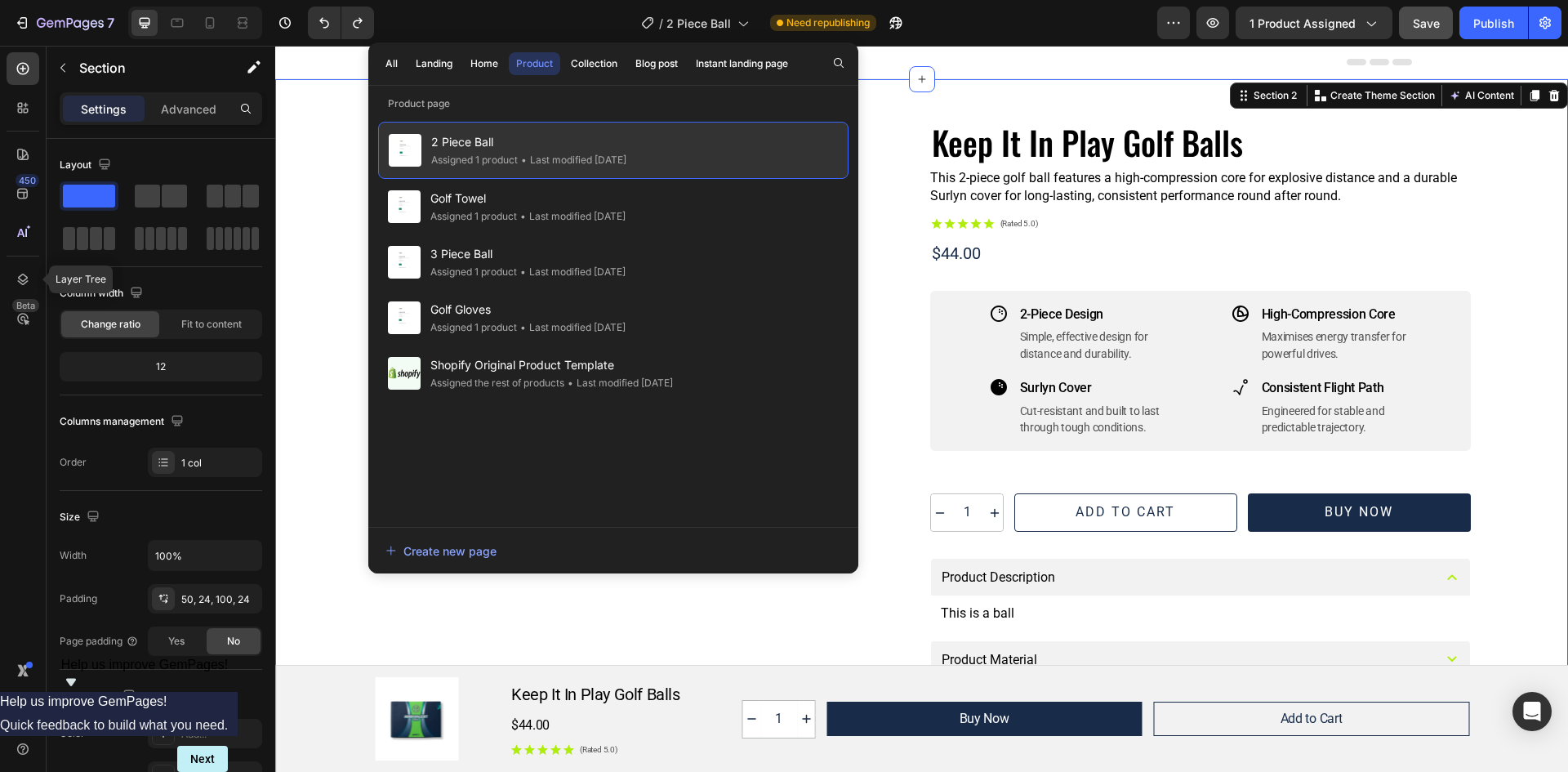
click at [668, 147] on div "2 Piece Ball Assigned 1 product • Last modified 21 days ago" at bounding box center [613, 150] width 471 height 58
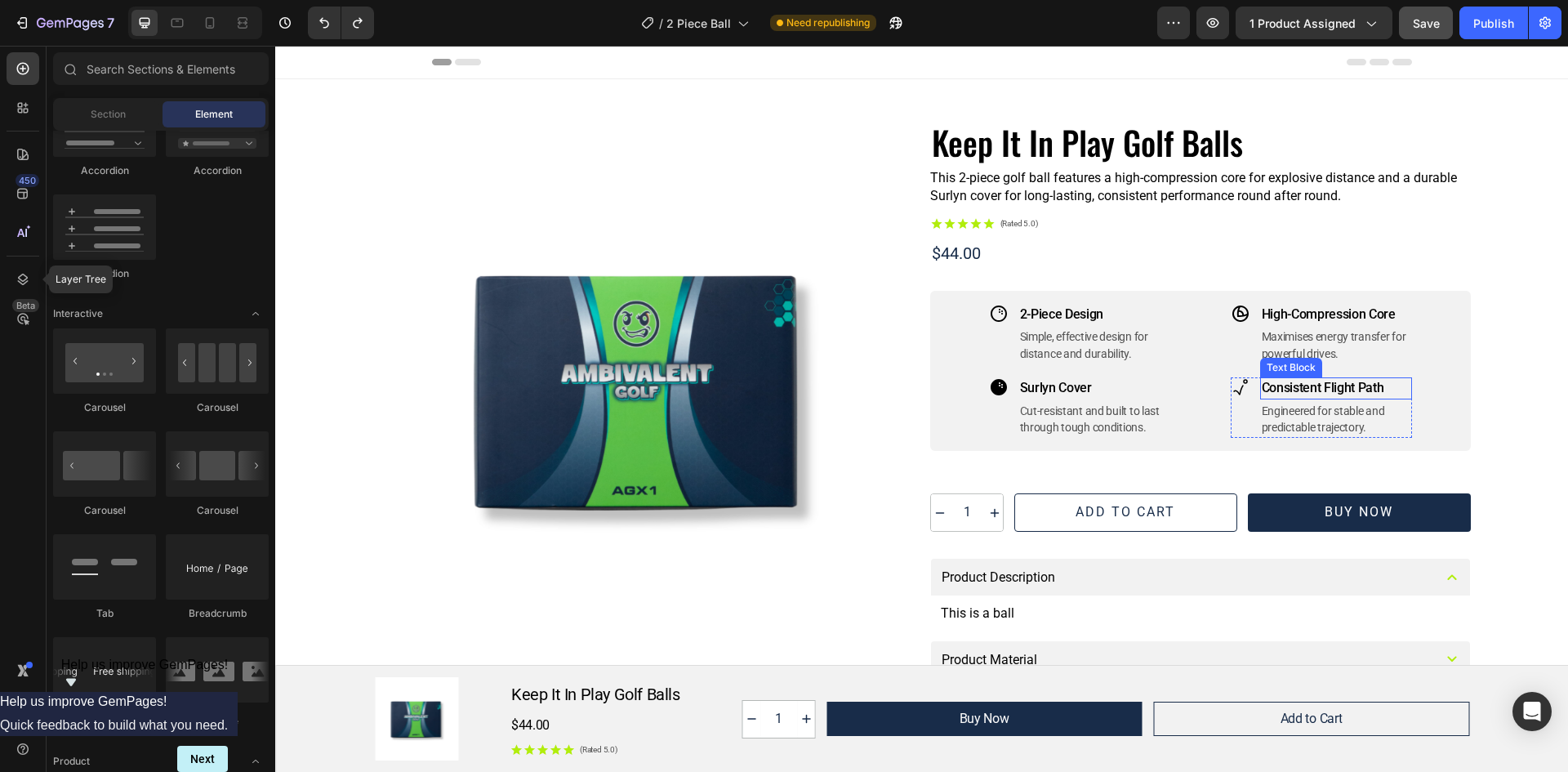
scroll to position [245, 0]
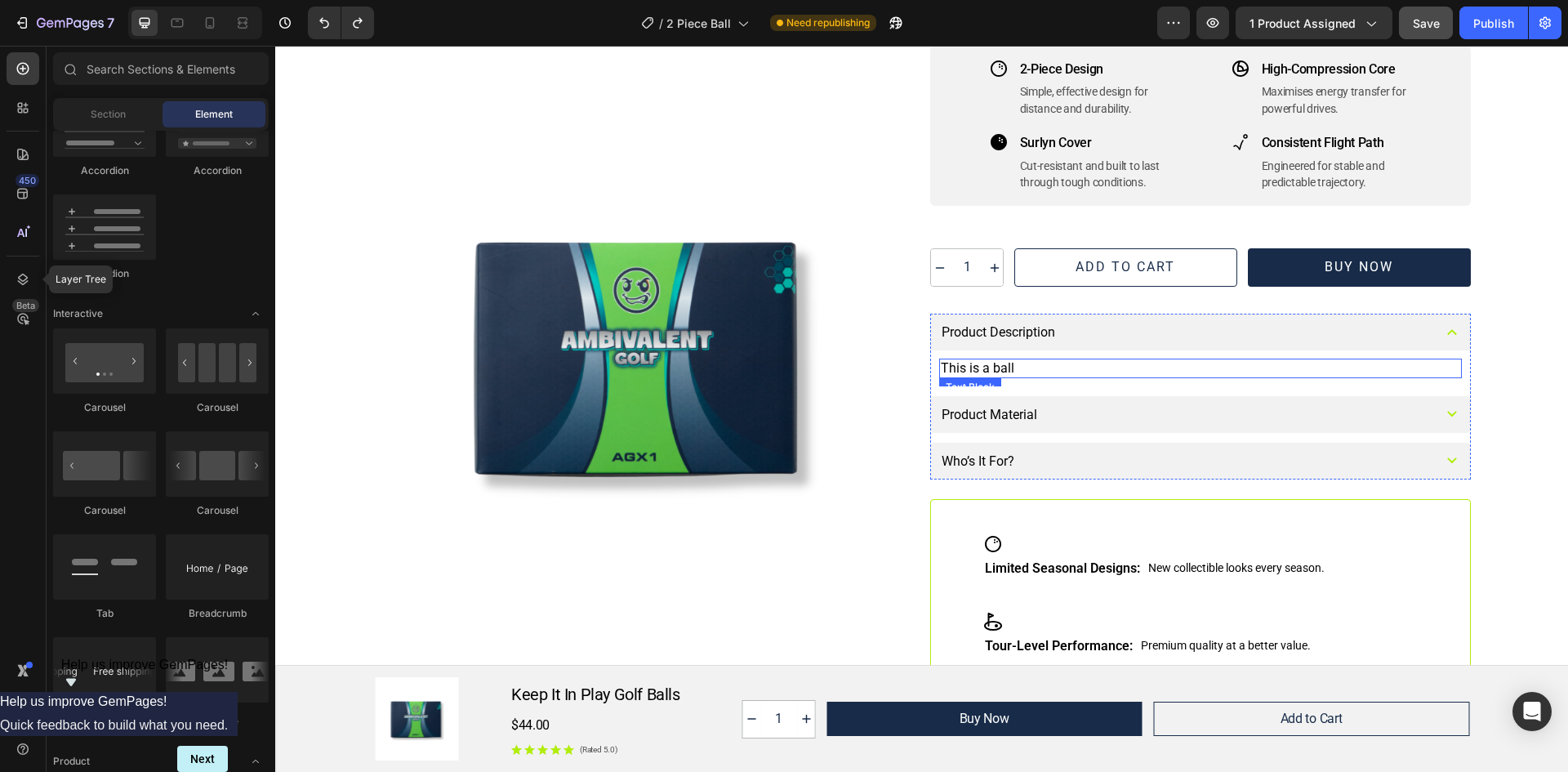
click at [1034, 365] on p "This is a ball" at bounding box center [1200, 368] width 519 height 16
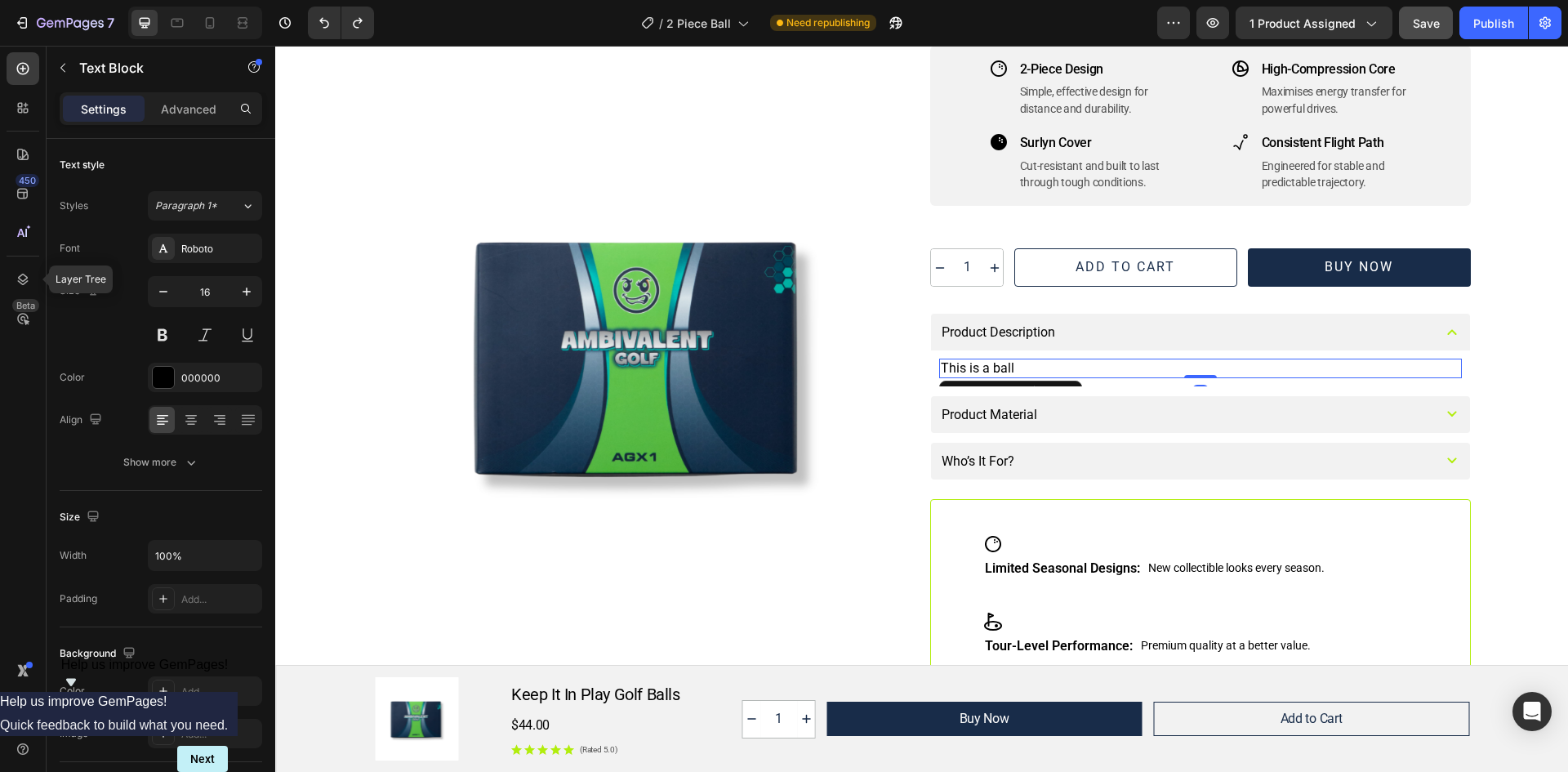
click at [1022, 367] on p "This is a ball" at bounding box center [1200, 368] width 519 height 16
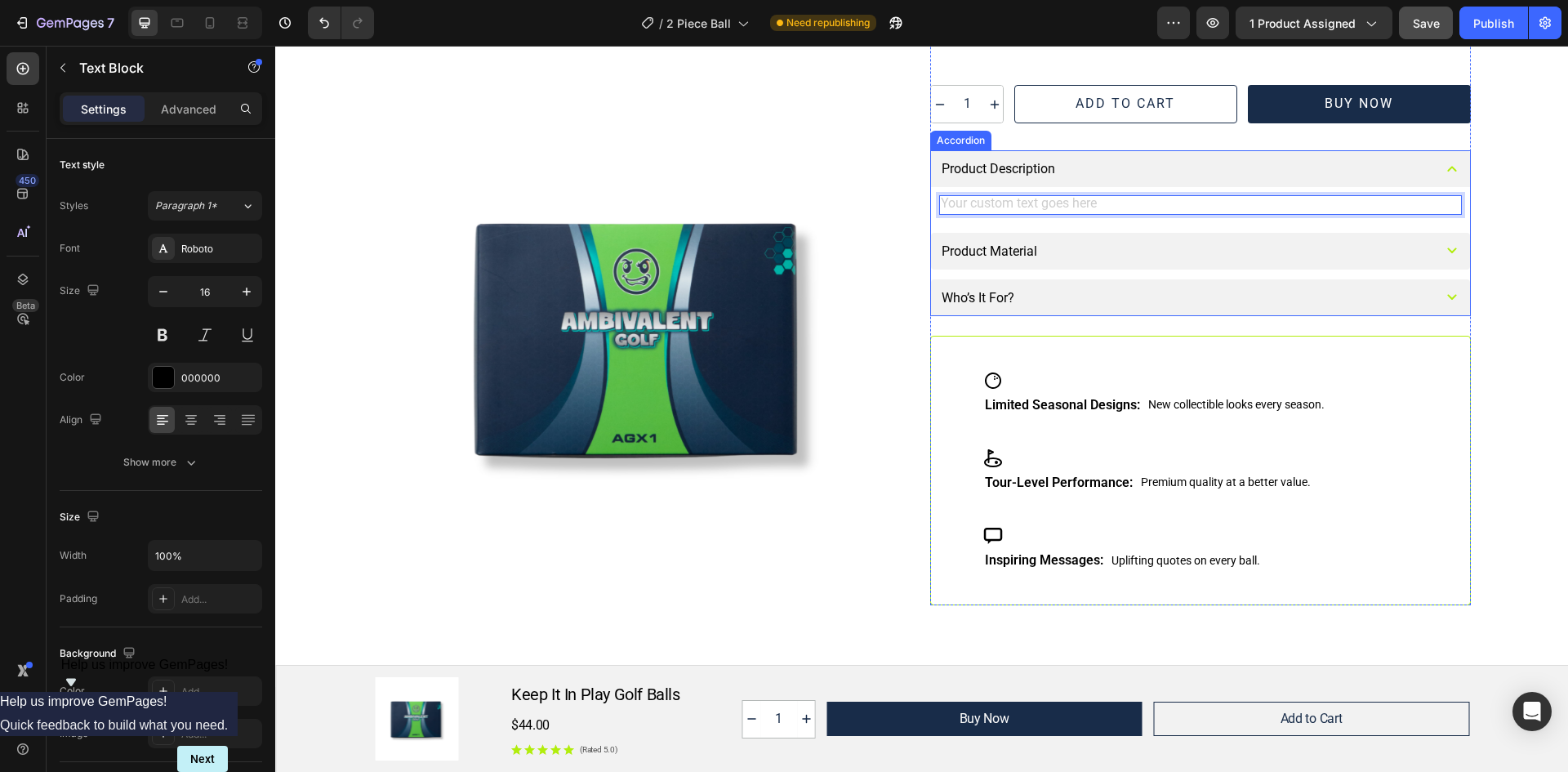
click at [1019, 302] on div "Who’s It For?" at bounding box center [1184, 297] width 490 height 20
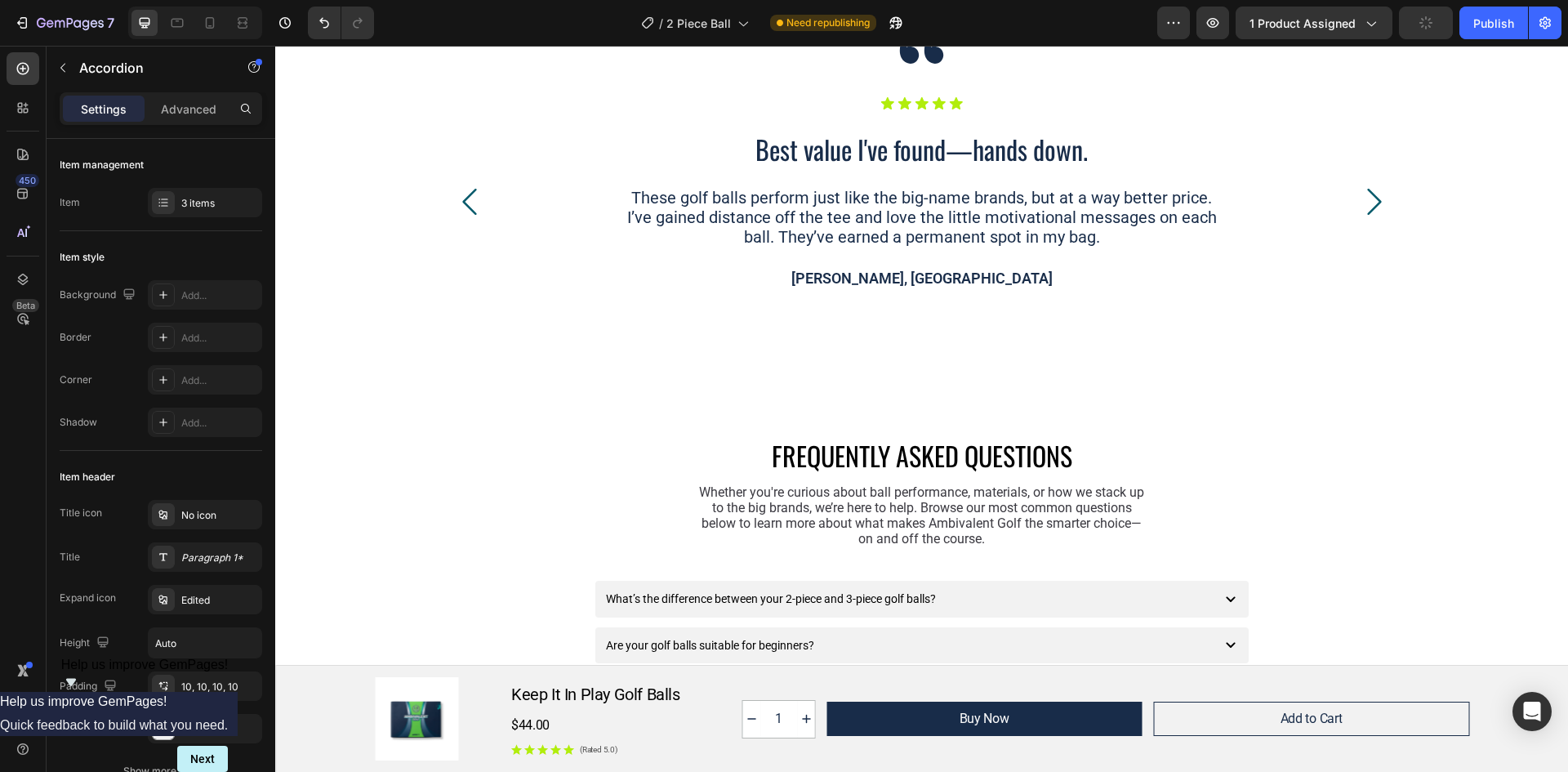
scroll to position [3920, 0]
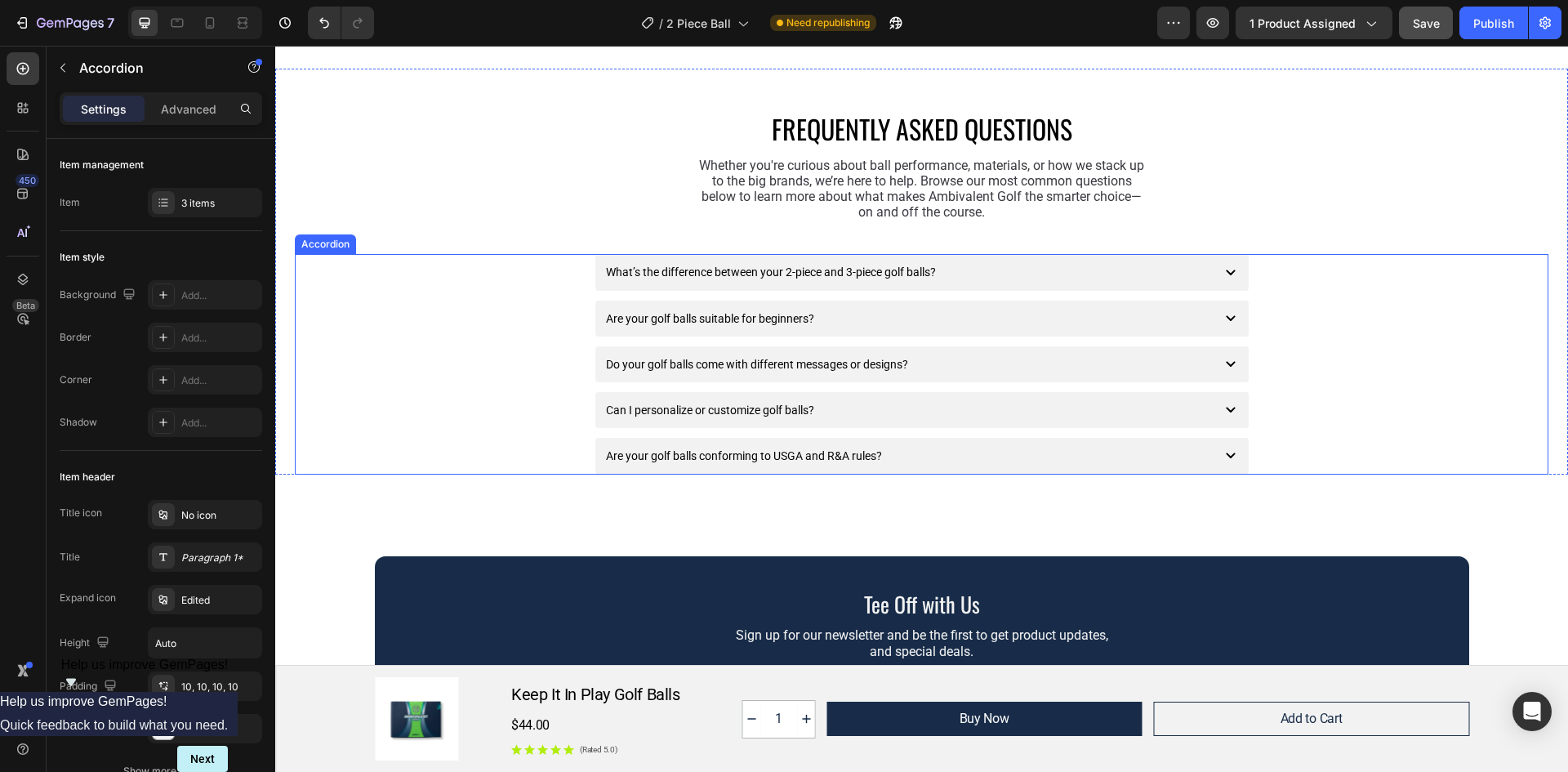
click at [1224, 266] on icon at bounding box center [1231, 273] width 19 height 19
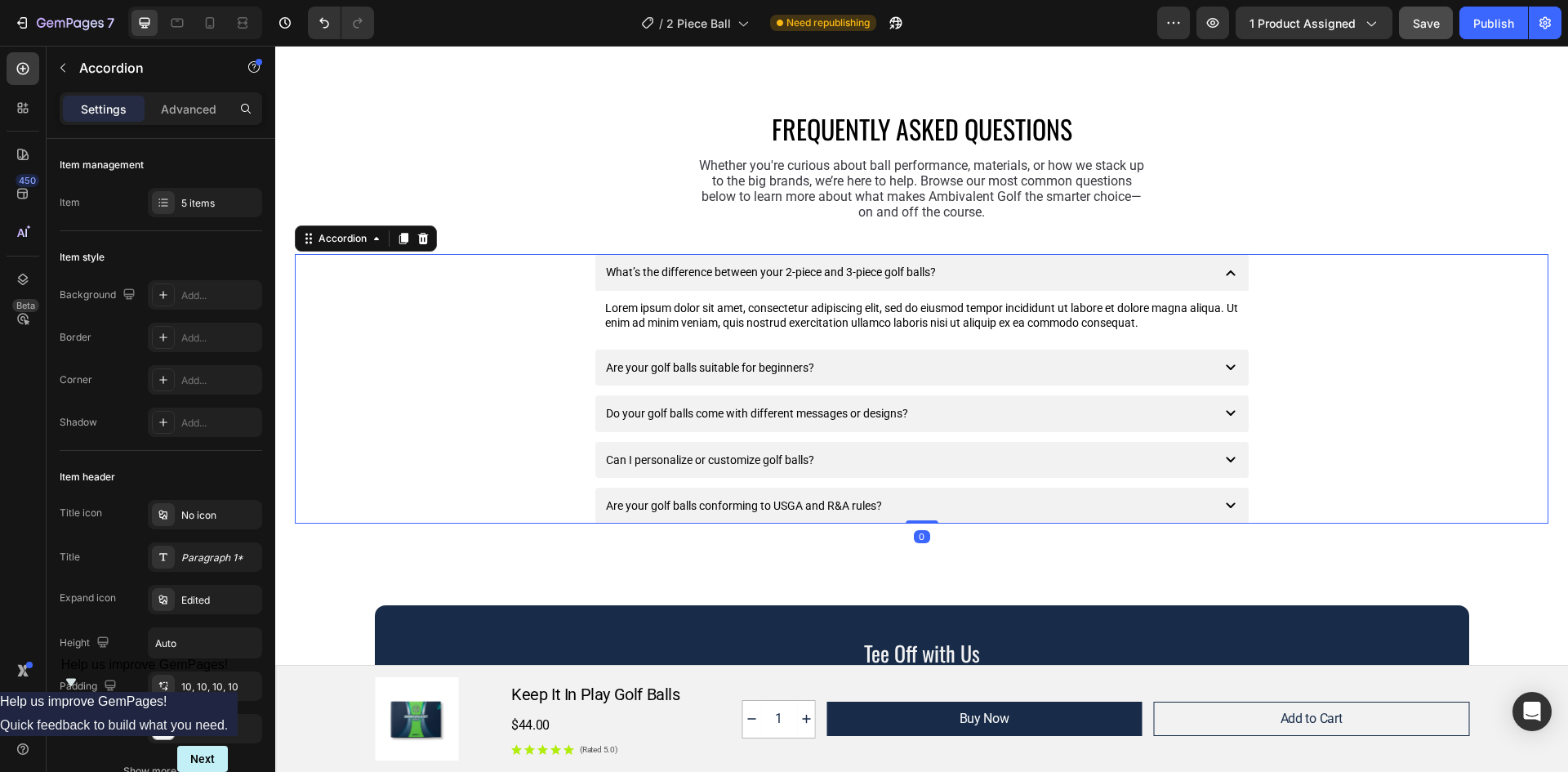
click at [1224, 266] on icon at bounding box center [1231, 273] width 19 height 19
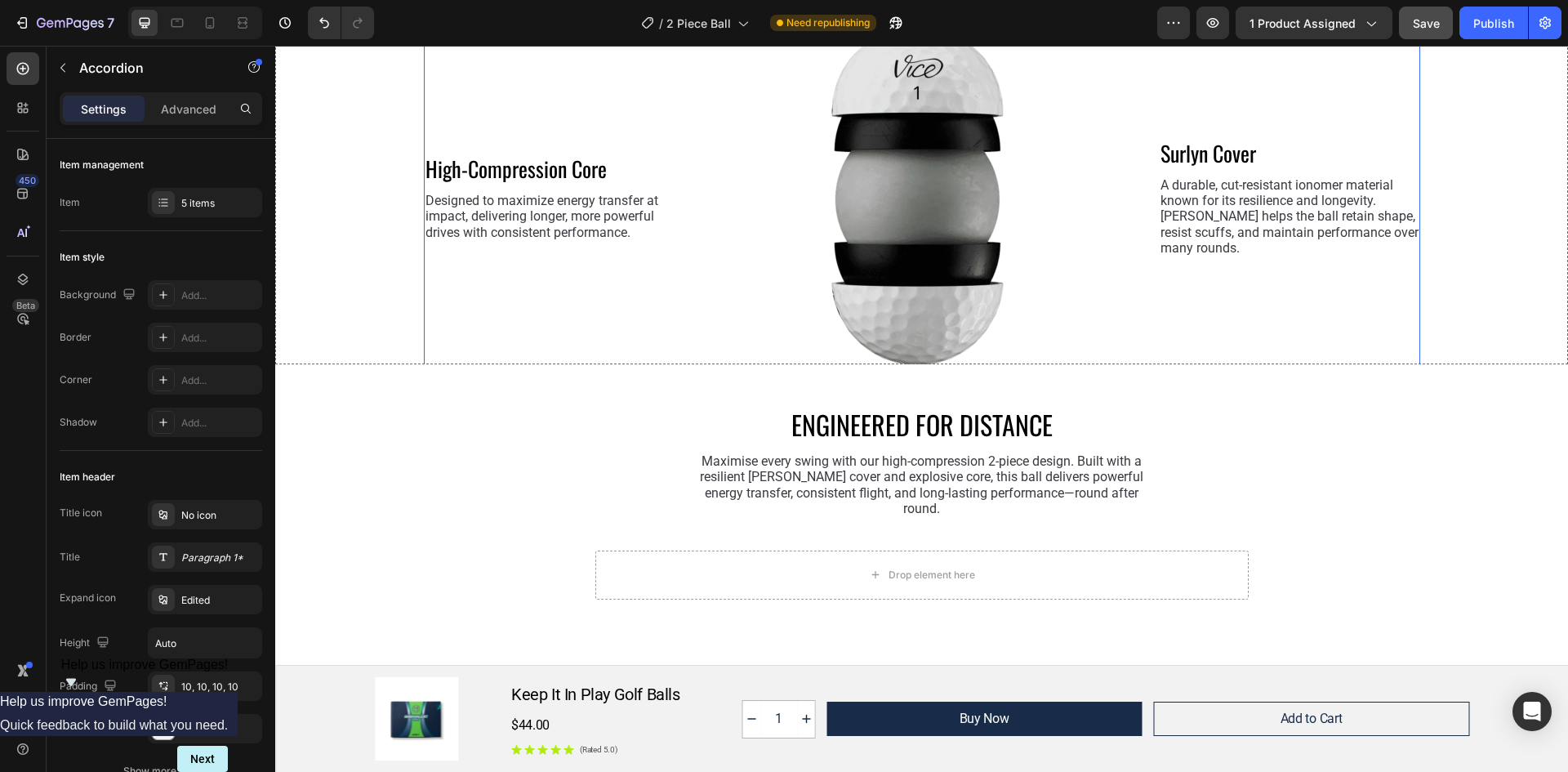
scroll to position [2678, 0]
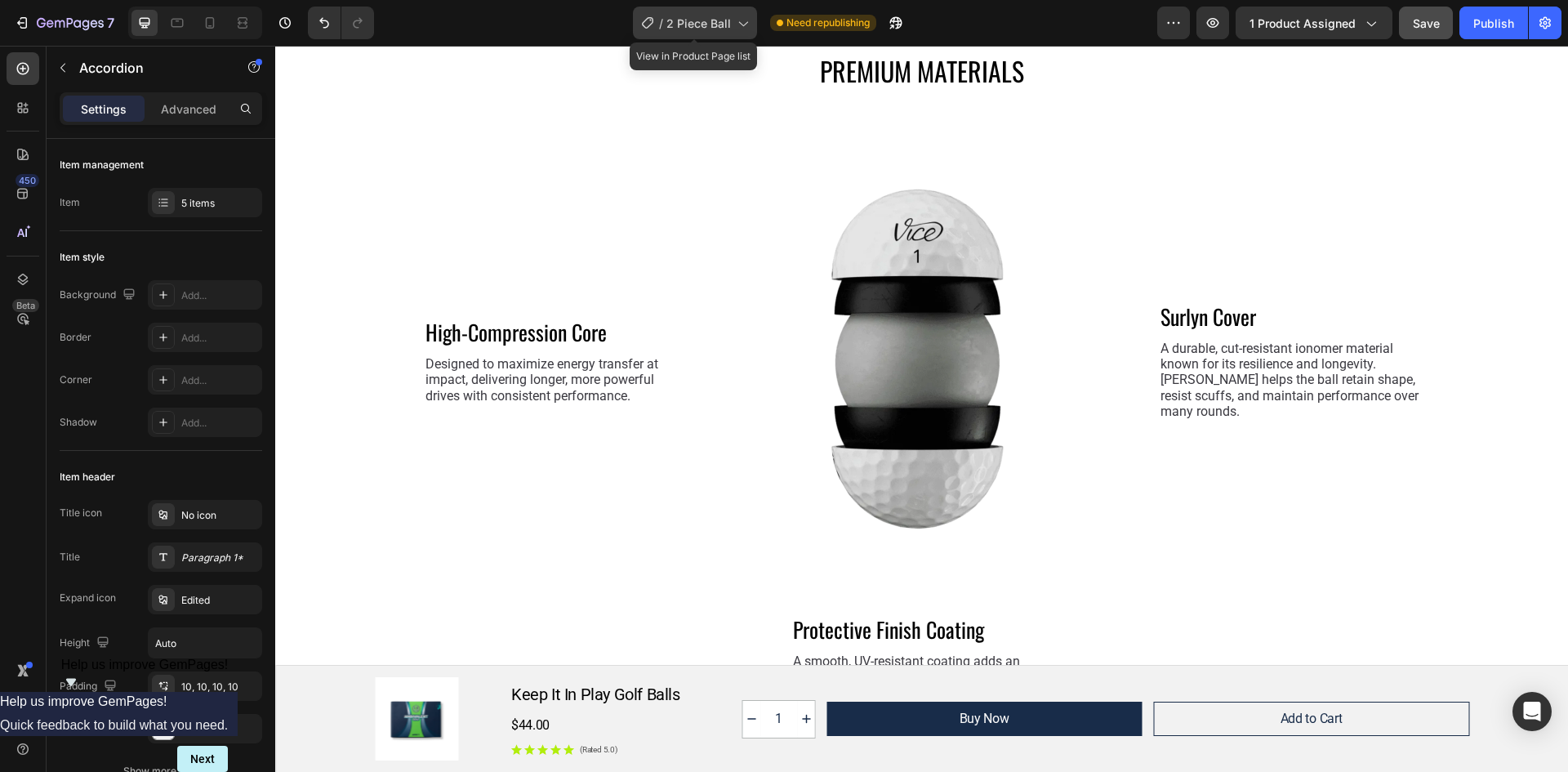
click at [744, 28] on icon at bounding box center [742, 22] width 17 height 17
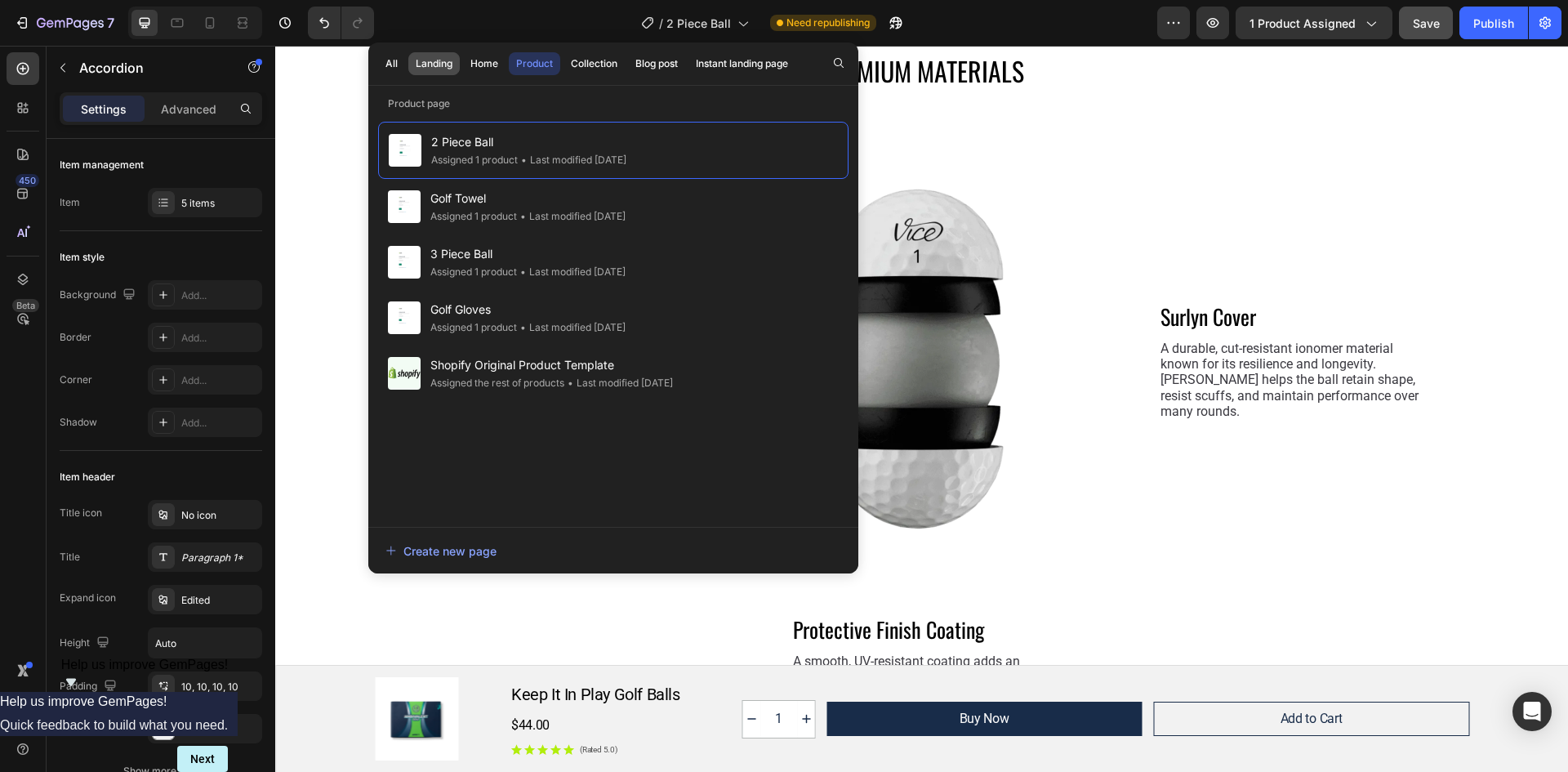
click at [431, 64] on div "Landing" at bounding box center [435, 63] width 37 height 15
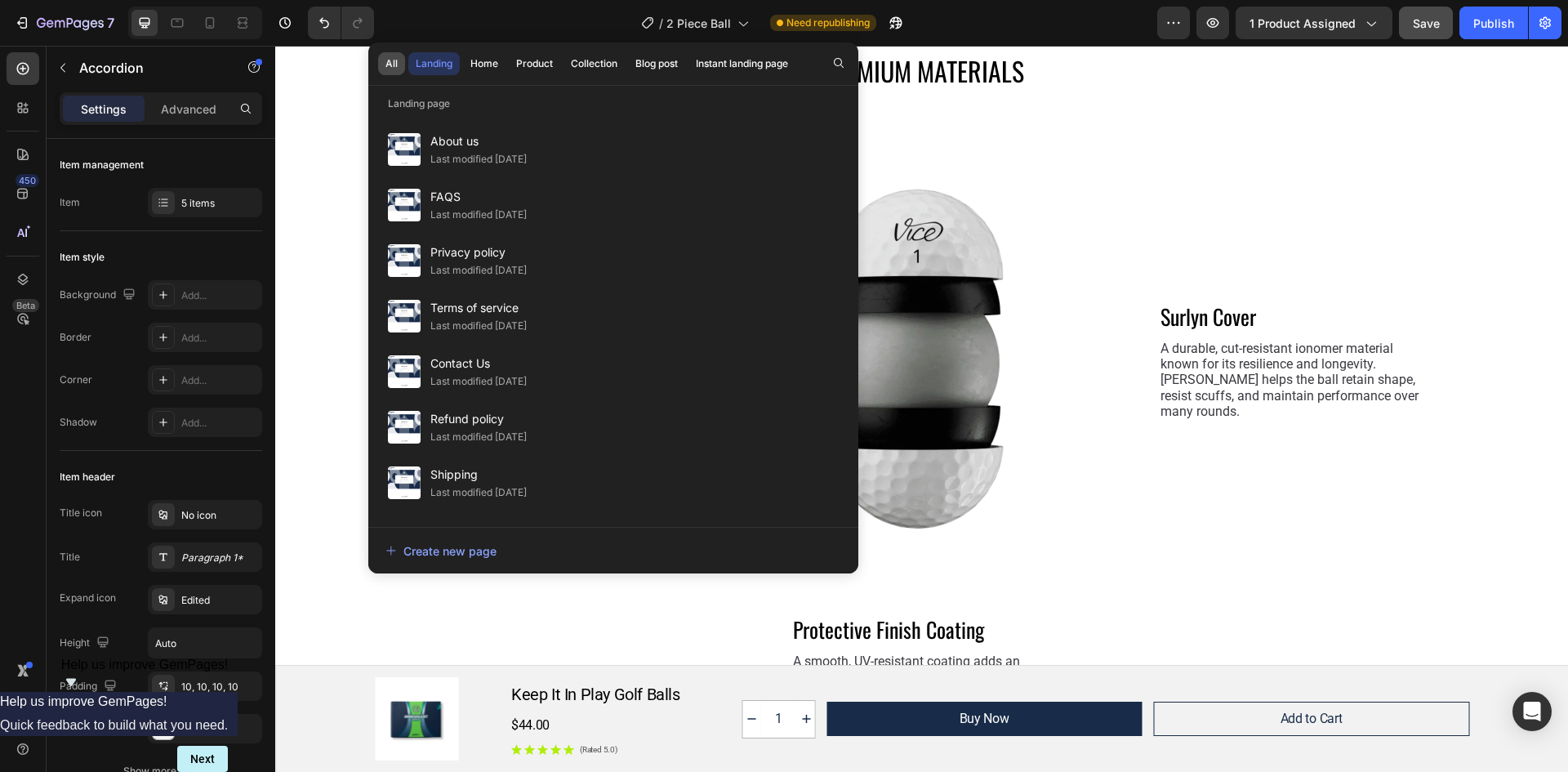
click at [399, 64] on button "All" at bounding box center [392, 63] width 27 height 22
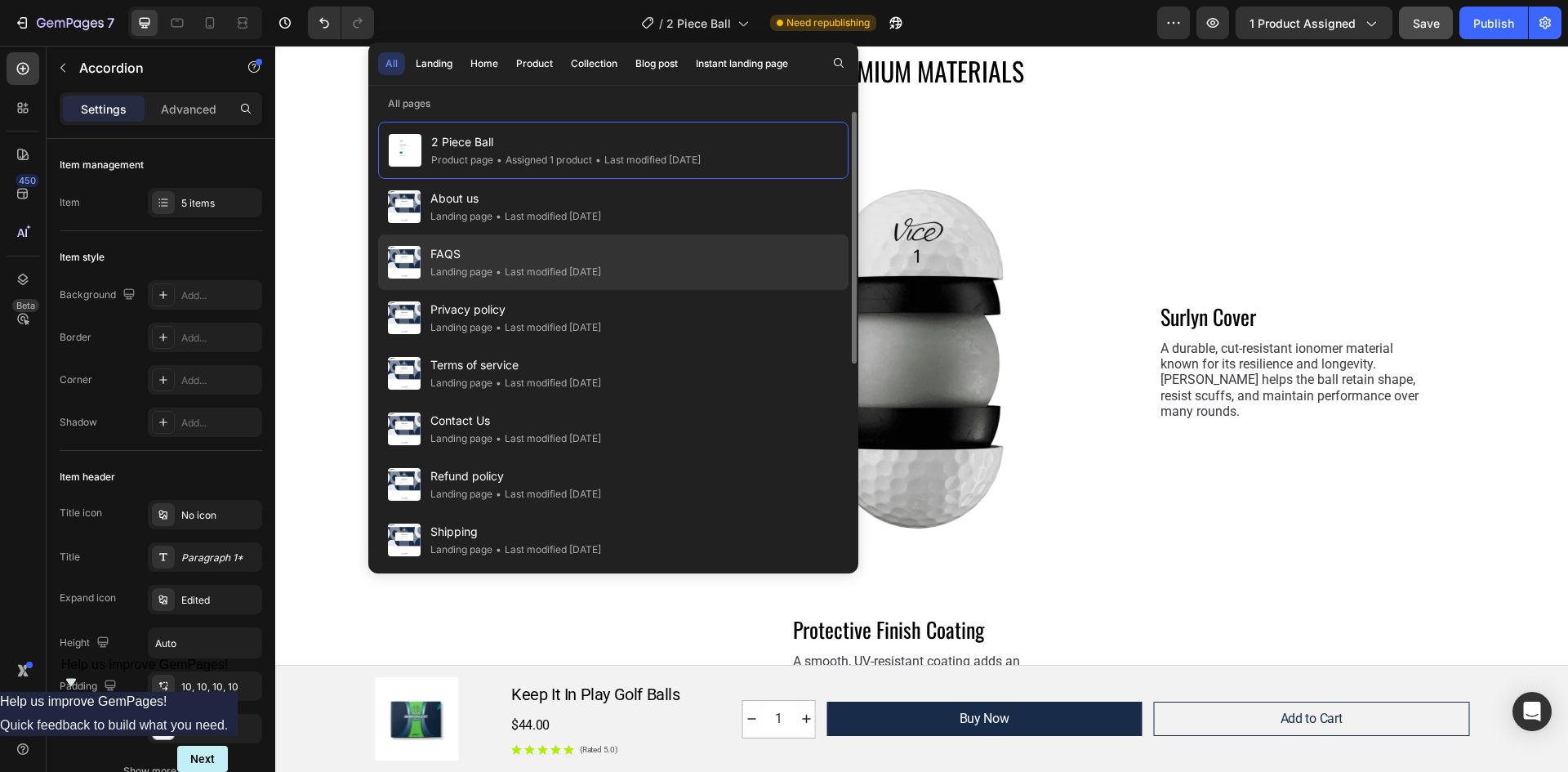
click at [477, 260] on span "FAQS" at bounding box center [516, 254] width 171 height 19
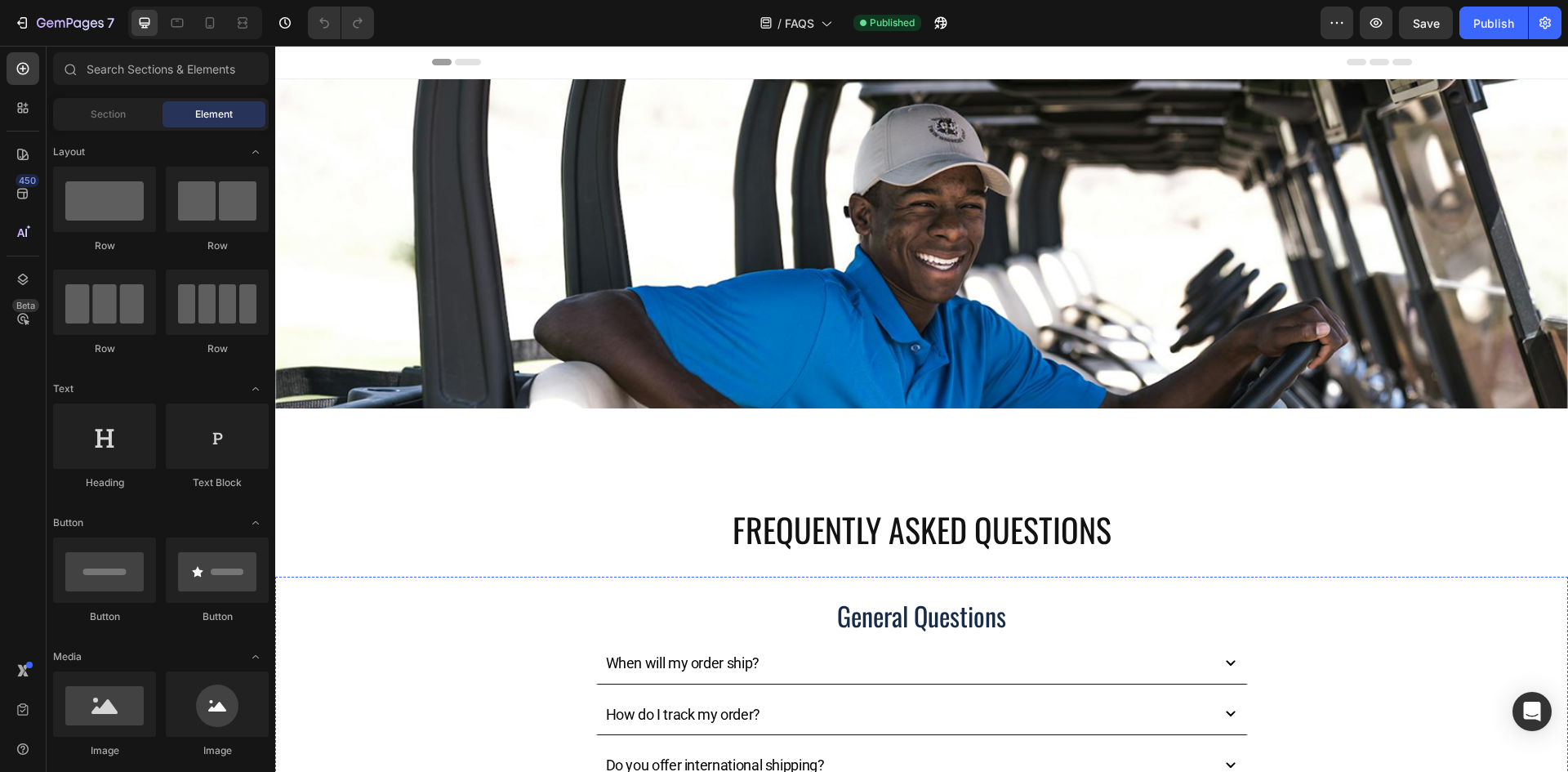
scroll to position [408, 0]
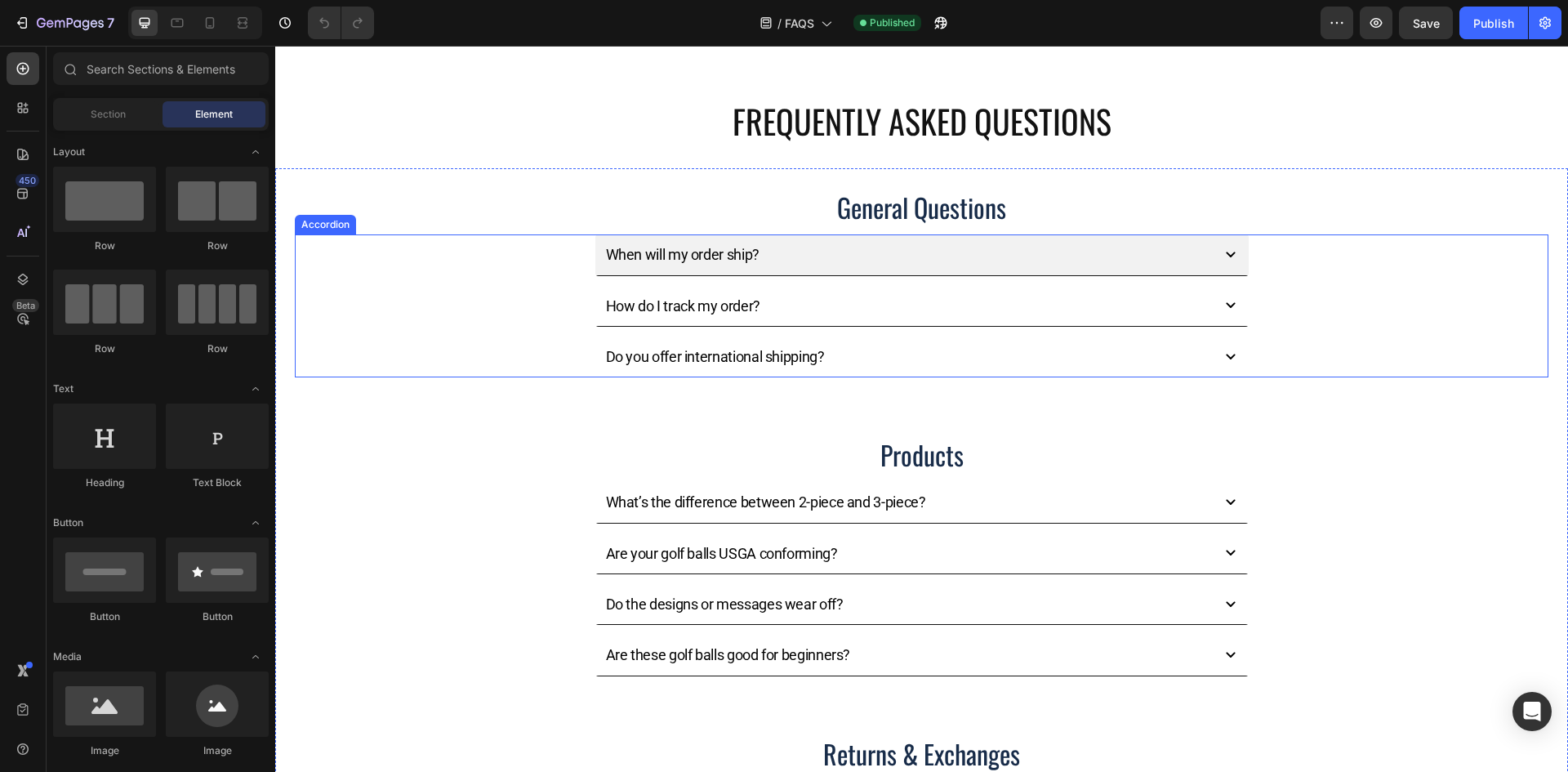
click at [1230, 256] on icon at bounding box center [1231, 254] width 19 height 19
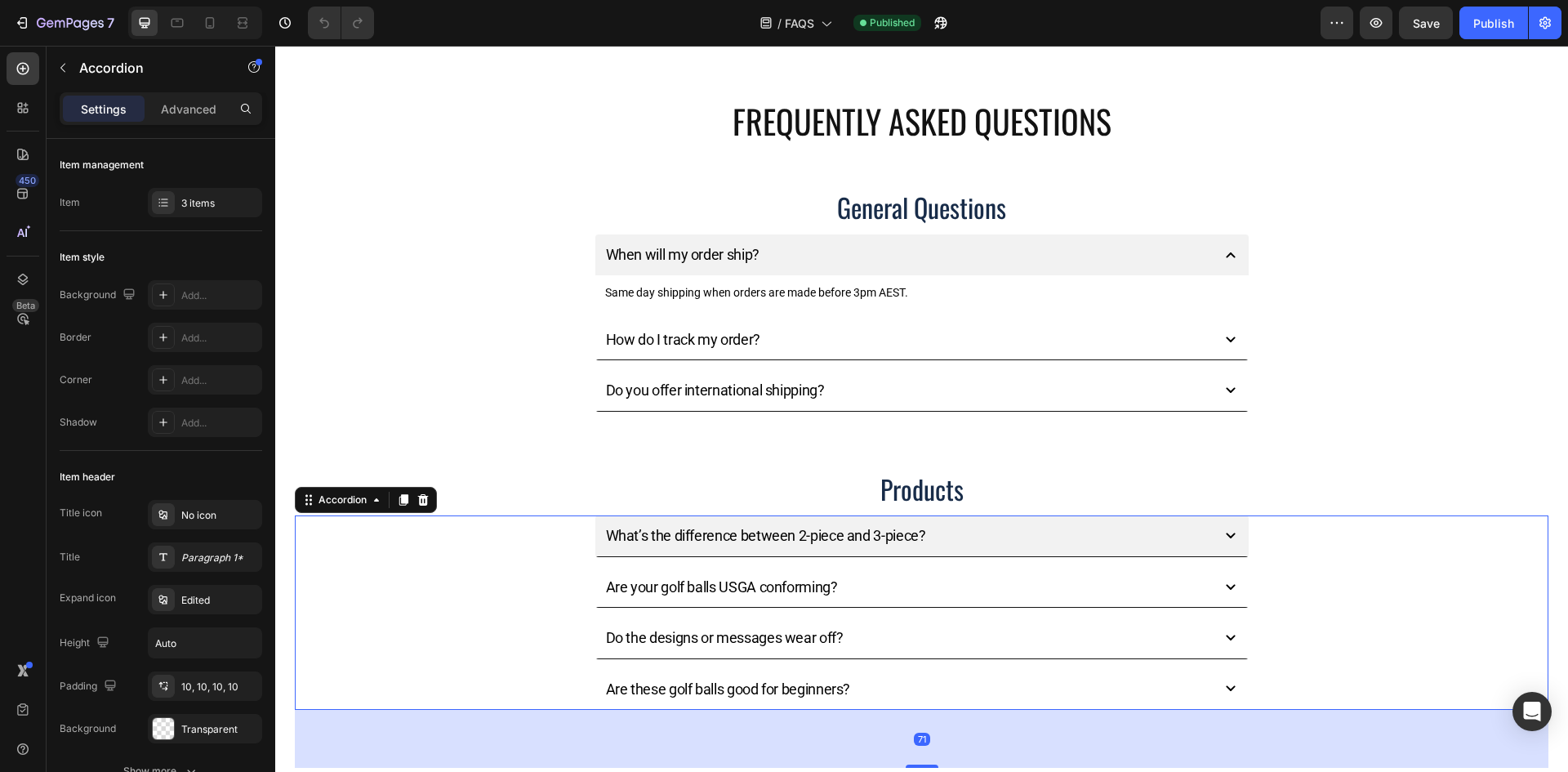
click at [1226, 533] on icon at bounding box center [1230, 536] width 9 height 6
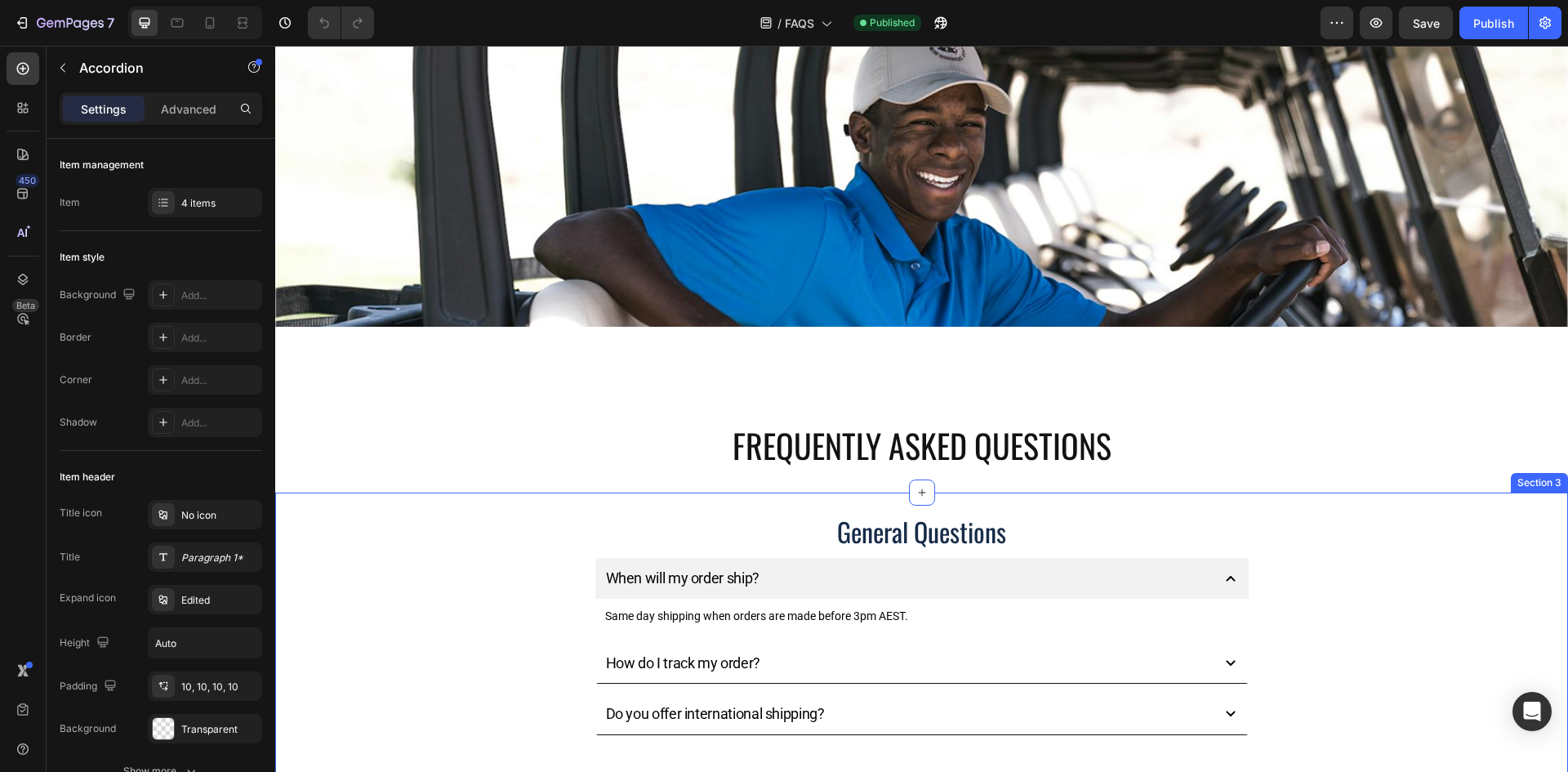
scroll to position [0, 0]
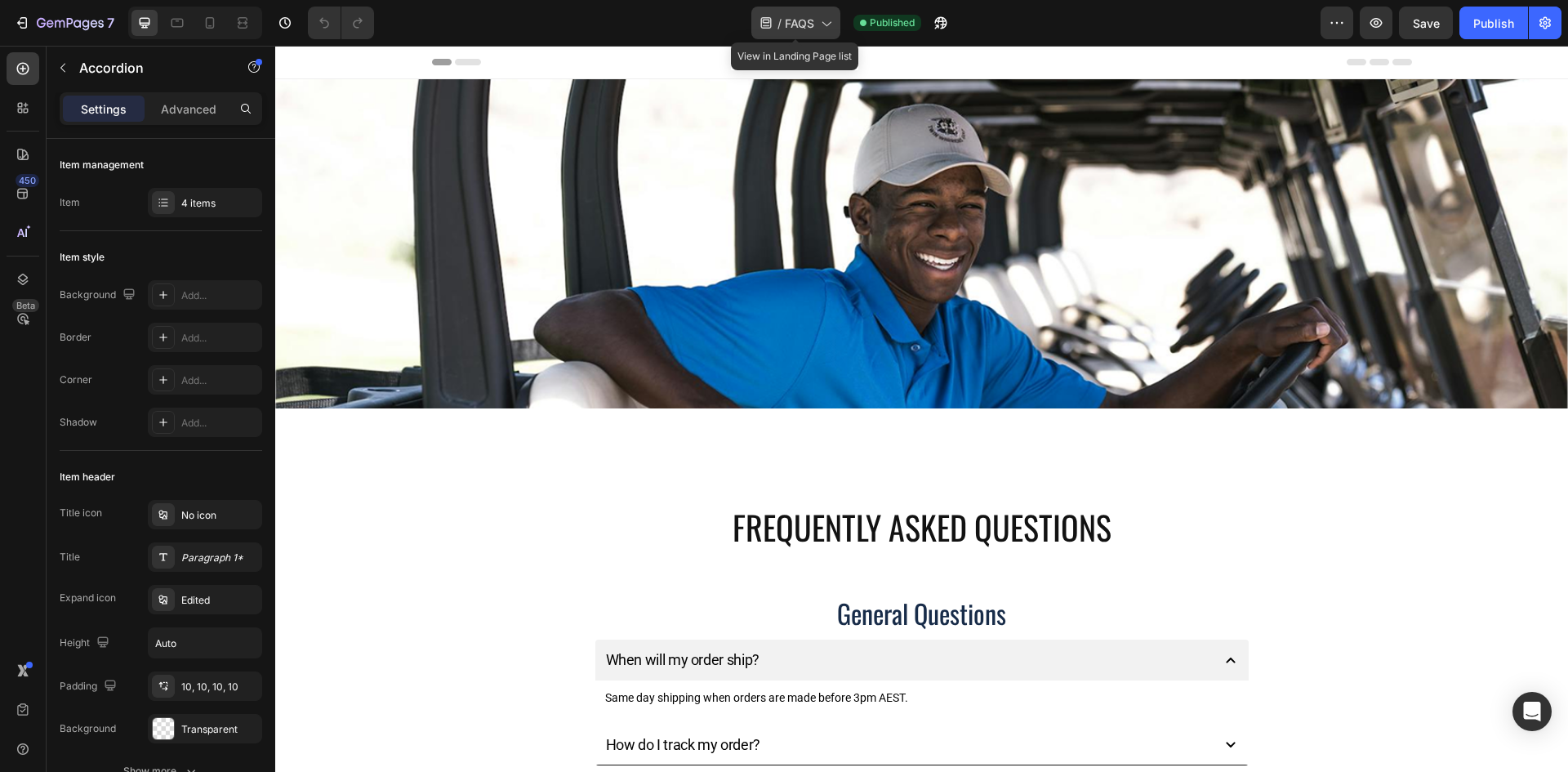
click at [822, 23] on icon at bounding box center [825, 22] width 17 height 17
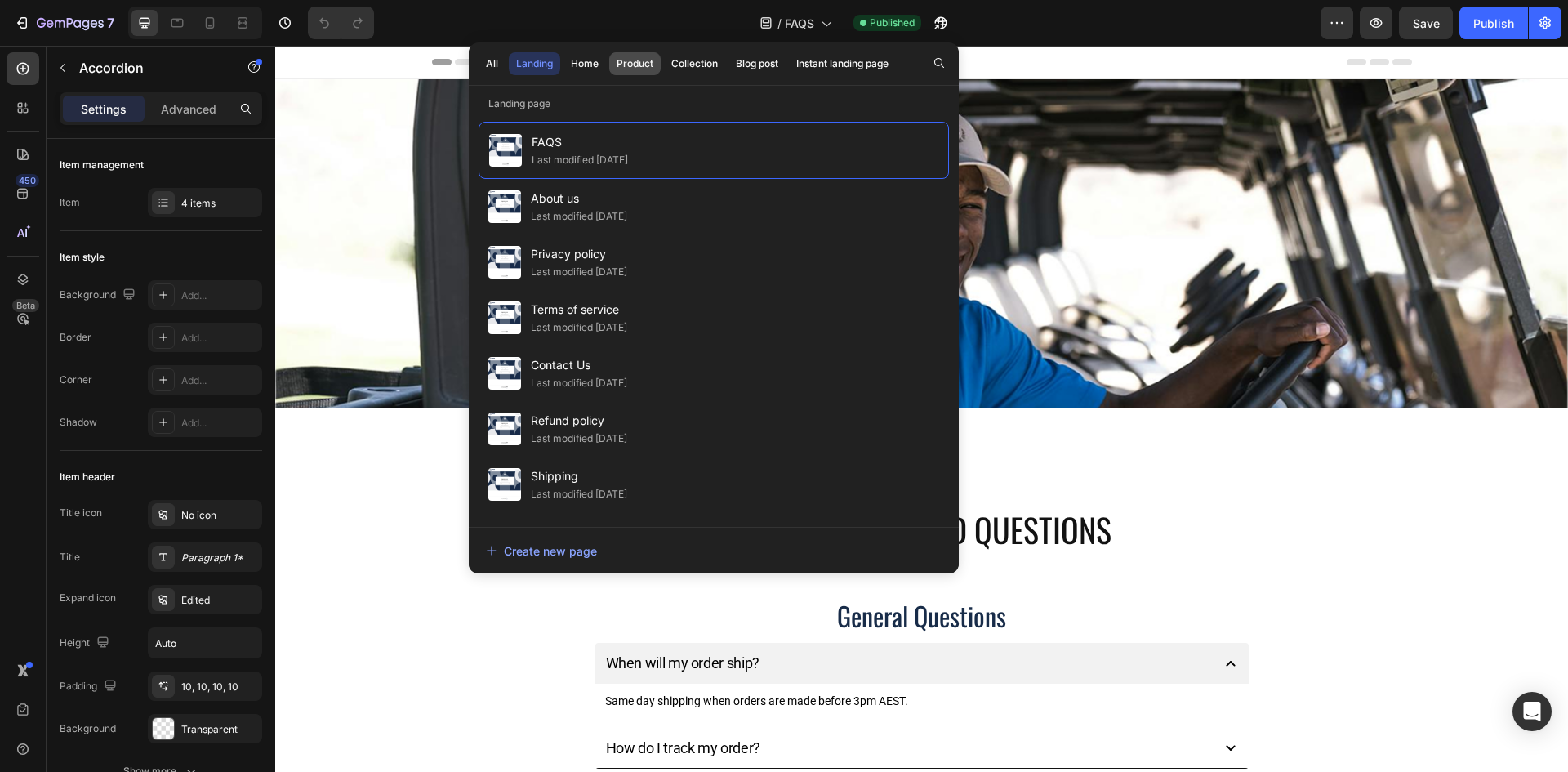
click at [637, 63] on div "Product" at bounding box center [635, 63] width 37 height 15
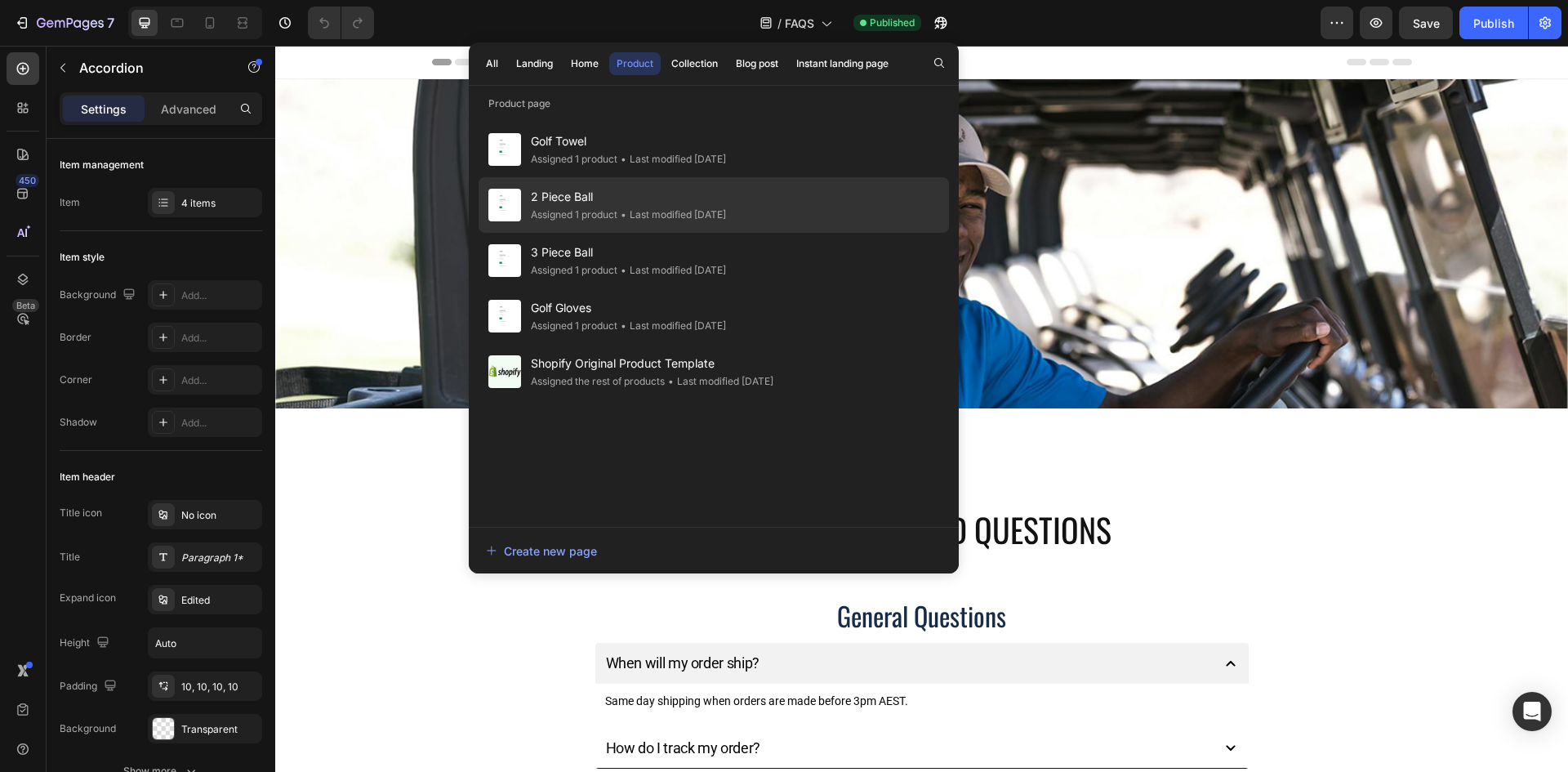
click at [600, 202] on span "2 Piece Ball" at bounding box center [629, 197] width 195 height 19
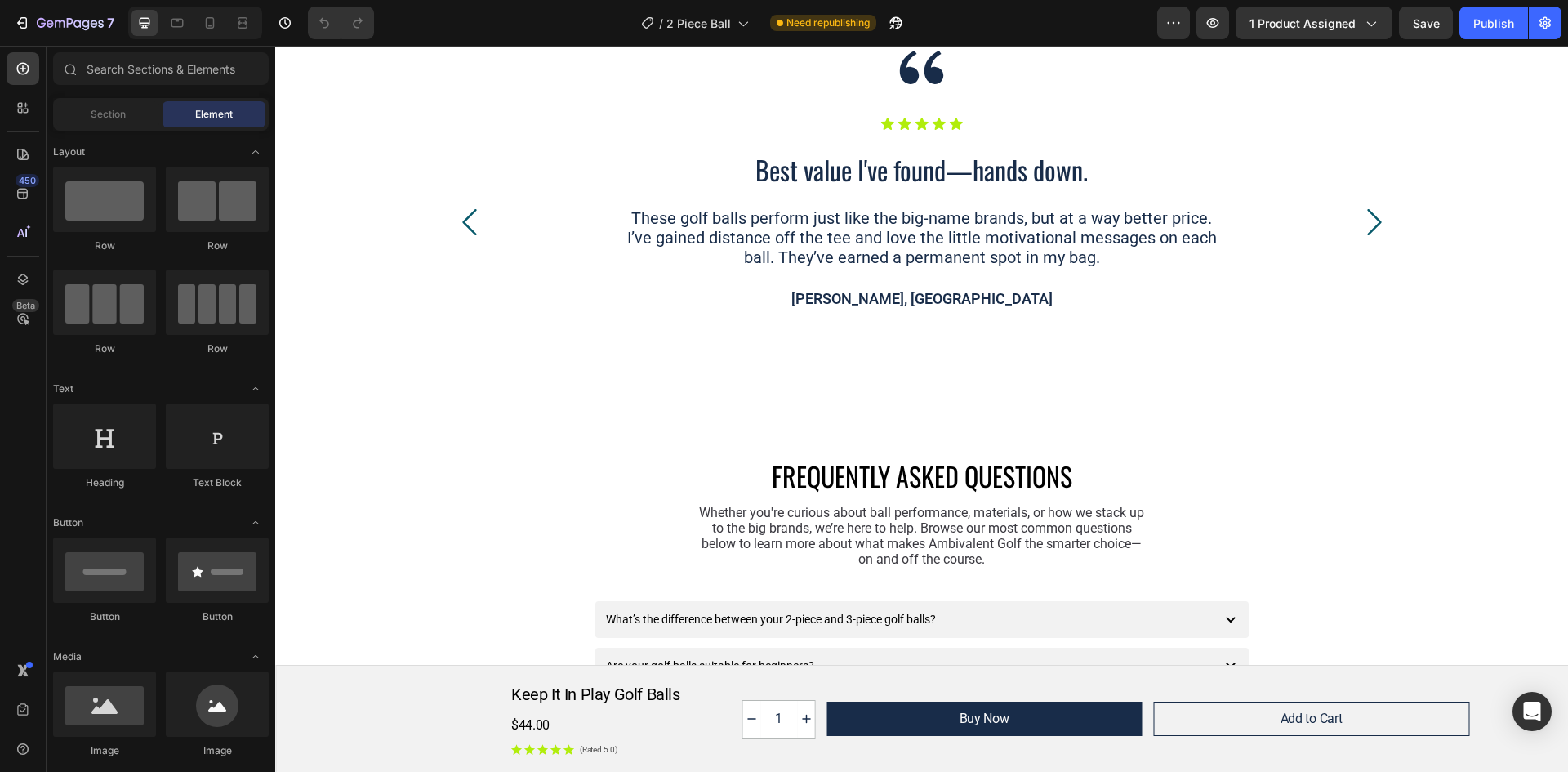
scroll to position [2695, 0]
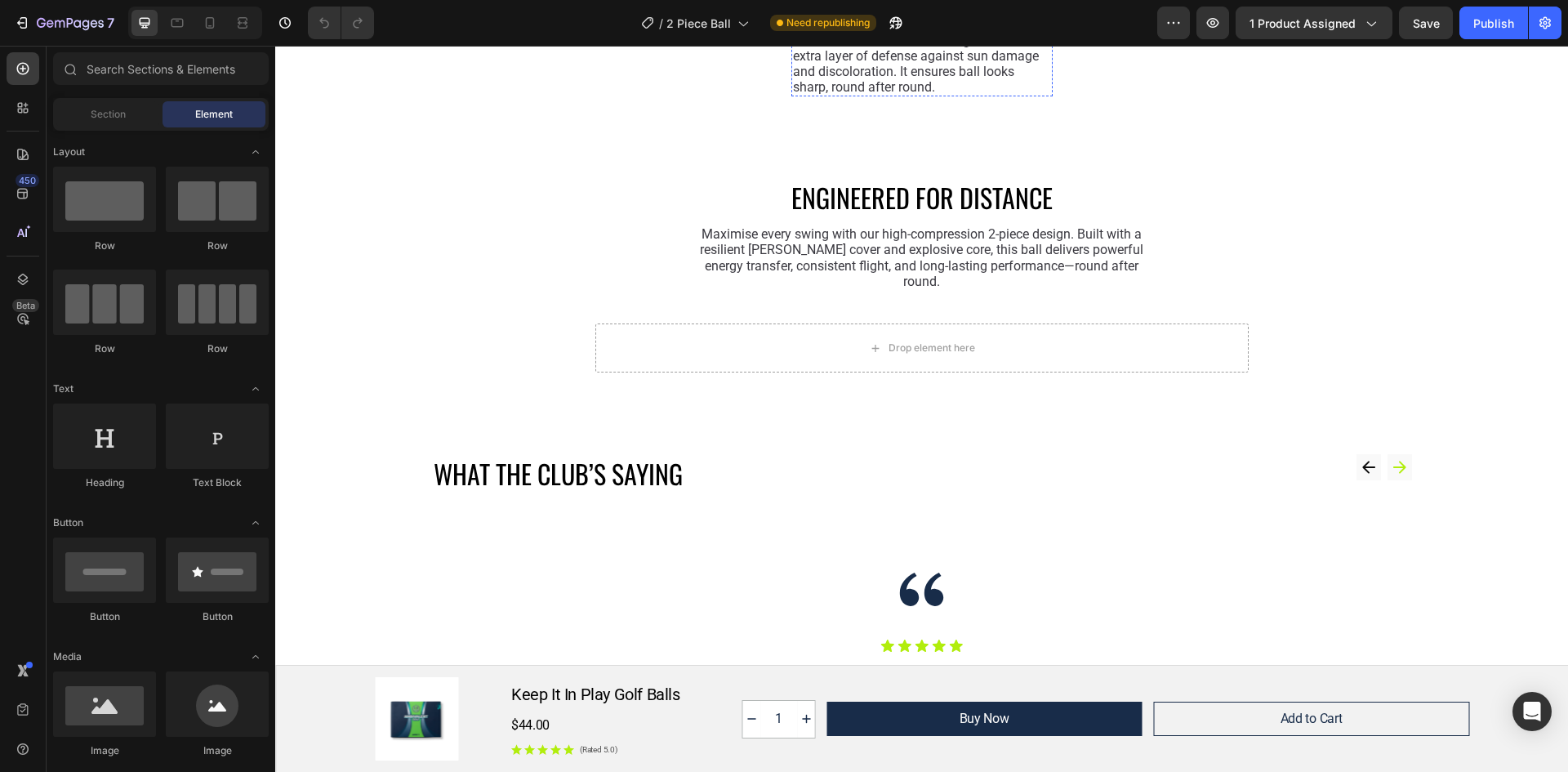
click at [1031, 24] on h3 "Protective Finish Coating" at bounding box center [922, 9] width 261 height 31
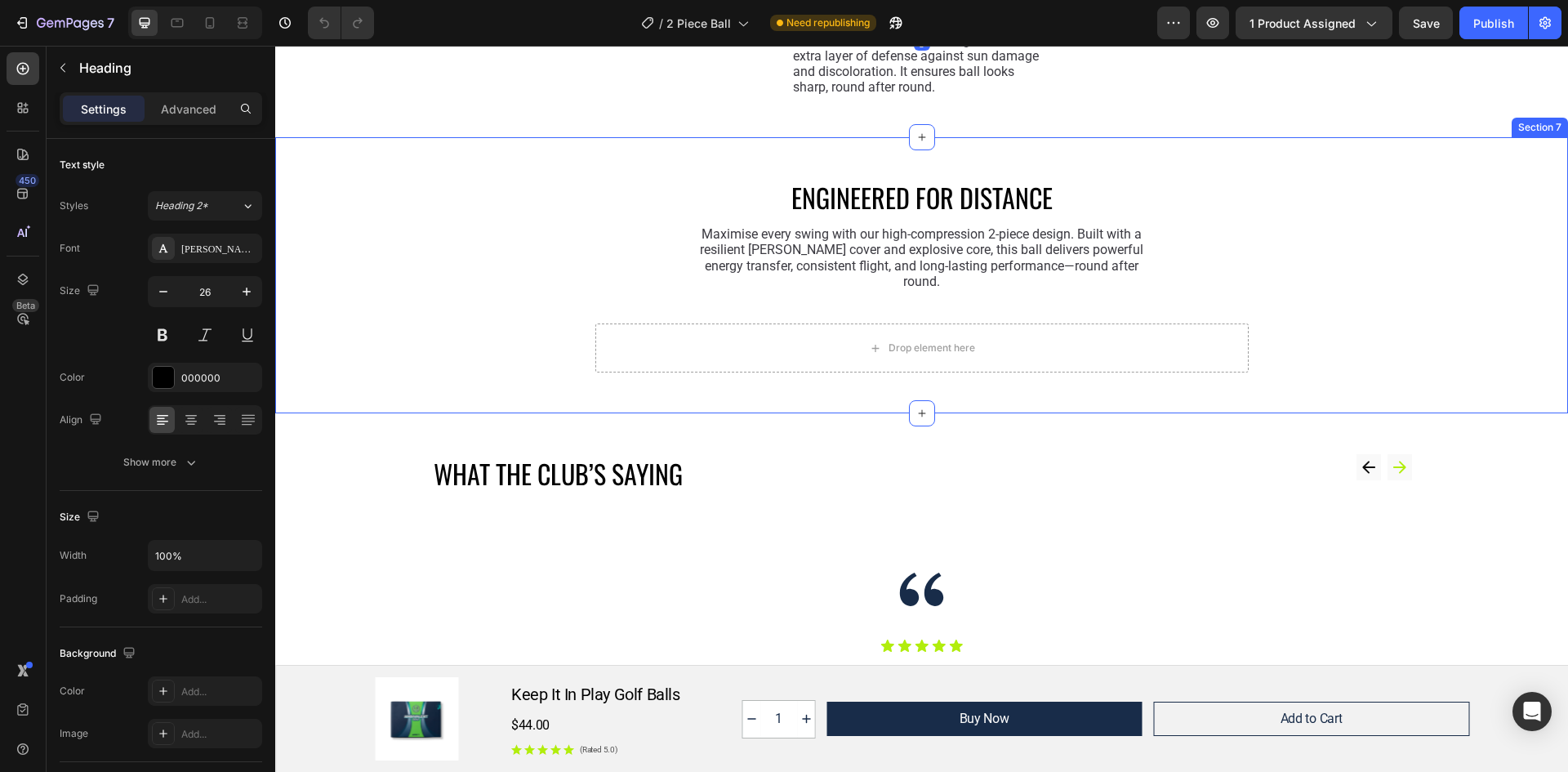
scroll to position [2859, 0]
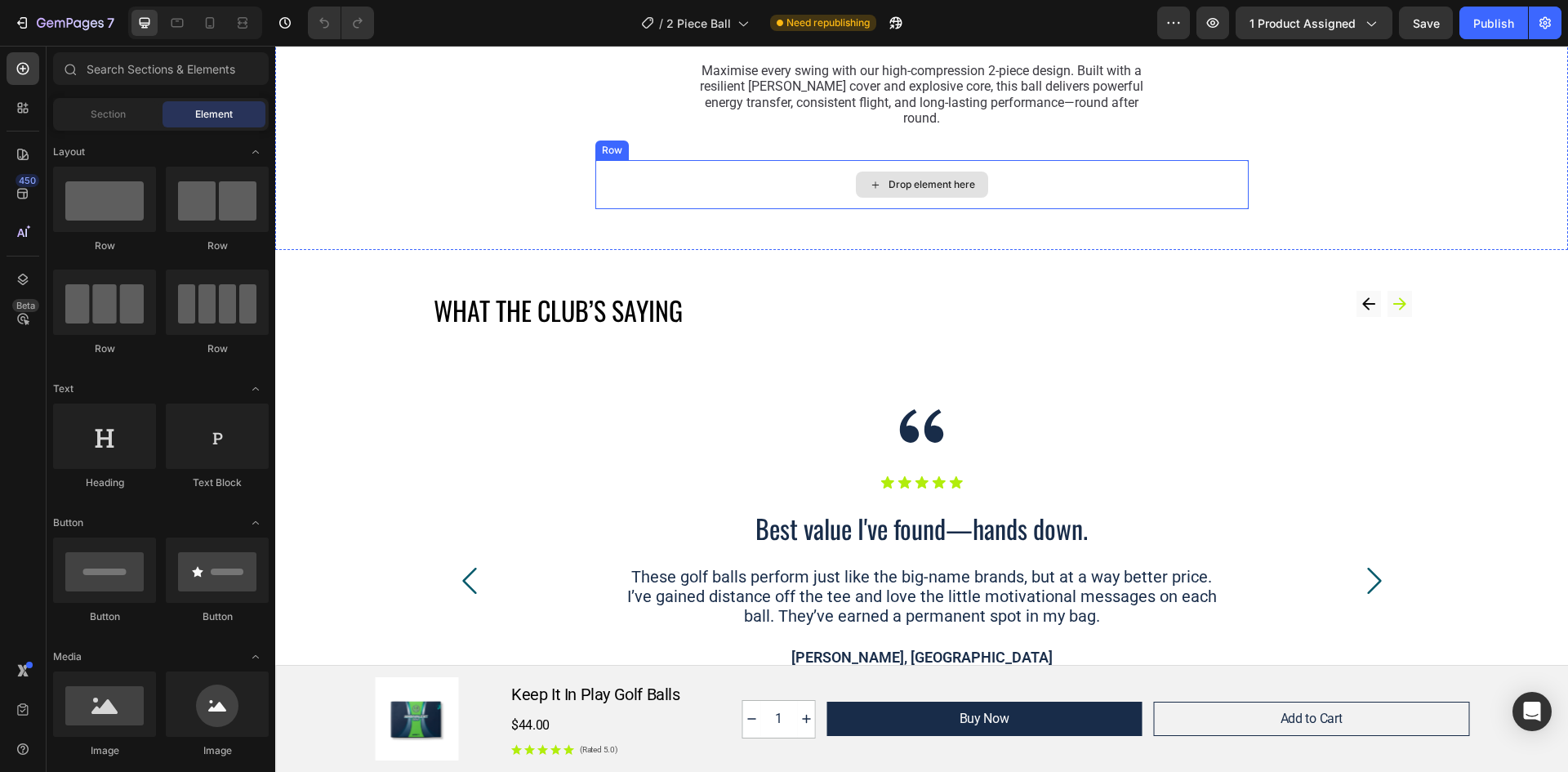
click at [942, 191] on div "Drop element here" at bounding box center [932, 184] width 87 height 13
click at [1037, 210] on div "Drop element here" at bounding box center [922, 184] width 653 height 49
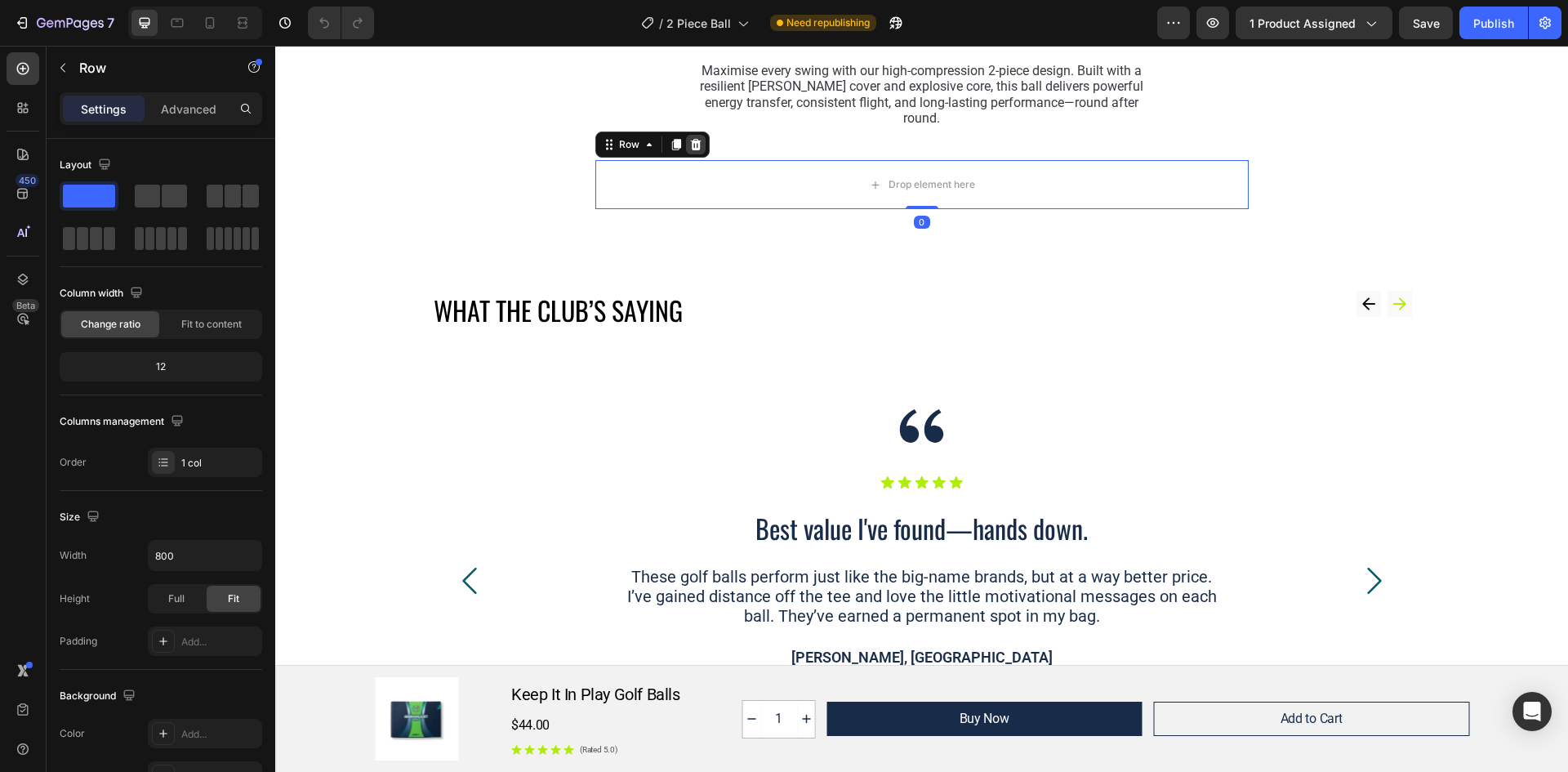
click at [692, 150] on icon at bounding box center [695, 144] width 11 height 12
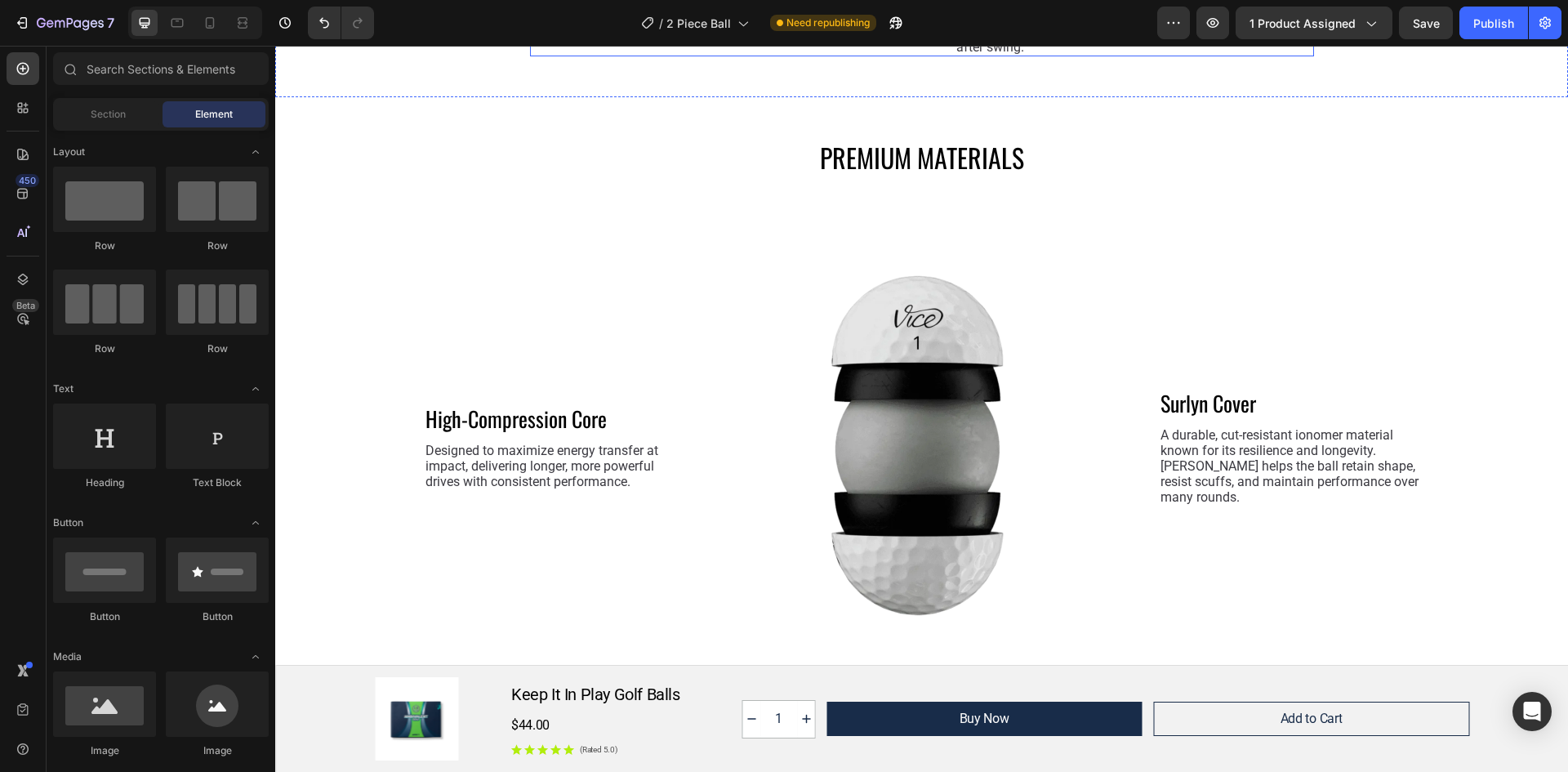
scroll to position [1878, 0]
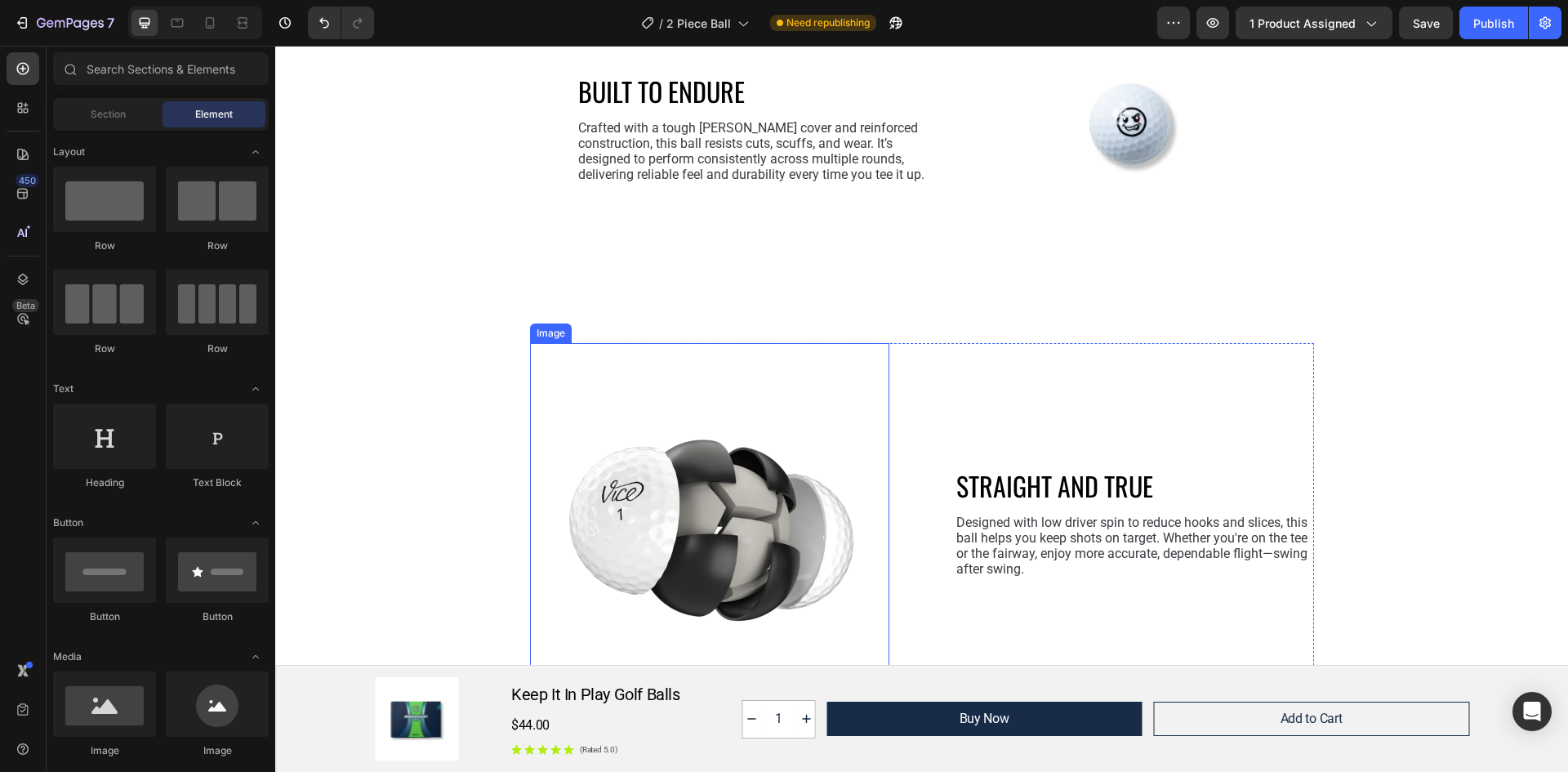
click at [682, 534] on img at bounding box center [709, 522] width 360 height 360
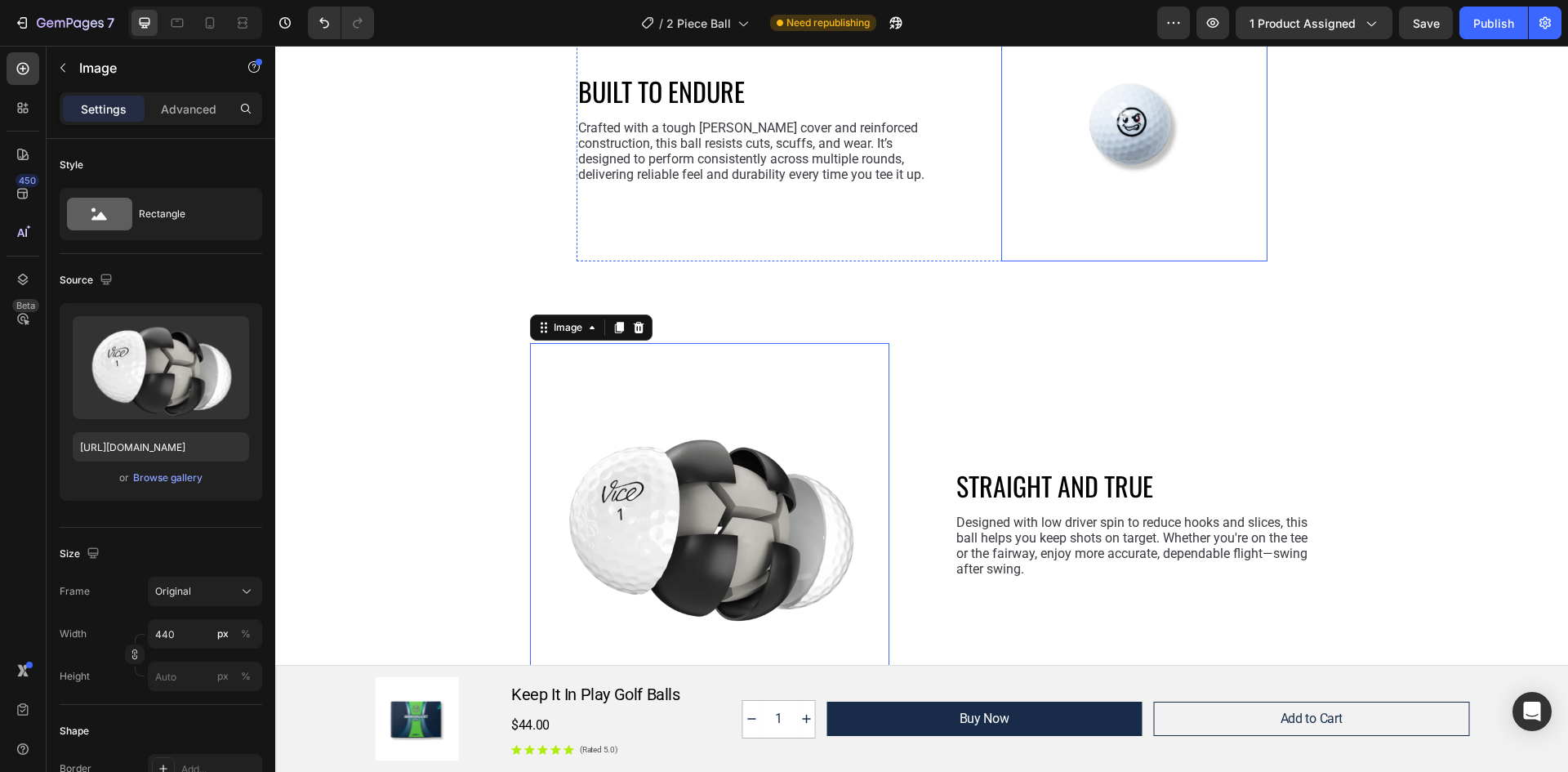
click at [1131, 108] on img at bounding box center [1133, 128] width 266 height 266
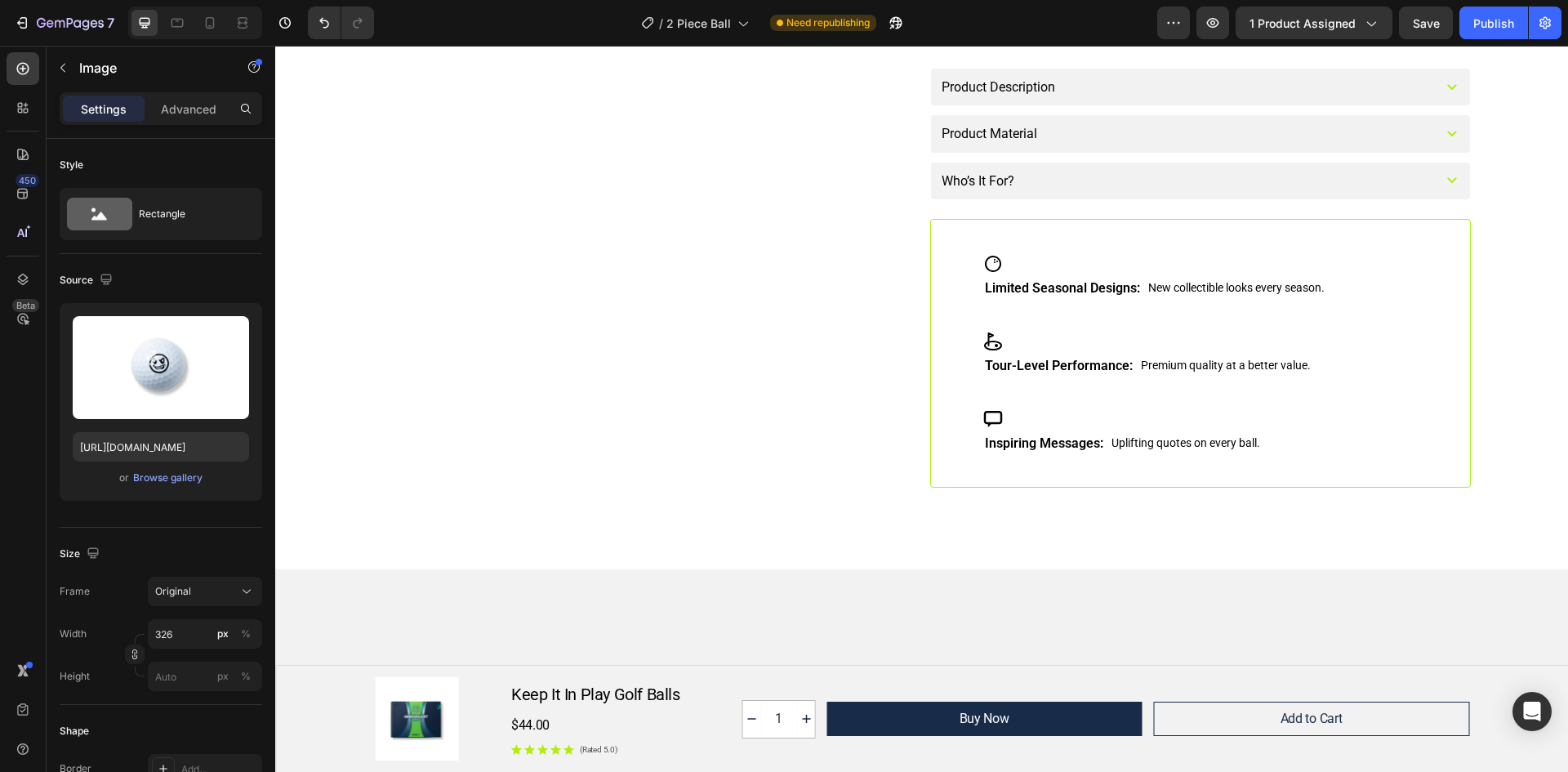
scroll to position [0, 0]
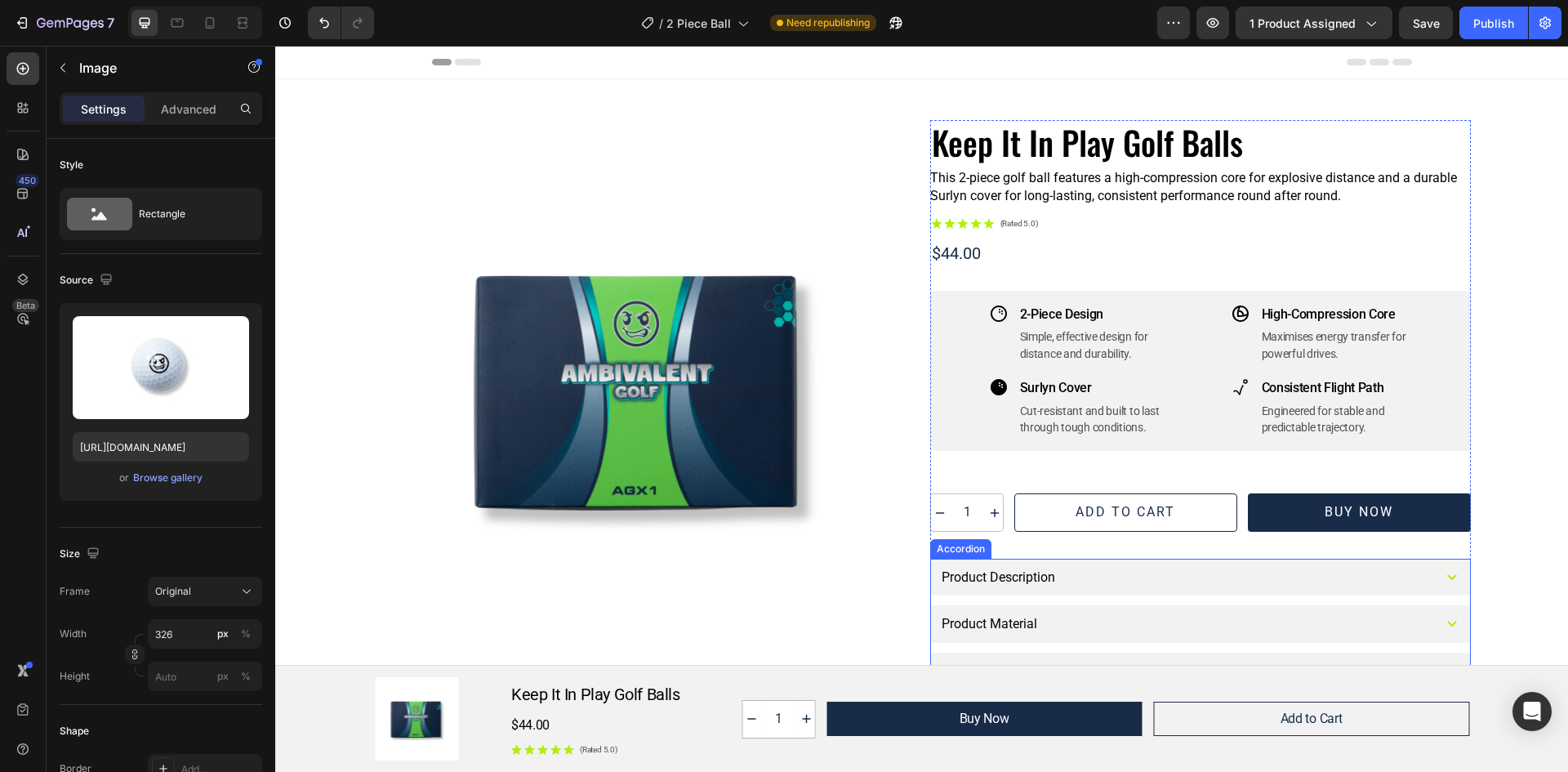
click at [1119, 572] on div "Product Description" at bounding box center [1184, 577] width 490 height 20
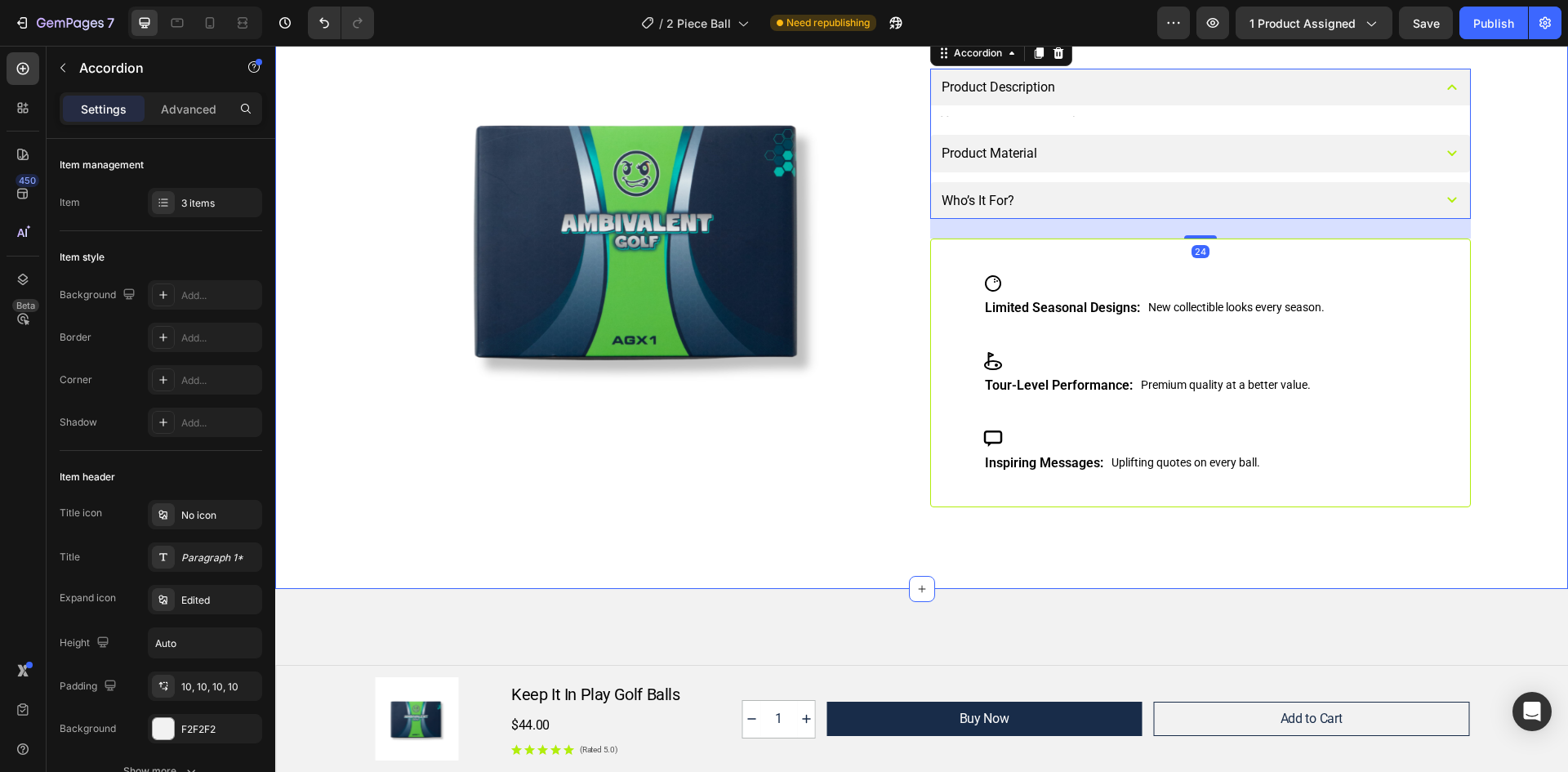
scroll to position [164, 0]
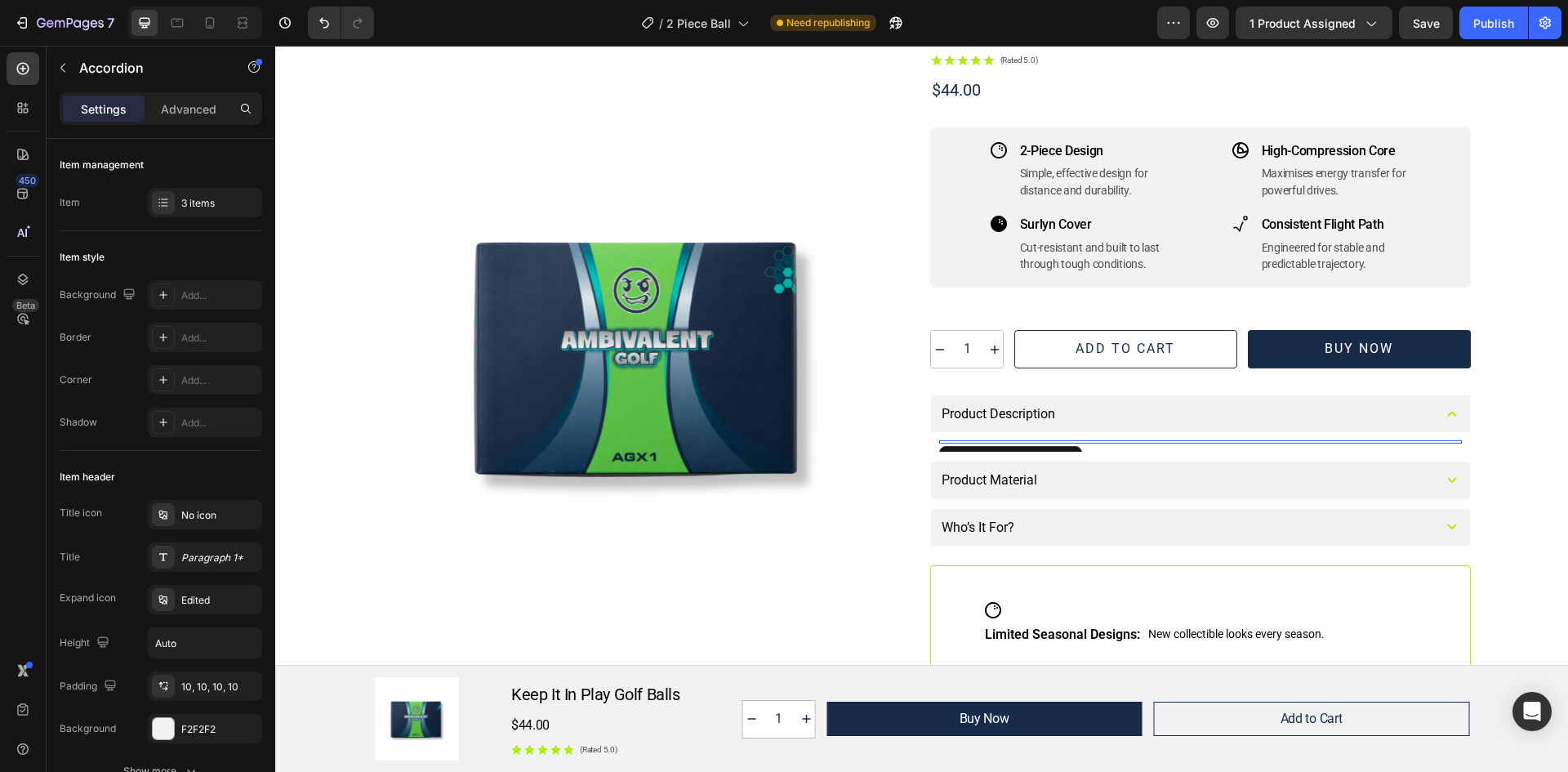
click at [988, 442] on div at bounding box center [1201, 442] width 522 height 3
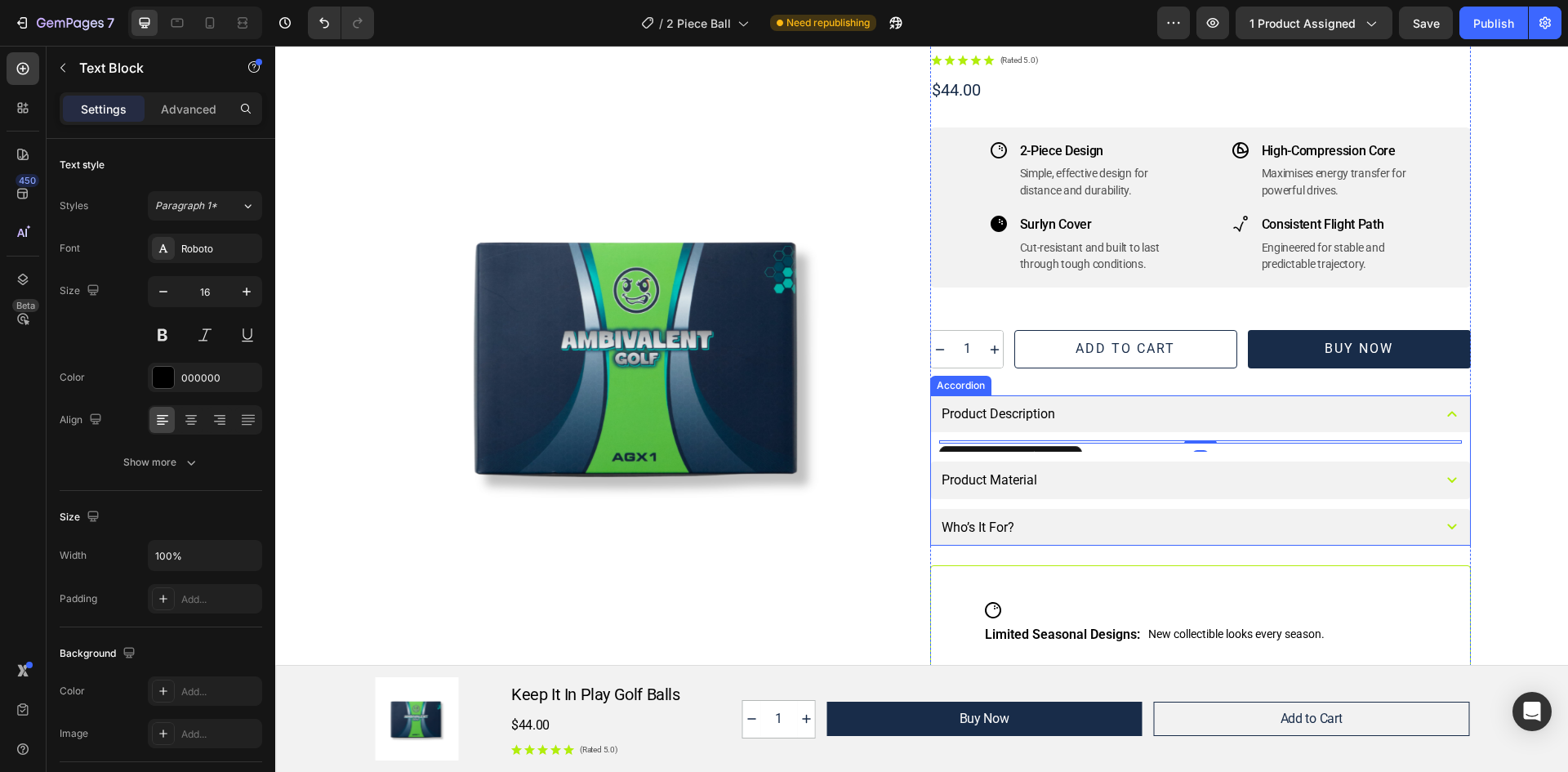
click at [1128, 438] on div "Text Block 0" at bounding box center [1200, 442] width 539 height 19
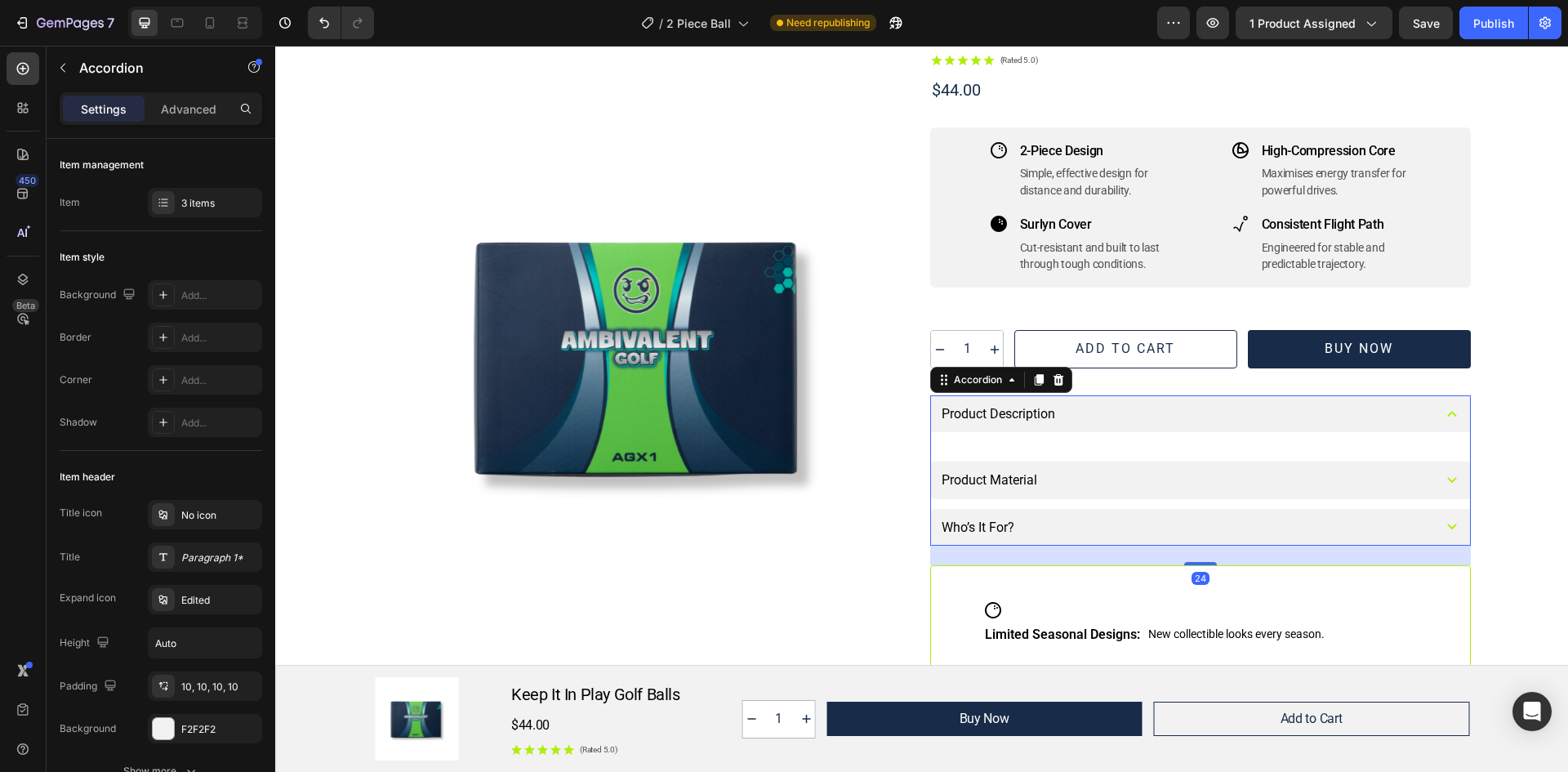
click at [1127, 438] on div "Text Block" at bounding box center [1200, 442] width 539 height 19
click at [1135, 450] on div "Text Block" at bounding box center [1200, 442] width 539 height 19
click at [1189, 413] on div "Product Description" at bounding box center [1184, 413] width 490 height 20
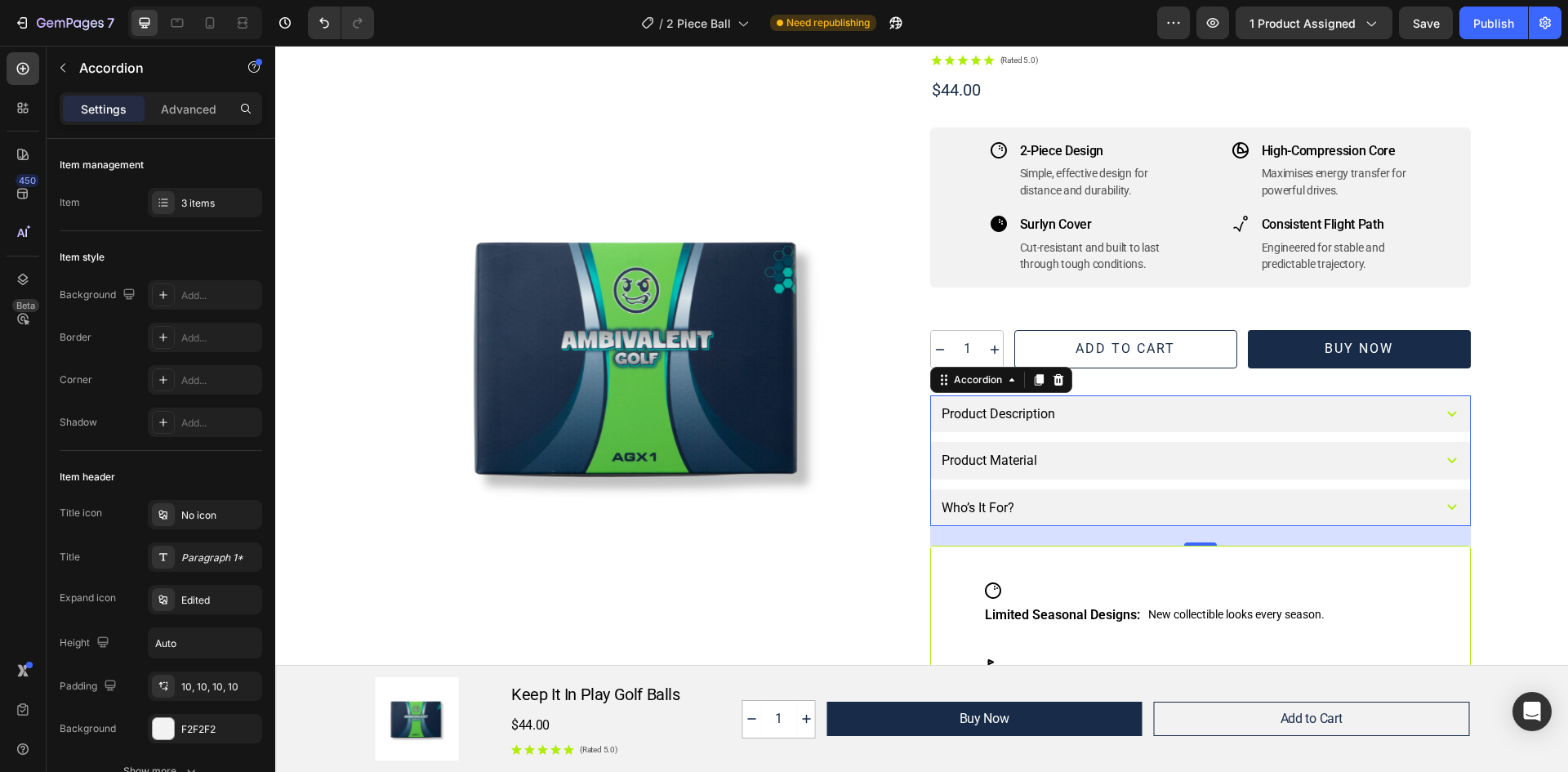
click at [1424, 413] on div "Product Description" at bounding box center [1200, 414] width 539 height 37
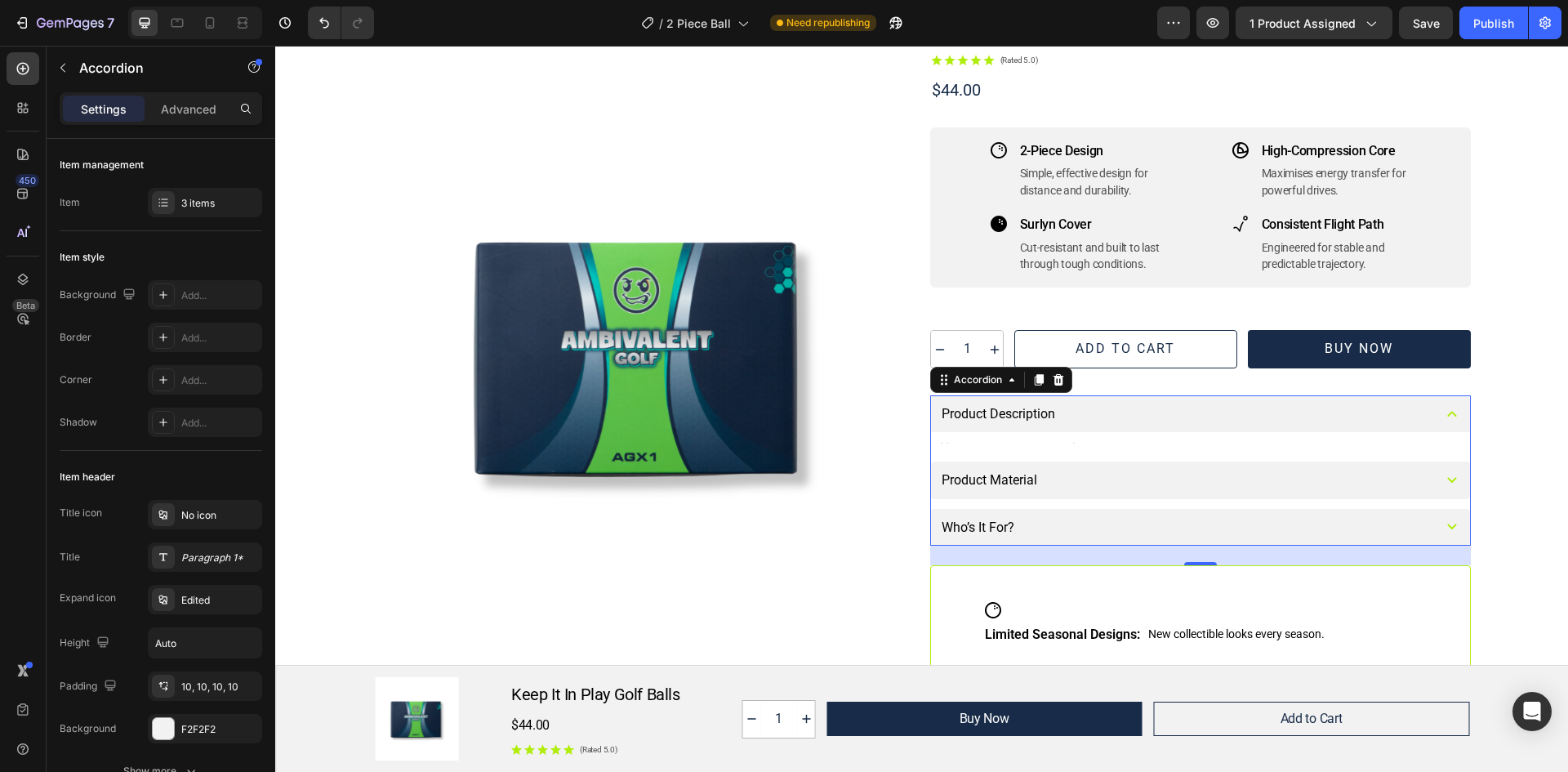
click at [1055, 439] on div "Text Block" at bounding box center [1200, 442] width 539 height 19
click at [1026, 451] on div "Text Block" at bounding box center [1200, 442] width 539 height 19
click at [1011, 446] on div "Text Block" at bounding box center [1200, 442] width 539 height 19
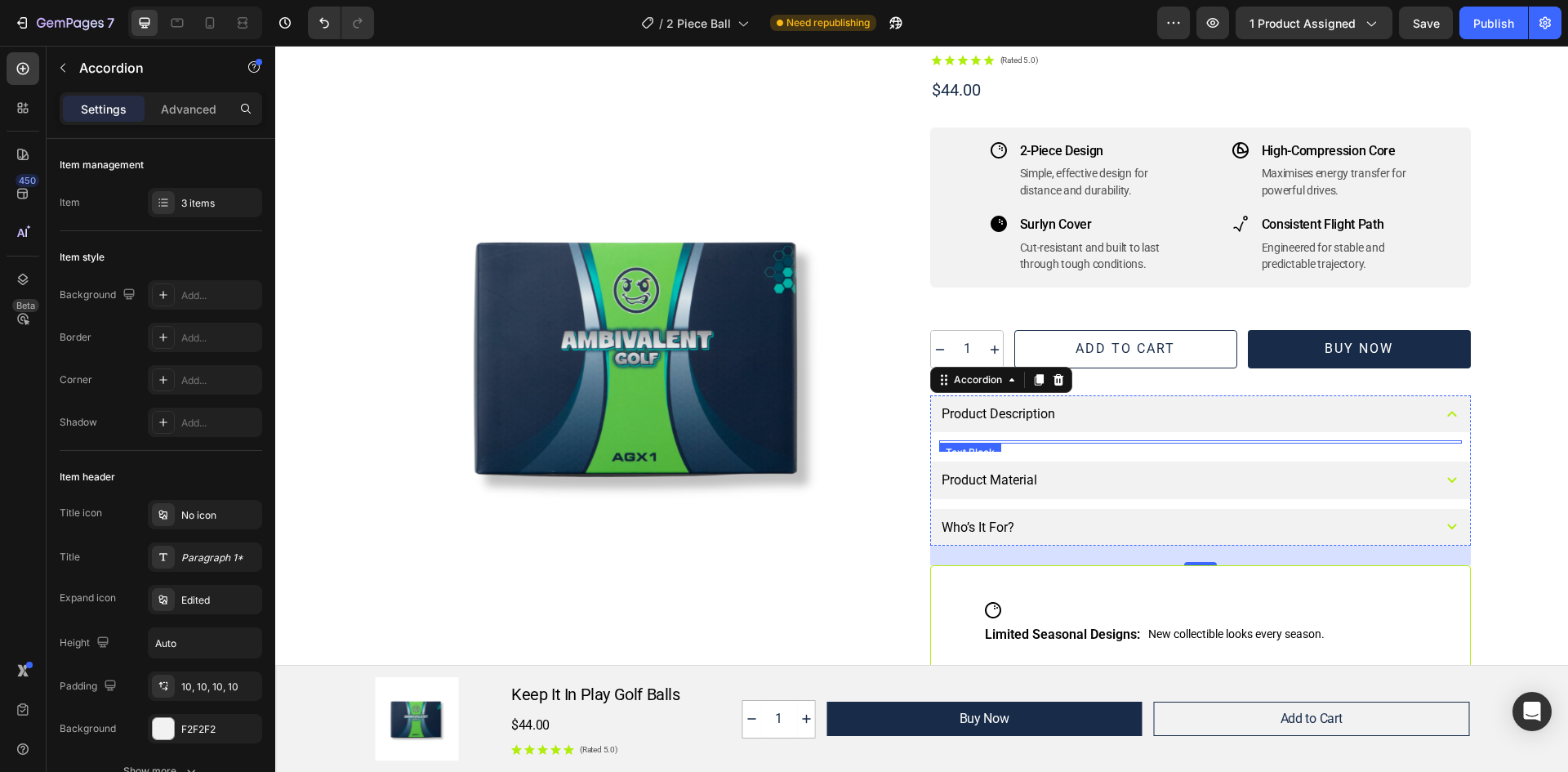
click at [968, 443] on div "Text Block" at bounding box center [1201, 442] width 522 height 3
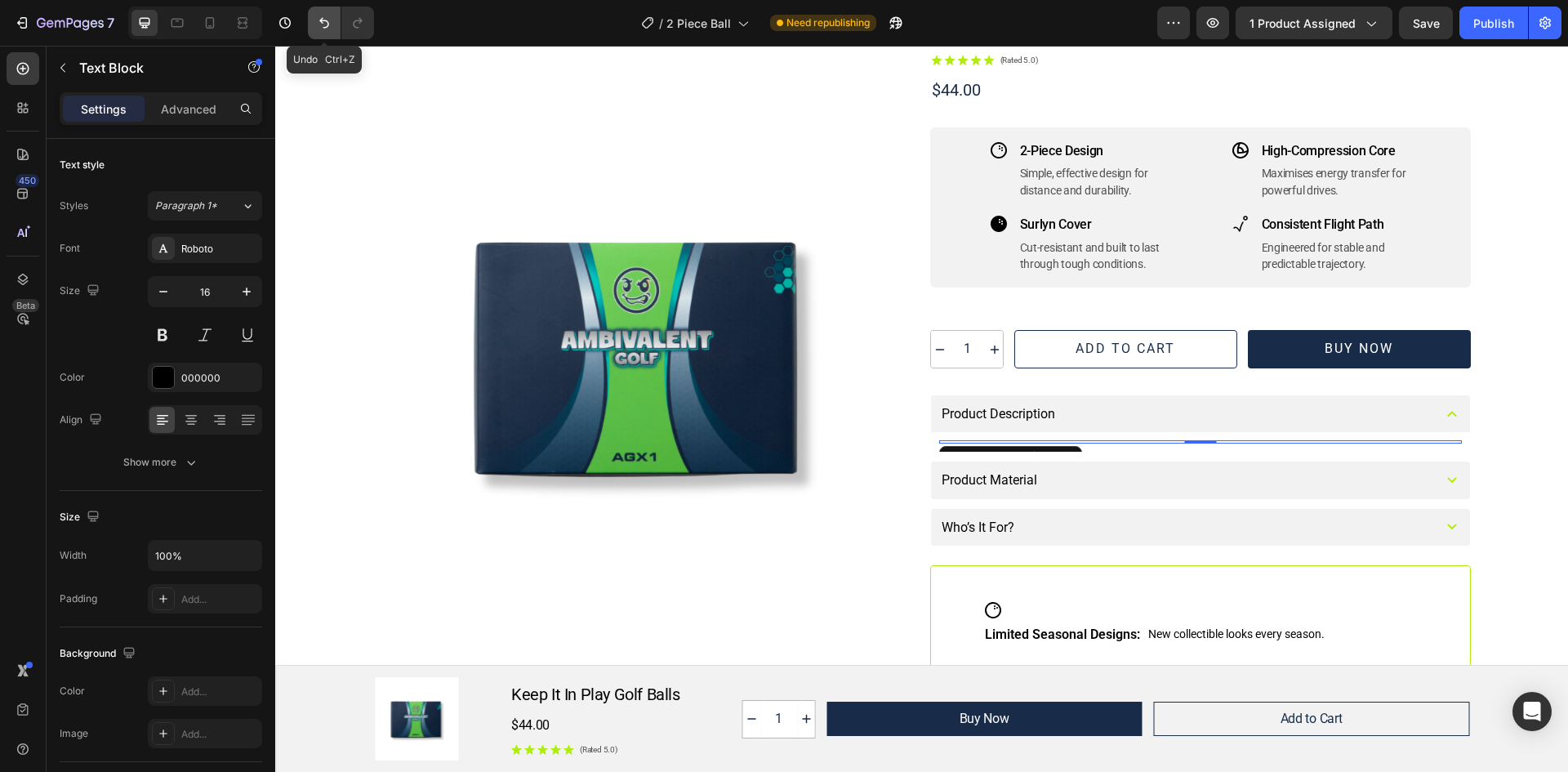
click at [326, 34] on button "Undo/Redo" at bounding box center [325, 23] width 33 height 33
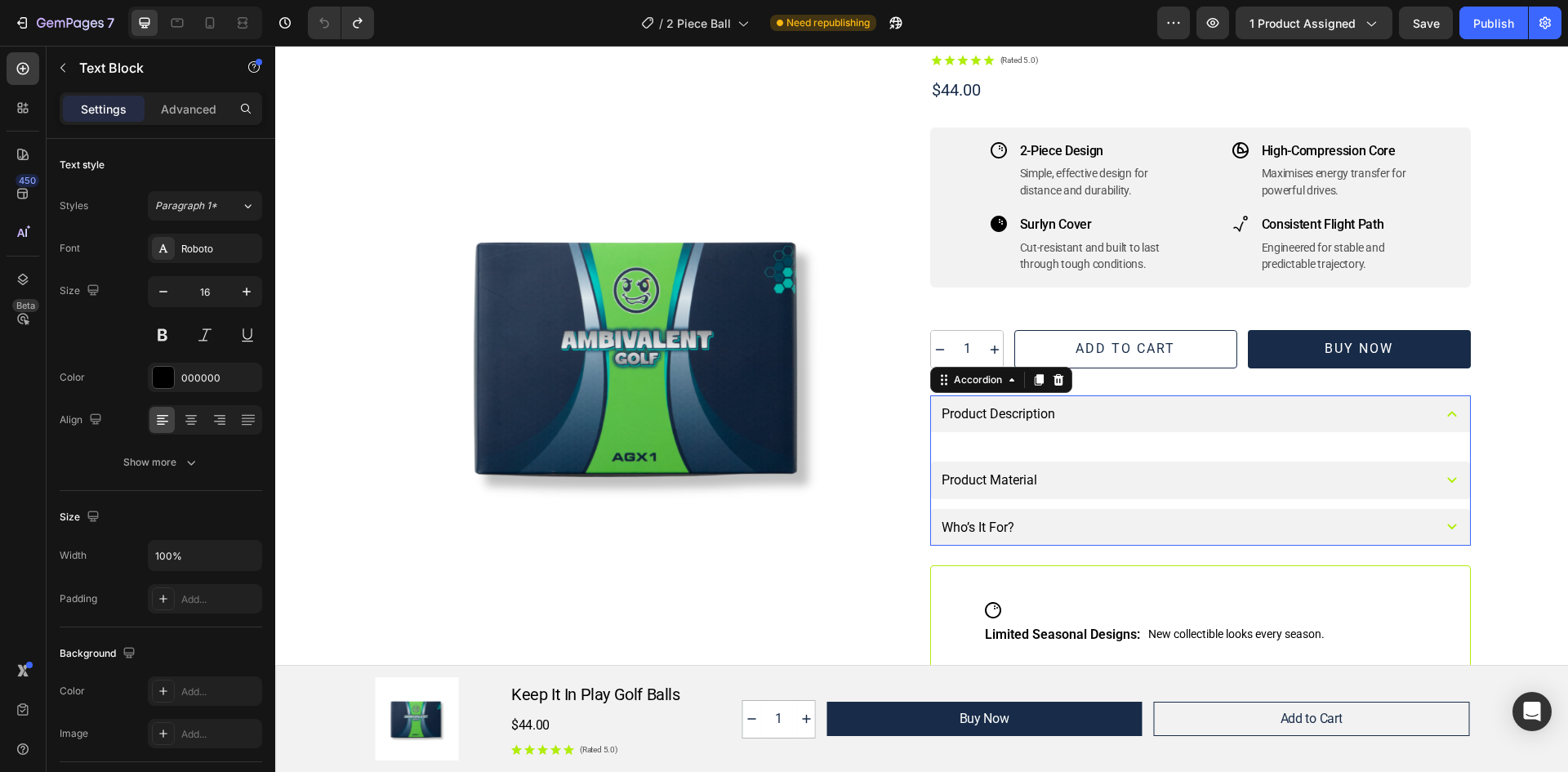
click at [1354, 444] on div "Text Block" at bounding box center [1200, 442] width 539 height 19
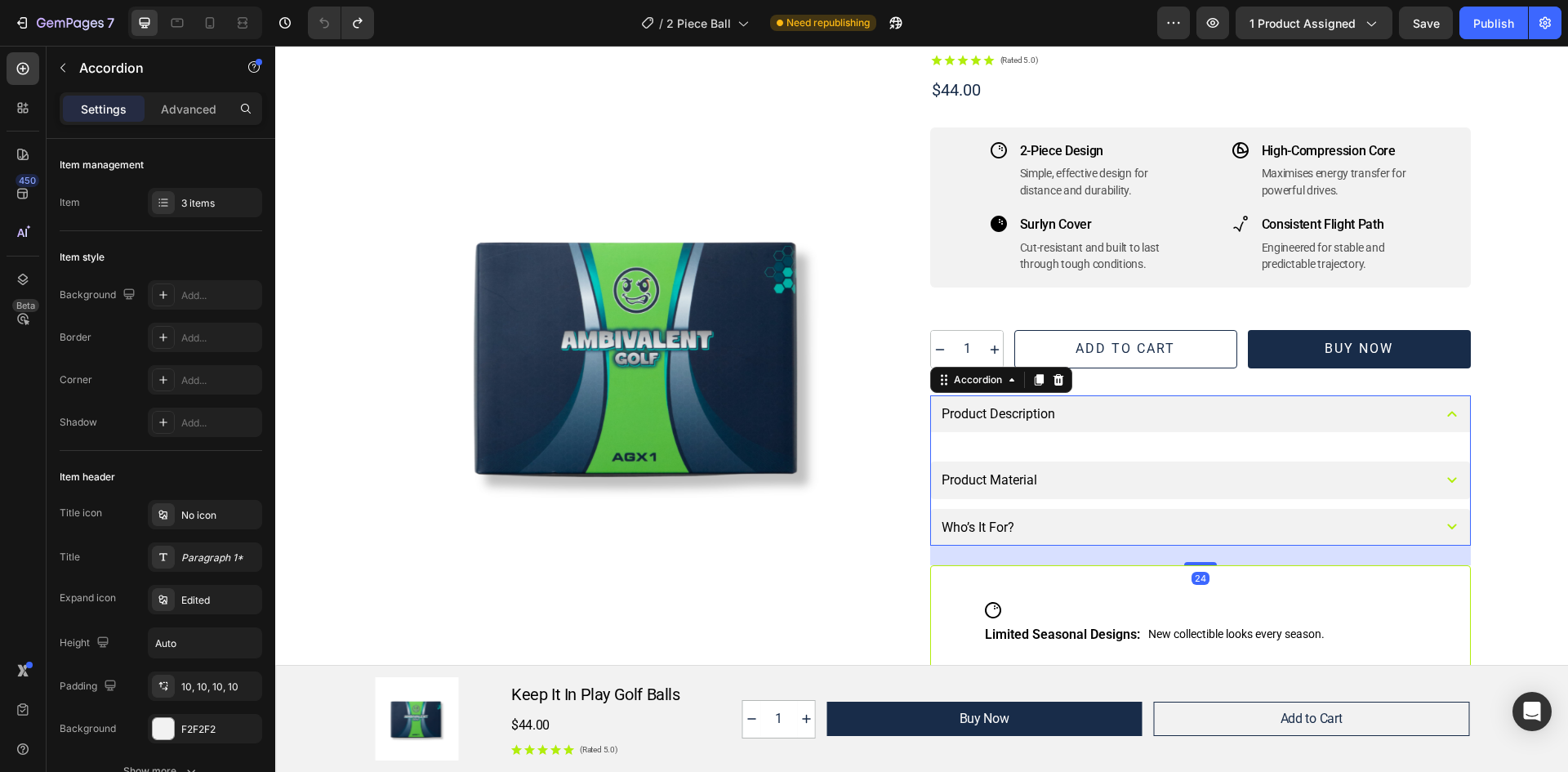
click at [1405, 433] on div "Text Block" at bounding box center [1200, 442] width 539 height 19
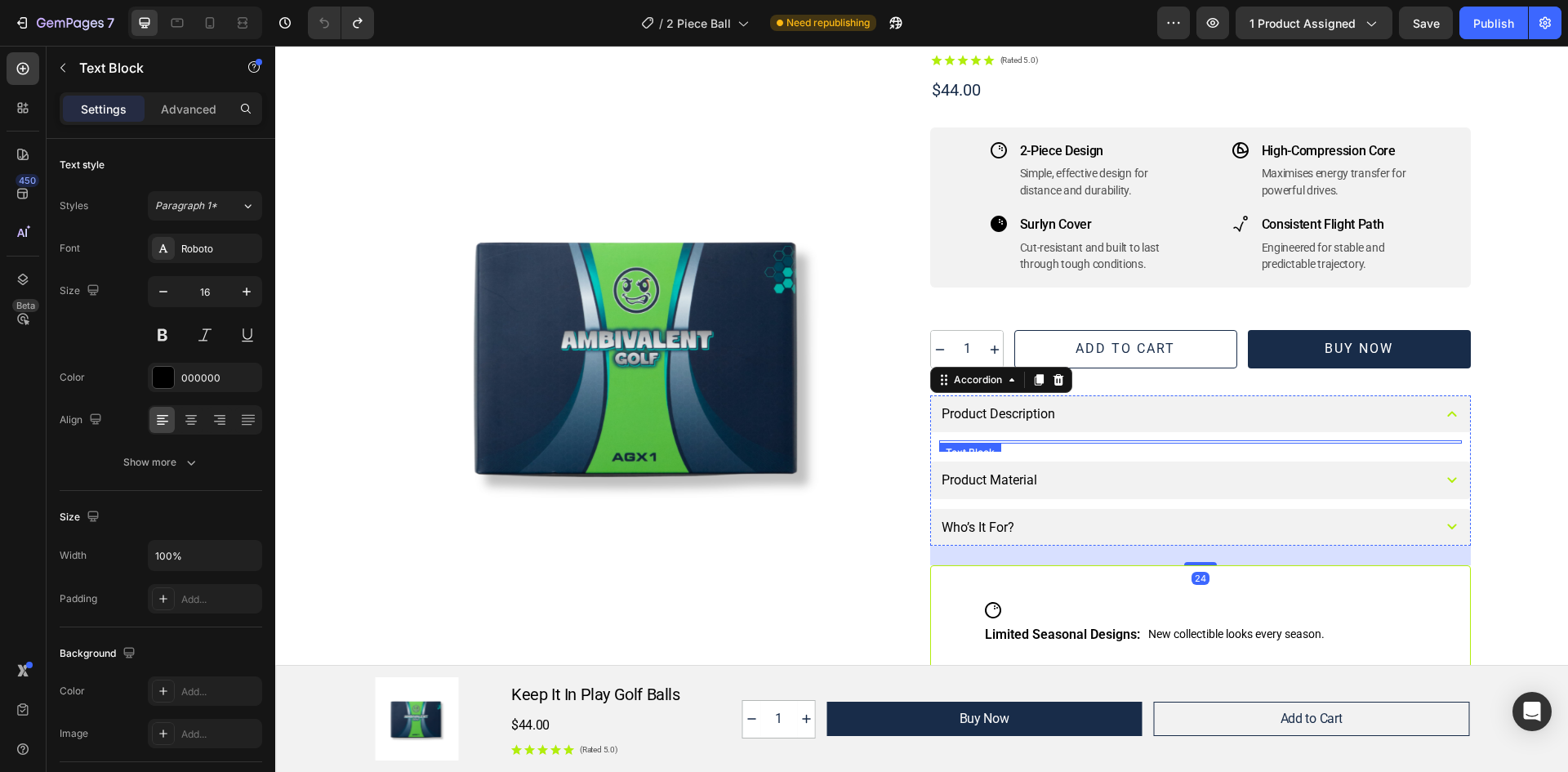
click at [1377, 441] on div at bounding box center [1201, 442] width 522 height 3
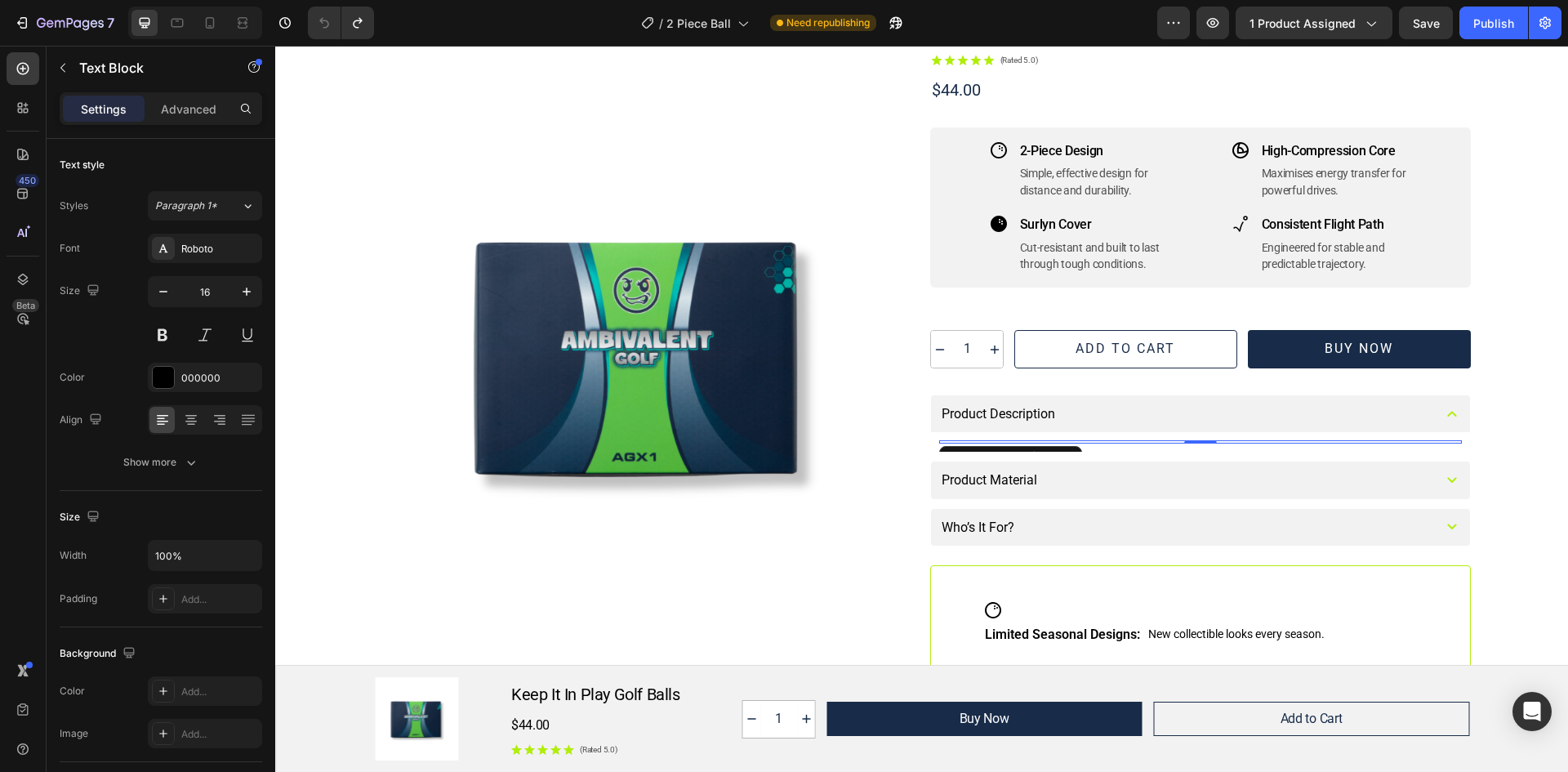
click at [990, 448] on div "Text Block" at bounding box center [1011, 459] width 143 height 26
click at [1000, 443] on div at bounding box center [1201, 442] width 522 height 3
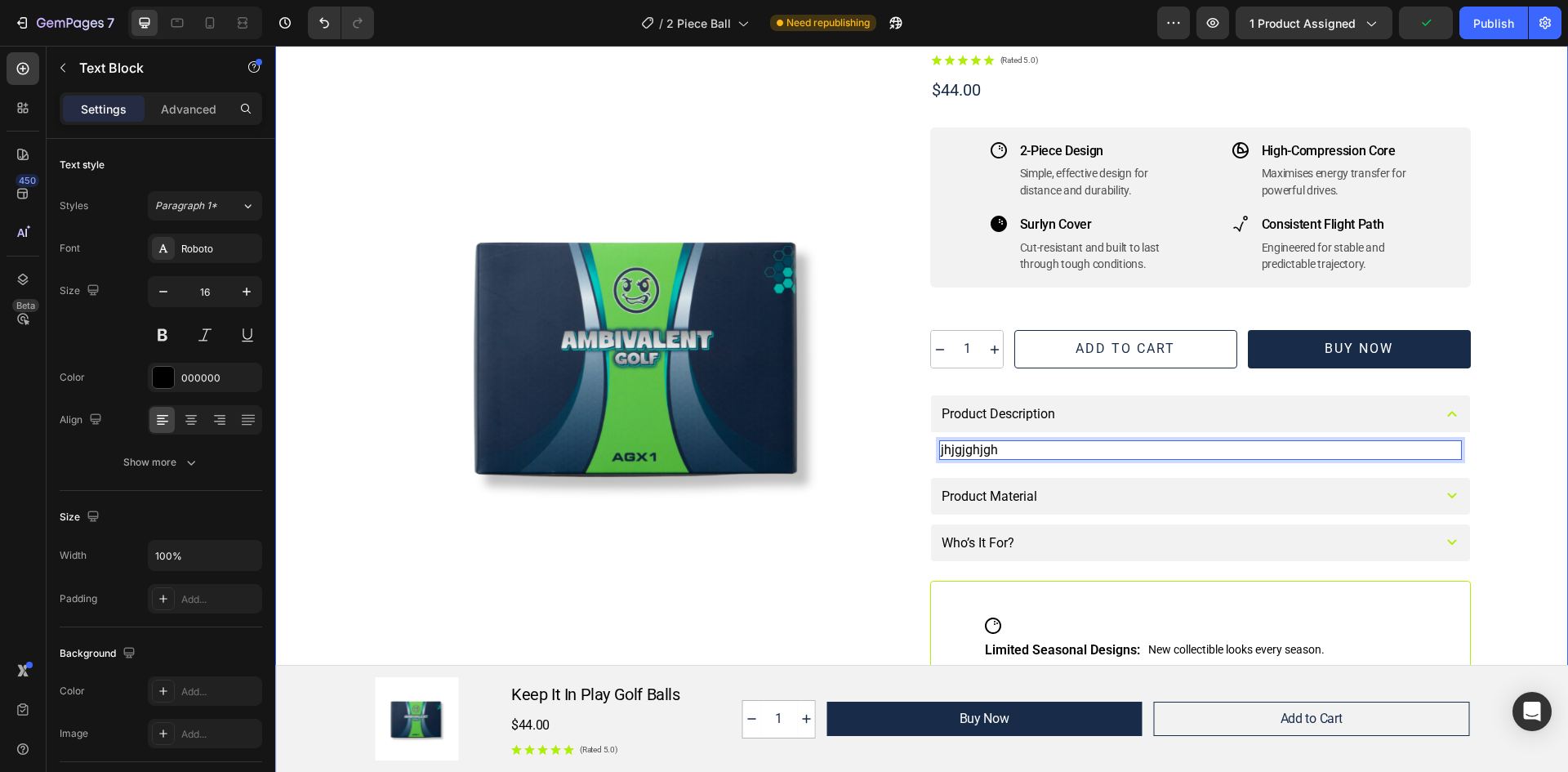
click at [1520, 425] on div "Image Row Keep It In Play Golf Balls Product Title This 2-piece golf ball featu…" at bounding box center [922, 404] width 1253 height 894
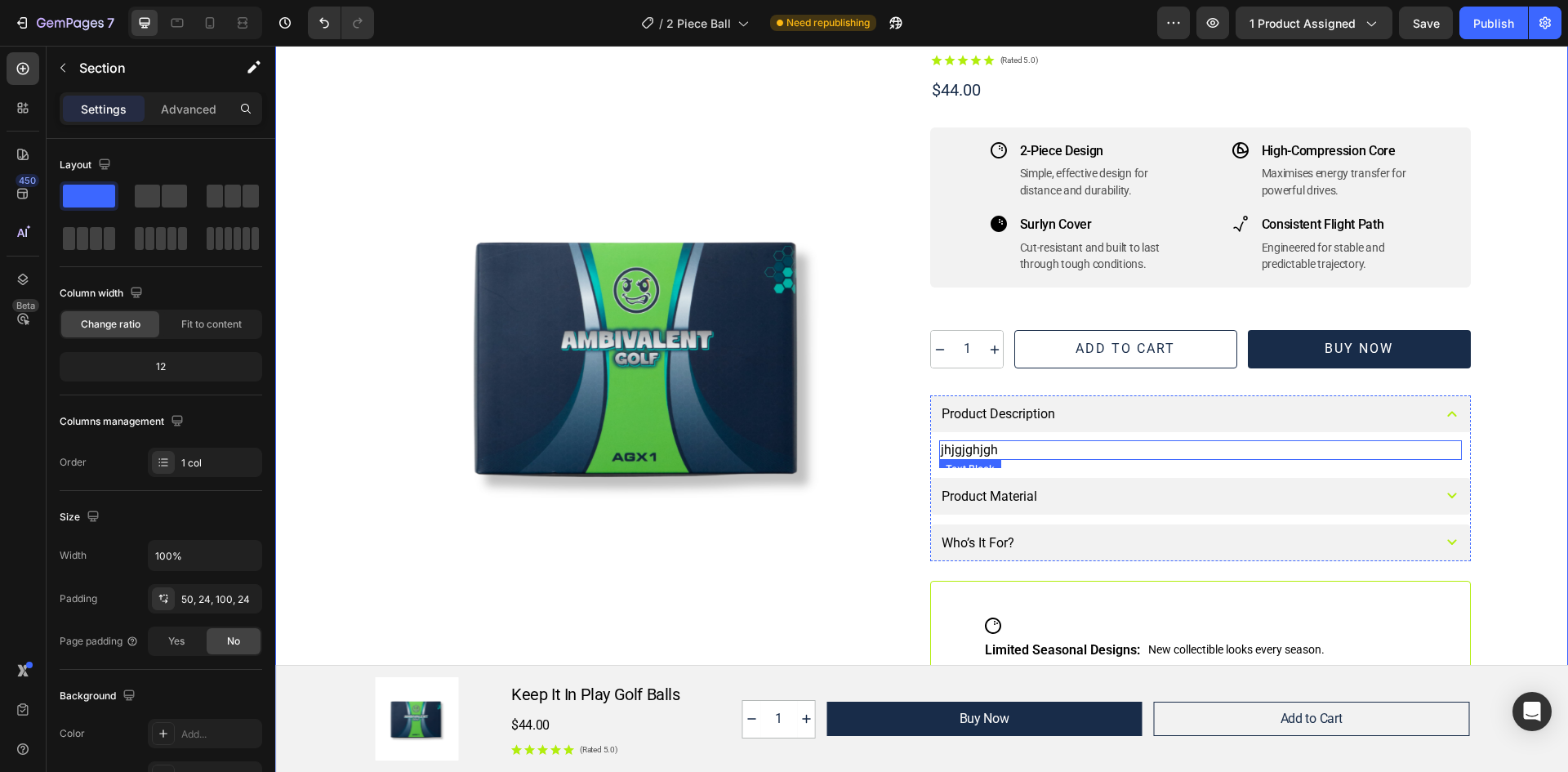
click at [1015, 444] on p "jhjgjghjgh" at bounding box center [1200, 449] width 519 height 16
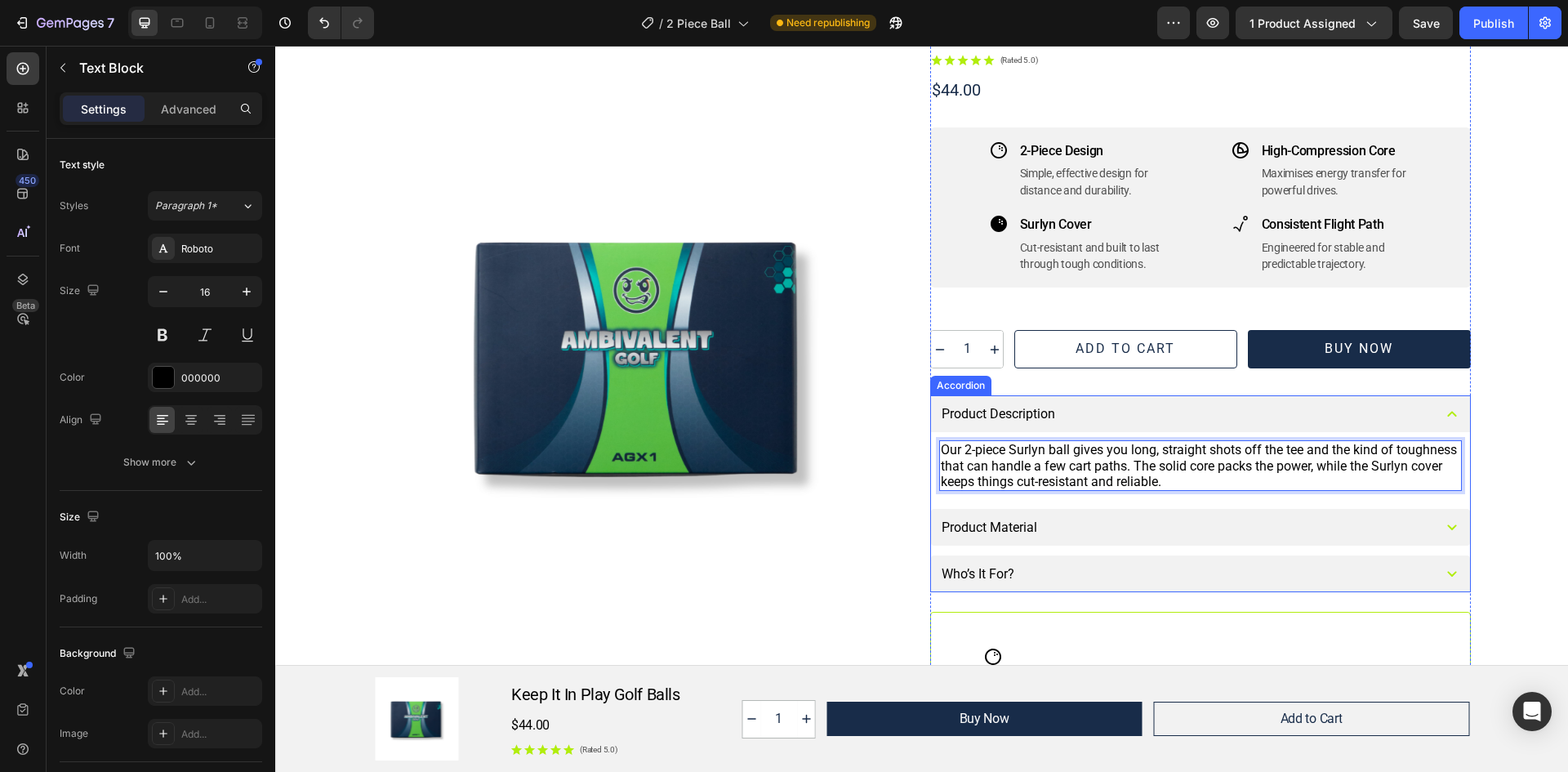
click at [1155, 573] on div "Who’s It For?" at bounding box center [1184, 573] width 490 height 20
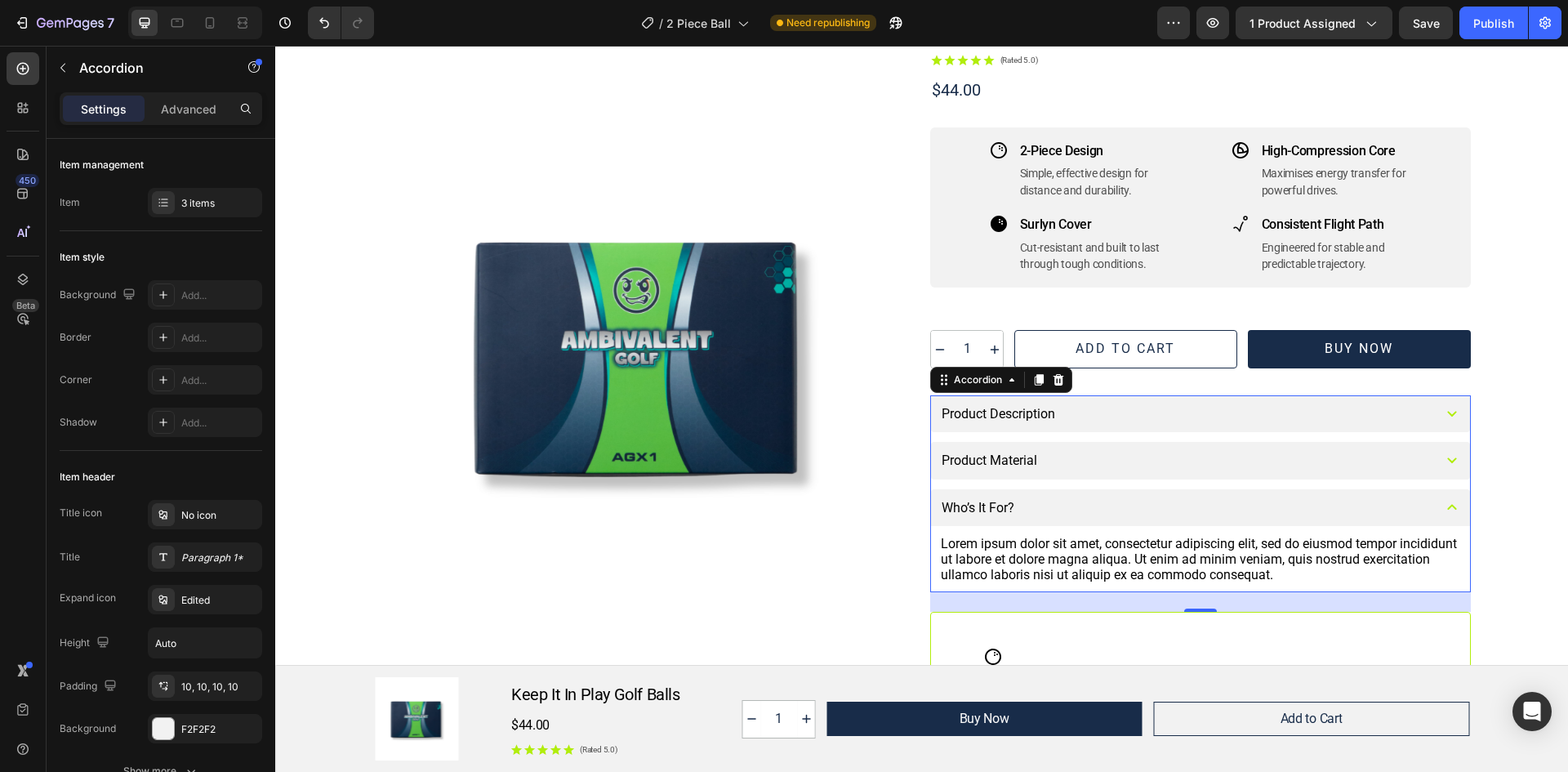
click at [1143, 562] on div "Lorem ipsum dolor sit amet, consectetur adipiscing elit, sed do eiusmod tempor …" at bounding box center [1201, 560] width 522 height 51
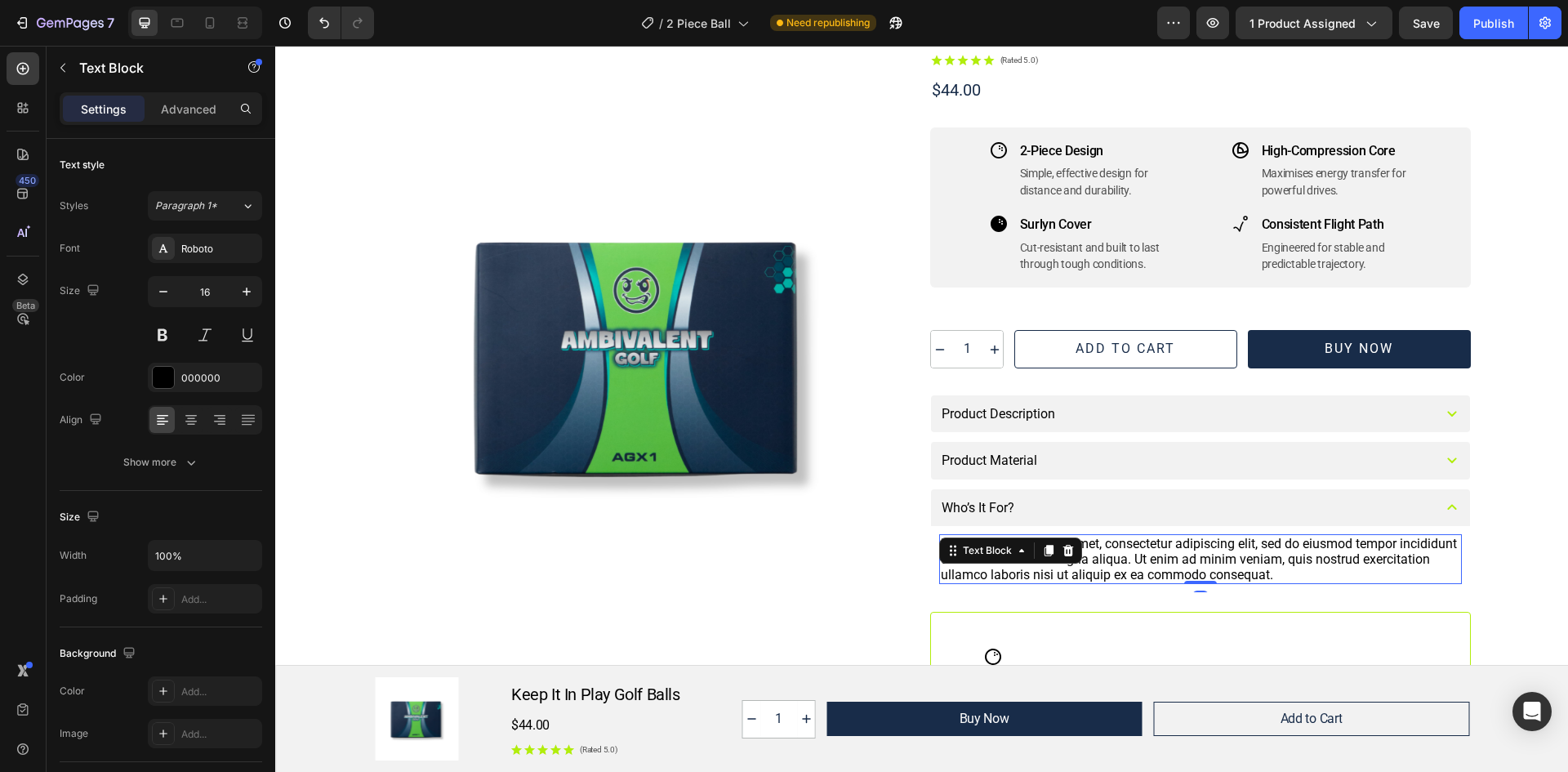
click at [1360, 571] on div "Lorem ipsum dolor sit amet, consectetur adipiscing elit, sed do eiusmod tempor …" at bounding box center [1201, 560] width 522 height 51
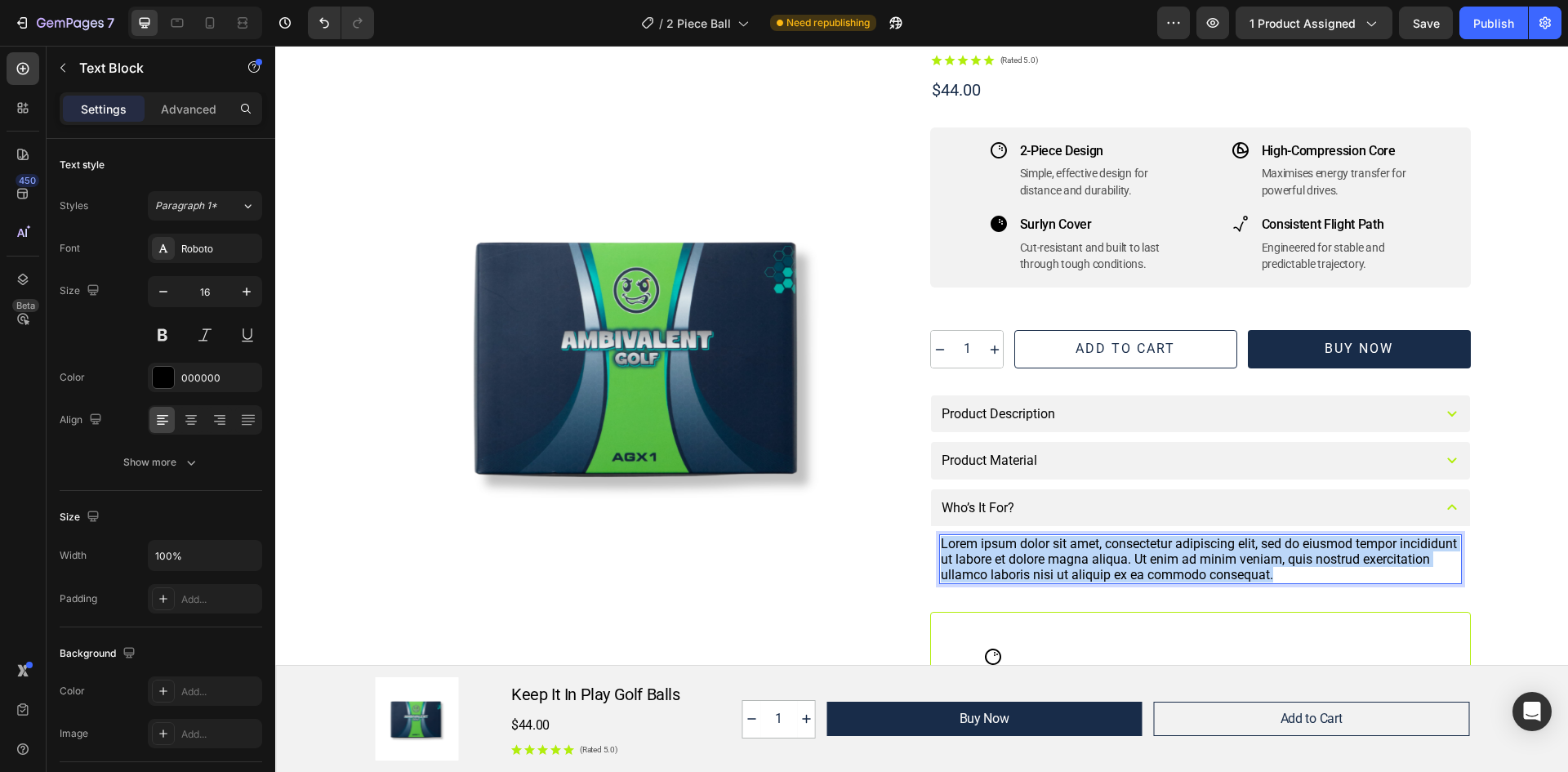
drag, startPoint x: 1352, startPoint y: 571, endPoint x: 937, endPoint y: 546, distance: 415.8
click at [940, 546] on p "Lorem ipsum dolor sit amet, consectetur adipiscing elit, sed do eiusmod tempor …" at bounding box center [1200, 560] width 519 height 48
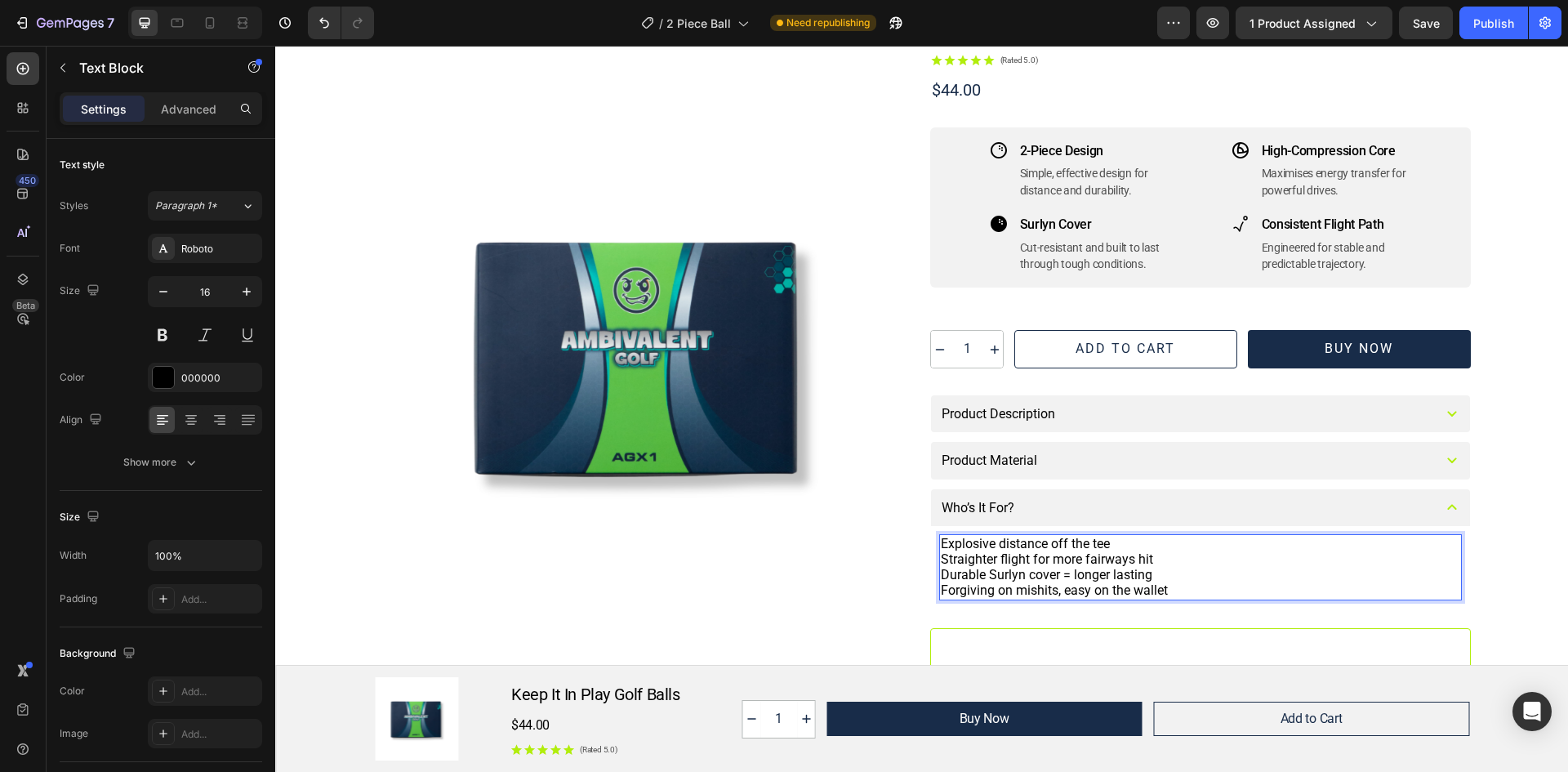
click at [940, 540] on p "Explosive distance off the tee" at bounding box center [1200, 544] width 519 height 16
click at [940, 542] on p "Explosive distance off the tee" at bounding box center [1200, 544] width 519 height 16
click at [1037, 462] on div "Product Material" at bounding box center [1184, 460] width 490 height 20
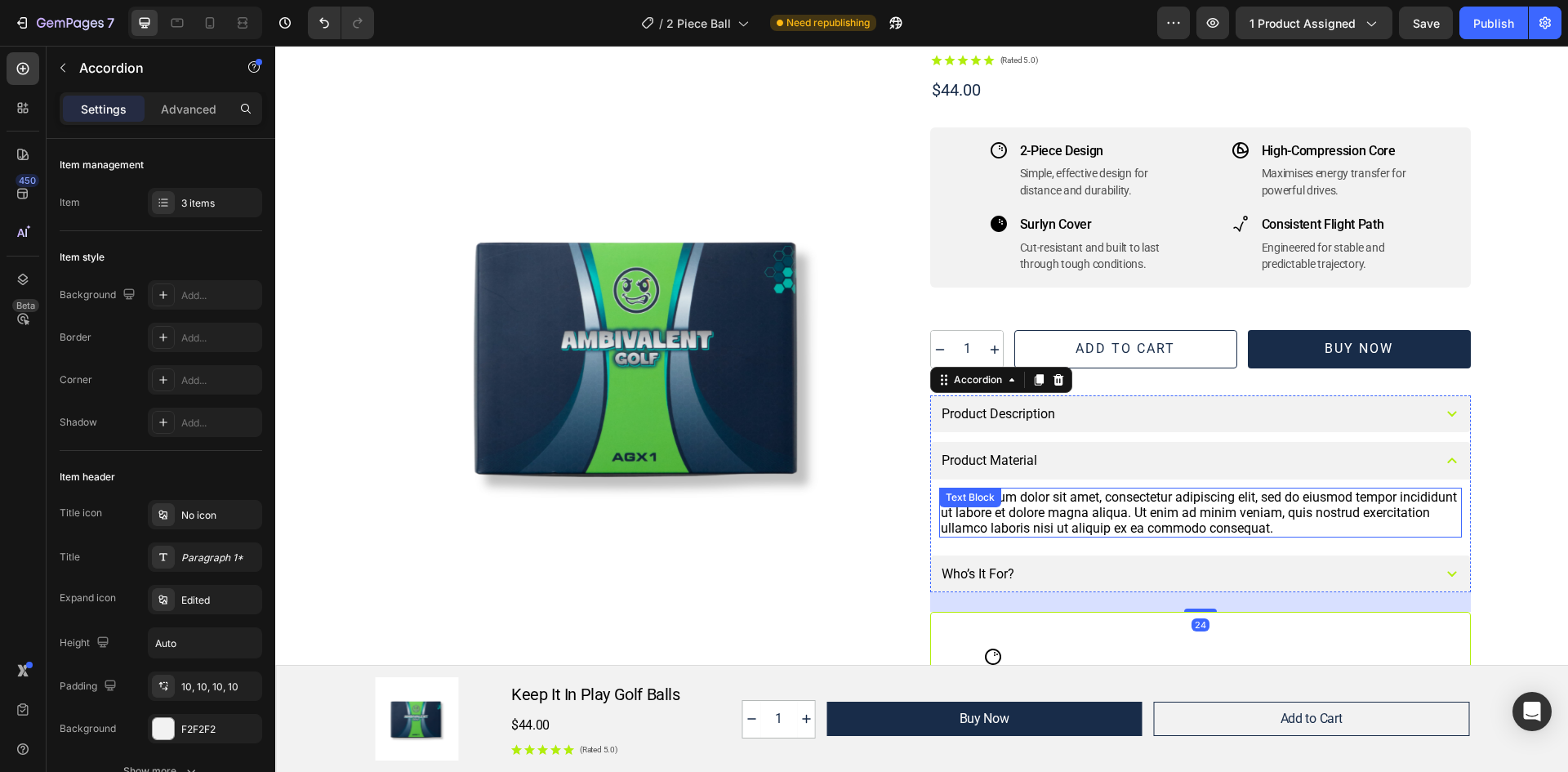
click at [1369, 524] on div "Lorem ipsum dolor sit amet, consectetur adipiscing elit, sed do eiusmod tempor …" at bounding box center [1201, 513] width 522 height 51
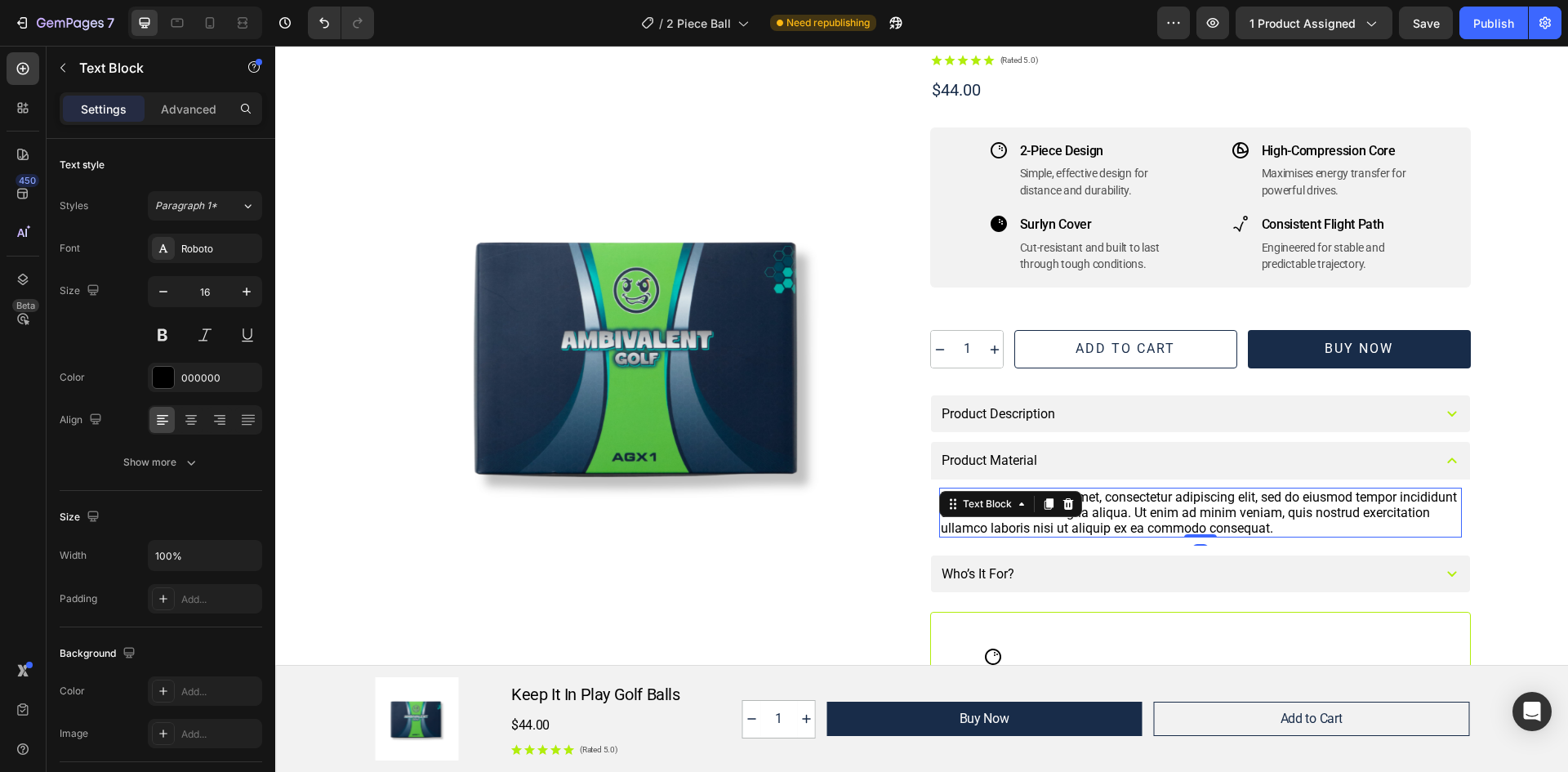
click at [1343, 522] on div "Lorem ipsum dolor sit amet, consectetur adipiscing elit, sed do eiusmod tempor …" at bounding box center [1201, 513] width 522 height 51
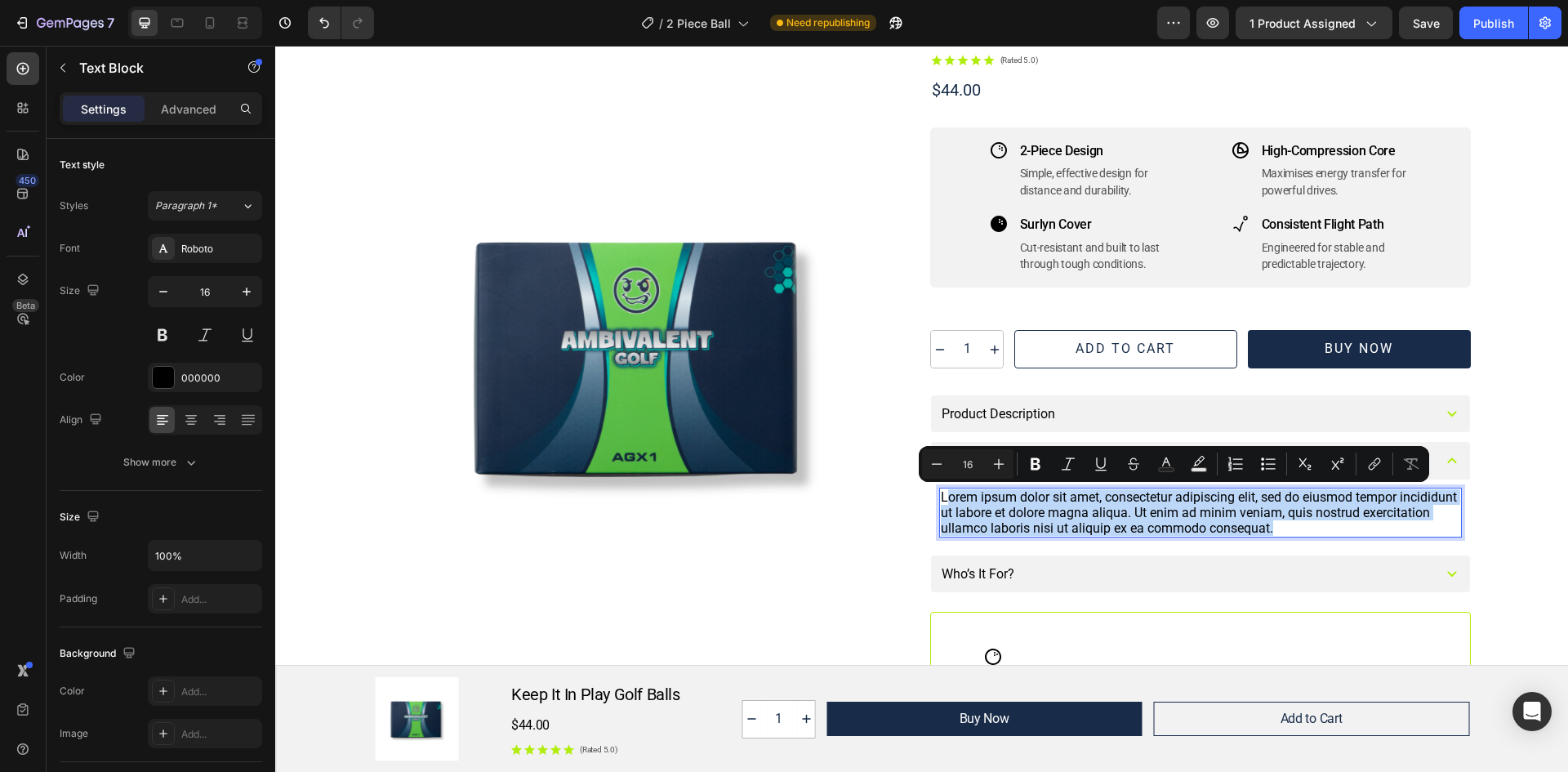
drag, startPoint x: 1346, startPoint y: 525, endPoint x: 938, endPoint y: 500, distance: 408.8
click at [940, 500] on p "Lorem ipsum dolor sit amet, consectetur adipiscing elit, sed do eiusmod tempor …" at bounding box center [1200, 513] width 519 height 48
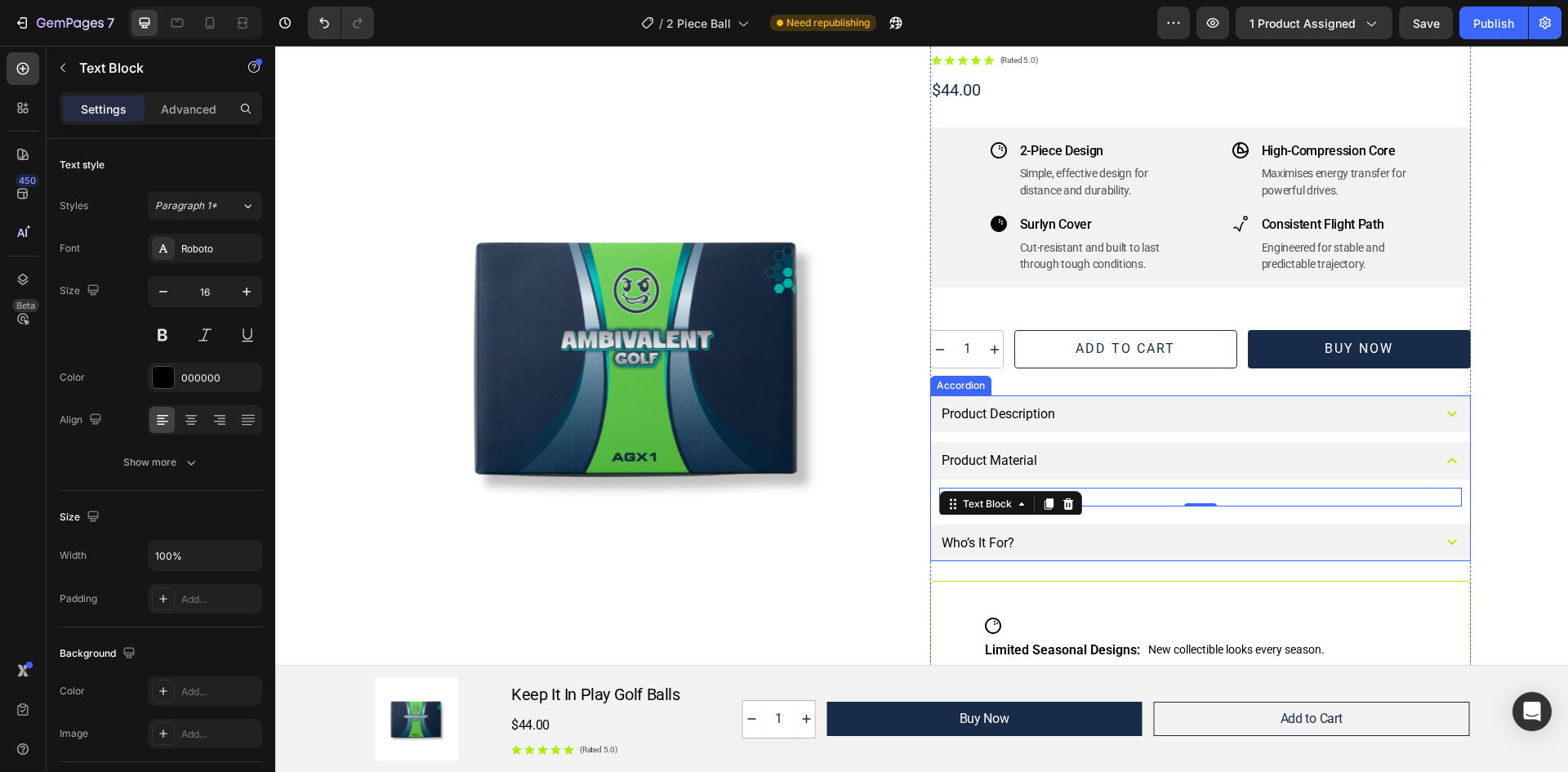
scroll to position [327, 0]
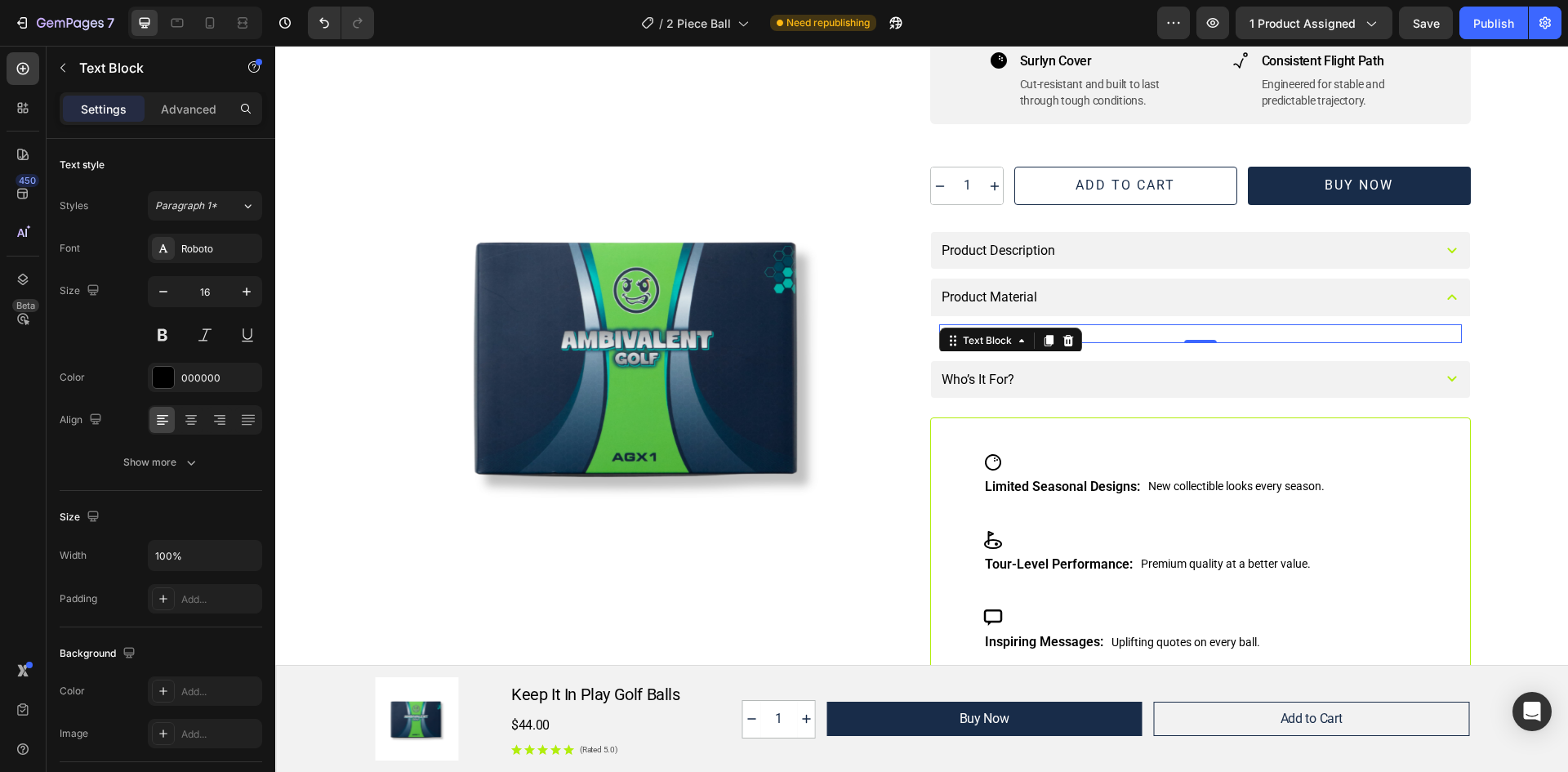
click at [1159, 329] on p "L" at bounding box center [1200, 333] width 519 height 16
click at [1099, 330] on p "L" at bounding box center [1200, 333] width 519 height 16
click at [1034, 375] on div "Who’s It For?" at bounding box center [1184, 379] width 490 height 20
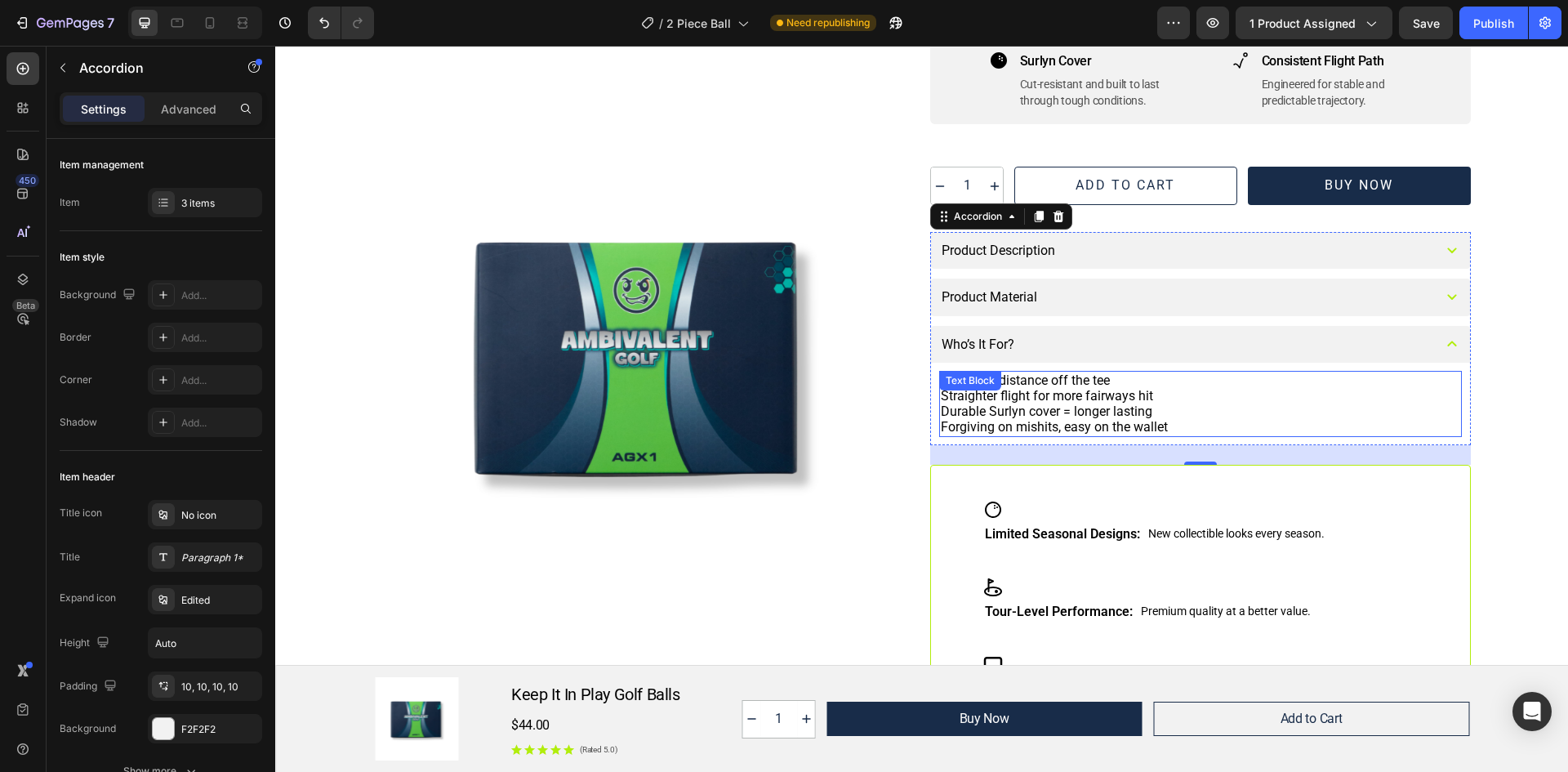
click at [1190, 395] on p "Straighter flight for more fairways hit" at bounding box center [1200, 396] width 519 height 16
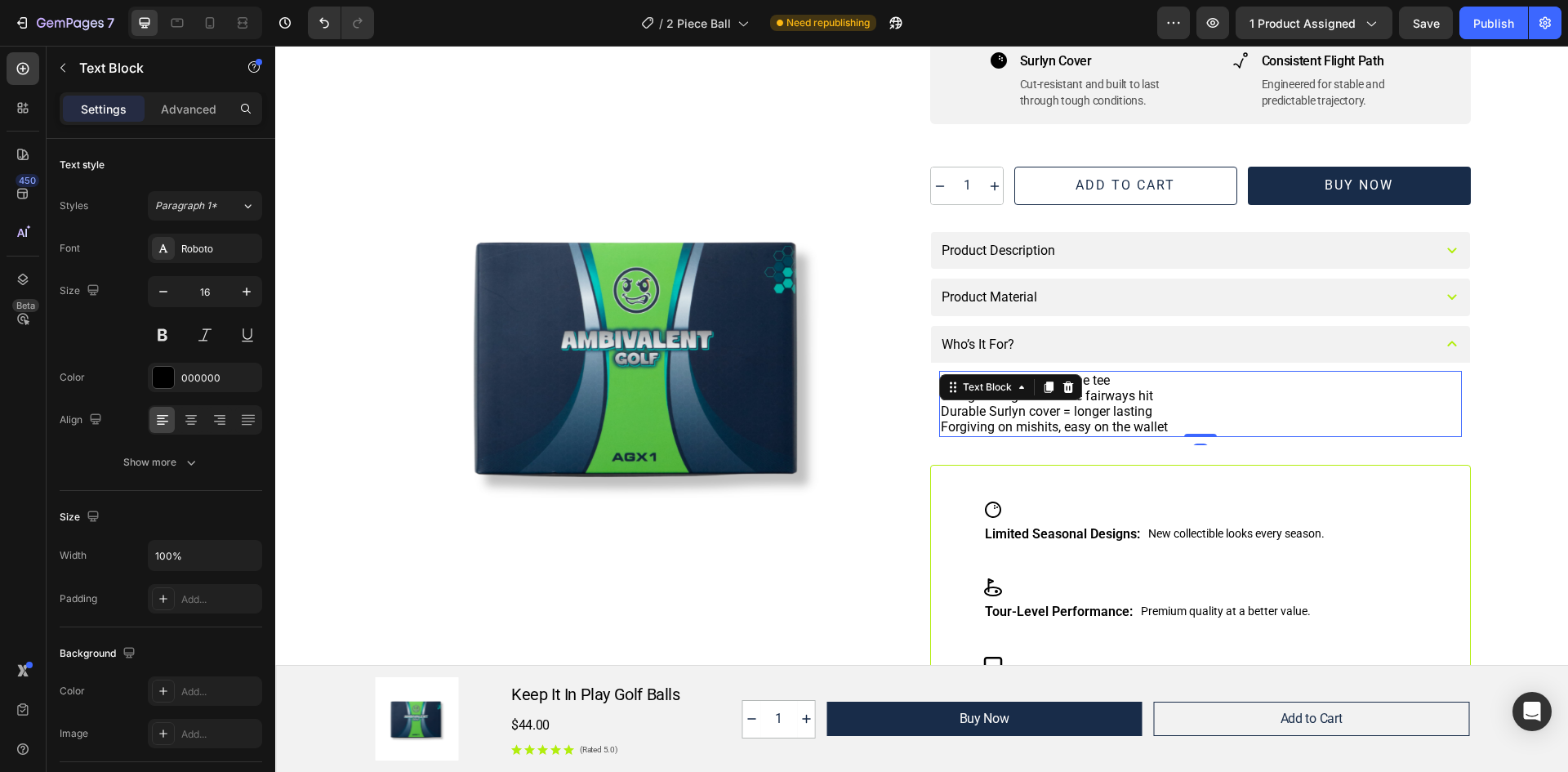
click at [1159, 410] on p "Durable Surlyn cover = longer lasting" at bounding box center [1200, 411] width 519 height 16
click at [1192, 430] on p "Forgiving on mishits, easy on the wallet" at bounding box center [1200, 427] width 519 height 16
click at [940, 377] on p "Explosive distance off the tee" at bounding box center [1200, 380] width 519 height 16
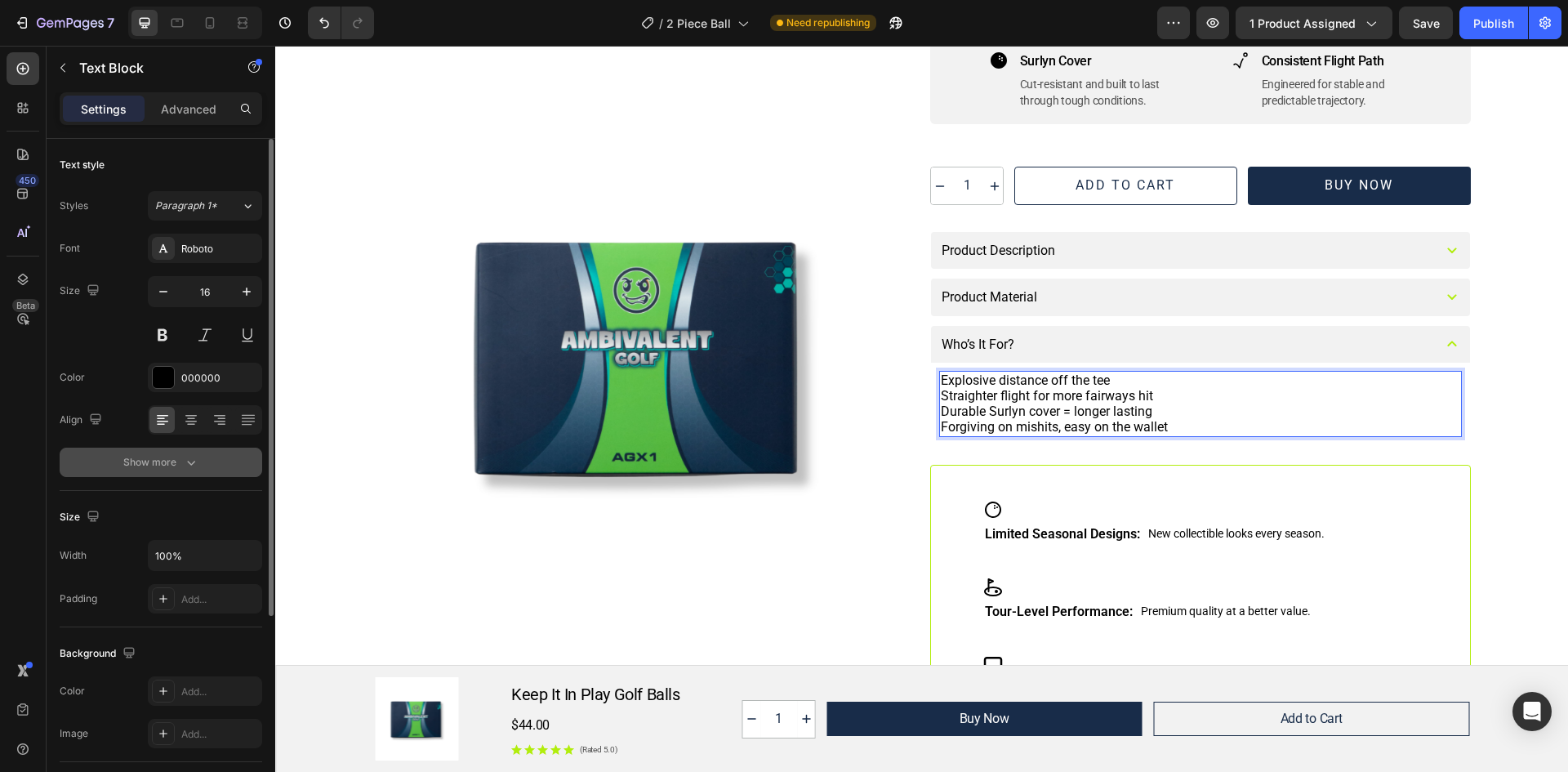
click at [183, 458] on icon "button" at bounding box center [191, 462] width 17 height 17
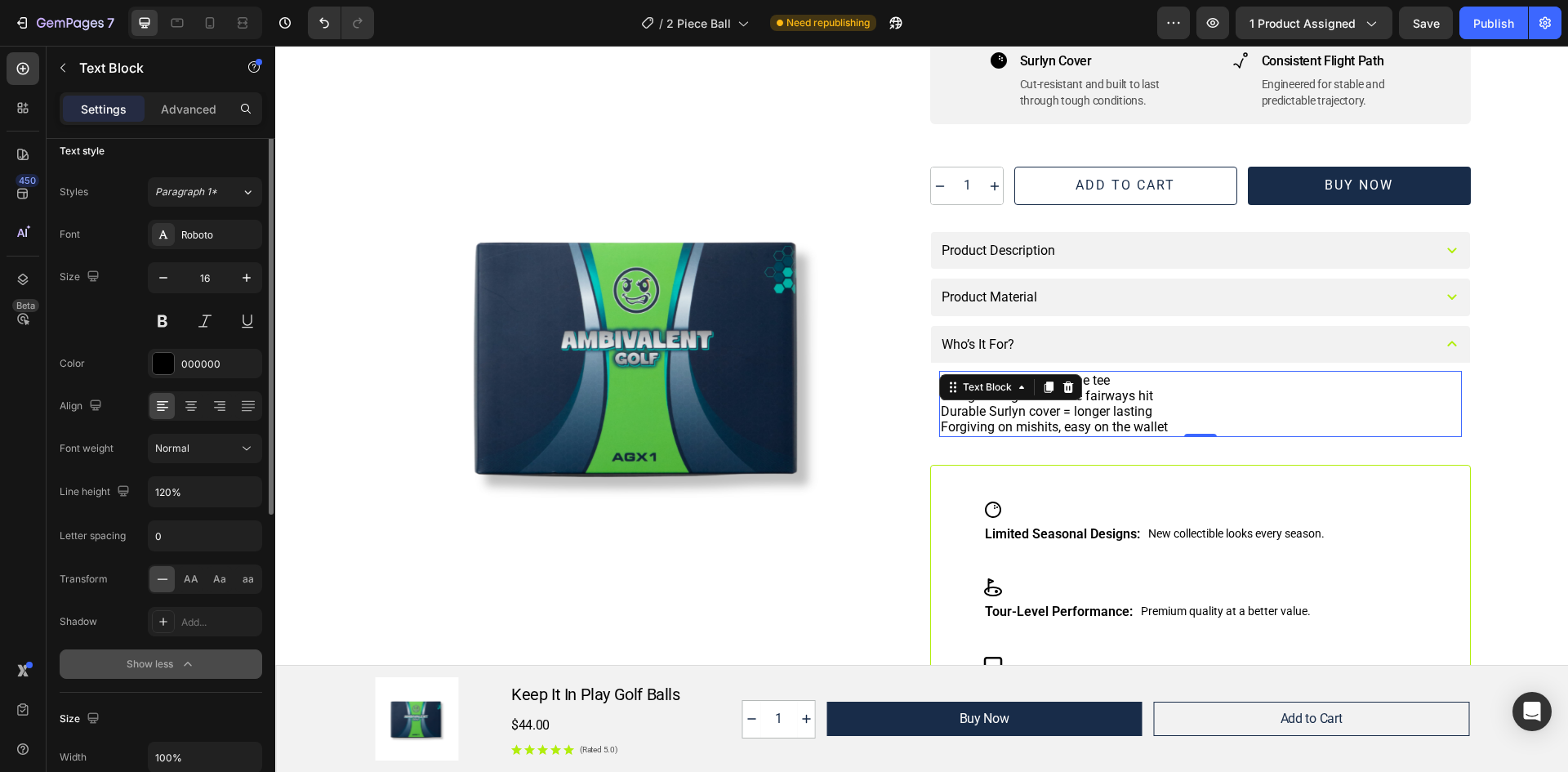
scroll to position [0, 0]
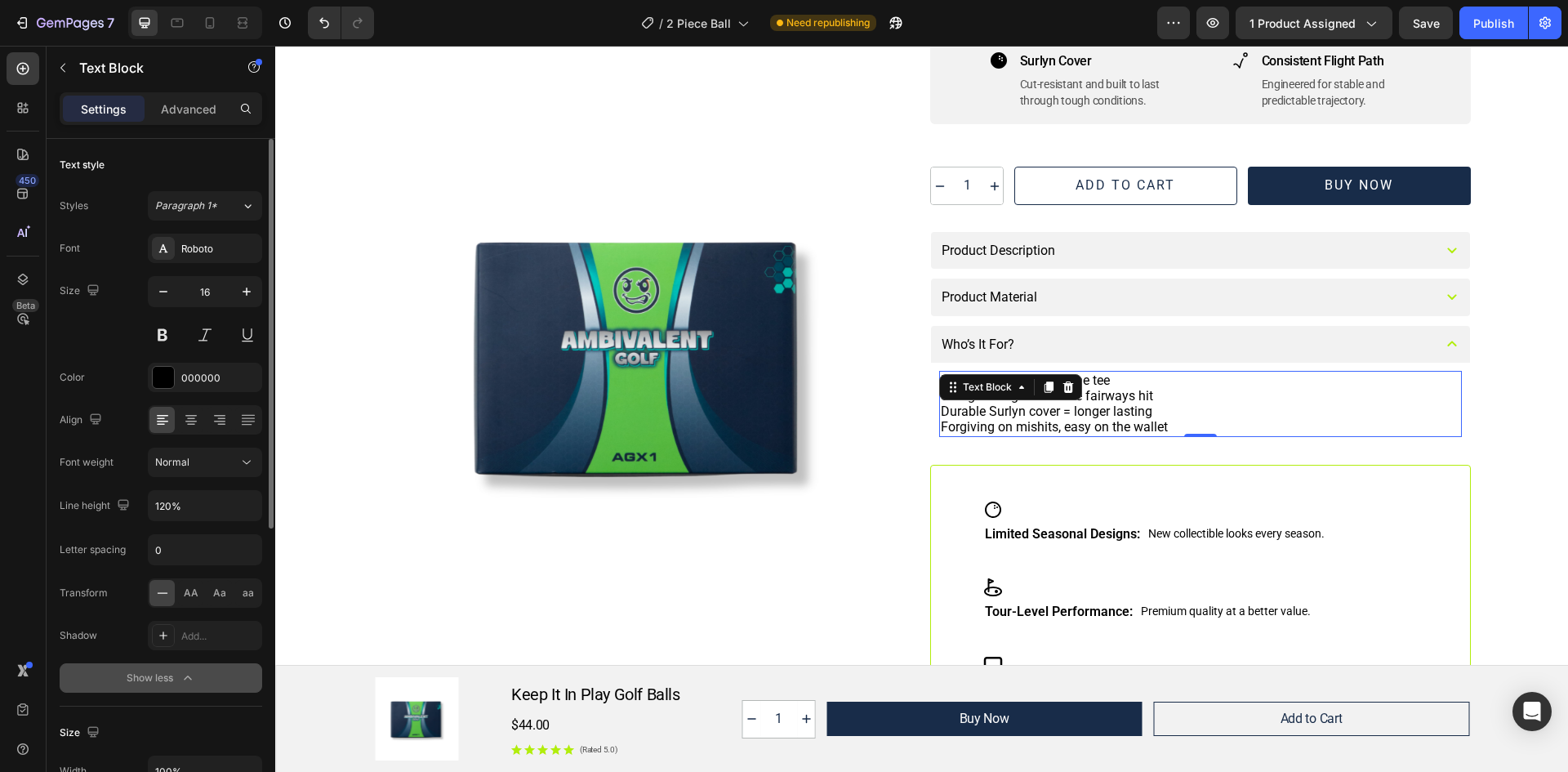
click at [1145, 382] on p "Explosive distance off the tee" at bounding box center [1200, 380] width 519 height 16
click at [940, 380] on p "Explosive distance off the tee" at bounding box center [1200, 380] width 519 height 16
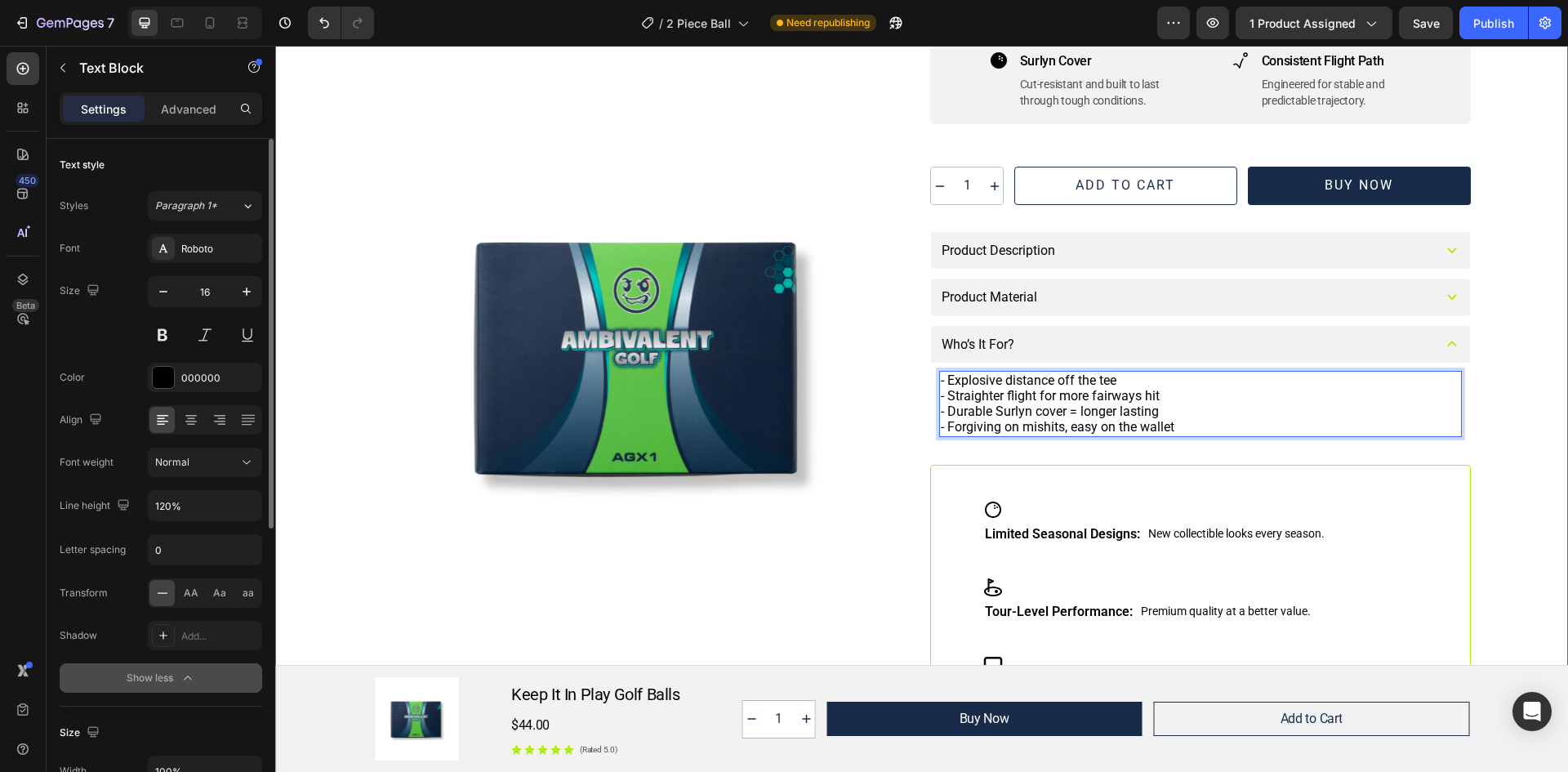
click at [1533, 371] on div "Image Row Keep It In Play Golf Balls Product Title This 2-piece golf ball featu…" at bounding box center [922, 263] width 1253 height 941
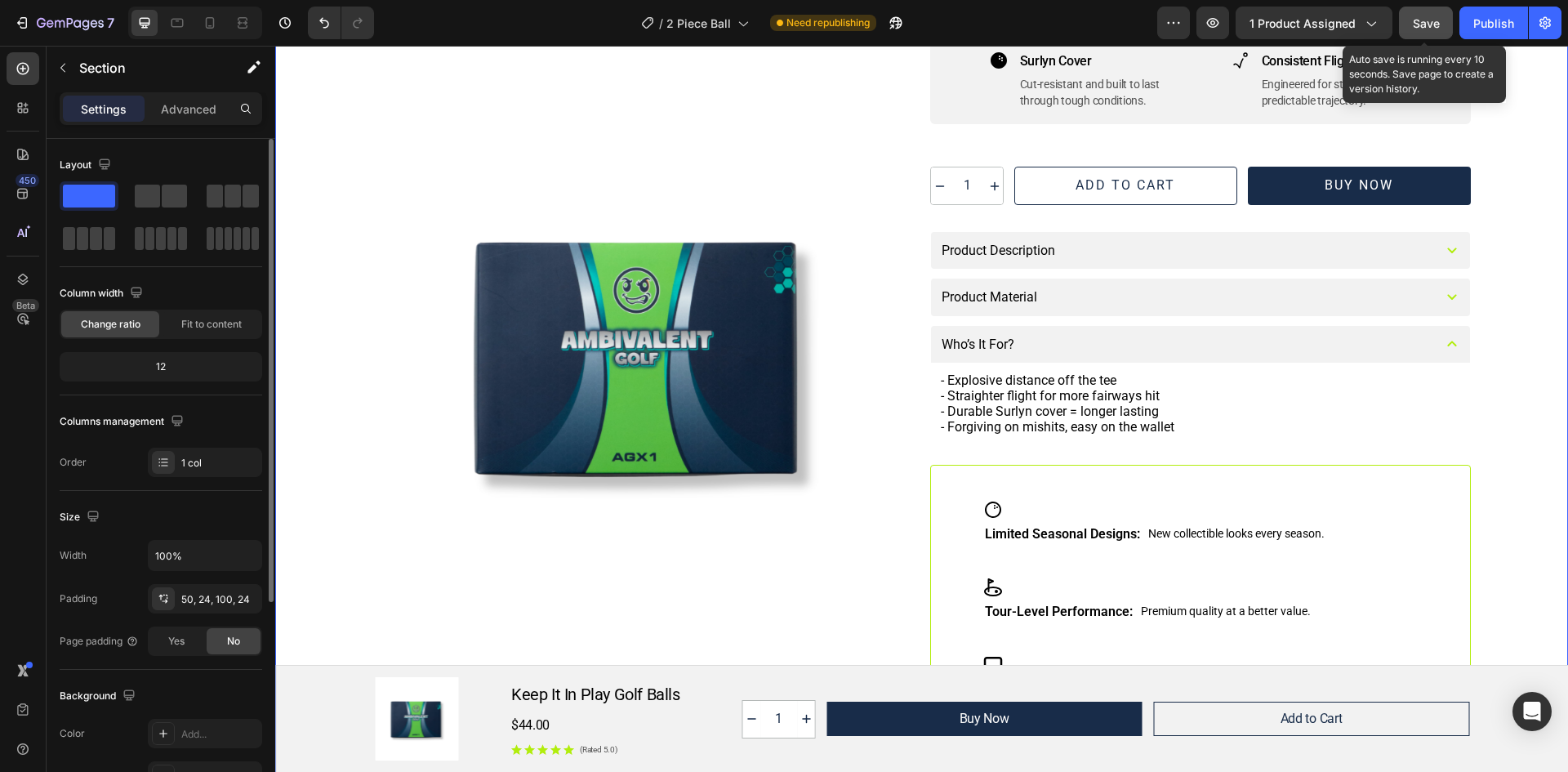
click at [1418, 22] on span "Save" at bounding box center [1427, 23] width 27 height 14
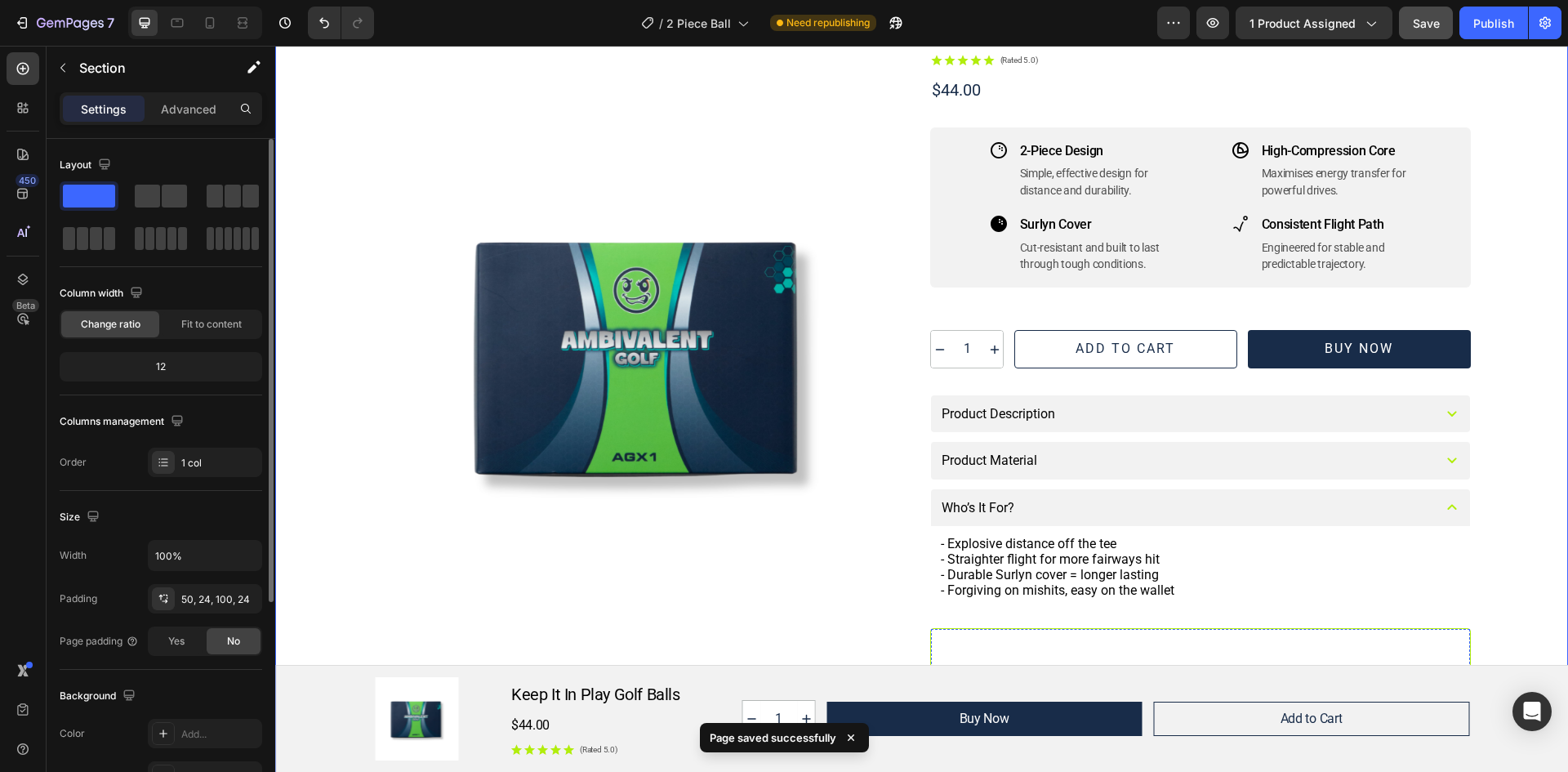
scroll to position [82, 0]
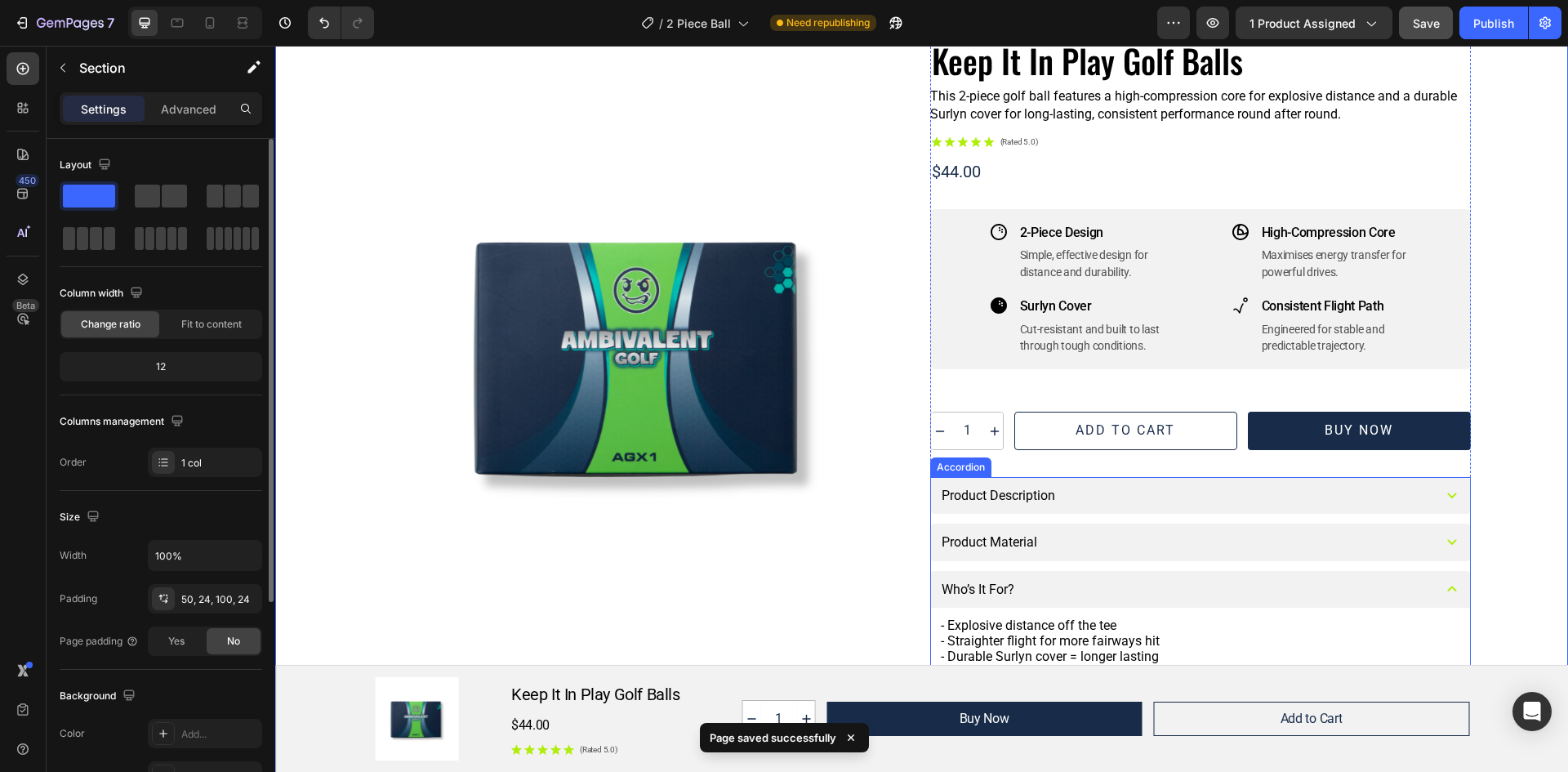
click at [1442, 593] on icon at bounding box center [1452, 589] width 19 height 19
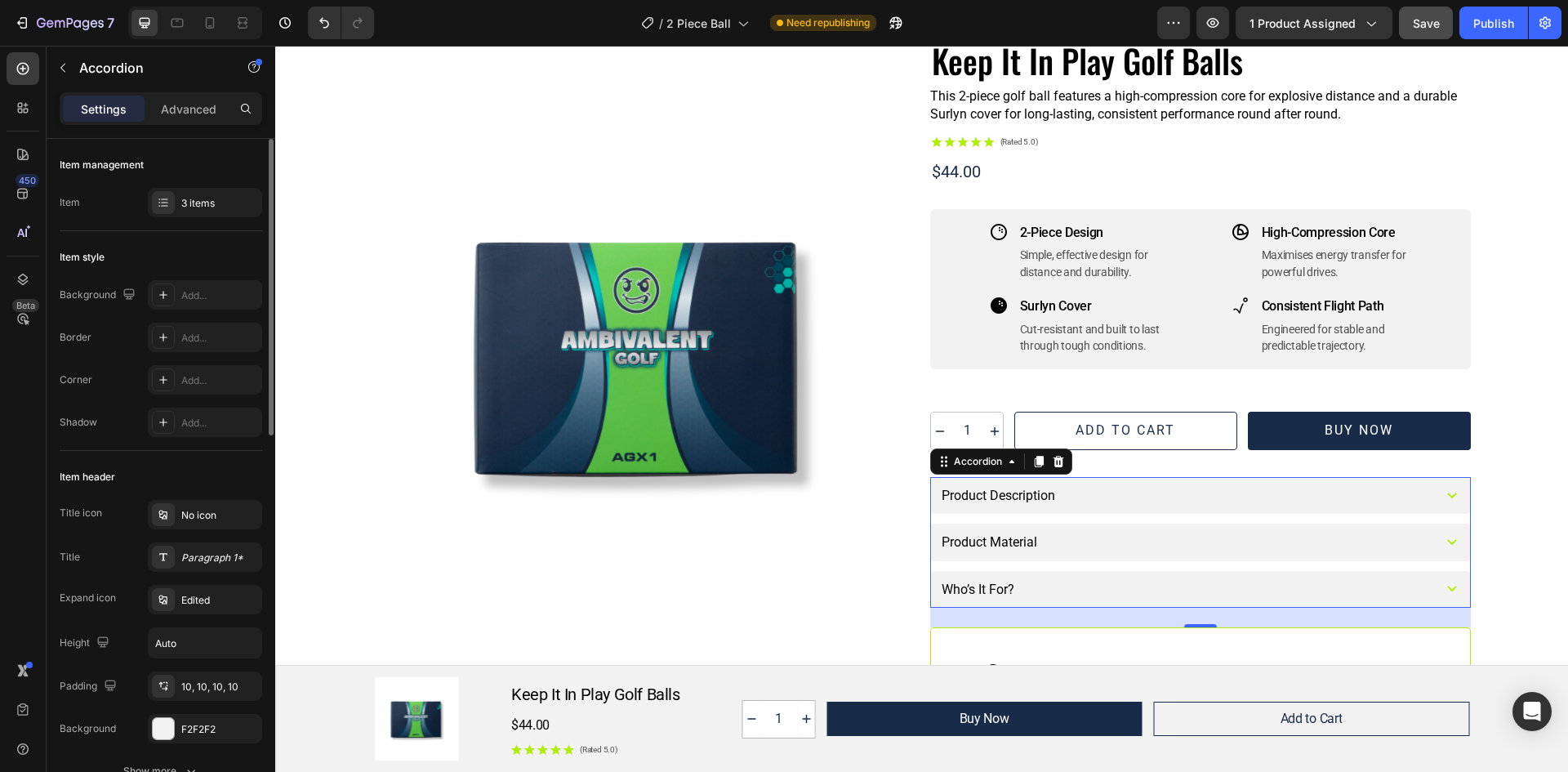
click at [1451, 584] on icon at bounding box center [1452, 589] width 19 height 19
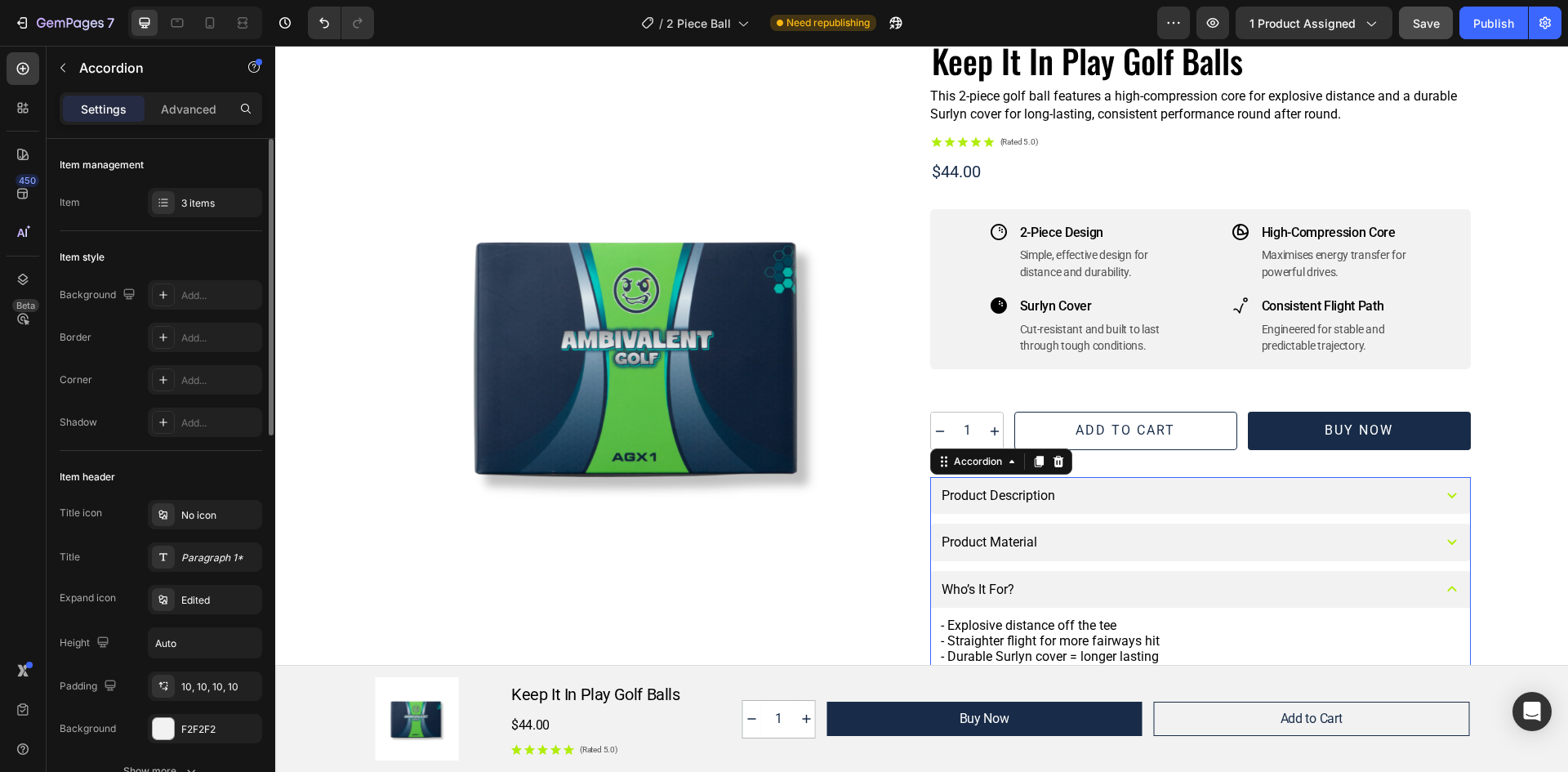
scroll to position [164, 0]
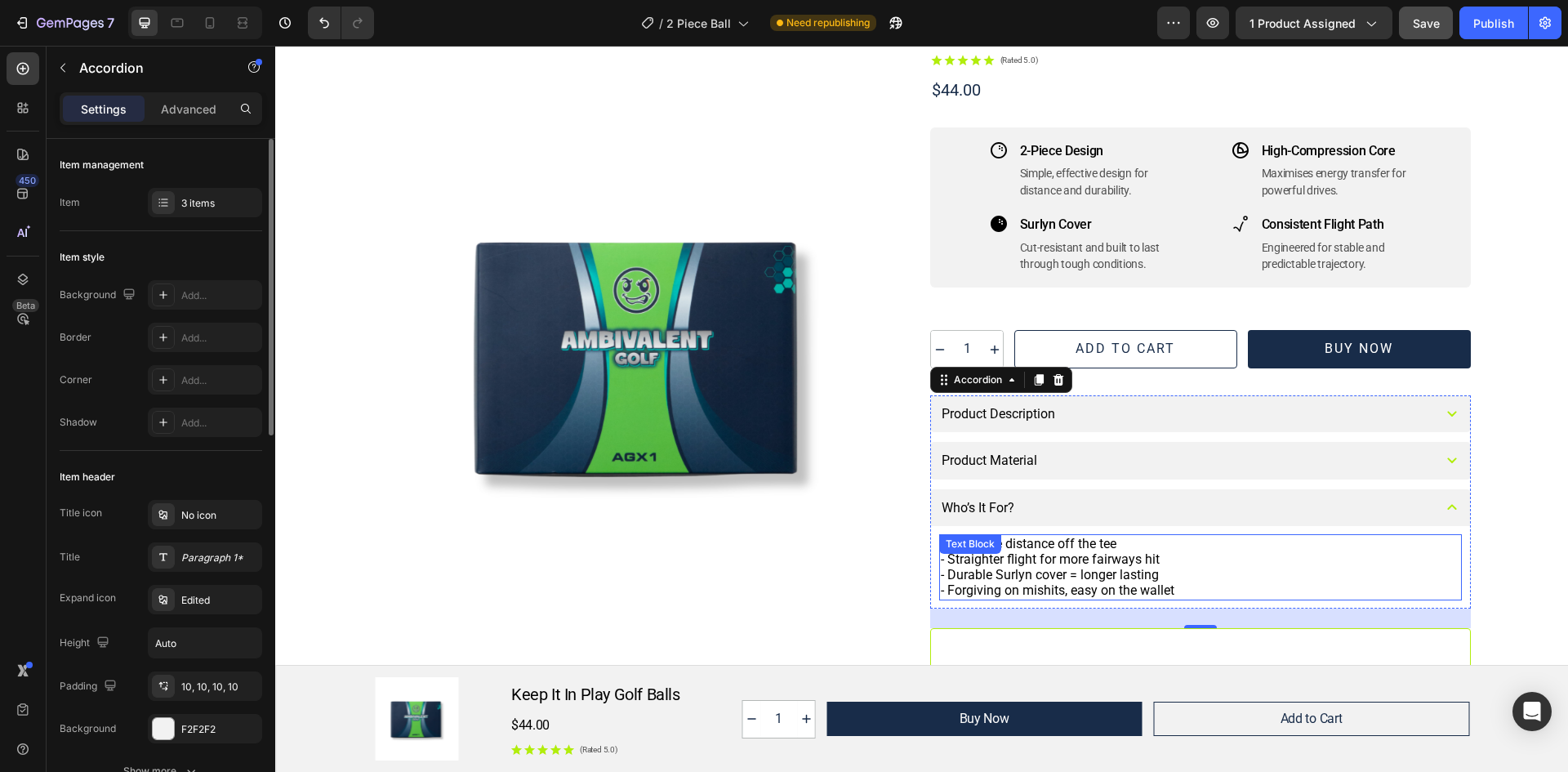
click at [1242, 584] on p "- Forgiving on mishits, easy on the wallet" at bounding box center [1200, 590] width 519 height 16
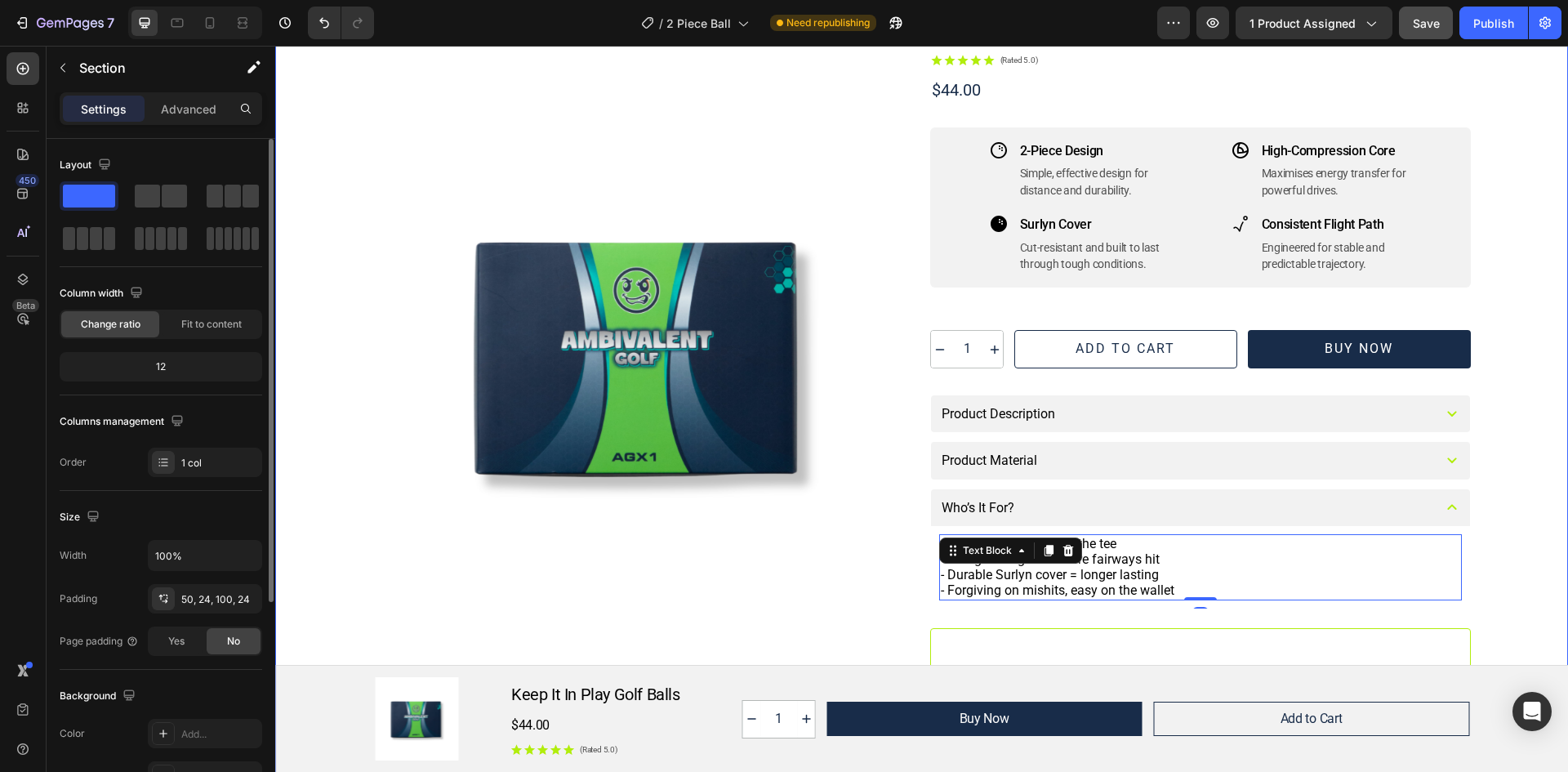
click at [1519, 556] on div "Image Row Keep It In Play Golf Balls Product Title This 2-piece golf ball featu…" at bounding box center [922, 427] width 1253 height 941
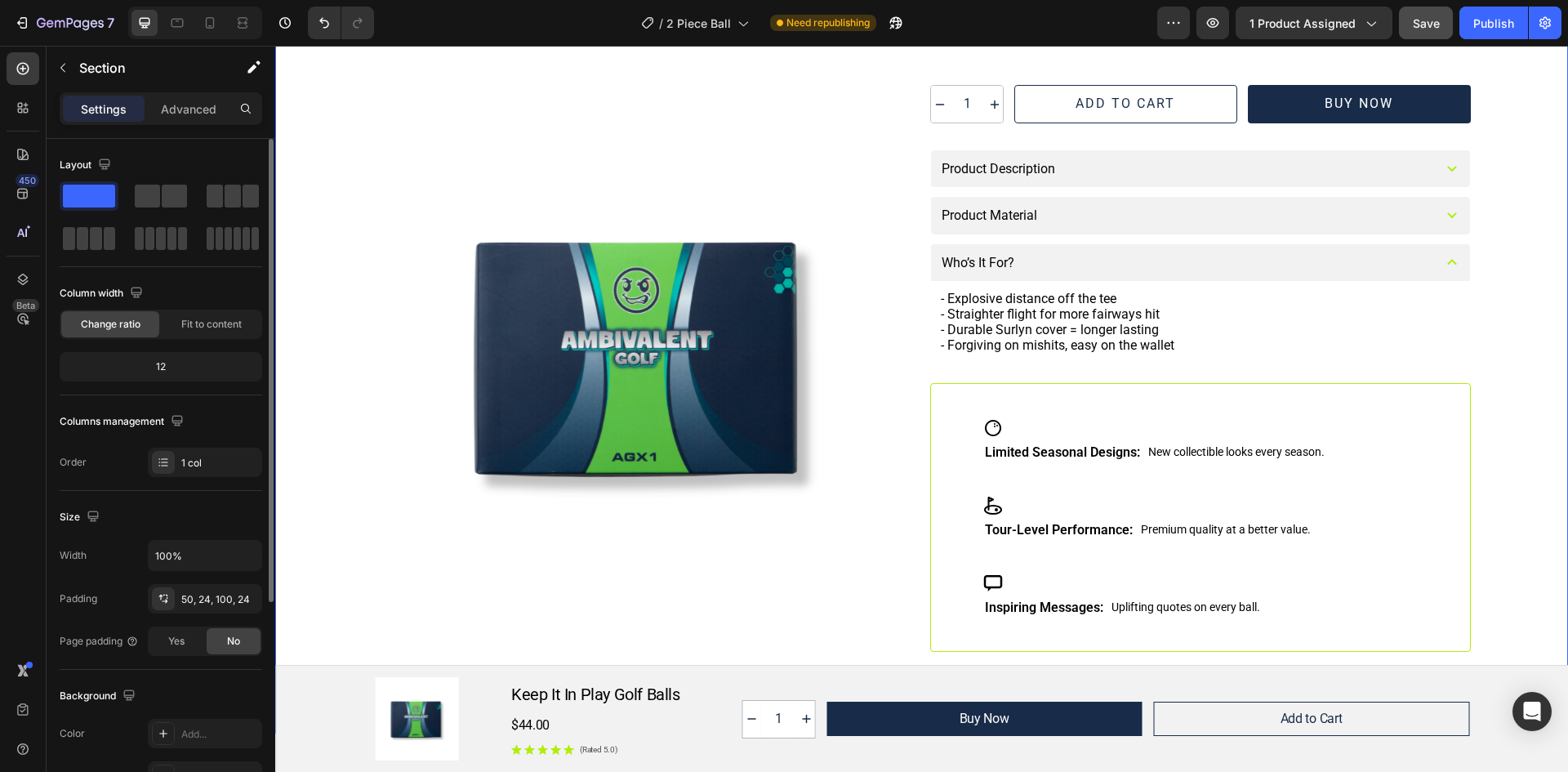
scroll to position [653, 0]
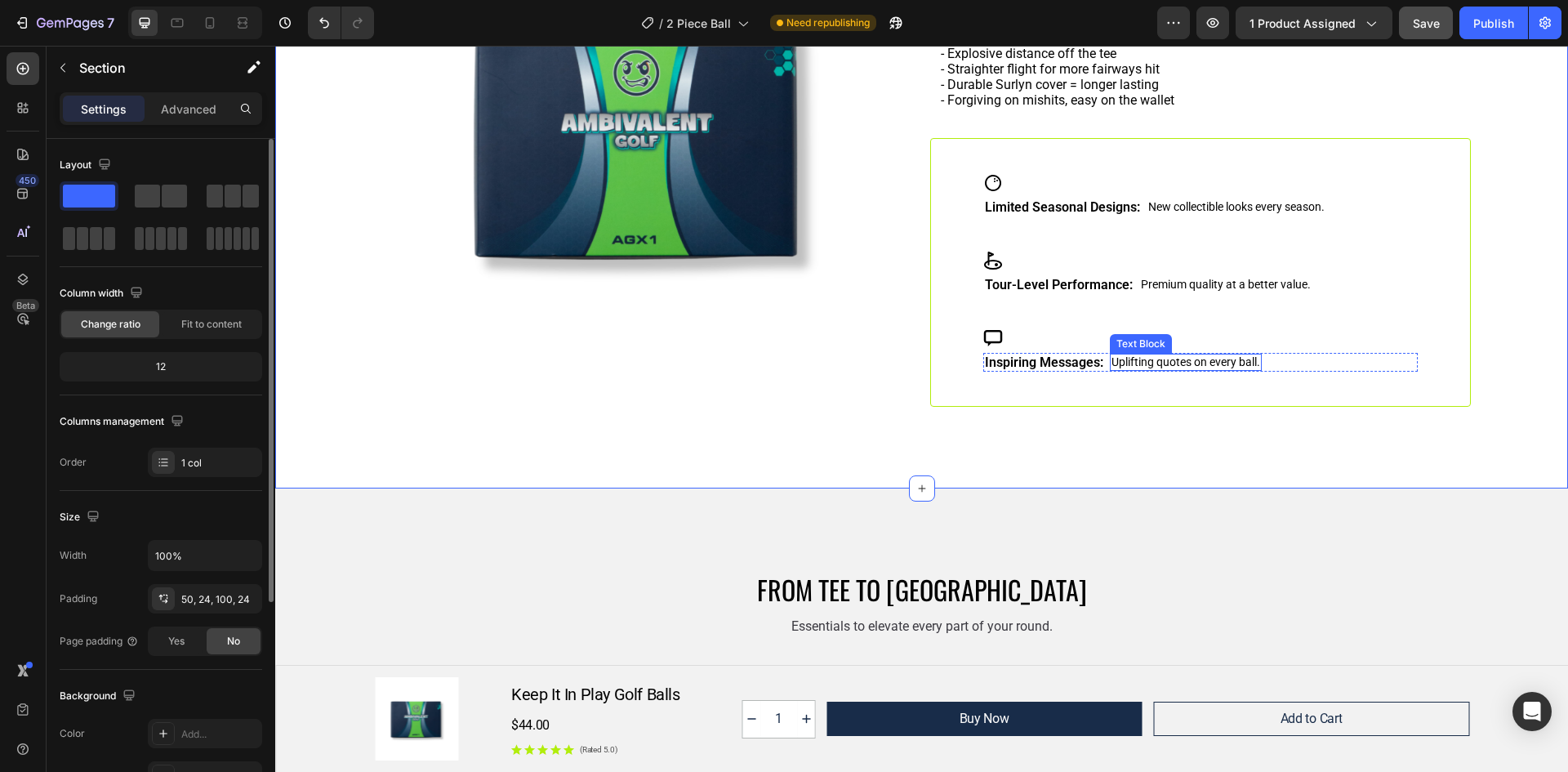
click at [1210, 366] on p "Uplifting quotes on every ball." at bounding box center [1186, 363] width 149 height 14
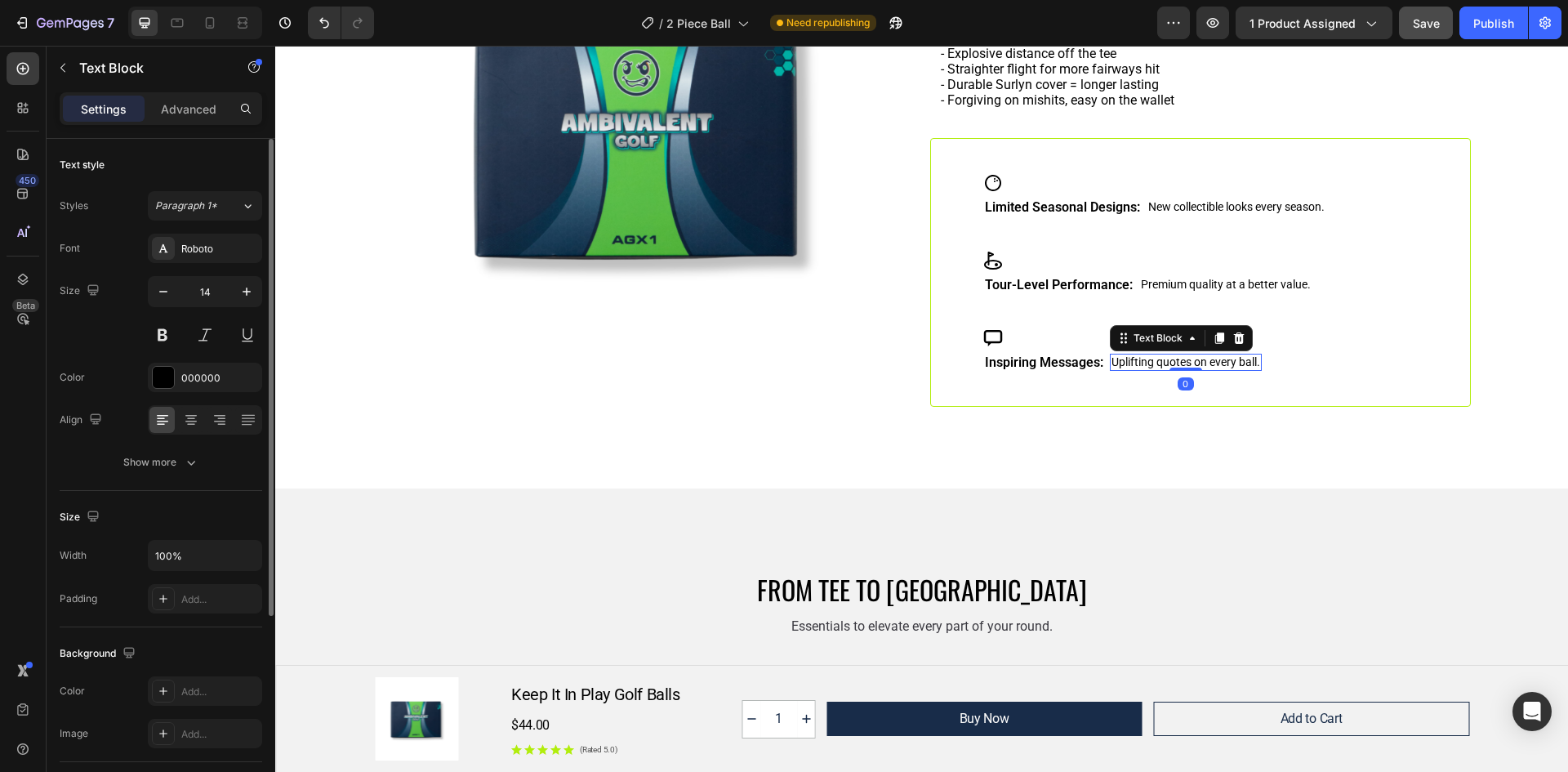
click at [1236, 364] on p "Uplifting quotes on every ball." at bounding box center [1186, 363] width 149 height 14
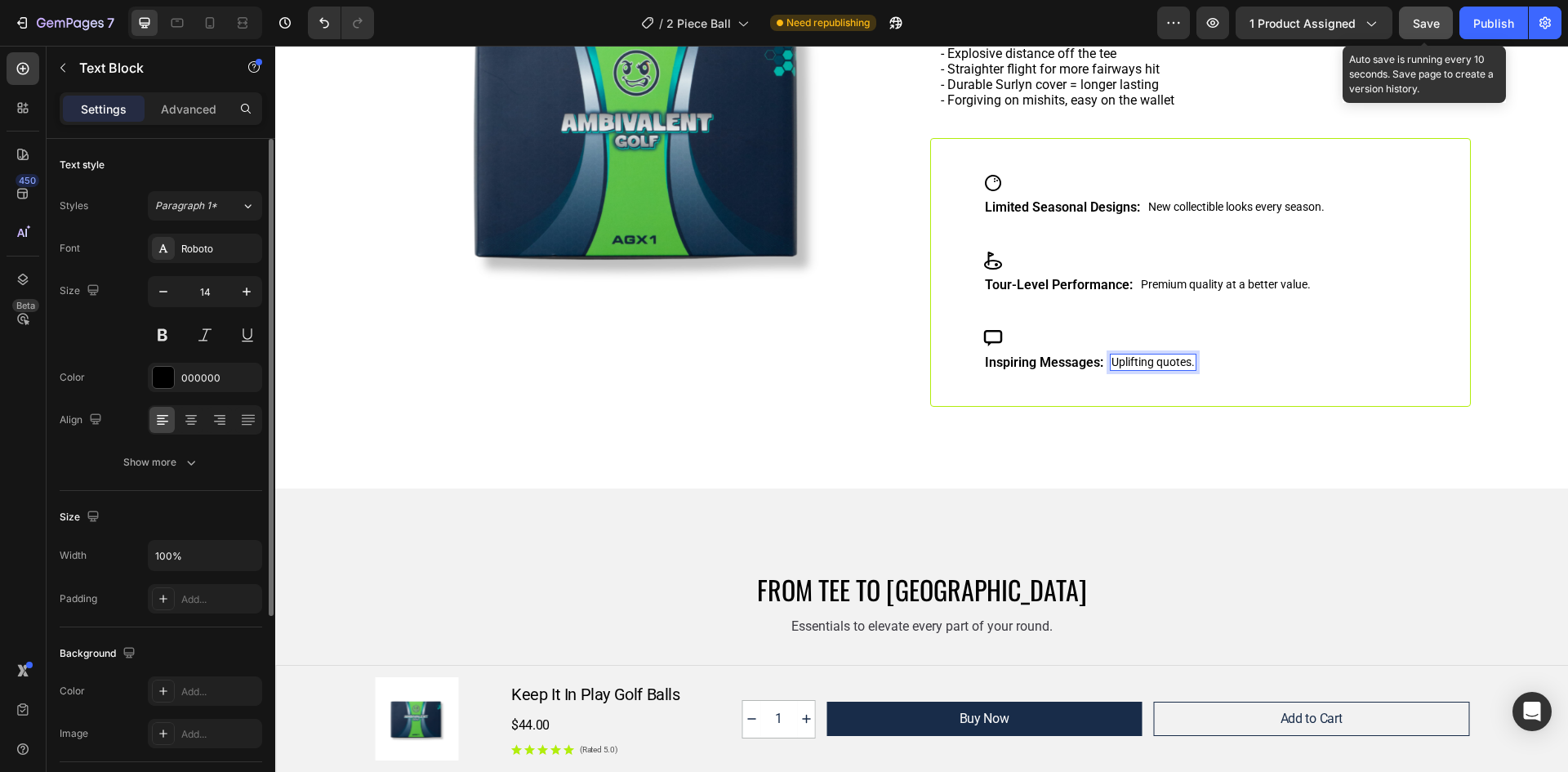
drag, startPoint x: 1435, startPoint y: 18, endPoint x: 1132, endPoint y: 112, distance: 317.2
click at [1435, 18] on span "Save" at bounding box center [1427, 23] width 27 height 14
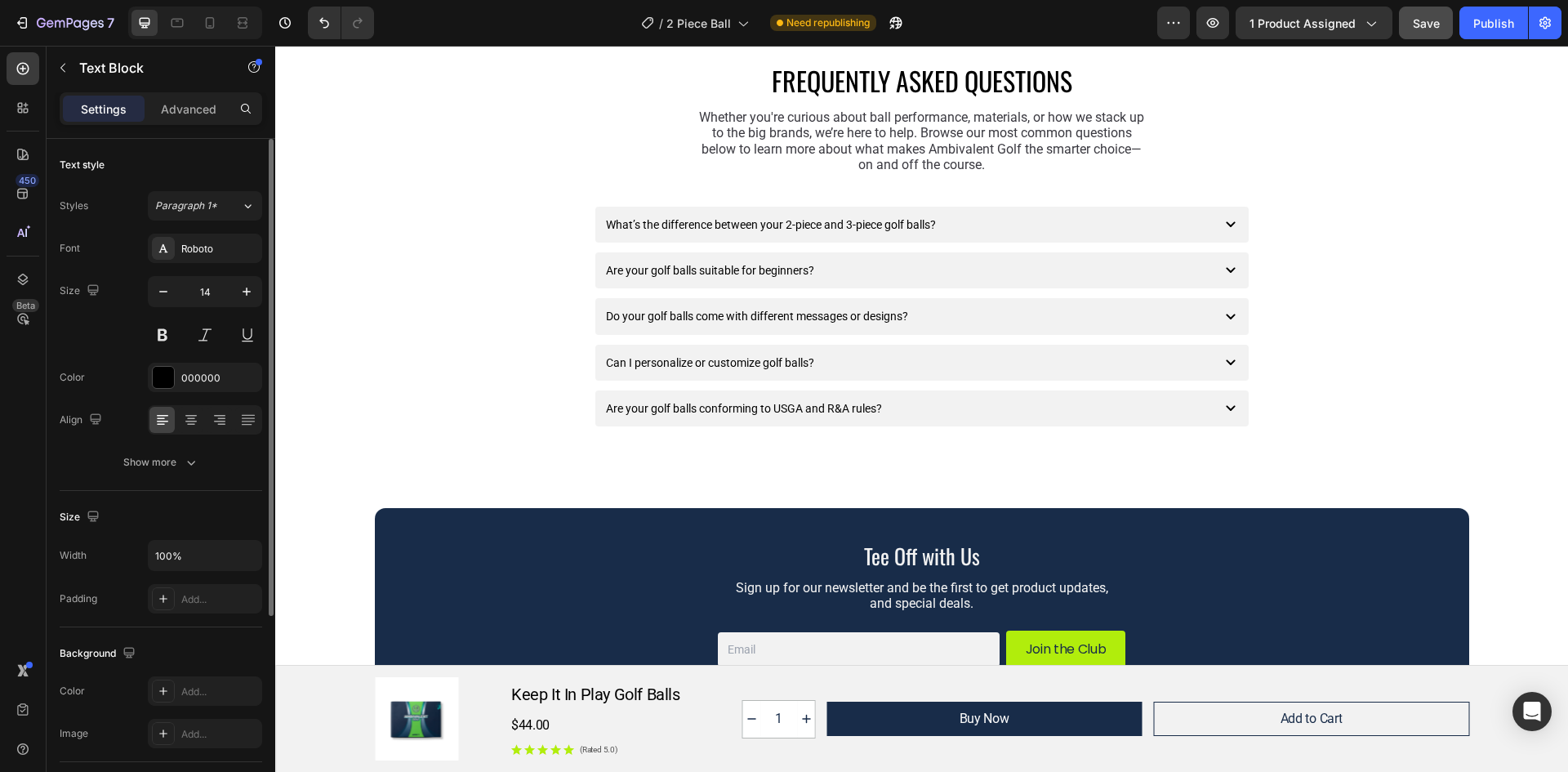
scroll to position [4084, 0]
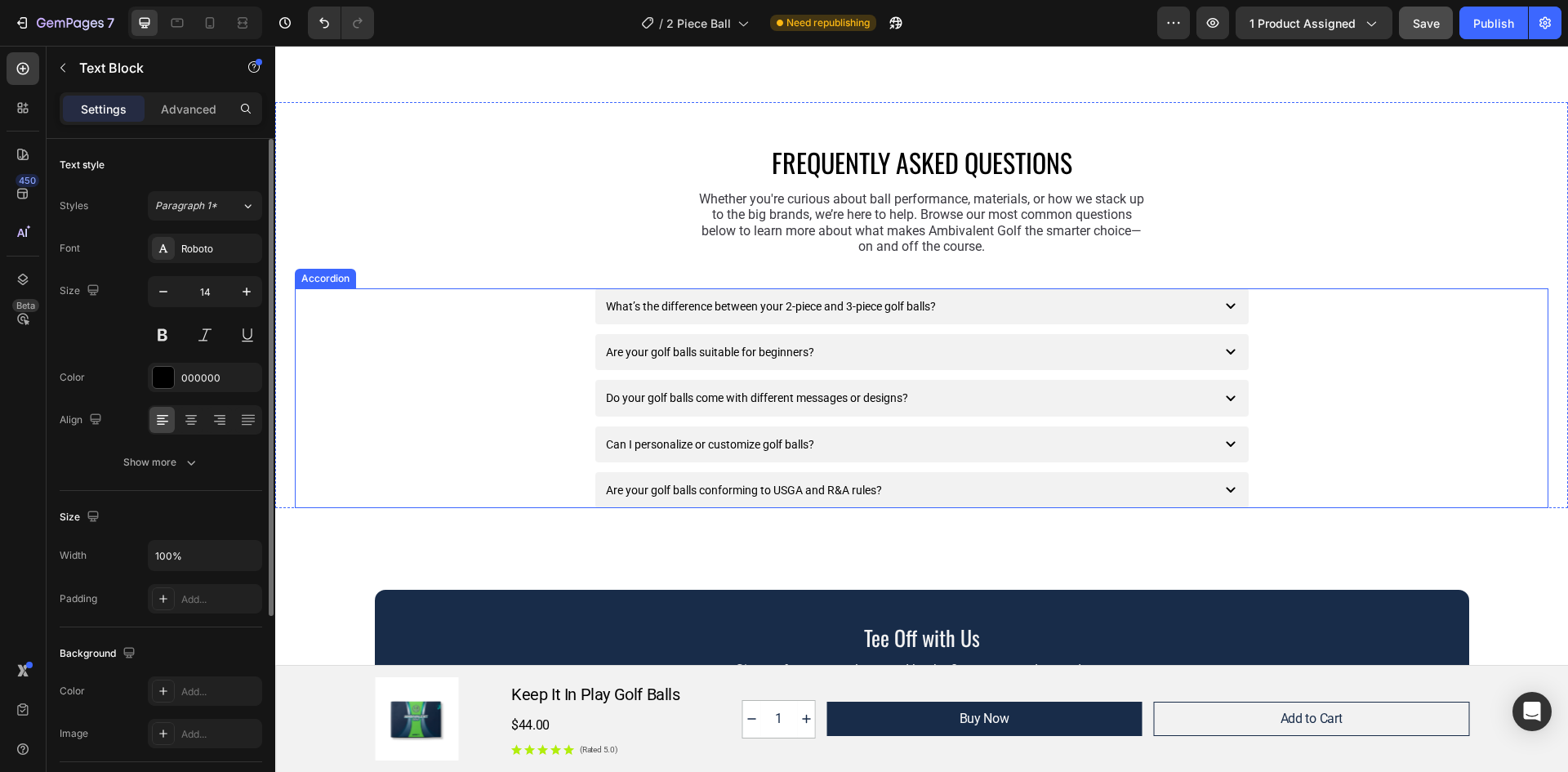
click at [1226, 309] on icon at bounding box center [1231, 306] width 19 height 19
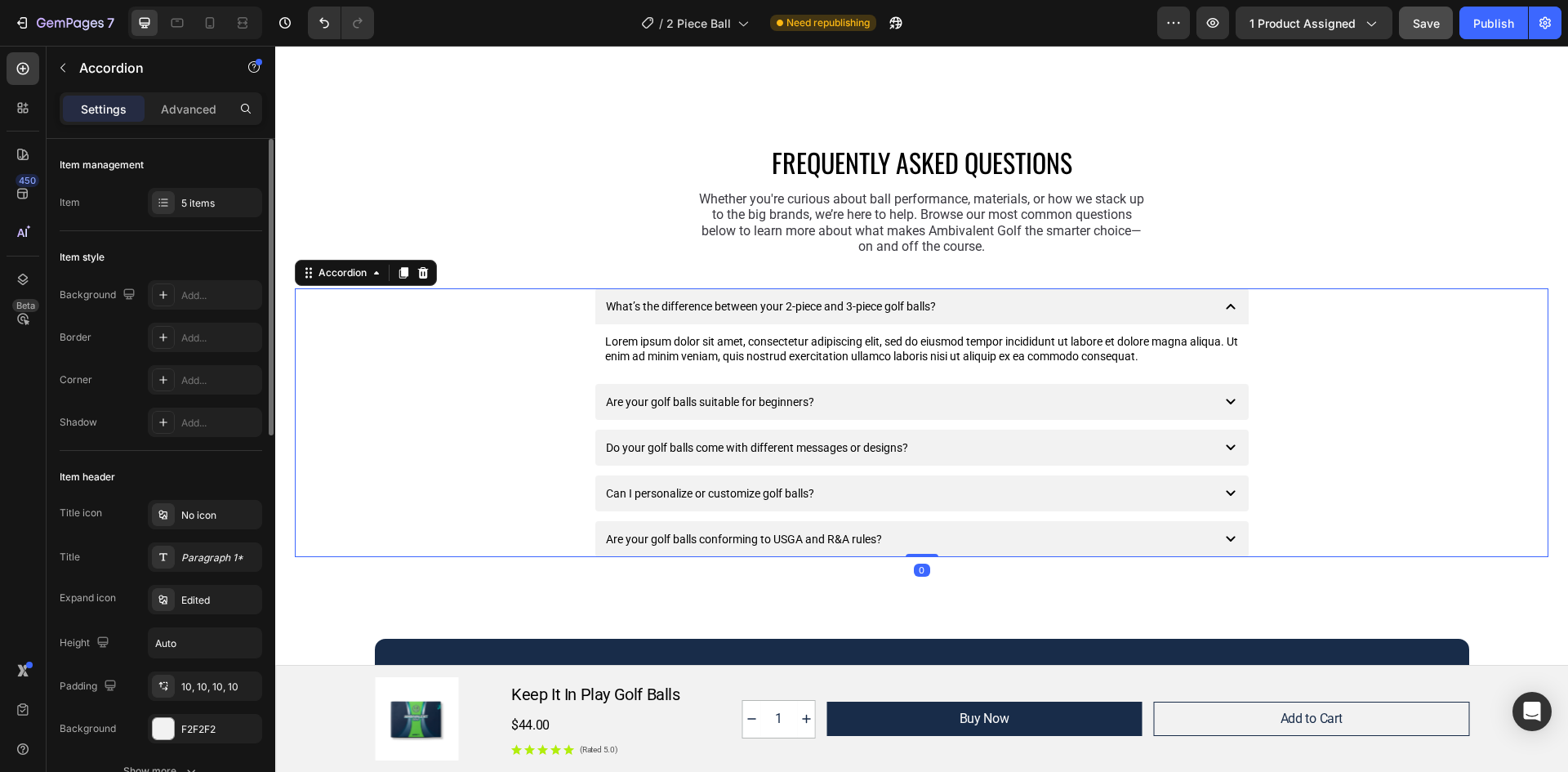
click at [1227, 399] on icon at bounding box center [1231, 402] width 19 height 19
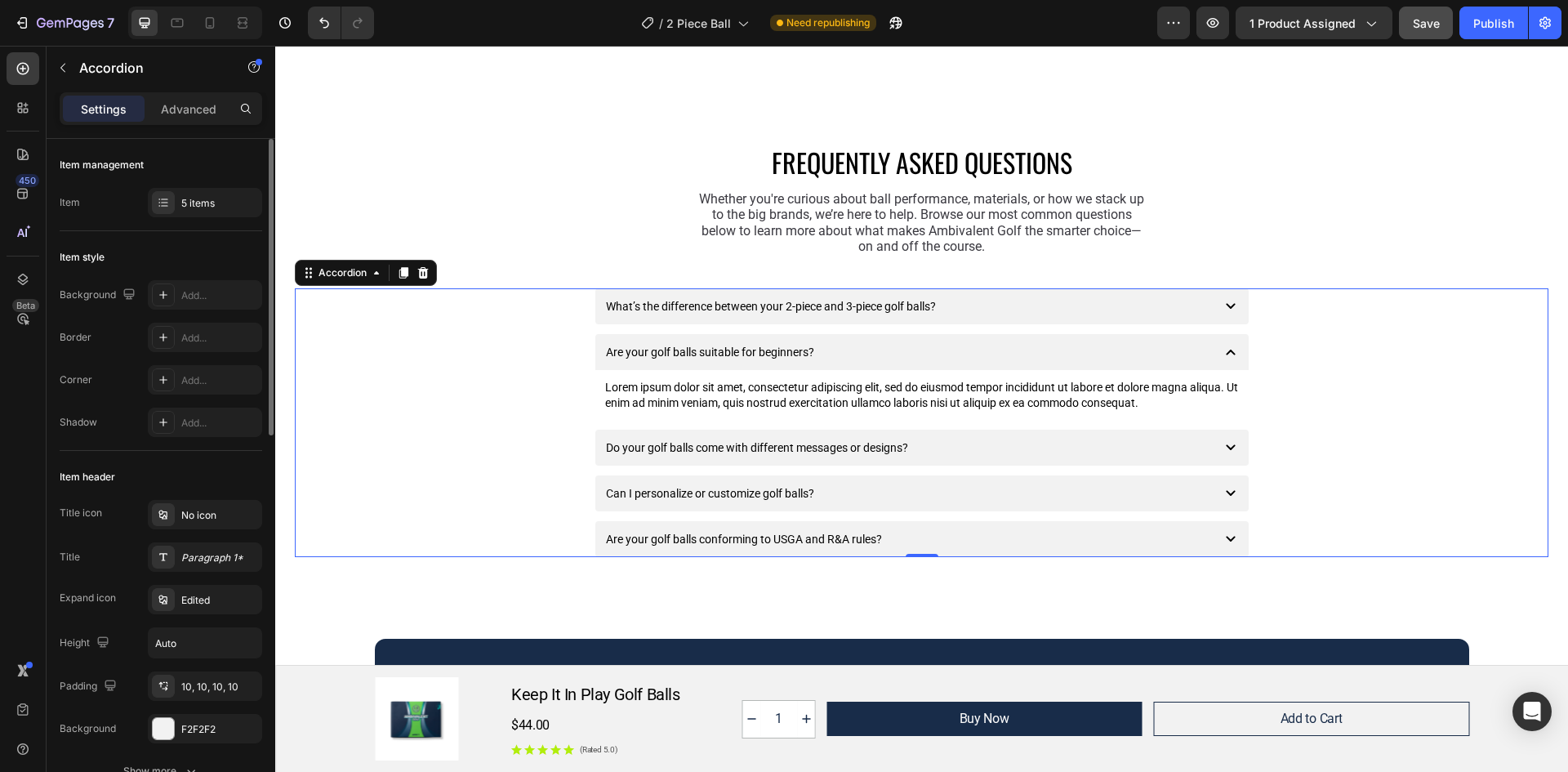
click at [1232, 449] on icon at bounding box center [1231, 447] width 19 height 19
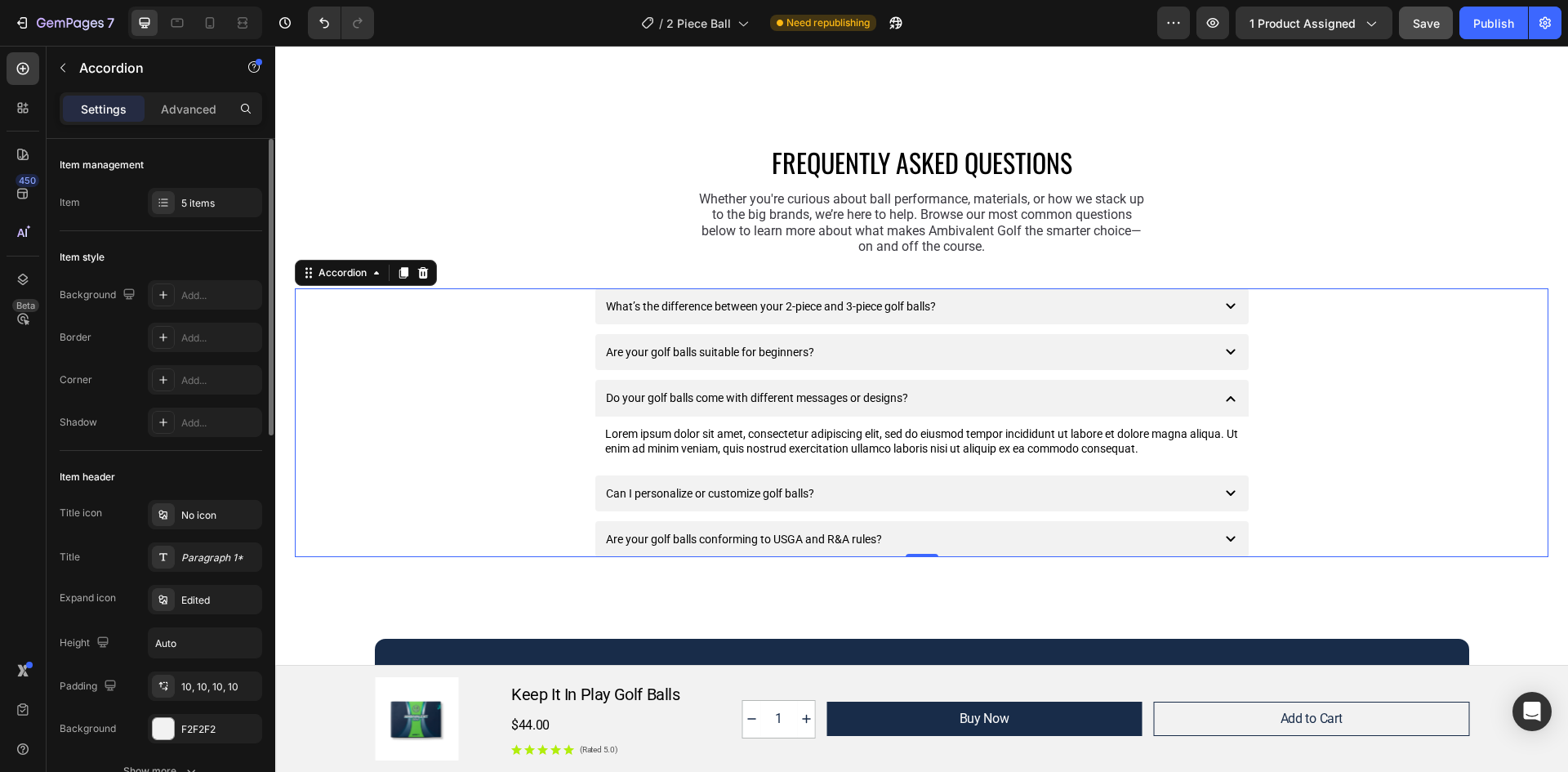
click at [1223, 492] on icon at bounding box center [1231, 493] width 19 height 19
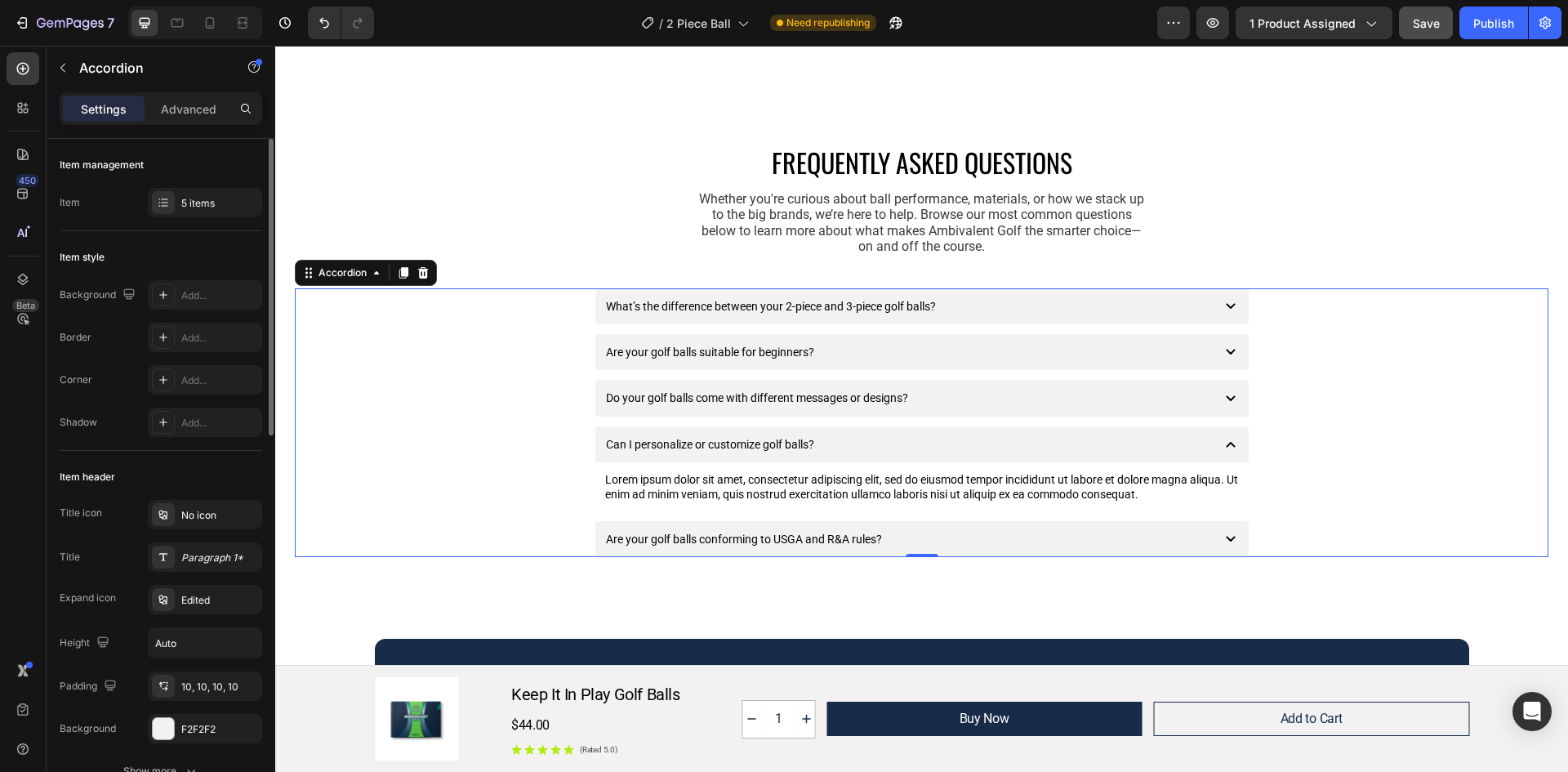
click at [1222, 537] on icon at bounding box center [1231, 539] width 19 height 19
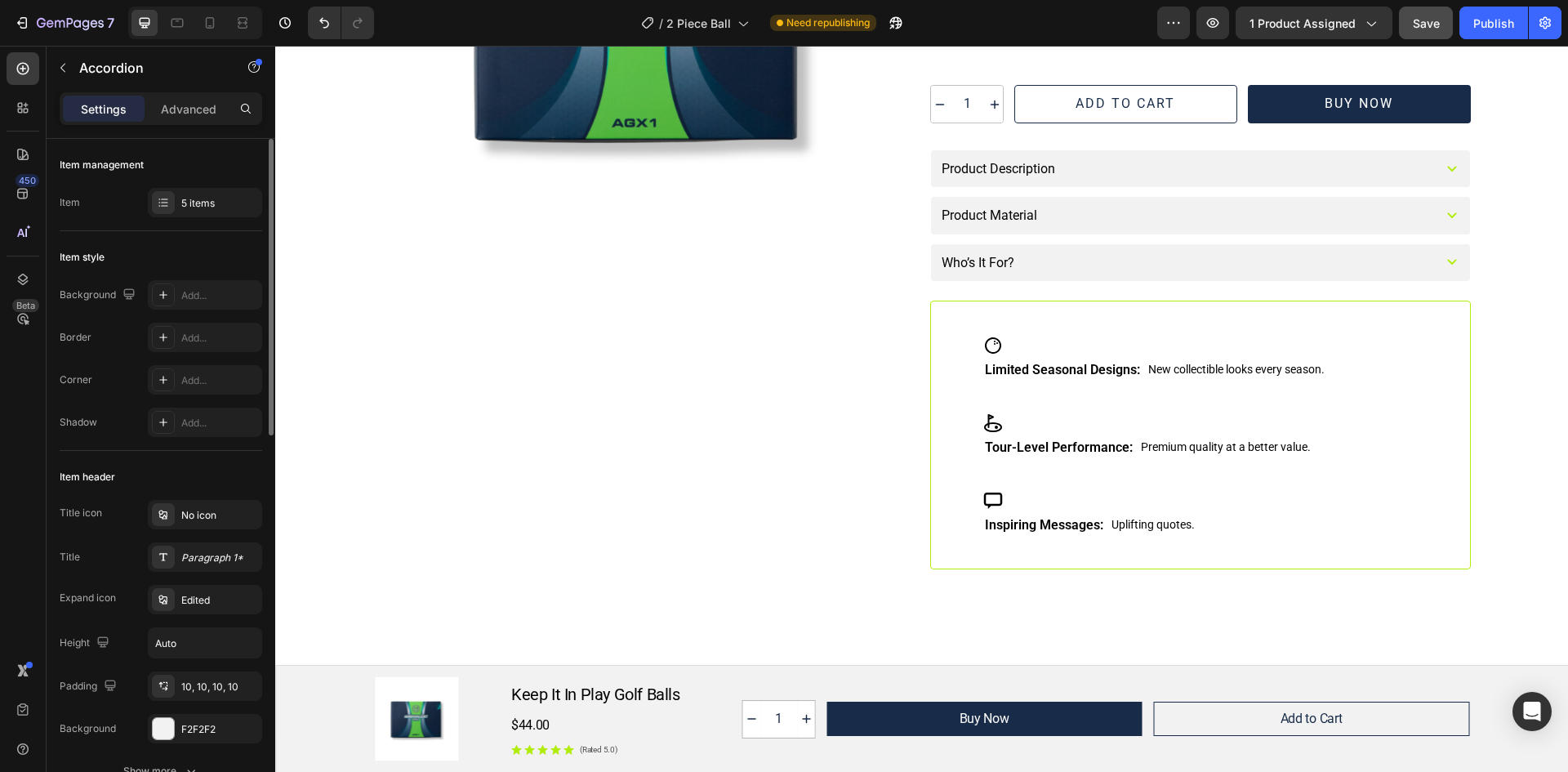
scroll to position [0, 0]
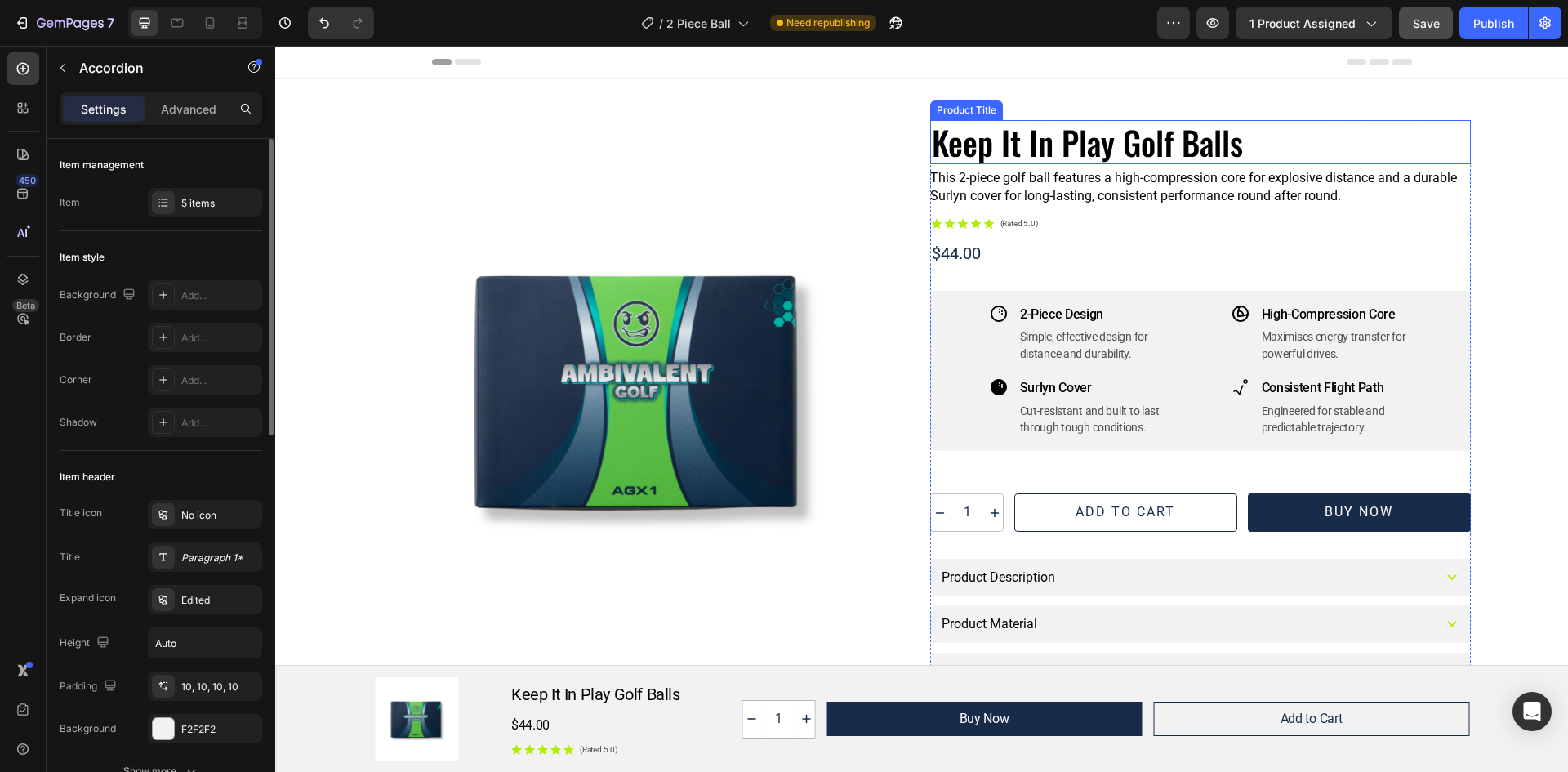
click at [930, 150] on h1 "Keep It In Play Golf Balls" at bounding box center [1200, 141] width 541 height 44
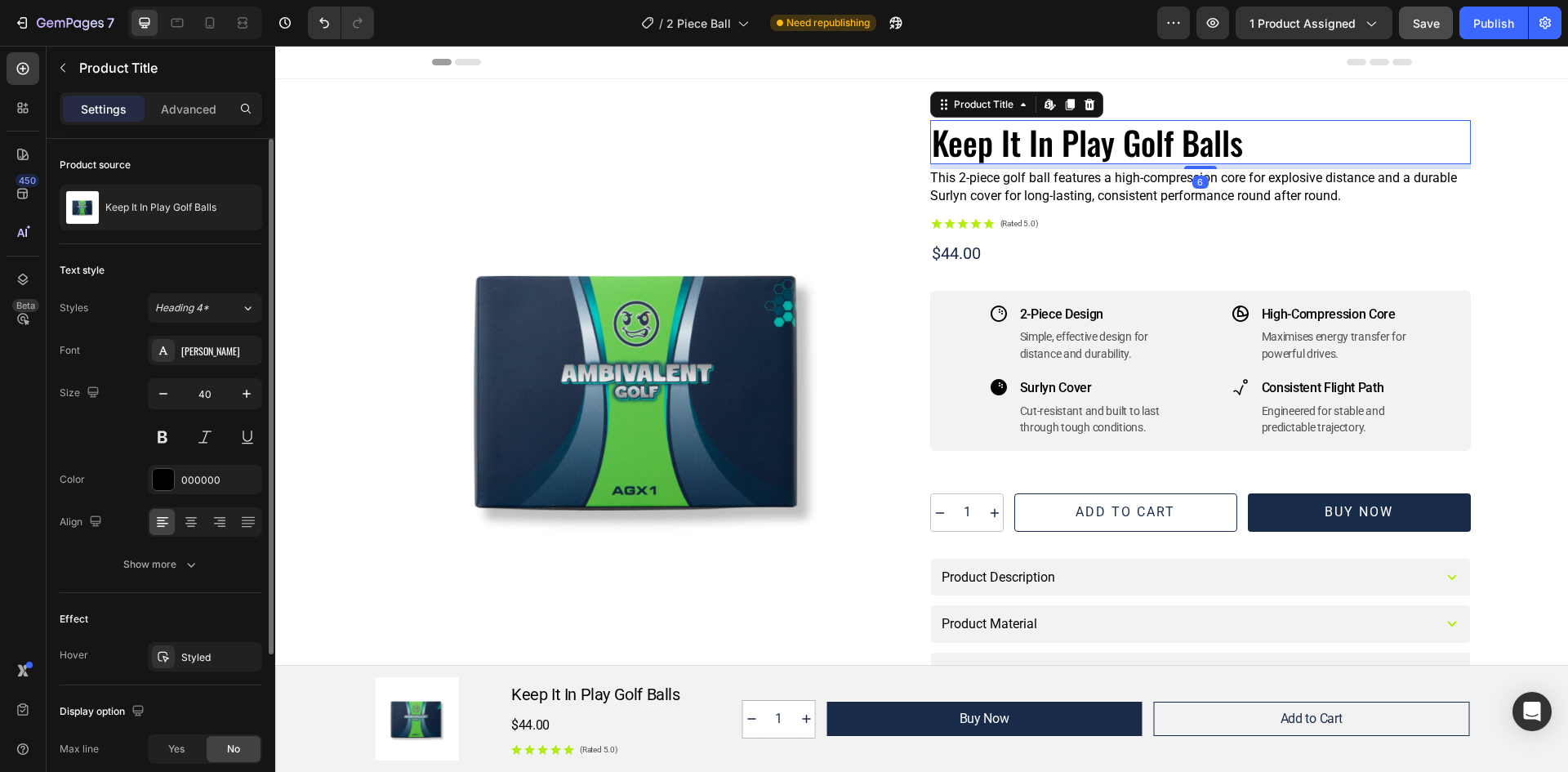
click at [931, 145] on h1 "Keep It In Play Golf Balls" at bounding box center [1200, 141] width 541 height 44
click at [1267, 139] on h1 "Keep It In Play Golf Balls" at bounding box center [1200, 141] width 541 height 44
click at [1114, 136] on h1 "Keep It In Play Golf Balls" at bounding box center [1200, 141] width 541 height 44
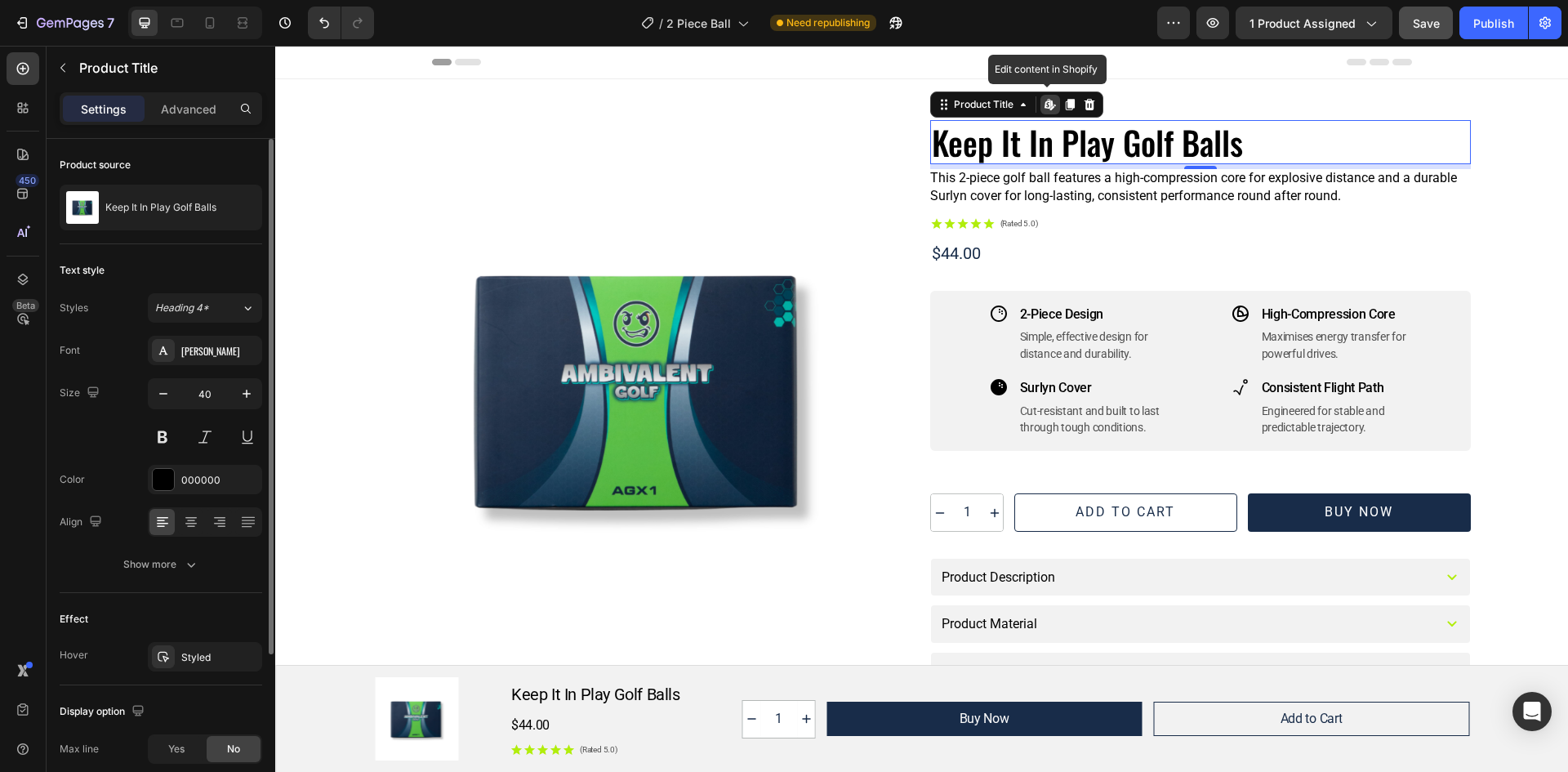
click at [1114, 136] on h1 "Keep It In Play Golf Balls" at bounding box center [1200, 141] width 541 height 44
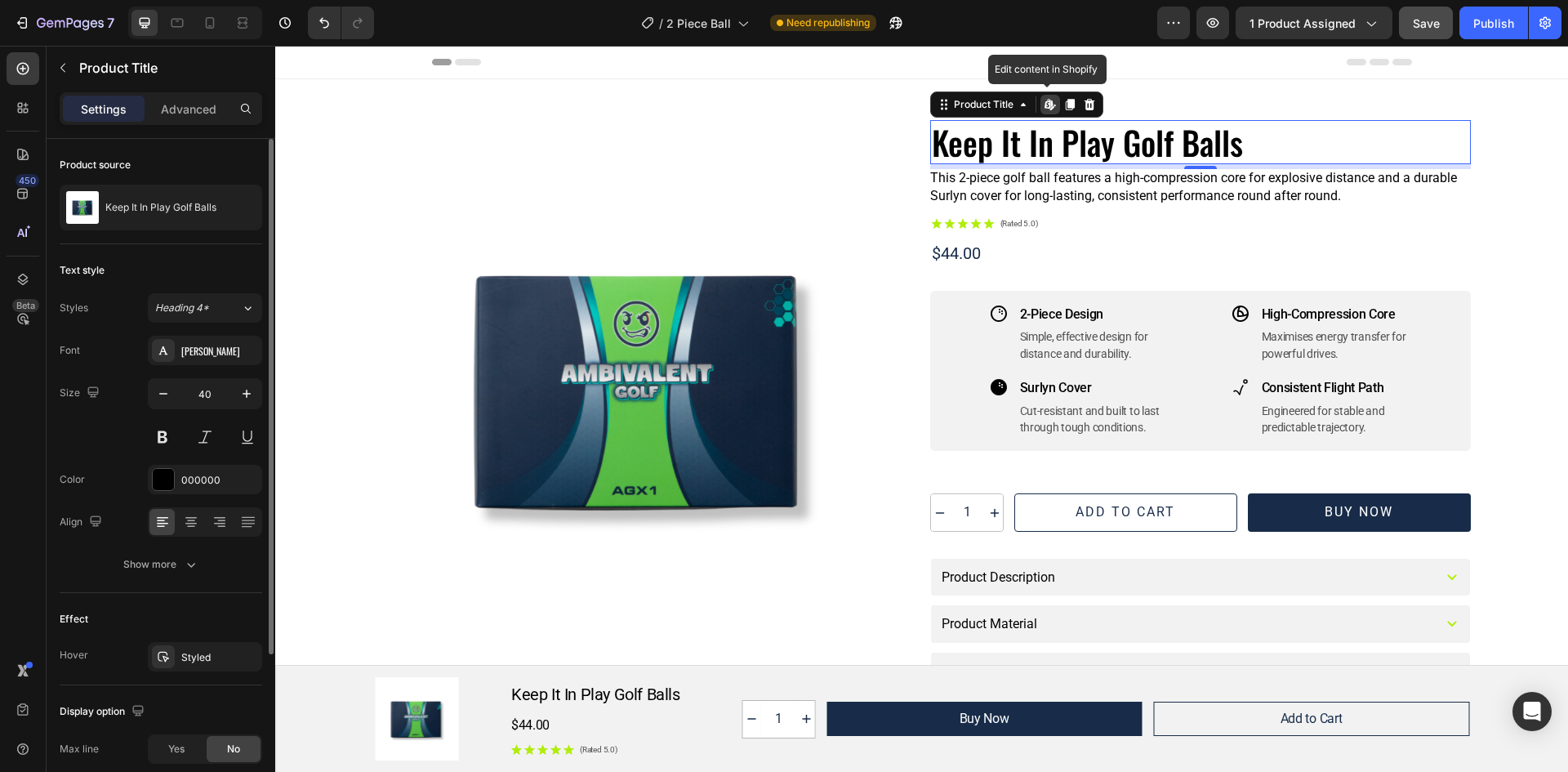
click at [1225, 148] on h1 "Keep It In Play Golf Balls" at bounding box center [1200, 141] width 541 height 44
click at [1256, 150] on h1 "Keep It In Play Golf Balls" at bounding box center [1200, 141] width 541 height 44
click at [1156, 211] on div "Keep It In Play Golf Balls Product Title Edit content in Shopify 6 This 2-piece…" at bounding box center [1200, 549] width 541 height 858
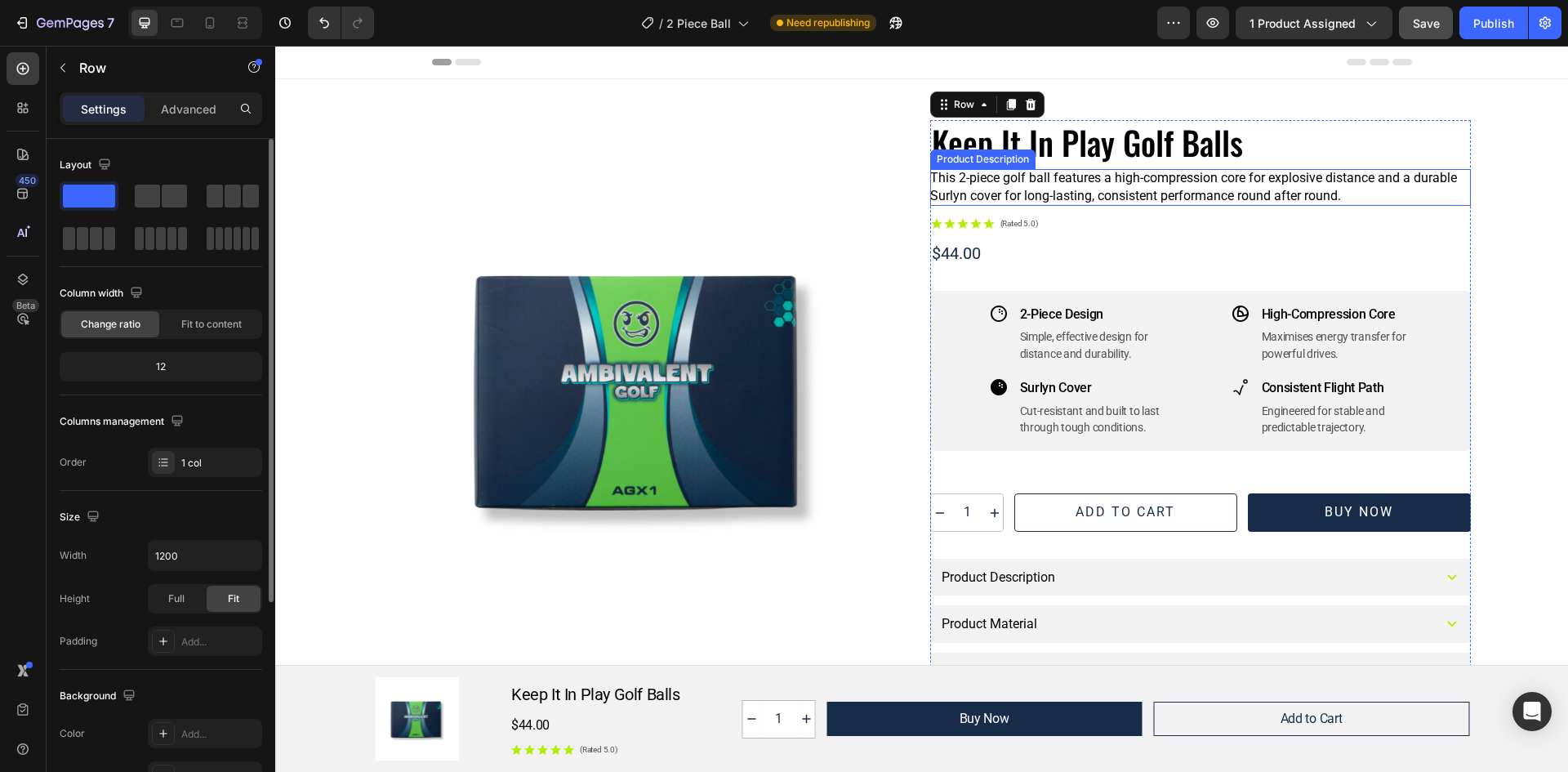
click at [1152, 195] on p "This 2-piece golf ball features a high-compression core for explosive distance …" at bounding box center [1193, 186] width 527 height 33
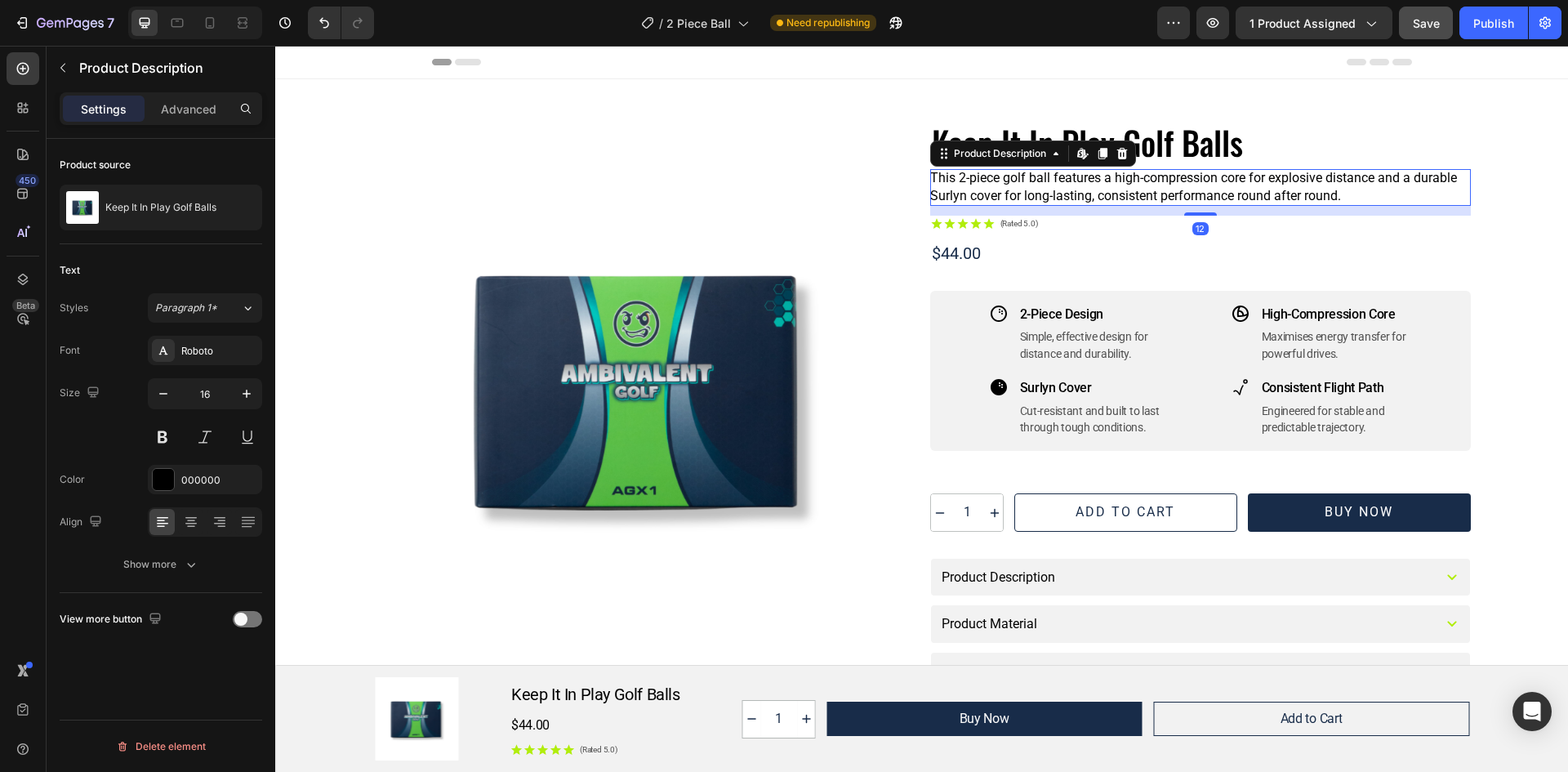
click at [1152, 195] on p "This 2-piece golf ball features a high-compression core for explosive distance …" at bounding box center [1193, 186] width 527 height 33
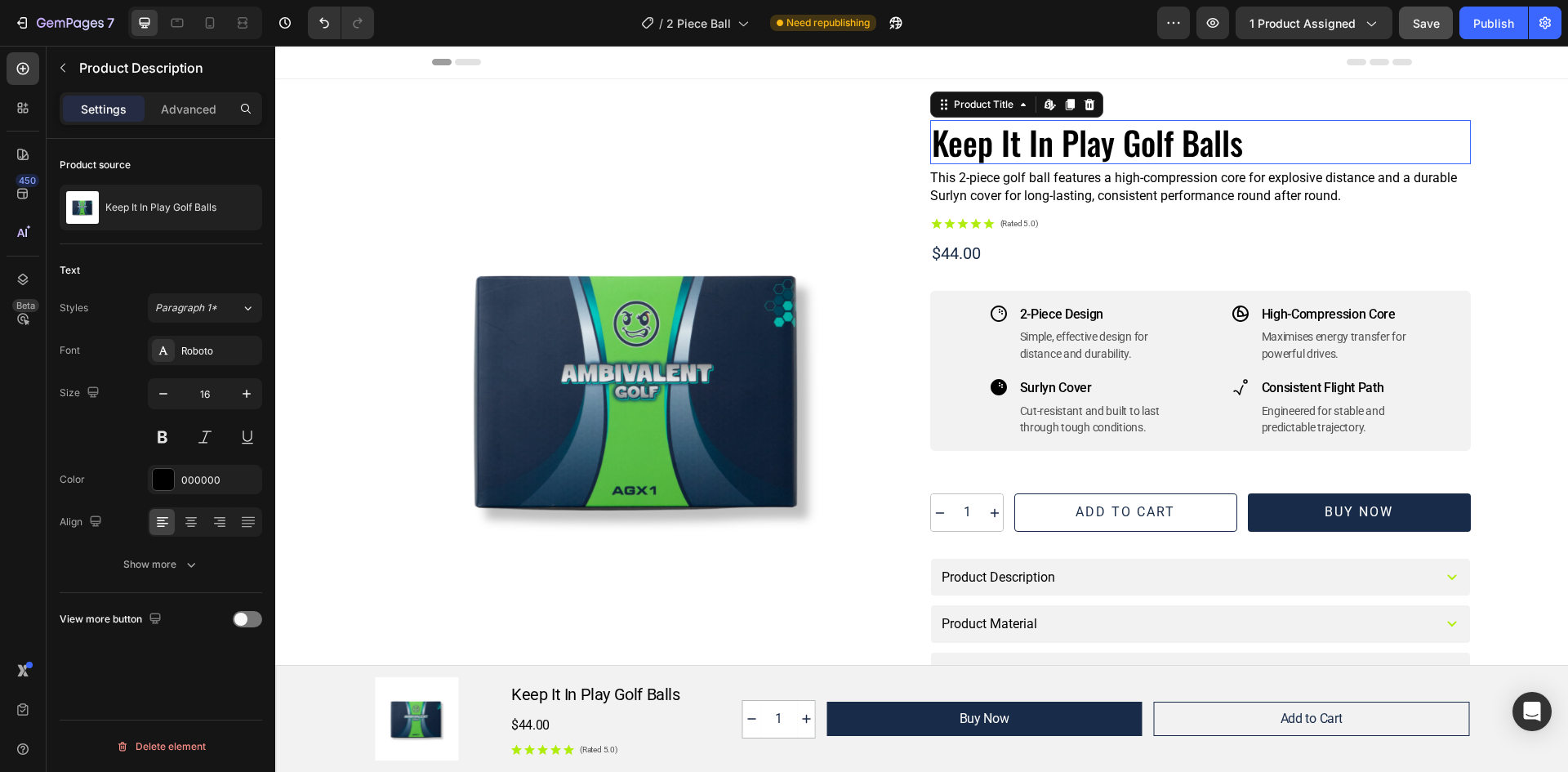
click at [1230, 149] on h1 "Keep It In Play Golf Balls" at bounding box center [1200, 141] width 541 height 44
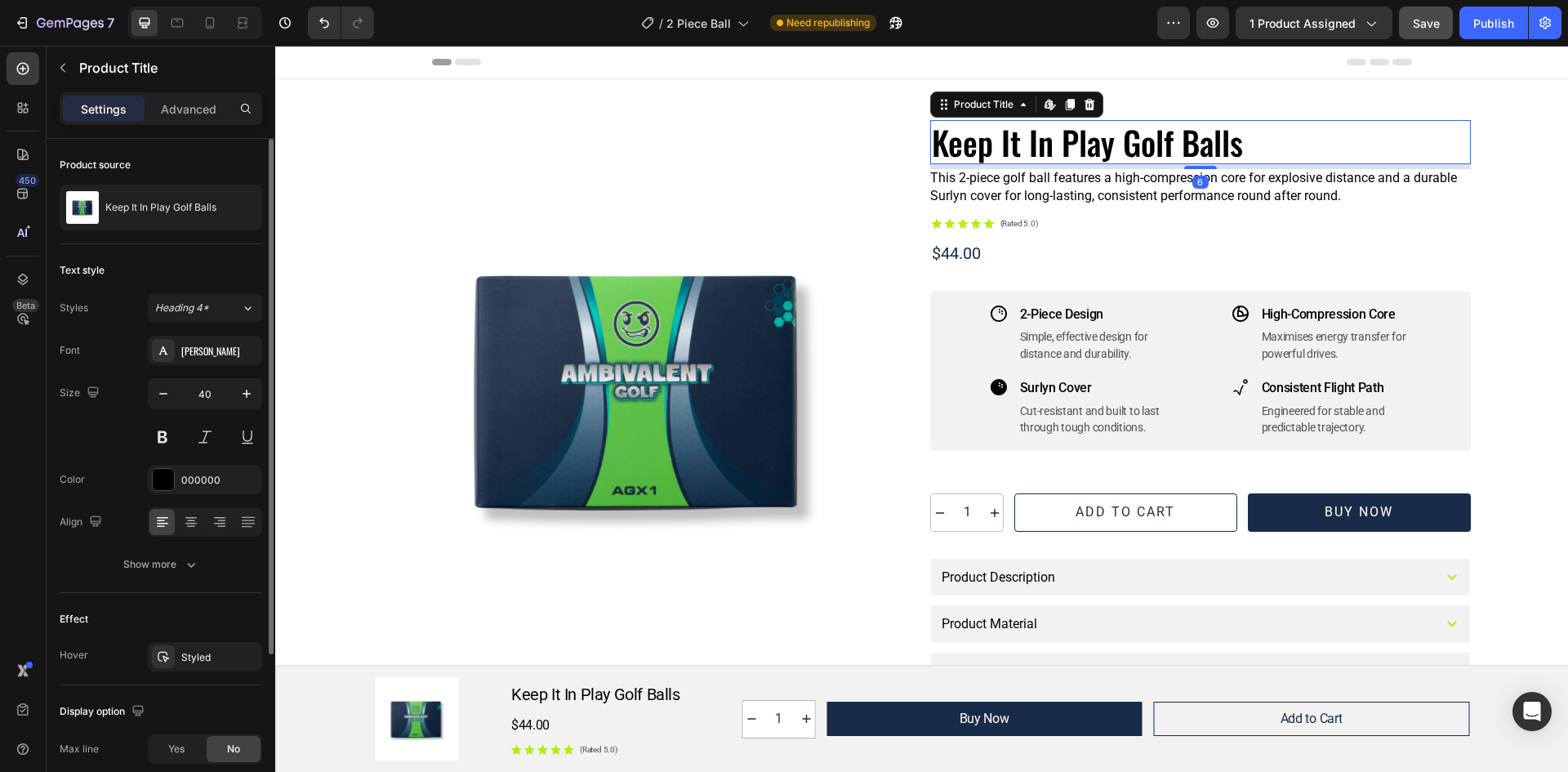
click at [1247, 144] on h1 "Keep It In Play Golf Balls" at bounding box center [1200, 141] width 541 height 44
click at [1498, 315] on div "Image Row Keep It In Play Golf Balls Product Title Edit content in Shopify 6 Th…" at bounding box center [922, 549] width 1253 height 858
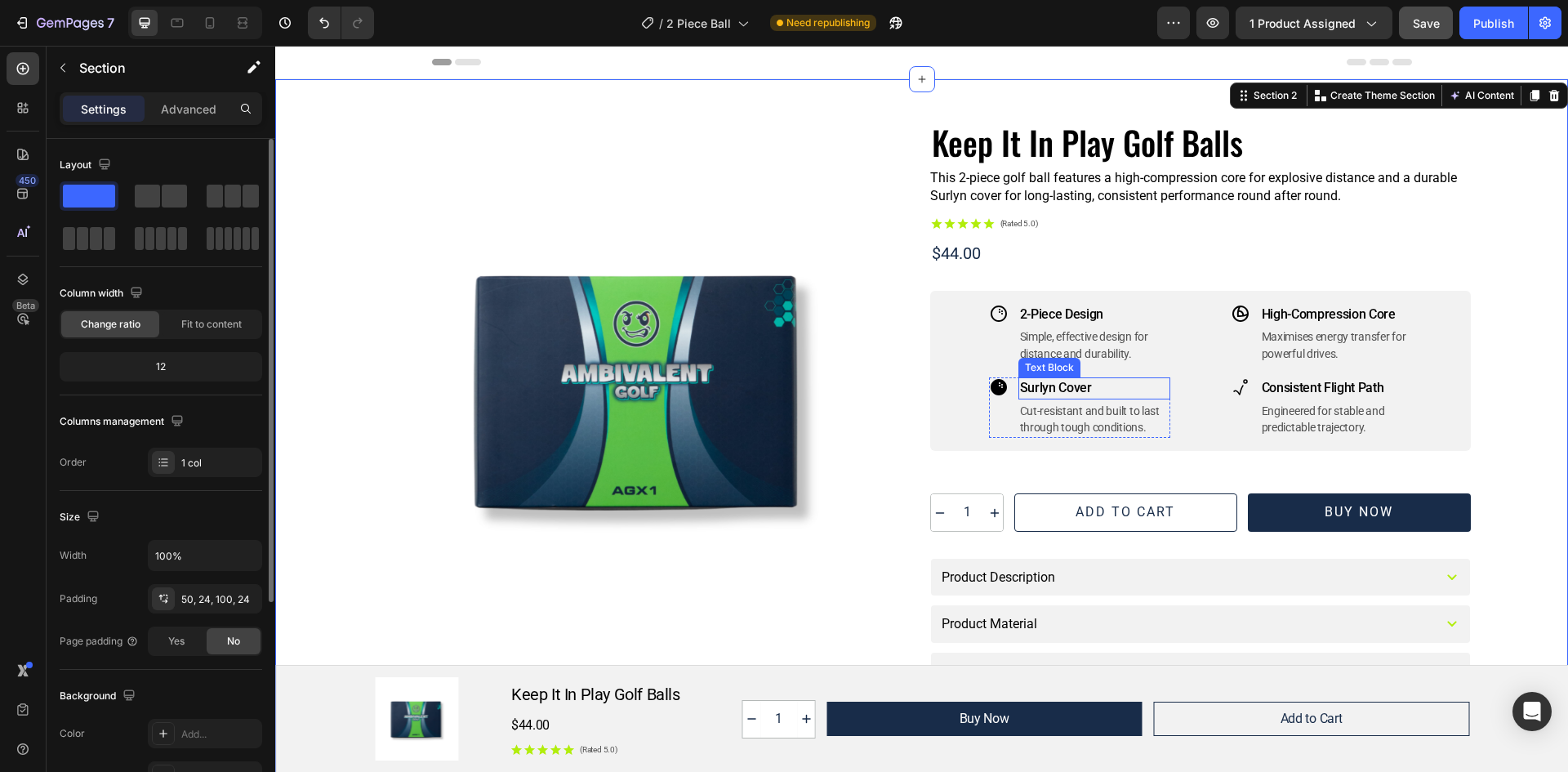
scroll to position [164, 0]
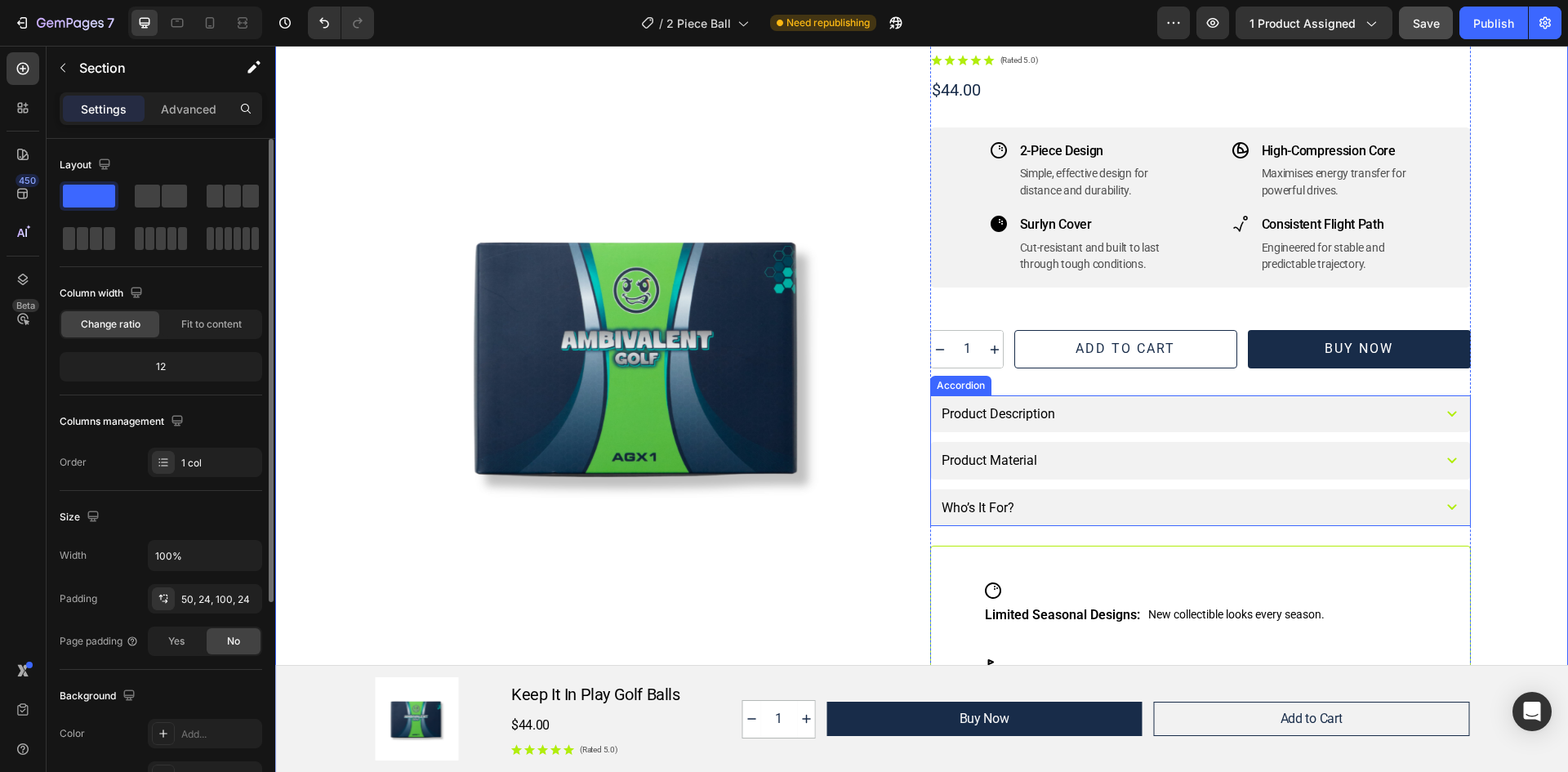
click at [1449, 409] on icon at bounding box center [1452, 414] width 19 height 19
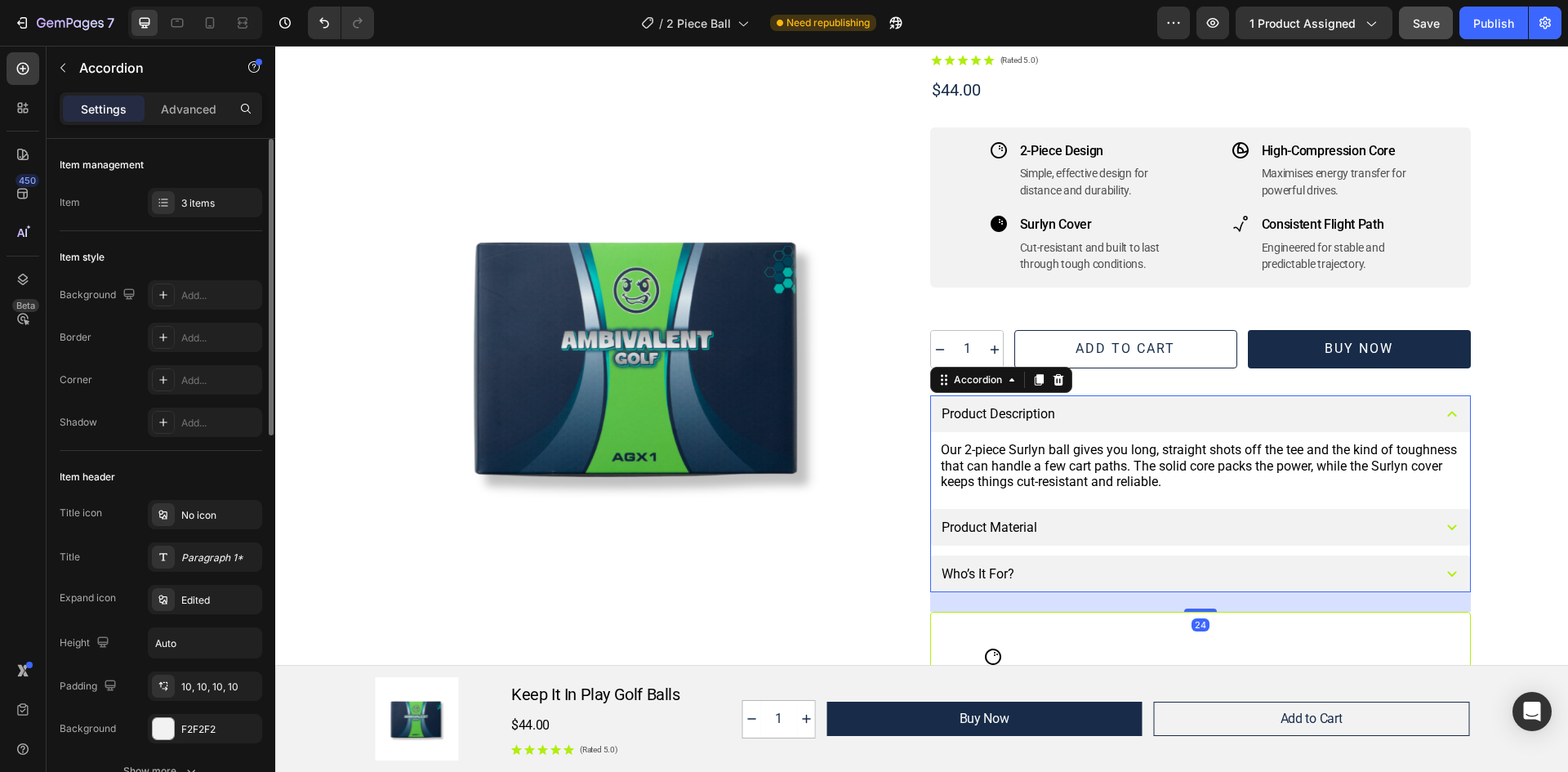
scroll to position [245, 0]
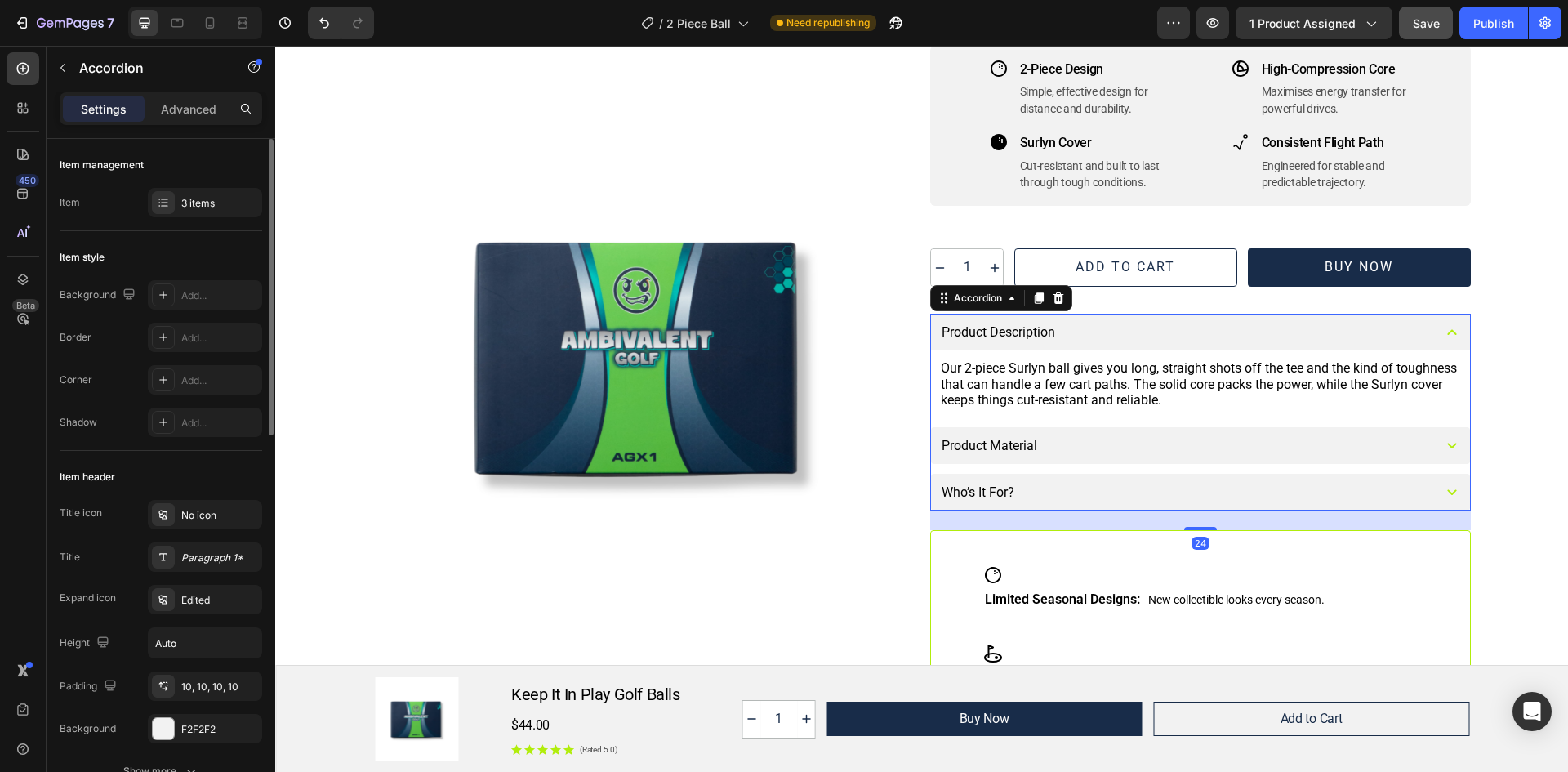
click at [1442, 438] on icon at bounding box center [1452, 445] width 19 height 19
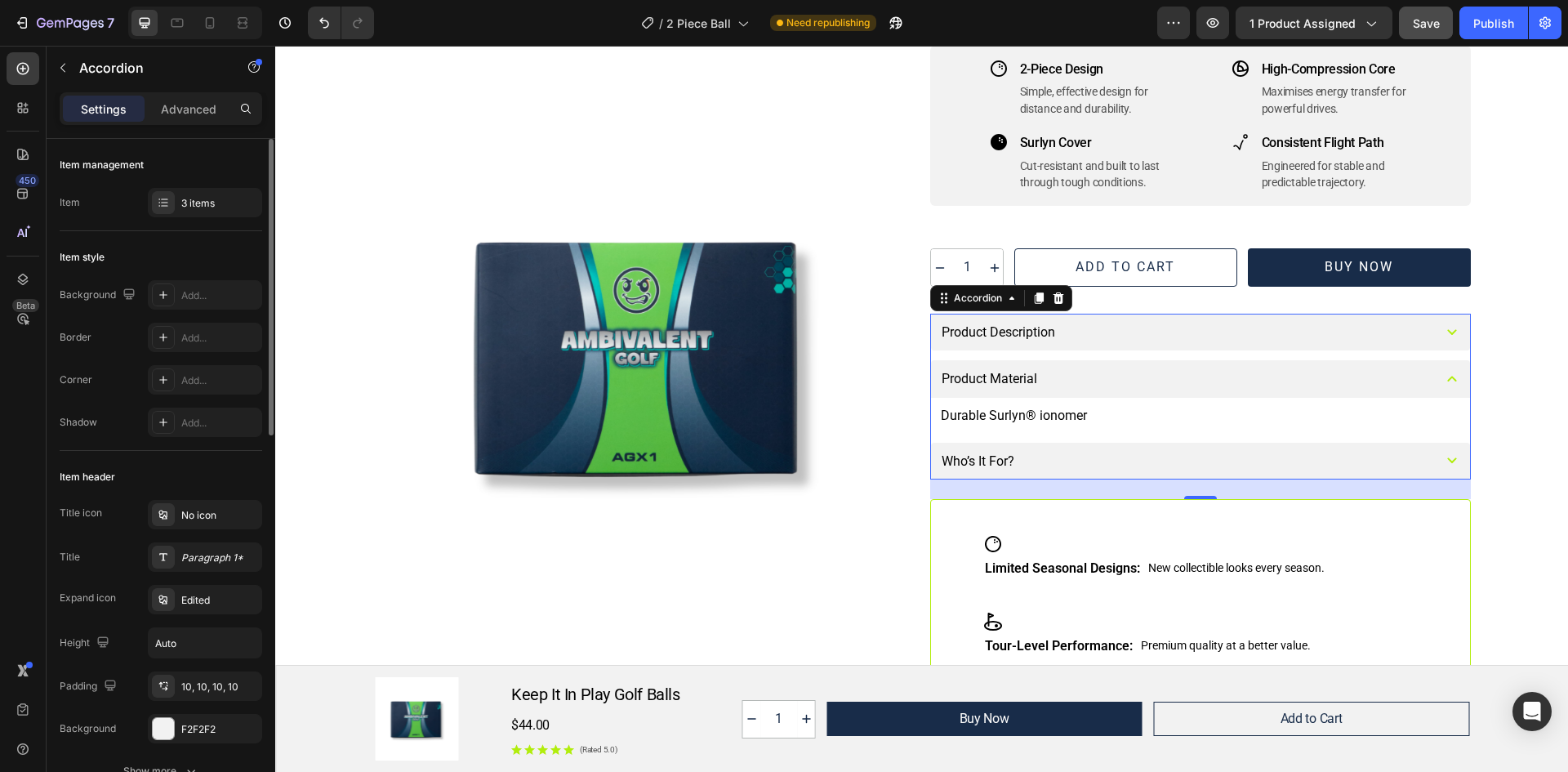
scroll to position [408, 0]
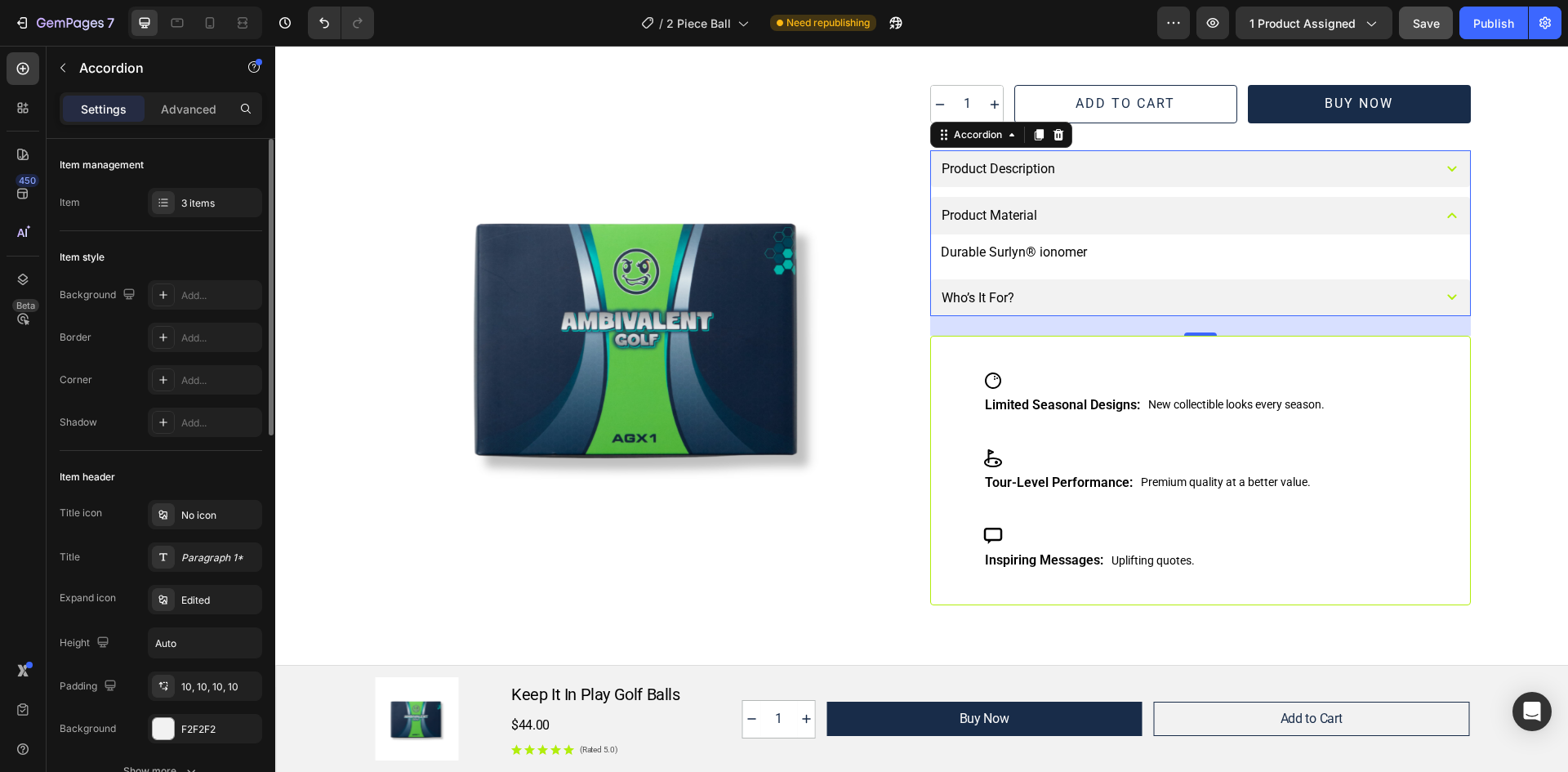
click at [1442, 290] on icon at bounding box center [1452, 297] width 19 height 19
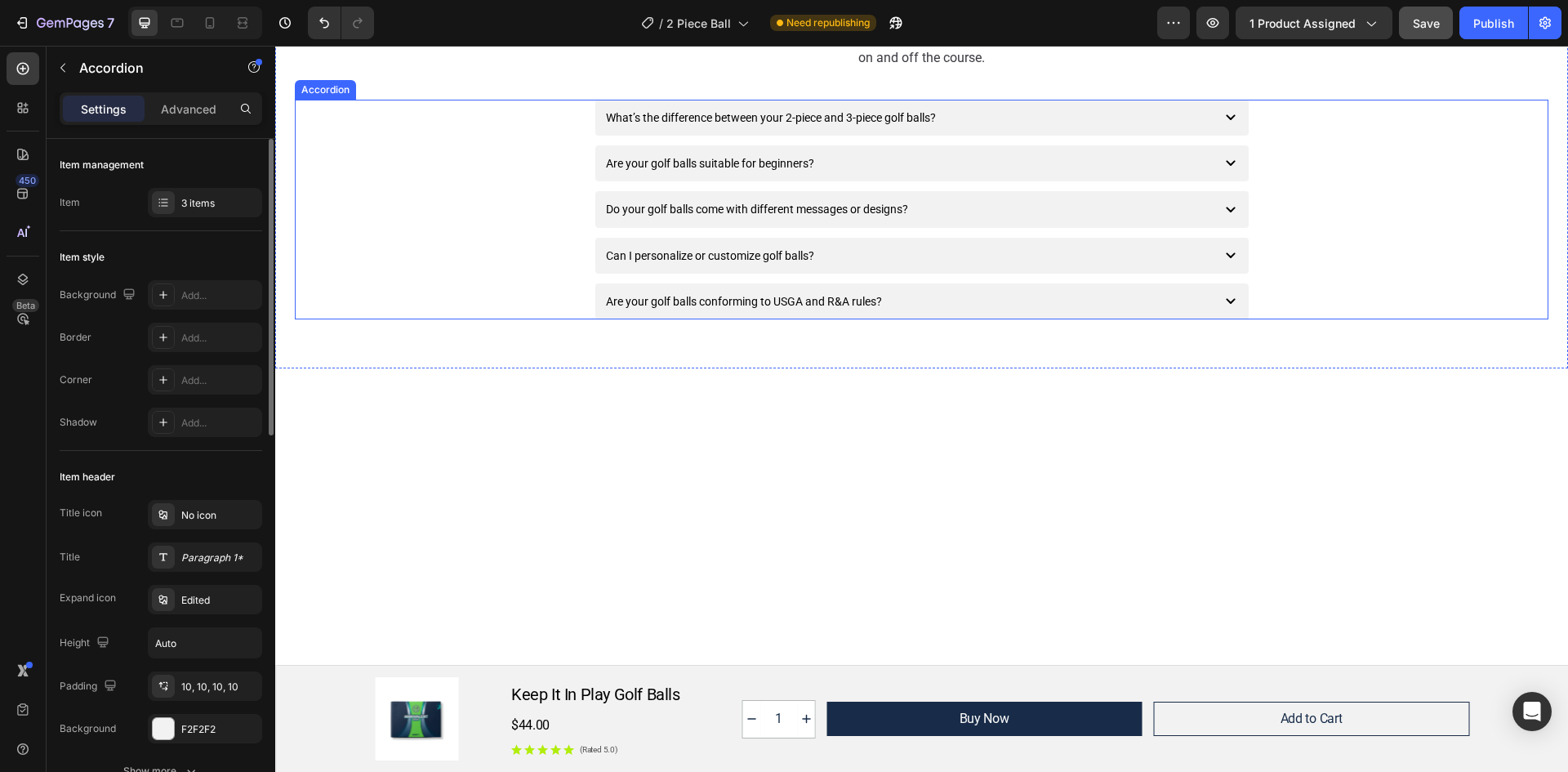
scroll to position [3914, 0]
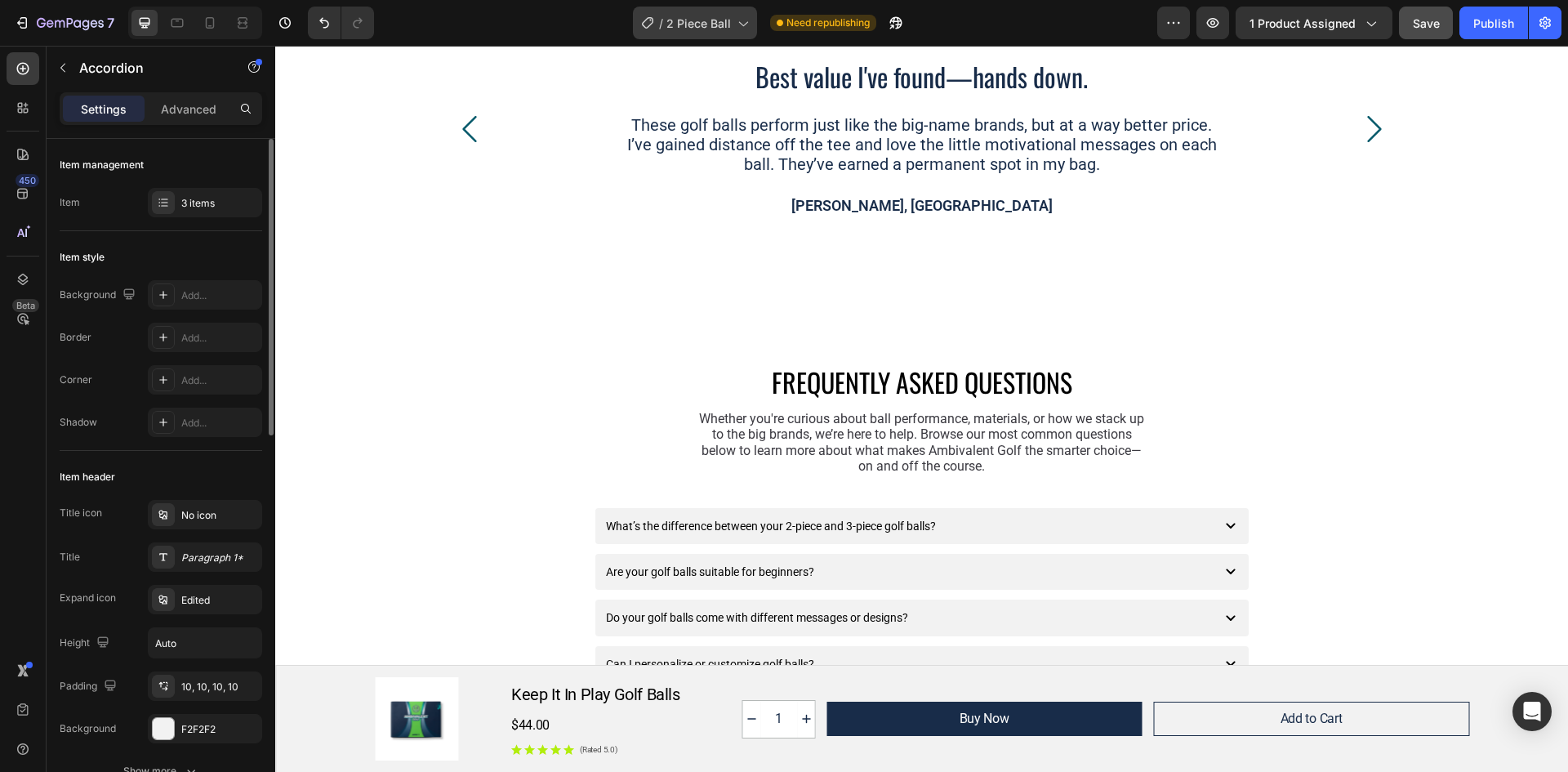
click at [694, 27] on span "2 Piece Ball" at bounding box center [699, 23] width 64 height 18
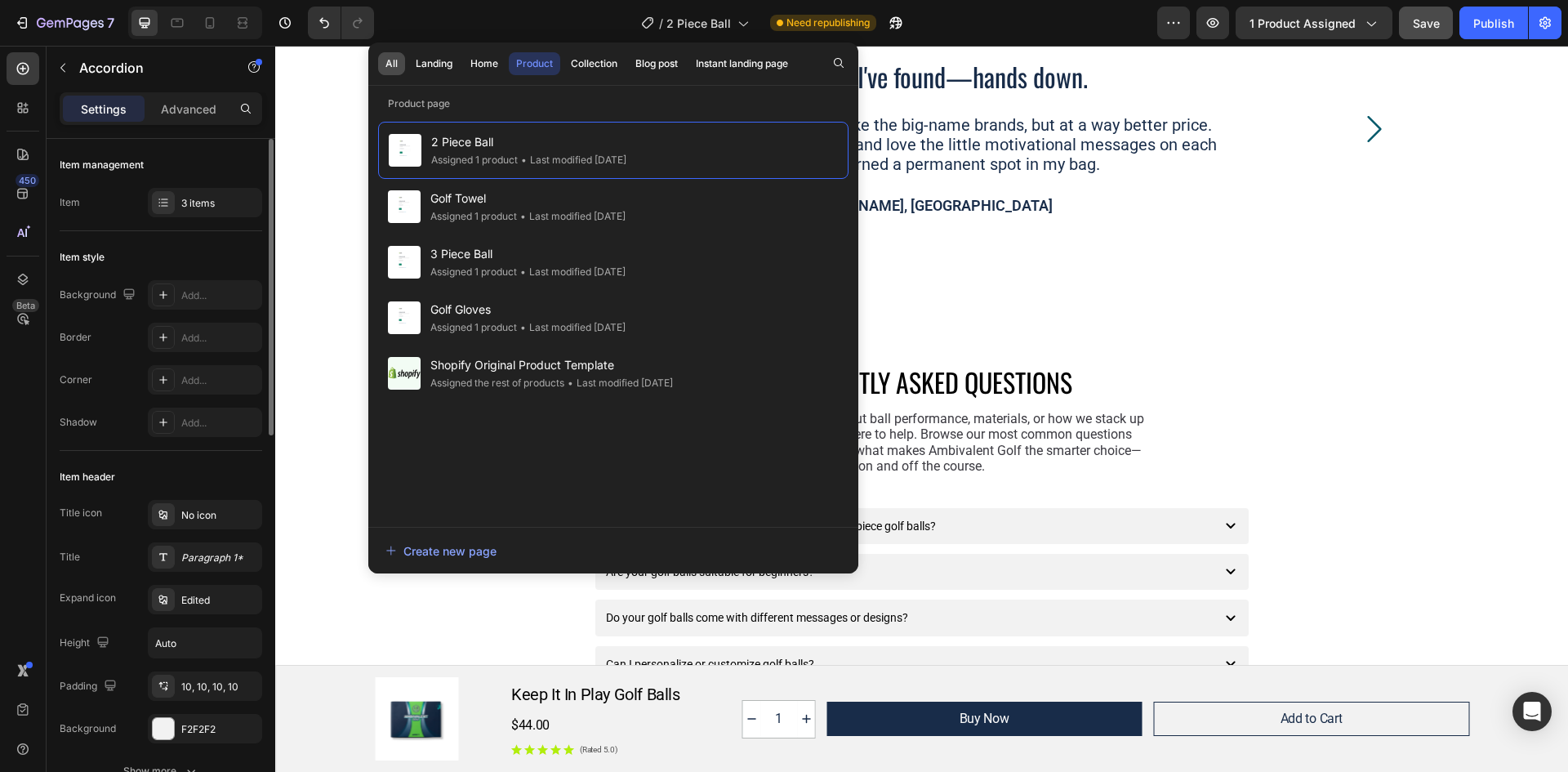
click at [384, 65] on button "All" at bounding box center [392, 63] width 27 height 22
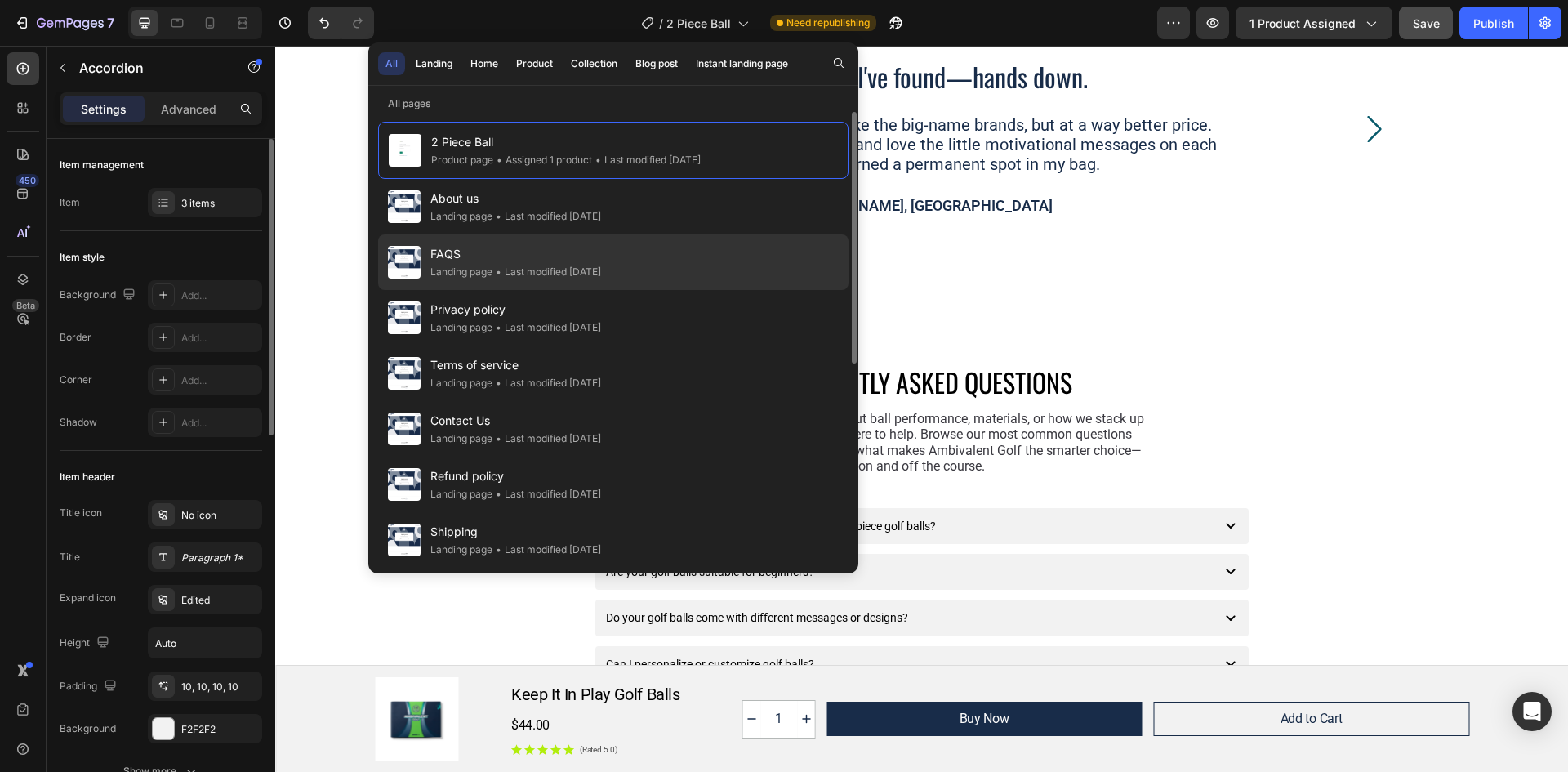
click at [496, 257] on span "FAQS" at bounding box center [516, 254] width 171 height 19
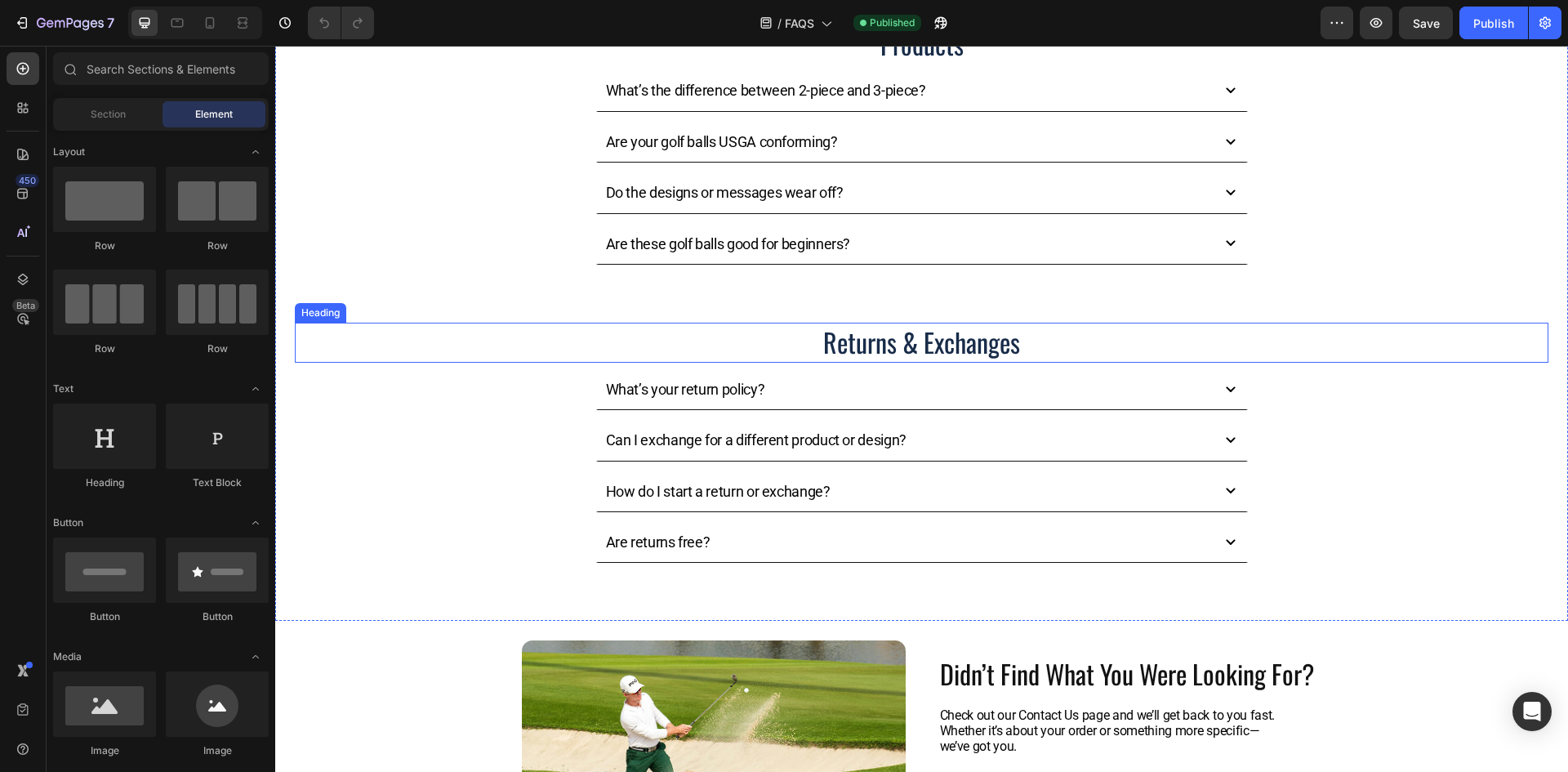
scroll to position [735, 0]
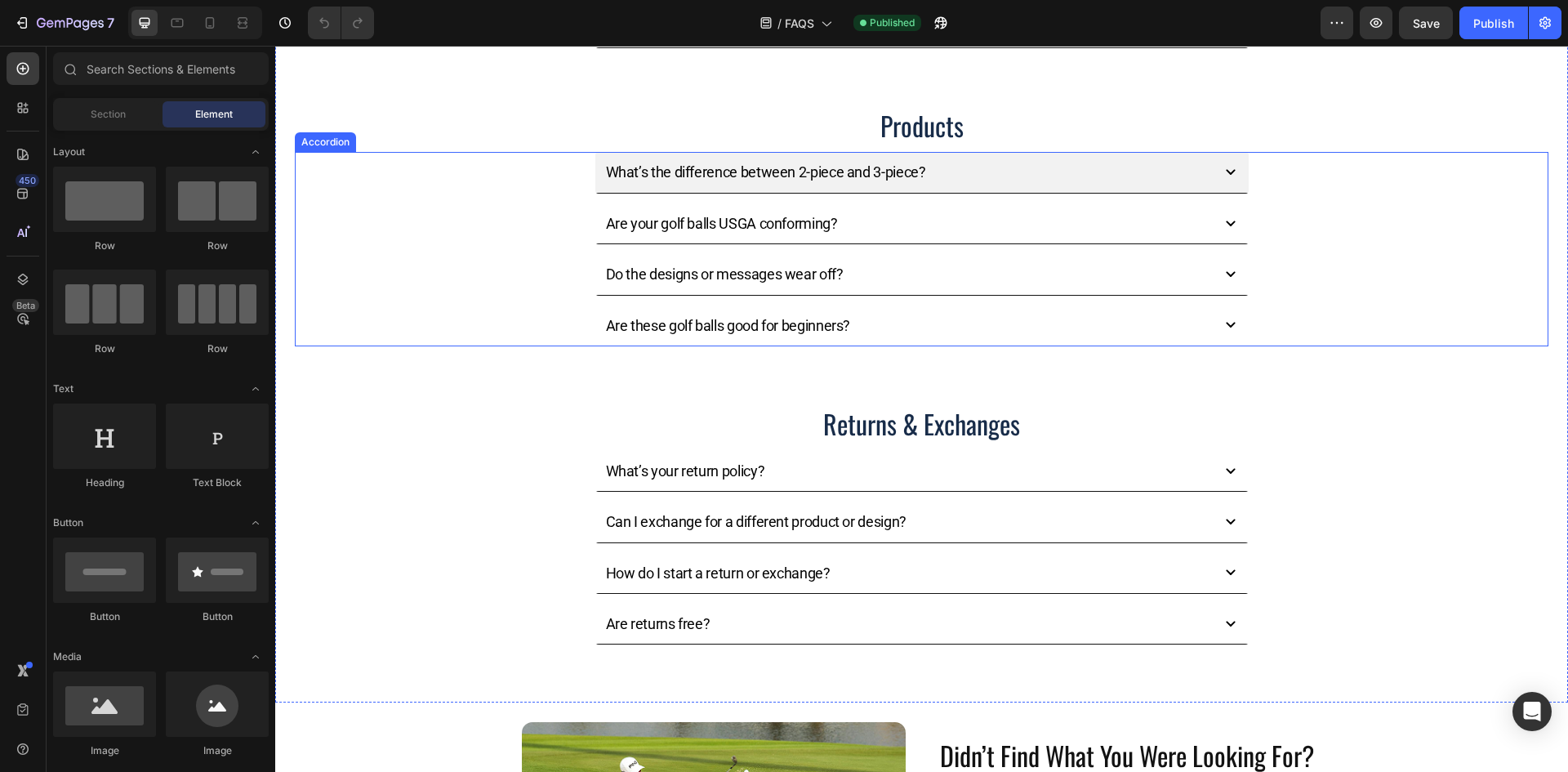
click at [913, 175] on p "What’s the difference between 2-piece and 3-piece?" at bounding box center [766, 172] width 320 height 19
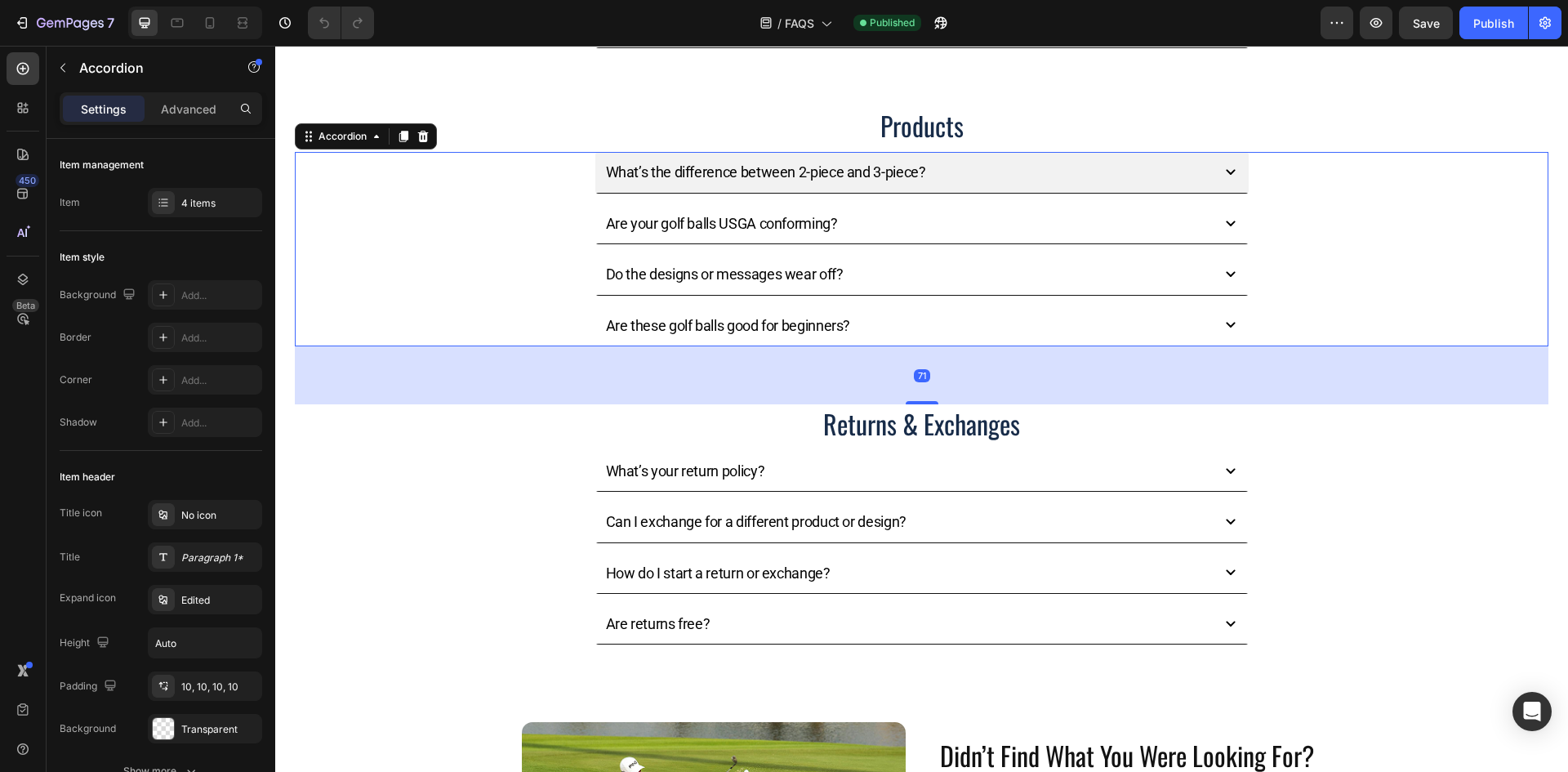
click at [1221, 174] on icon at bounding box center [1231, 173] width 19 height 19
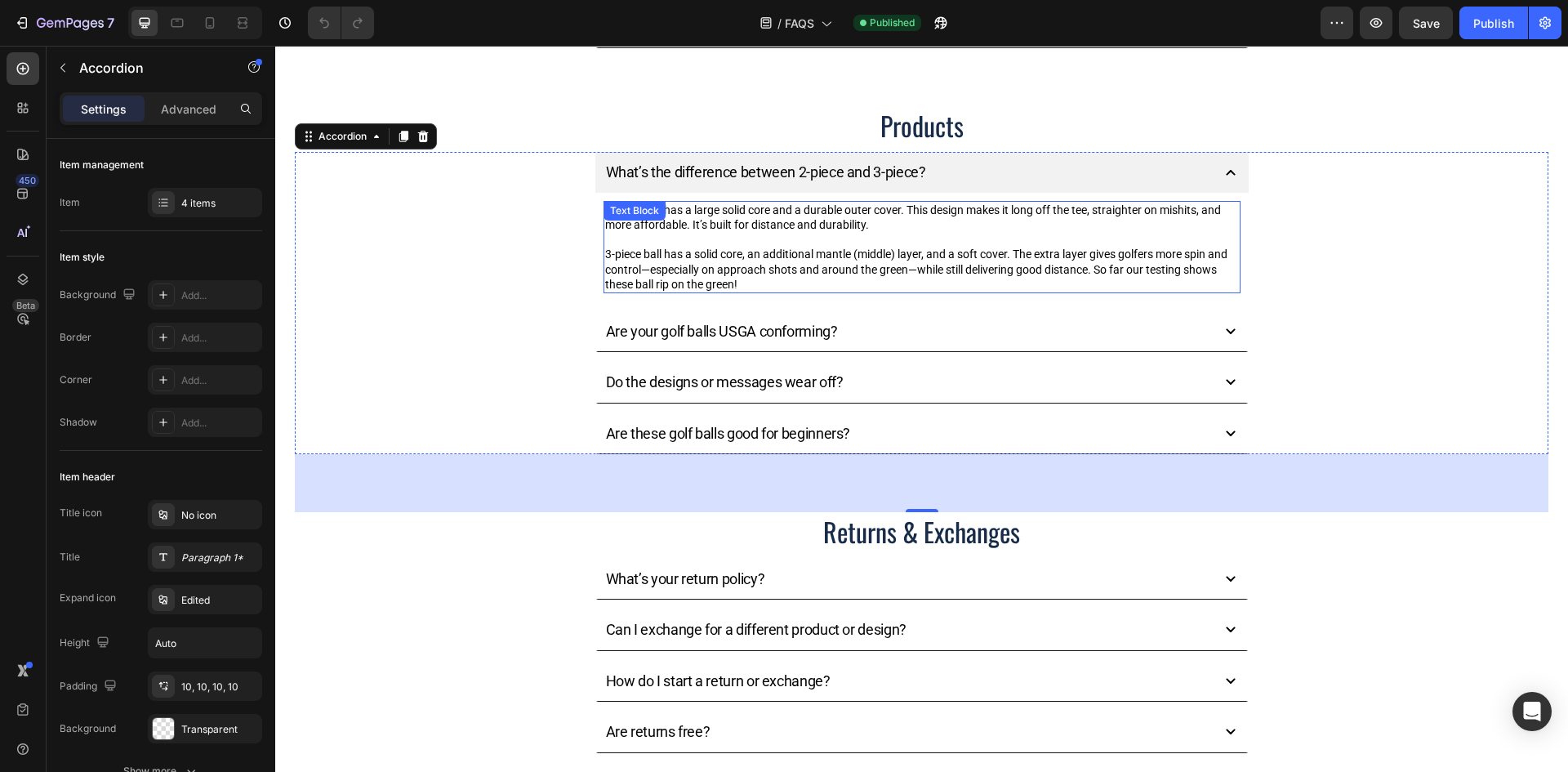
click at [746, 281] on p "3-piece ball has a solid core, an additional mantle (middle) layer, and a soft …" at bounding box center [922, 269] width 633 height 45
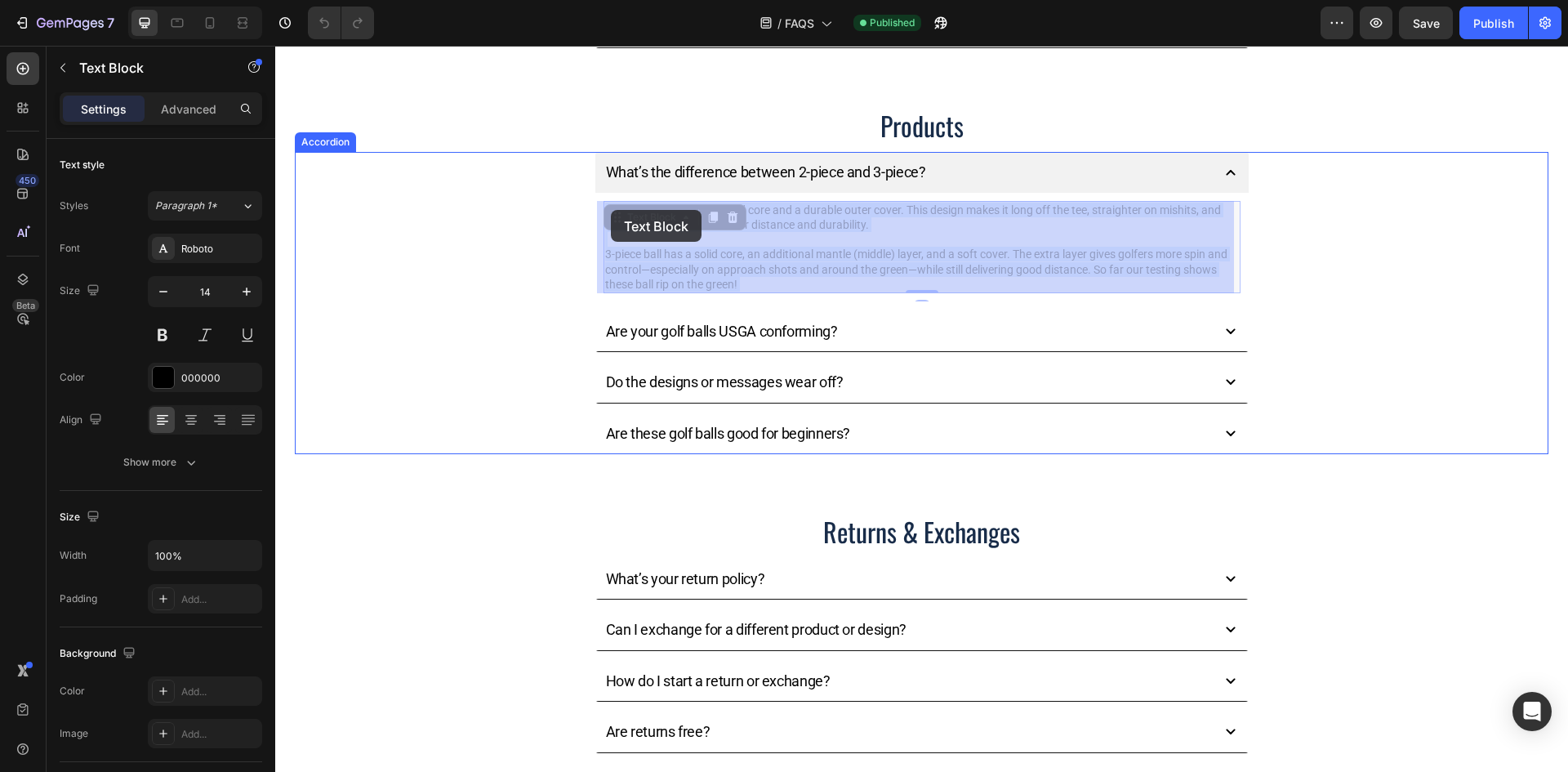
drag, startPoint x: 744, startPoint y: 283, endPoint x: 611, endPoint y: 210, distance: 151.7
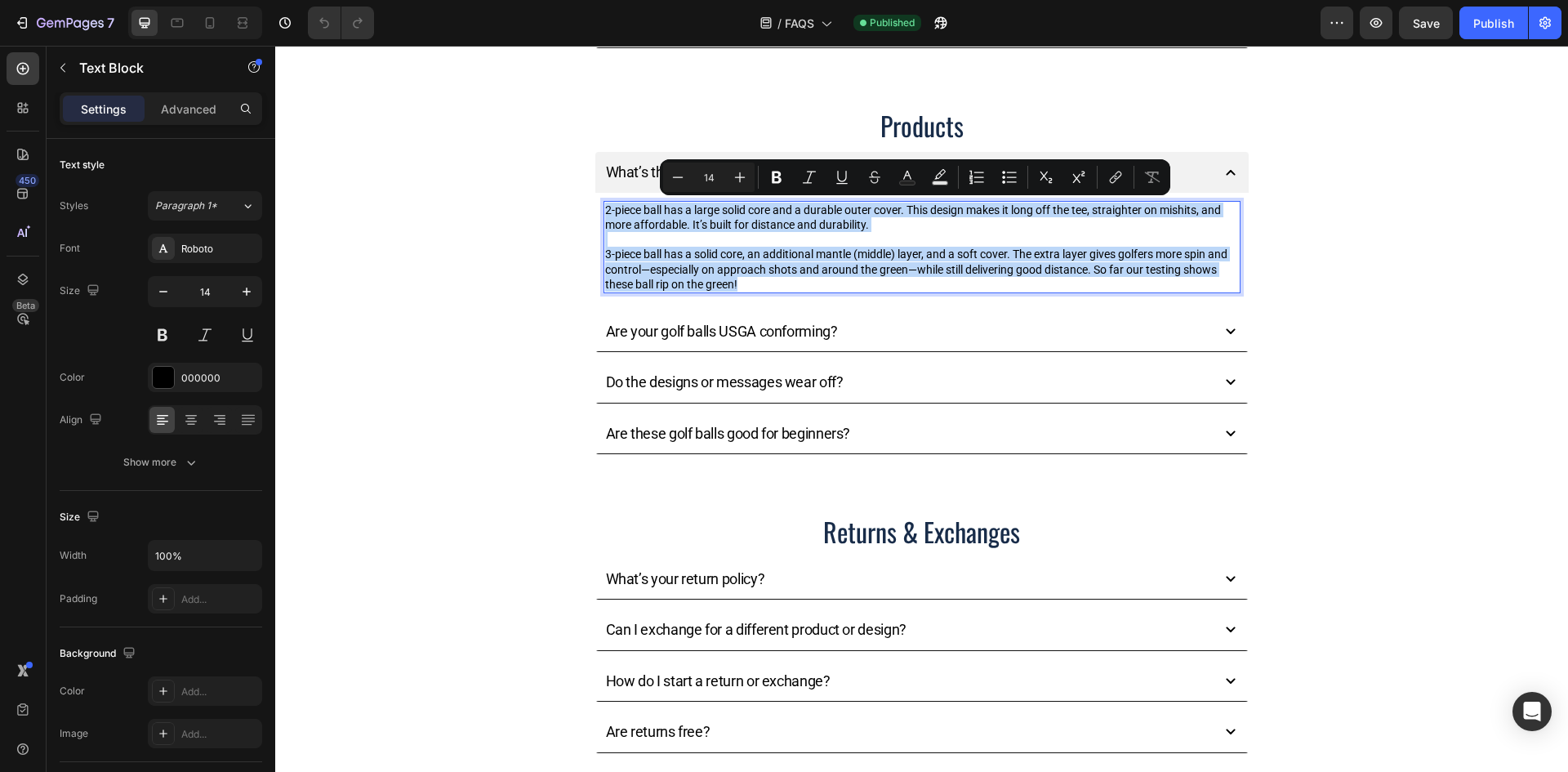
drag, startPoint x: 745, startPoint y: 280, endPoint x: 599, endPoint y: 209, distance: 162.3
click at [603, 209] on div "2-piece ball has a large solid core and a durable outer cover. This design make…" at bounding box center [922, 247] width 637 height 93
copy div "2-piece ball has a large solid core and a durable outer cover. This design make…"
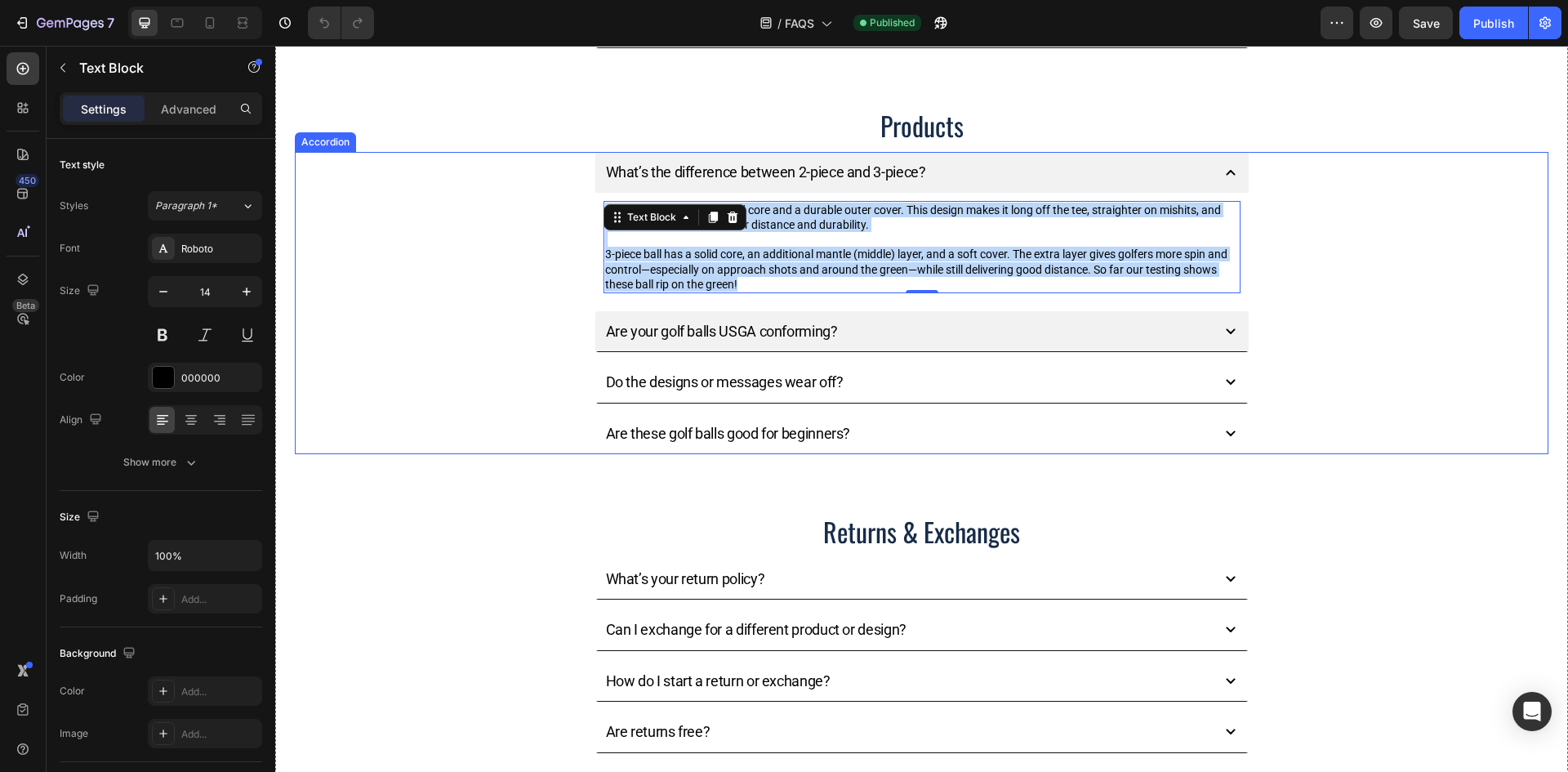
click at [1222, 335] on icon at bounding box center [1231, 331] width 19 height 19
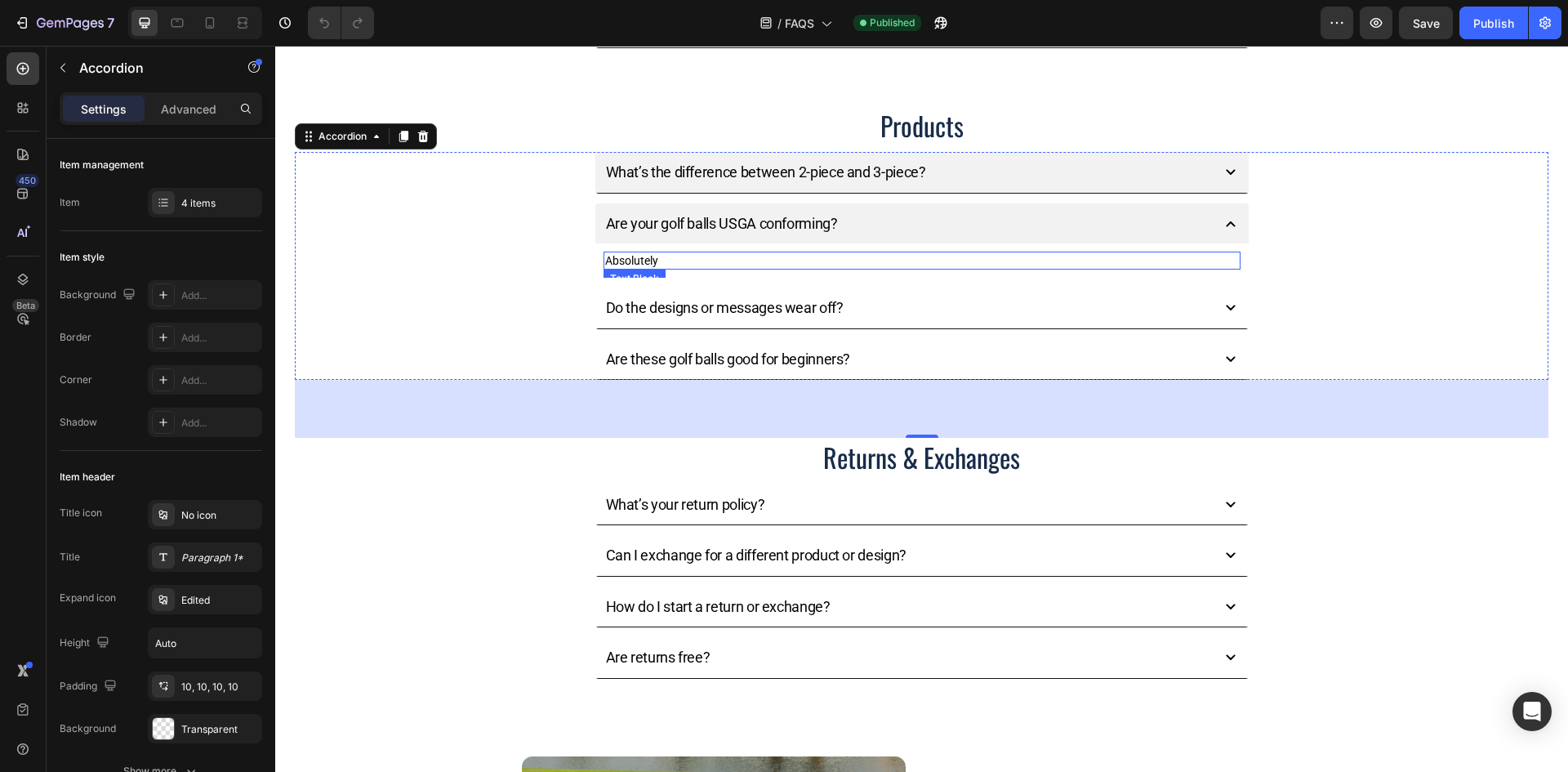
click at [668, 254] on p "Absolutely" at bounding box center [922, 260] width 633 height 15
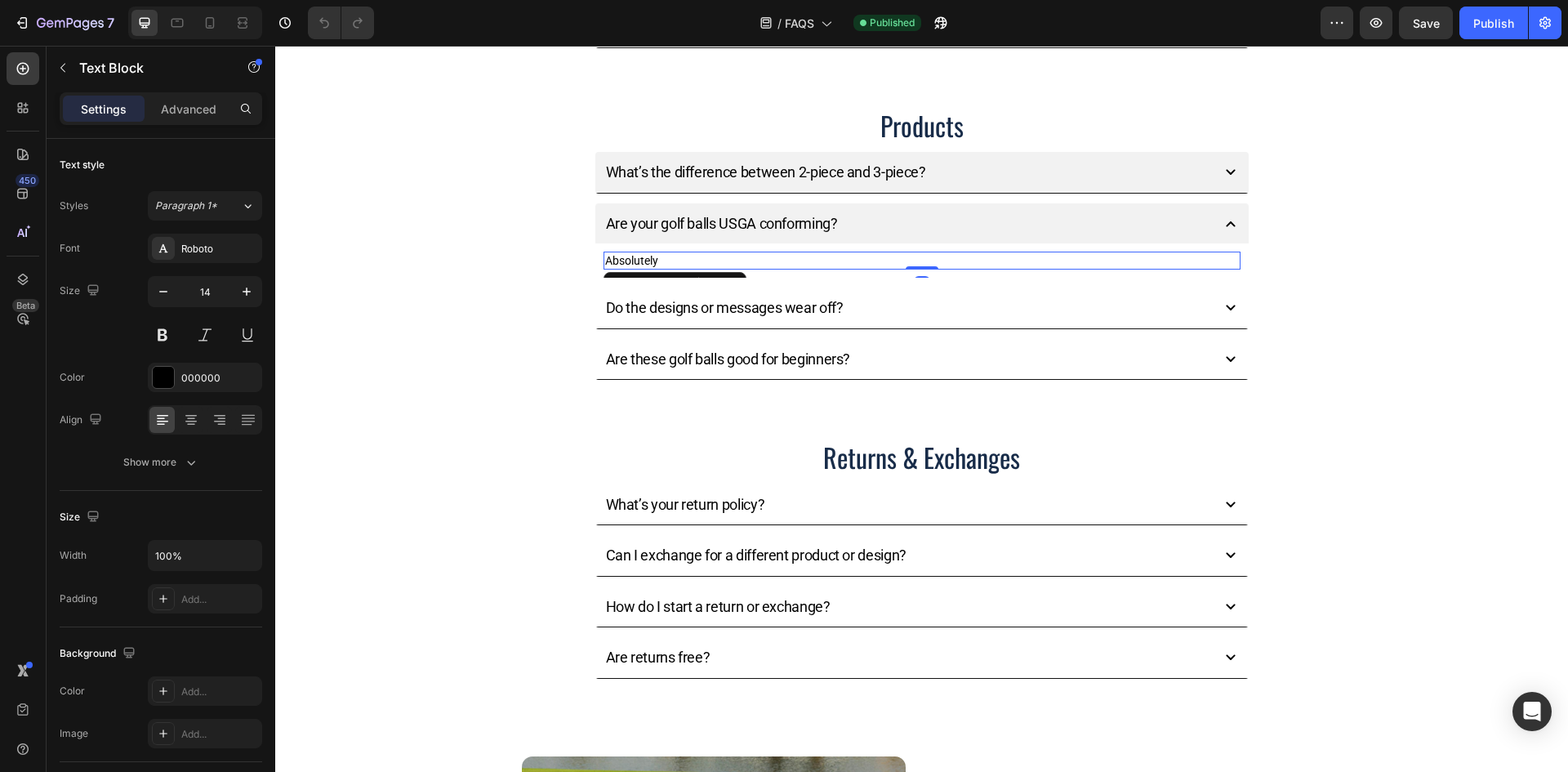
click at [663, 254] on p "Absolutely" at bounding box center [922, 260] width 633 height 15
drag, startPoint x: 667, startPoint y: 259, endPoint x: 593, endPoint y: 252, distance: 74.3
click at [595, 252] on div "Absolutely Text Block 0" at bounding box center [922, 260] width 653 height 34
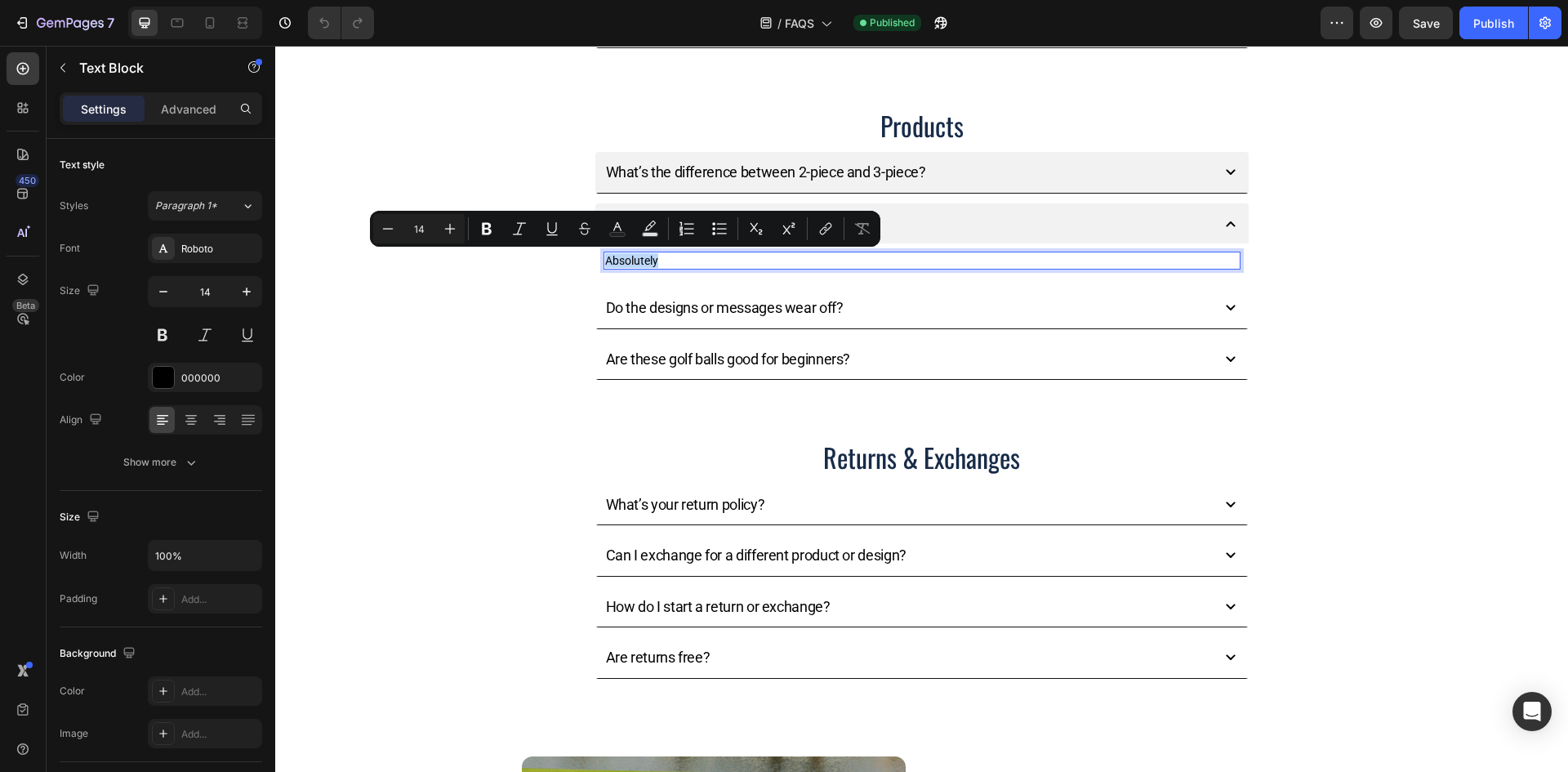
copy p "Absolutely"
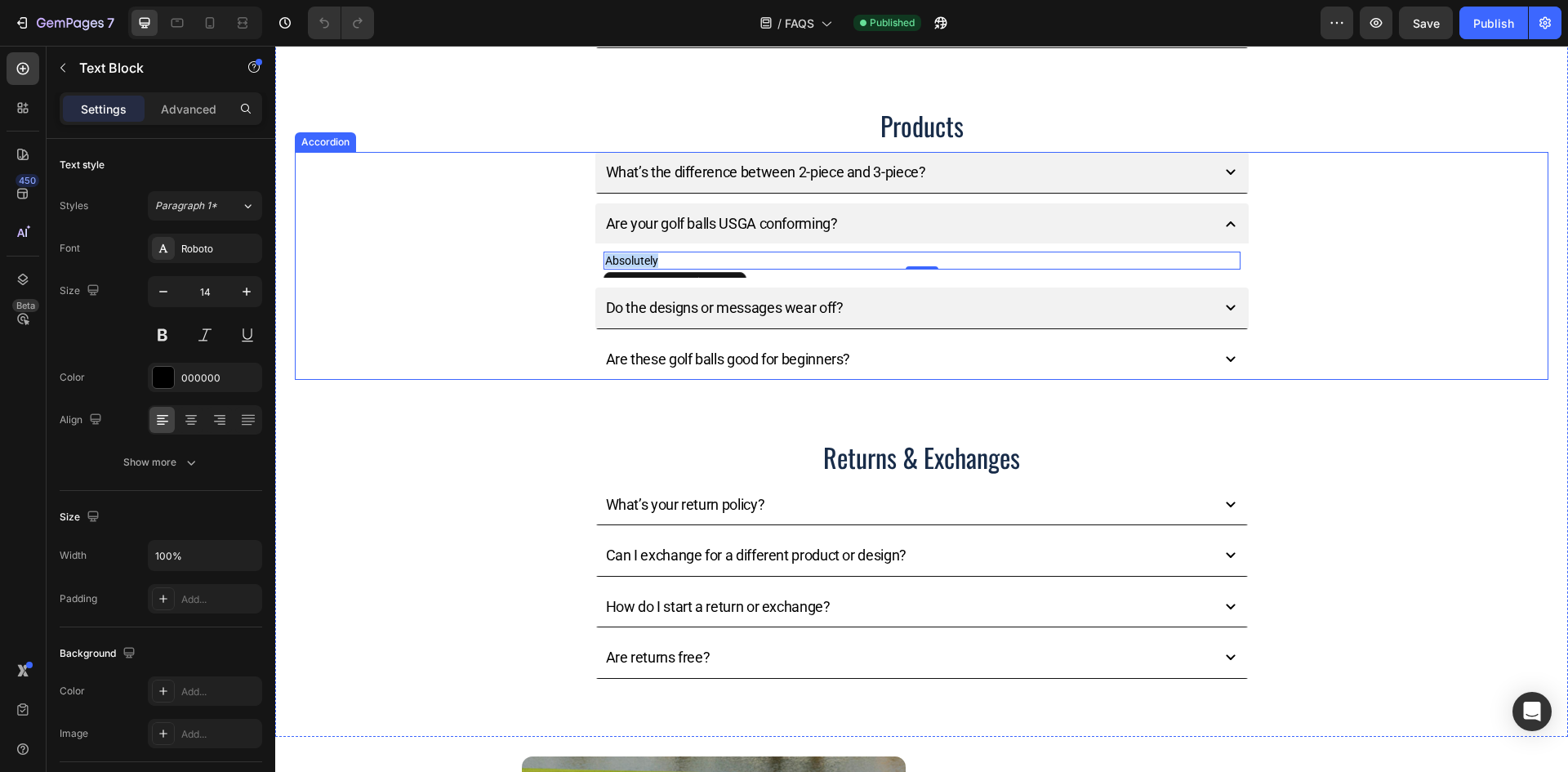
click at [1233, 309] on icon at bounding box center [1231, 308] width 19 height 19
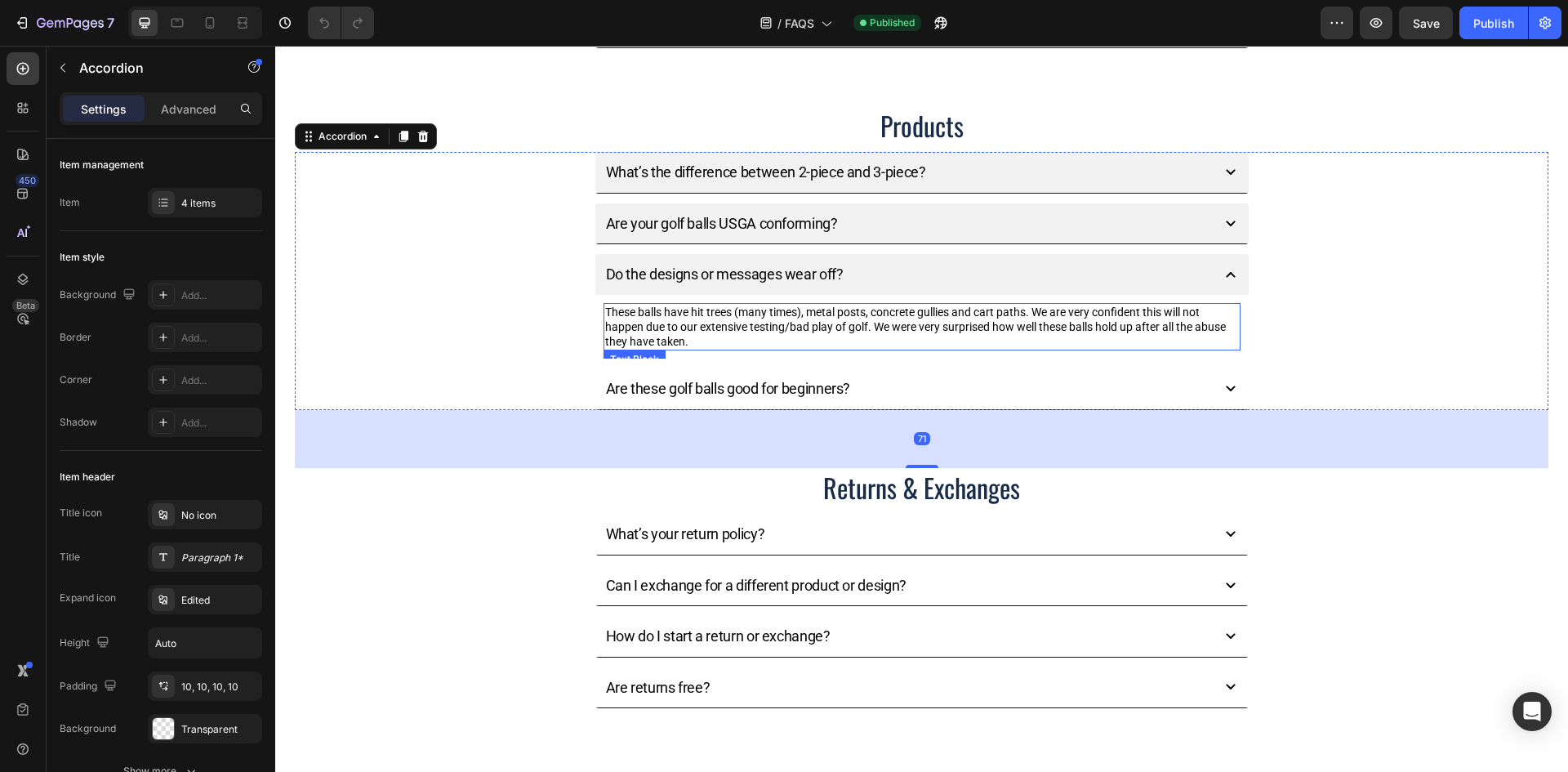
click at [714, 327] on p "These balls have hit trees (many times), metal posts, concrete gullies and cart…" at bounding box center [922, 328] width 633 height 45
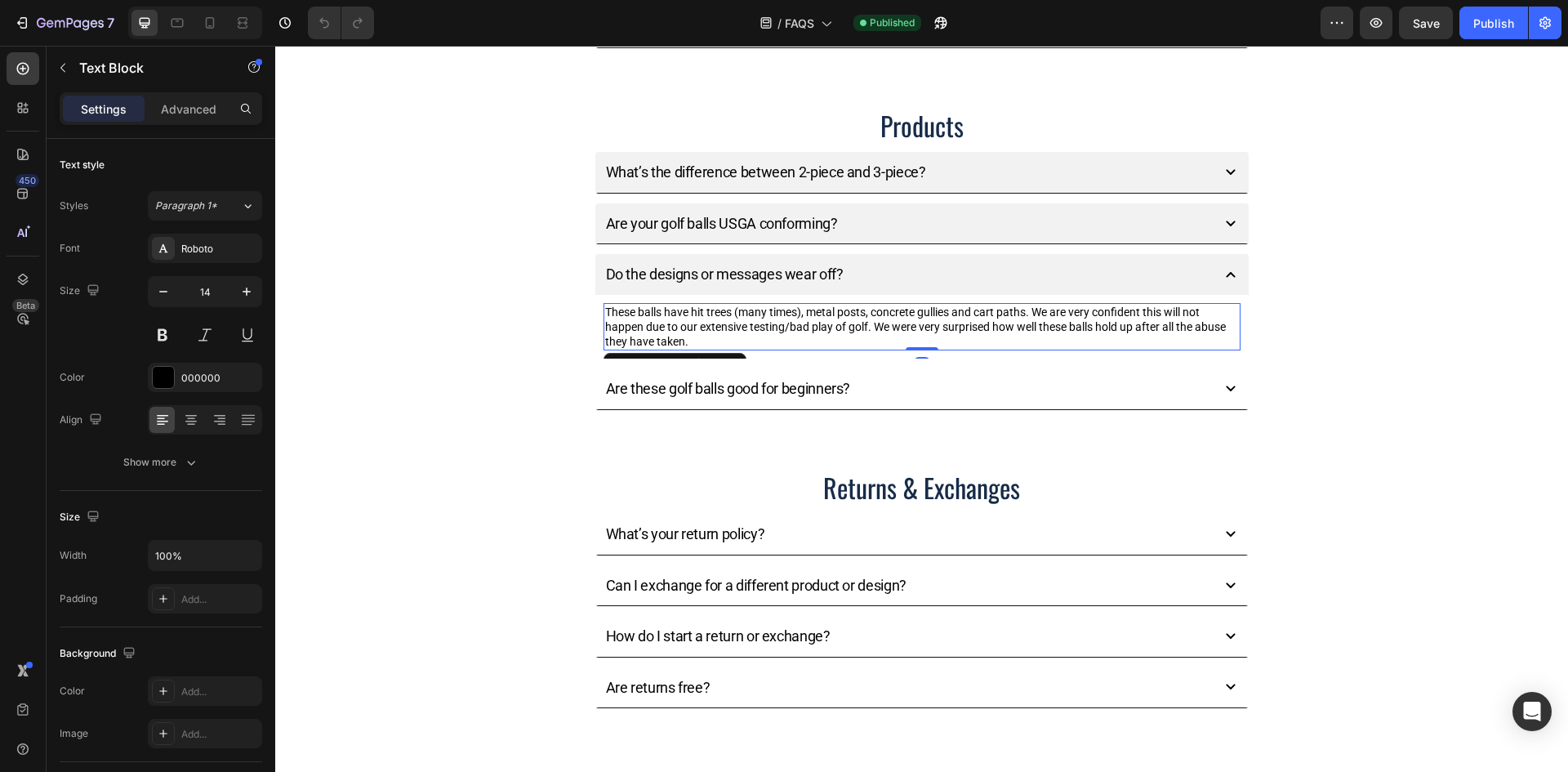
click at [686, 333] on p "These balls have hit trees (many times), metal posts, concrete gullies and cart…" at bounding box center [922, 328] width 633 height 45
click at [683, 340] on p "These balls have hit trees (many times), metal posts, concrete gullies and cart…" at bounding box center [922, 328] width 633 height 45
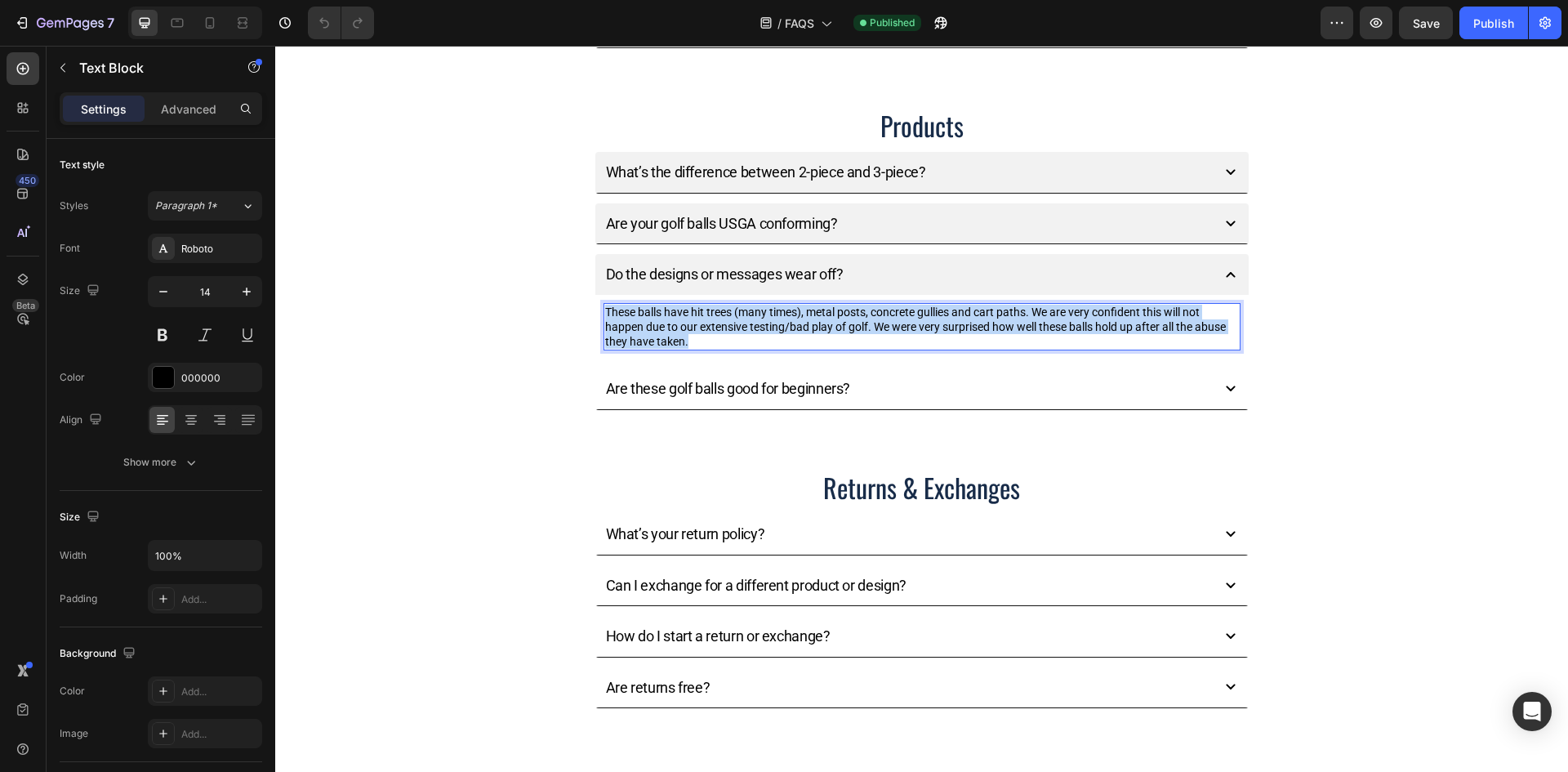
drag, startPoint x: 683, startPoint y: 340, endPoint x: 601, endPoint y: 310, distance: 87.3
click at [605, 310] on p "These balls have hit trees (many times), metal posts, concrete gullies and cart…" at bounding box center [922, 328] width 633 height 45
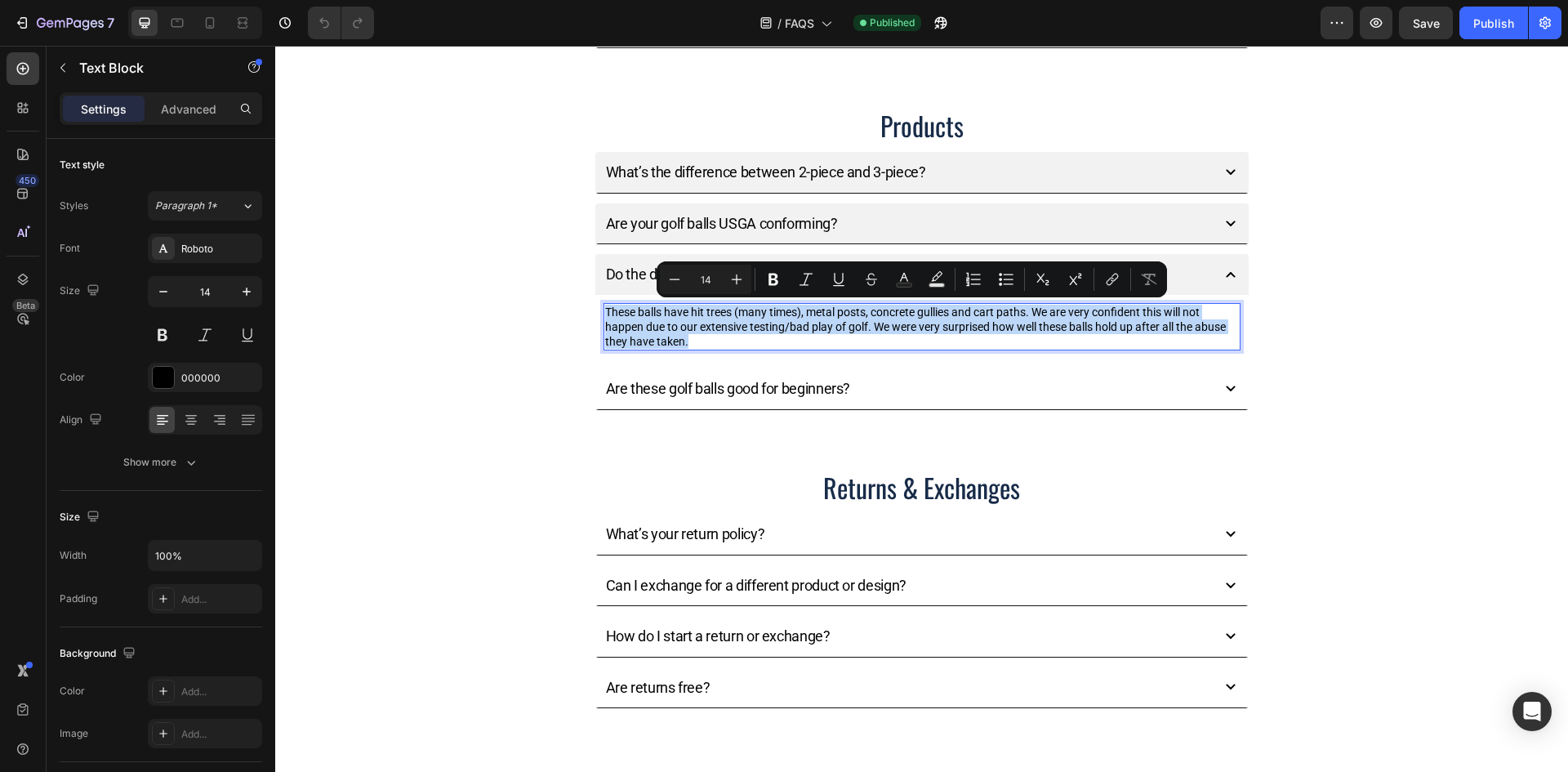
copy p "These balls have hit trees (many times), metal posts, concrete gullies and cart…"
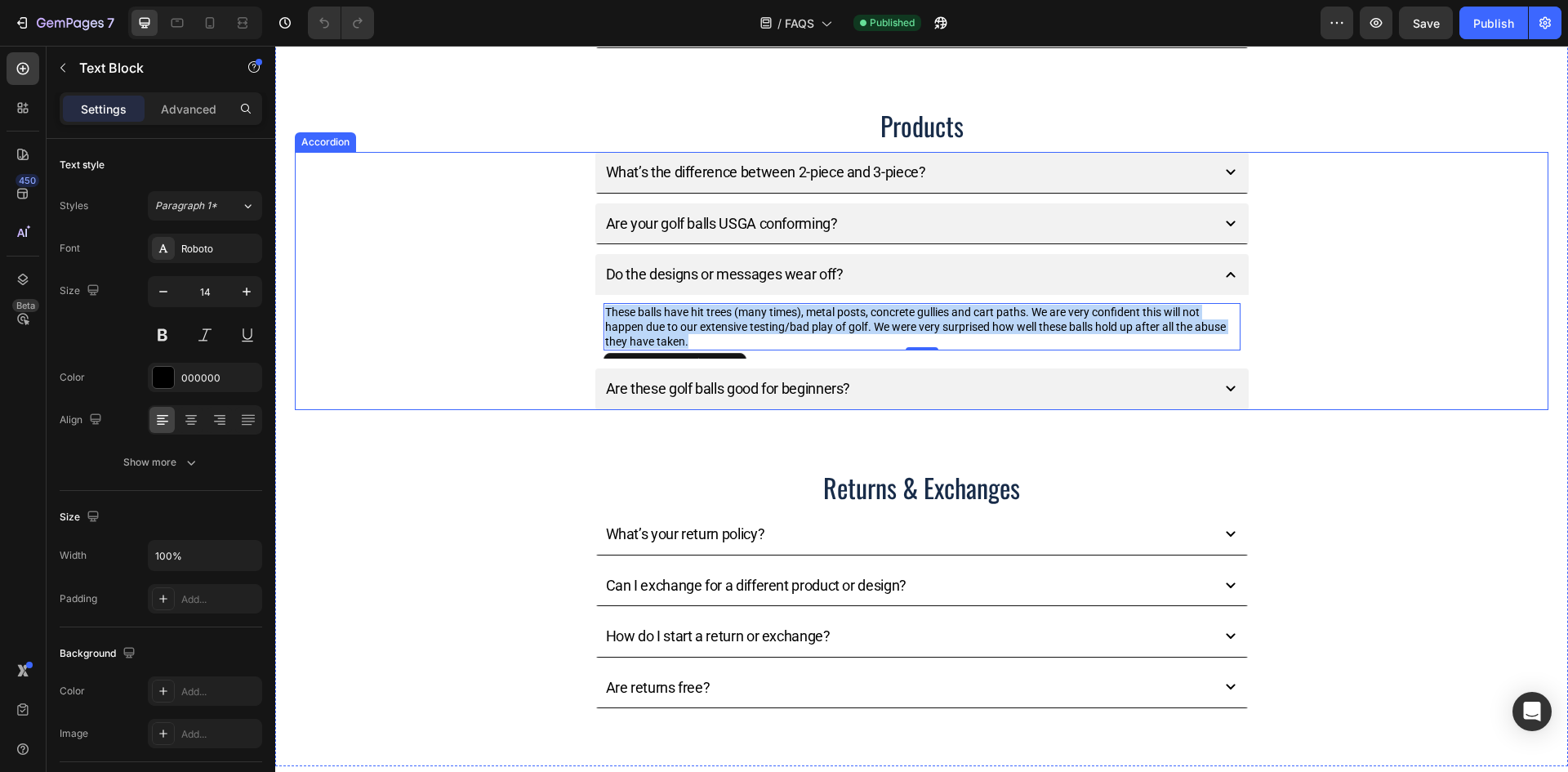
click at [882, 395] on div "Are these golf balls good for beginners?" at bounding box center [905, 388] width 604 height 23
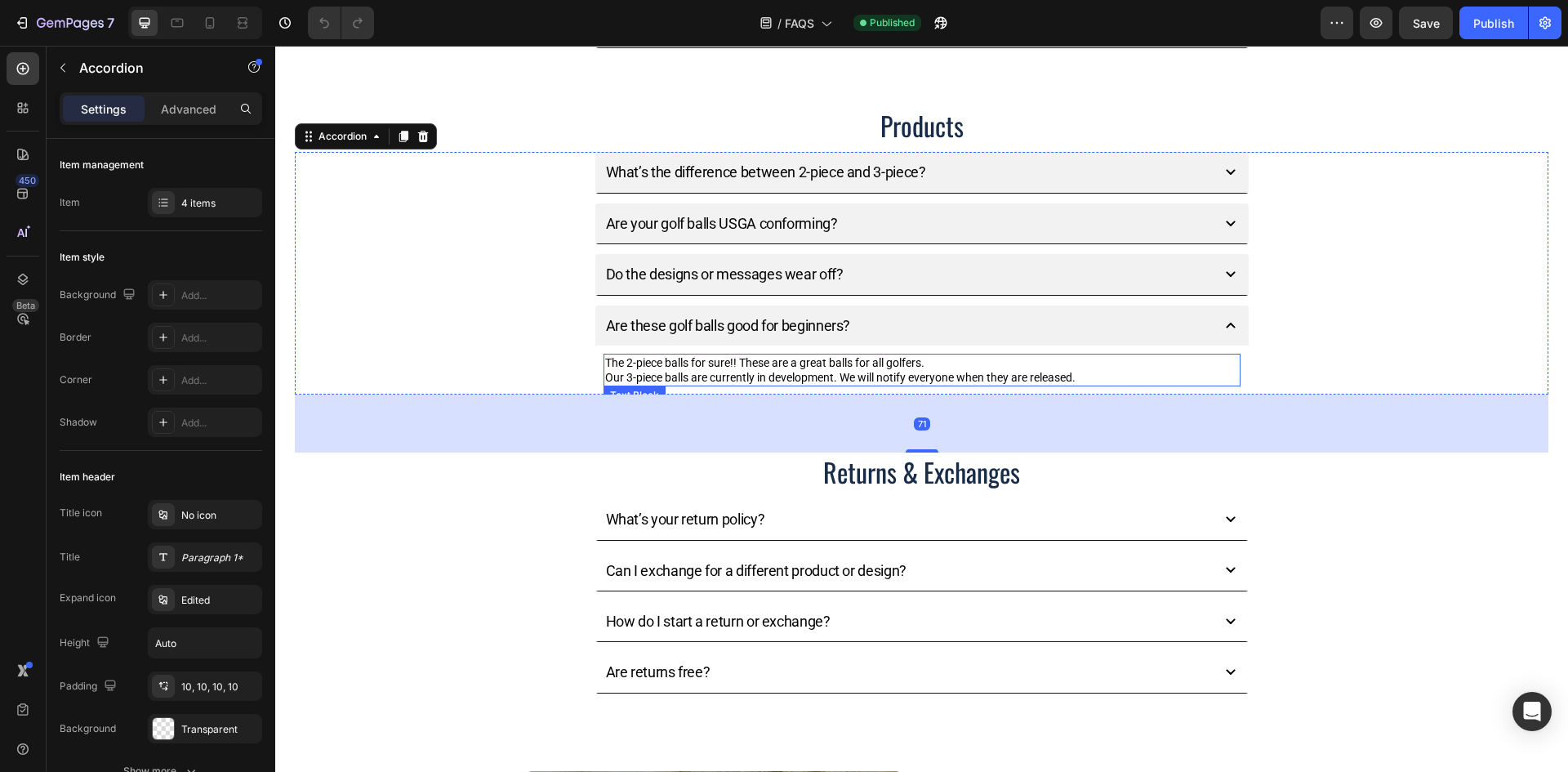
click at [1016, 368] on p "The 2-piece balls for sure!! These are a great balls for all golfers." at bounding box center [922, 363] width 633 height 15
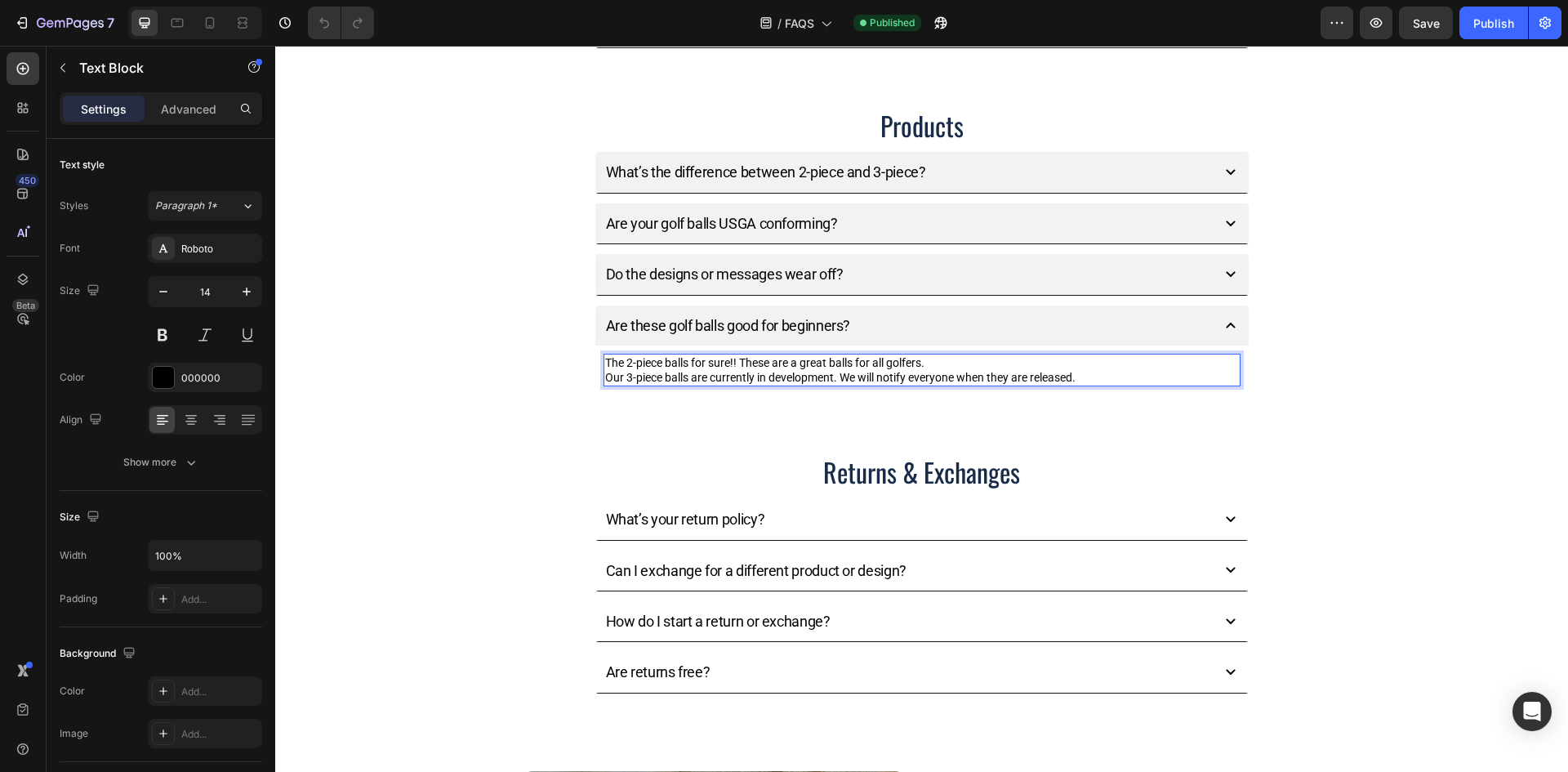
click at [1096, 376] on p "Our 3-piece balls are currently in development. We will notify everyone when th…" at bounding box center [922, 377] width 633 height 15
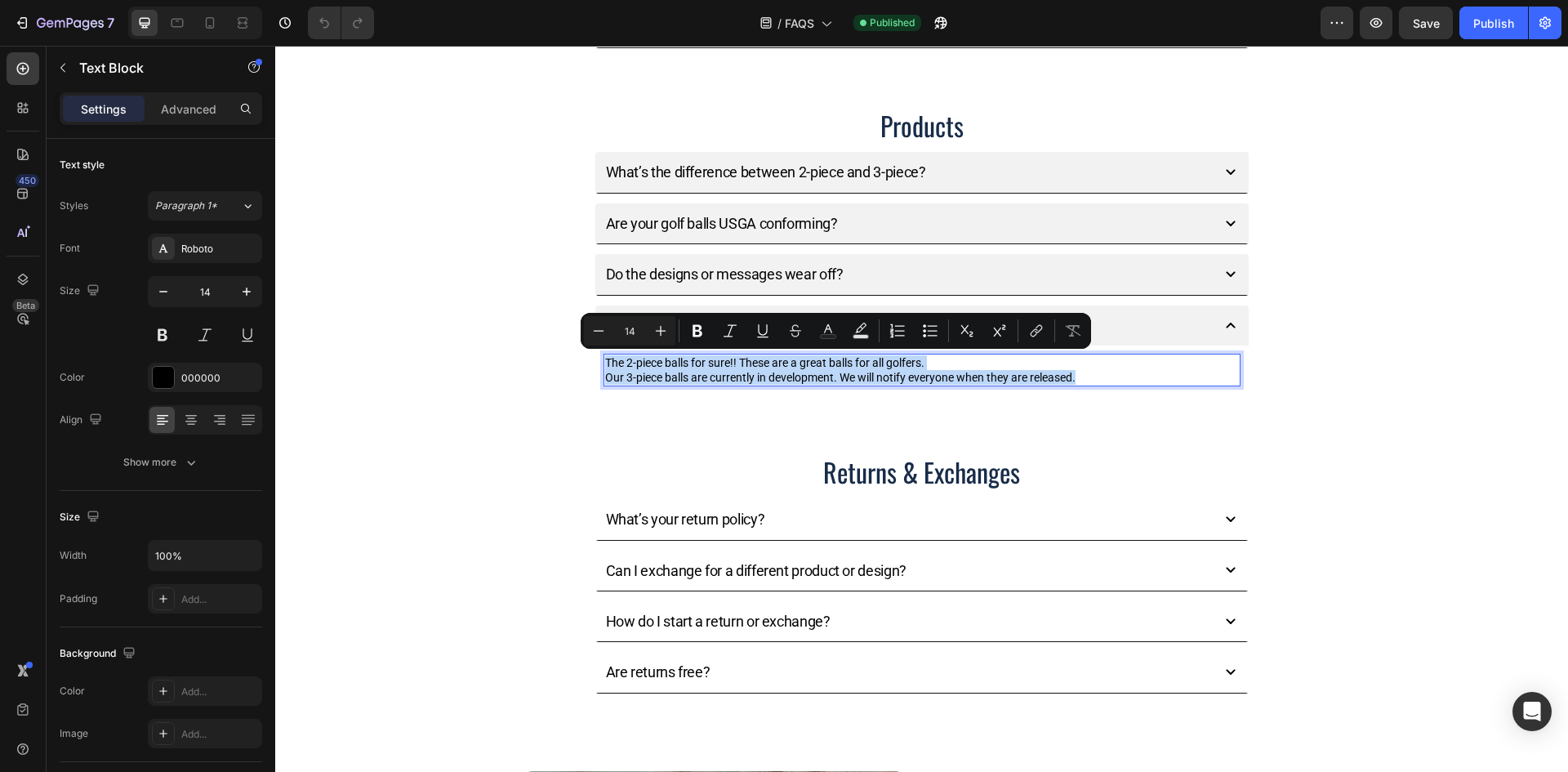
drag, startPoint x: 1091, startPoint y: 376, endPoint x: 602, endPoint y: 363, distance: 489.2
click at [603, 363] on div "The 2-piece balls for sure!! These are a great balls for all golfers. Our 3-pie…" at bounding box center [922, 370] width 637 height 33
copy div "The 2-piece balls for sure!! These are a great balls for all golfers. Our 3-pie…"
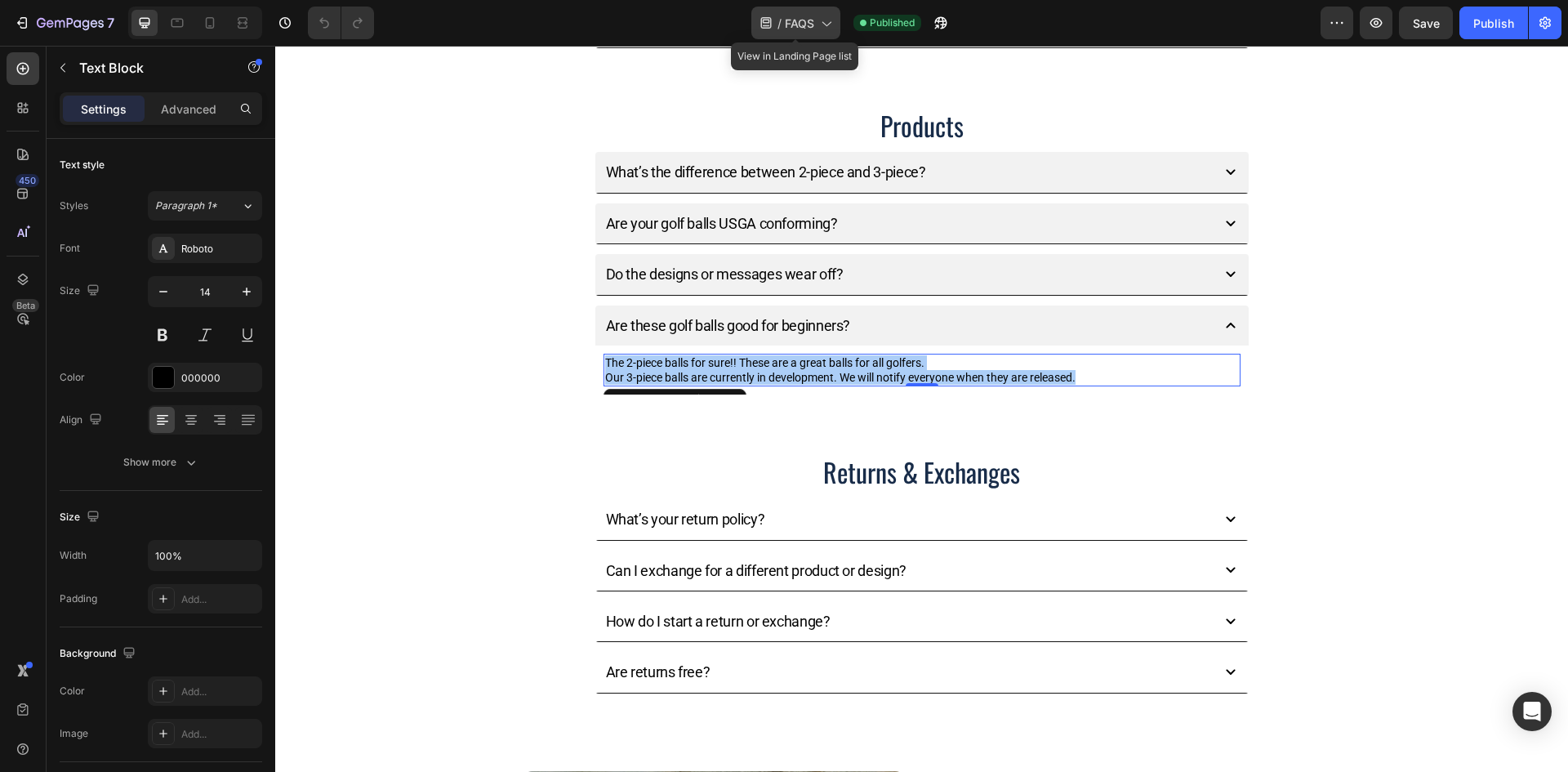
click at [823, 33] on div "/ FAQS" at bounding box center [795, 23] width 89 height 33
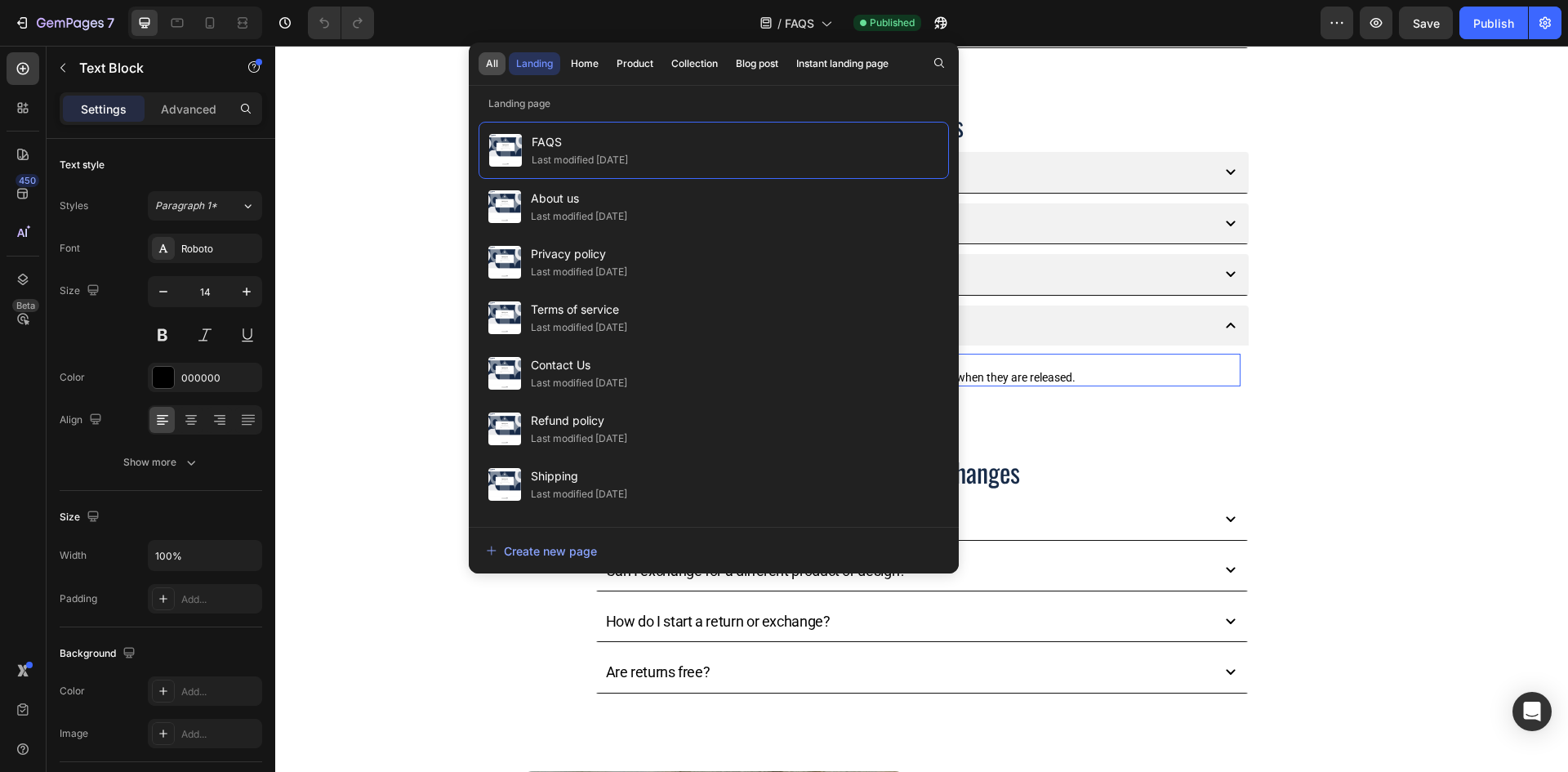
click at [491, 61] on div "All" at bounding box center [492, 63] width 13 height 15
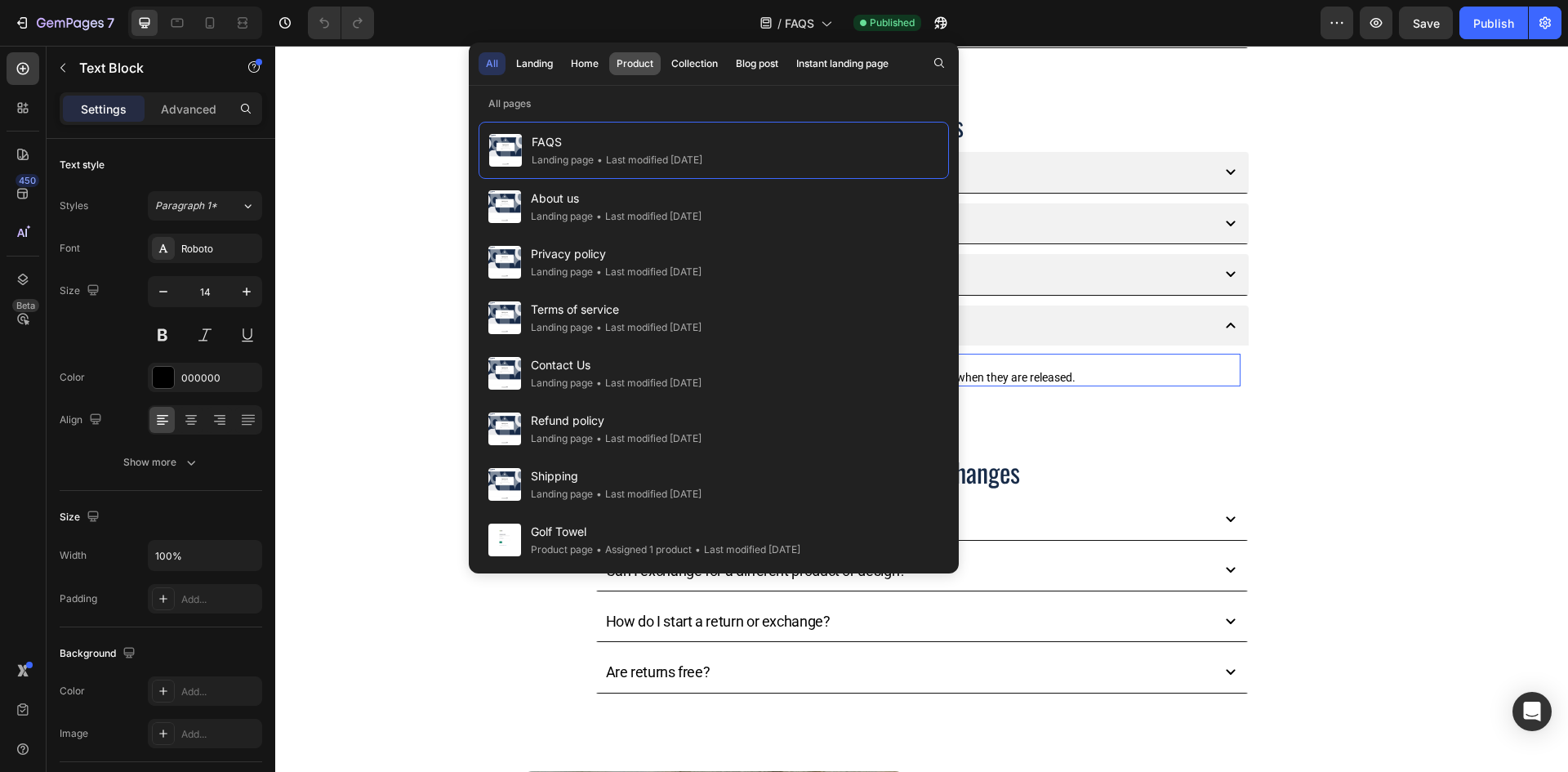
click at [639, 57] on div "Product" at bounding box center [635, 63] width 37 height 15
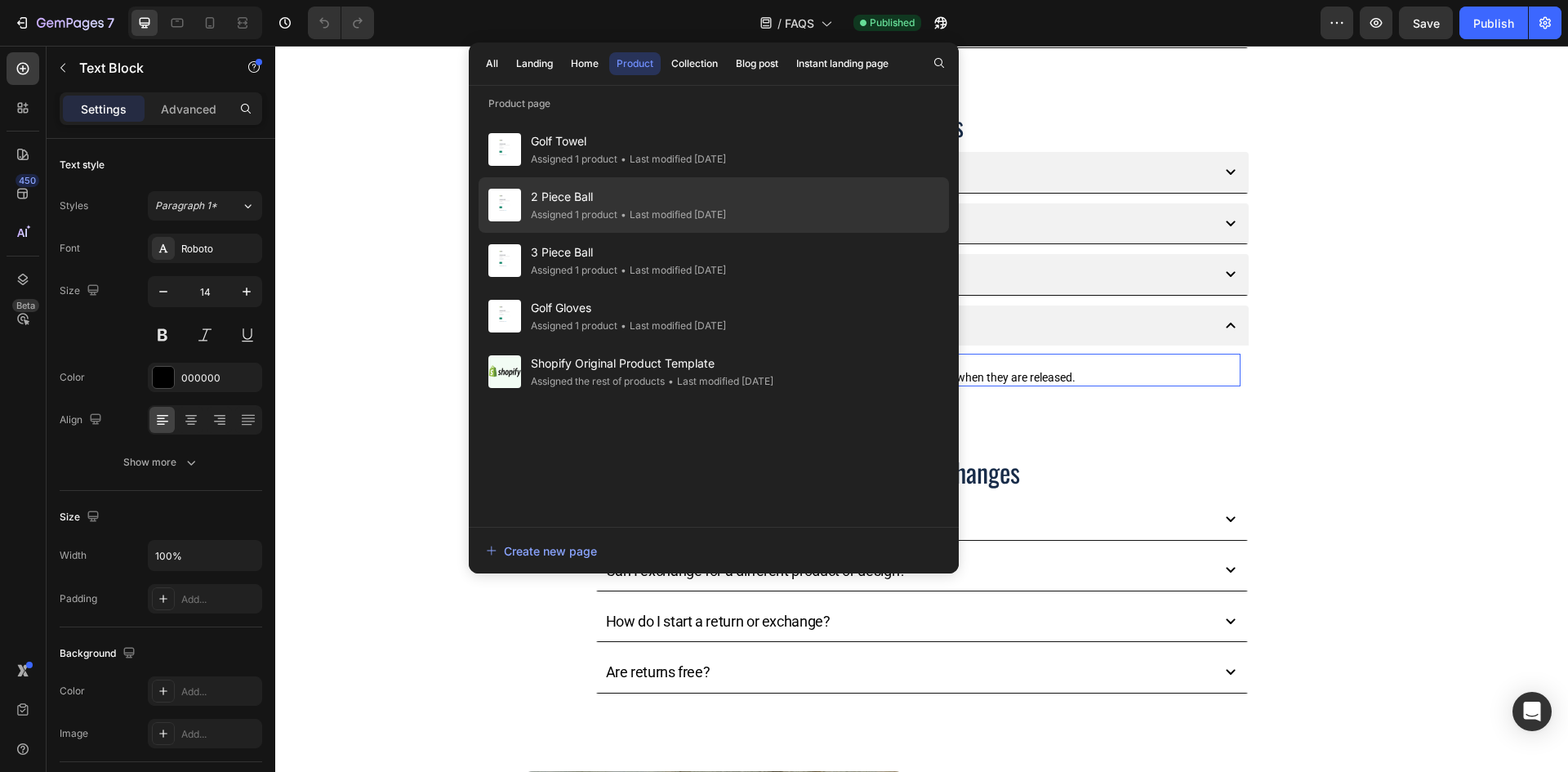
click at [574, 219] on div "Assigned 1 product" at bounding box center [574, 214] width 87 height 17
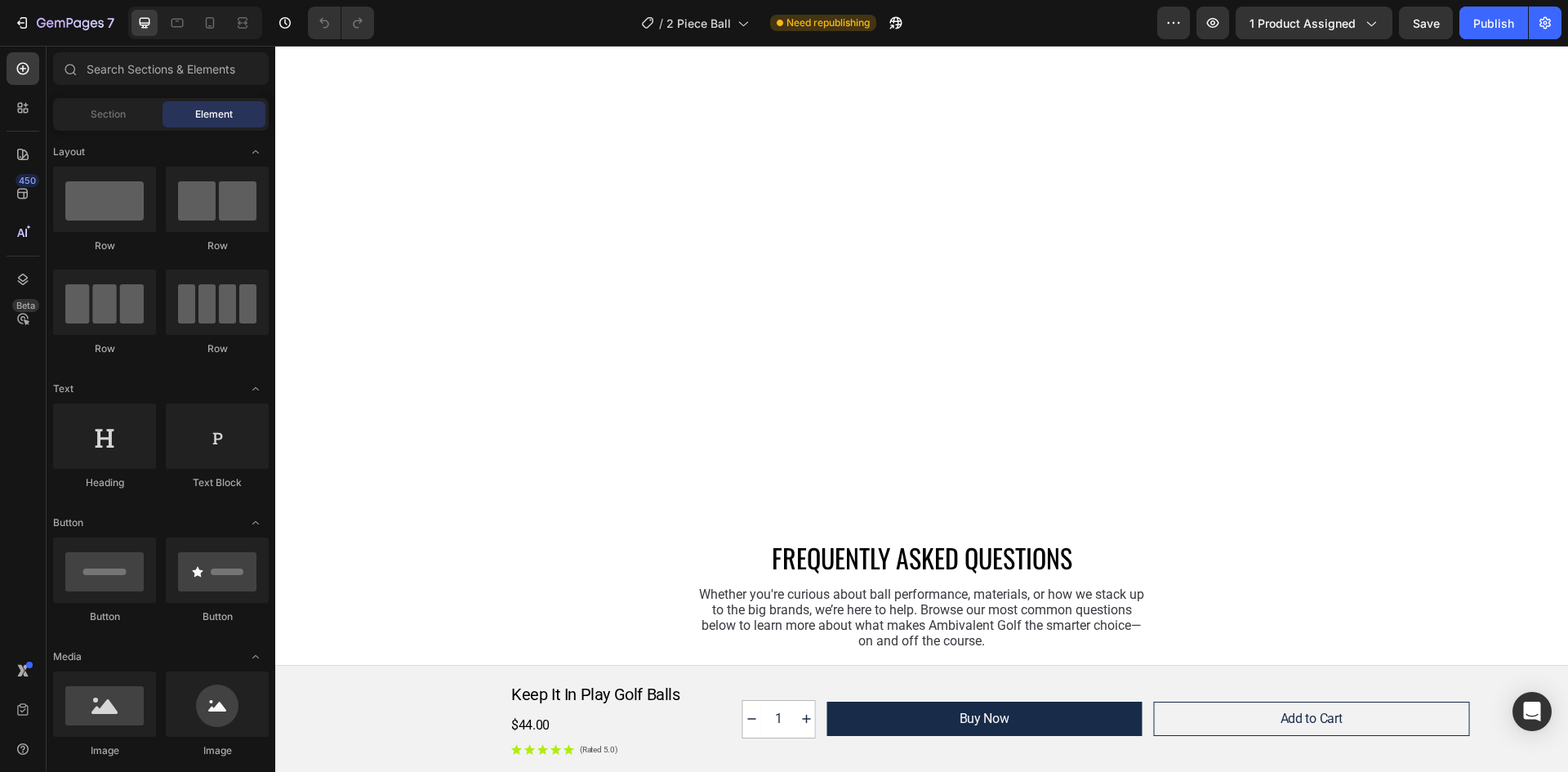
scroll to position [3594, 0]
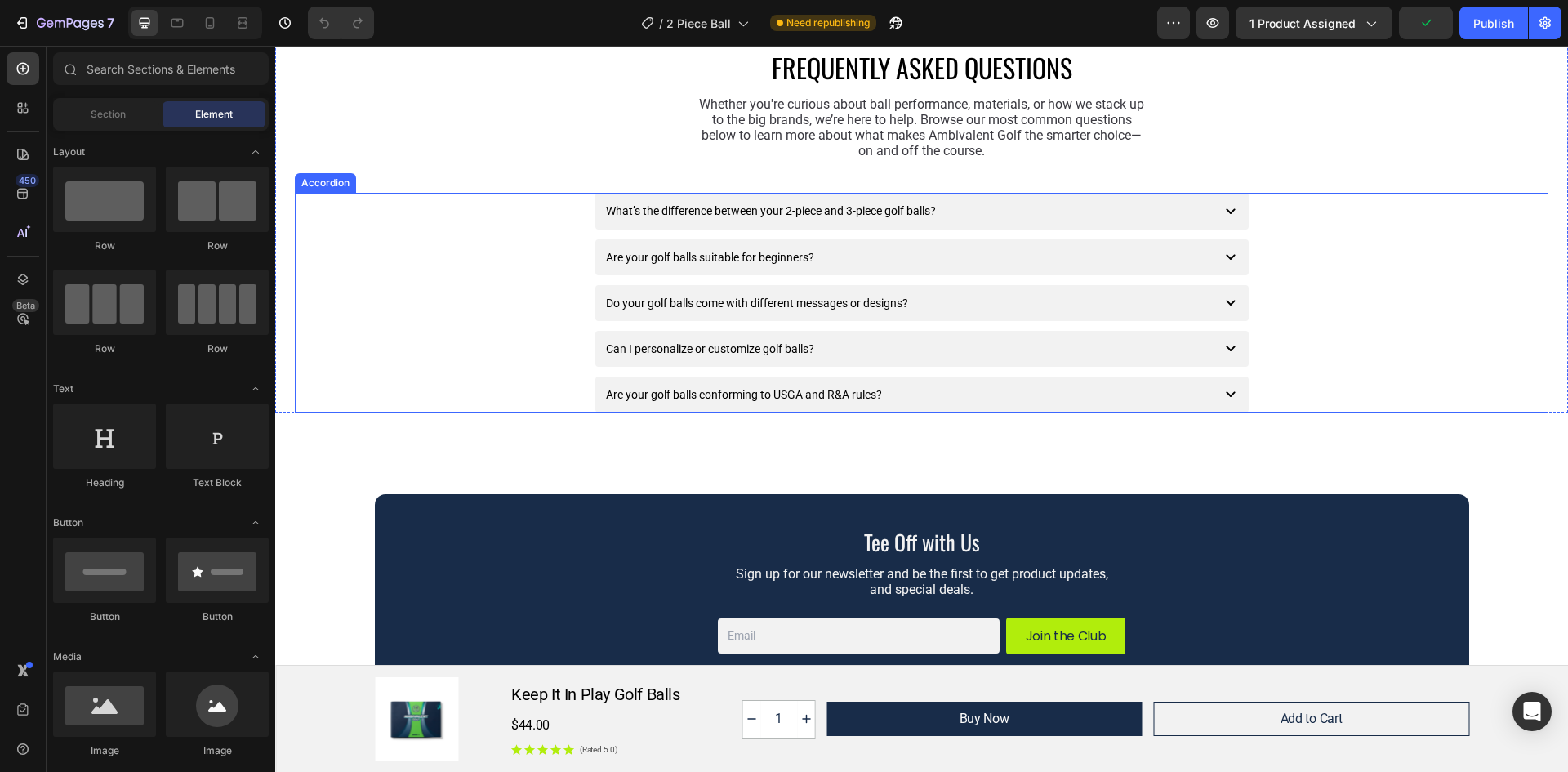
click at [1222, 219] on icon at bounding box center [1231, 212] width 19 height 19
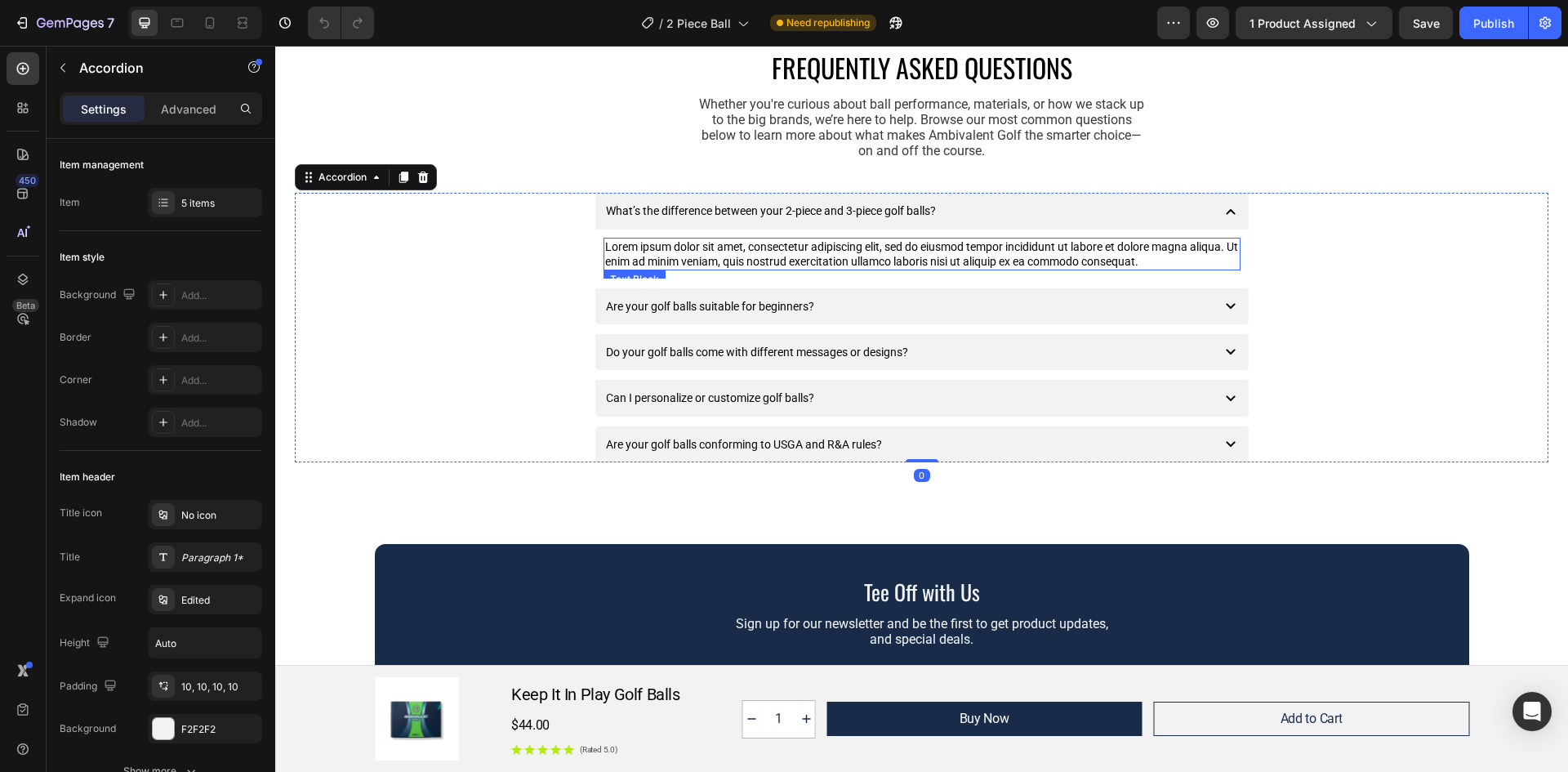
click at [1152, 260] on div "Lorem ipsum dolor sit amet, consectetur adipiscing elit, sed do eiusmod tempor …" at bounding box center [922, 254] width 637 height 33
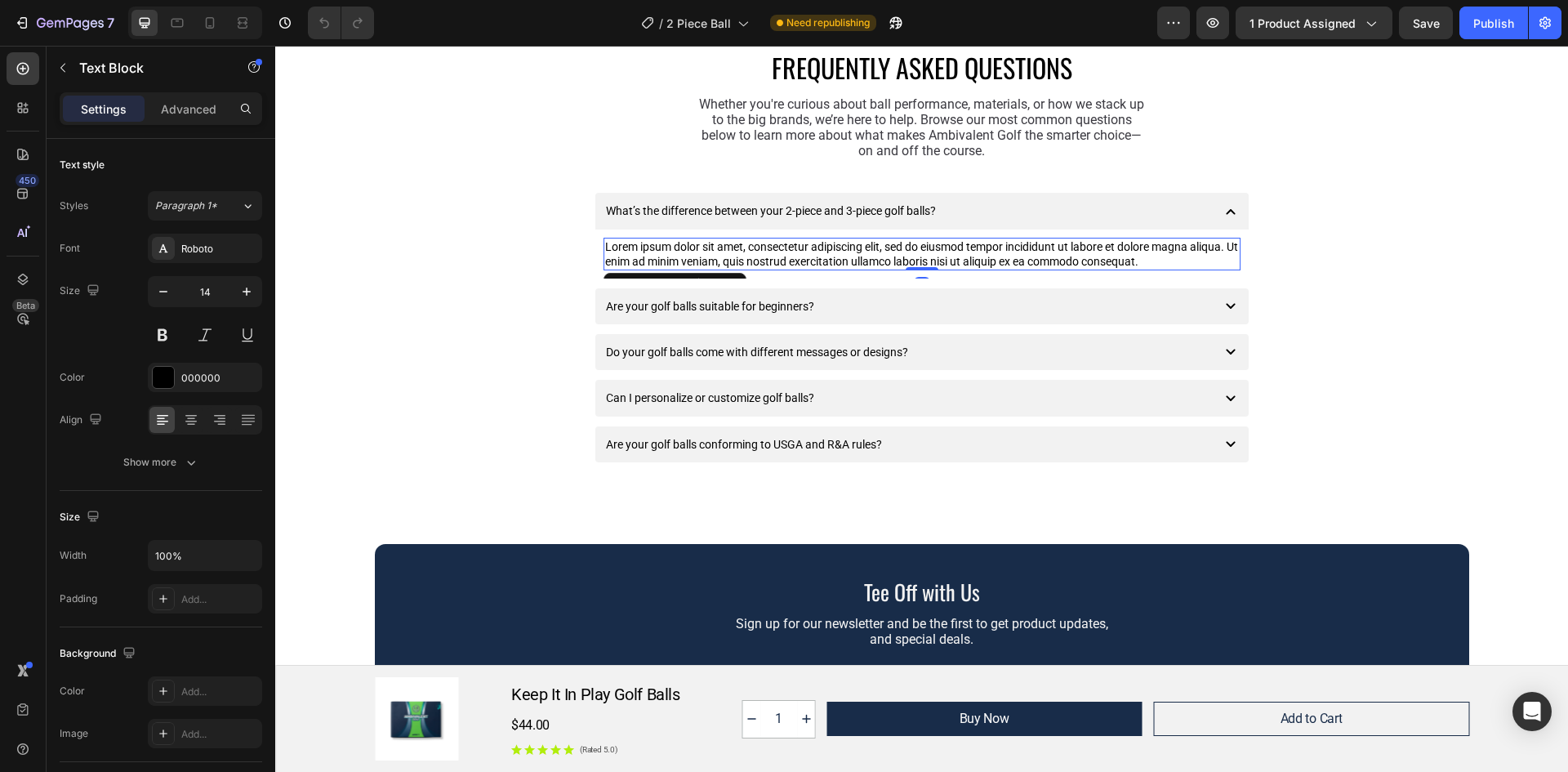
click at [1161, 257] on div "Lorem ipsum dolor sit amet, consectetur adipiscing elit, sed do eiusmod tempor …" at bounding box center [922, 254] width 637 height 33
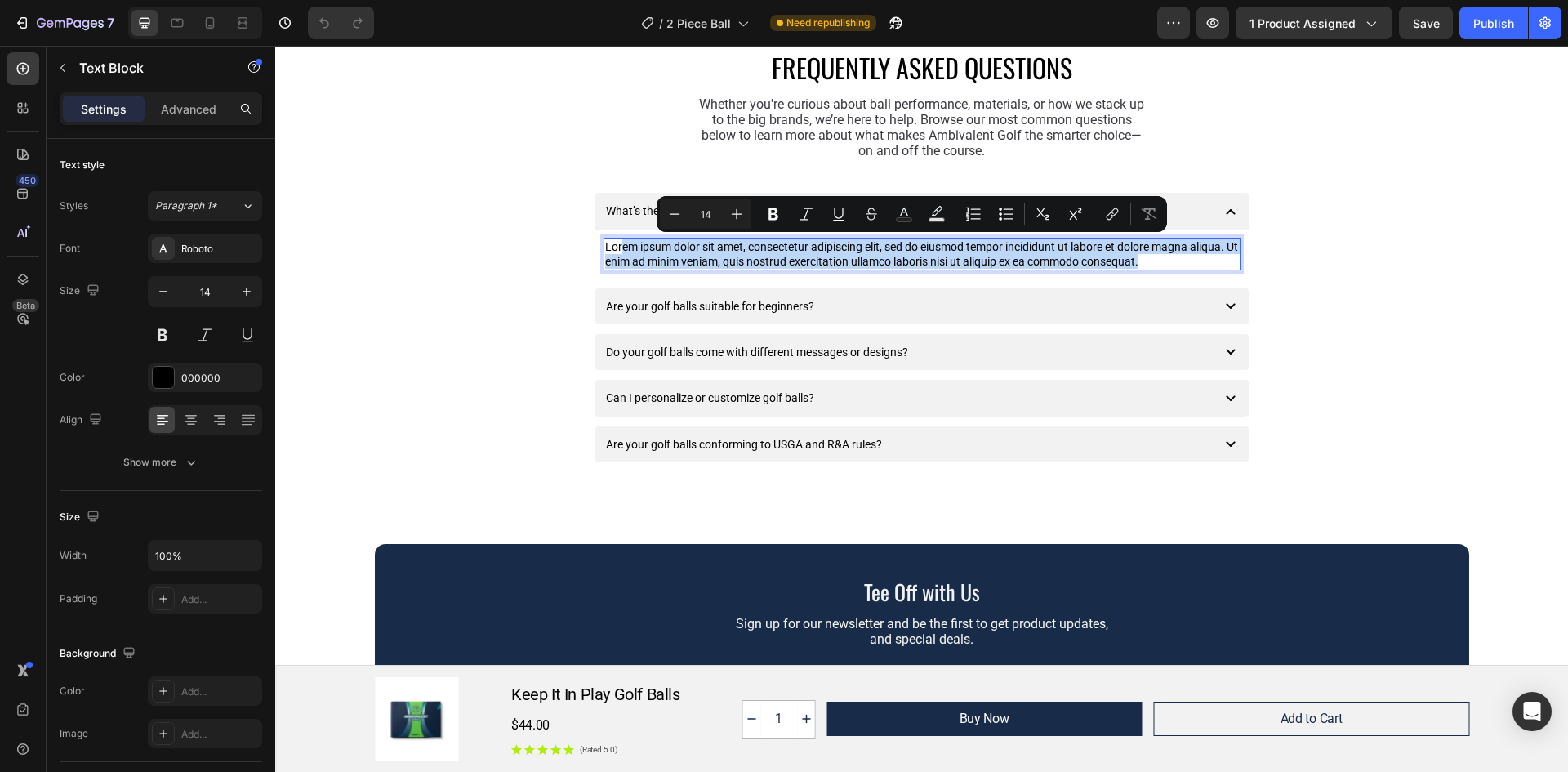
drag, startPoint x: 1161, startPoint y: 257, endPoint x: 614, endPoint y: 246, distance: 547.1
click at [614, 246] on p "Lorem ipsum dolor sit amet, consectetur adipiscing elit, sed do eiusmod tempor …" at bounding box center [922, 254] width 633 height 29
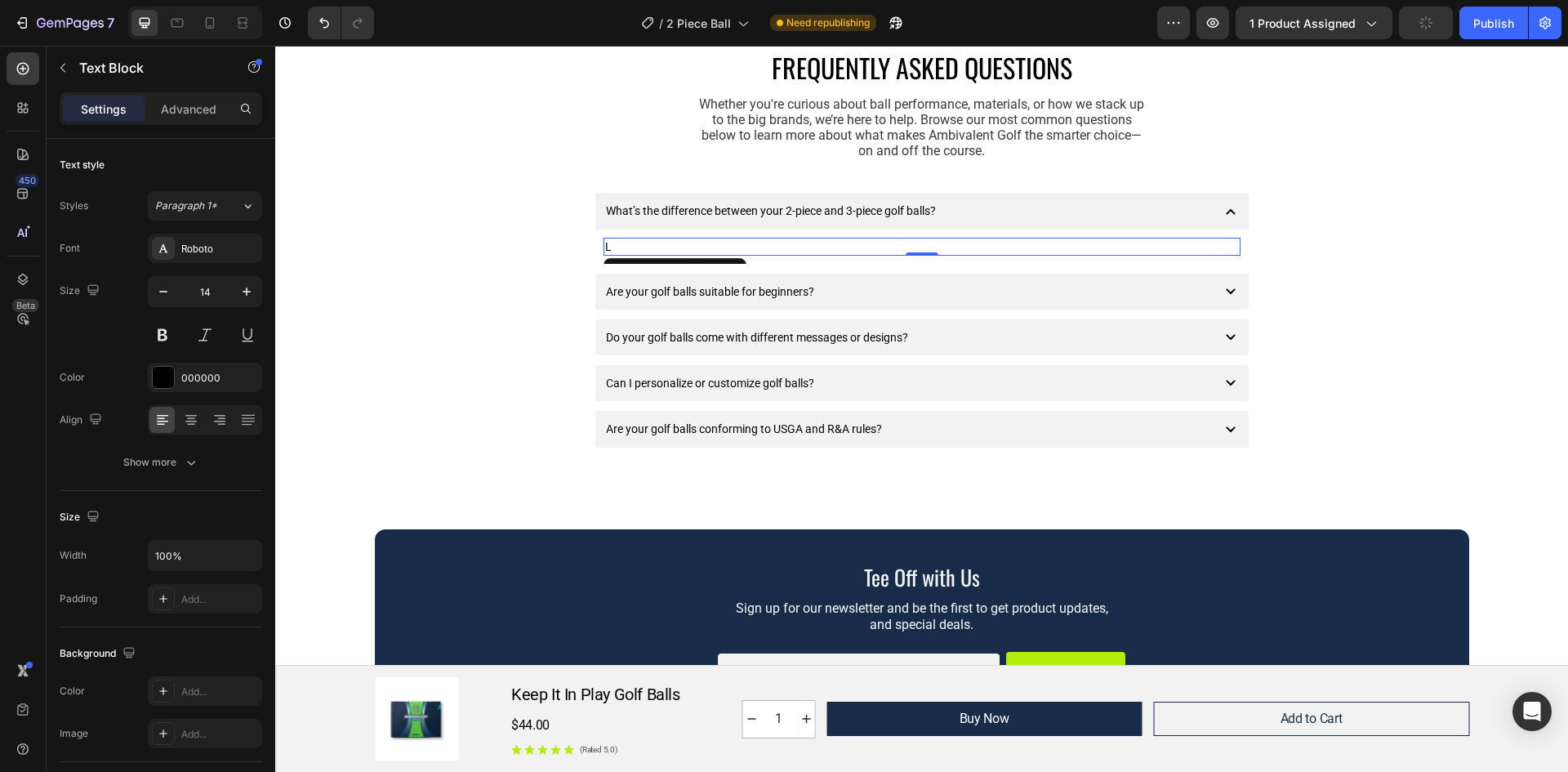
click at [637, 243] on p "L" at bounding box center [922, 247] width 633 height 15
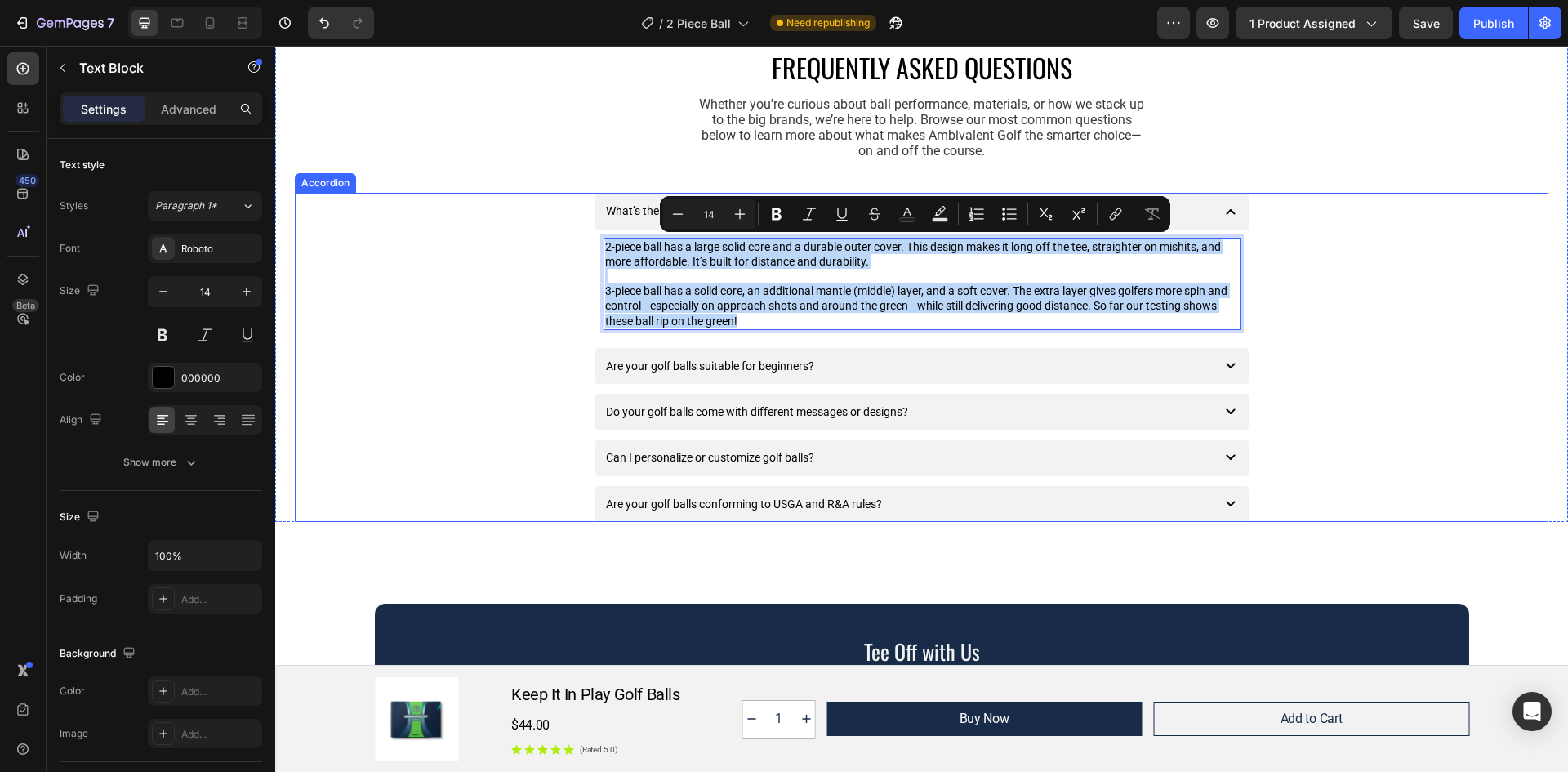
drag, startPoint x: 763, startPoint y: 316, endPoint x: 599, endPoint y: 235, distance: 182.9
click at [599, 235] on div "2-piece ball has a large solid core and a durable outer cover. This design make…" at bounding box center [922, 283] width 653 height 108
click at [720, 270] on p "Rich Text Editor. Editing area: main" at bounding box center [922, 276] width 633 height 15
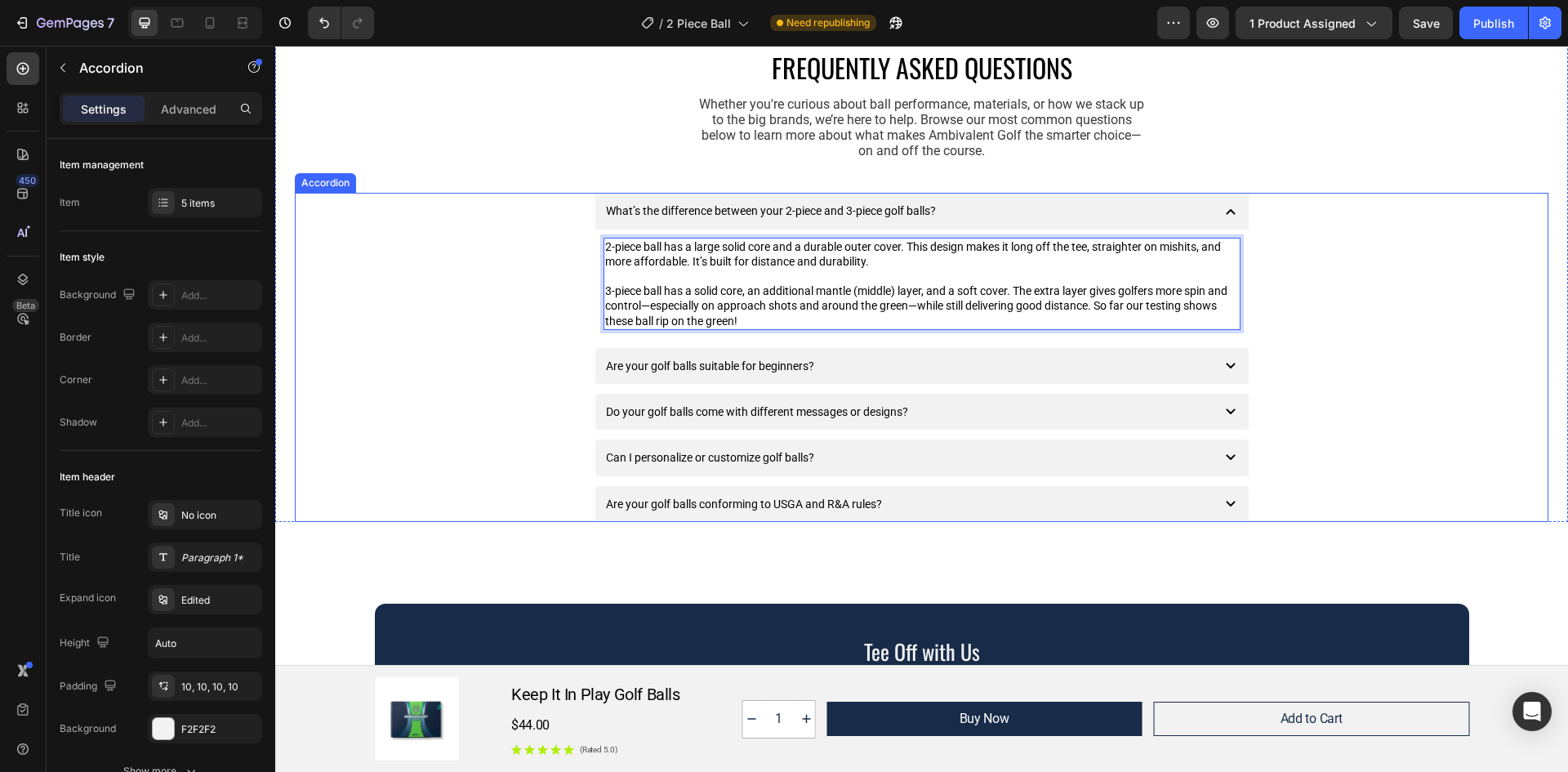
click at [1192, 361] on div "Are your golf balls suitable for beginners?" at bounding box center [905, 366] width 604 height 19
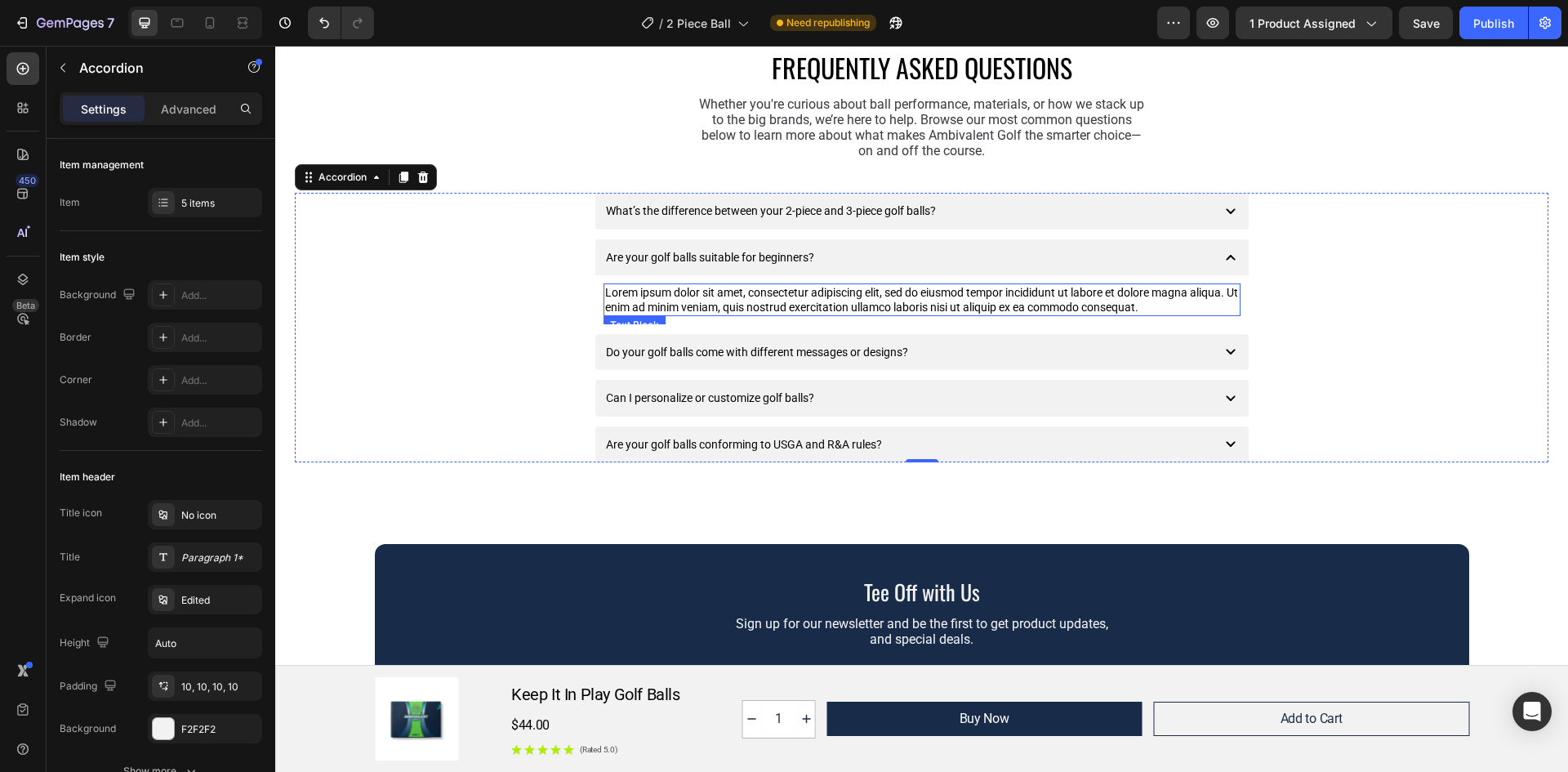
click at [1042, 300] on div "Lorem ipsum dolor sit amet, consectetur adipiscing elit, sed do eiusmod tempor …" at bounding box center [922, 300] width 637 height 33
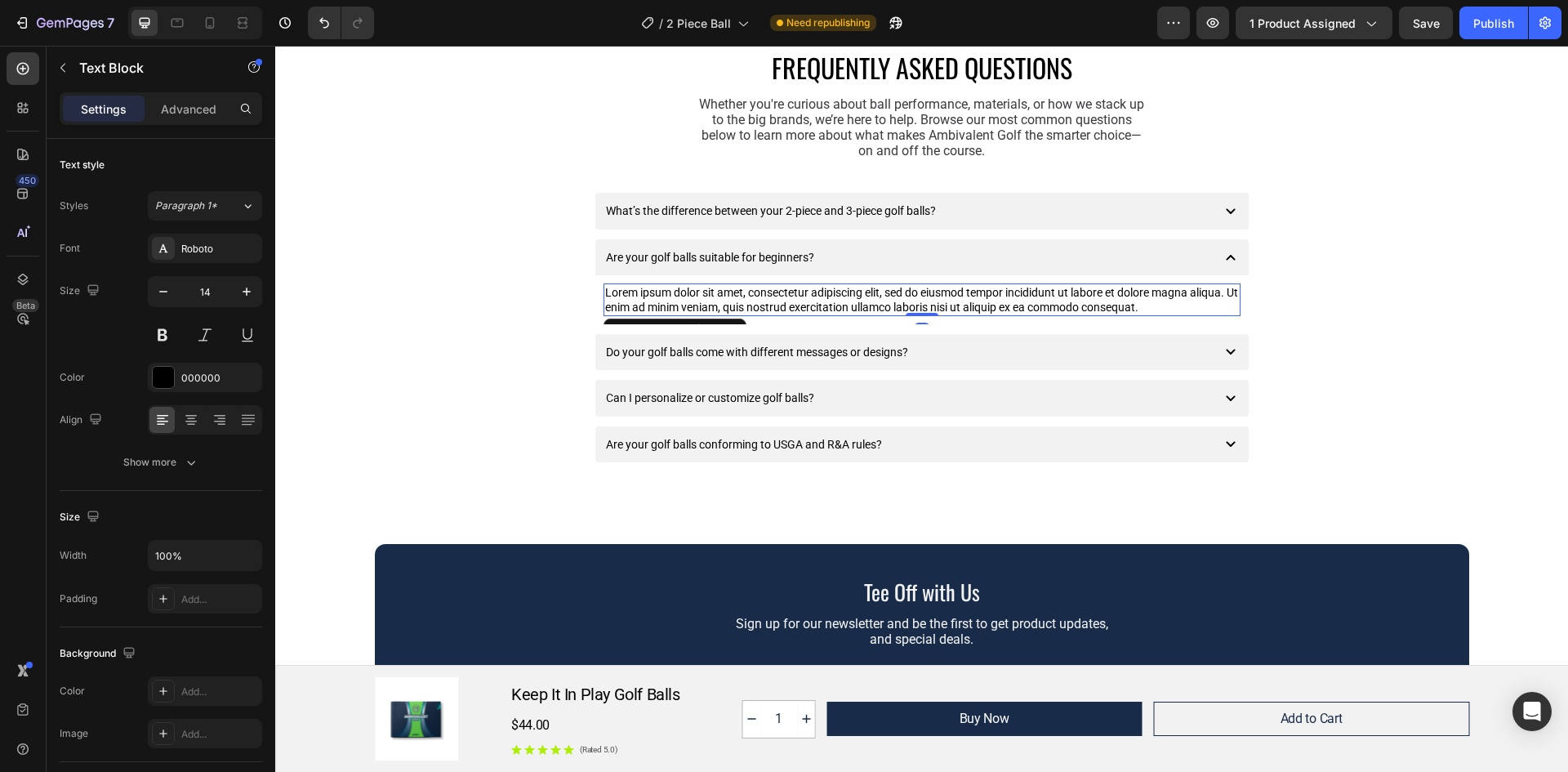
click at [1180, 309] on div "Lorem ipsum dolor sit amet, consectetur adipiscing elit, sed do eiusmod tempor …" at bounding box center [922, 300] width 637 height 33
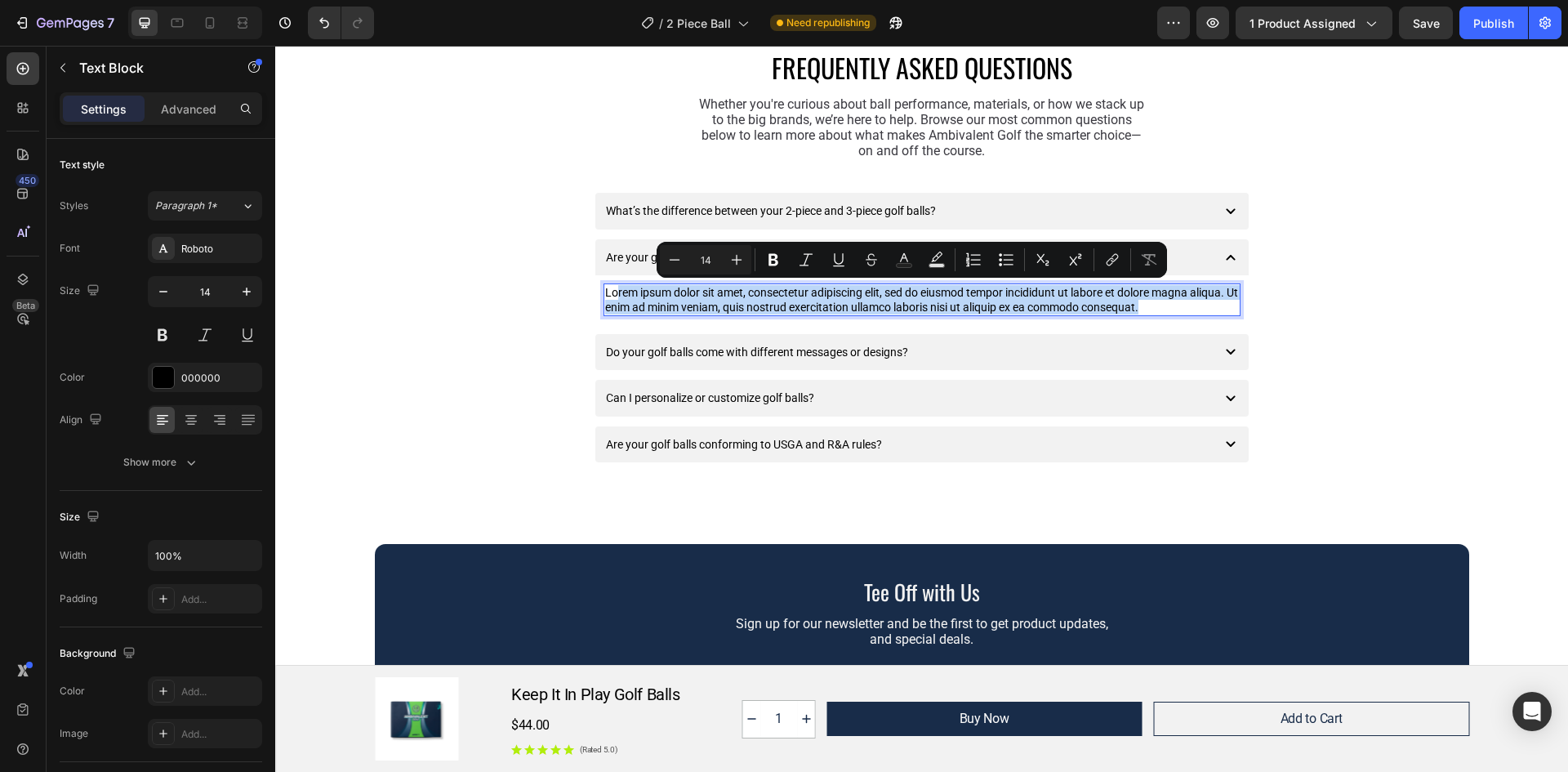
drag, startPoint x: 1166, startPoint y: 305, endPoint x: 609, endPoint y: 299, distance: 557.0
click at [609, 299] on p "Lorem ipsum dolor sit amet, consectetur adipiscing elit, sed do eiusmod tempor …" at bounding box center [922, 299] width 633 height 29
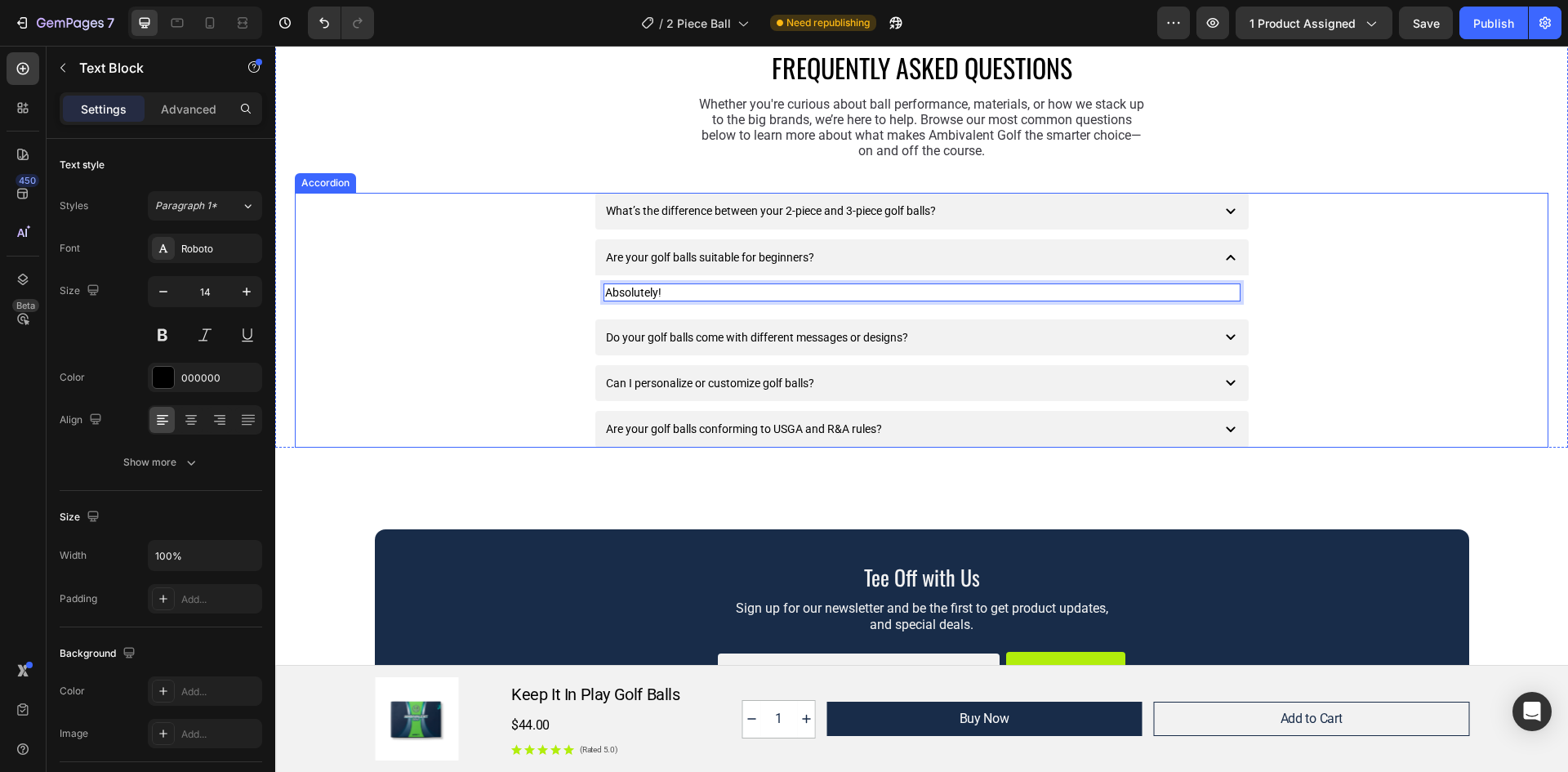
click at [1213, 331] on div "Do your golf balls come with different messages or designs?" at bounding box center [922, 337] width 653 height 36
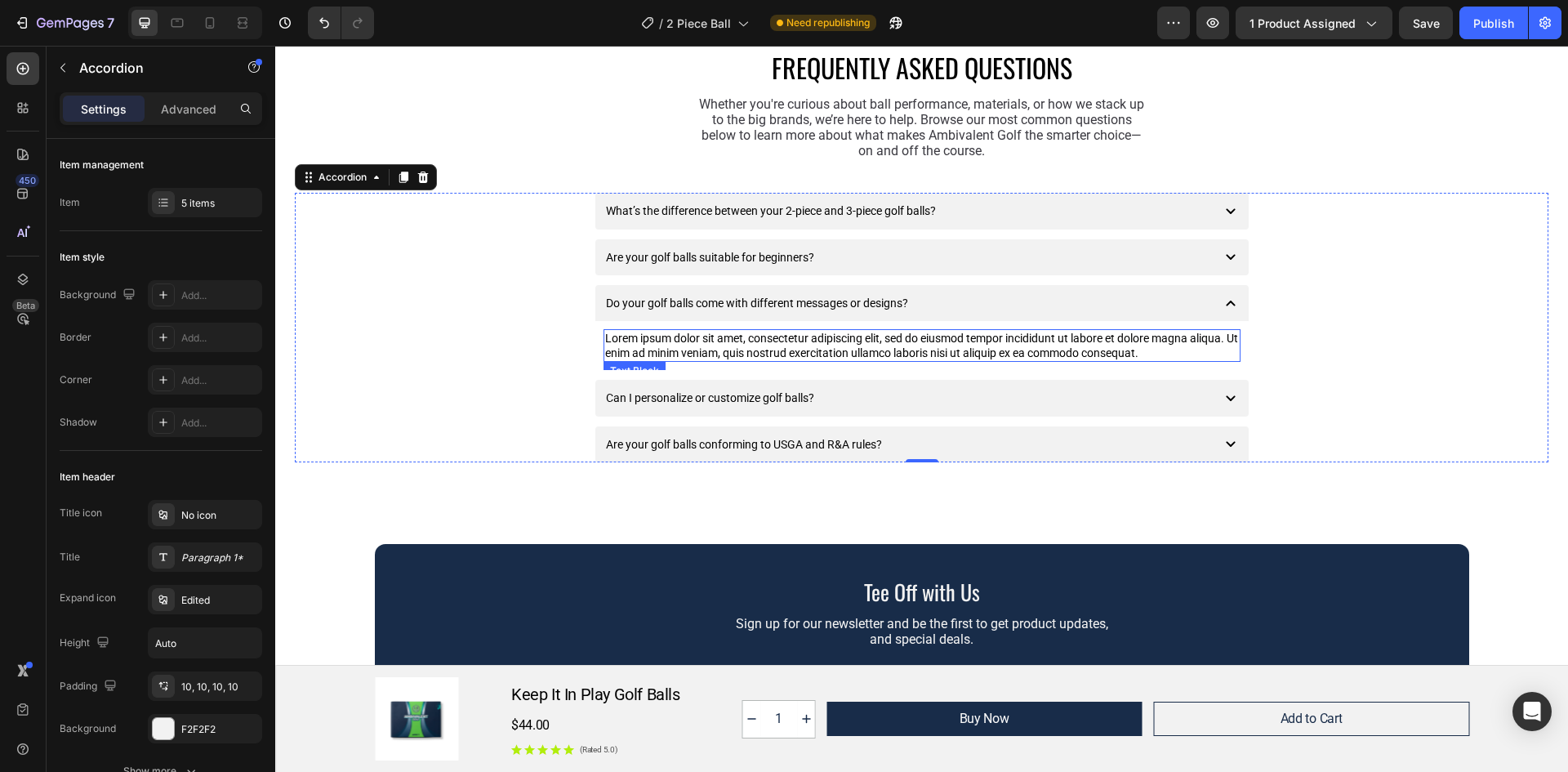
click at [1154, 345] on div "Lorem ipsum dolor sit amet, consectetur adipiscing elit, sed do eiusmod tempor …" at bounding box center [922, 346] width 637 height 33
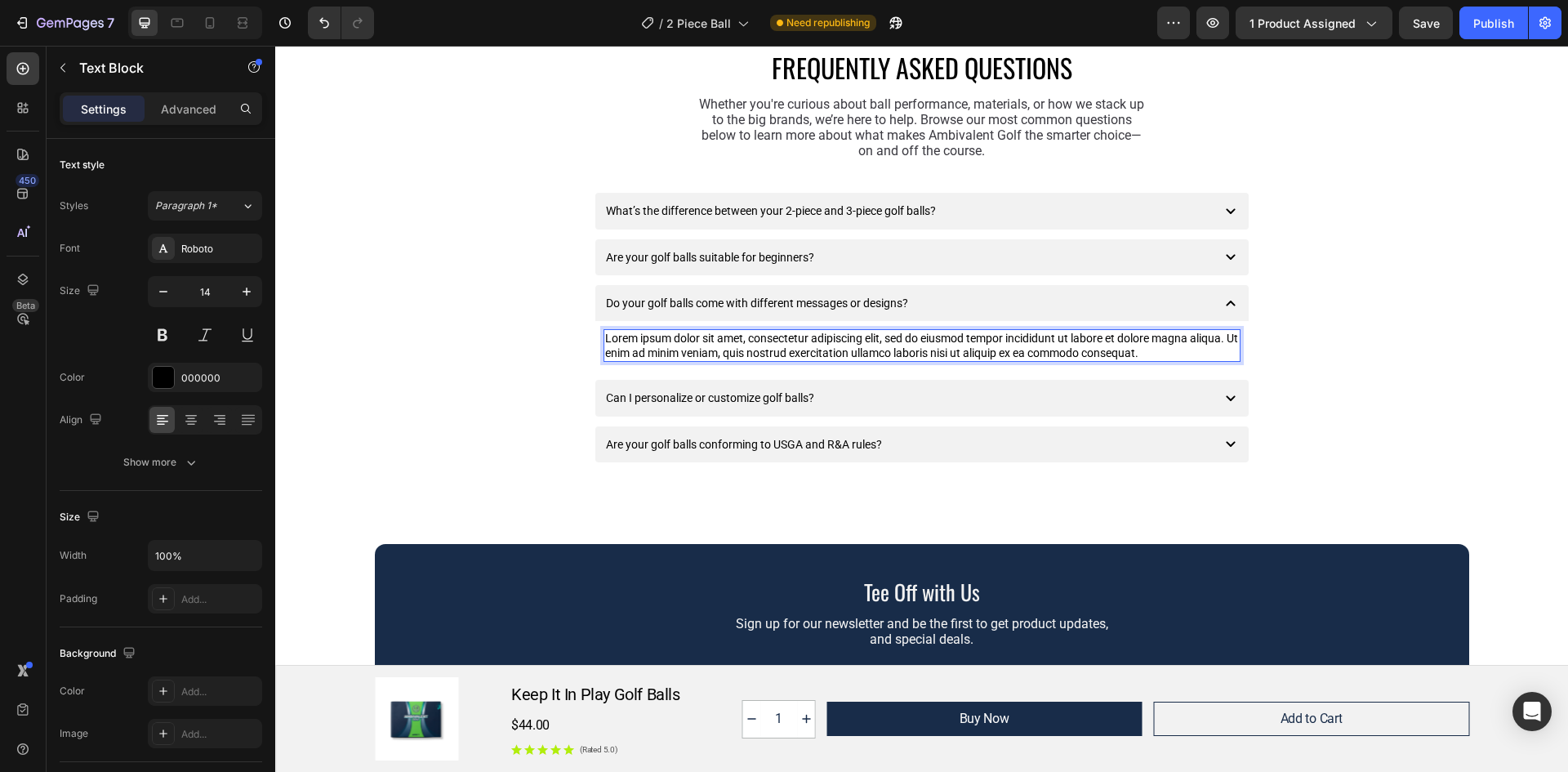
click at [1164, 350] on div "Lorem ipsum dolor sit amet, consectetur adipiscing elit, sed do eiusmod tempor …" at bounding box center [922, 346] width 637 height 33
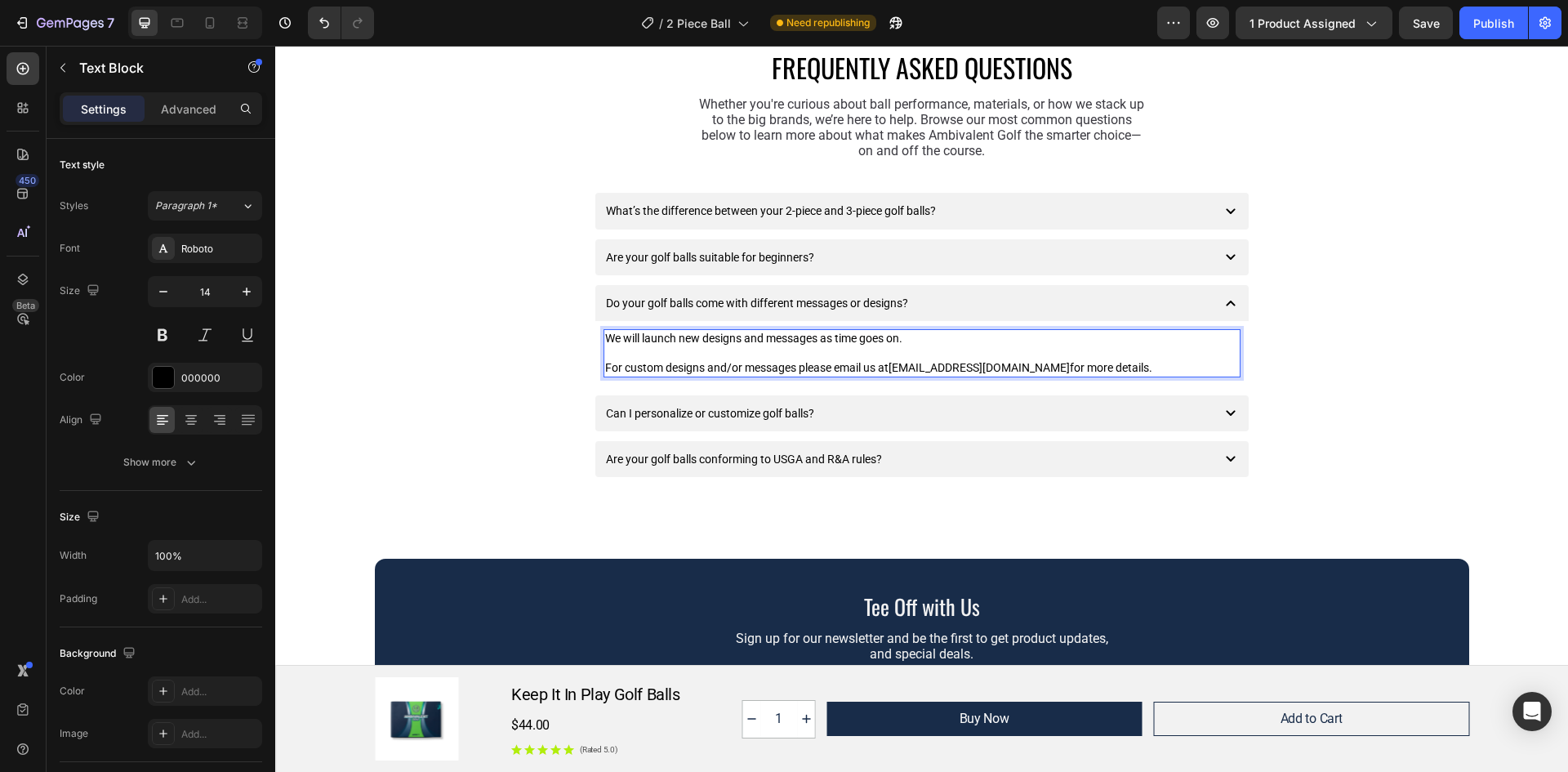
click at [910, 351] on p "Rich Text Editor. Editing area: main" at bounding box center [922, 352] width 633 height 15
click at [1113, 361] on p "For custom designs and/or messages please email us at [EMAIL_ADDRESS][DOMAIN_NA…" at bounding box center [922, 367] width 633 height 15
drag, startPoint x: 1108, startPoint y: 365, endPoint x: 597, endPoint y: 367, distance: 511.0
click at [603, 367] on div "We will launch new designs and messages as time goes on. For custom designs and…" at bounding box center [922, 353] width 637 height 48
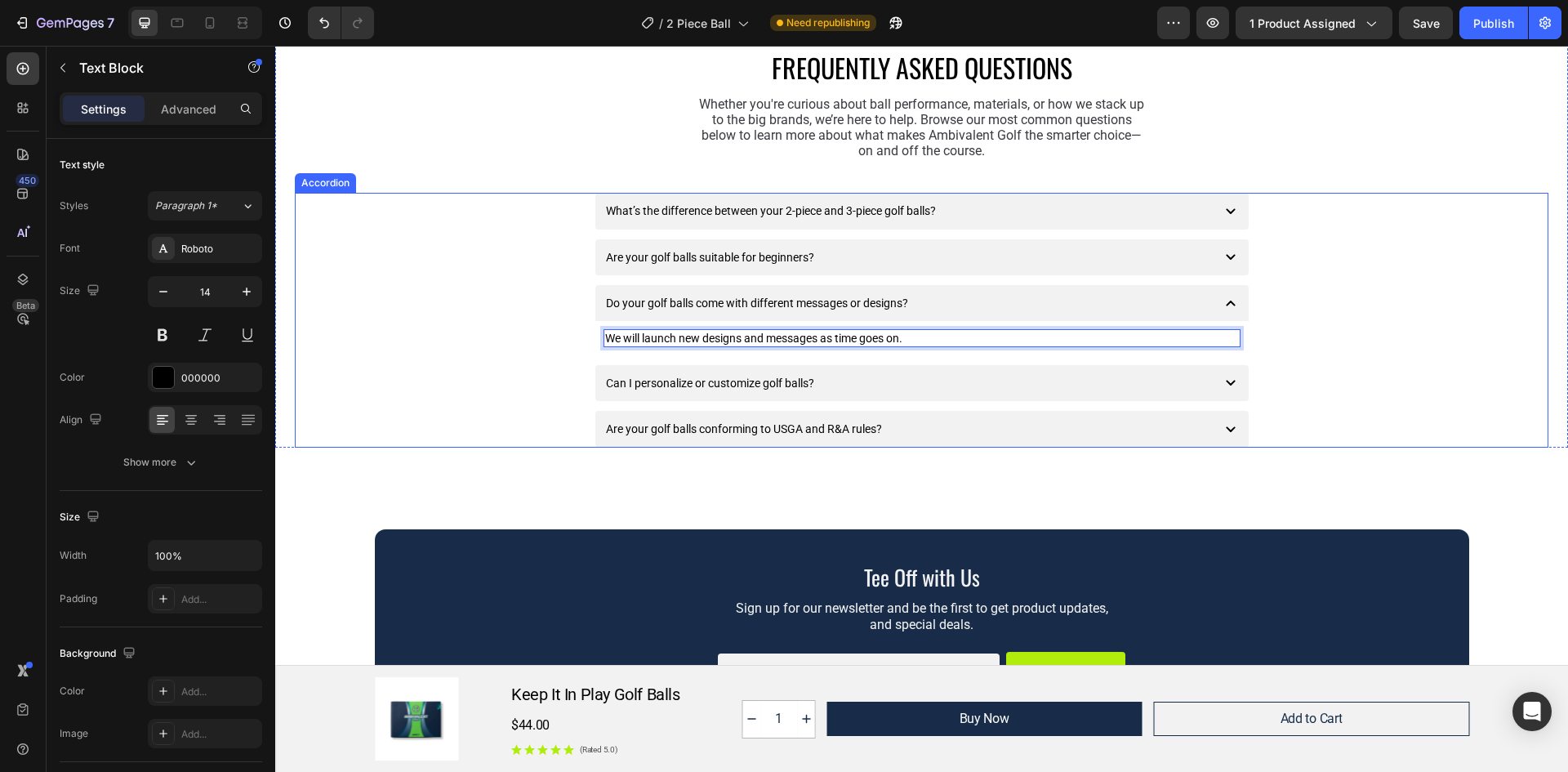
click at [850, 384] on div "Can I personalize or customize golf balls?" at bounding box center [905, 383] width 604 height 19
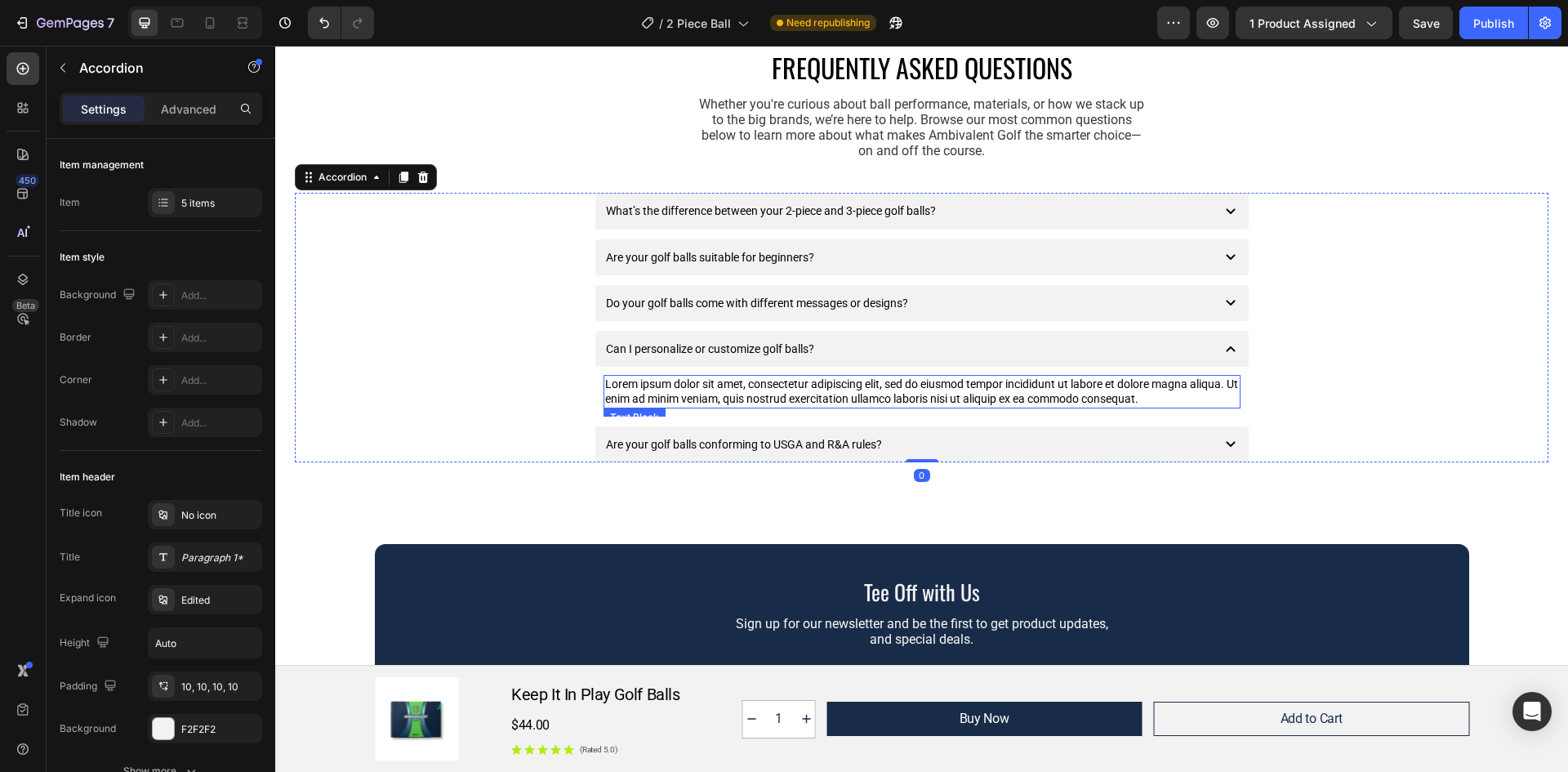
click at [993, 391] on div "Lorem ipsum dolor sit amet, consectetur adipiscing elit, sed do eiusmod tempor …" at bounding box center [922, 392] width 637 height 33
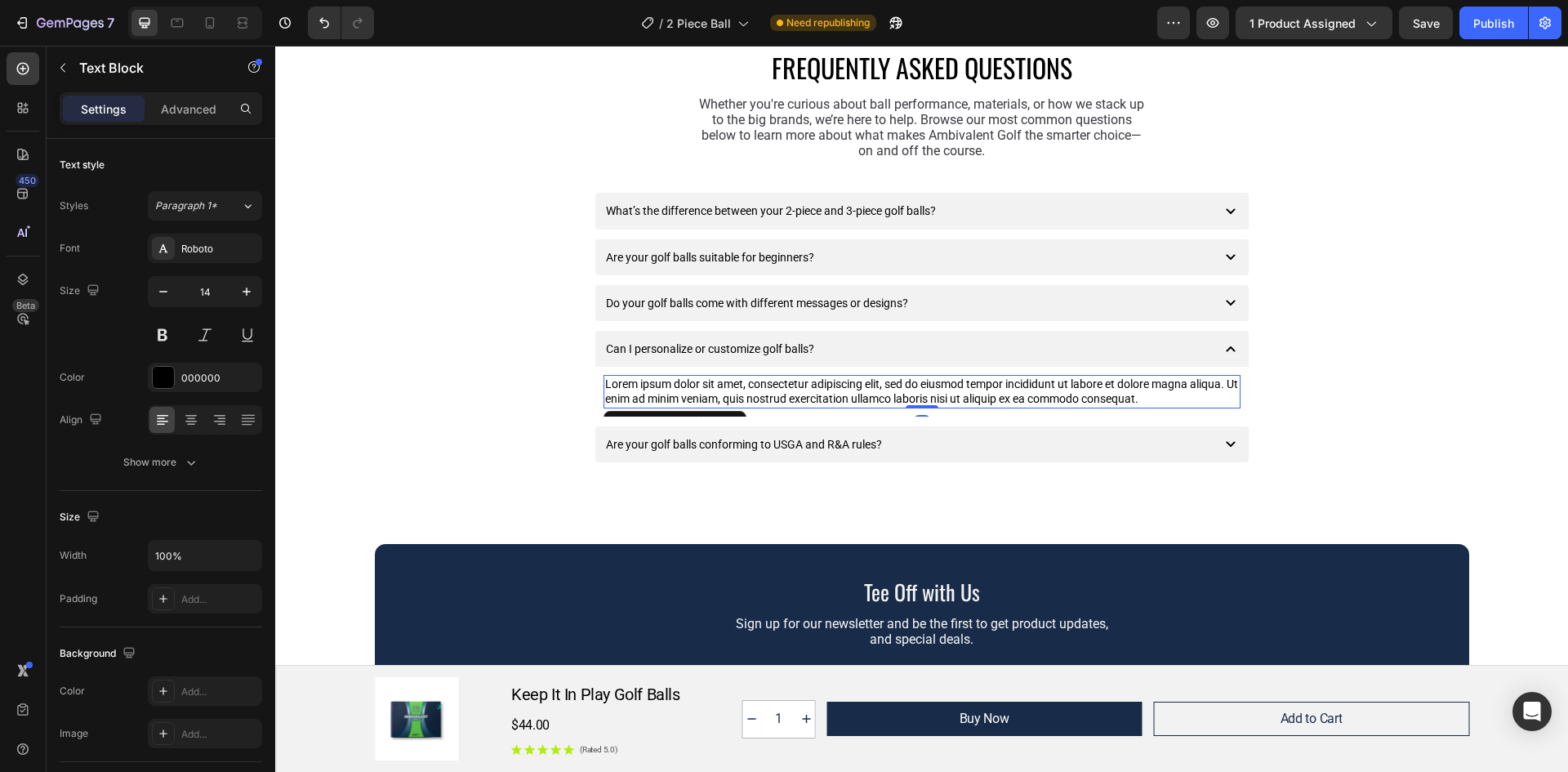
click at [1162, 391] on div "Lorem ipsum dolor sit amet, consectetur adipiscing elit, sed do eiusmod tempor …" at bounding box center [922, 392] width 637 height 33
click at [1160, 396] on p "Lorem ipsum dolor sit amet, consectetur adipiscing elit, sed do eiusmod tempor …" at bounding box center [922, 391] width 633 height 29
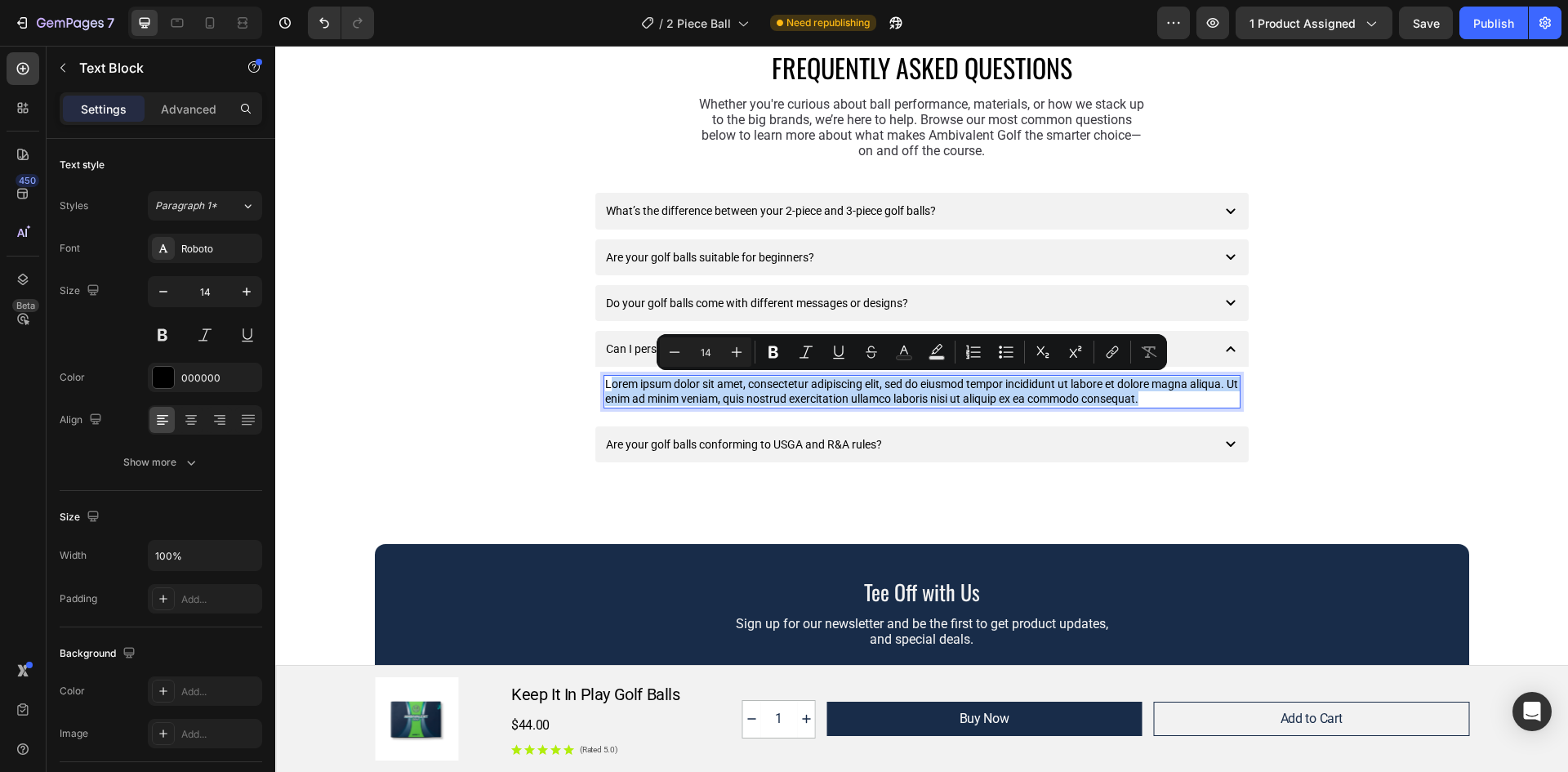
drag, startPoint x: 1157, startPoint y: 399, endPoint x: 606, endPoint y: 383, distance: 551.2
click at [606, 383] on p "Lorem ipsum dolor sit amet, consectetur adipiscing elit, sed do eiusmod tempor …" at bounding box center [922, 391] width 633 height 29
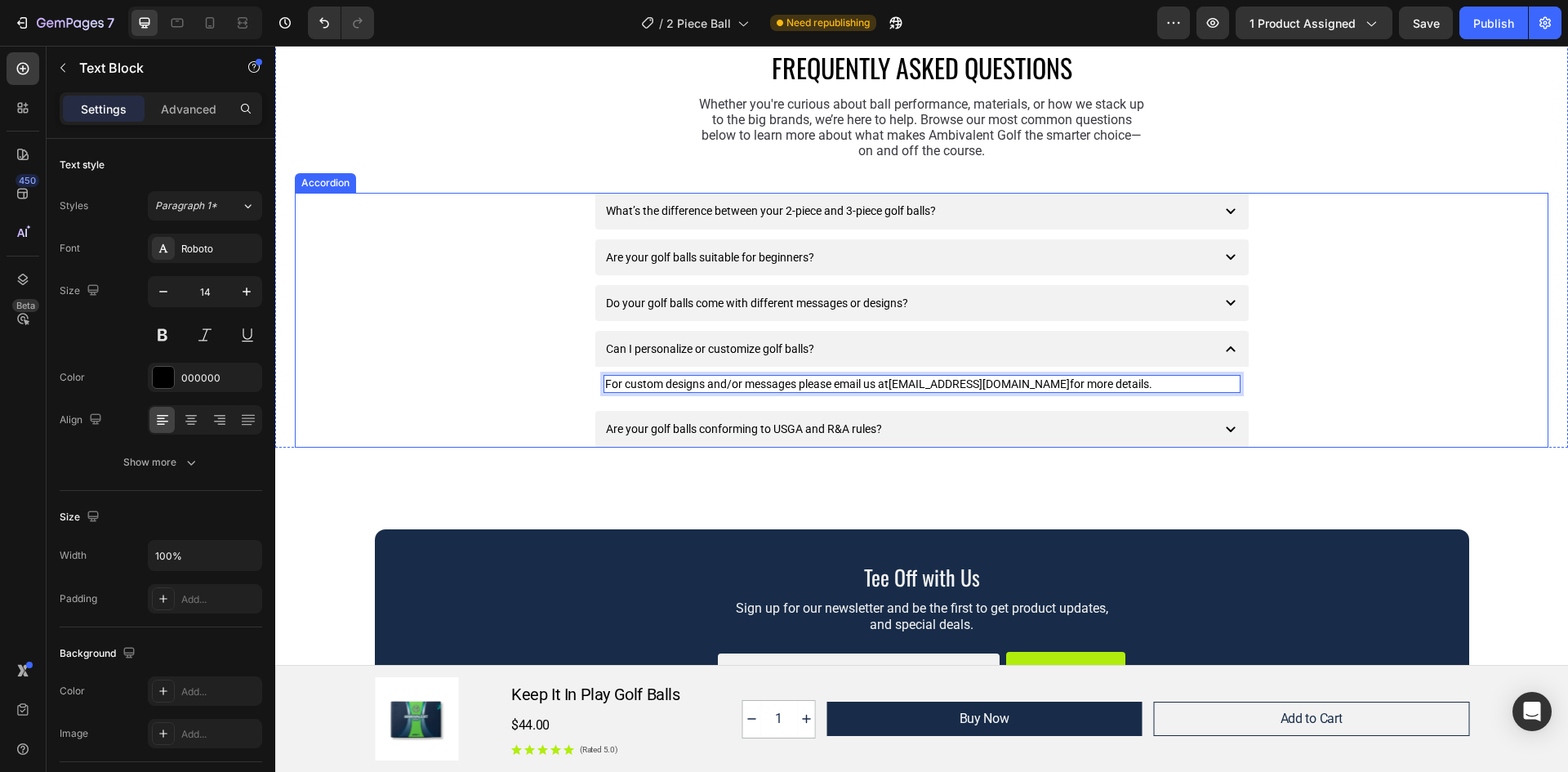
click at [1221, 436] on icon at bounding box center [1231, 430] width 19 height 19
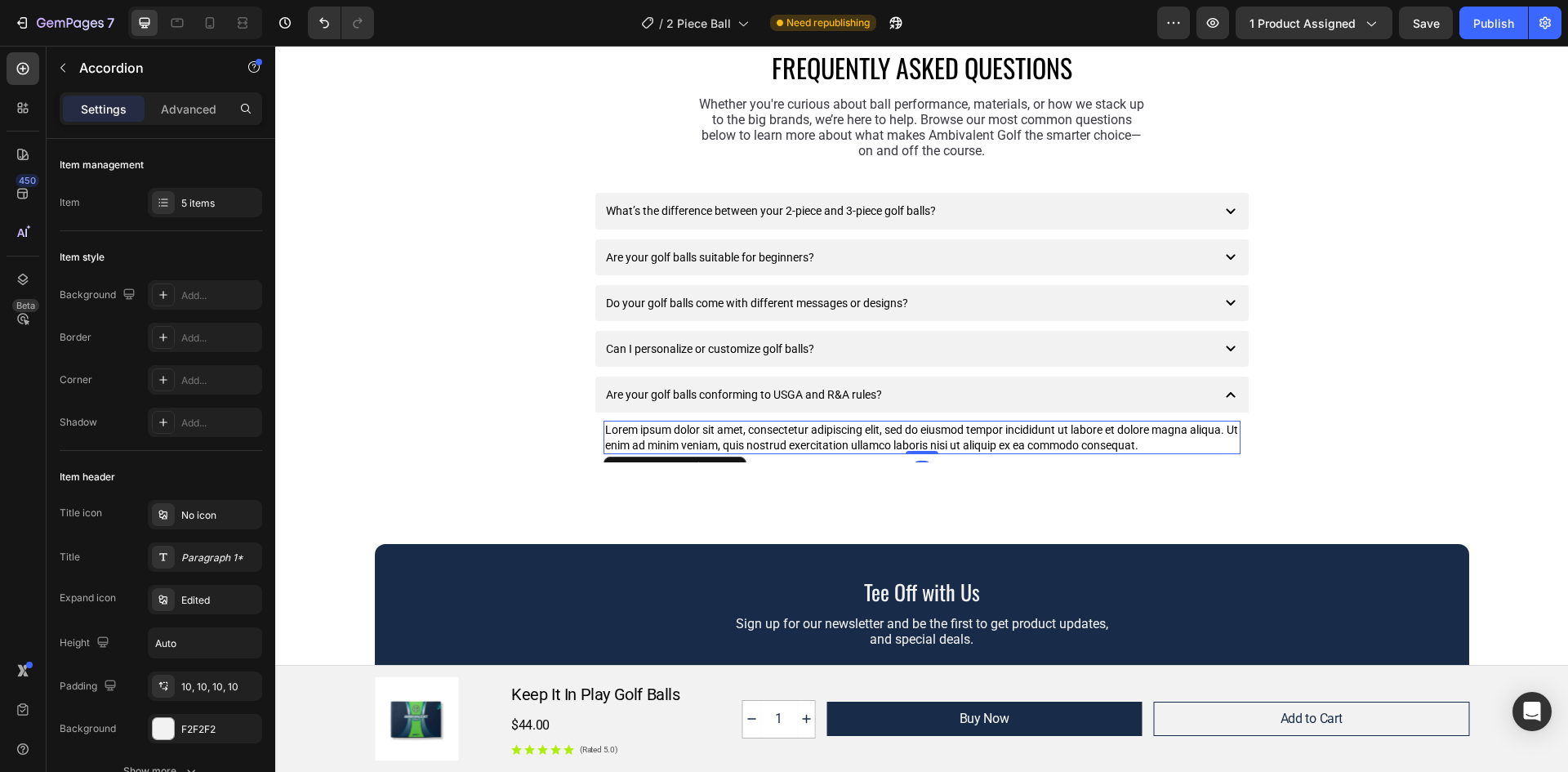
click at [1152, 444] on div "Lorem ipsum dolor sit amet, consectetur adipiscing elit, sed do eiusmod tempor …" at bounding box center [922, 438] width 637 height 33
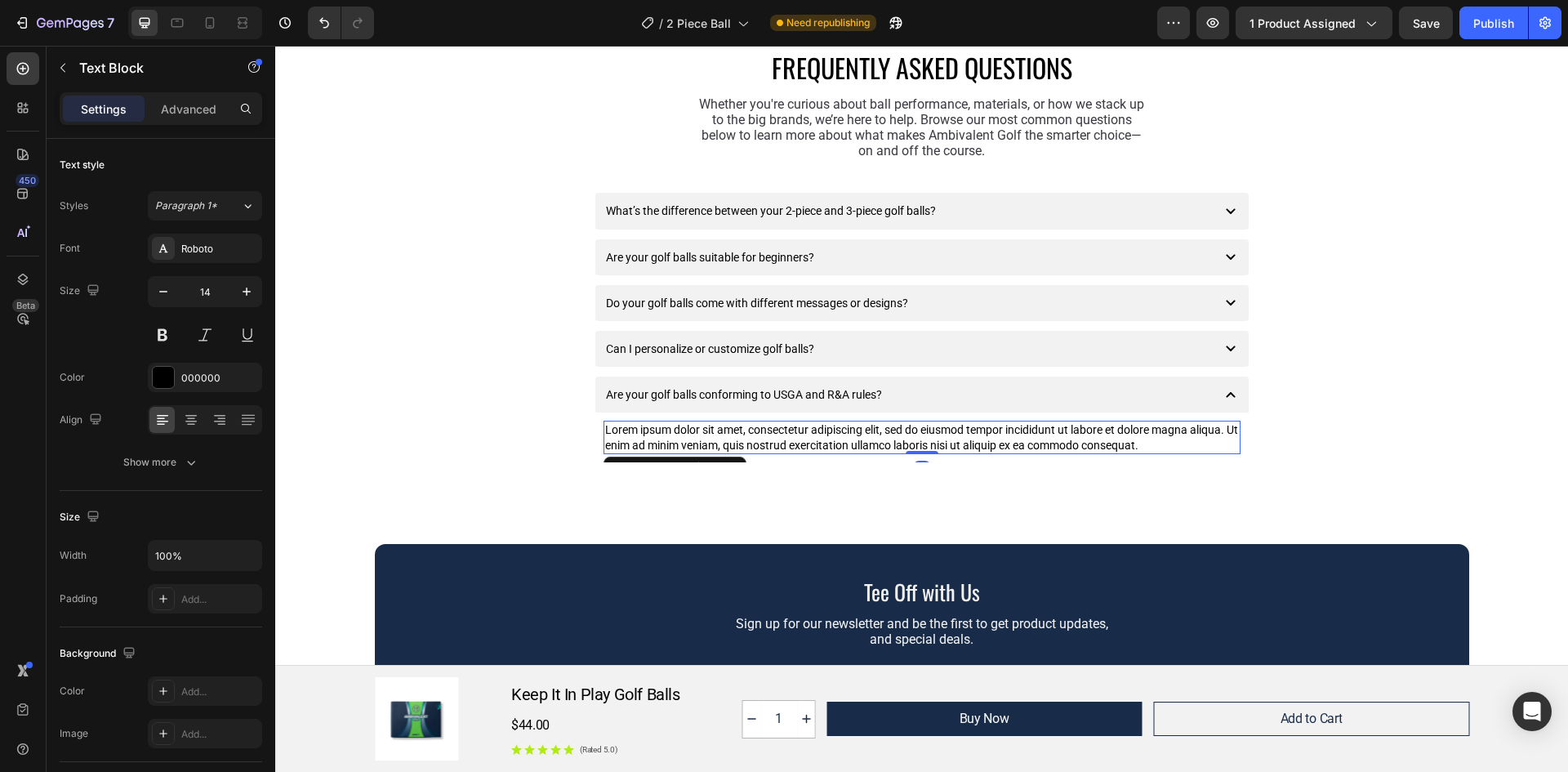
click at [1163, 444] on div "Lorem ipsum dolor sit amet, consectetur adipiscing elit, sed do eiusmod tempor …" at bounding box center [922, 438] width 637 height 33
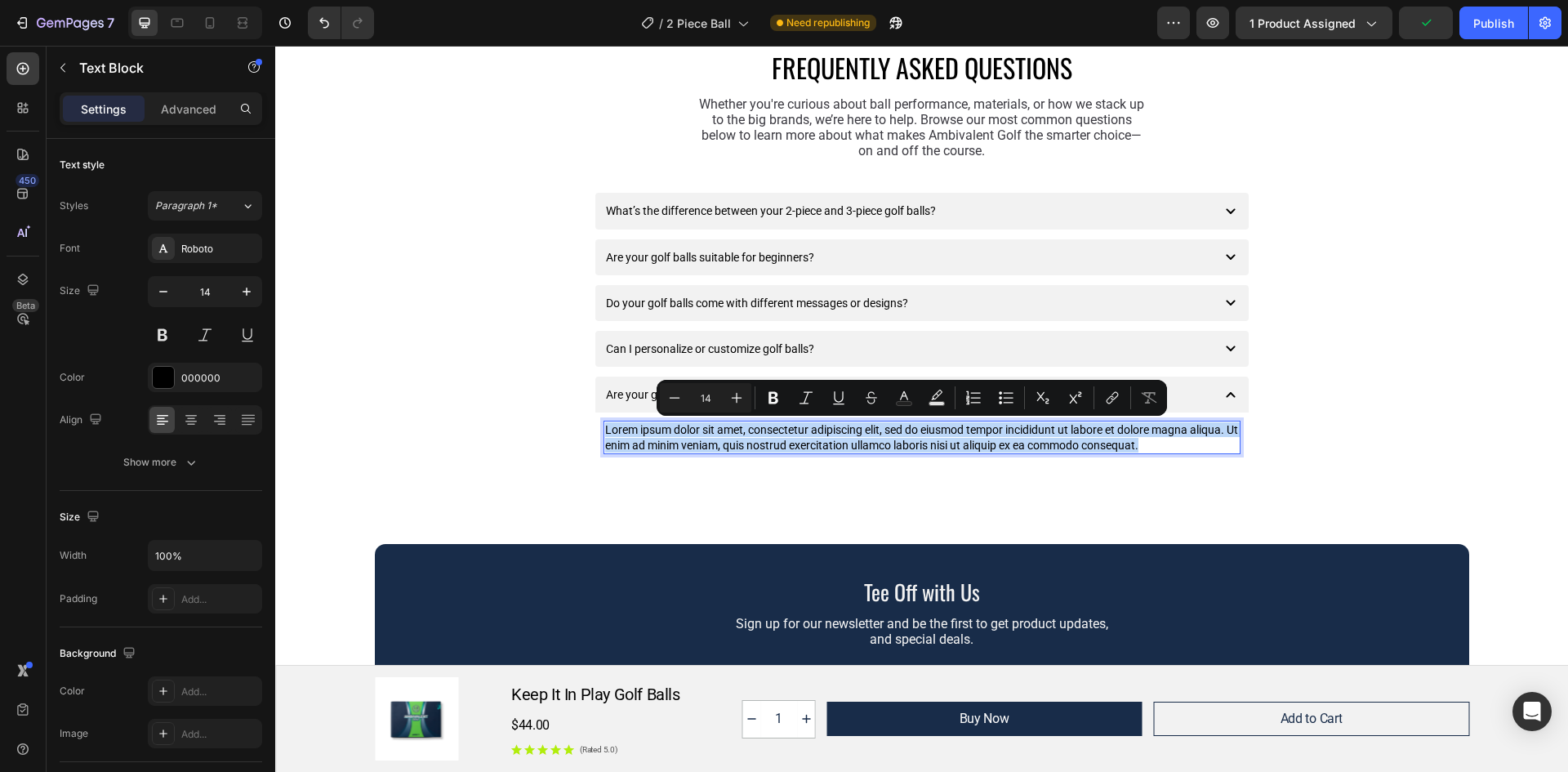
drag, startPoint x: 1163, startPoint y: 444, endPoint x: 601, endPoint y: 433, distance: 562.1
click at [605, 433] on p "Lorem ipsum dolor sit amet, consectetur adipiscing elit, sed do eiusmod tempor …" at bounding box center [922, 437] width 633 height 29
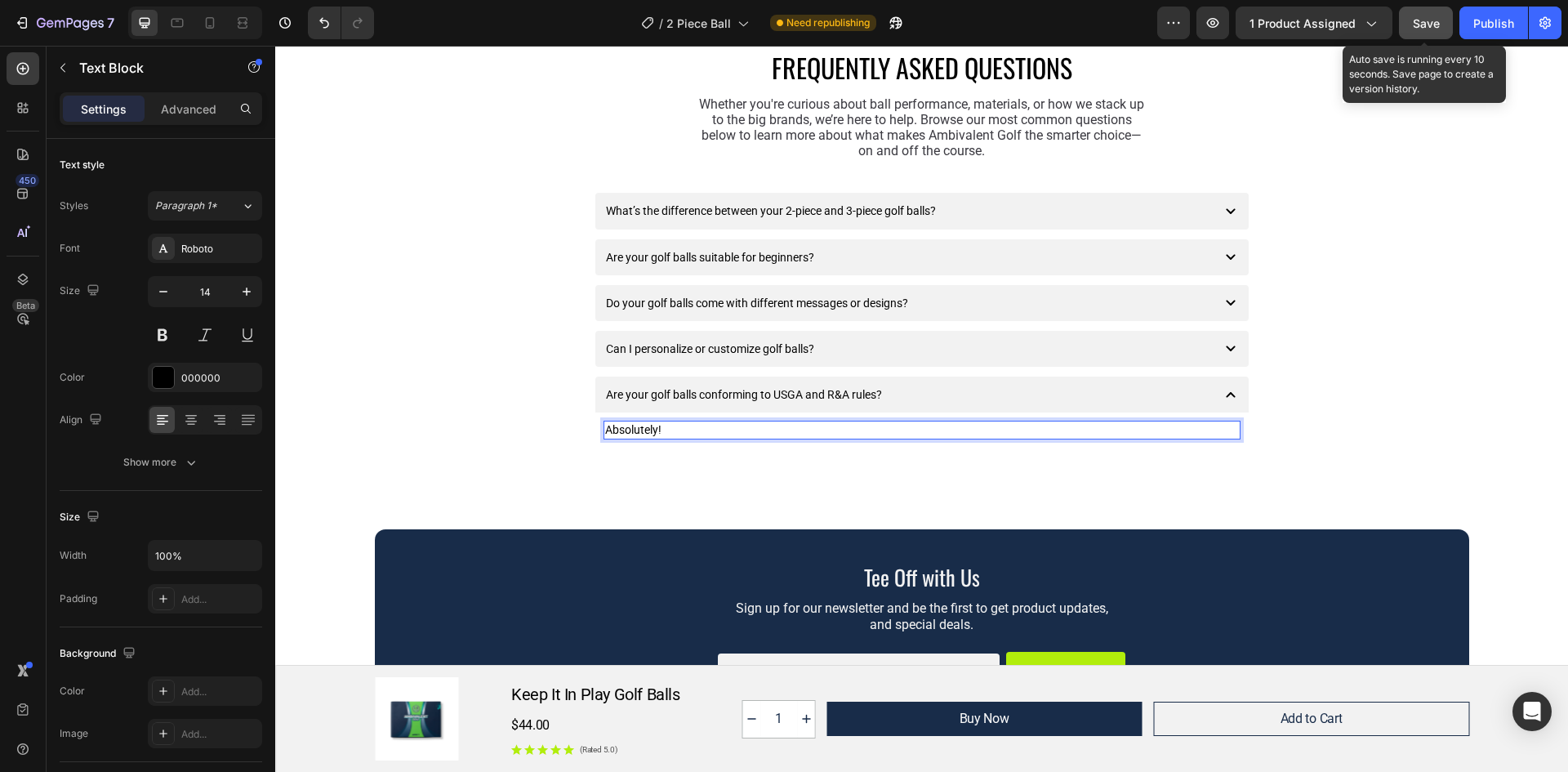
drag, startPoint x: 1429, startPoint y: 27, endPoint x: 1145, endPoint y: 27, distance: 284.0
click at [1429, 25] on span "Save" at bounding box center [1427, 23] width 27 height 14
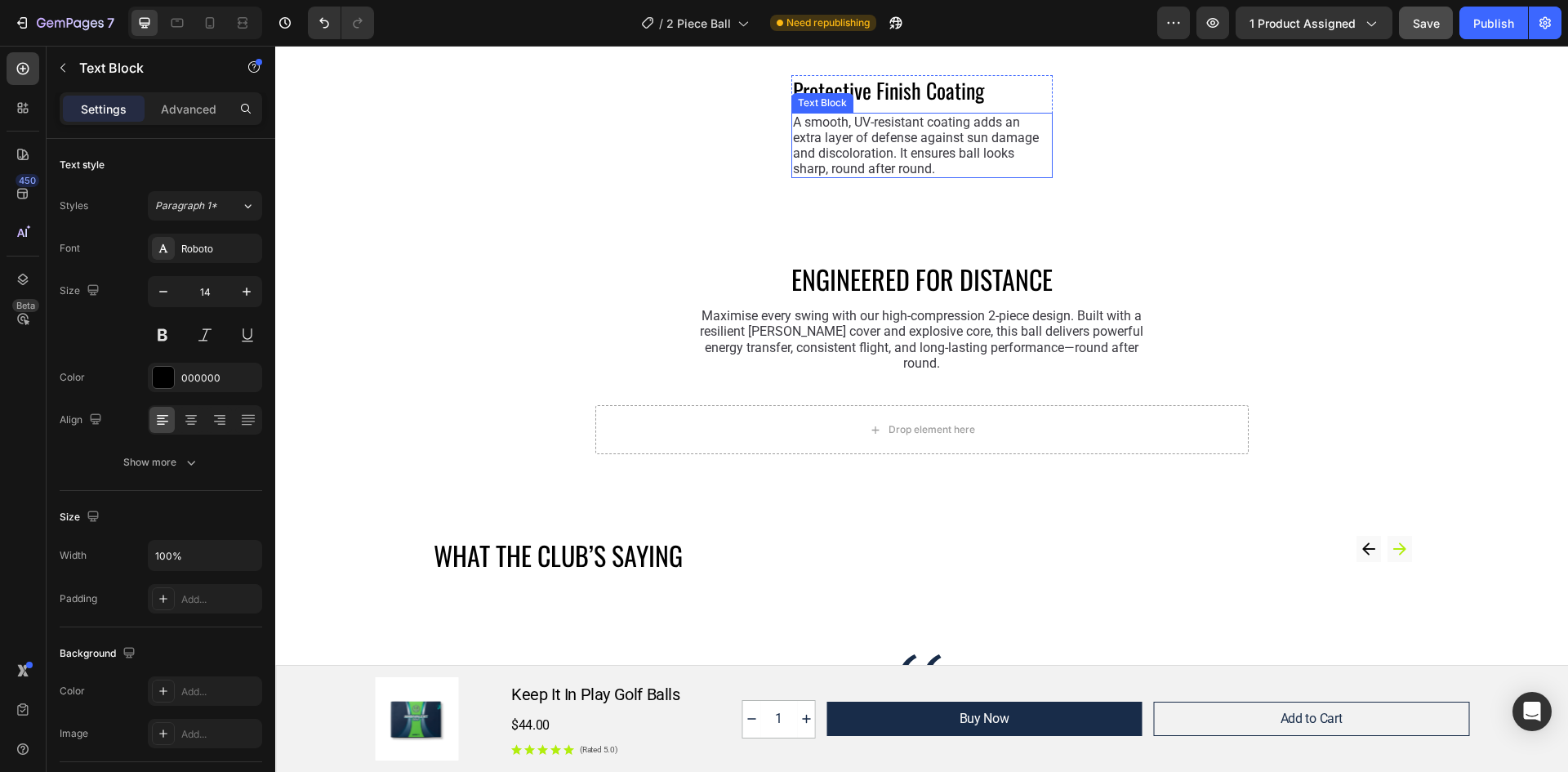
scroll to position [3023, 0]
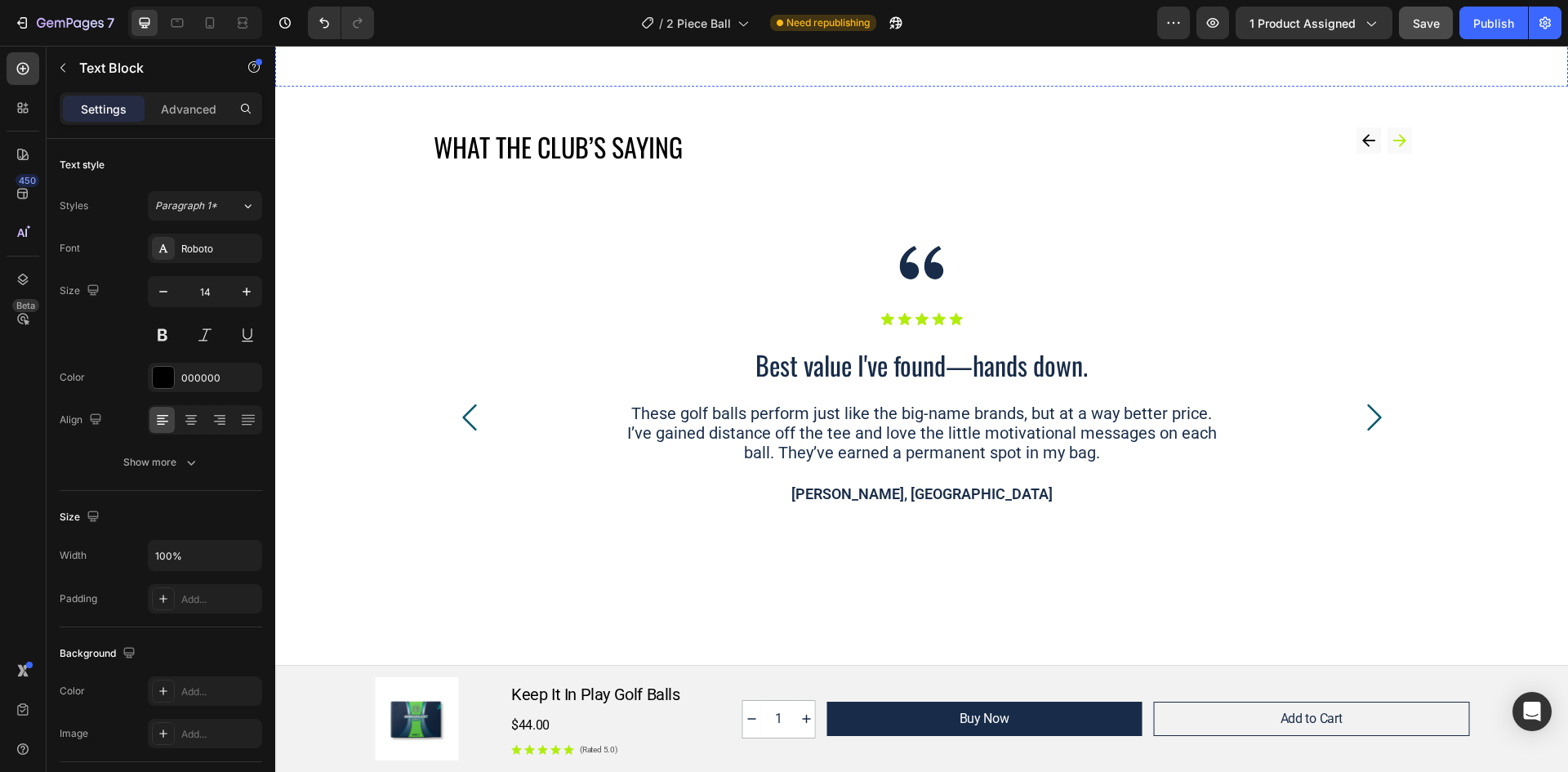
click at [794, 46] on div "Drop element here" at bounding box center [922, 21] width 653 height 49
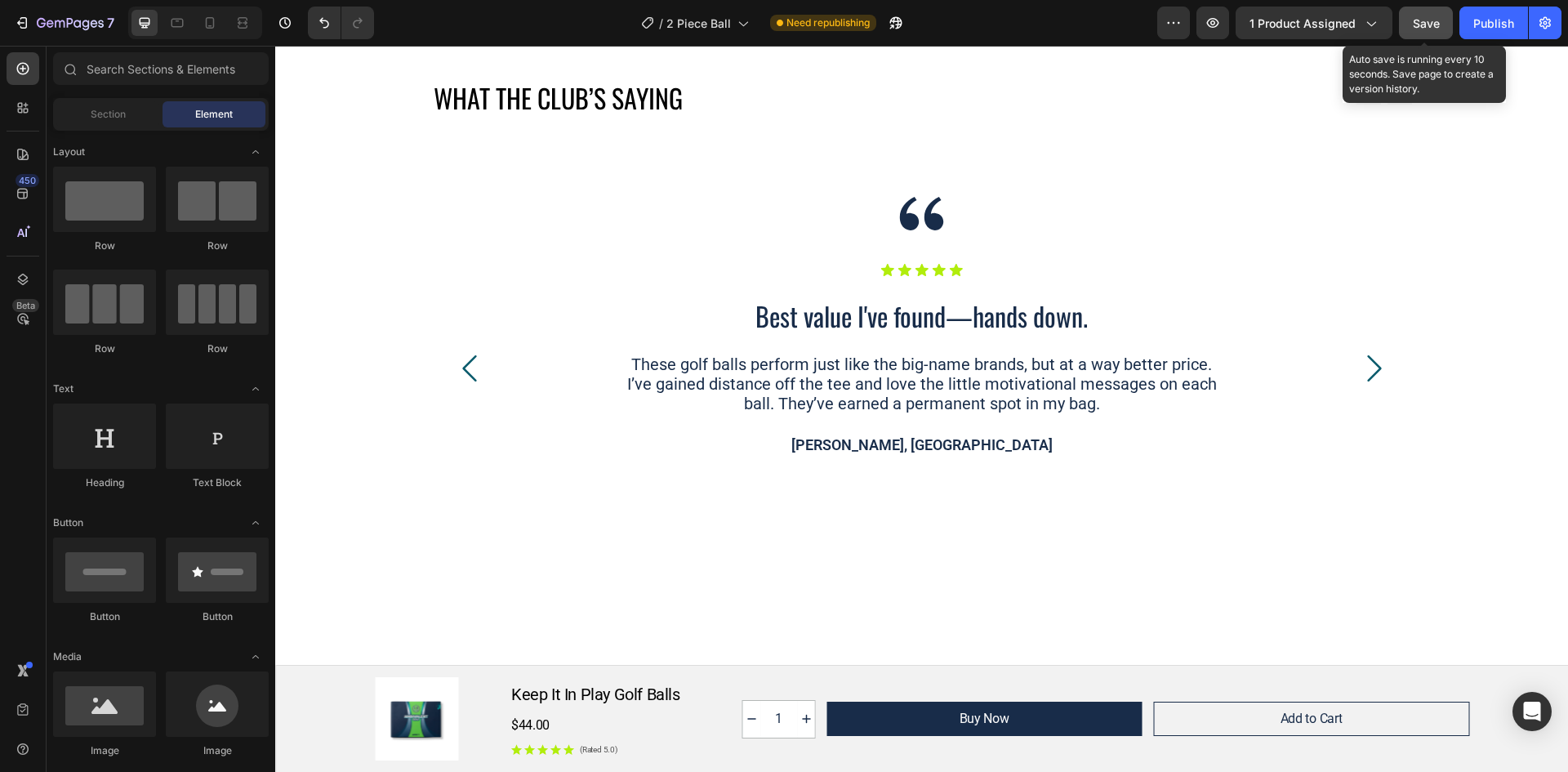
click at [1432, 23] on span "Save" at bounding box center [1427, 23] width 27 height 14
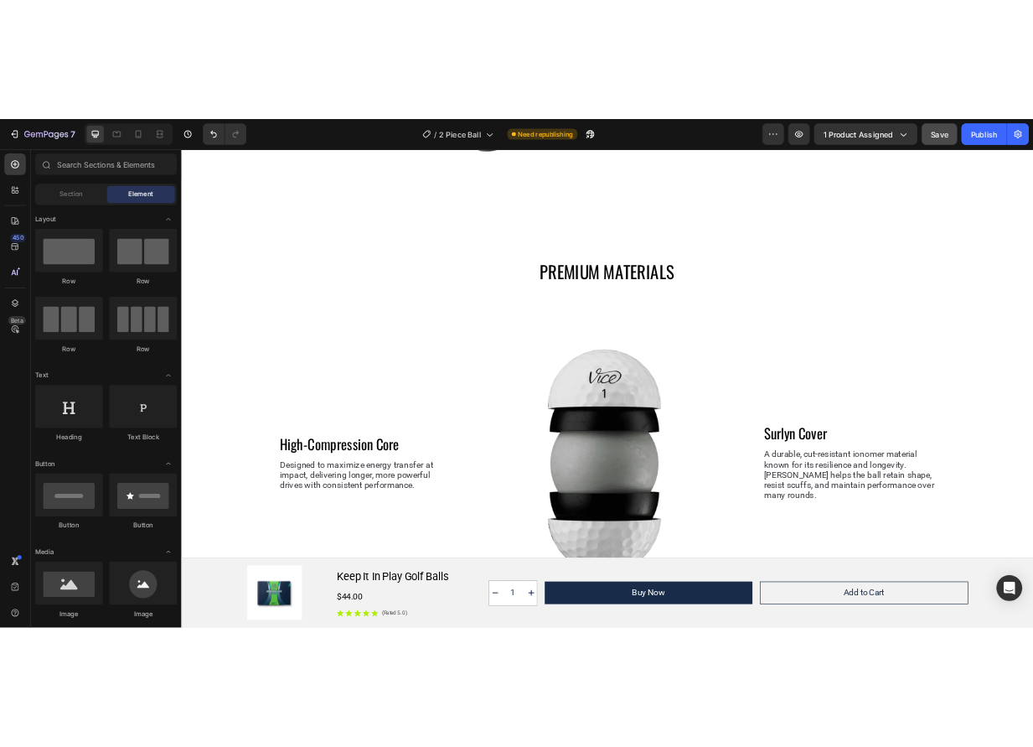
scroll to position [2682, 0]
